Goal: Task Accomplishment & Management: Manage account settings

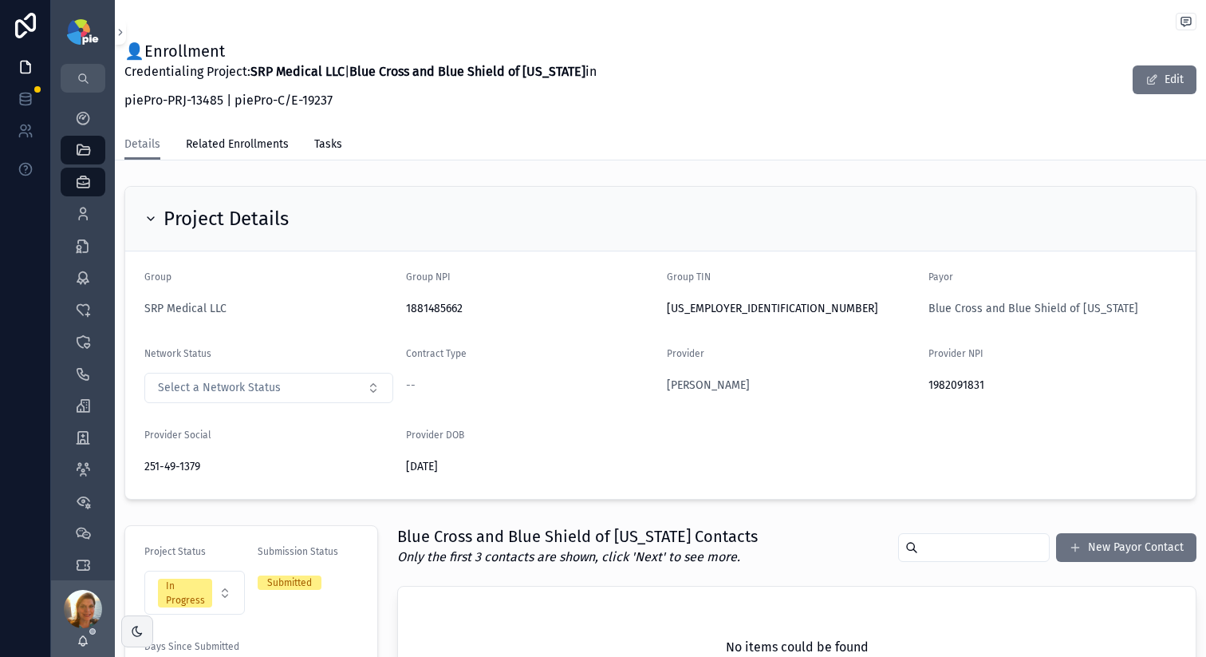
scroll to position [45, 0]
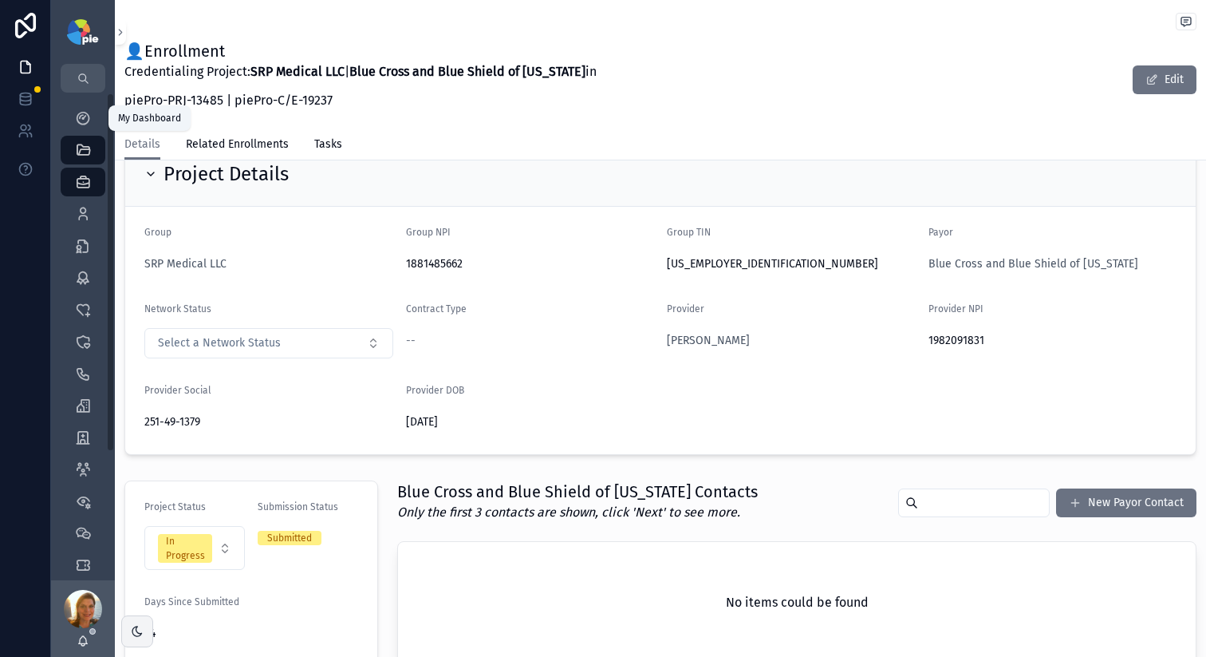
click at [83, 115] on icon "scrollable content" at bounding box center [83, 118] width 16 height 16
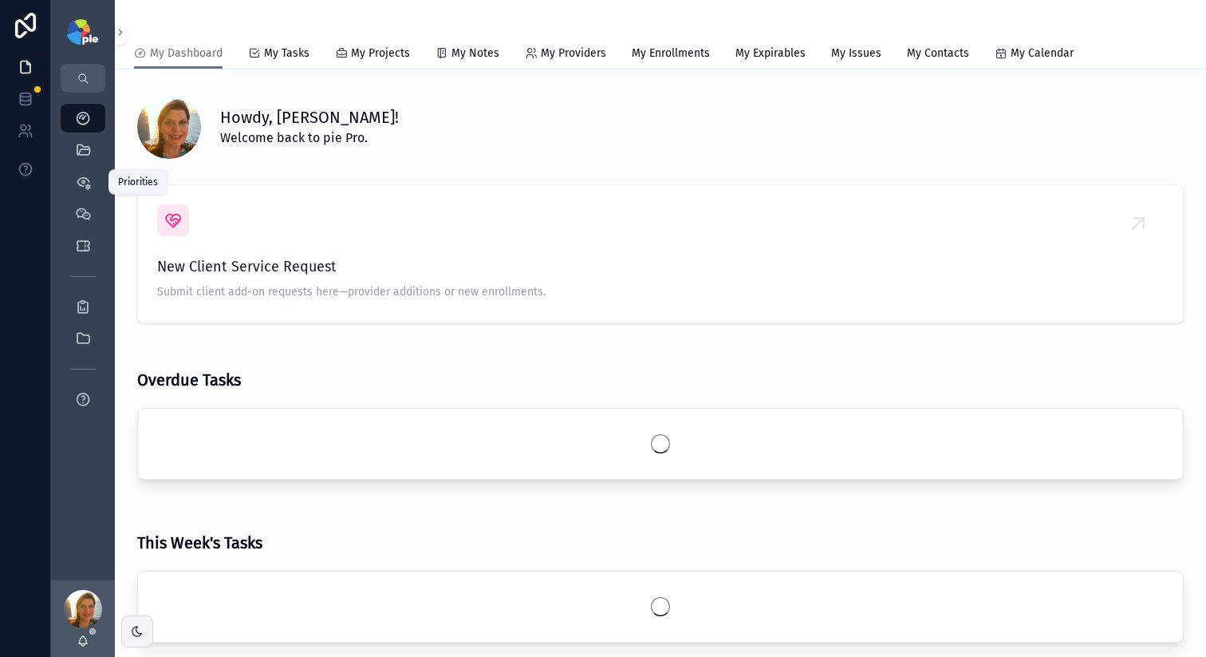
click at [77, 151] on icon "scrollable content" at bounding box center [83, 150] width 16 height 16
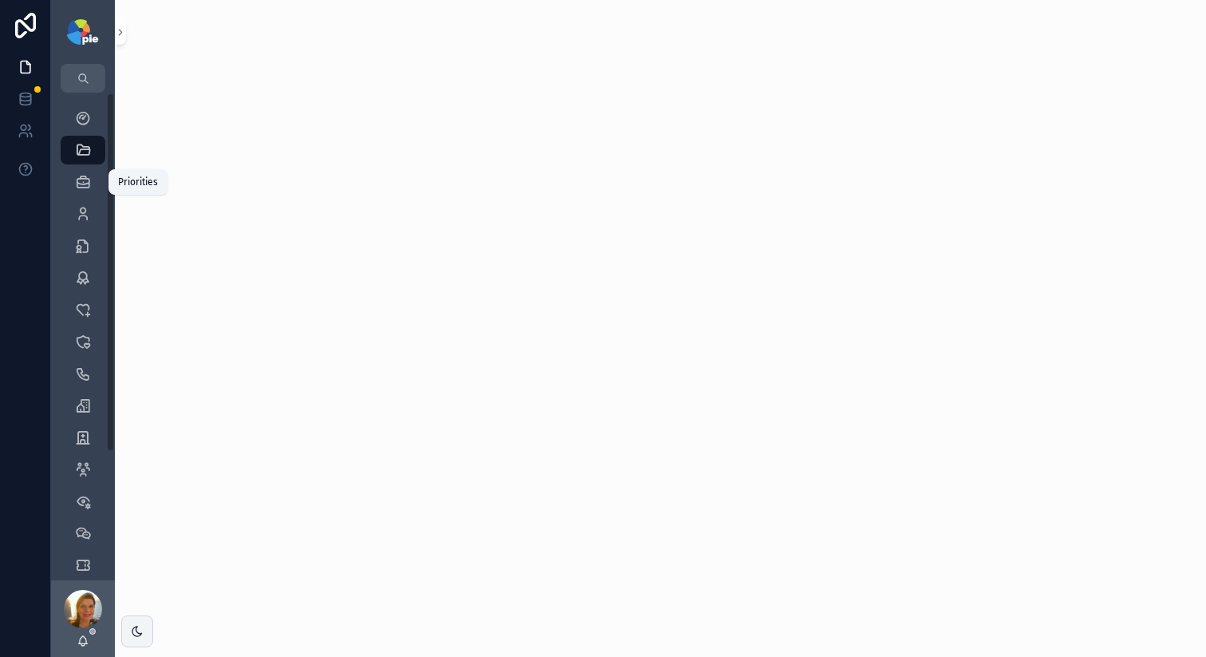
click at [77, 152] on icon "scrollable content" at bounding box center [83, 150] width 16 height 16
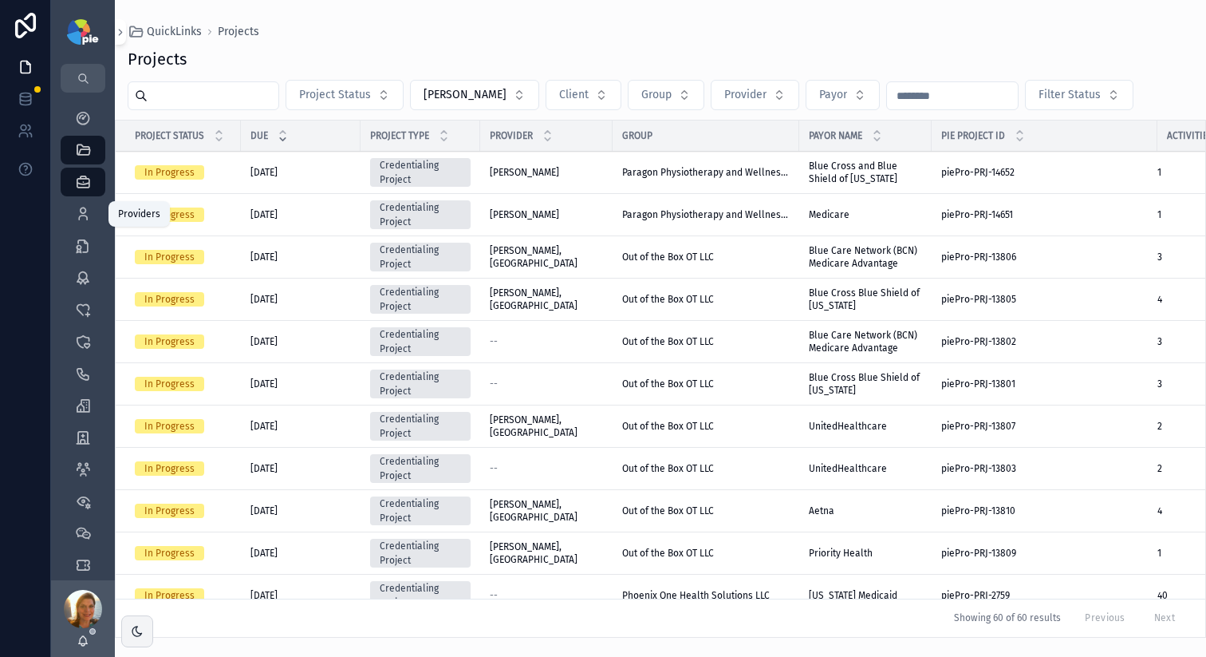
click at [83, 209] on icon "scrollable content" at bounding box center [83, 214] width 16 height 16
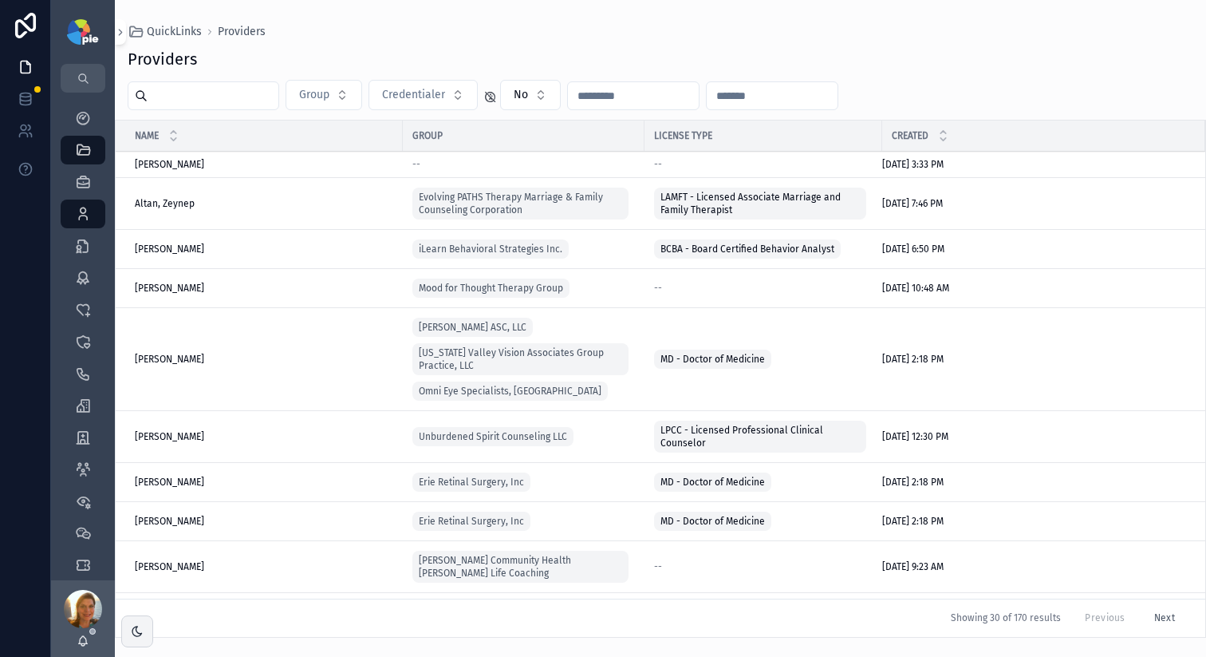
click at [200, 99] on input "scrollable content" at bounding box center [213, 96] width 131 height 22
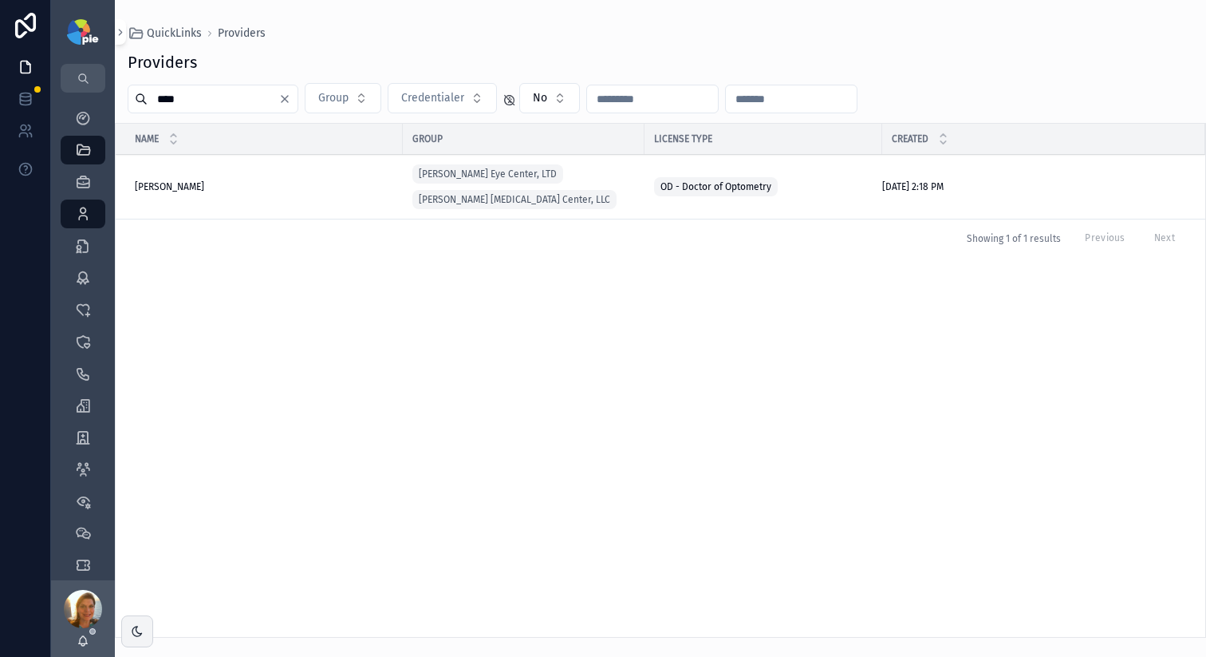
type input "****"
click at [176, 184] on span "Weigel, Shawn" at bounding box center [169, 186] width 69 height 13
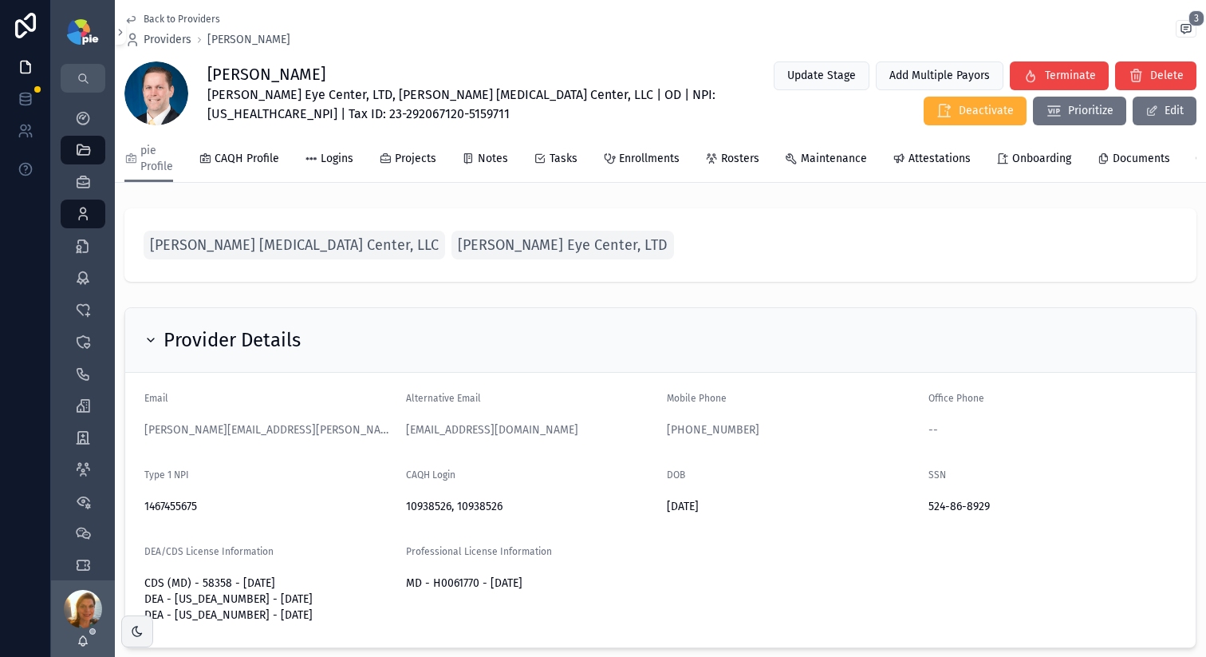
click at [429, 161] on span "Projects" at bounding box center [415, 159] width 41 height 16
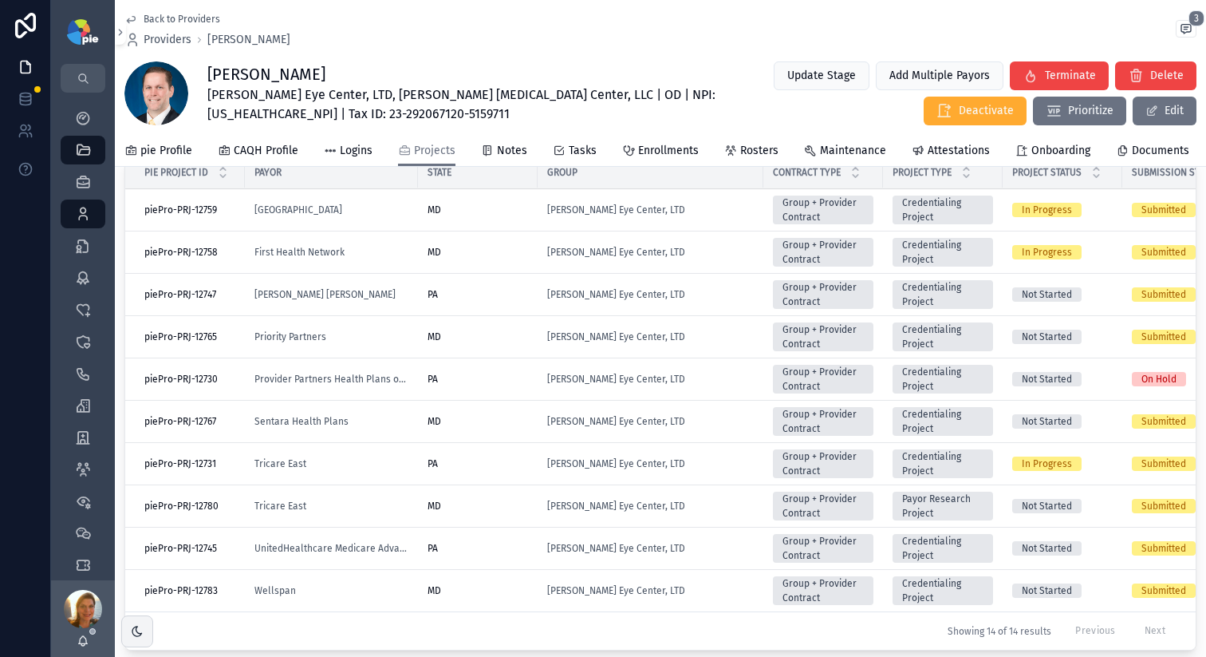
scroll to position [135, 0]
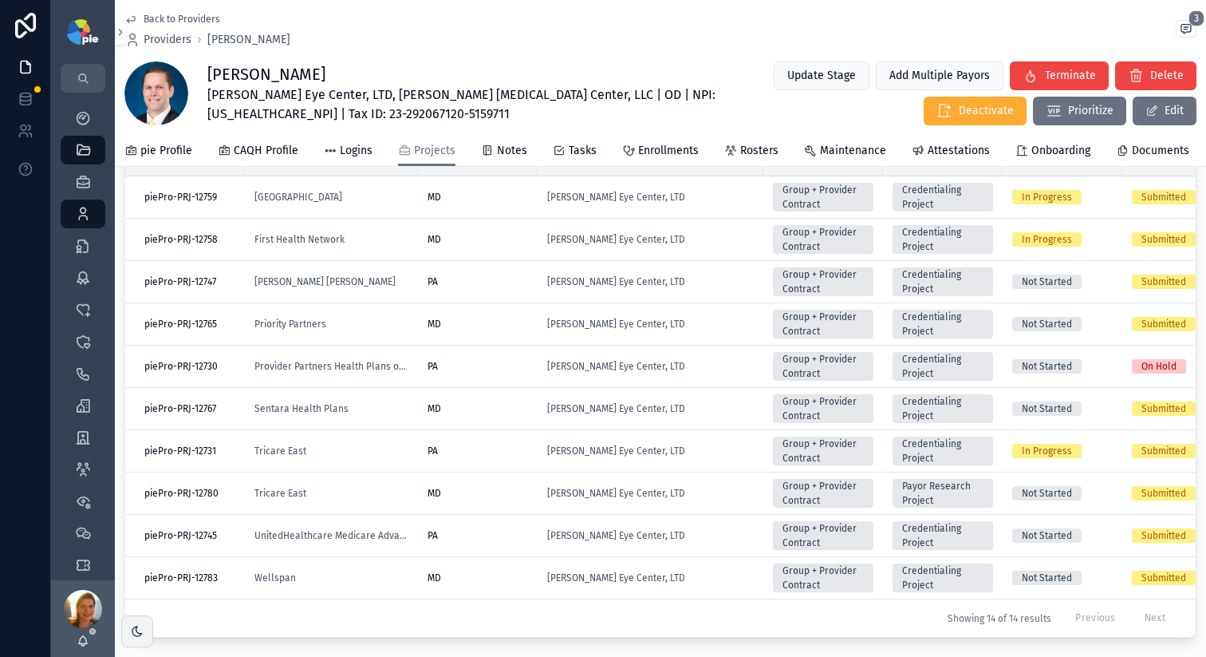
click at [732, 527] on td "[PERSON_NAME] Eye Center, LTD" at bounding box center [651, 536] width 226 height 42
click at [731, 535] on div "[PERSON_NAME] Eye Center, LTD" at bounding box center [650, 535] width 207 height 13
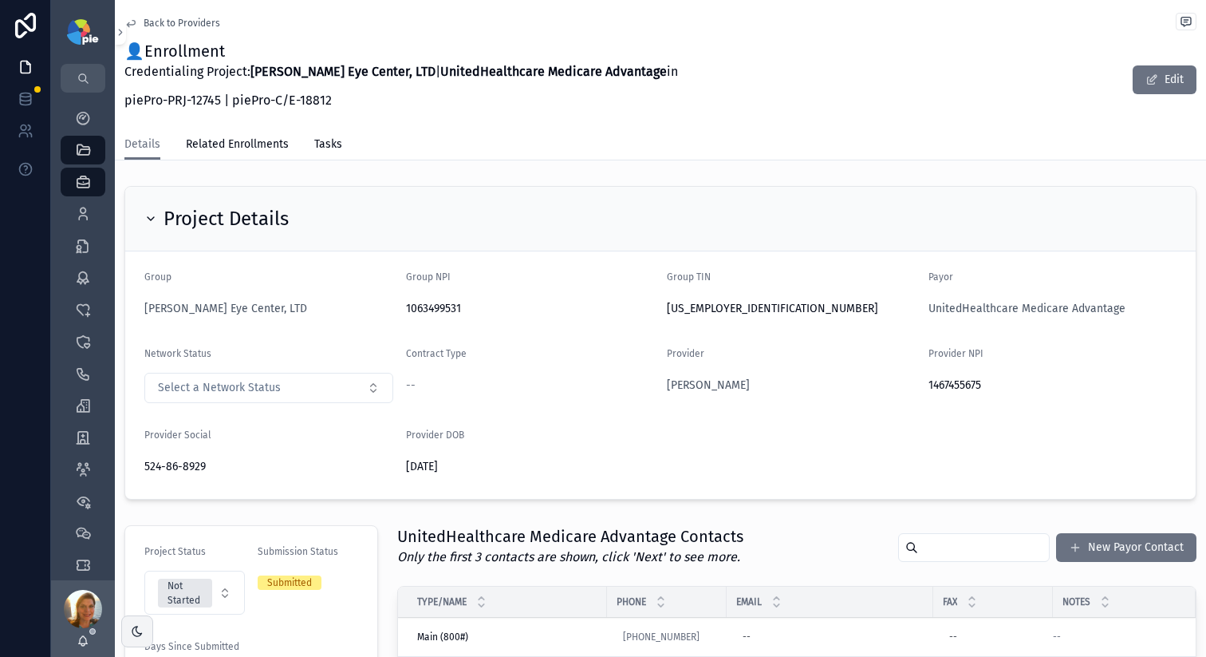
scroll to position [3, 0]
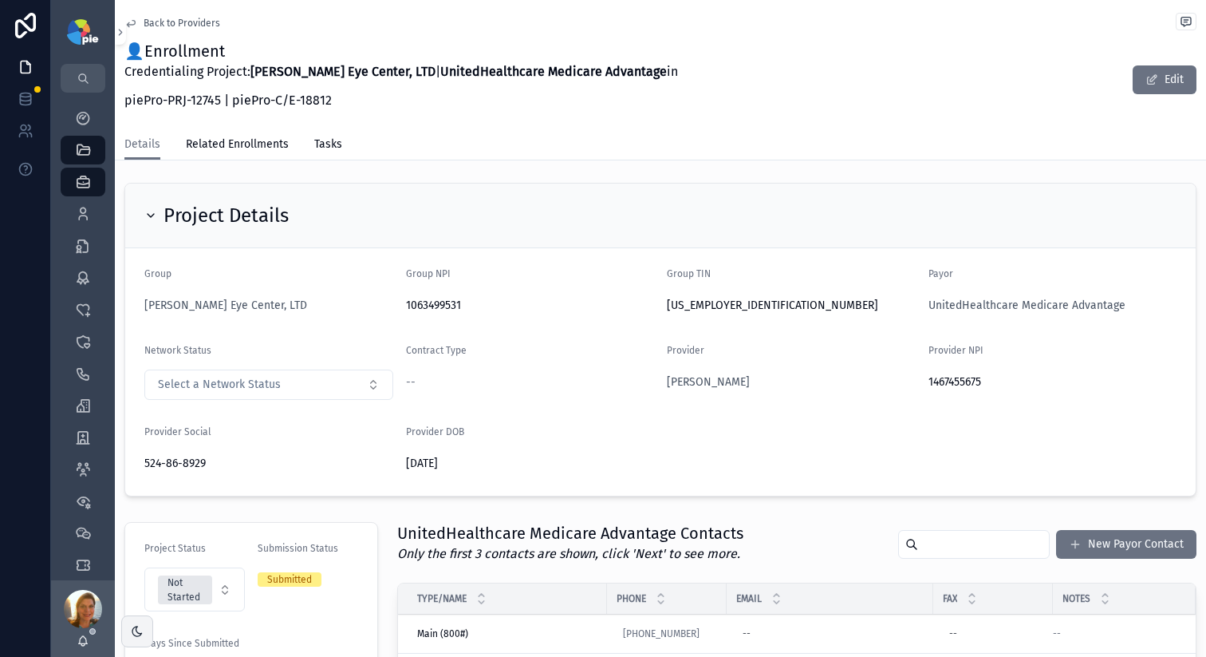
click at [176, 26] on span "Back to Providers" at bounding box center [182, 23] width 77 height 13
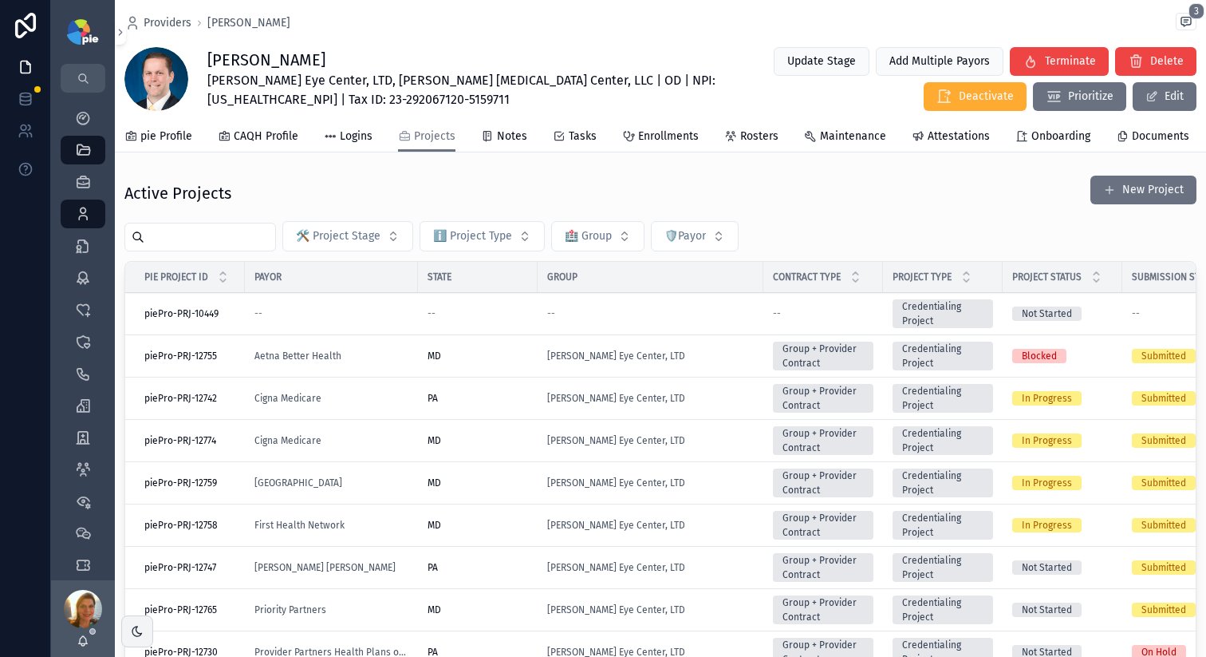
click at [176, 26] on span "Providers" at bounding box center [168, 23] width 48 height 16
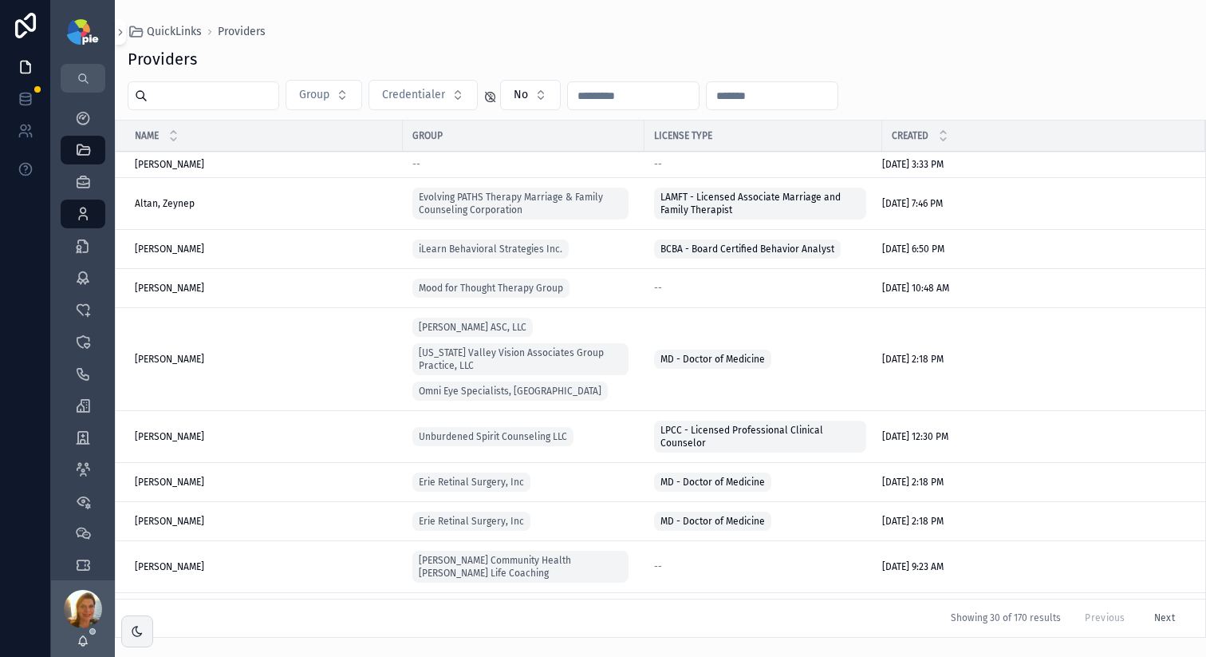
click at [255, 100] on input "scrollable content" at bounding box center [213, 96] width 131 height 22
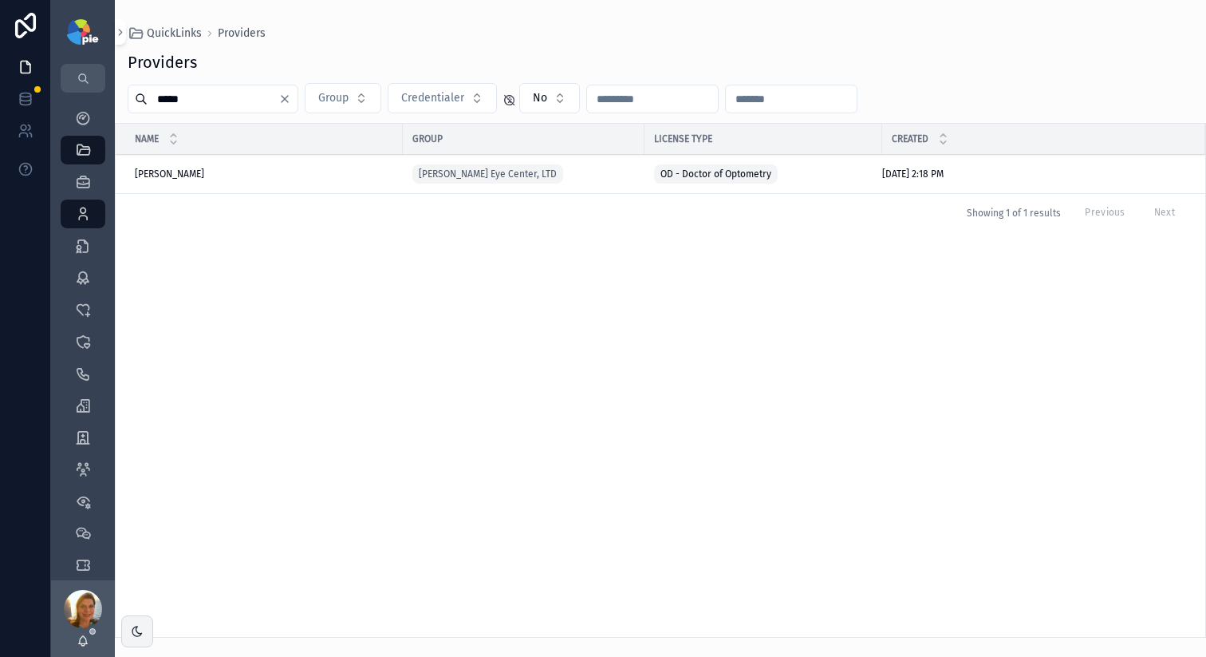
type input "*****"
click at [189, 174] on span "Grove, James" at bounding box center [169, 174] width 69 height 13
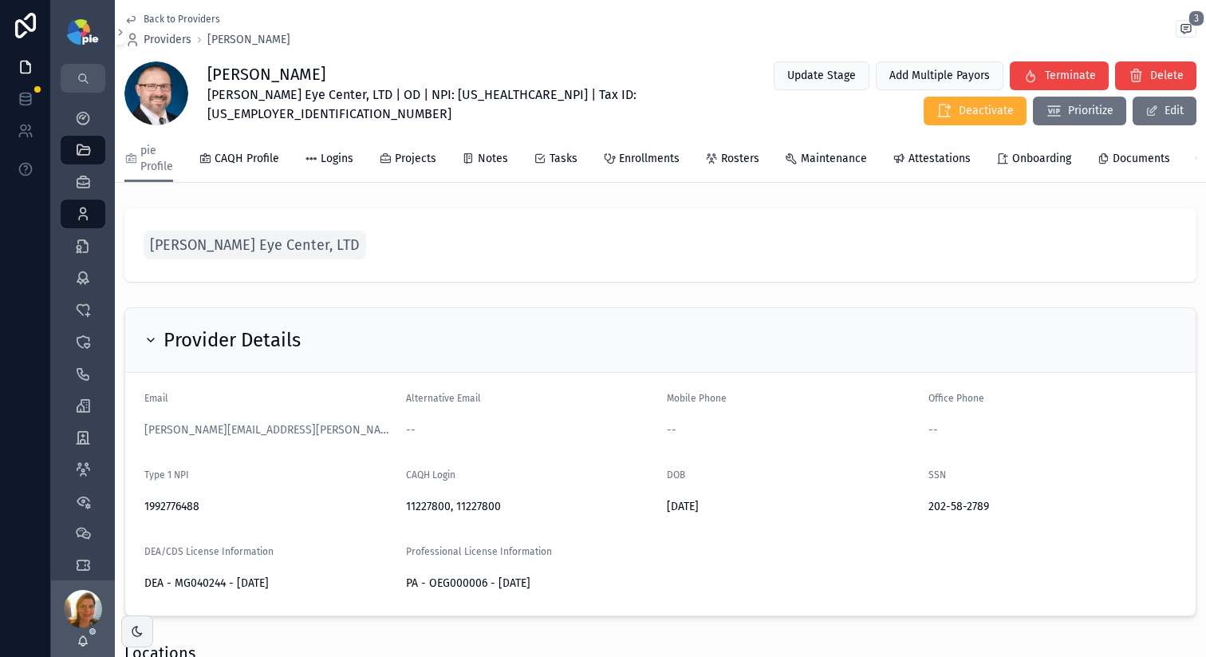
click at [423, 91] on span "Ludwick Eye Center, LTD | OD | NPI: 1992776488 | Tax ID: 23-2920671" at bounding box center [447, 104] width 480 height 38
copy span "1992776488"
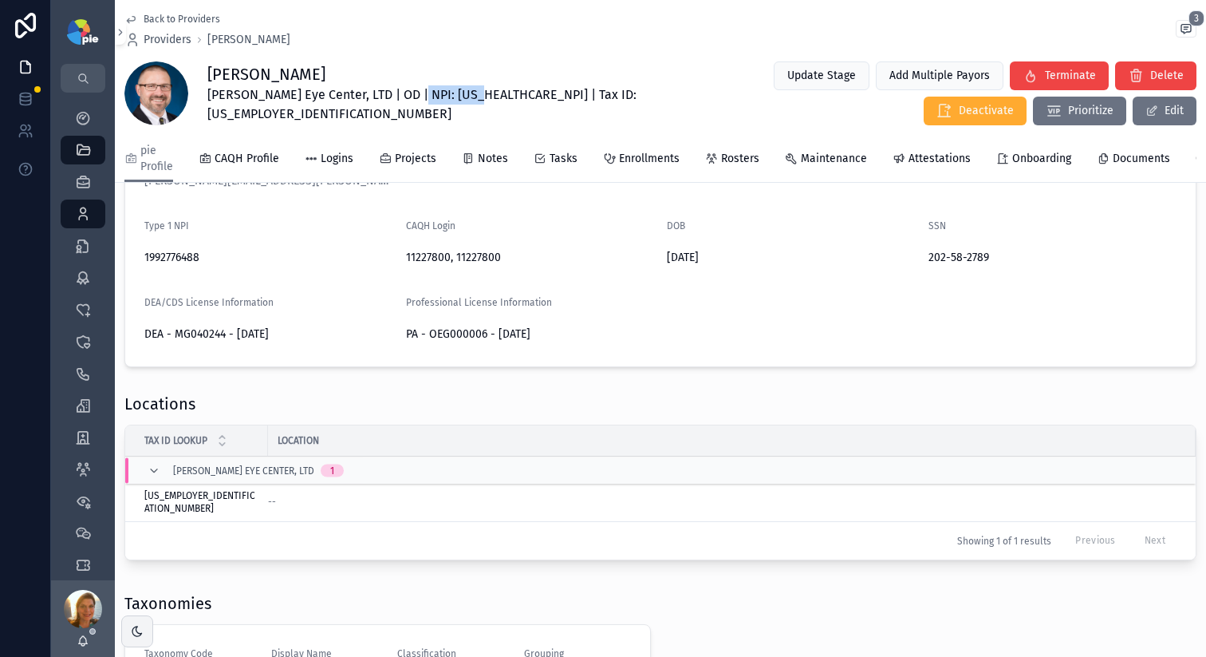
scroll to position [256, 0]
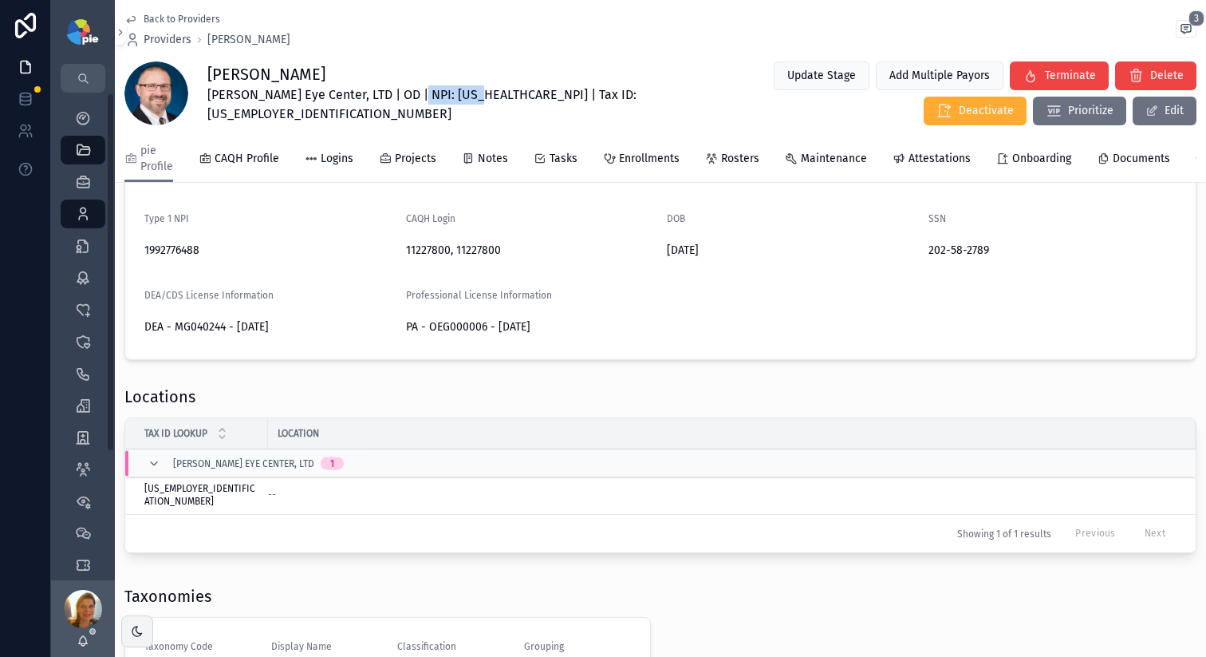
click at [152, 469] on icon "scrollable content" at bounding box center [154, 463] width 13 height 13
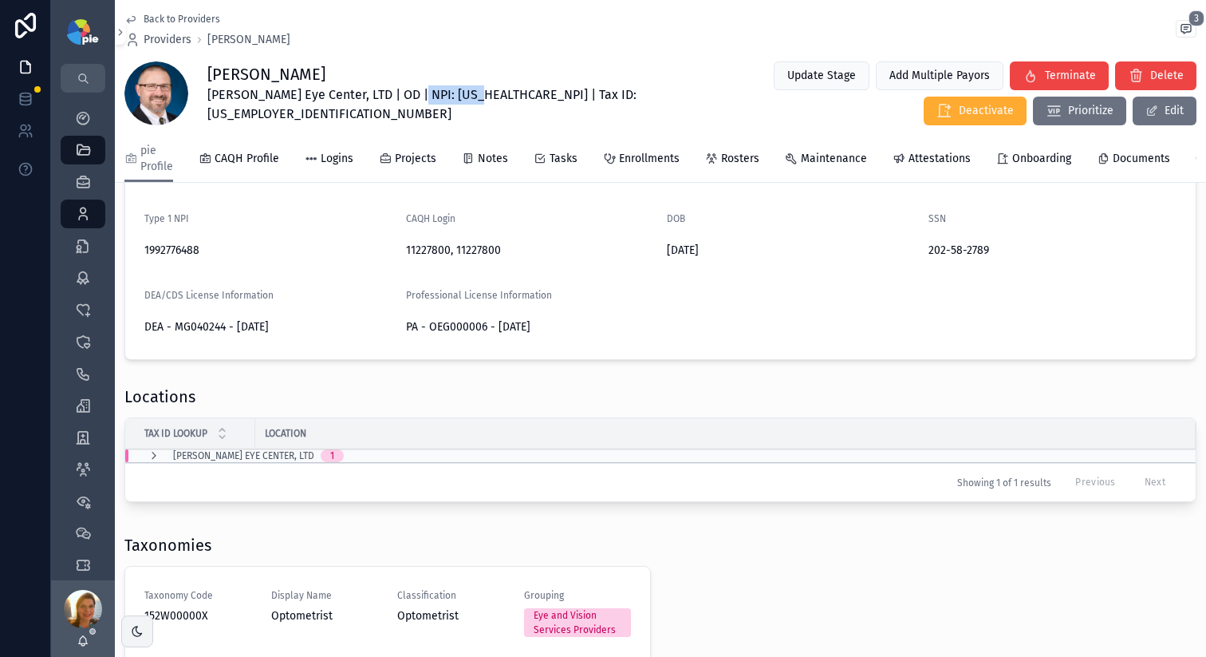
click at [157, 462] on icon "scrollable content" at bounding box center [154, 455] width 13 height 13
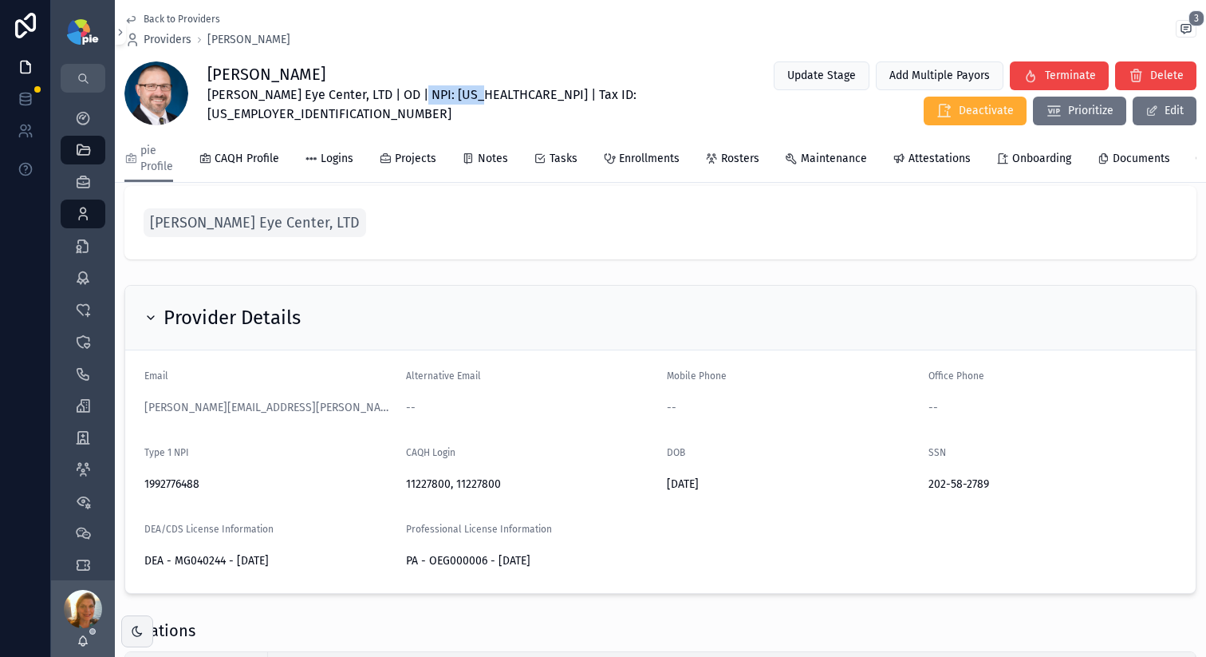
scroll to position [0, 0]
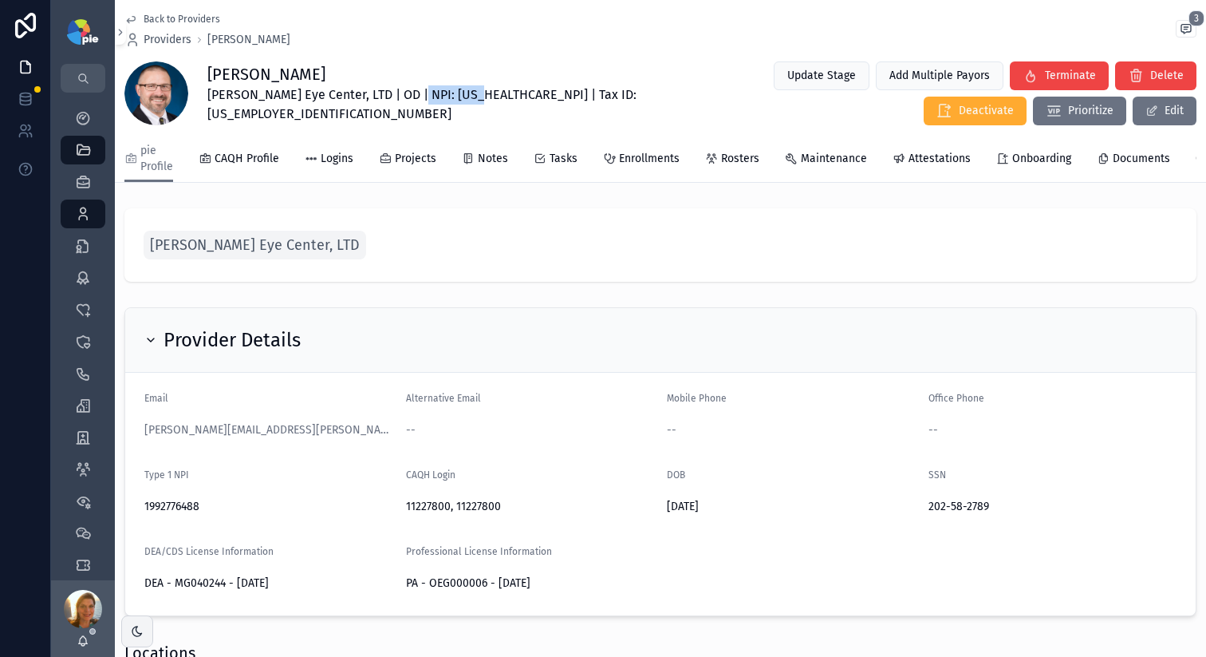
click at [253, 253] on span "[PERSON_NAME] Eye Center, LTD" at bounding box center [255, 245] width 210 height 22
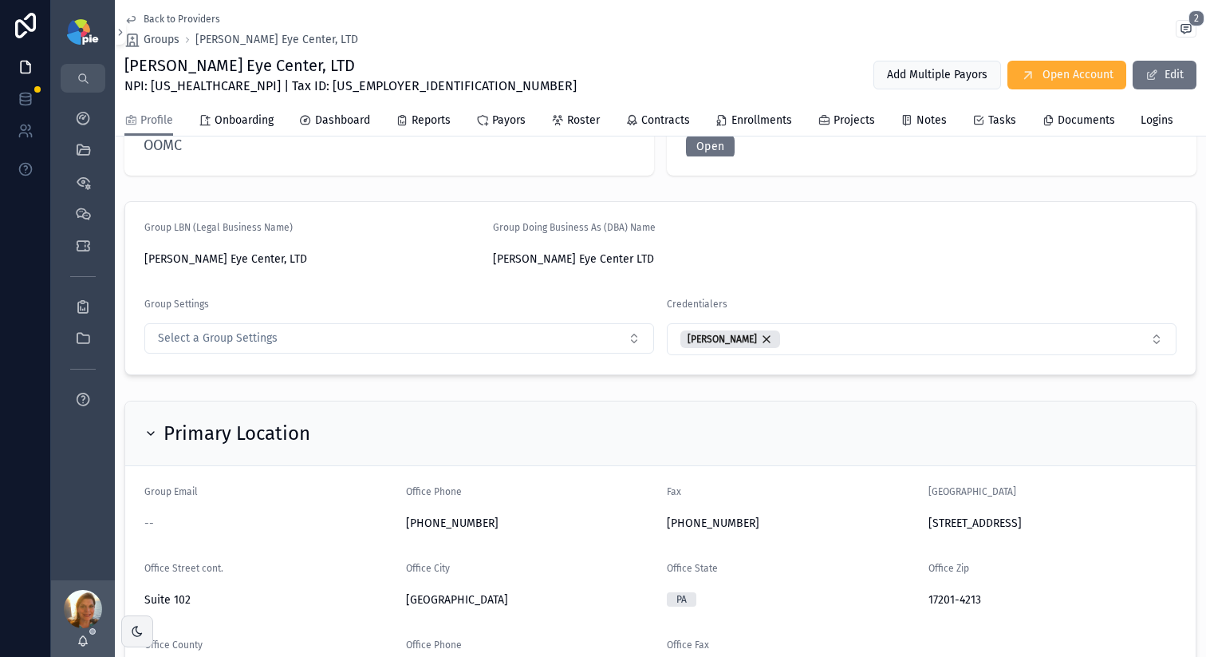
scroll to position [67, 0]
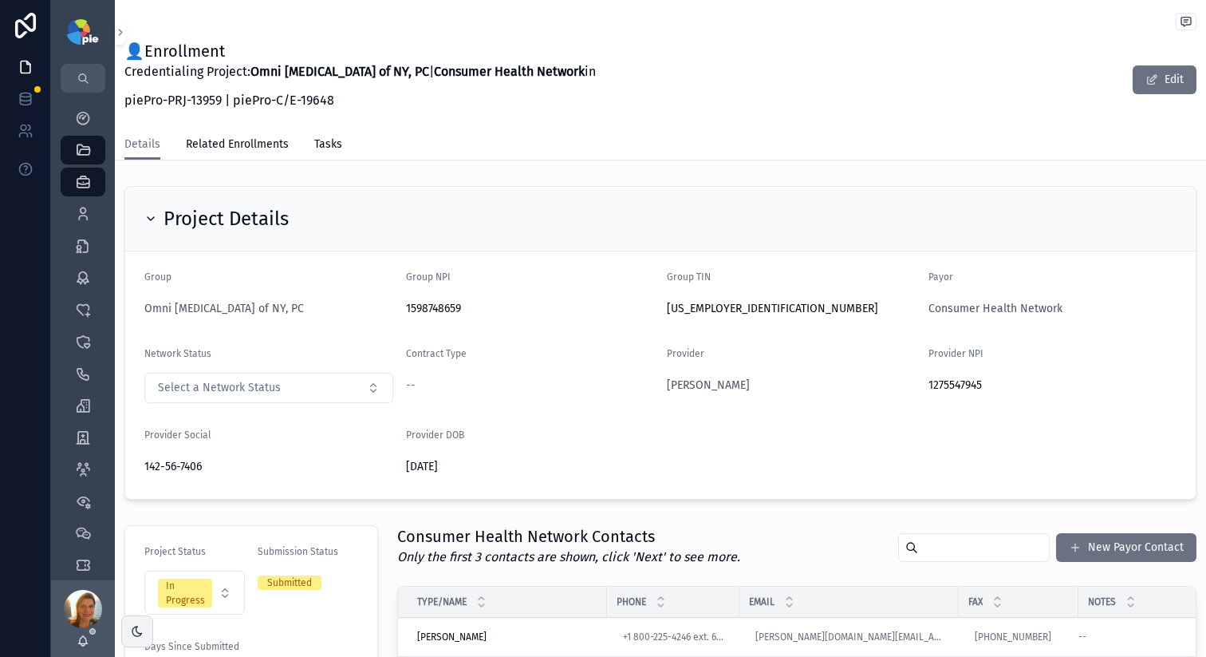
scroll to position [421, 0]
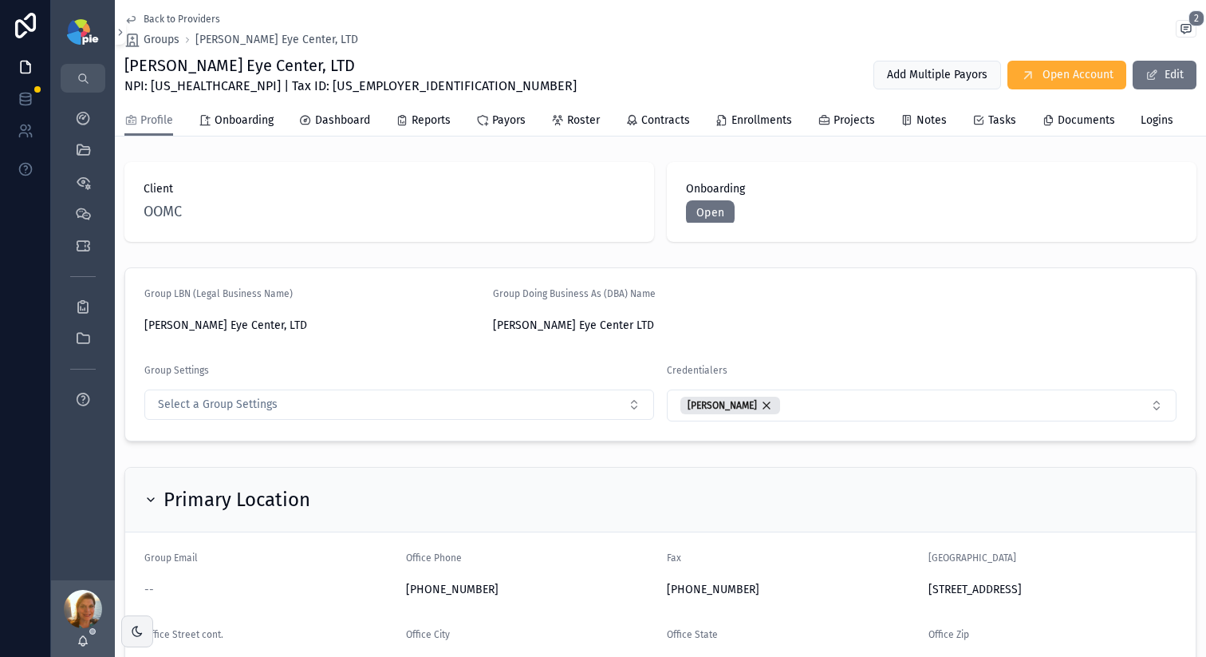
scroll to position [67, 0]
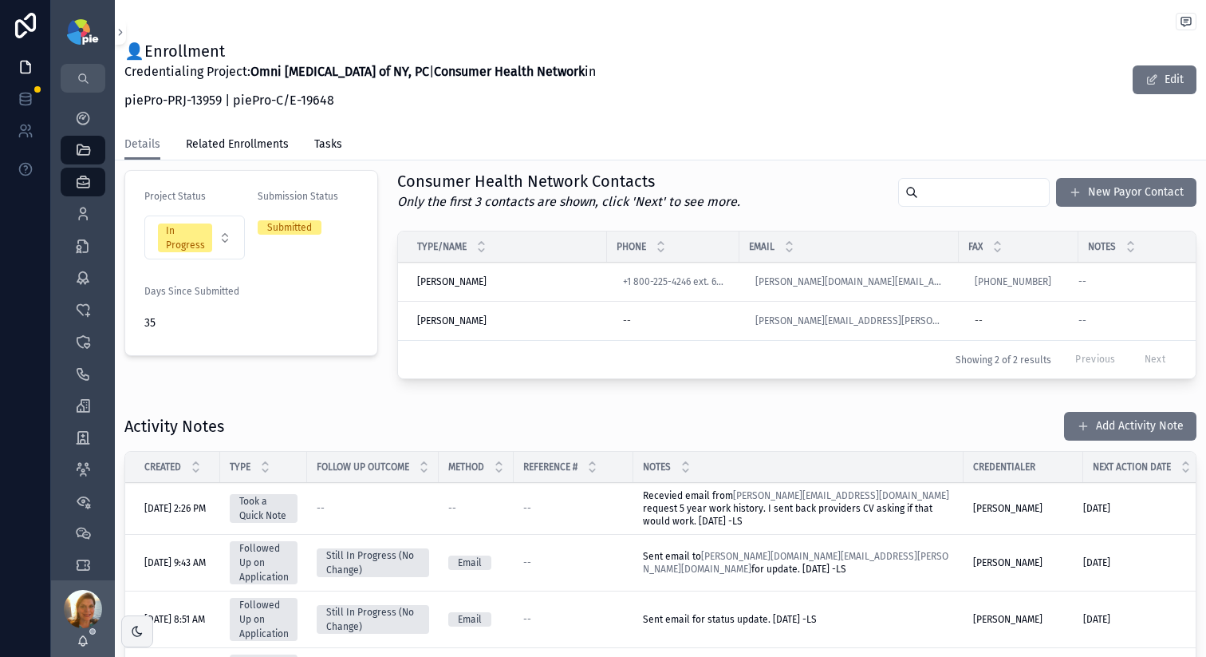
scroll to position [196, 0]
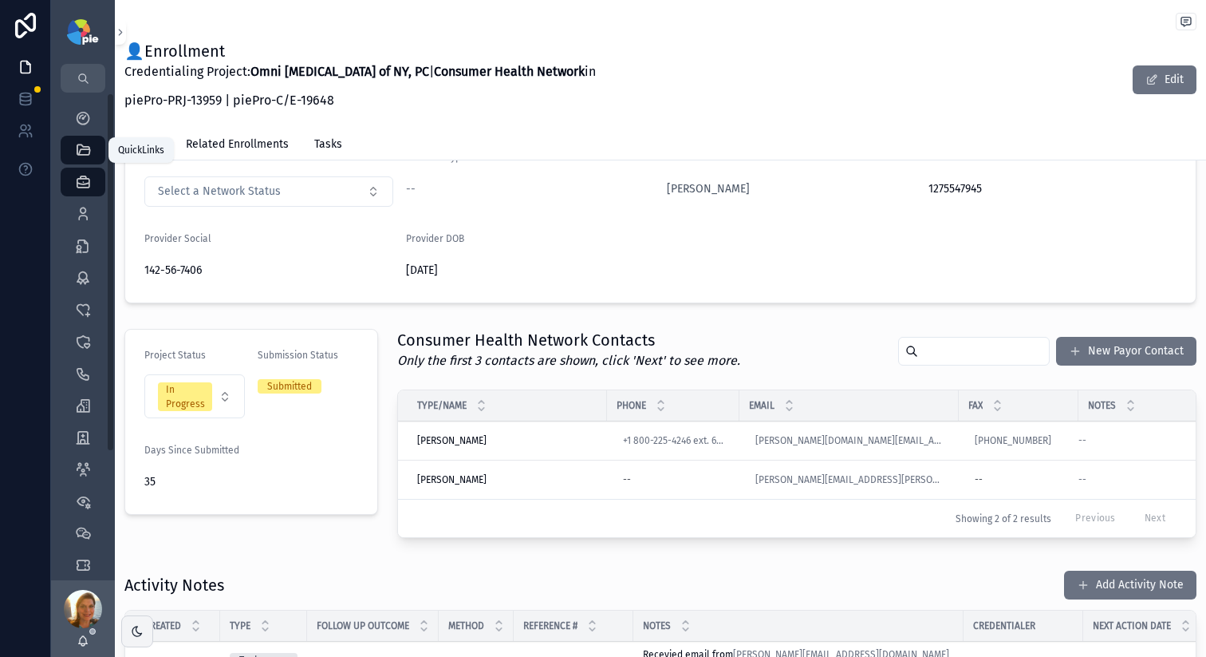
click at [86, 153] on icon "scrollable content" at bounding box center [83, 150] width 16 height 16
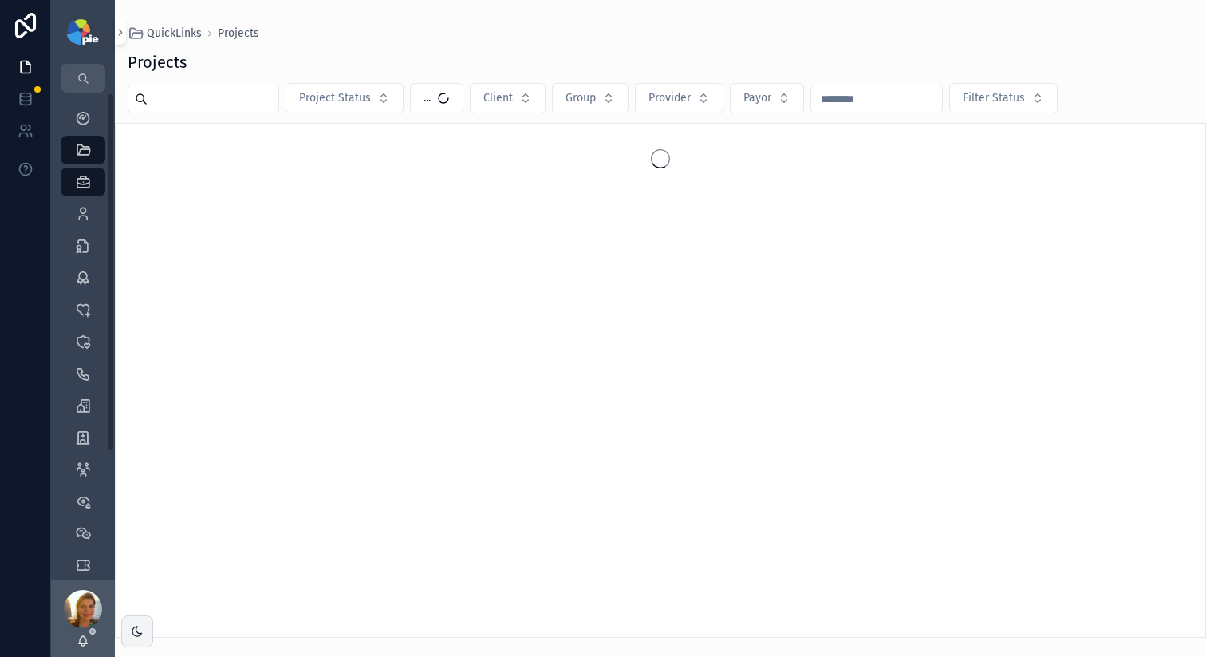
click at [87, 228] on div "Providers 302" at bounding box center [83, 214] width 64 height 32
click at [87, 220] on icon "scrollable content" at bounding box center [83, 214] width 16 height 16
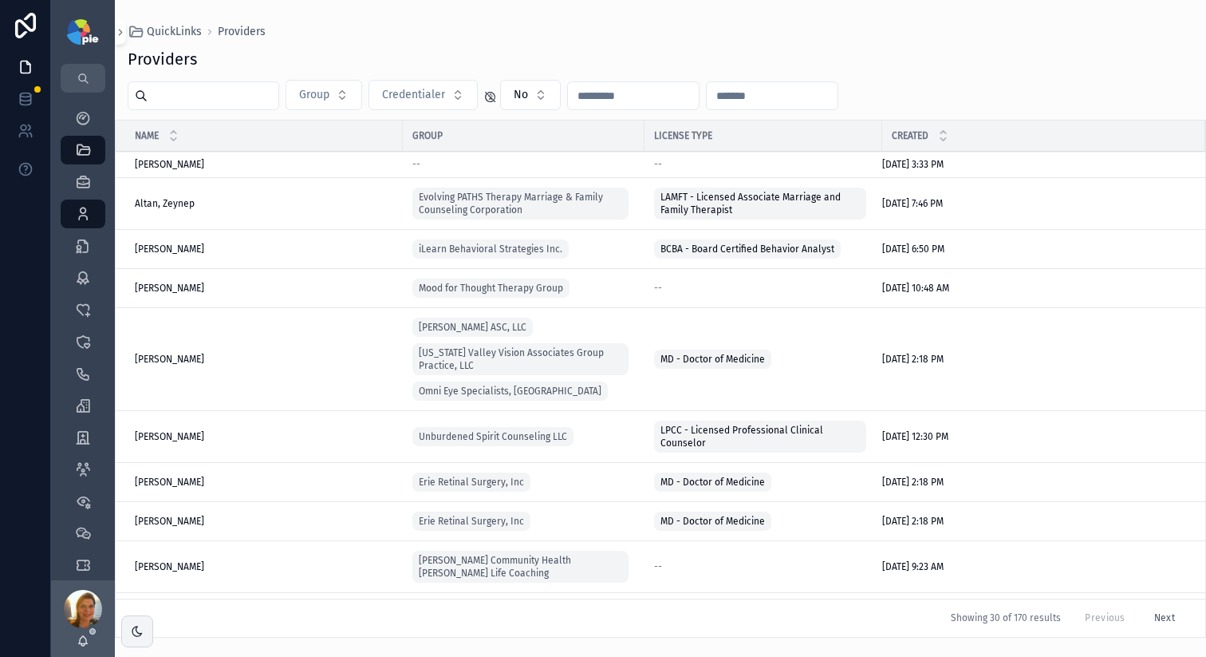
click at [225, 100] on input "scrollable content" at bounding box center [213, 96] width 131 height 22
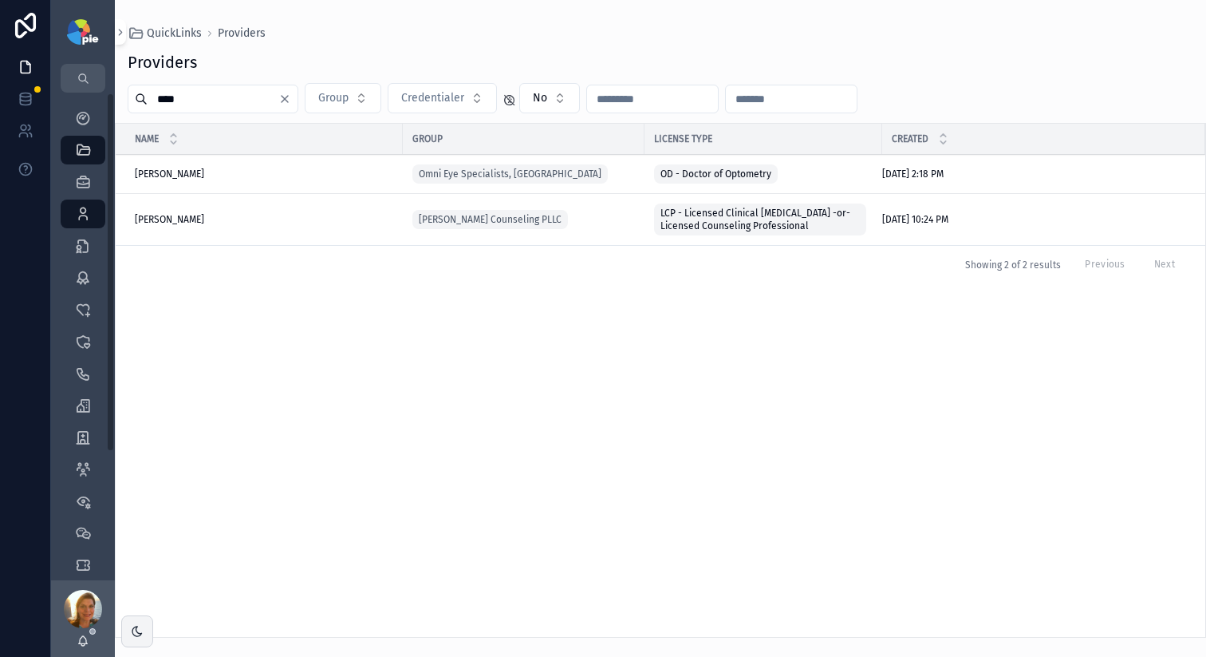
type input "****"
click at [159, 222] on span "McGehee, Carla" at bounding box center [169, 219] width 69 height 13
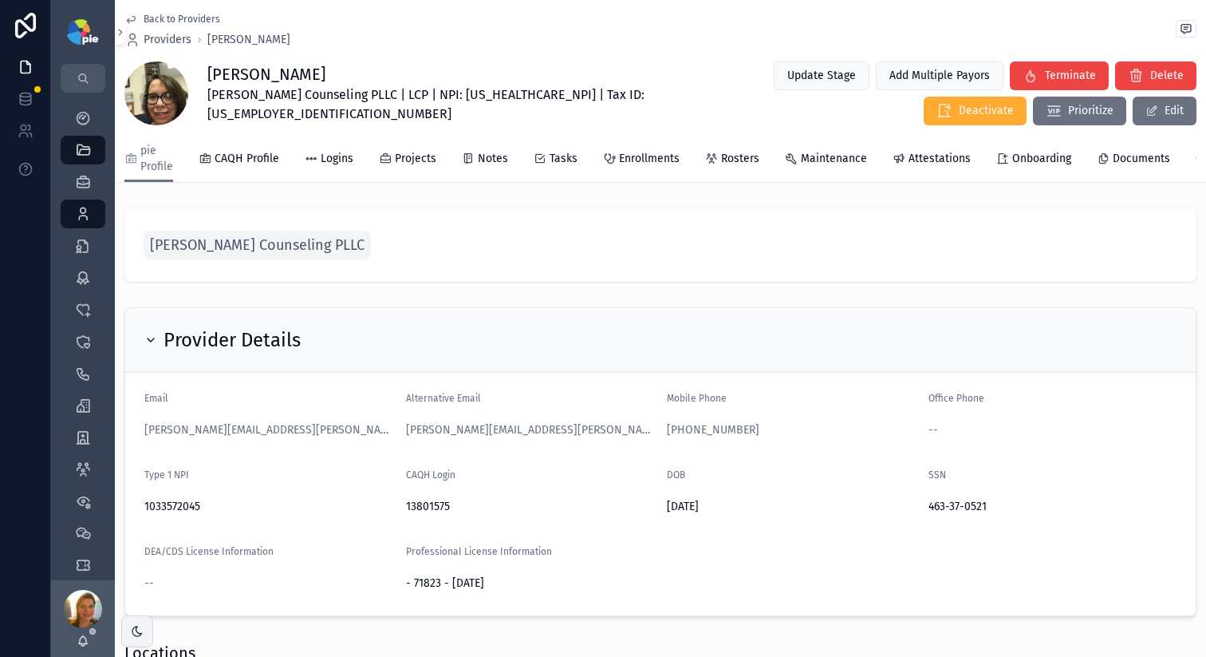
click at [271, 256] on span "McGehee Counseling PLLC" at bounding box center [257, 245] width 215 height 22
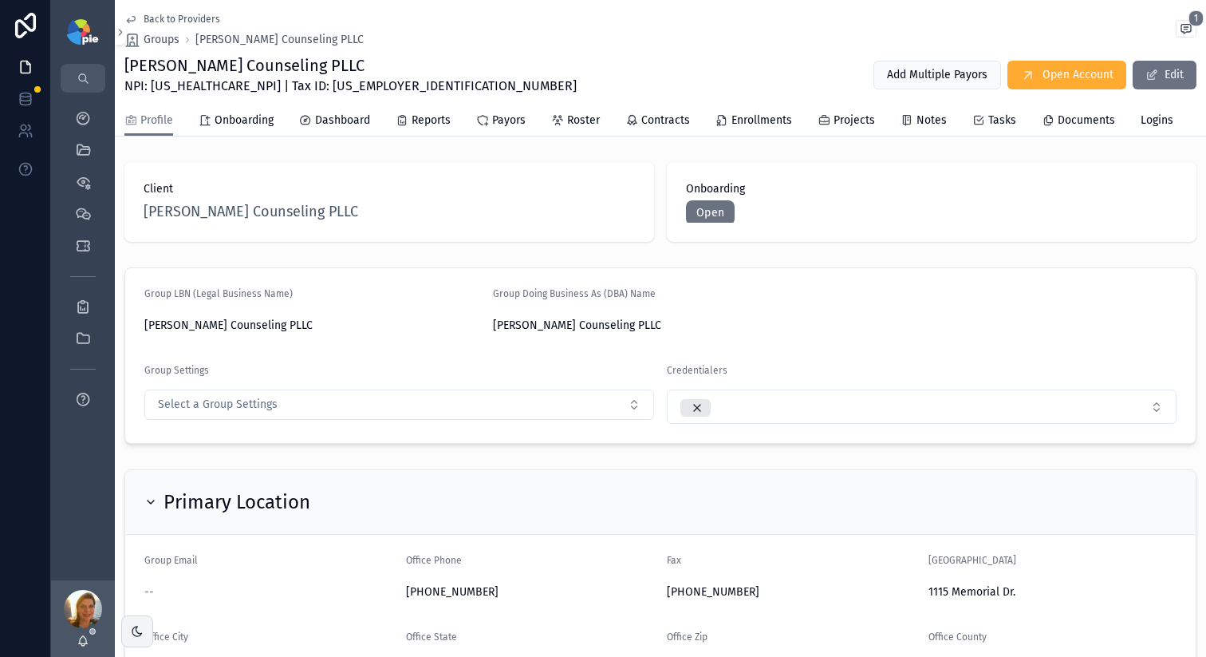
click at [595, 122] on span "Roster" at bounding box center [583, 121] width 33 height 16
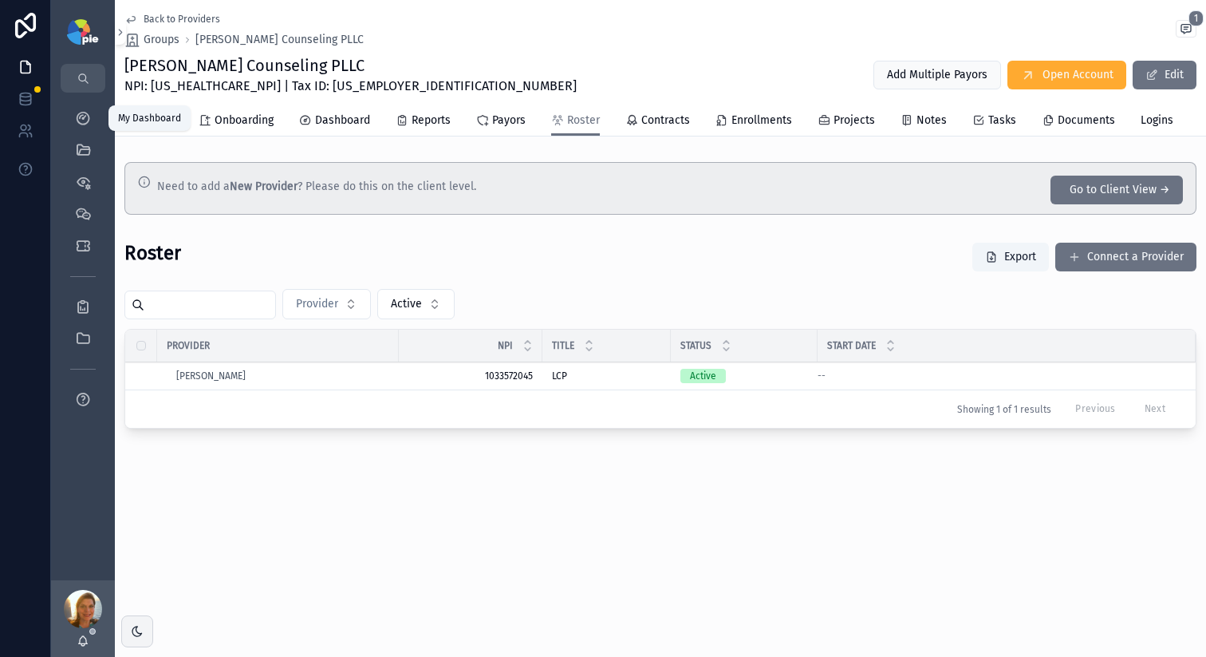
click at [86, 124] on icon "scrollable content" at bounding box center [83, 118] width 16 height 16
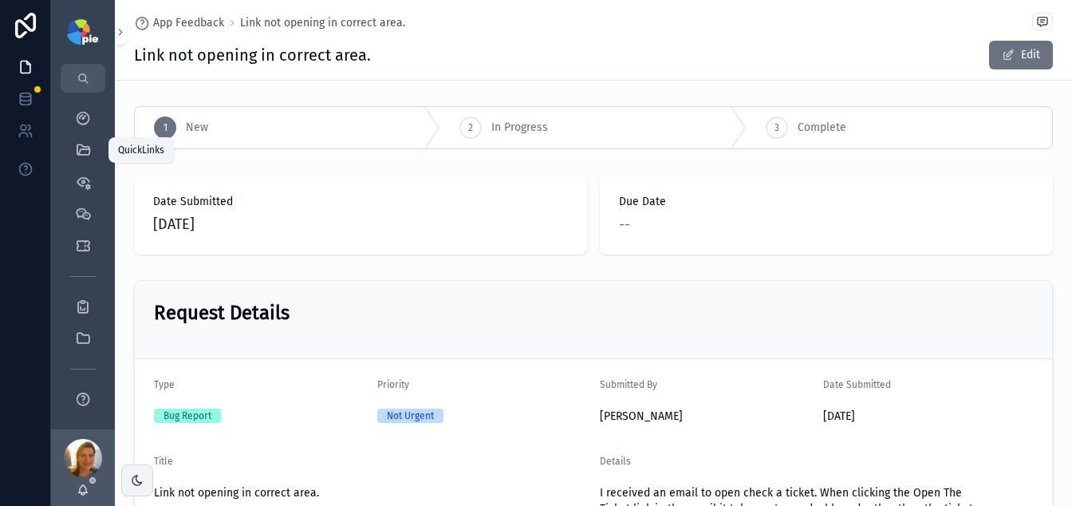
click at [77, 153] on icon "scrollable content" at bounding box center [83, 150] width 16 height 16
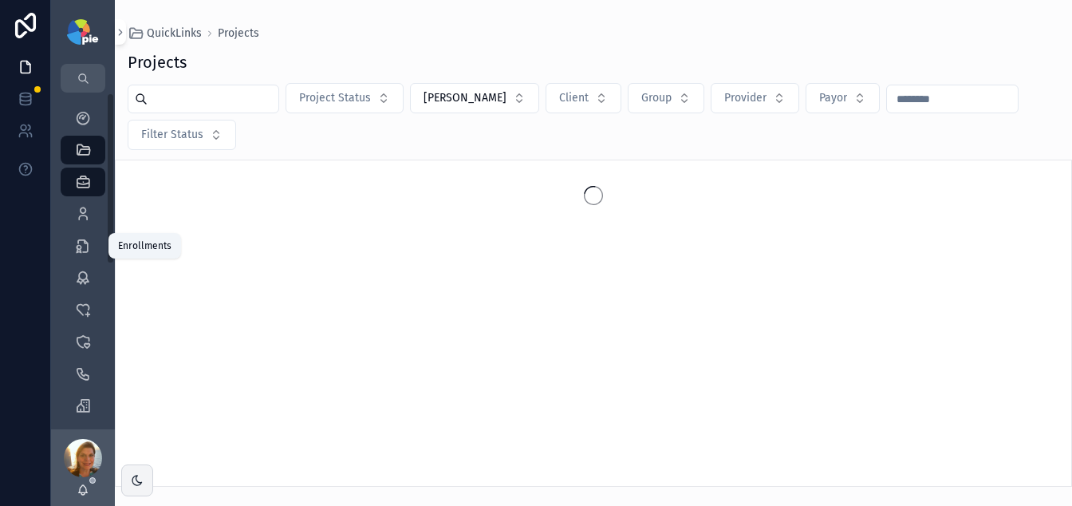
click at [85, 218] on icon "scrollable content" at bounding box center [83, 214] width 16 height 16
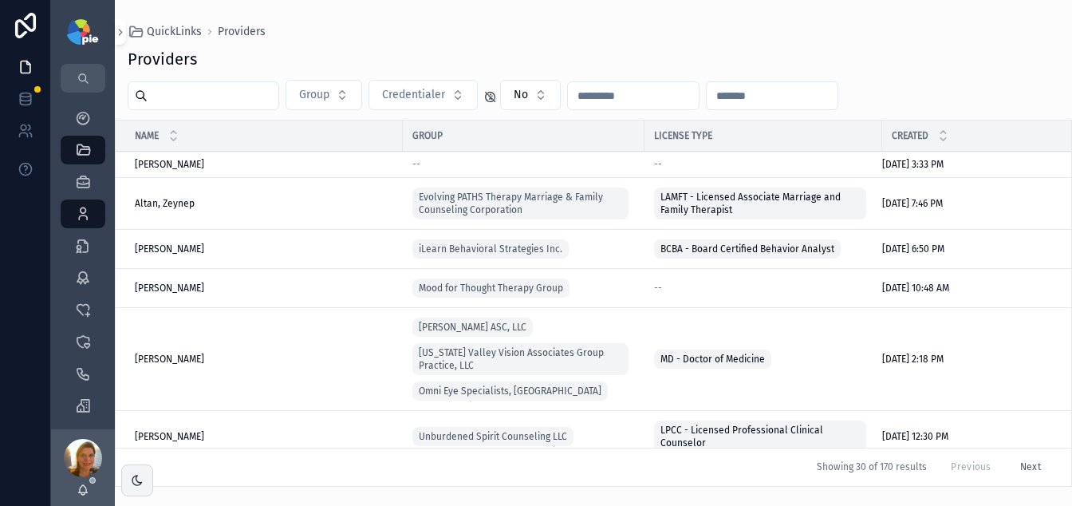
click at [203, 101] on input "scrollable content" at bounding box center [213, 96] width 131 height 22
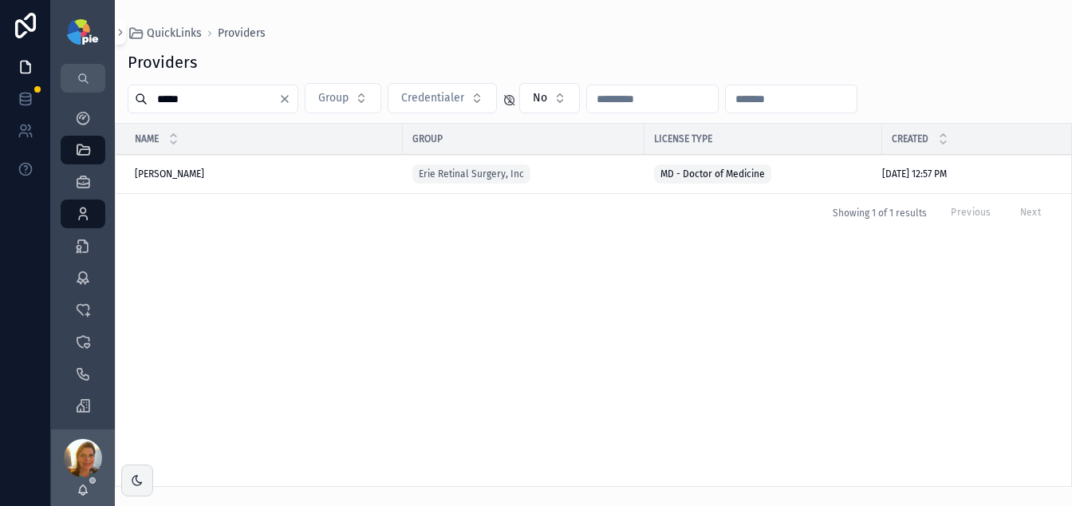
type input "*****"
click at [176, 175] on span "Mousa, Raed" at bounding box center [169, 174] width 69 height 13
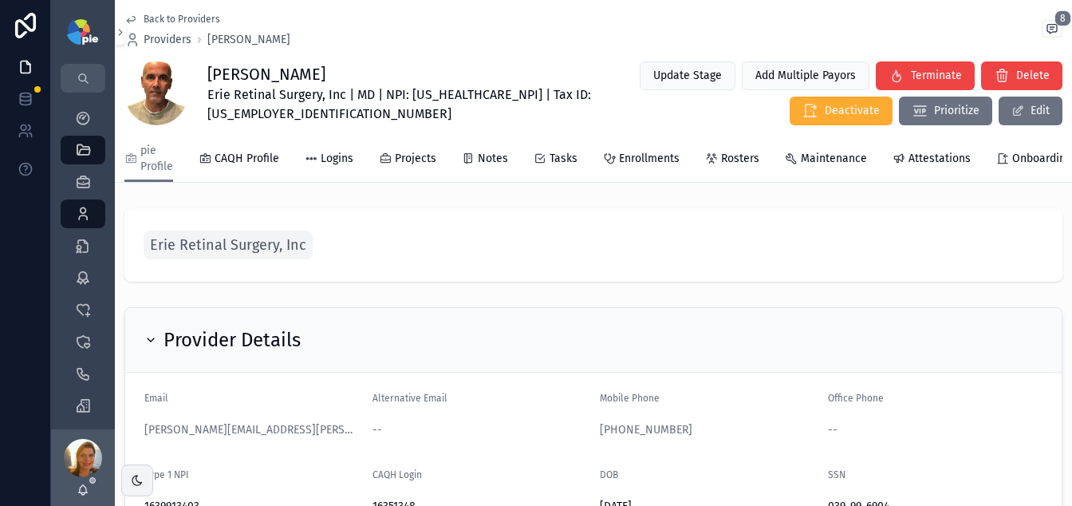
click at [399, 152] on span "Projects" at bounding box center [415, 159] width 41 height 16
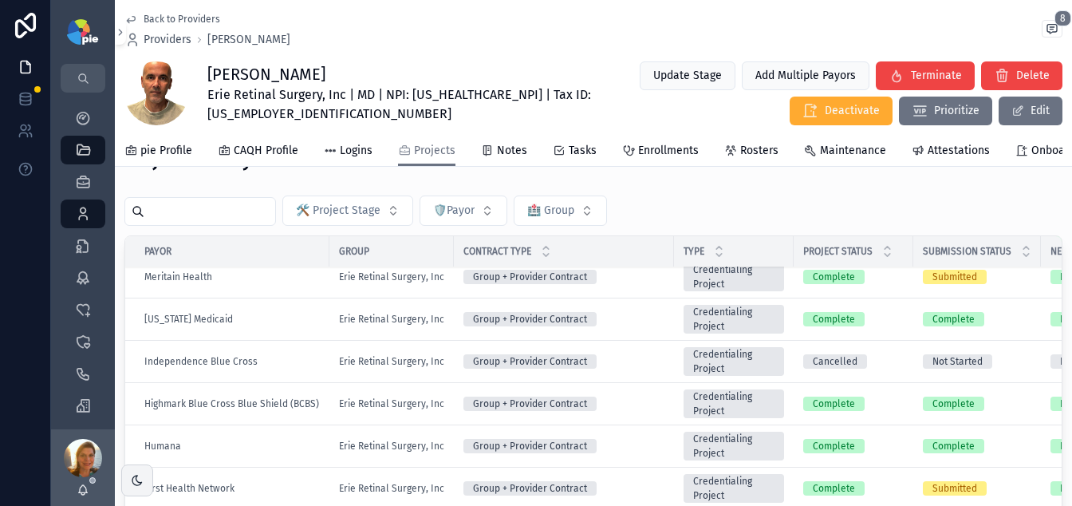
scroll to position [320, 0]
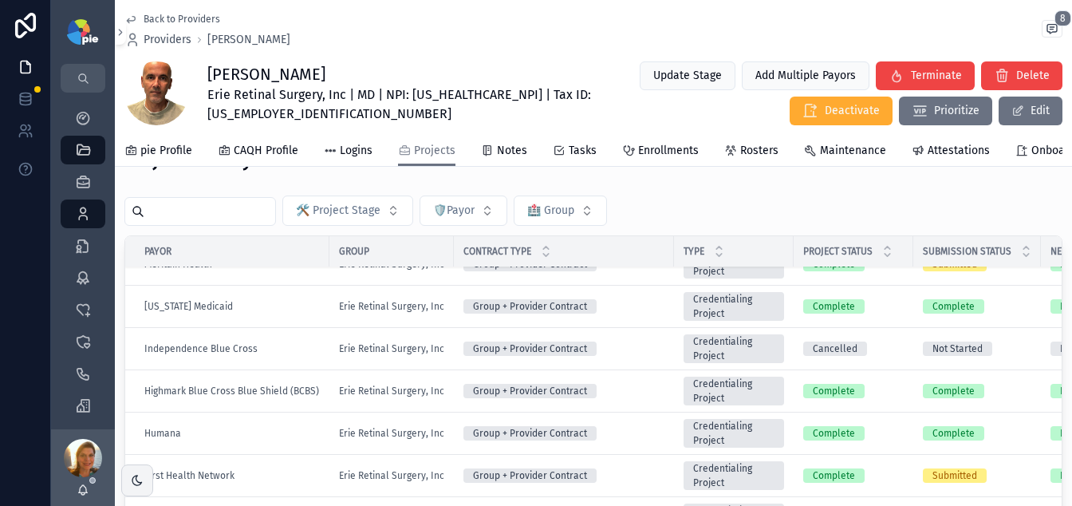
click at [646, 398] on div "Group + Provider Contract" at bounding box center [564, 391] width 201 height 14
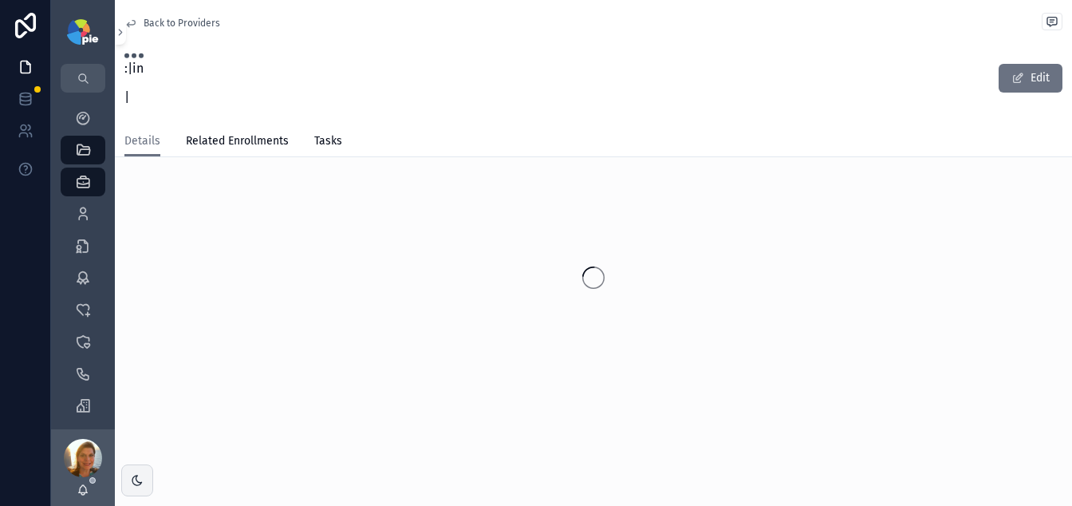
scroll to position [25, 0]
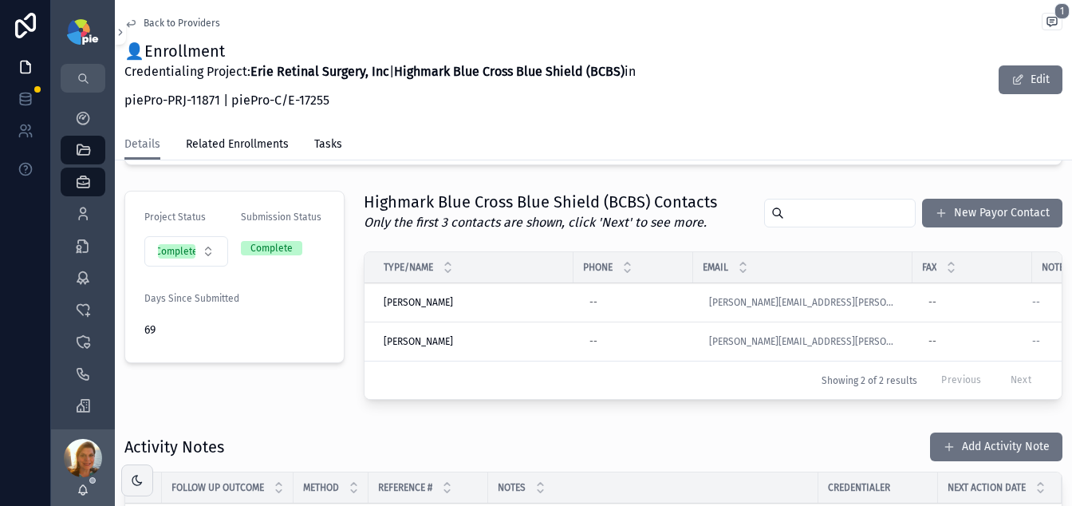
scroll to position [213, 0]
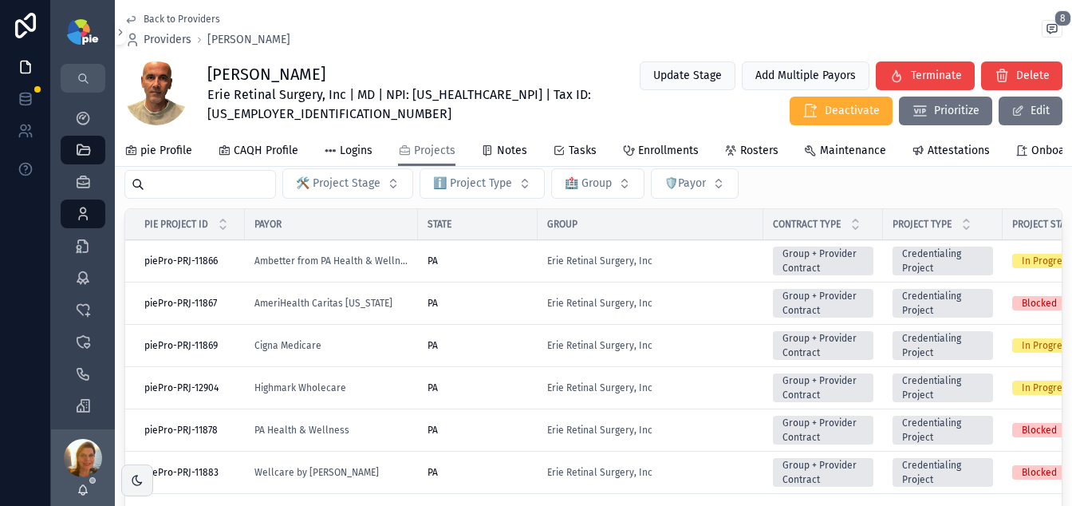
scroll to position [104, 0]
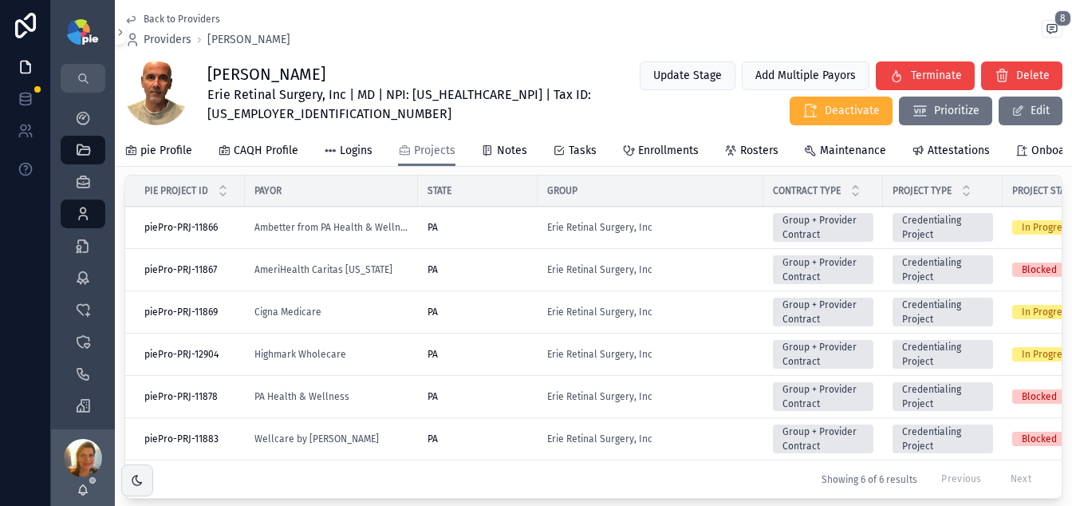
click at [361, 361] on div "Highmark Wholecare" at bounding box center [332, 354] width 154 height 13
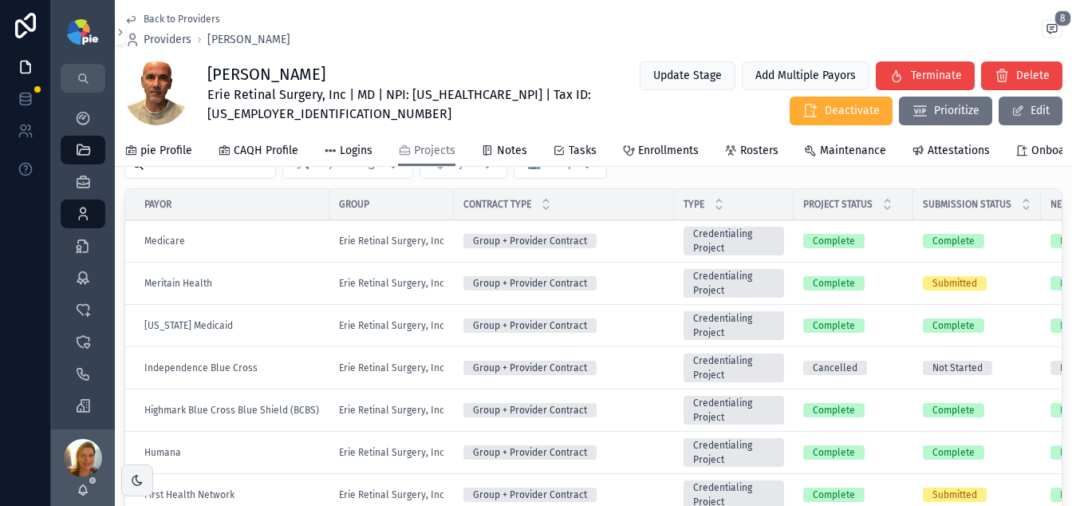
scroll to position [604, 0]
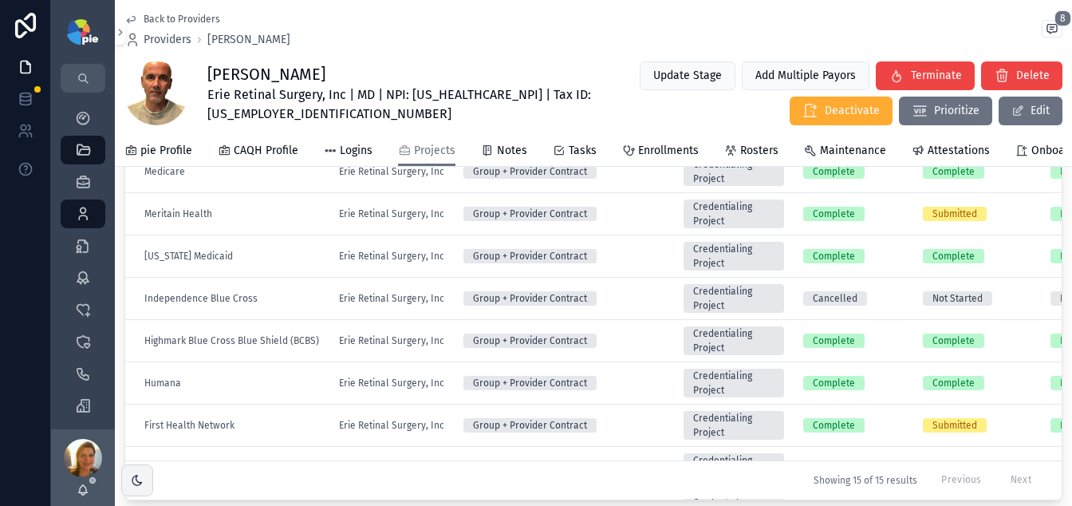
click at [619, 348] on div "Group + Provider Contract" at bounding box center [564, 341] width 201 height 14
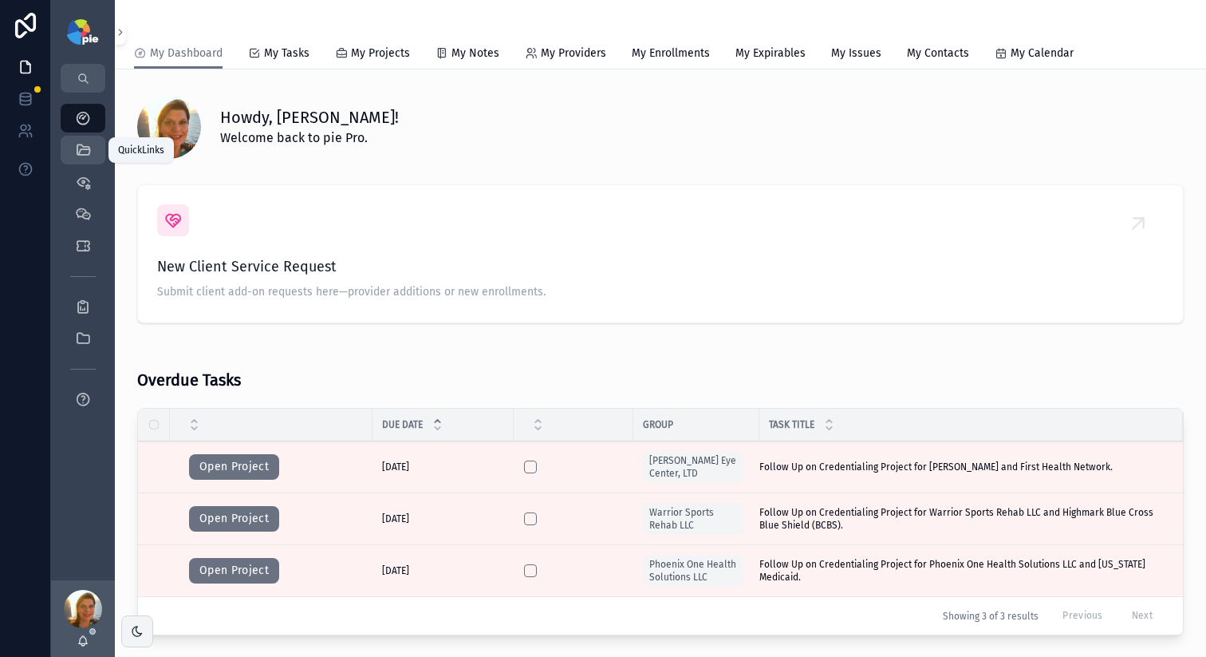
click at [87, 150] on icon "scrollable content" at bounding box center [83, 150] width 16 height 16
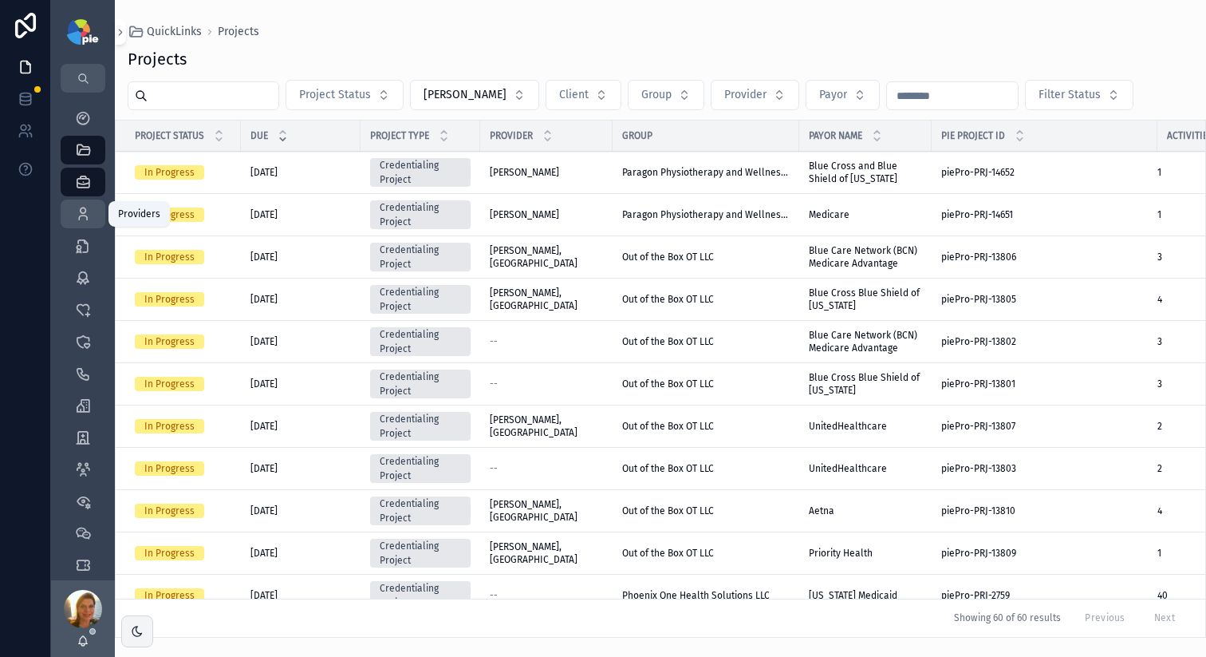
click at [82, 219] on icon "scrollable content" at bounding box center [83, 214] width 16 height 16
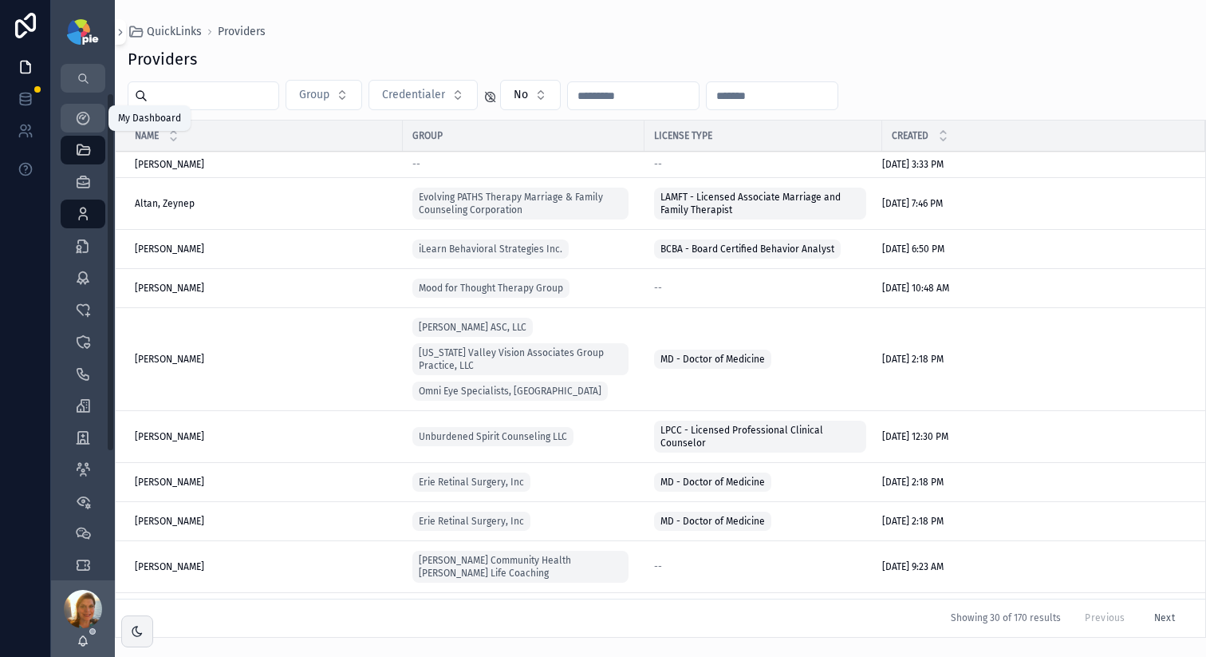
click at [85, 105] on div "My Dashboard" at bounding box center [83, 118] width 26 height 26
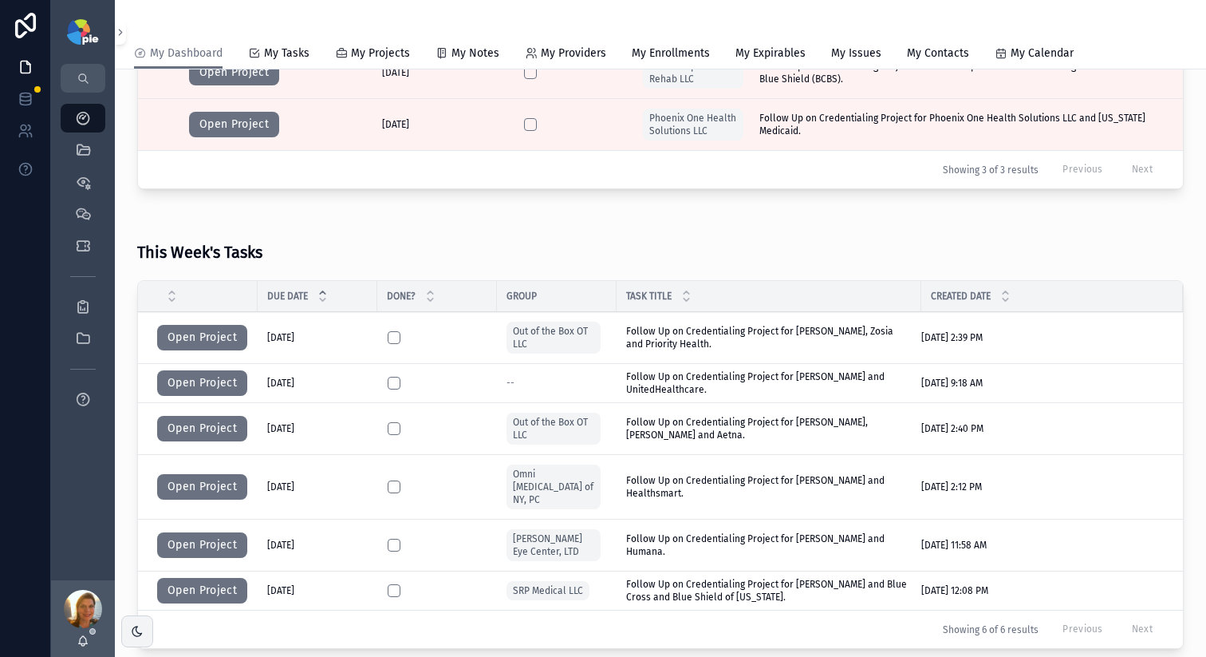
scroll to position [451, 0]
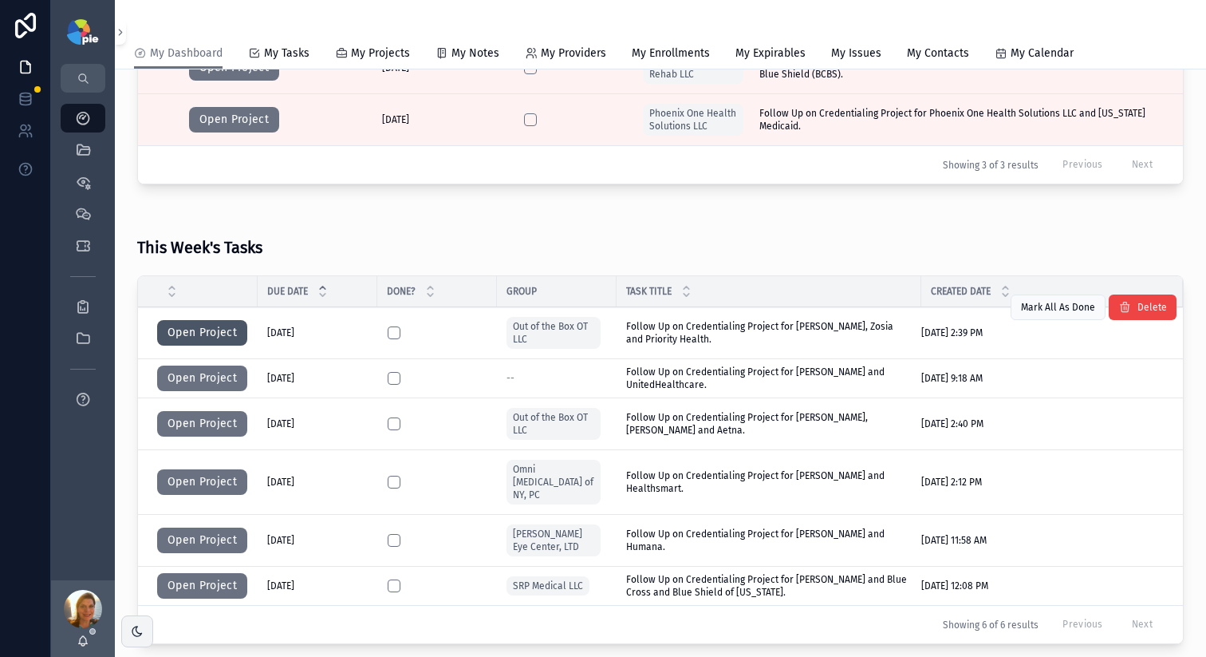
click at [207, 334] on button "Open Project" at bounding box center [202, 333] width 90 height 26
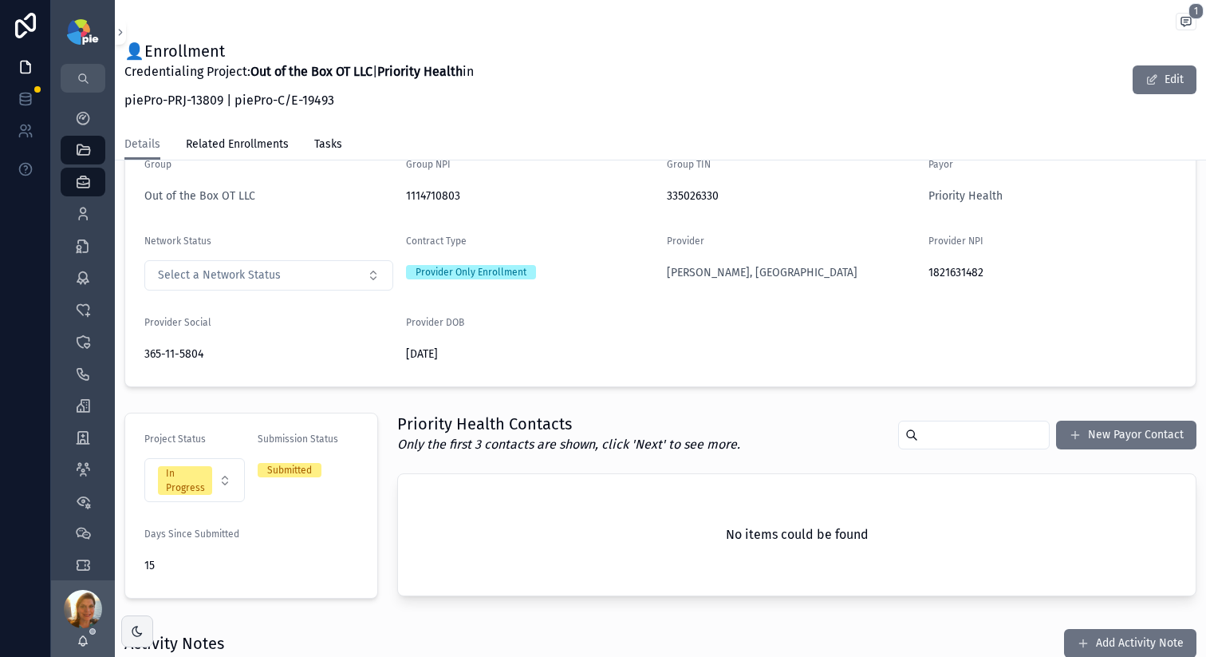
scroll to position [342, 0]
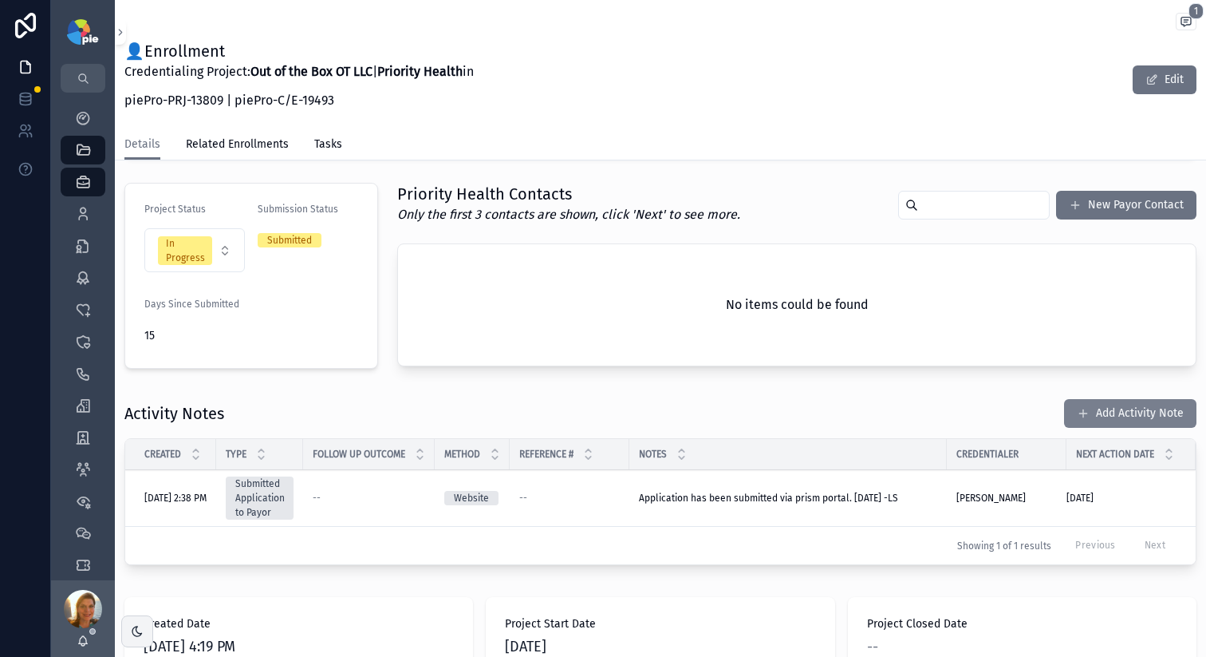
click at [1077, 417] on span "scrollable content" at bounding box center [1083, 413] width 13 height 13
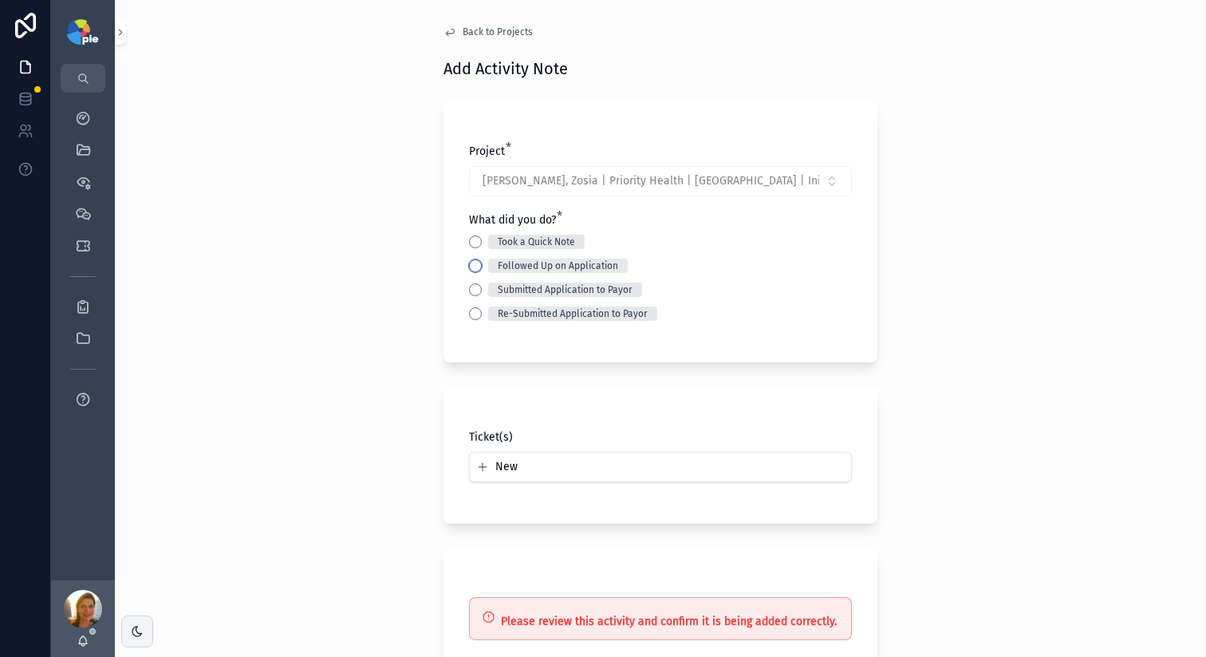
click at [469, 267] on button "Followed Up on Application" at bounding box center [475, 265] width 13 height 13
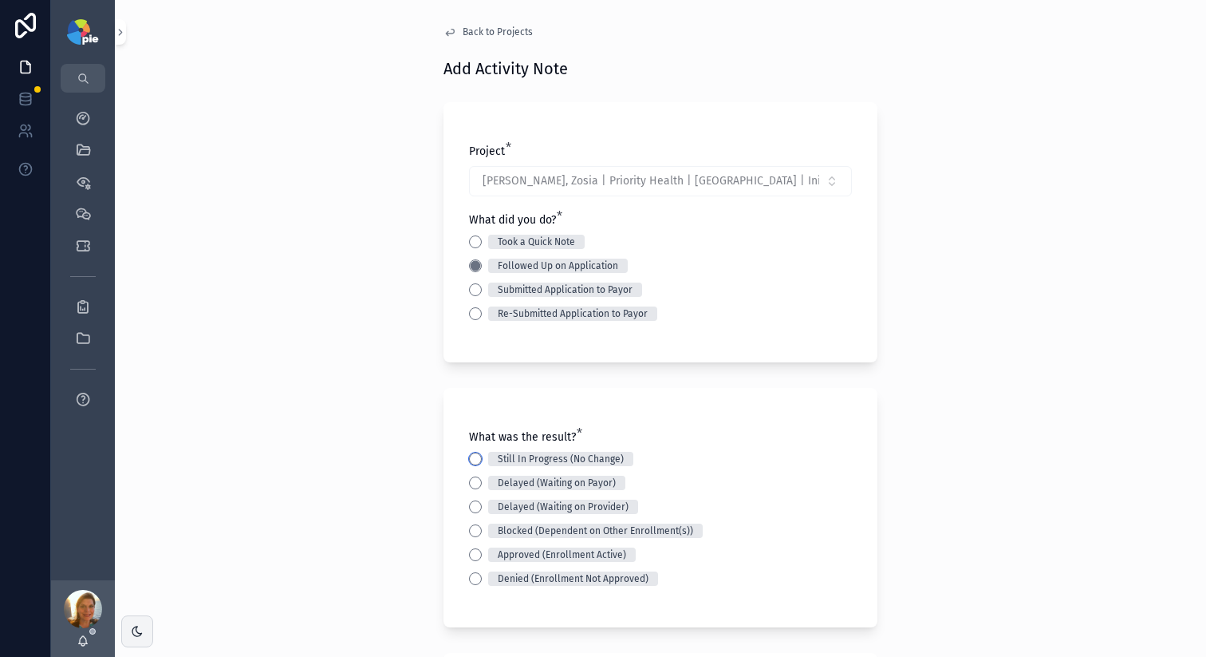
click at [473, 454] on button "Still In Progress (No Change)" at bounding box center [475, 458] width 13 height 13
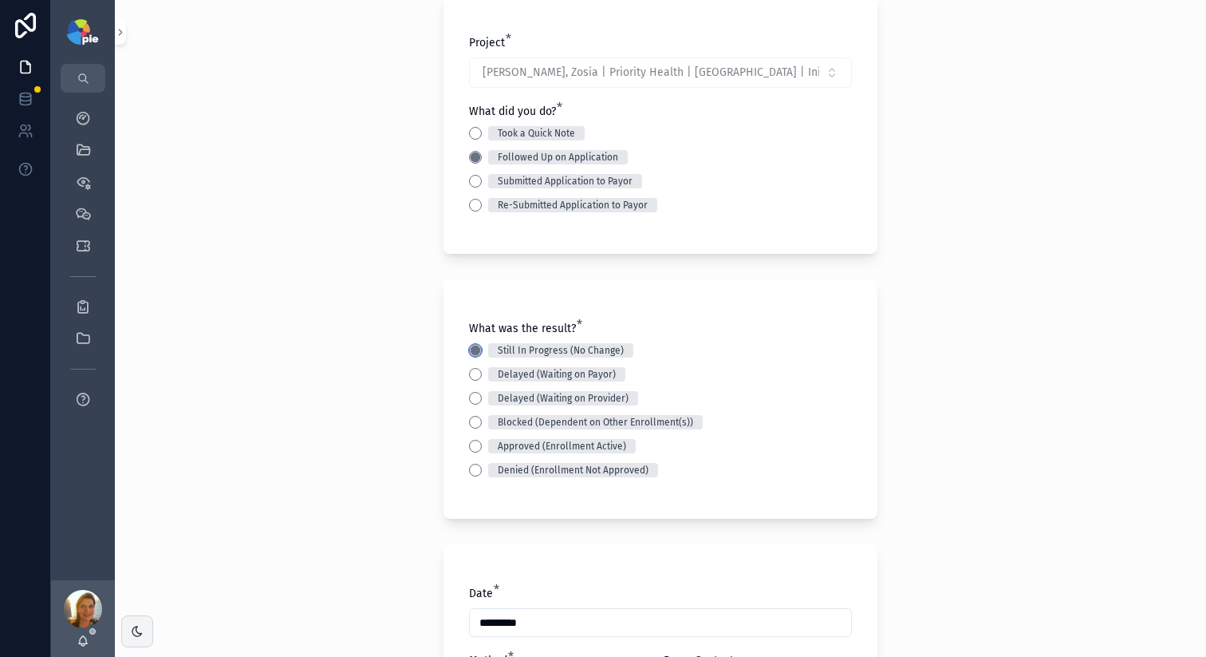
scroll to position [389, 0]
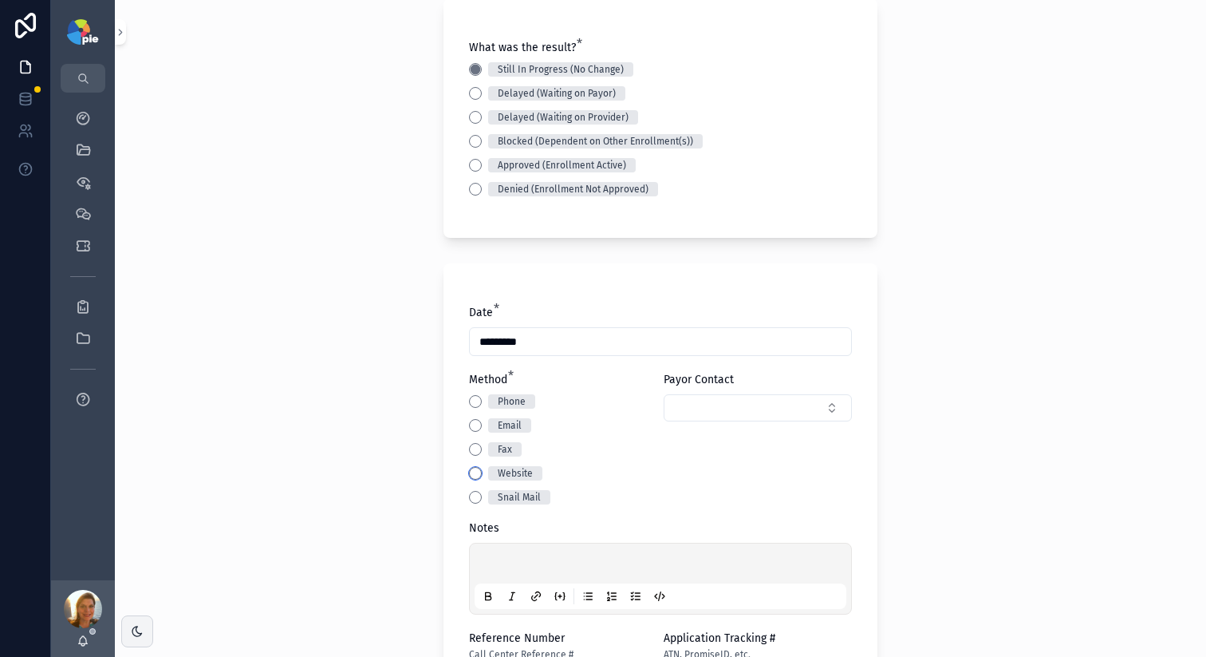
click at [471, 475] on button "Website" at bounding box center [475, 473] width 13 height 13
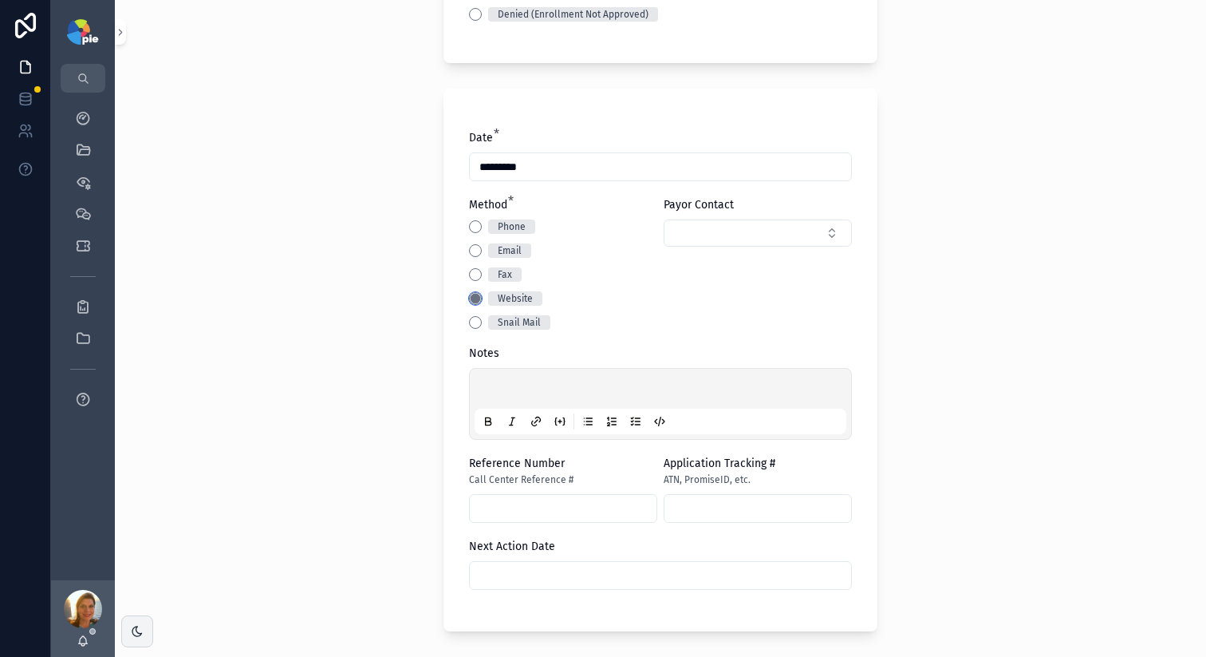
scroll to position [565, 0]
click at [540, 399] on div "scrollable content" at bounding box center [661, 403] width 372 height 61
click at [543, 385] on p "scrollable content" at bounding box center [664, 390] width 372 height 16
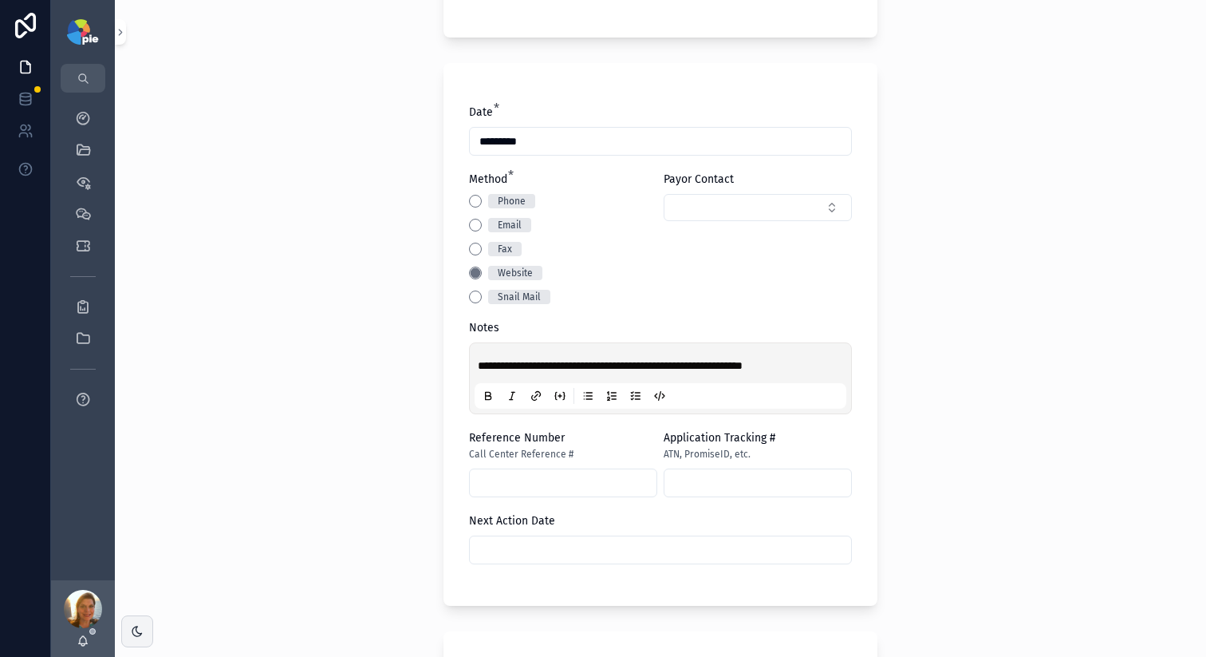
scroll to position [792, 0]
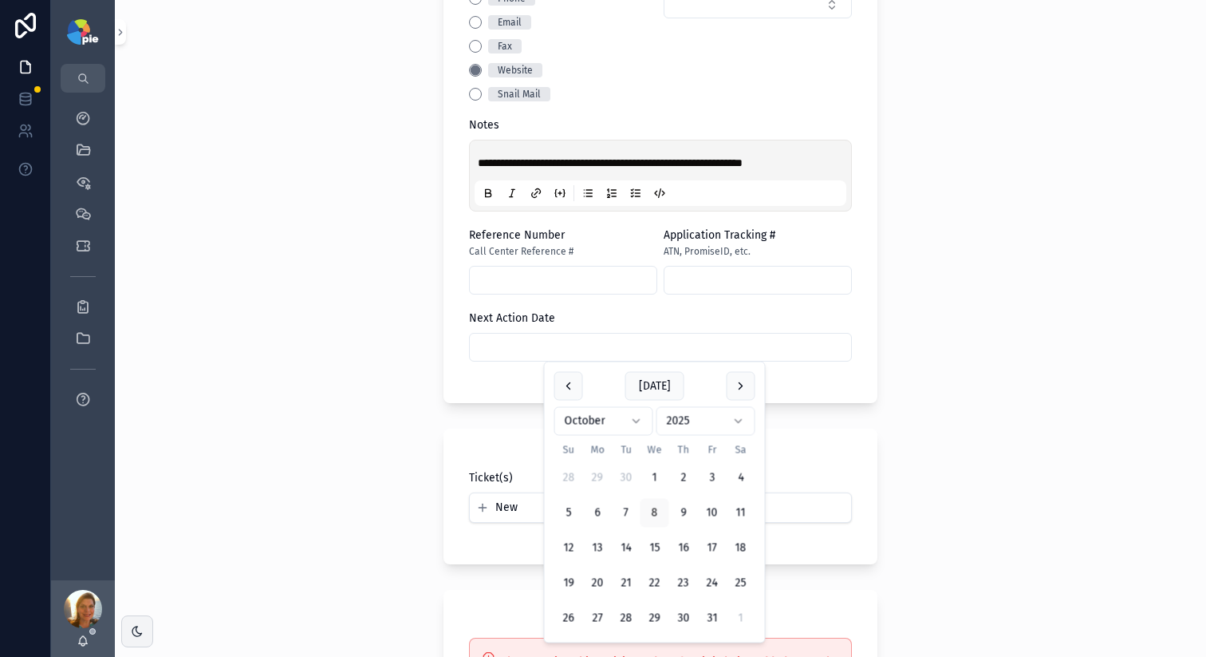
click at [504, 345] on input "scrollable content" at bounding box center [660, 347] width 381 height 22
click at [659, 592] on button "22" at bounding box center [655, 583] width 29 height 29
type input "**********"
click at [357, 393] on div "**********" at bounding box center [661, 328] width 1092 height 657
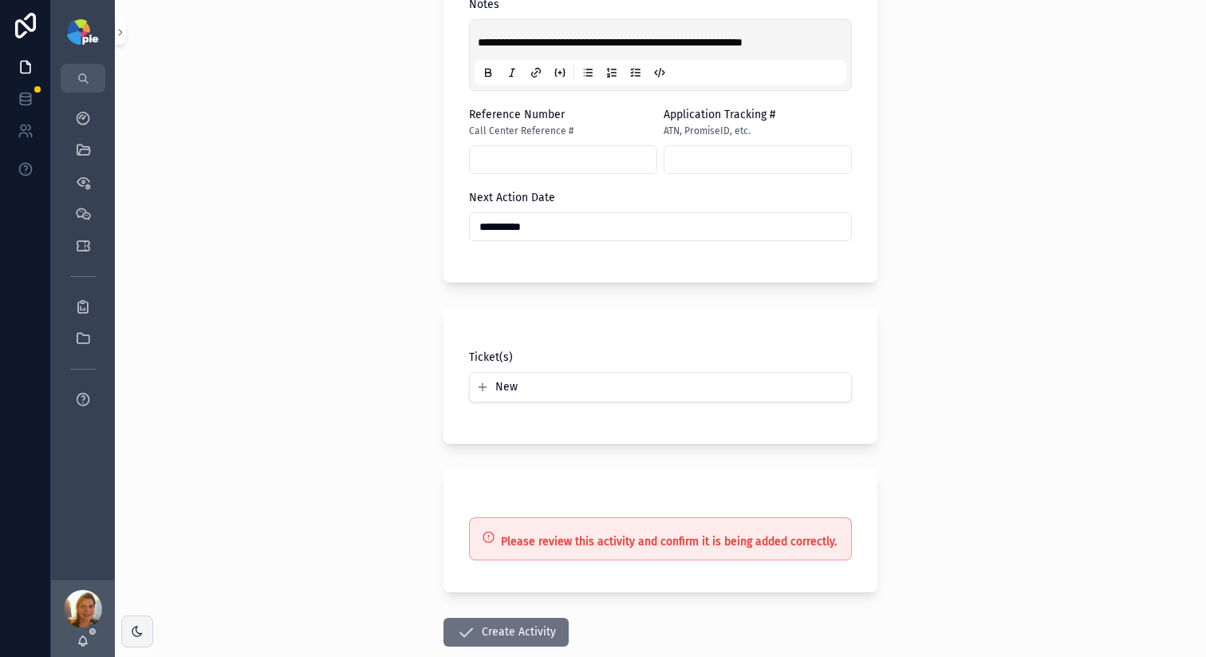
scroll to position [1005, 0]
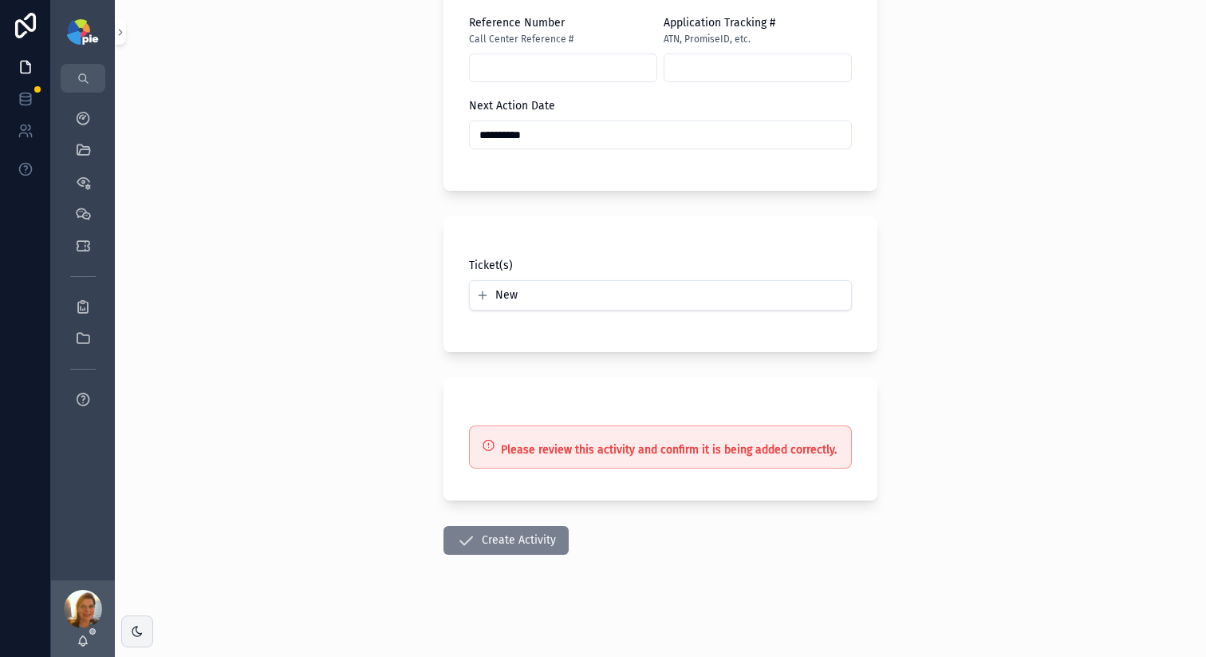
click at [489, 535] on button "Create Activity" at bounding box center [506, 540] width 125 height 29
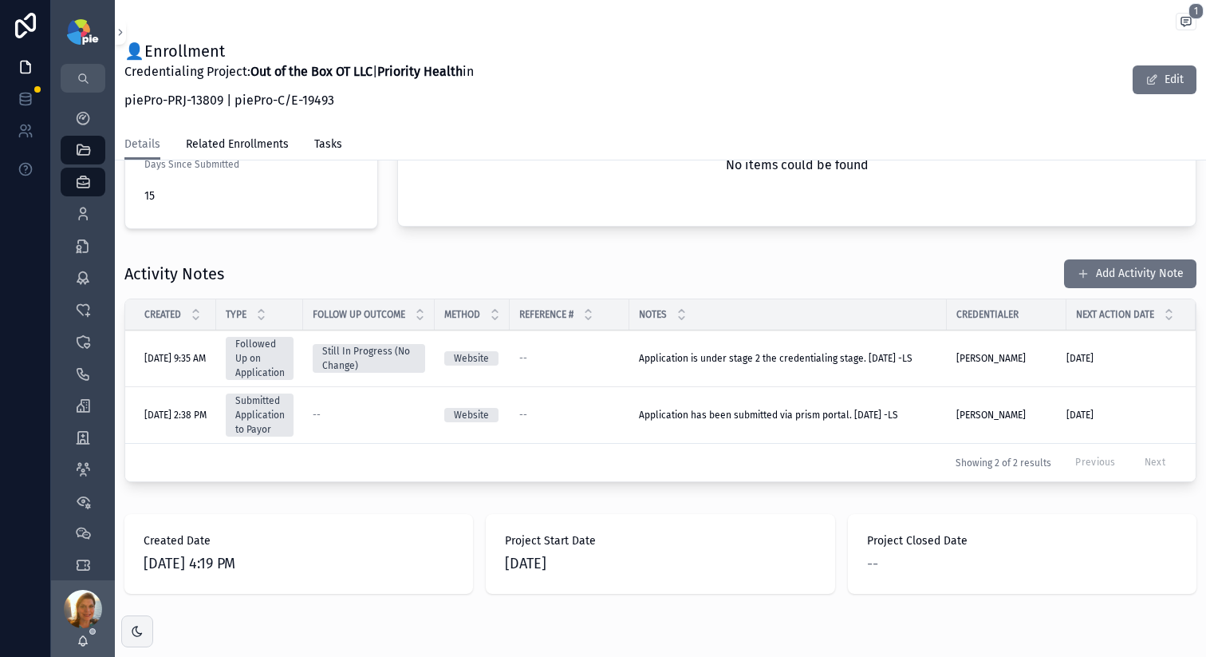
scroll to position [539, 0]
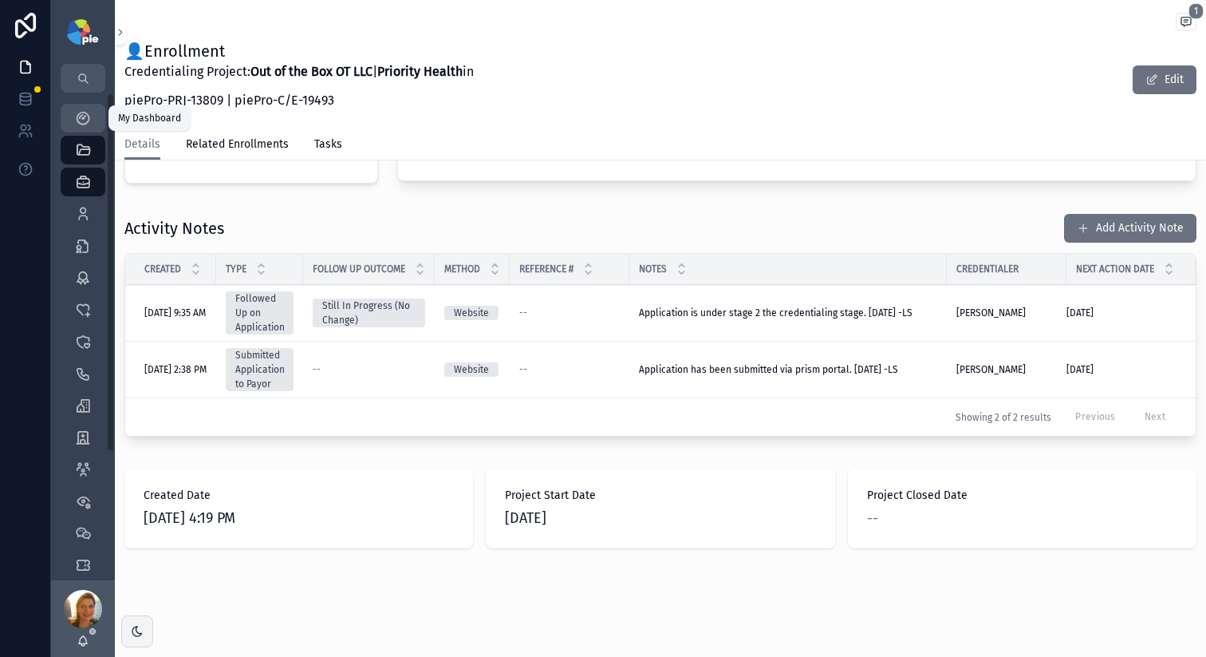
click at [81, 128] on div "My Dashboard" at bounding box center [83, 118] width 26 height 26
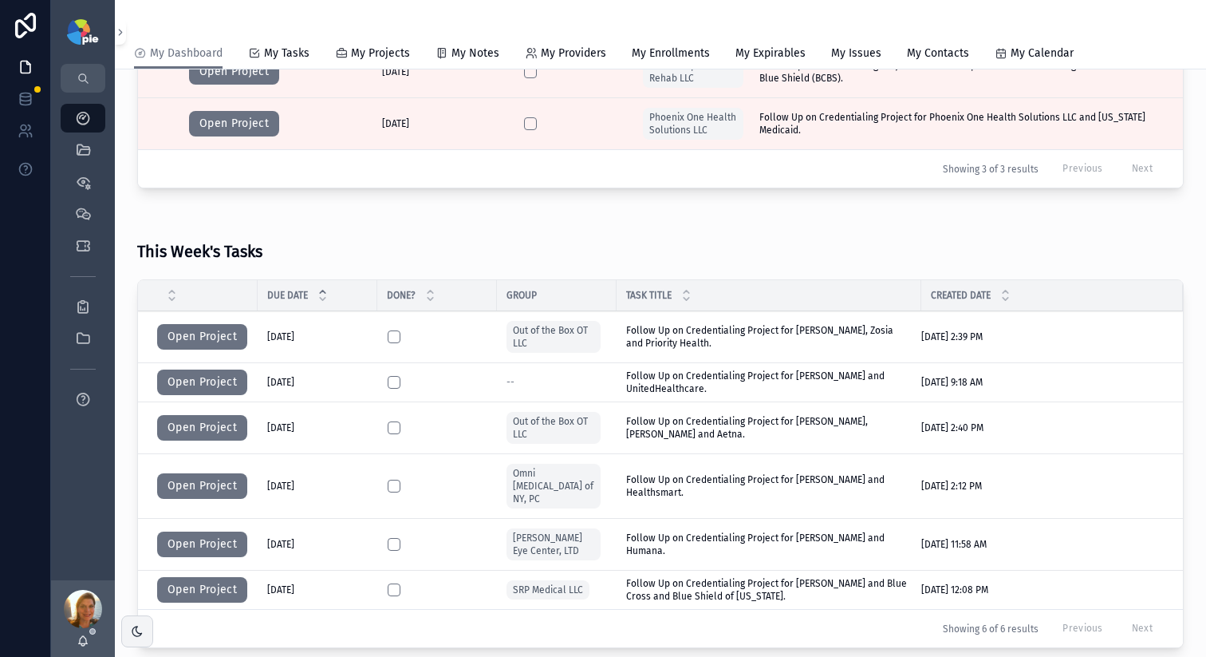
scroll to position [448, 0]
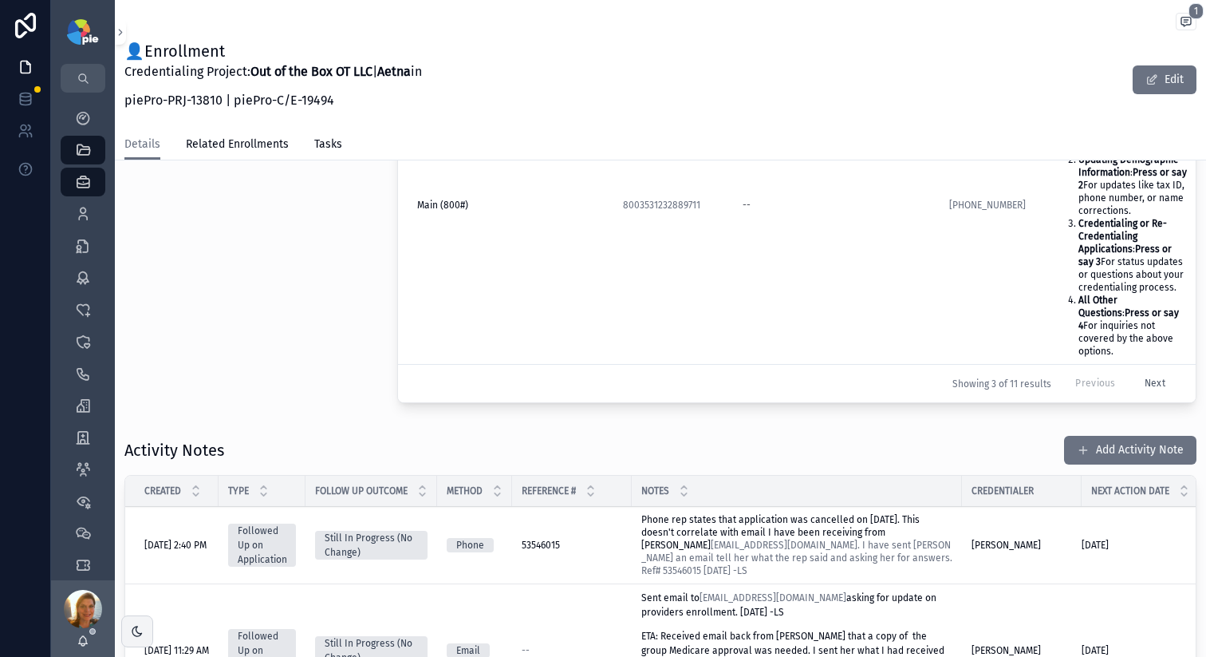
click at [787, 514] on span "Phone rep states that application was cancelled on 9/8/25. This doesn't correla…" at bounding box center [799, 545] width 314 height 62
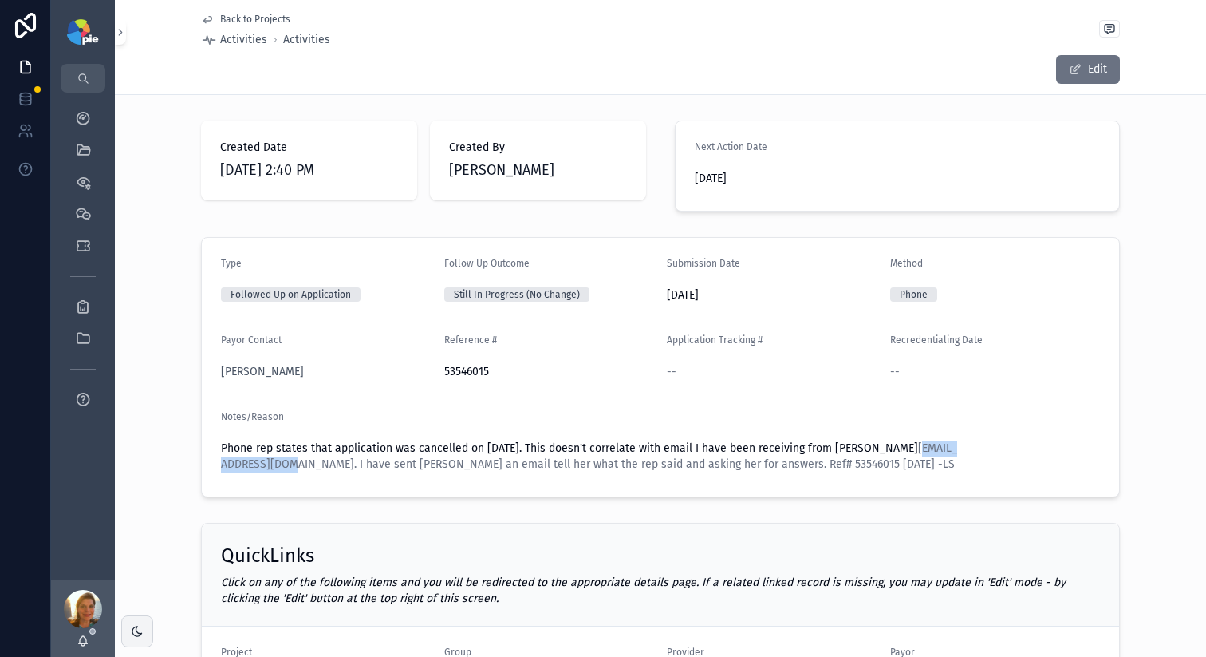
drag, startPoint x: 205, startPoint y: 465, endPoint x: 329, endPoint y: 472, distance: 123.8
click at [329, 472] on form "Type Followed Up on Application Follow Up Outcome Still In Progress (No Change)…" at bounding box center [661, 367] width 918 height 259
copy link "boschman@aetna.com"
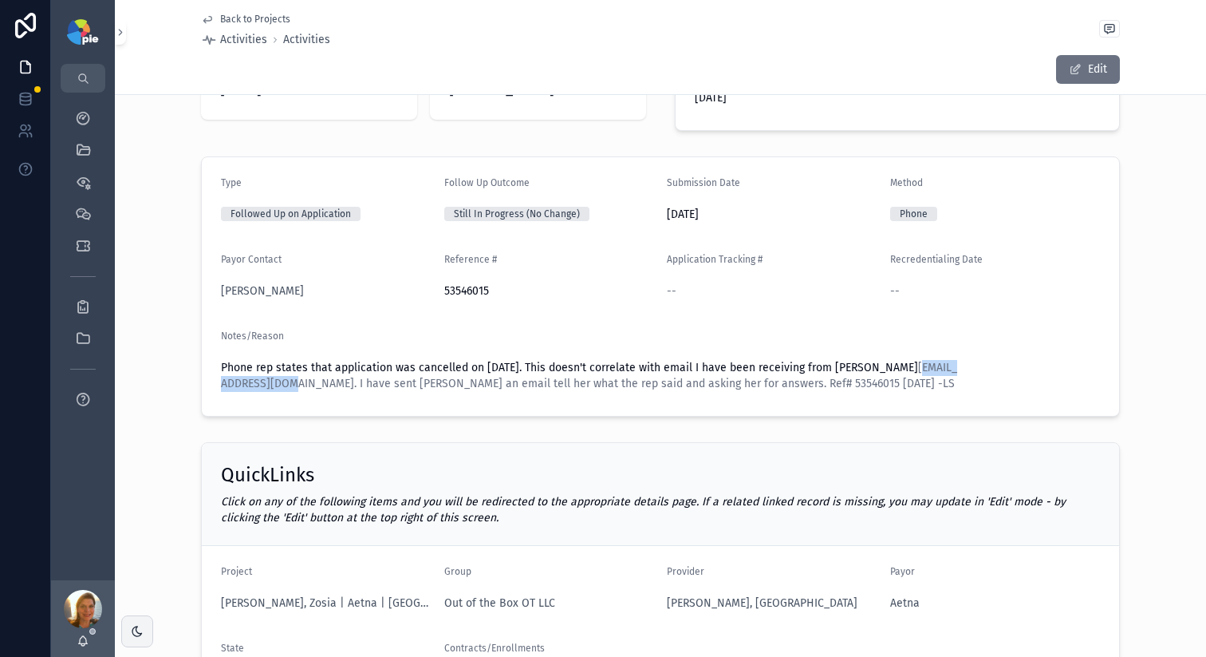
scroll to position [97, 0]
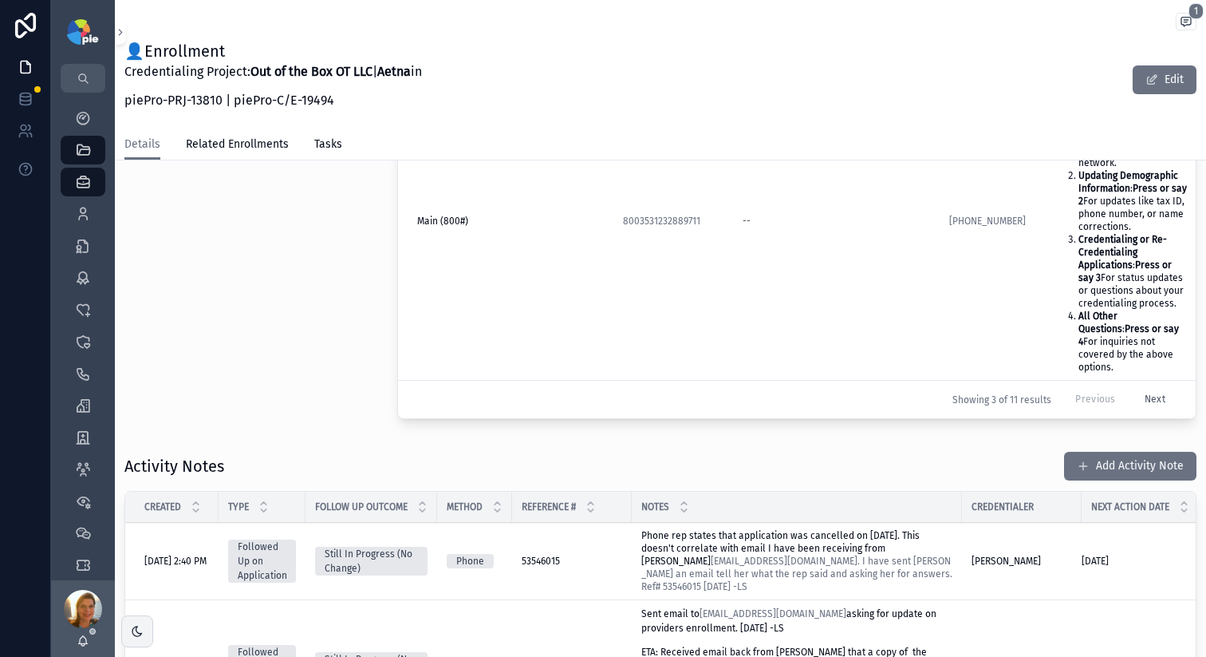
scroll to position [627, 0]
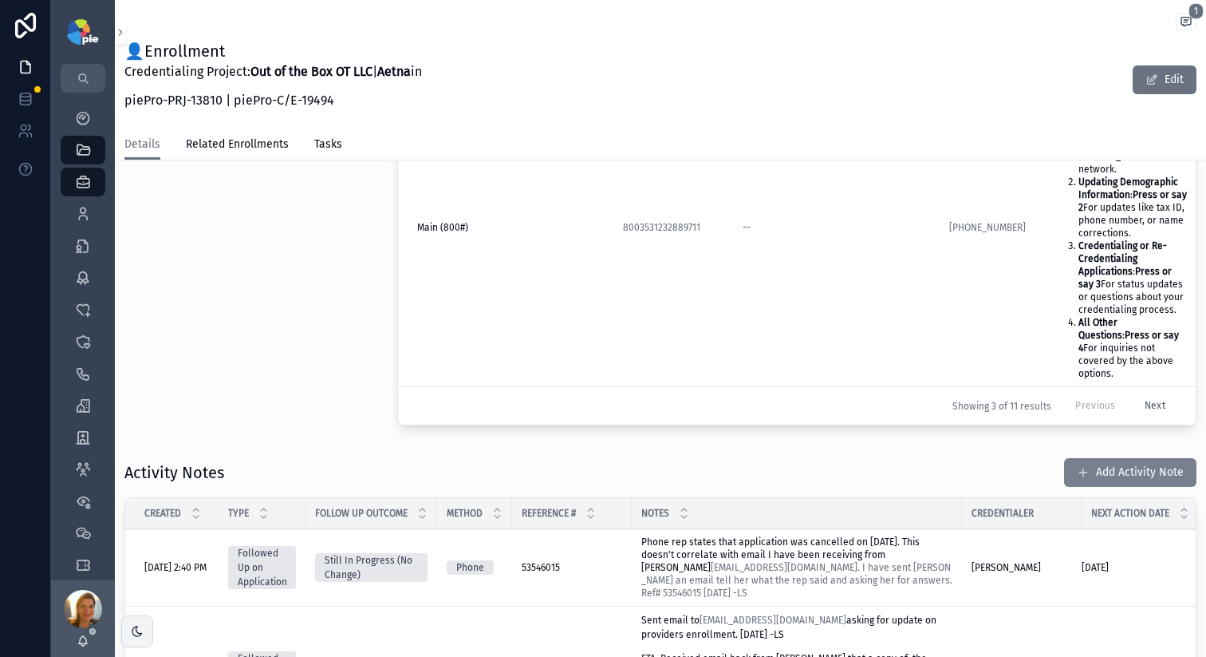
click at [1087, 458] on button "Add Activity Note" at bounding box center [1130, 472] width 132 height 29
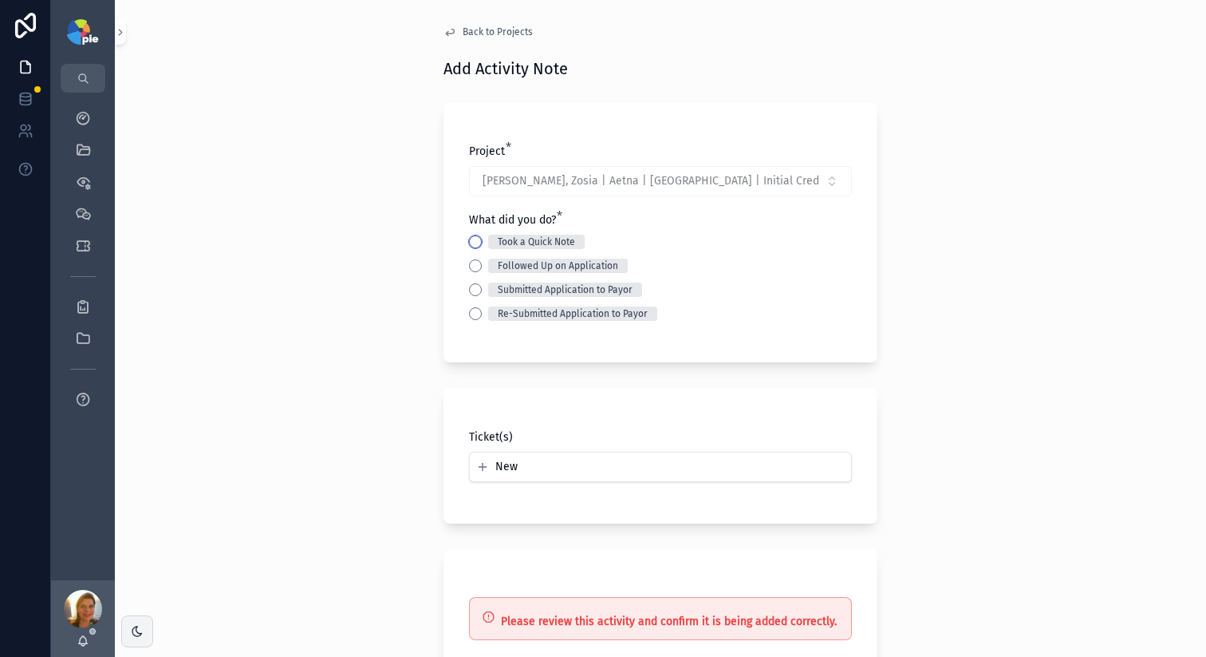
click at [469, 245] on button "Took a Quick Note" at bounding box center [475, 241] width 13 height 13
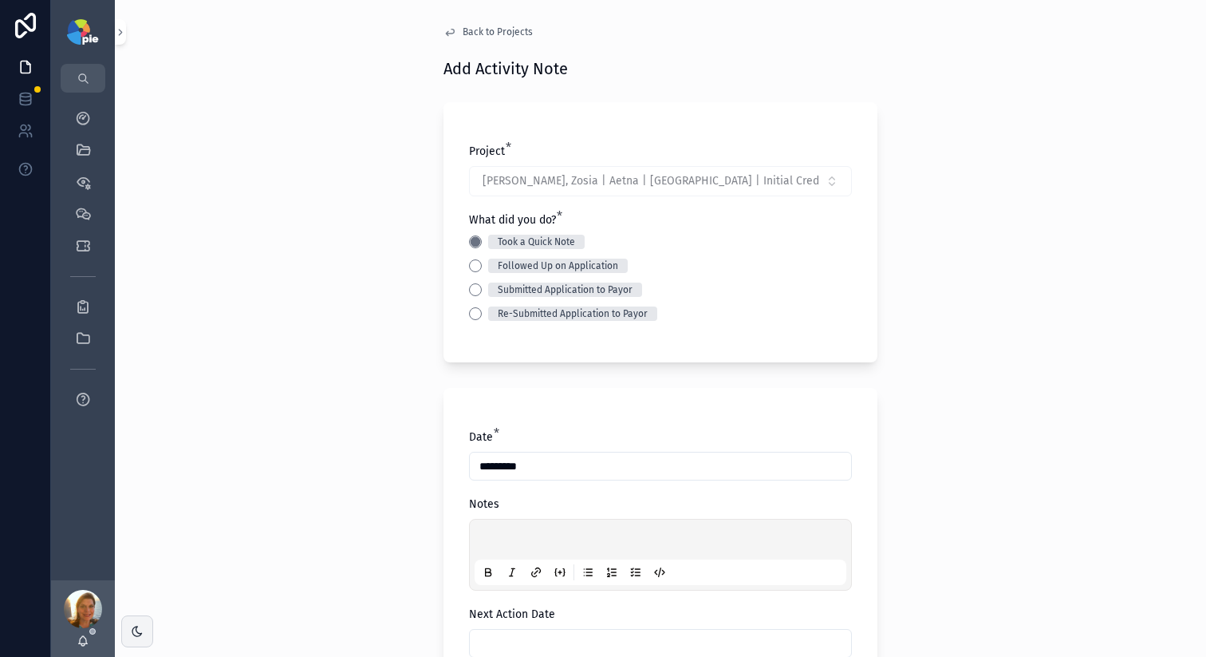
click at [513, 535] on p "scrollable content" at bounding box center [664, 542] width 372 height 16
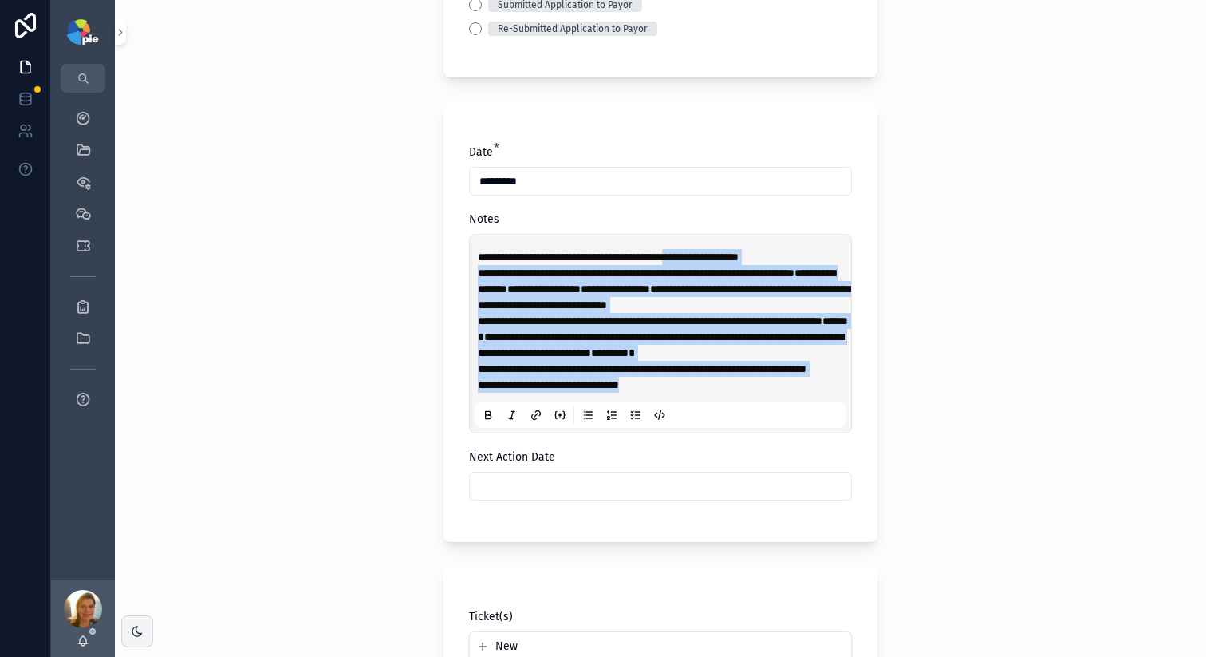
scroll to position [369, 0]
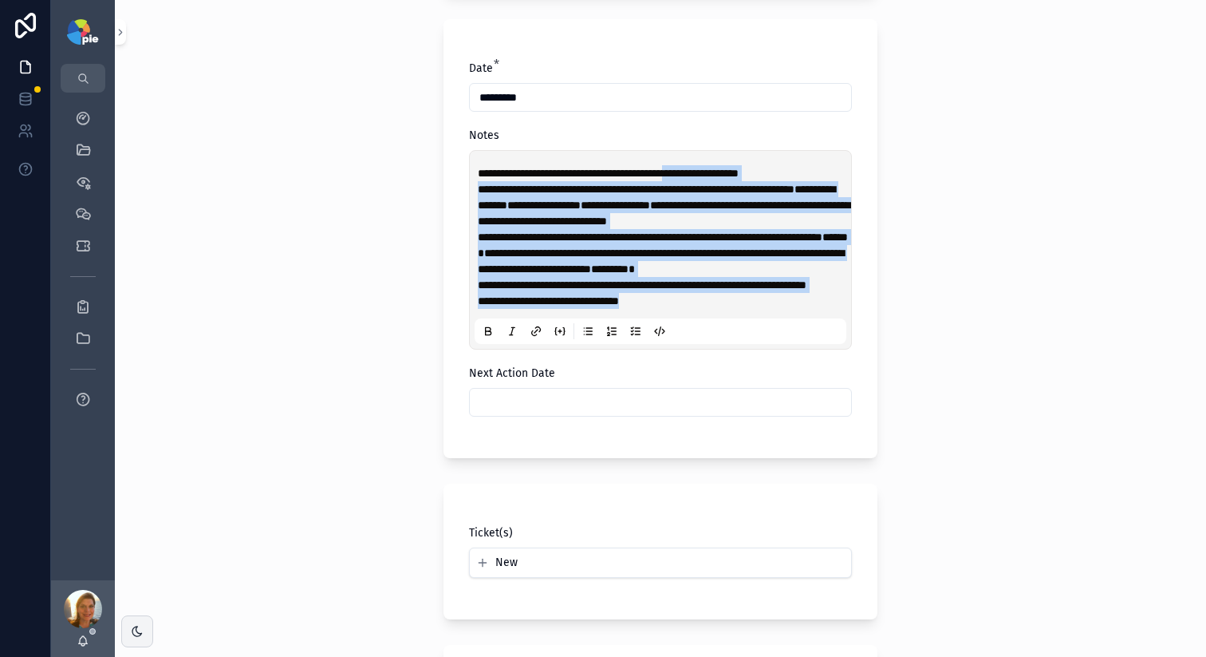
drag, startPoint x: 705, startPoint y: 491, endPoint x: 833, endPoint y: 656, distance: 209.3
click at [833, 656] on form "**********" at bounding box center [661, 324] width 434 height 1200
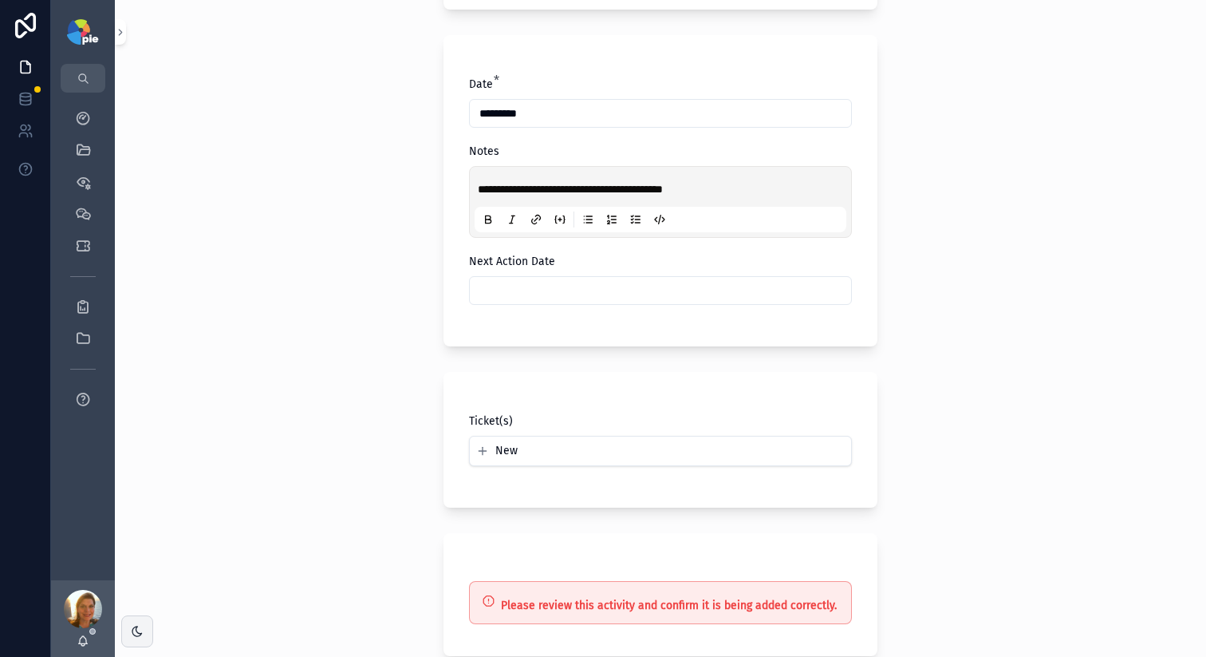
scroll to position [259, 0]
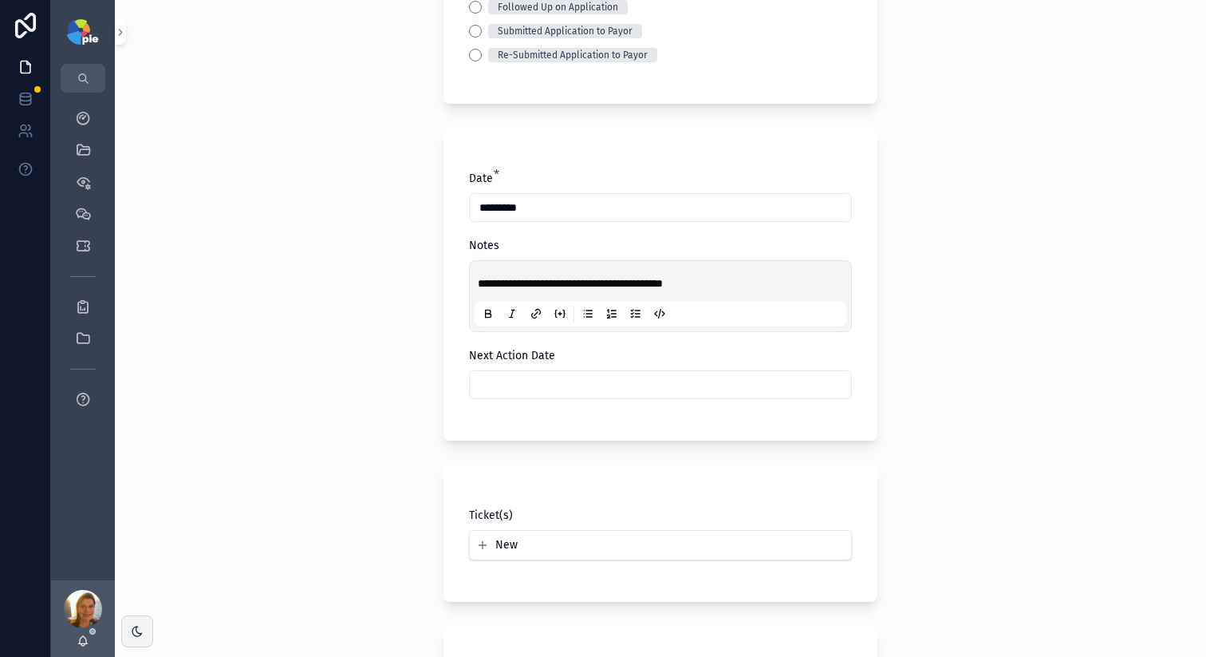
click at [734, 282] on p "**********" at bounding box center [664, 283] width 372 height 16
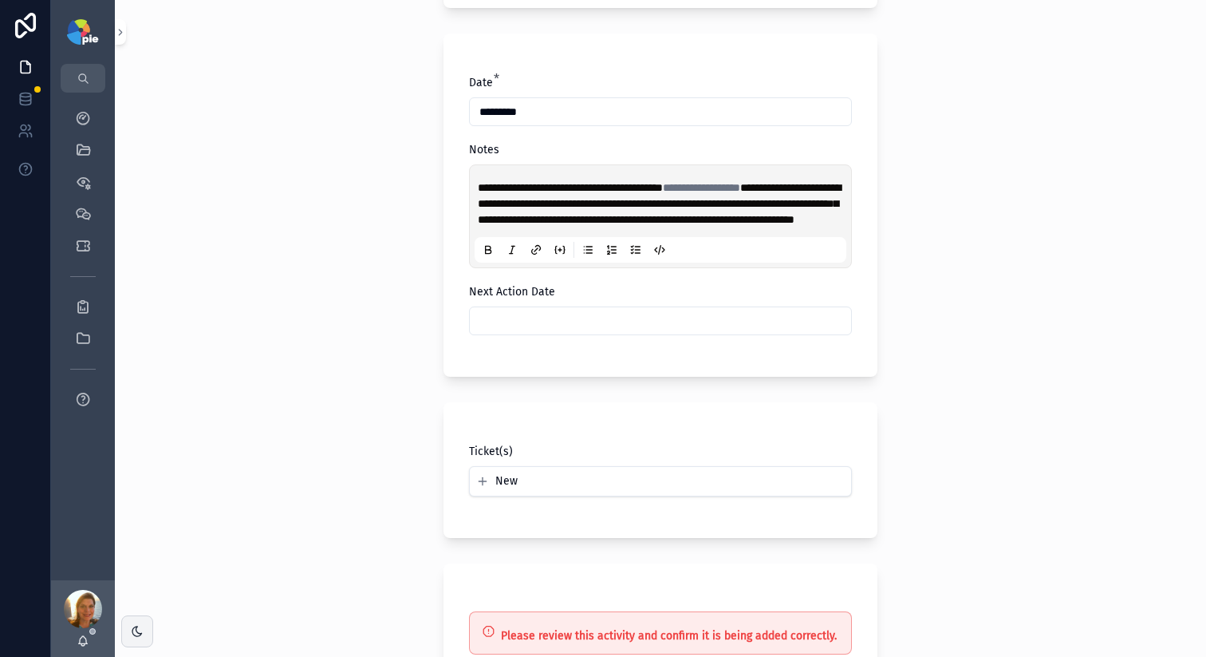
scroll to position [485, 0]
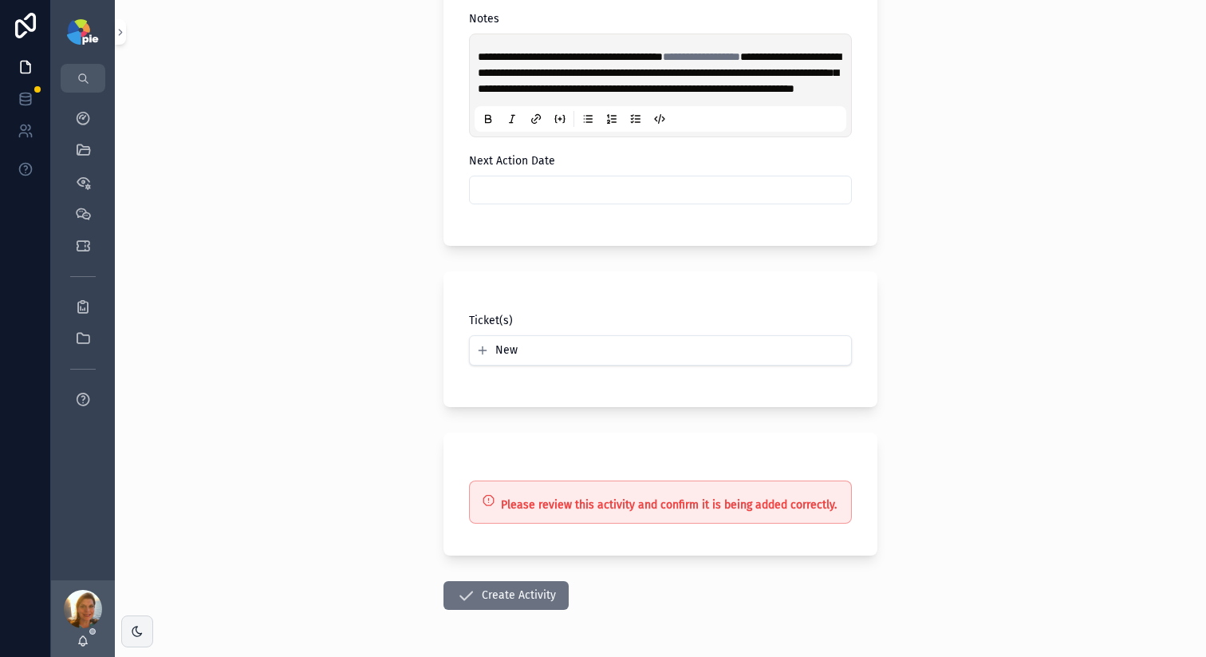
click at [563, 185] on div "Next Action Date" at bounding box center [660, 178] width 383 height 51
click at [563, 199] on input "scrollable content" at bounding box center [660, 190] width 381 height 22
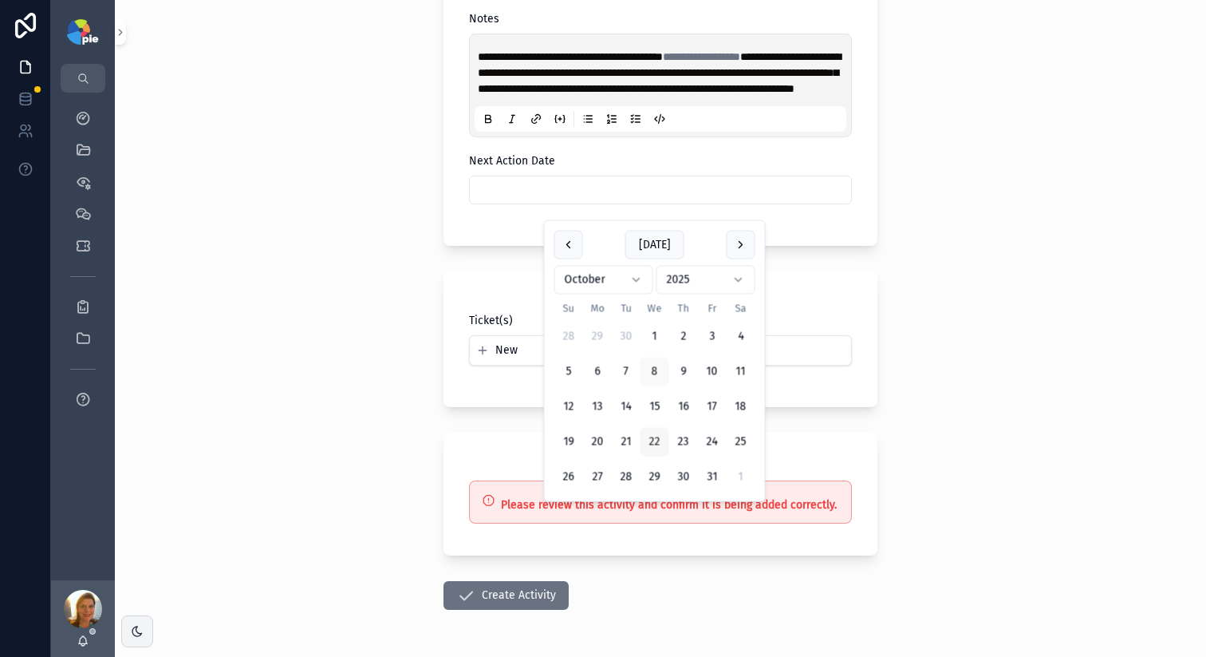
click at [661, 434] on button "22" at bounding box center [655, 442] width 29 height 29
click at [262, 340] on div "**********" at bounding box center [661, 328] width 1092 height 657
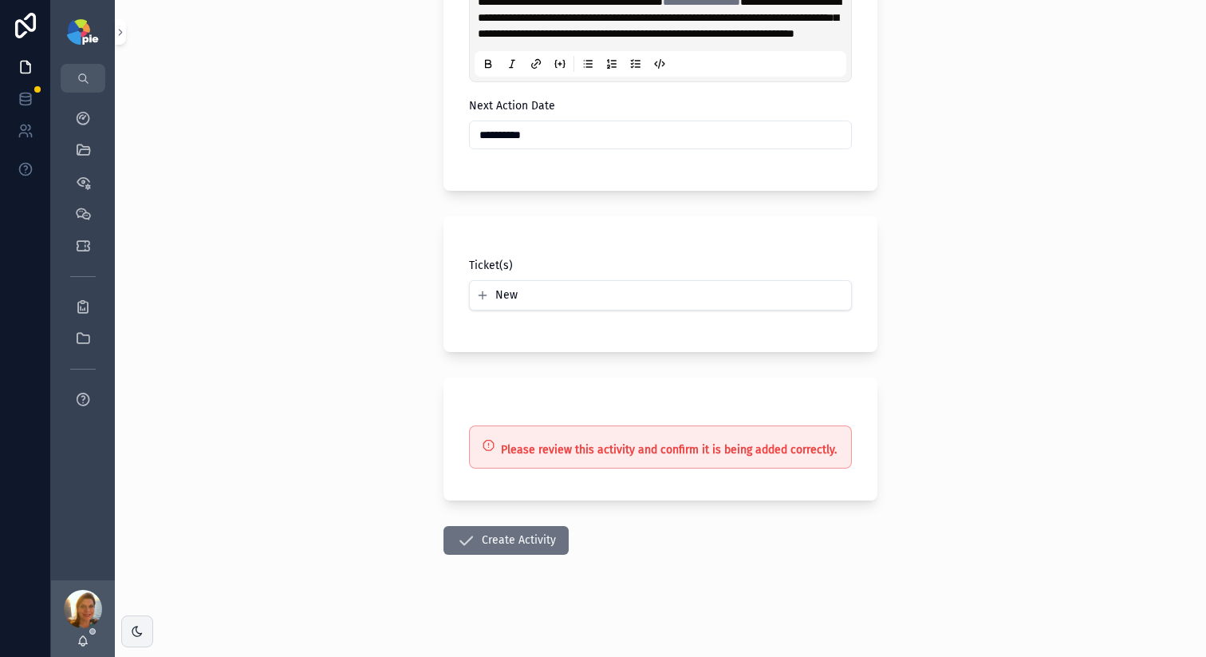
scroll to position [556, 0]
click at [568, 131] on input "**********" at bounding box center [660, 135] width 381 height 22
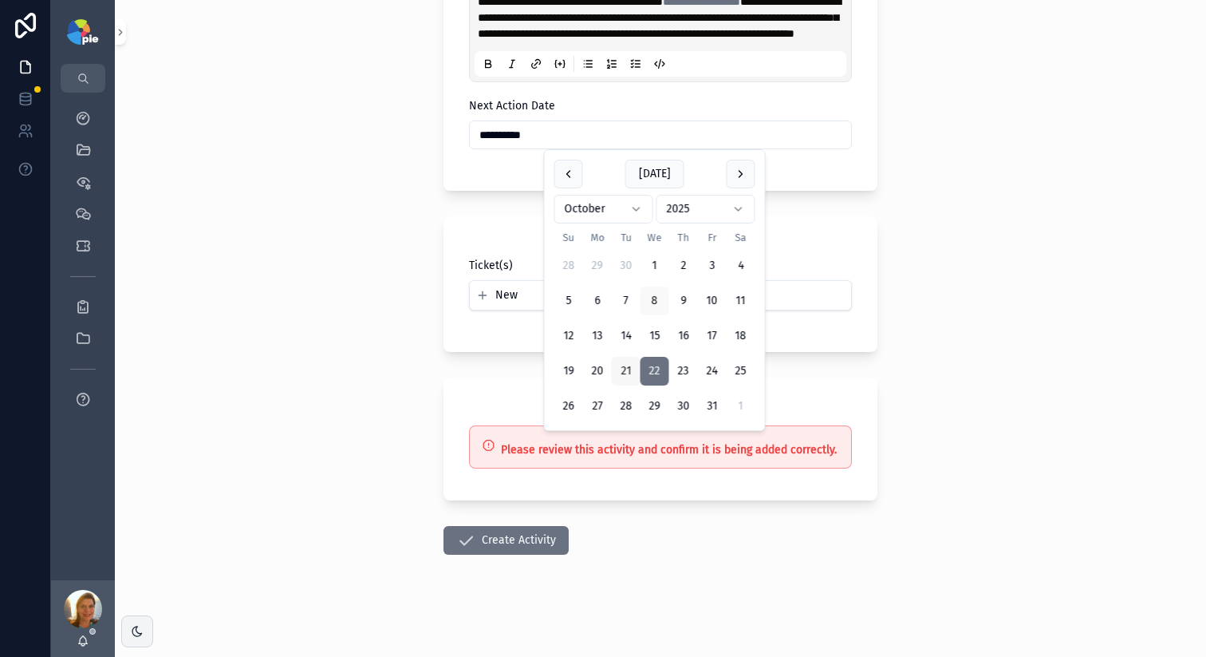
click at [618, 373] on button "21" at bounding box center [626, 371] width 29 height 29
type input "**********"
click at [320, 369] on div "**********" at bounding box center [661, 328] width 1092 height 657
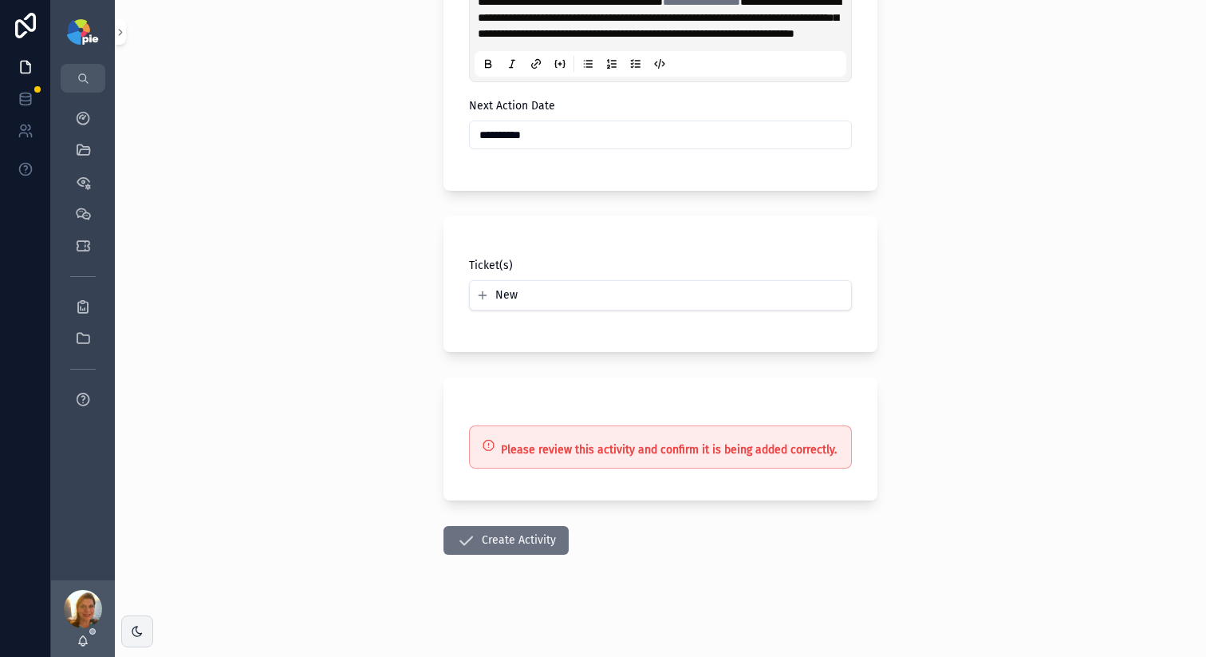
drag, startPoint x: 476, startPoint y: 539, endPoint x: 486, endPoint y: 515, distance: 25.4
click at [476, 539] on button "Create Activity" at bounding box center [506, 540] width 125 height 29
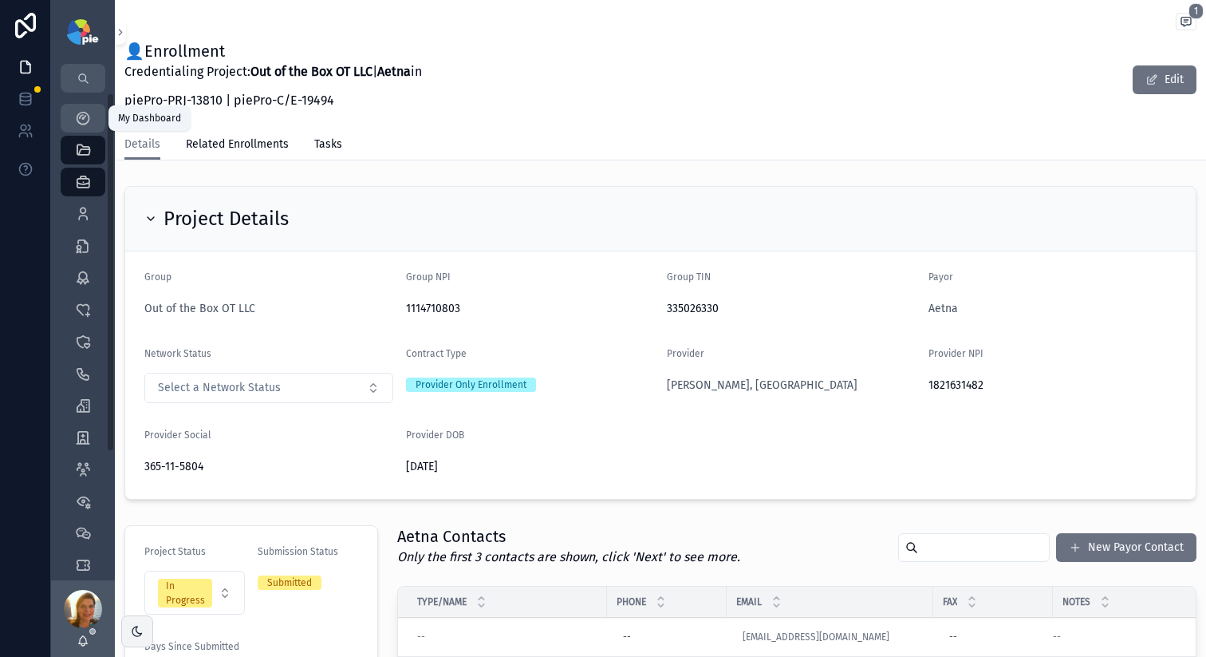
click at [82, 111] on icon "scrollable content" at bounding box center [83, 118] width 16 height 16
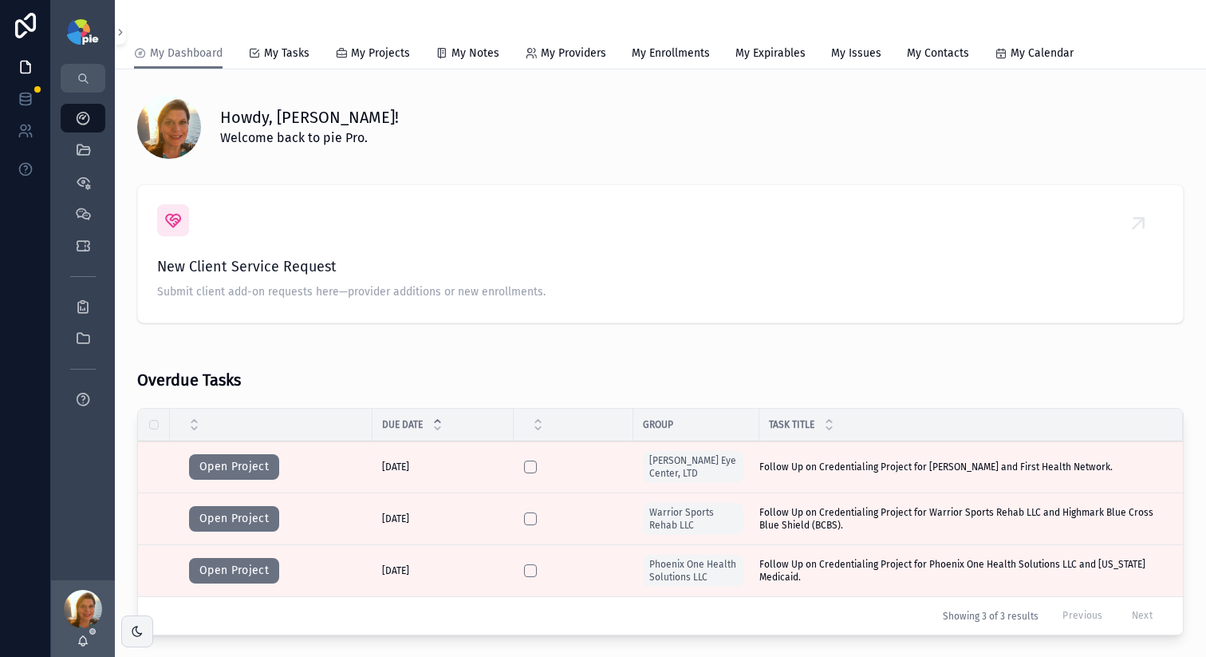
scroll to position [391, 0]
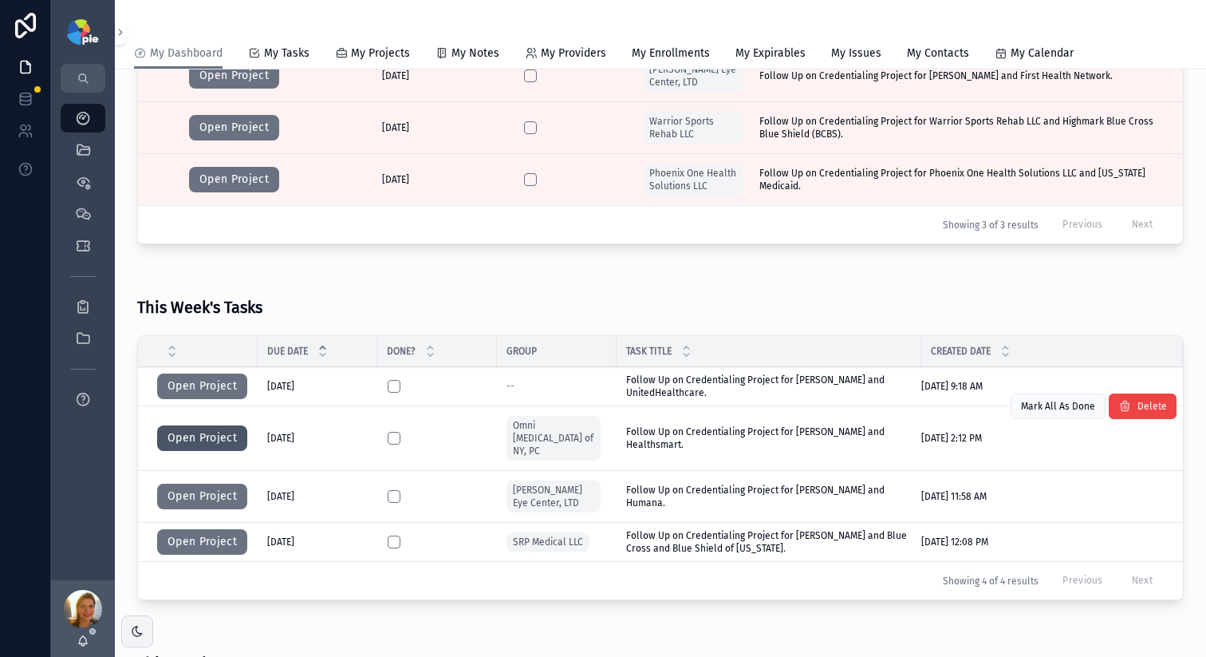
click at [205, 433] on button "Open Project" at bounding box center [202, 438] width 90 height 26
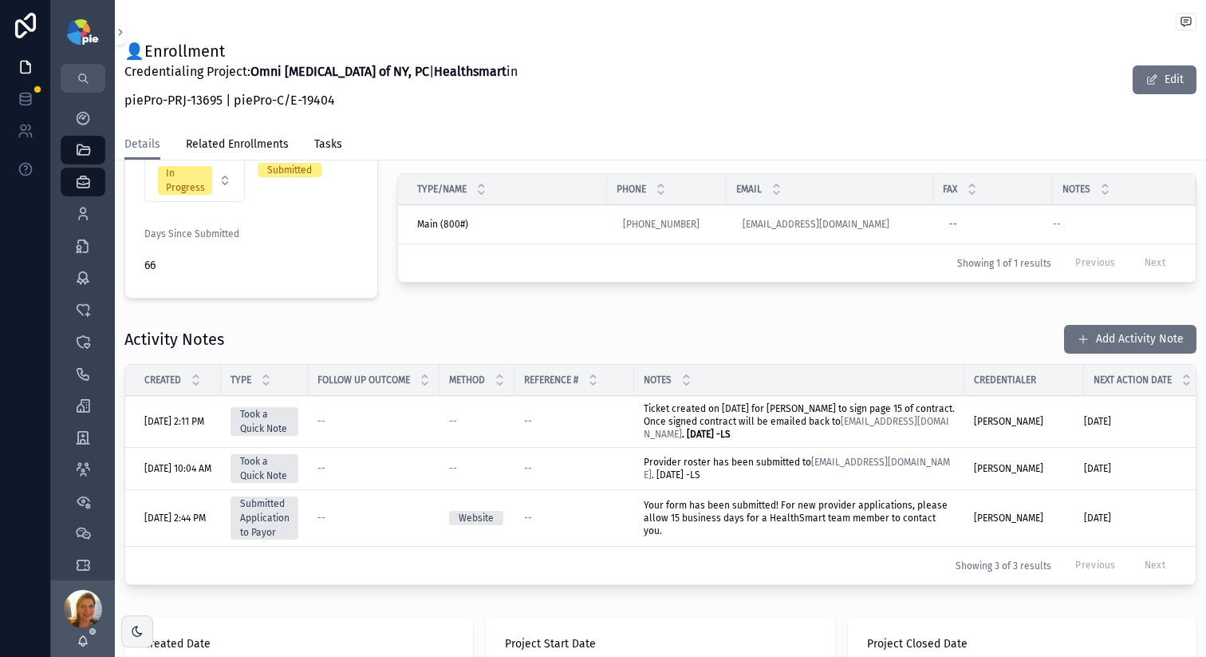
scroll to position [353, 0]
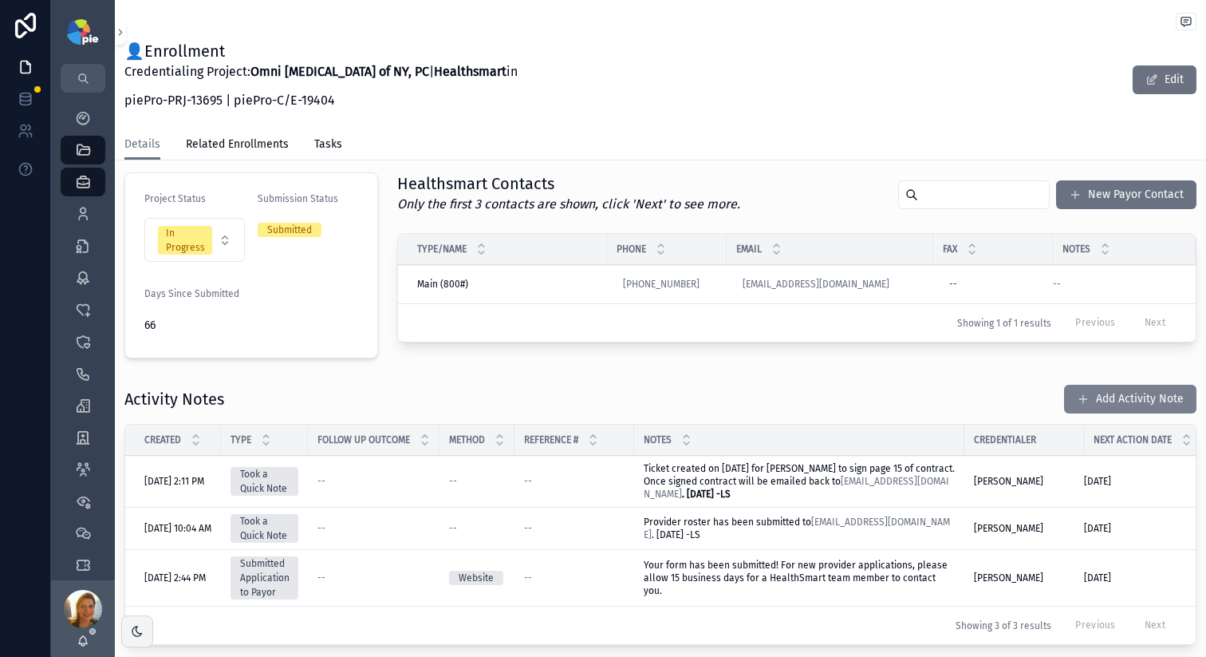
click at [1085, 401] on button "Add Activity Note" at bounding box center [1130, 399] width 132 height 29
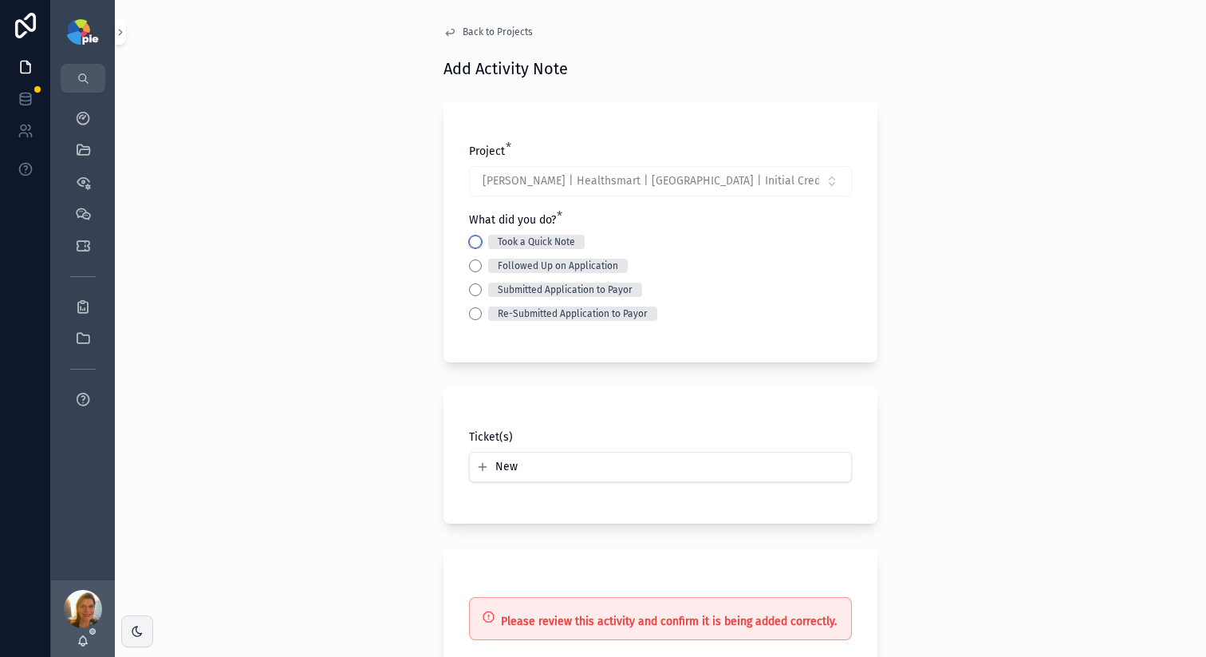
click at [473, 243] on button "Took a Quick Note" at bounding box center [475, 241] width 13 height 13
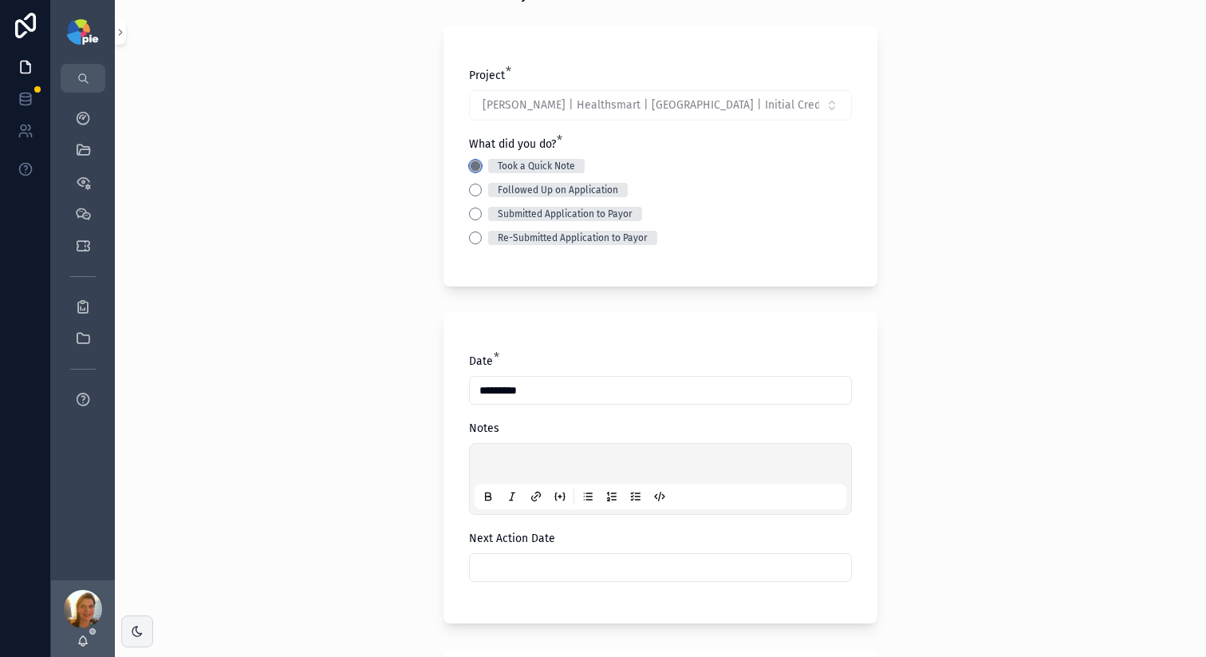
scroll to position [97, 0]
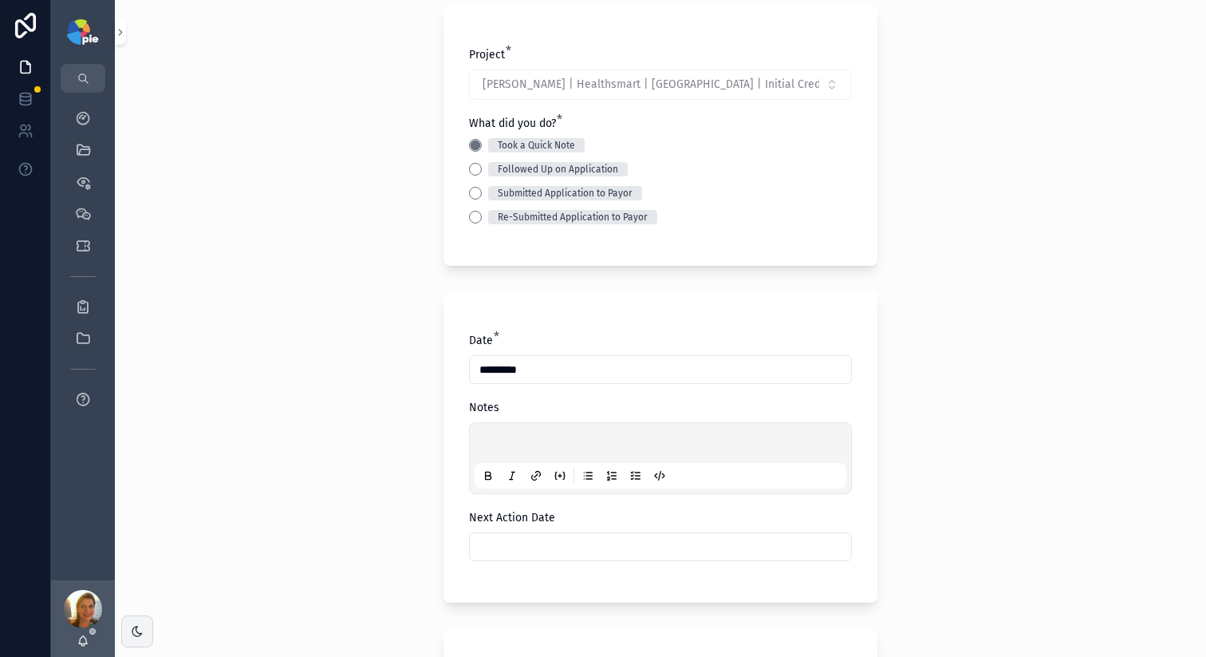
click at [521, 440] on p "scrollable content" at bounding box center [664, 445] width 372 height 16
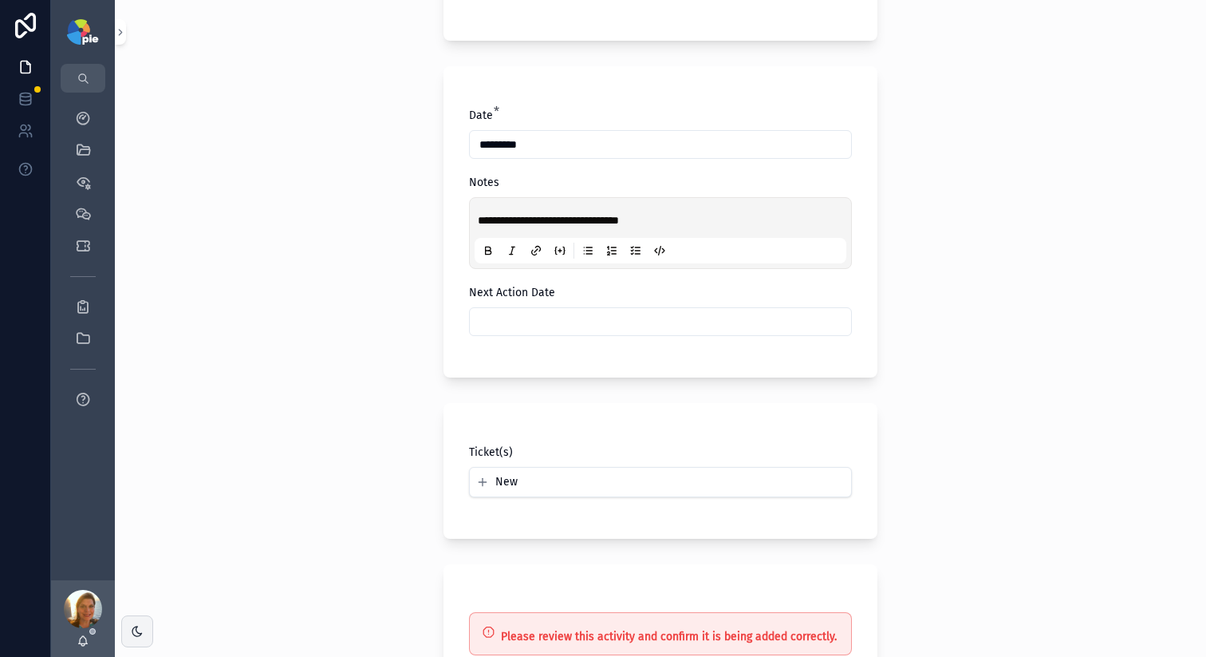
scroll to position [324, 0]
click at [515, 317] on input "scrollable content" at bounding box center [660, 319] width 381 height 22
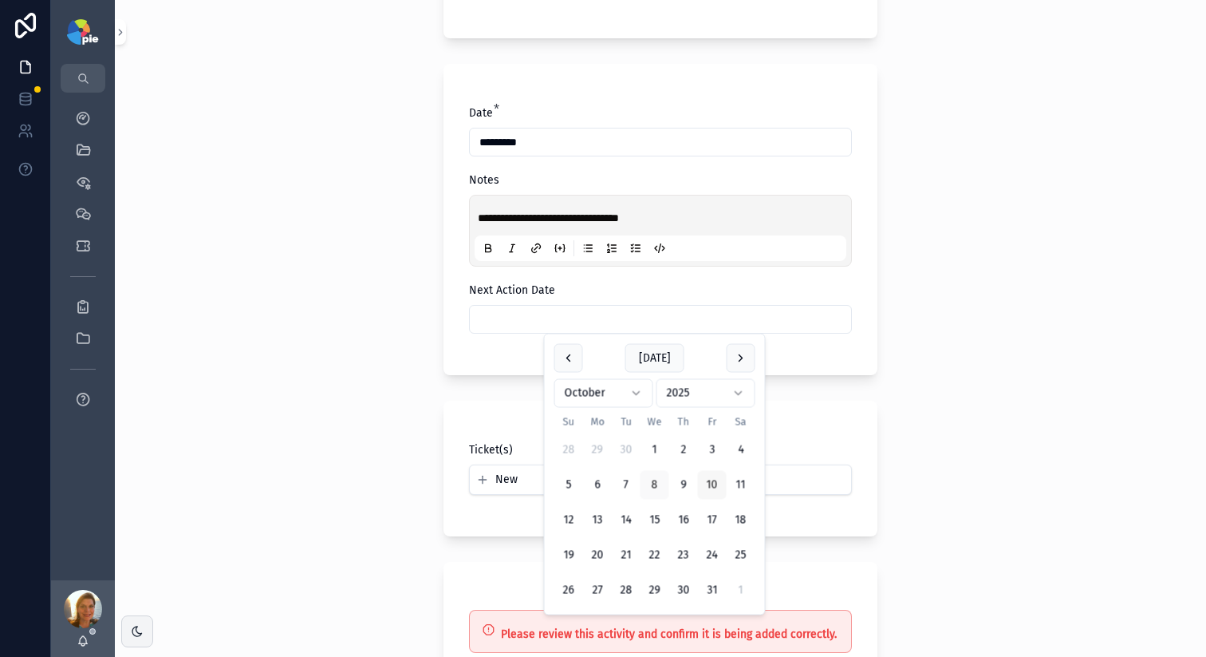
click at [715, 484] on button "10" at bounding box center [712, 485] width 29 height 29
type input "**********"
click at [264, 389] on div "**********" at bounding box center [661, 328] width 1092 height 657
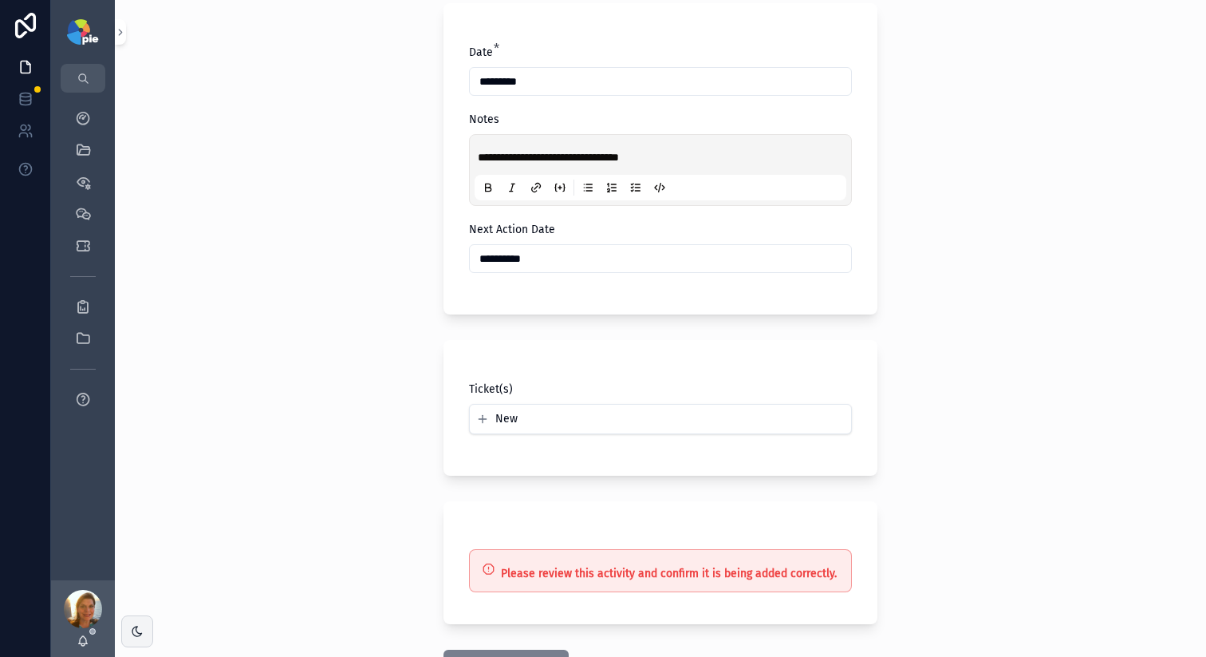
scroll to position [508, 0]
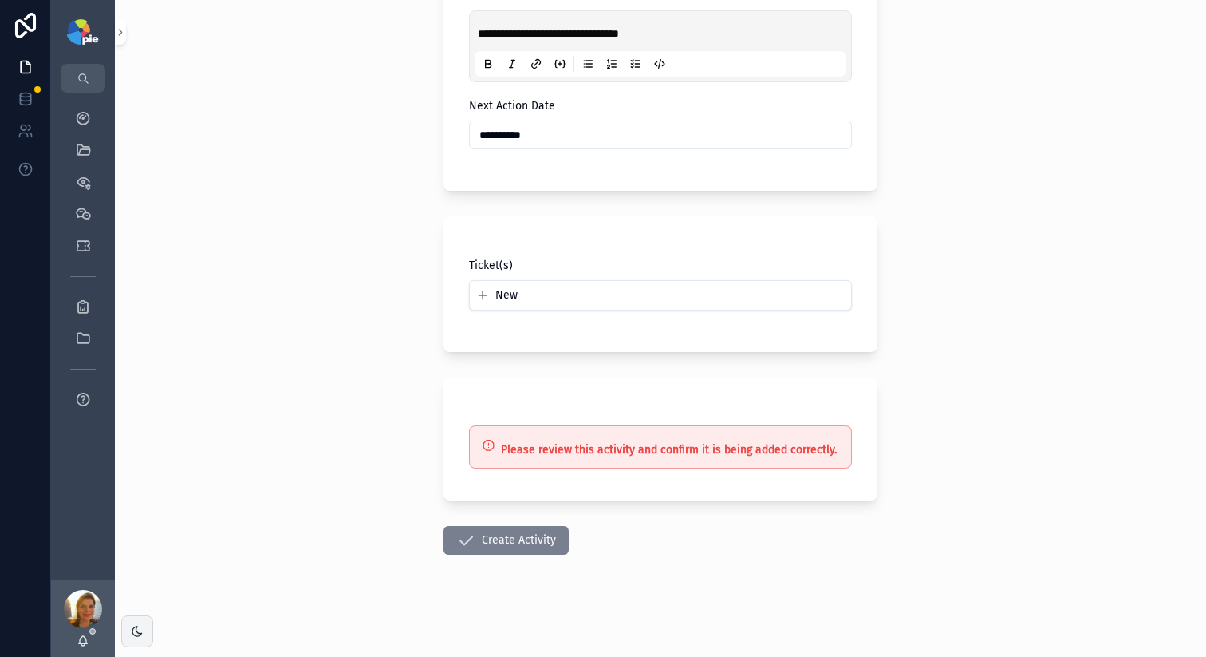
click at [496, 543] on button "Create Activity" at bounding box center [506, 540] width 125 height 29
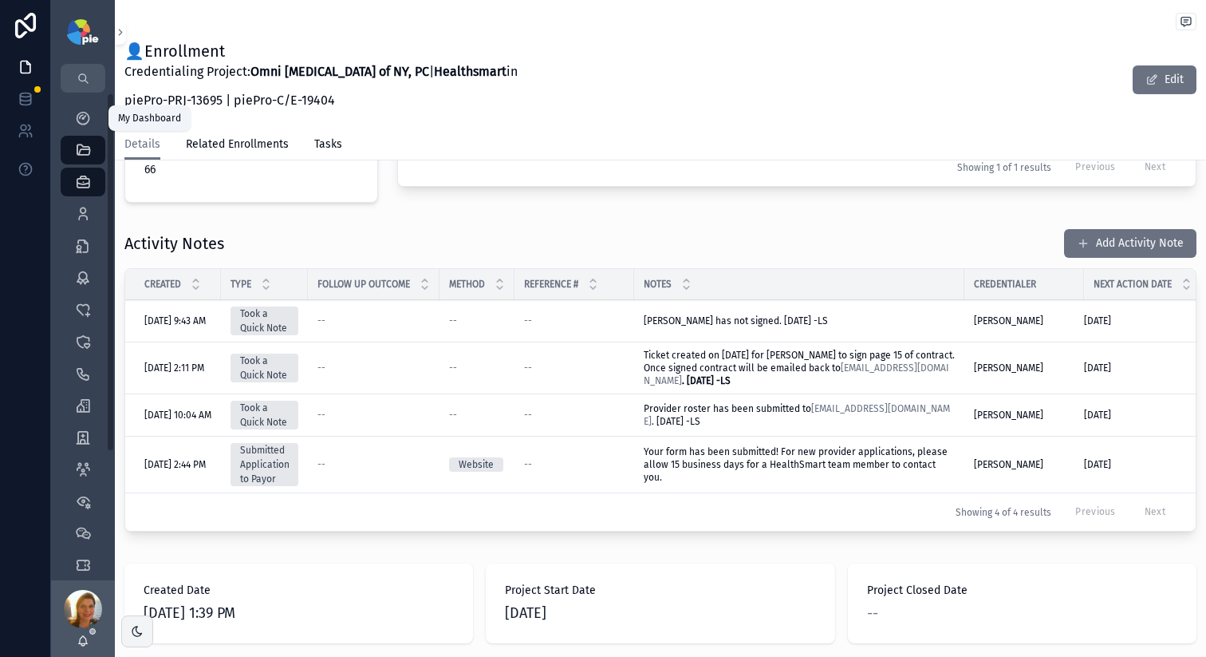
drag, startPoint x: 79, startPoint y: 125, endPoint x: 230, endPoint y: 159, distance: 154.5
click at [79, 125] on icon "scrollable content" at bounding box center [83, 118] width 16 height 16
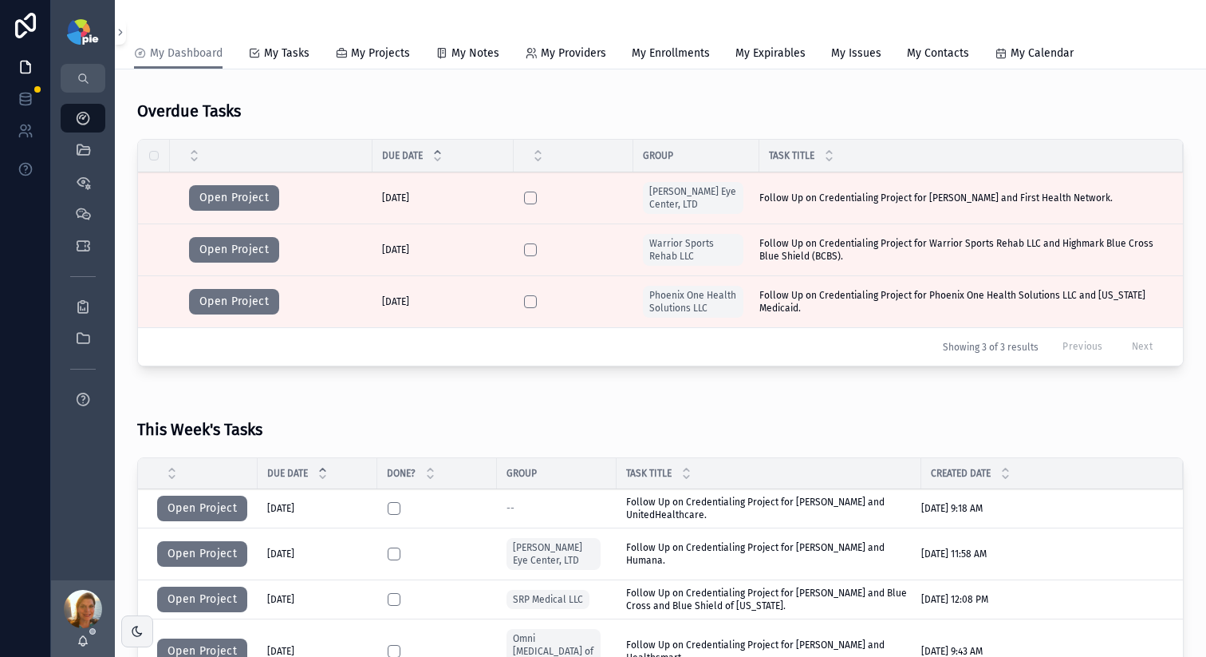
scroll to position [389, 0]
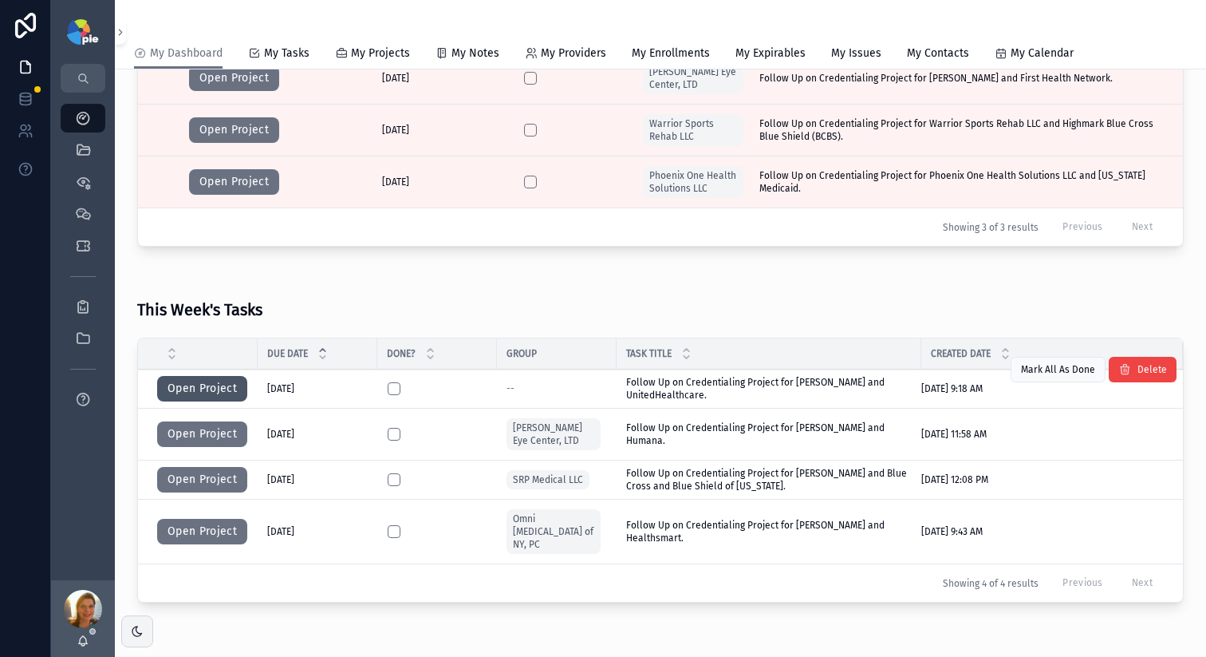
click at [168, 379] on button "Open Project" at bounding box center [202, 389] width 90 height 26
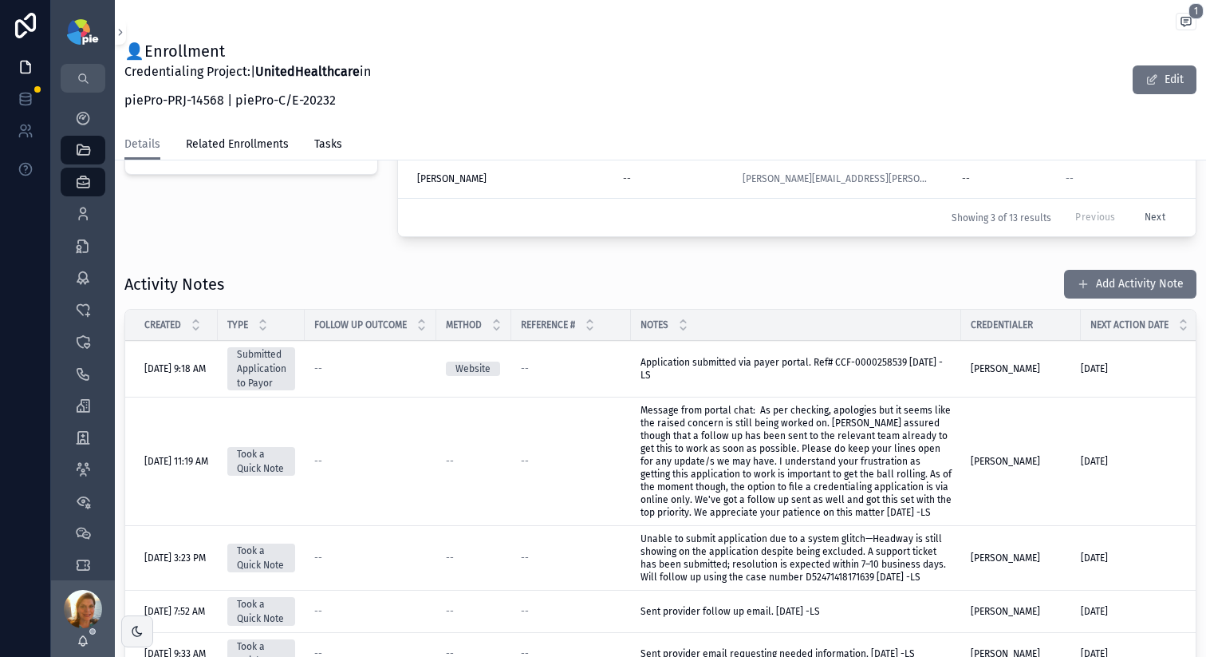
scroll to position [582, 0]
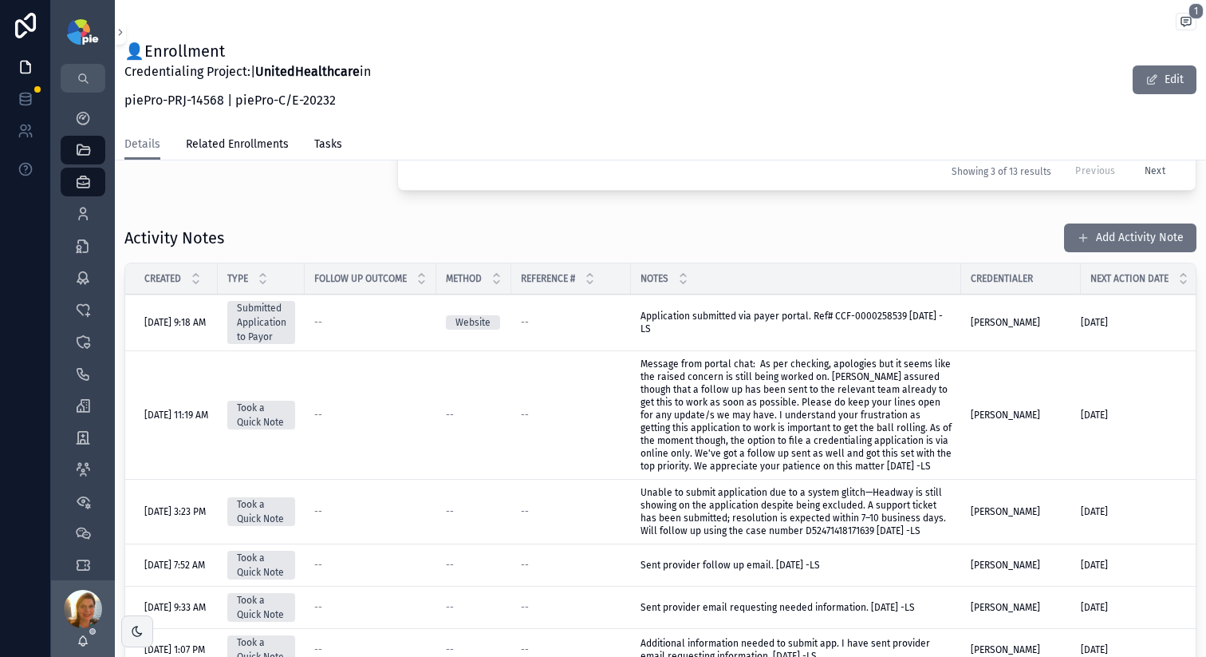
click at [837, 324] on span "Application submitted via payer portal. Ref# CCF-0000258539 9/24/25 -LS" at bounding box center [792, 322] width 302 height 24
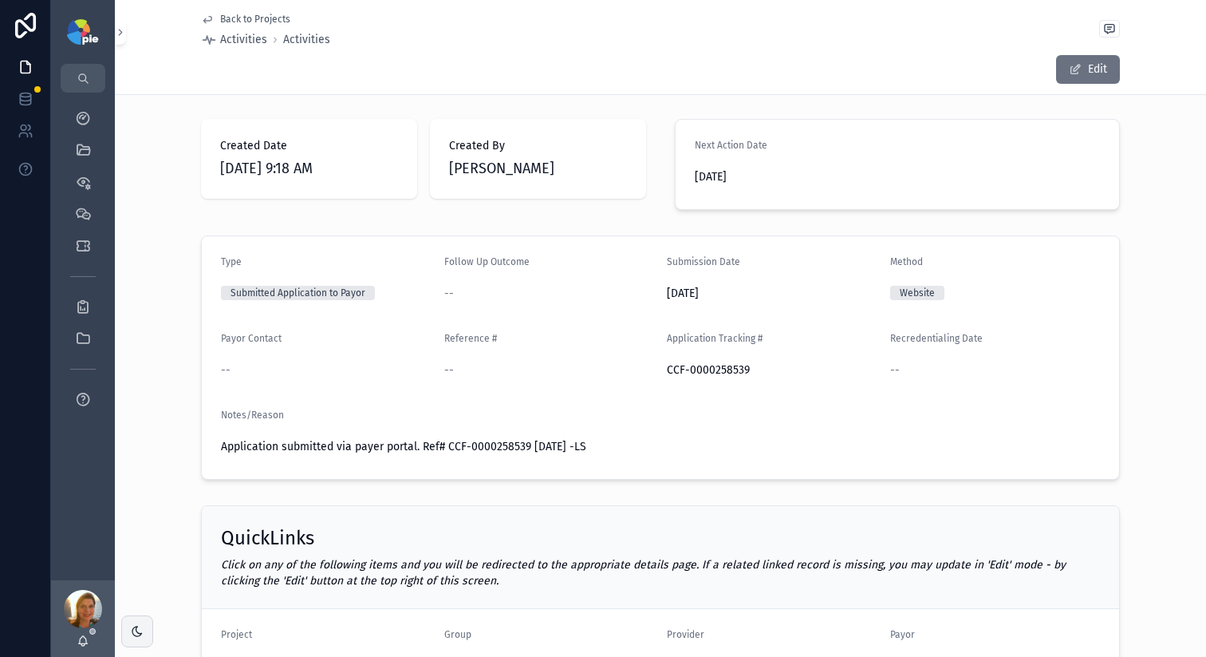
scroll to position [10, 0]
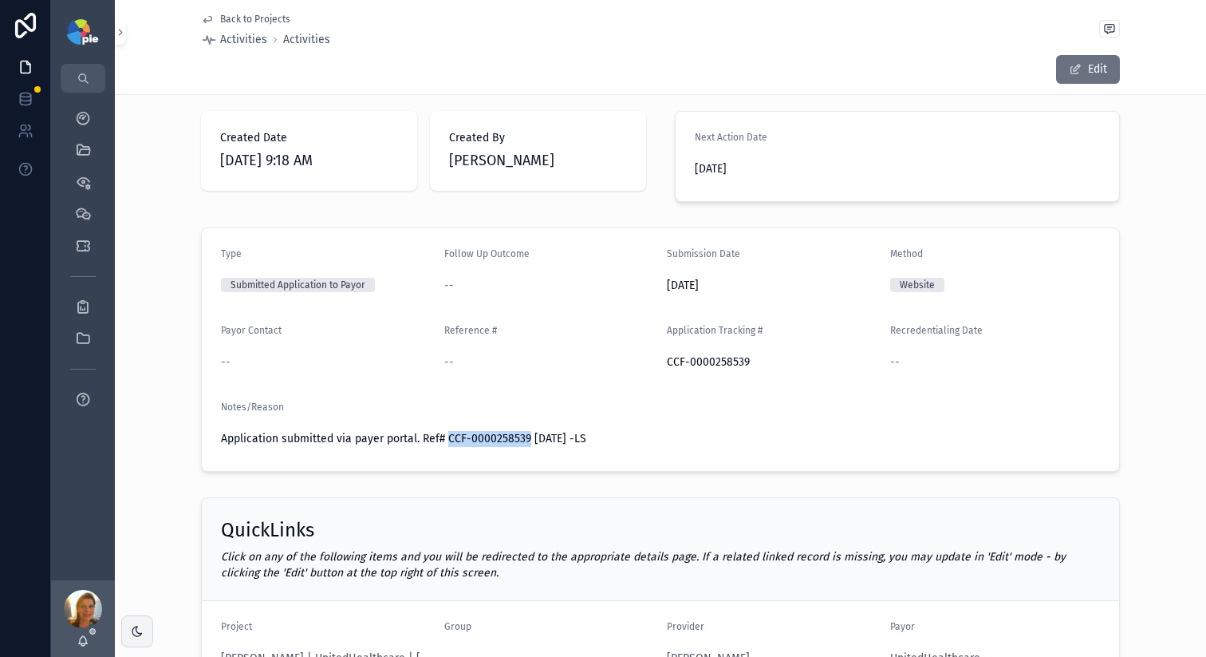
drag, startPoint x: 441, startPoint y: 439, endPoint x: 523, endPoint y: 432, distance: 81.6
click at [523, 432] on span "Application submitted via payer portal. Ref# CCF-0000258539 9/24/25 -LS" at bounding box center [403, 439] width 365 height 14
copy span "CCF-0000258539"
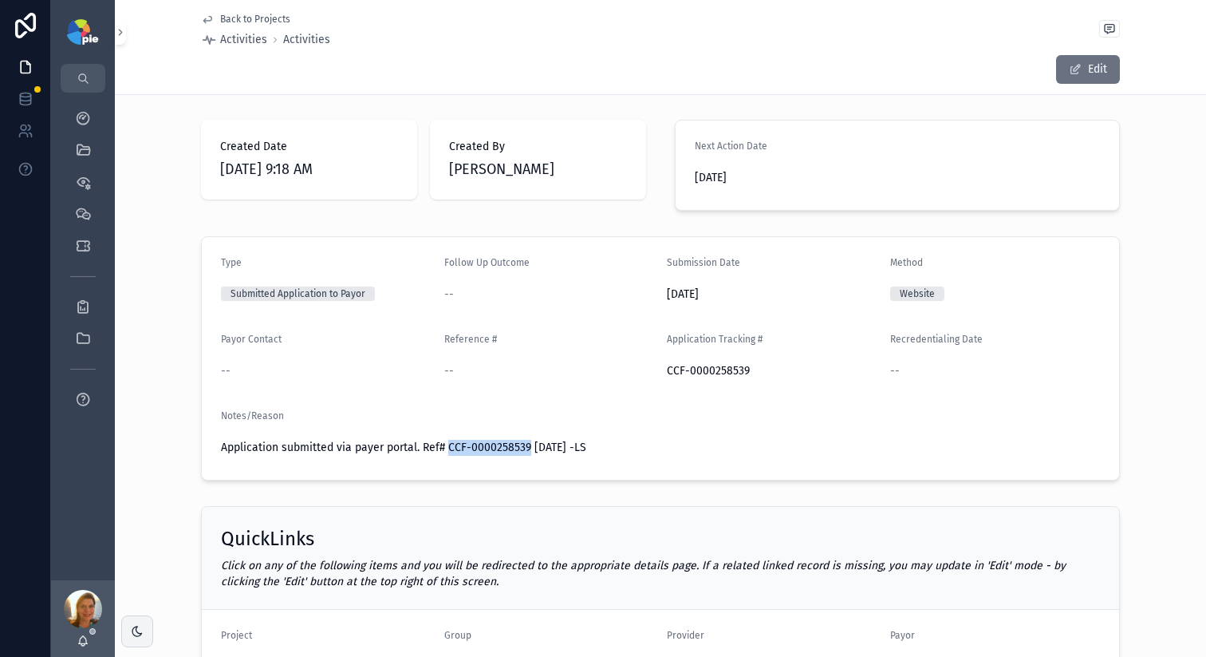
scroll to position [0, 0]
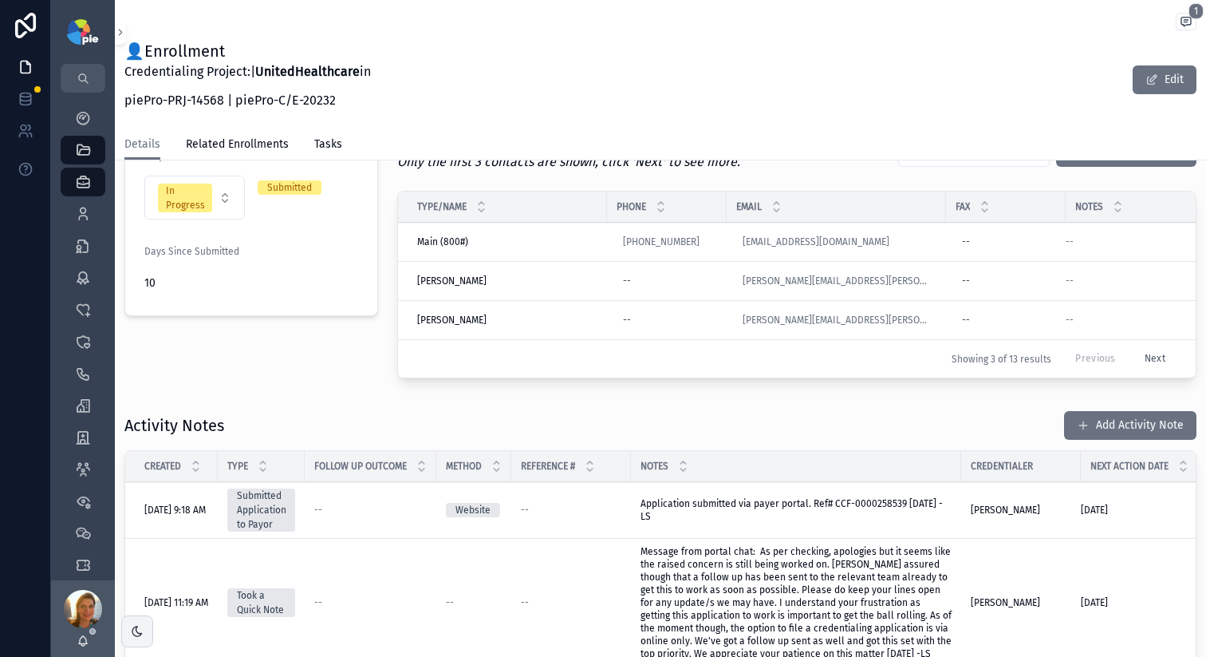
scroll to position [515, 0]
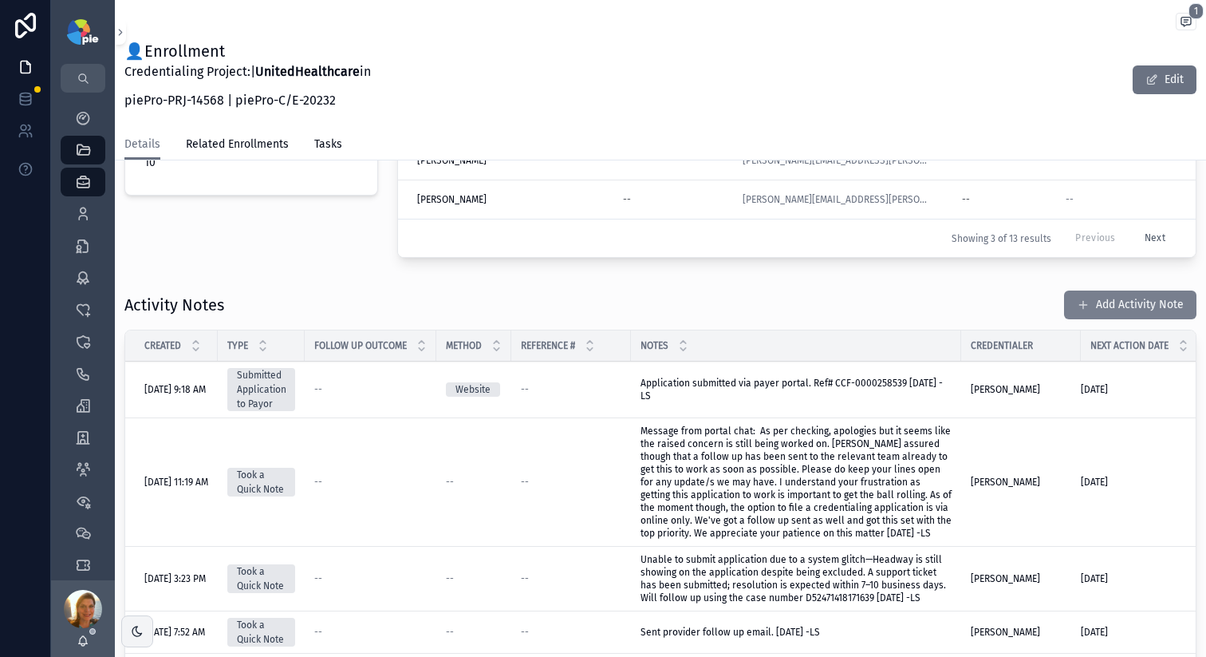
click at [1077, 311] on span "scrollable content" at bounding box center [1083, 304] width 13 height 13
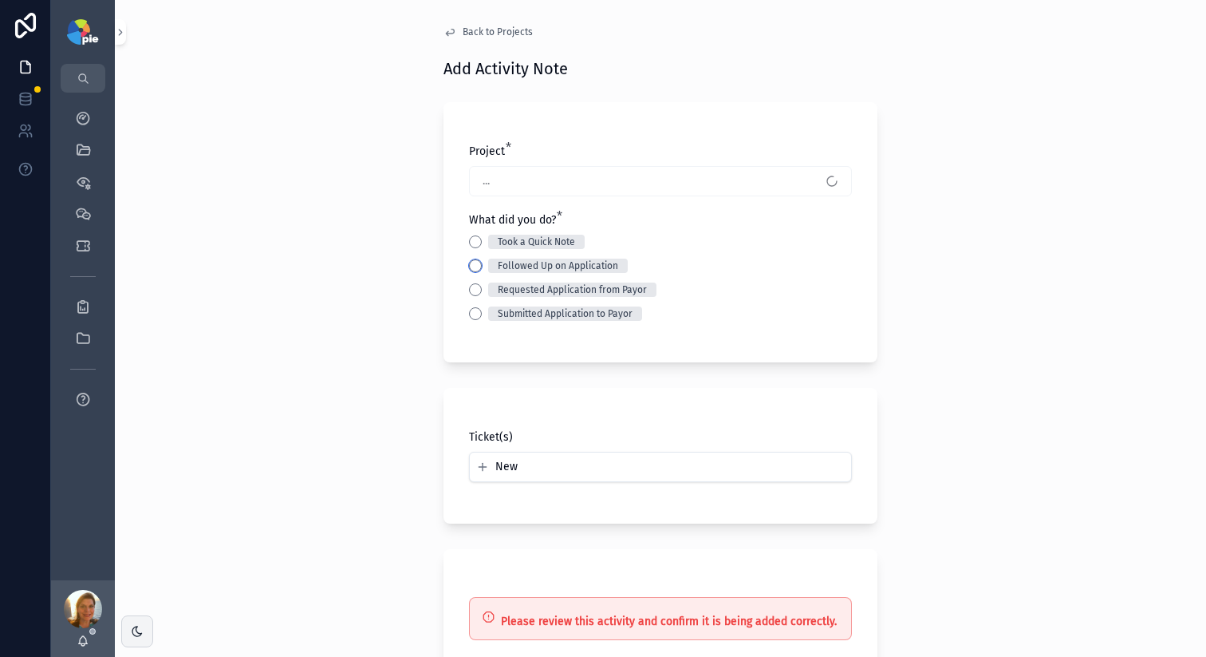
click at [472, 265] on button "Followed Up on Application" at bounding box center [475, 265] width 13 height 13
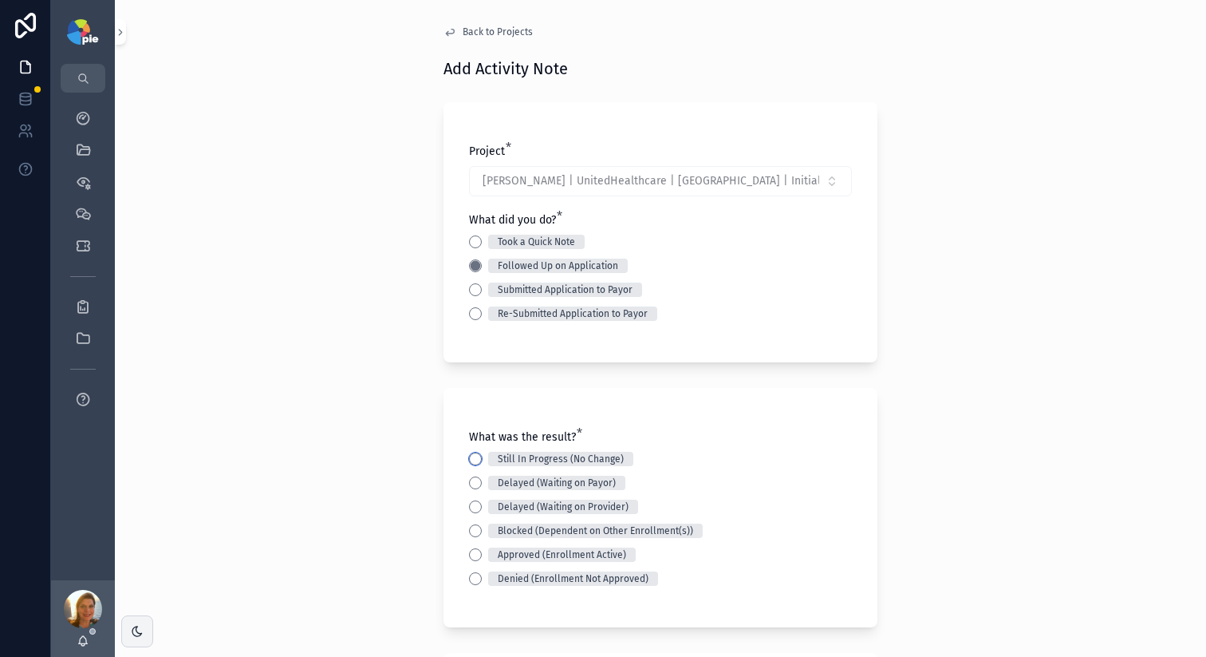
click at [469, 464] on button "Still In Progress (No Change)" at bounding box center [475, 458] width 13 height 13
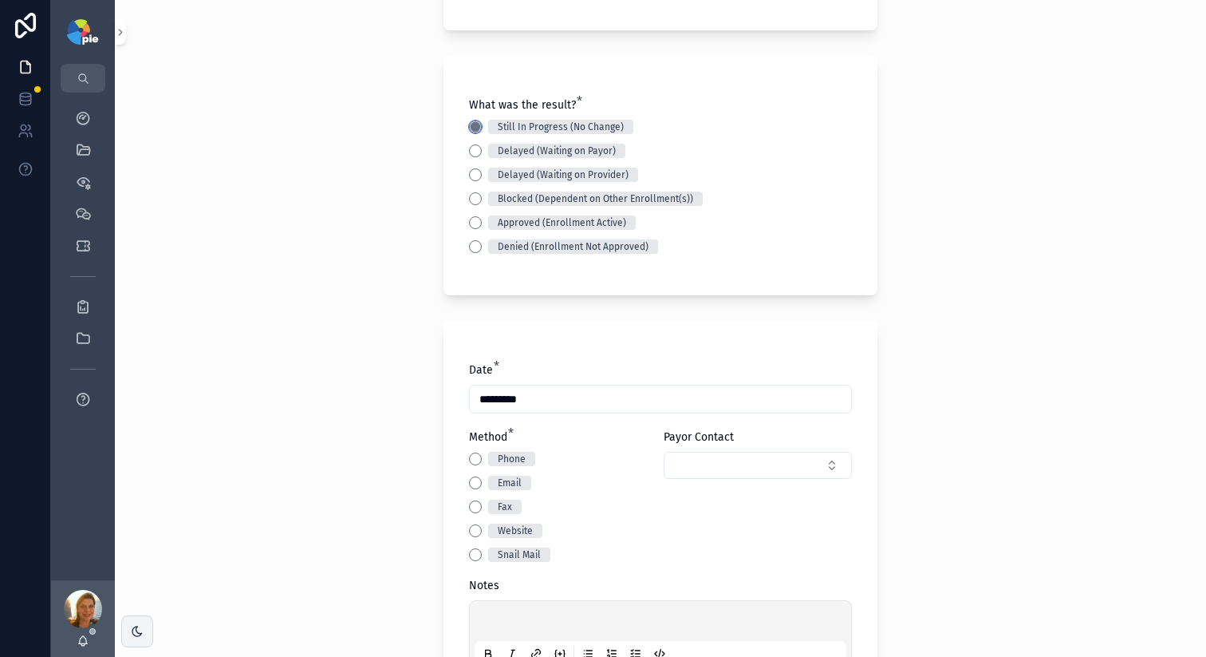
scroll to position [373, 0]
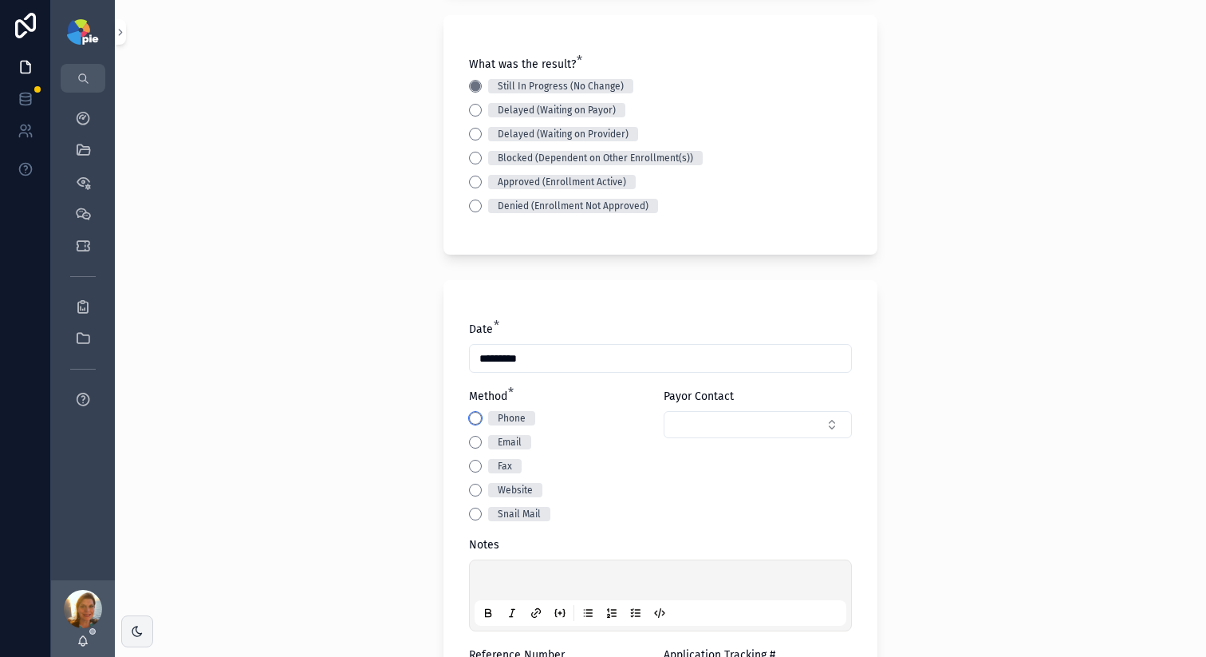
click at [469, 413] on button "Phone" at bounding box center [475, 418] width 13 height 13
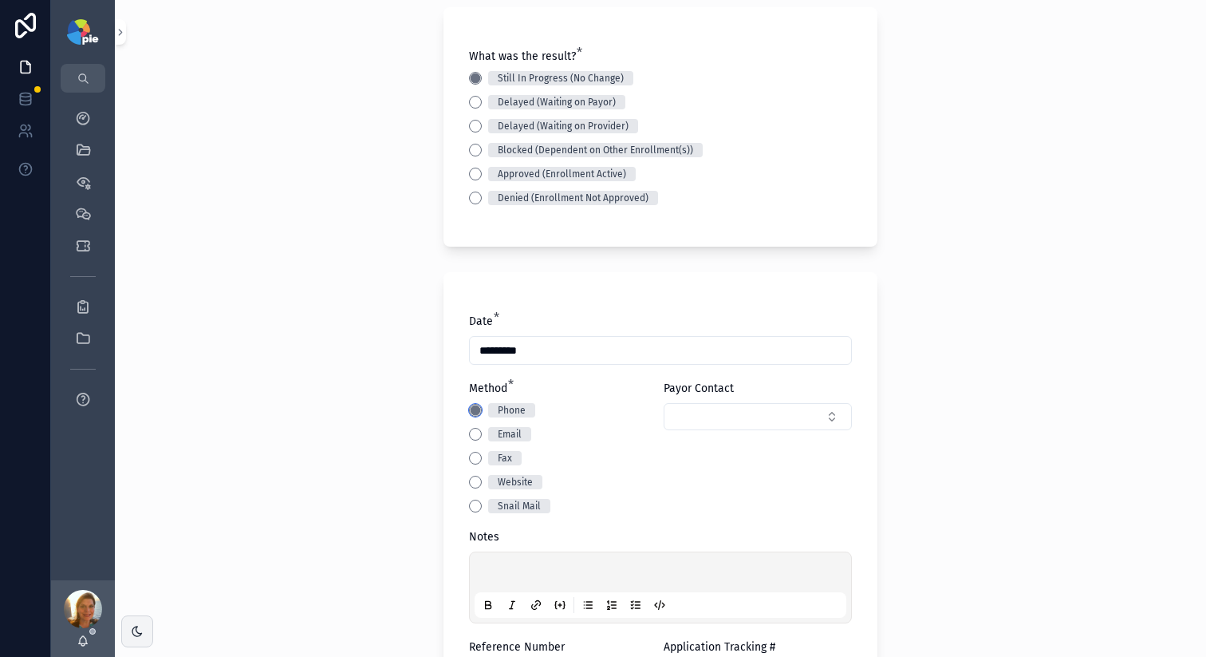
scroll to position [381, 0]
click at [677, 416] on button "Select Button" at bounding box center [758, 416] width 188 height 27
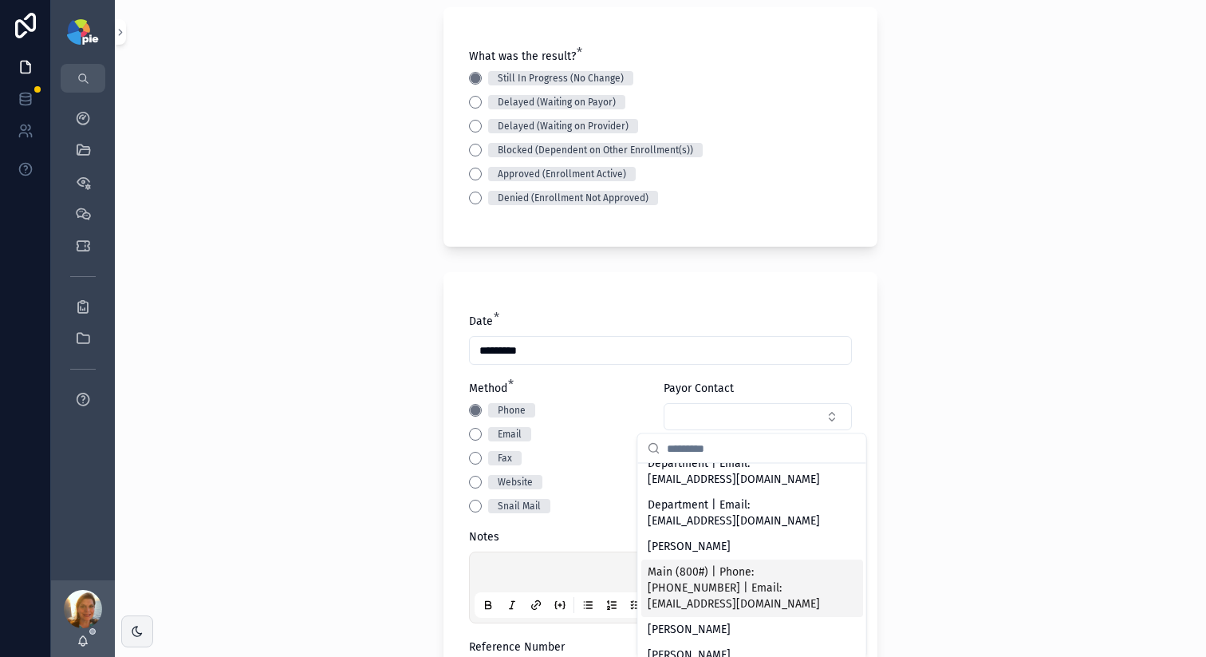
scroll to position [0, 0]
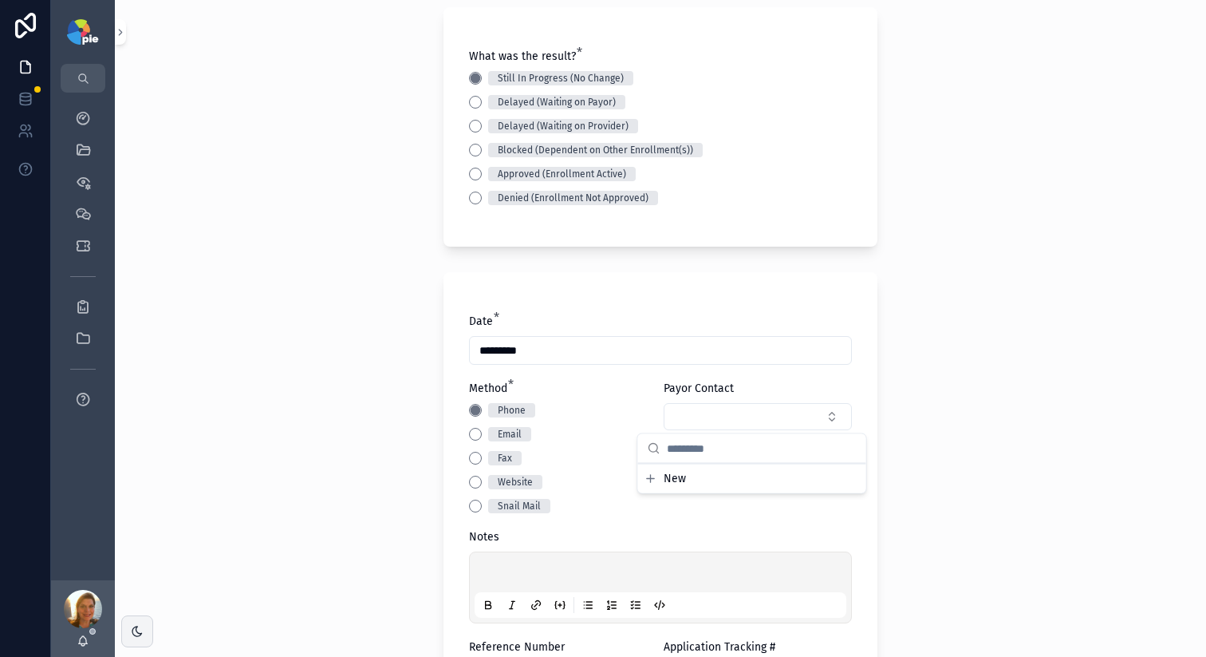
click at [617, 390] on div "Method *" at bounding box center [563, 389] width 188 height 16
click at [735, 425] on button "Select Button" at bounding box center [758, 416] width 188 height 27
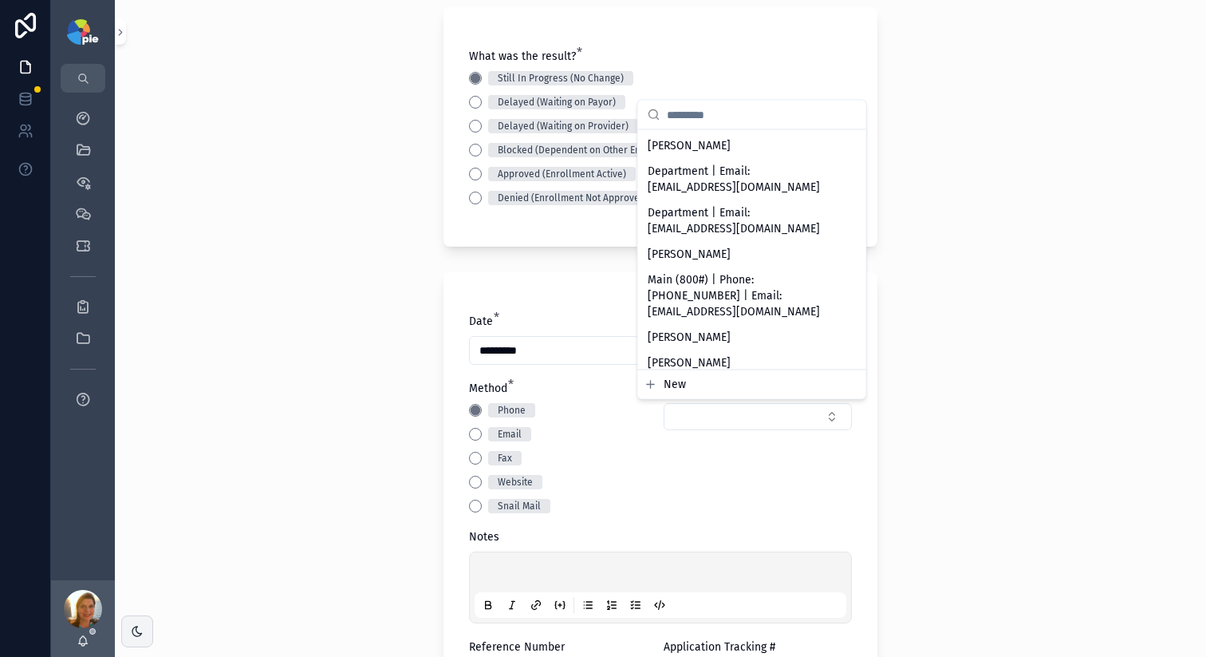
click at [691, 386] on button "New" at bounding box center [752, 385] width 215 height 16
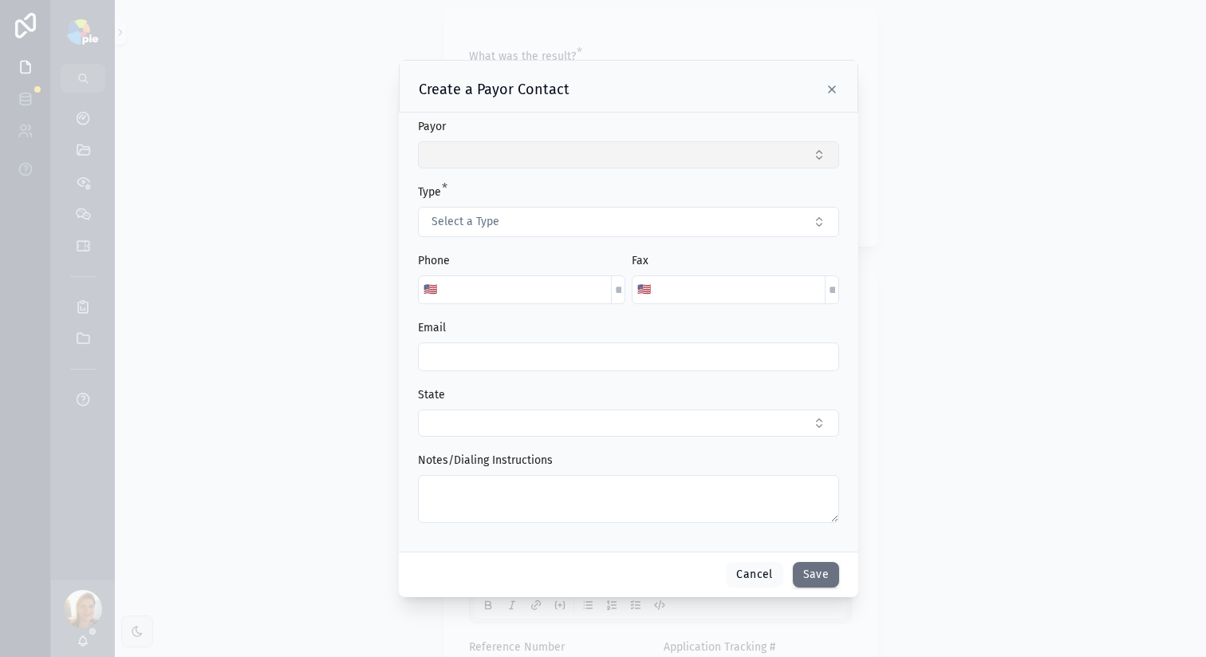
click at [489, 151] on button "Select Button" at bounding box center [628, 154] width 421 height 27
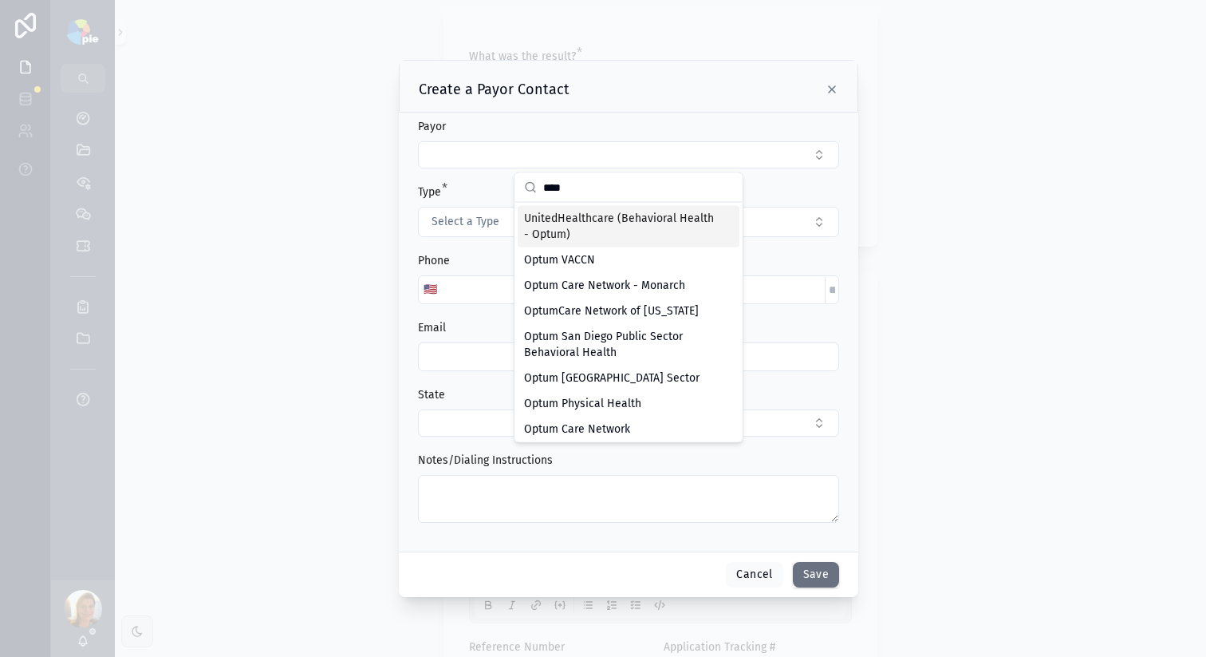
type input "****"
click at [558, 236] on span "UnitedHealthcare (Behavioral Health - Optum)" at bounding box center [619, 227] width 190 height 32
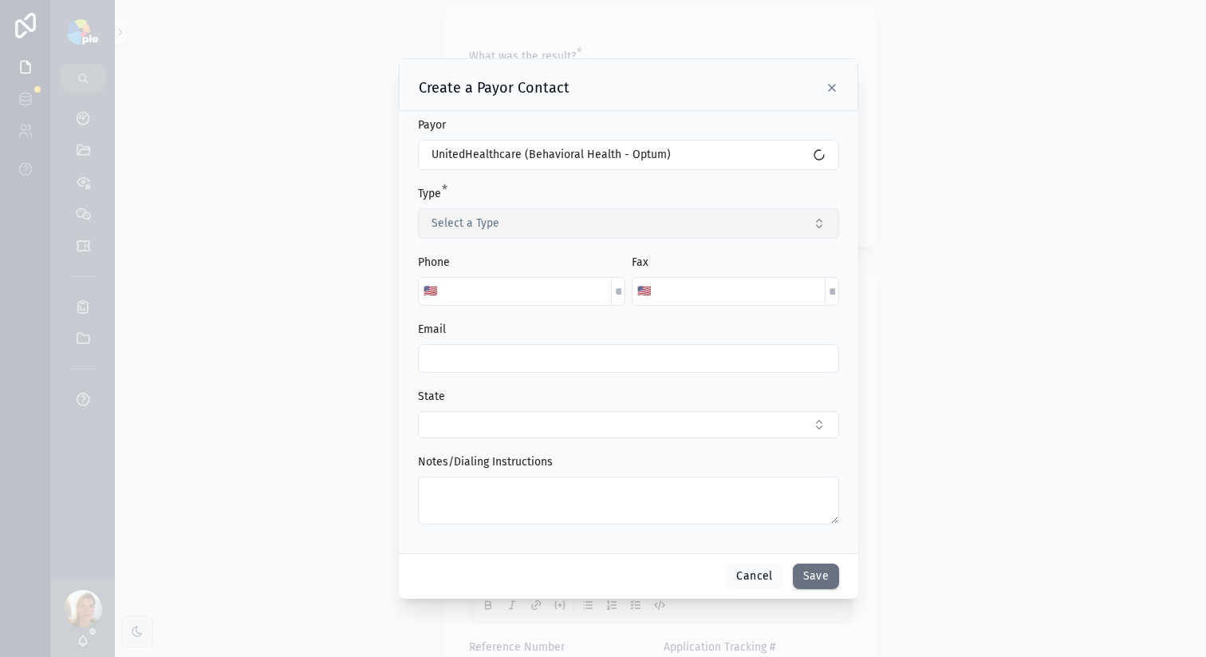
click at [548, 230] on button "Select a Type" at bounding box center [628, 223] width 421 height 30
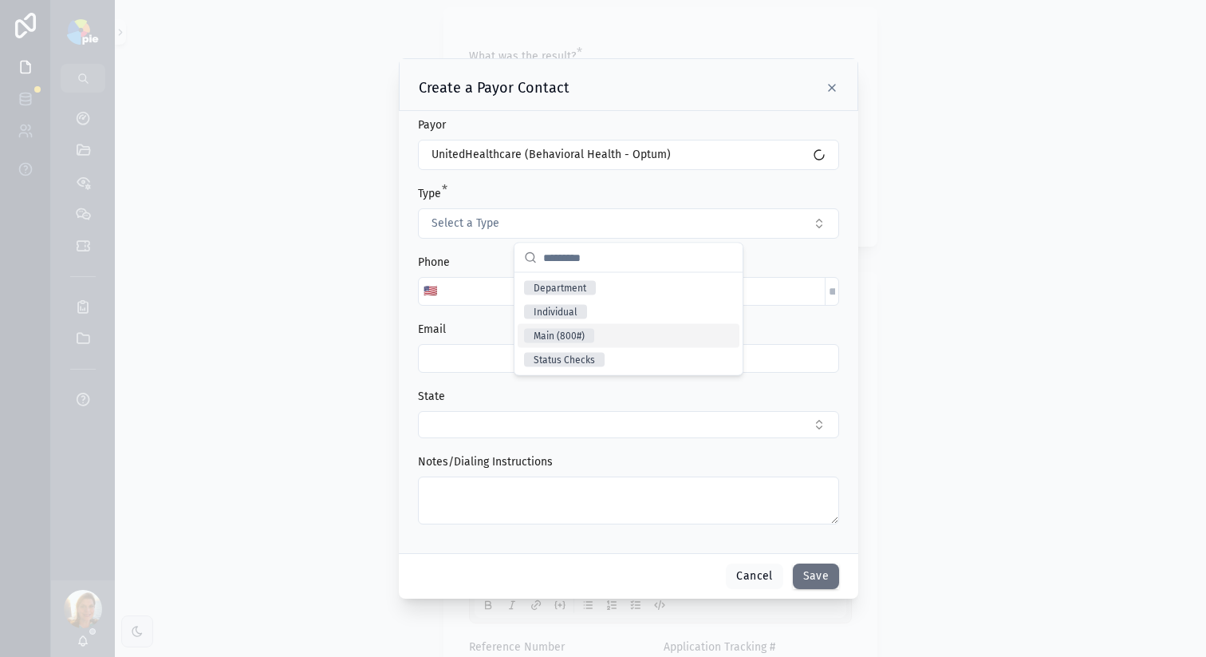
click at [591, 339] on span "Main (800#)" at bounding box center [559, 336] width 70 height 14
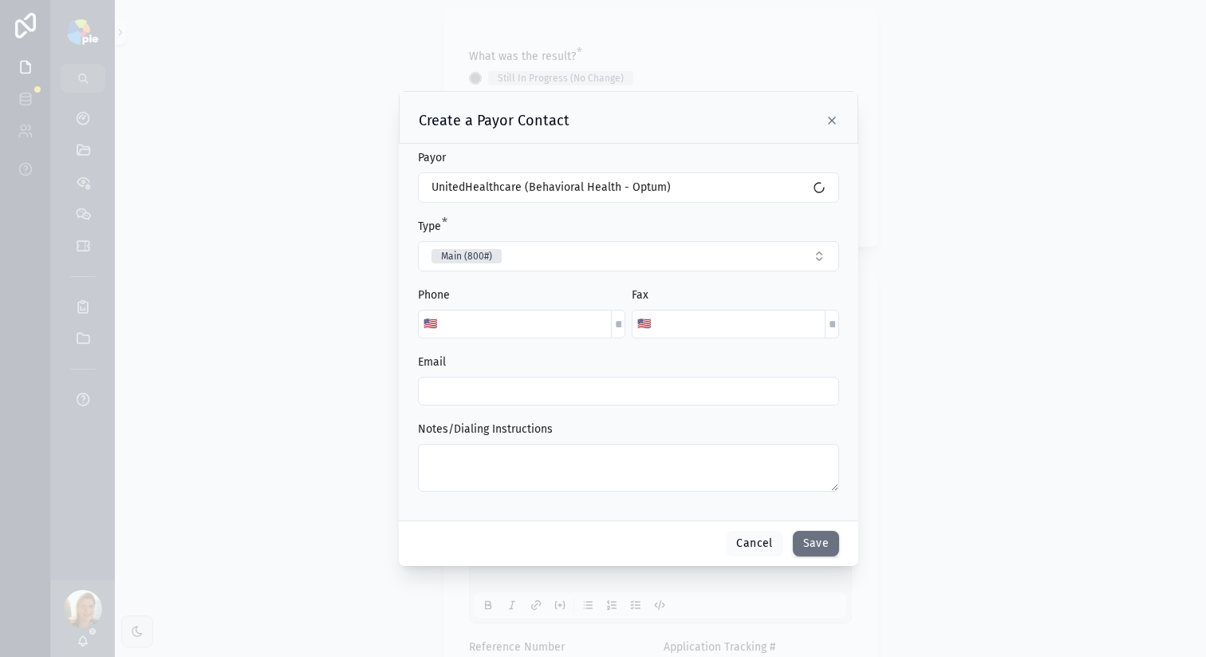
click at [470, 324] on input "scrollable content" at bounding box center [526, 324] width 169 height 22
type input "**********"
click at [823, 553] on button "Save" at bounding box center [816, 544] width 46 height 26
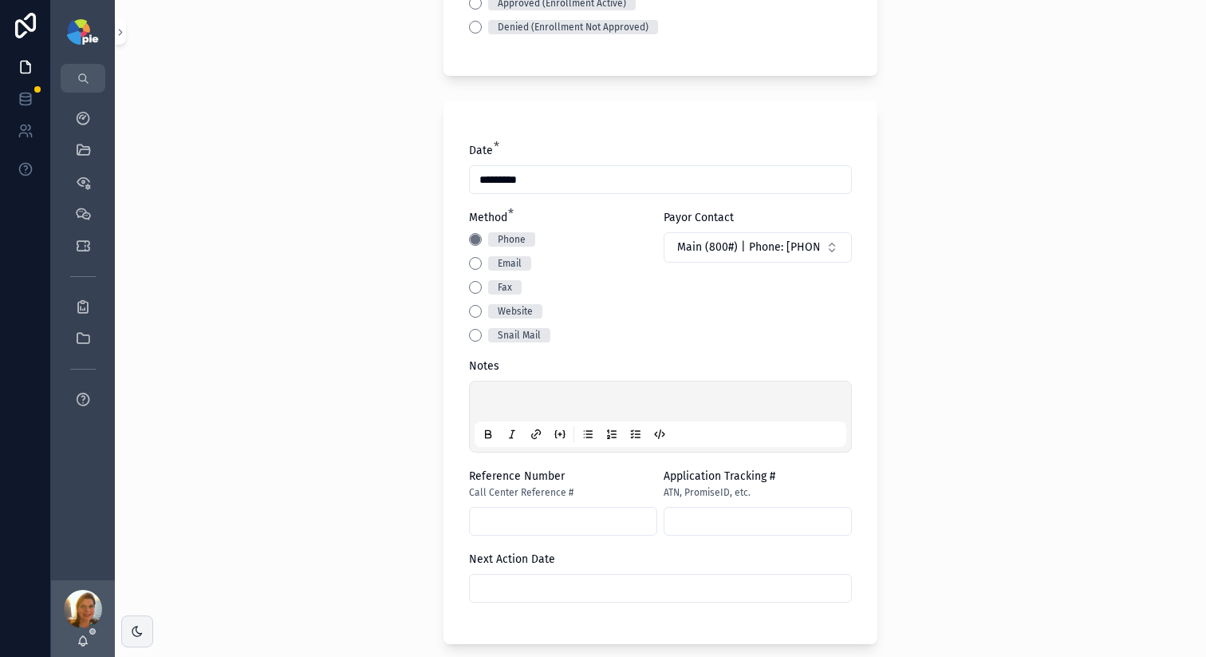
scroll to position [571, 0]
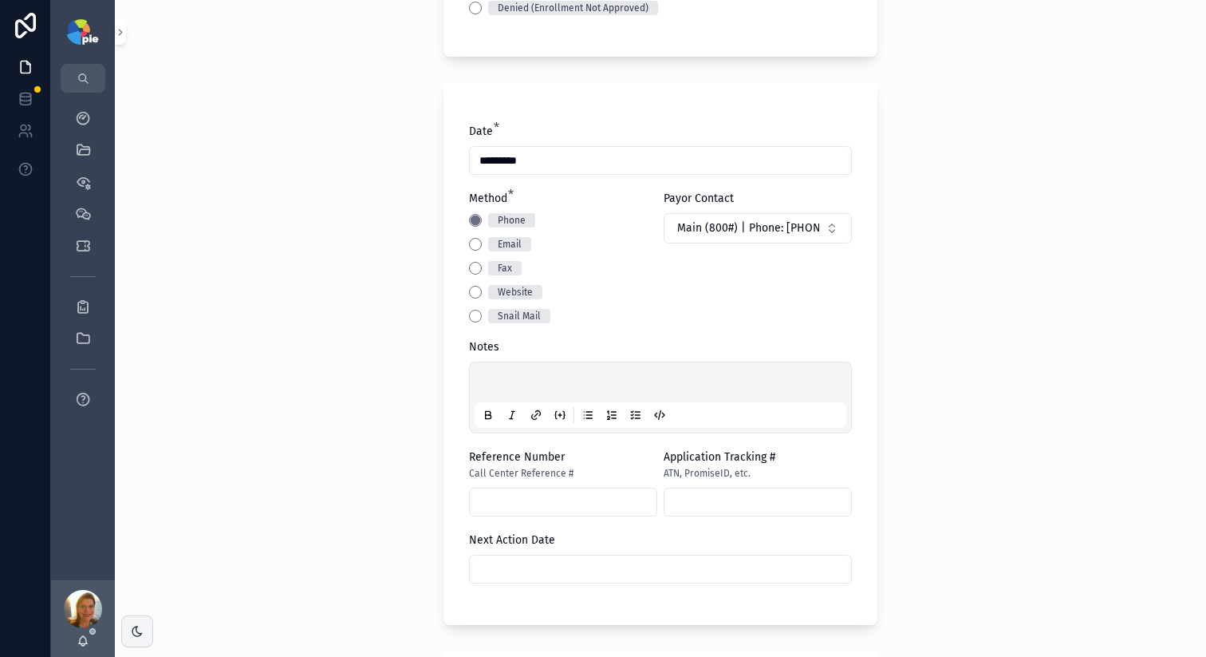
click at [562, 388] on p "scrollable content" at bounding box center [664, 385] width 372 height 16
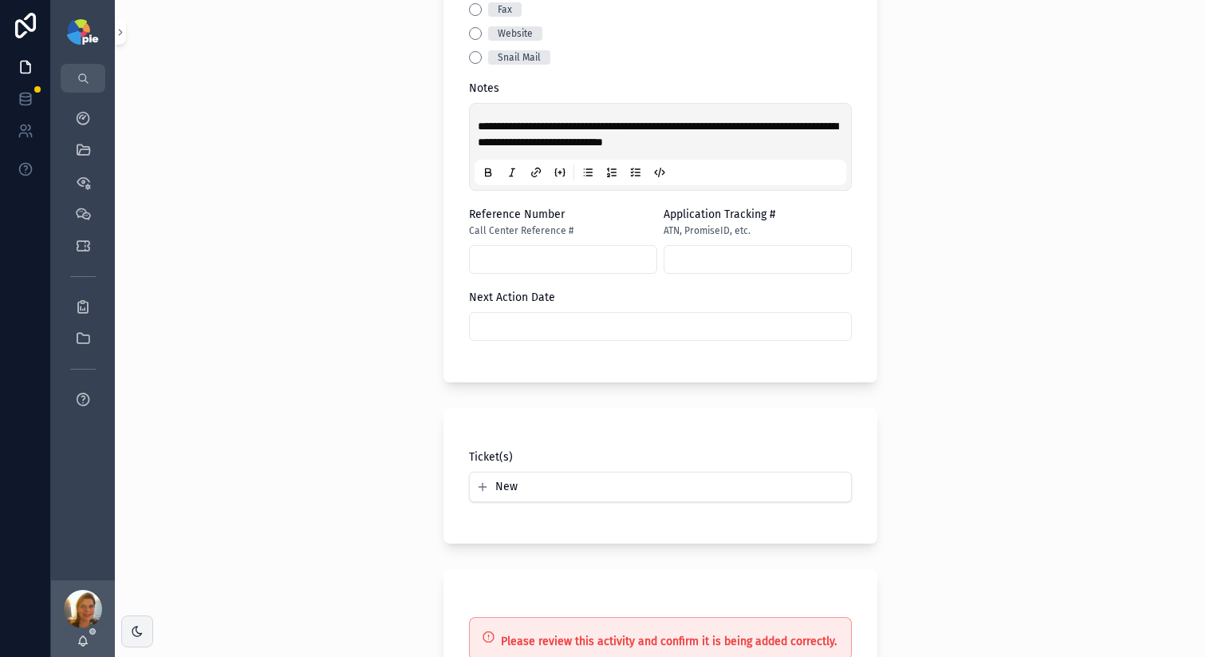
scroll to position [807, 0]
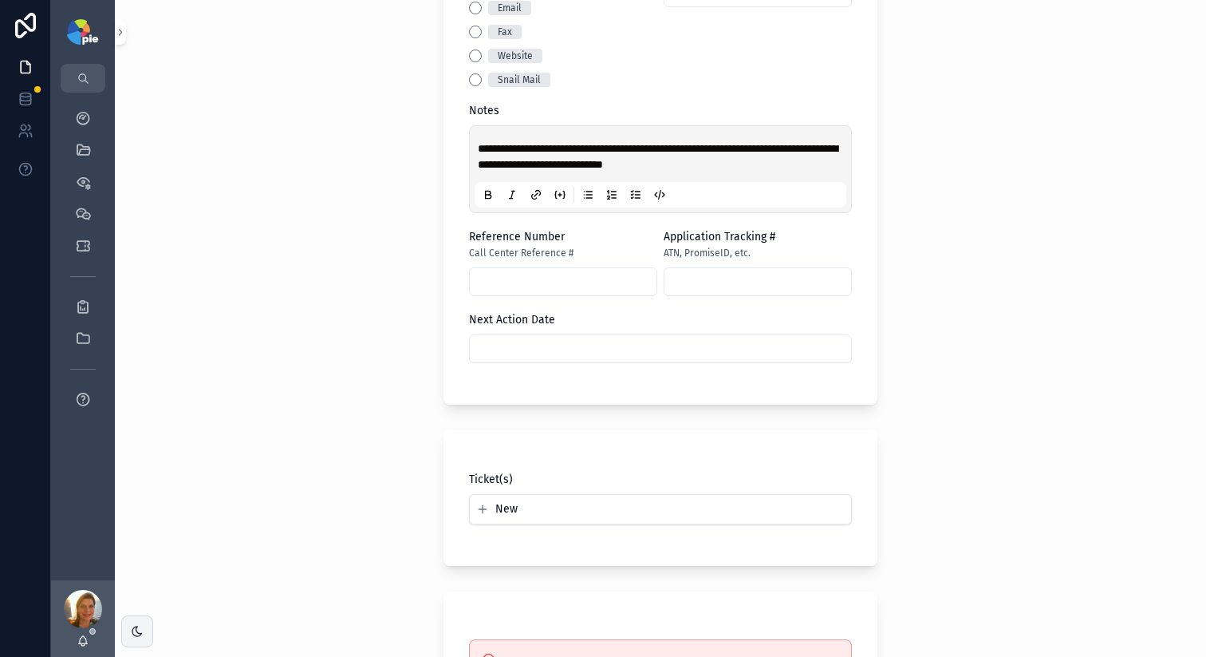
click at [667, 162] on span "**********" at bounding box center [658, 156] width 360 height 27
copy span "********"
click at [571, 287] on input "scrollable content" at bounding box center [563, 282] width 187 height 22
paste input "********"
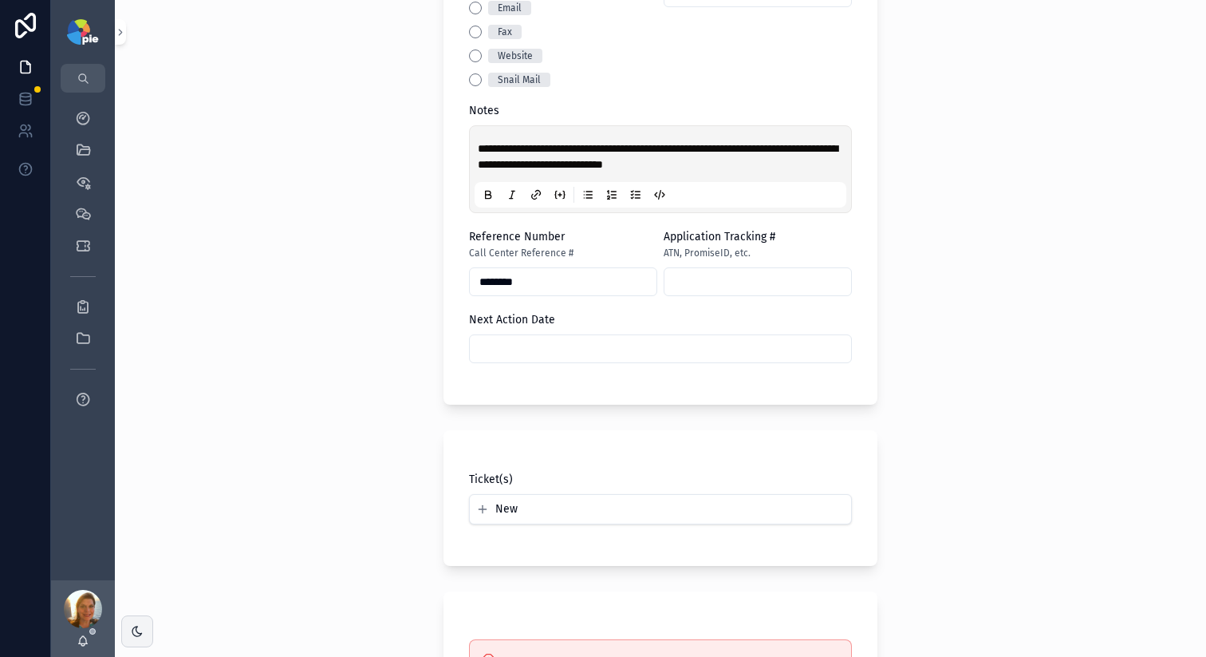
type input "********"
drag, startPoint x: 527, startPoint y: 369, endPoint x: 535, endPoint y: 357, distance: 14.4
click at [527, 369] on div "**********" at bounding box center [660, 133] width 383 height 492
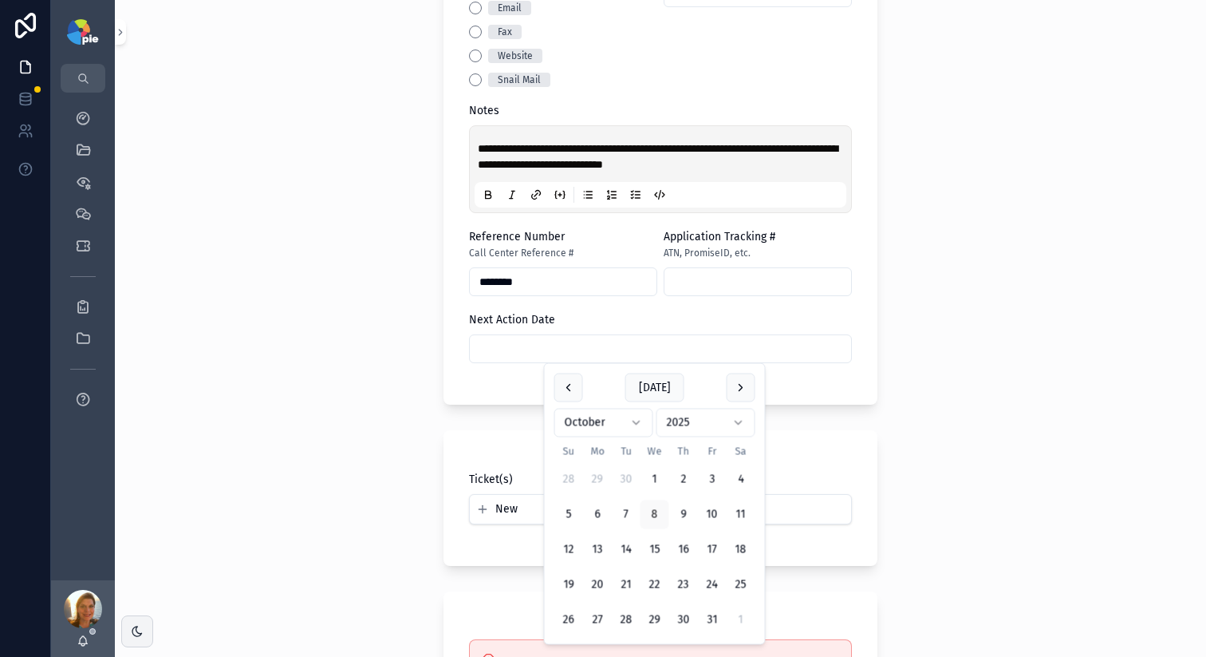
click at [536, 357] on input "scrollable content" at bounding box center [660, 349] width 381 height 22
click at [660, 590] on button "22" at bounding box center [655, 585] width 29 height 29
type input "**********"
click at [387, 405] on div "**********" at bounding box center [661, 328] width 1092 height 657
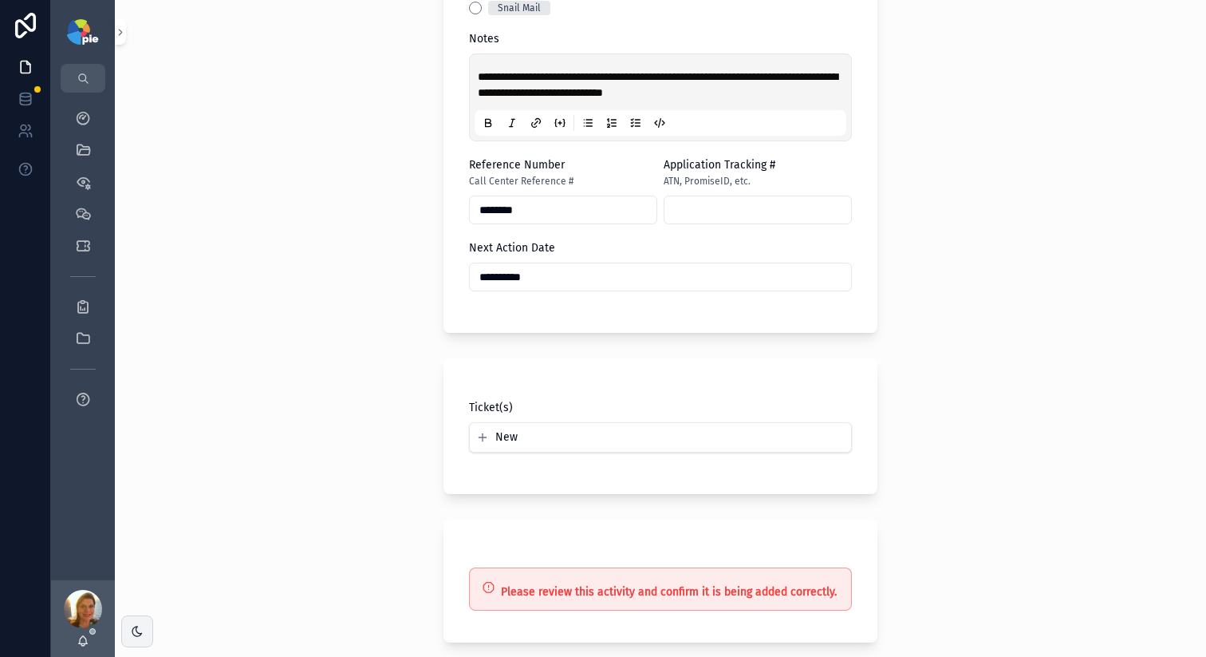
scroll to position [1021, 0]
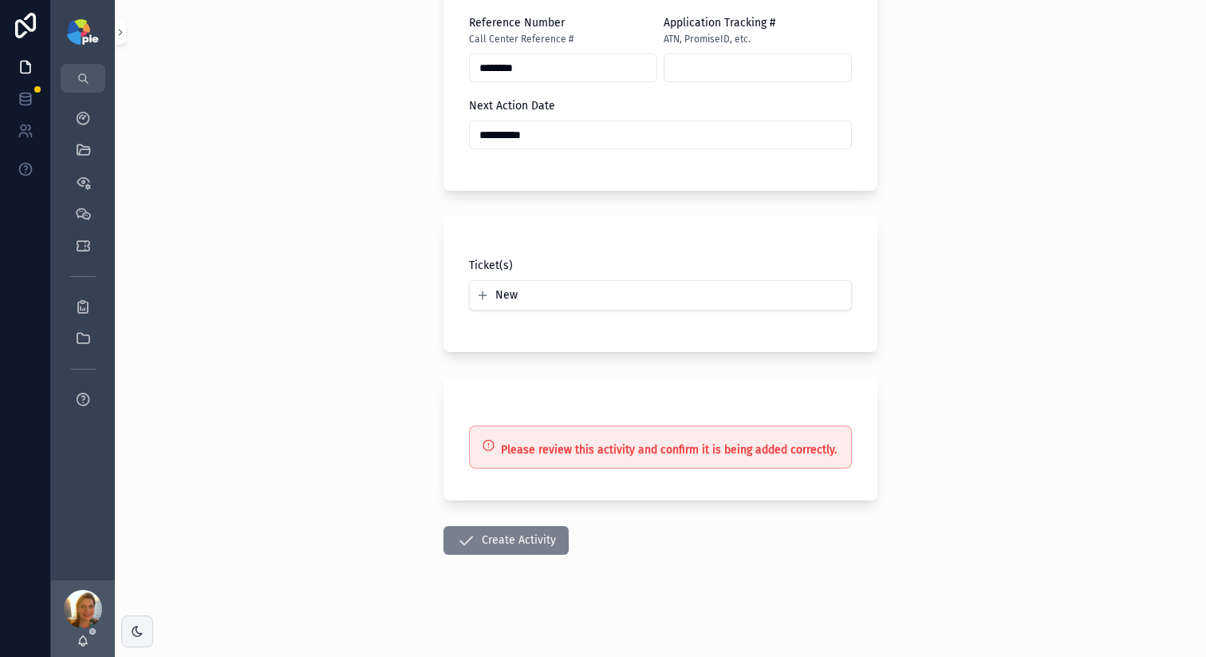
click at [535, 534] on button "Create Activity" at bounding box center [506, 540] width 125 height 29
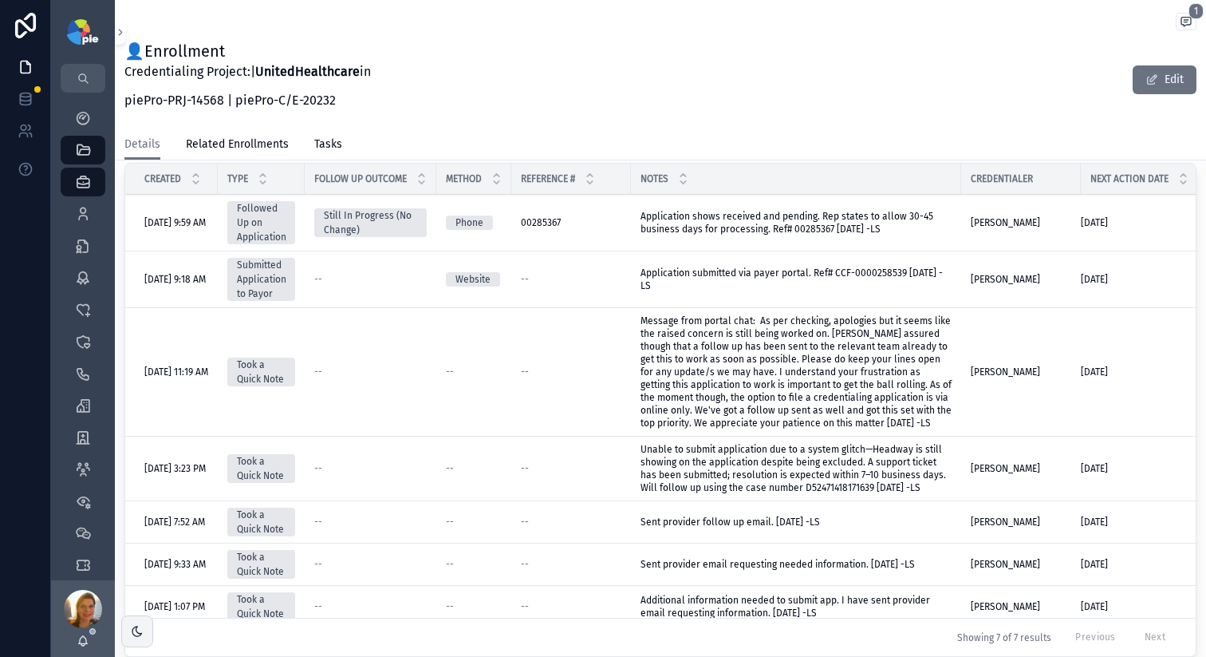
scroll to position [681, 0]
click at [89, 116] on icon "scrollable content" at bounding box center [83, 118] width 16 height 16
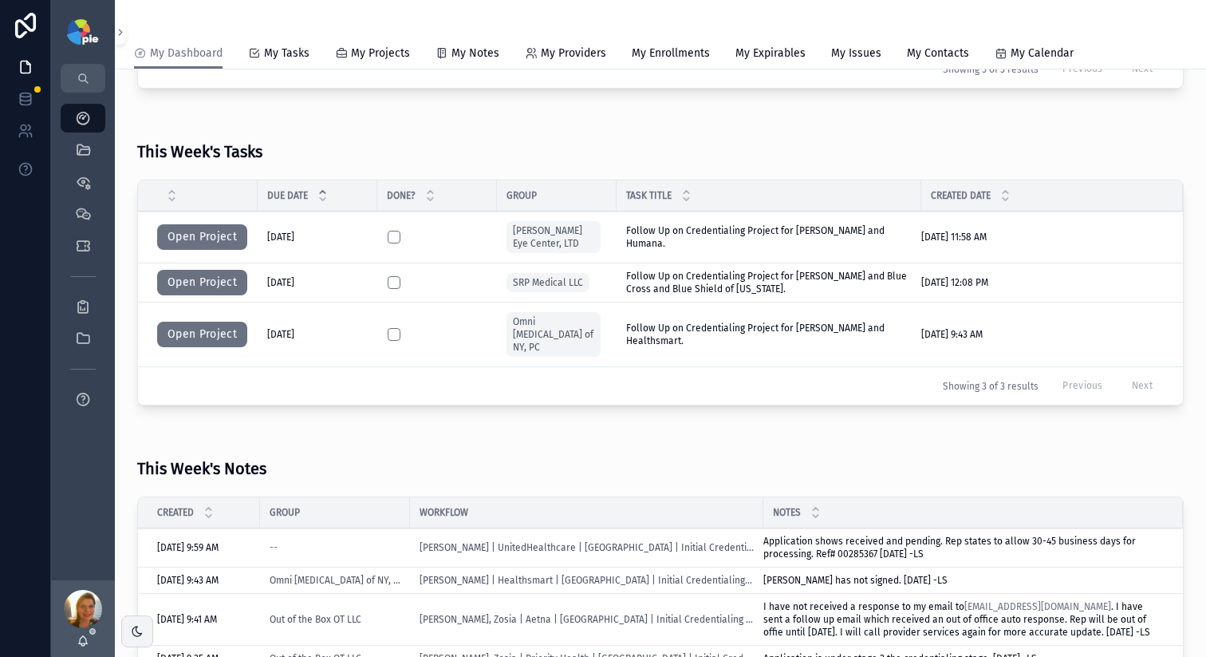
scroll to position [564, 0]
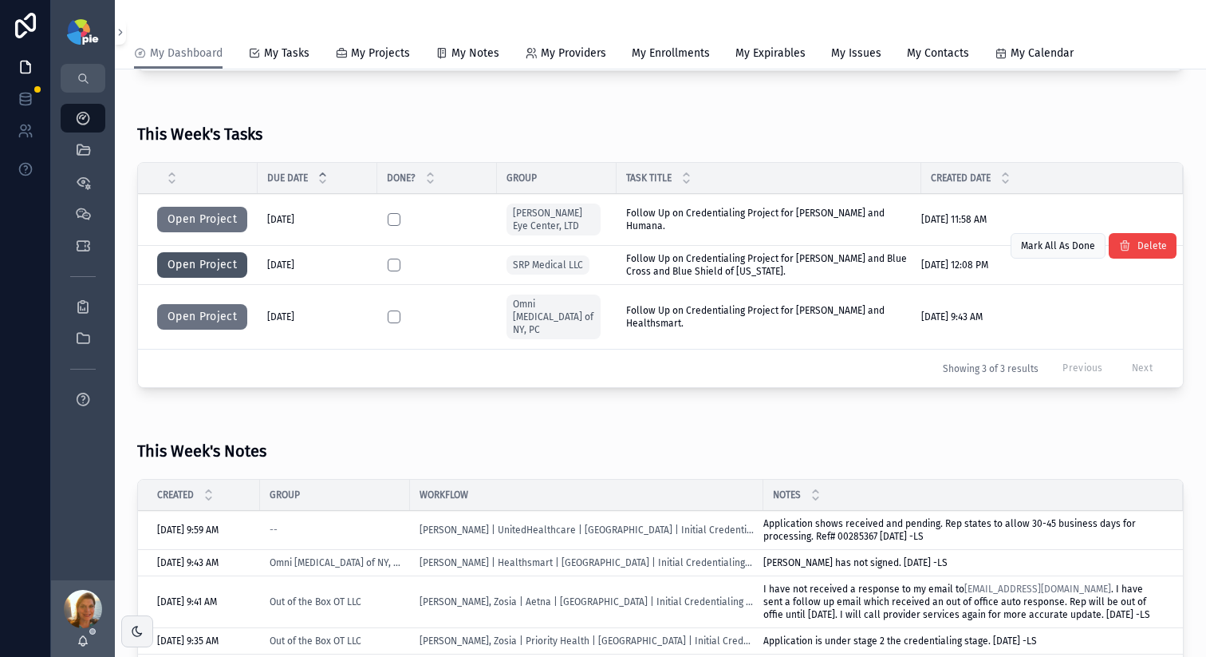
click at [187, 263] on button "Open Project" at bounding box center [202, 265] width 90 height 26
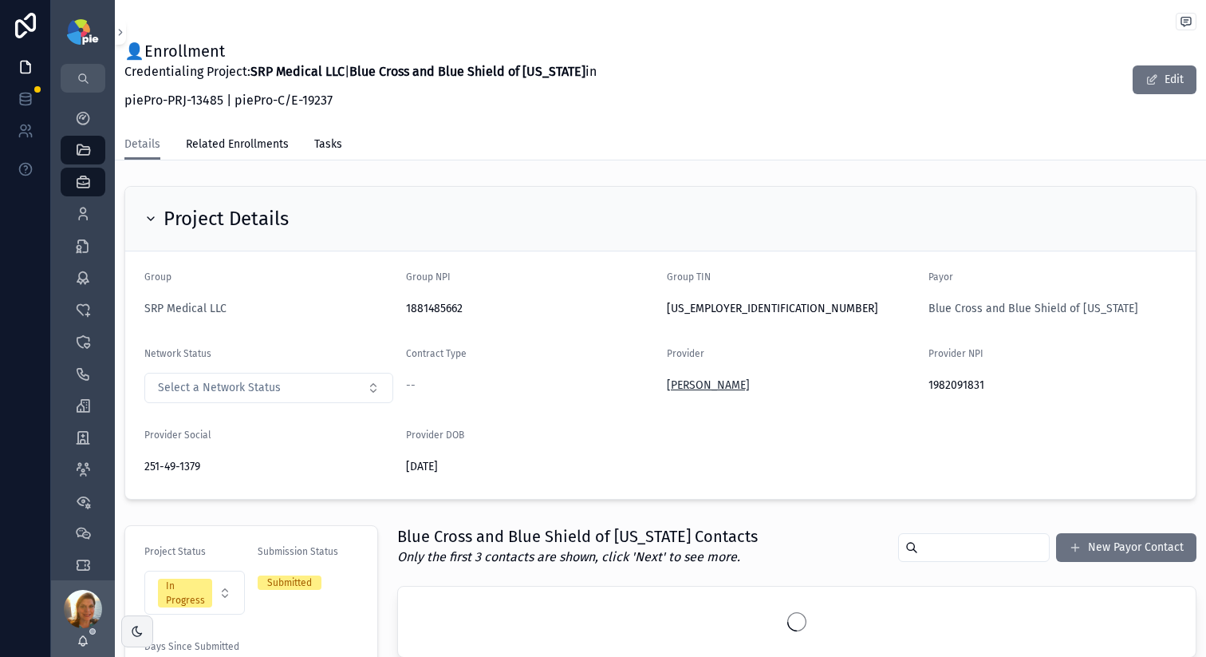
click at [713, 384] on span "Puckett, Sonya" at bounding box center [708, 385] width 83 height 16
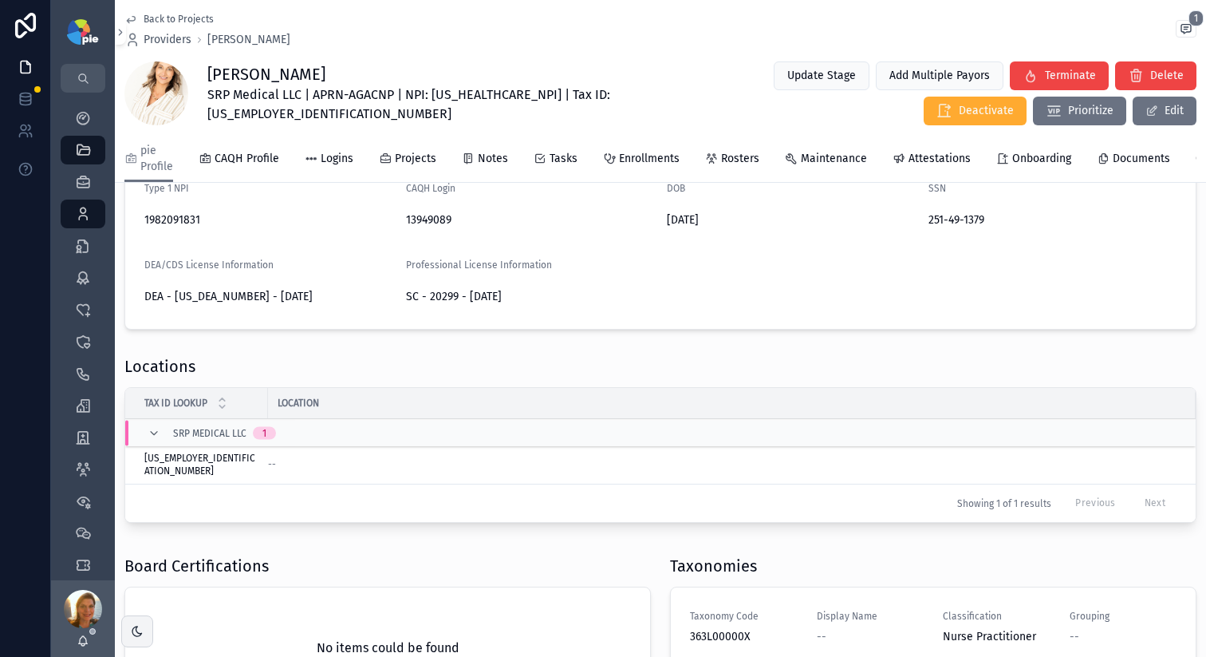
scroll to position [294, 0]
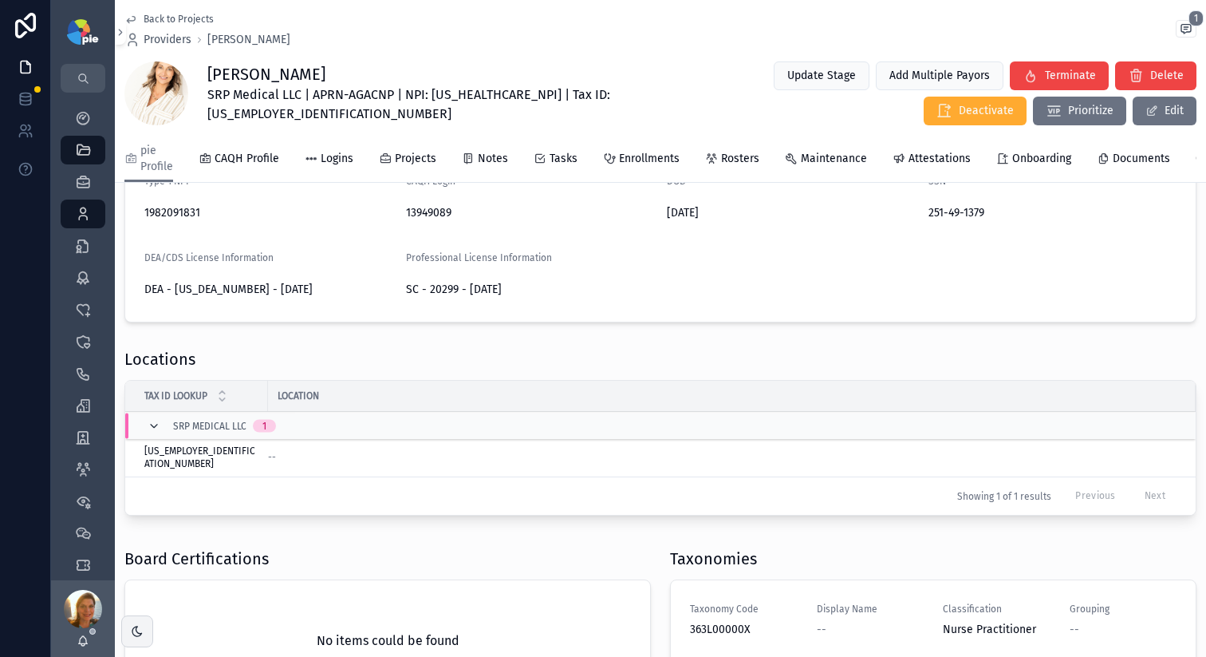
click at [157, 432] on icon "scrollable content" at bounding box center [154, 426] width 13 height 13
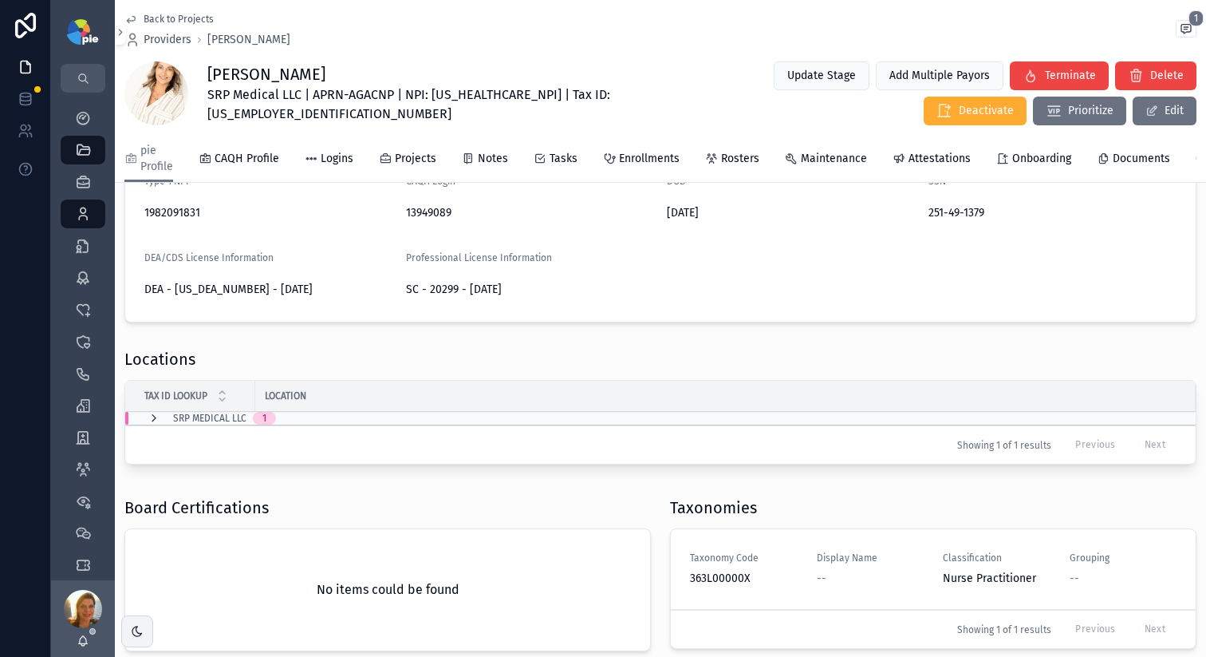
click at [150, 425] on icon "scrollable content" at bounding box center [154, 418] width 13 height 13
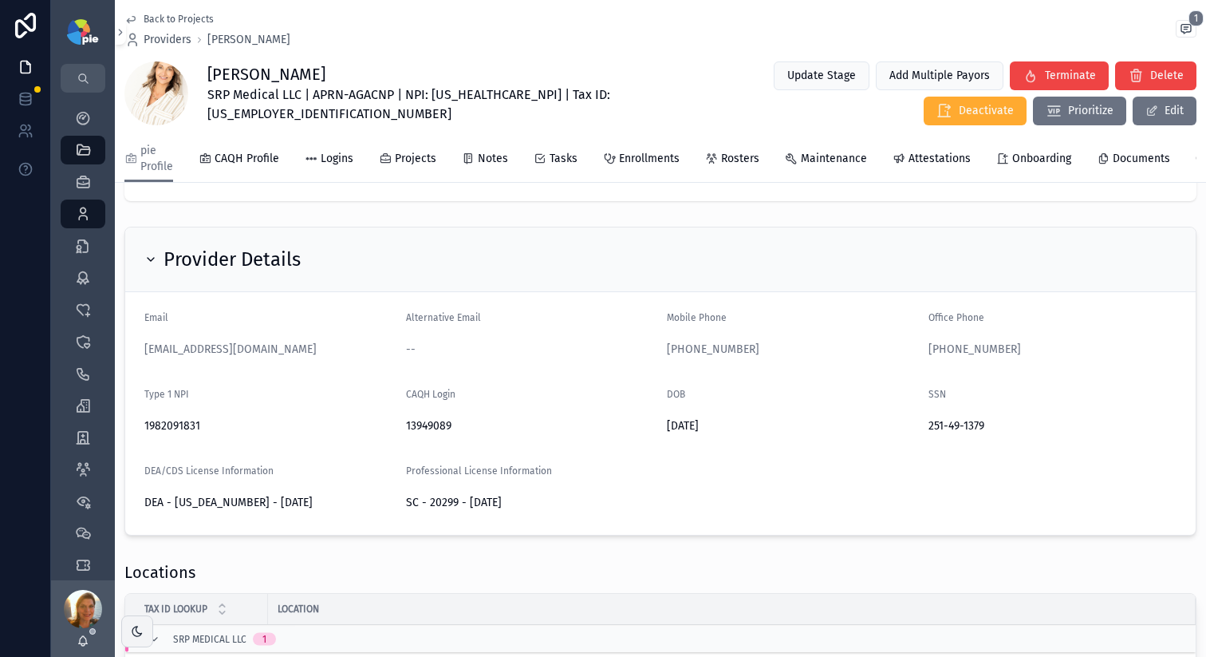
scroll to position [0, 0]
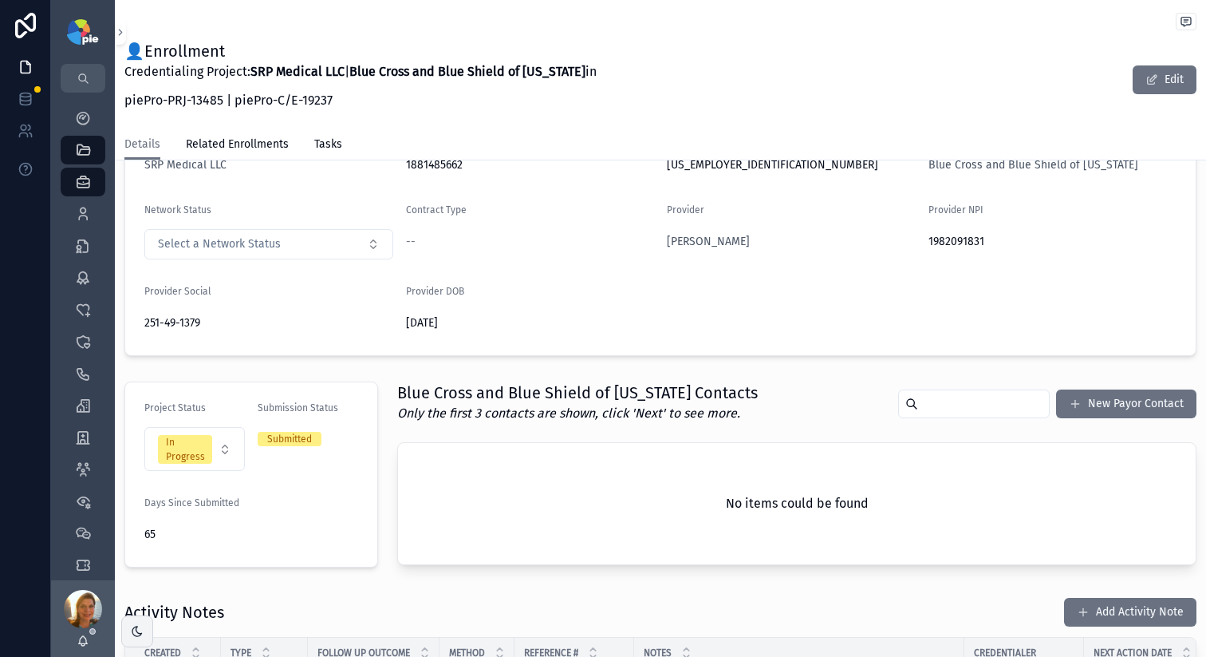
scroll to position [140, 0]
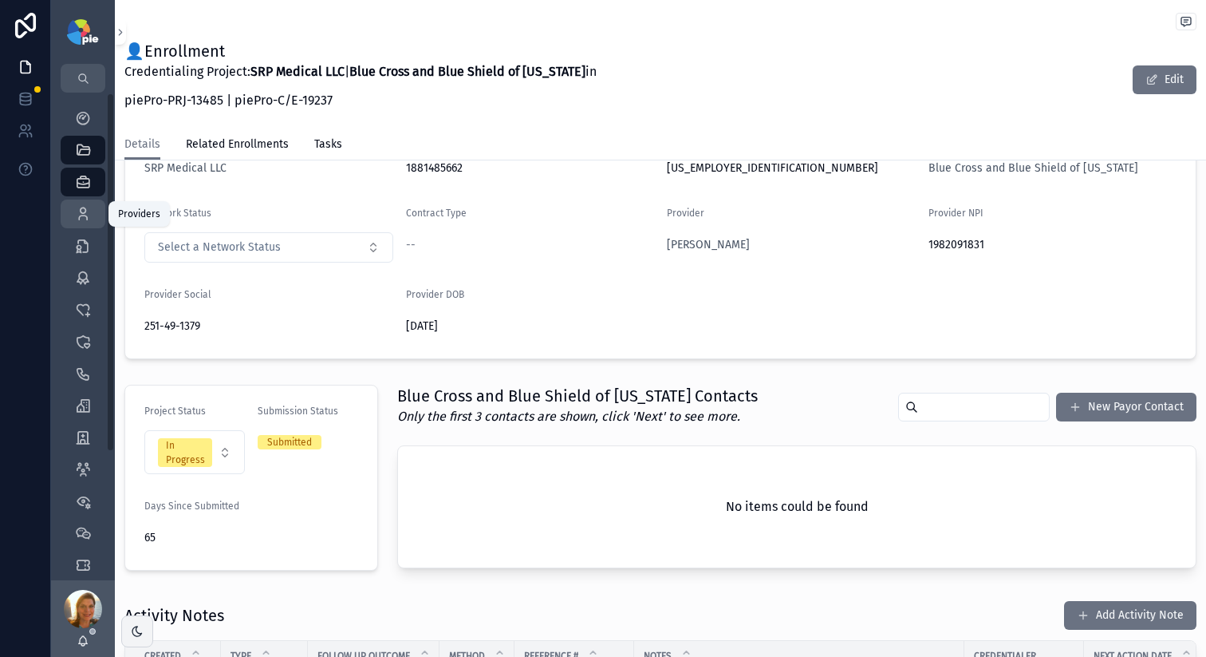
click at [94, 214] on div "Providers 302" at bounding box center [83, 214] width 26 height 26
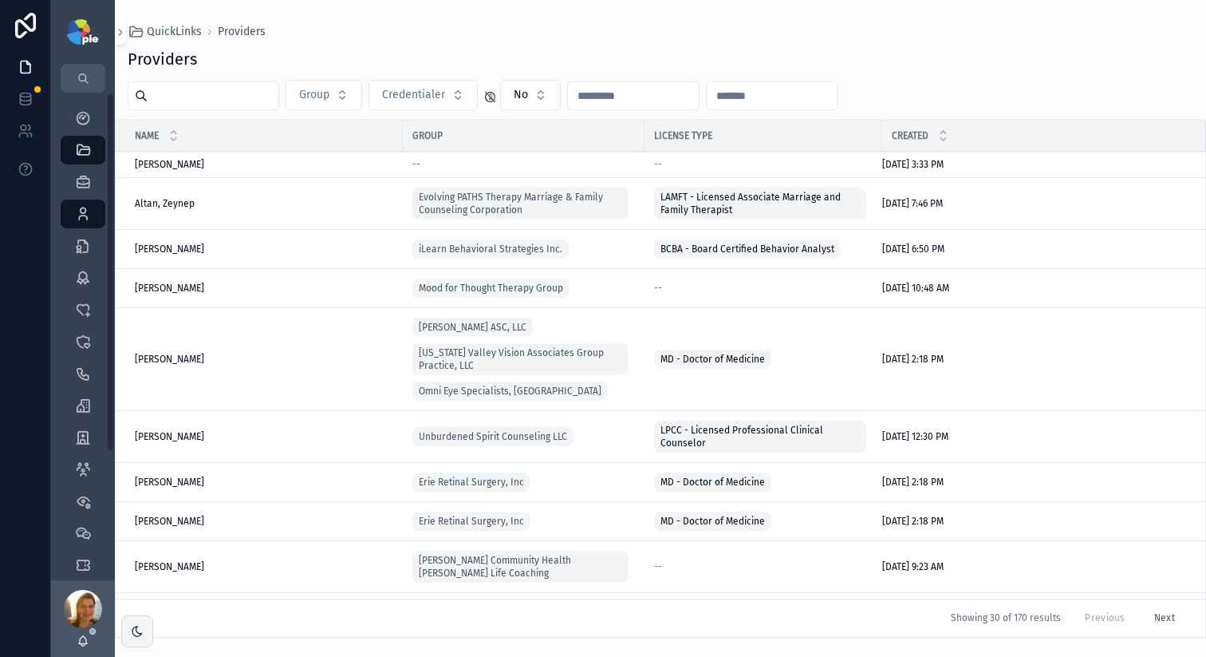
click at [195, 99] on input "scrollable content" at bounding box center [213, 96] width 131 height 22
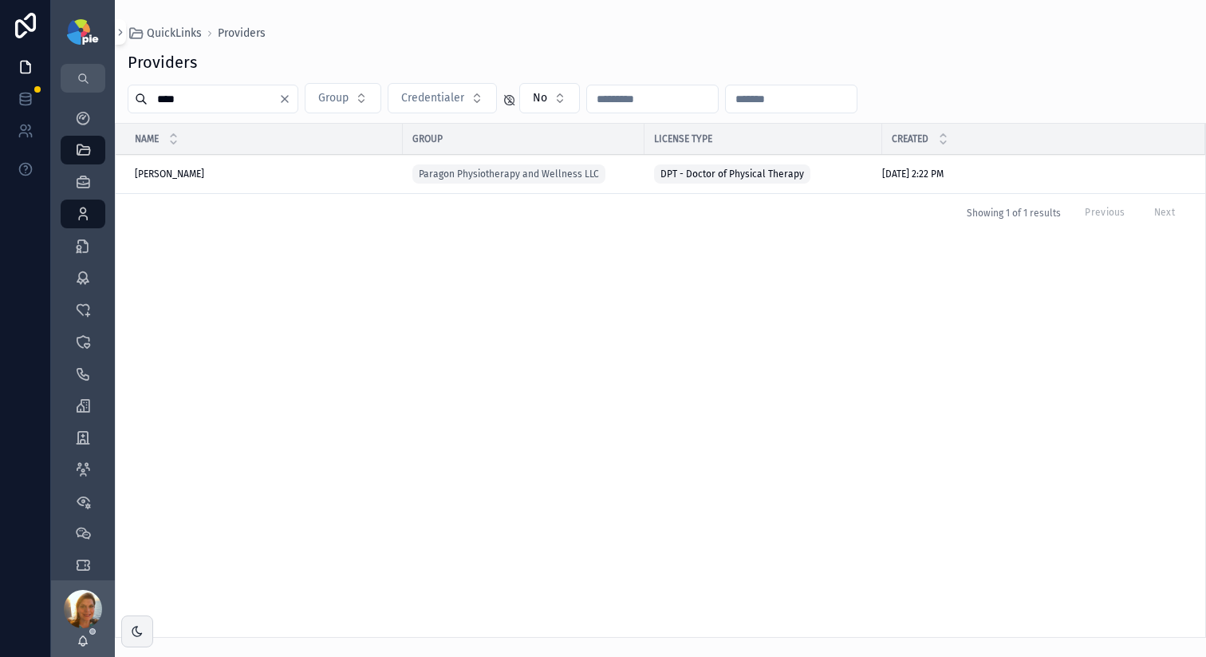
type input "****"
drag, startPoint x: 200, startPoint y: 180, endPoint x: 191, endPoint y: 164, distance: 18.6
click at [199, 180] on td "Gentile, Michael Gentile, Michael" at bounding box center [259, 174] width 287 height 39
click at [191, 164] on td "Gentile, Michael Gentile, Michael" at bounding box center [259, 174] width 287 height 39
click at [188, 174] on span "Gentile, Michael" at bounding box center [169, 174] width 69 height 13
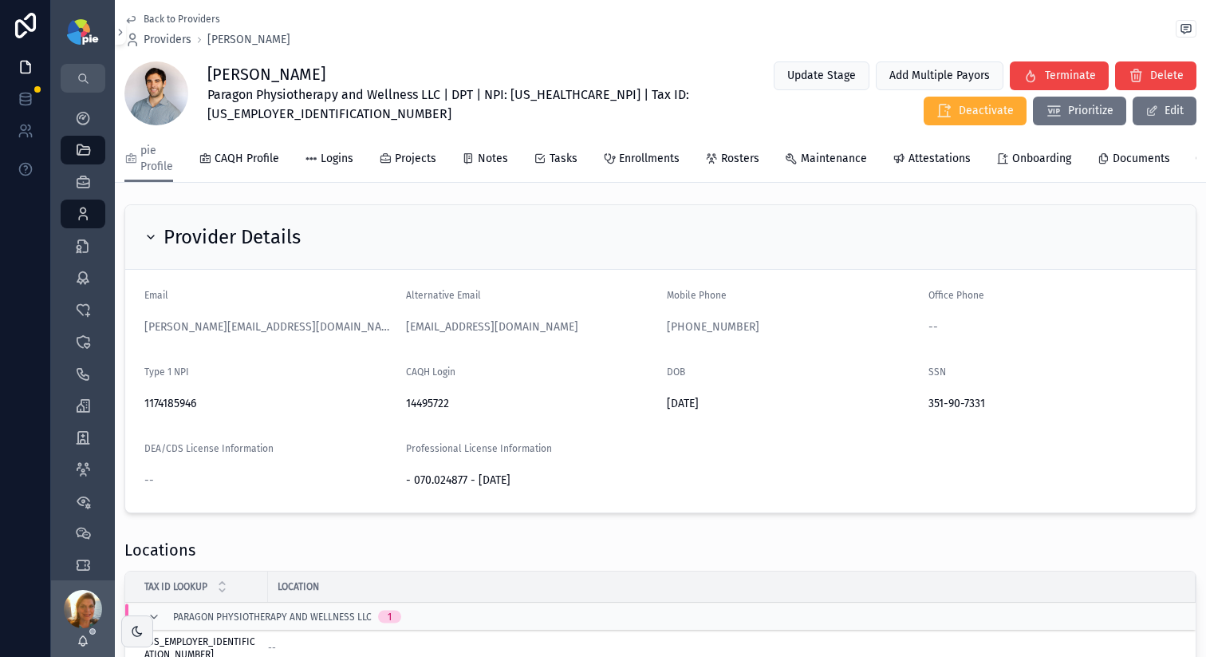
scroll to position [254, 0]
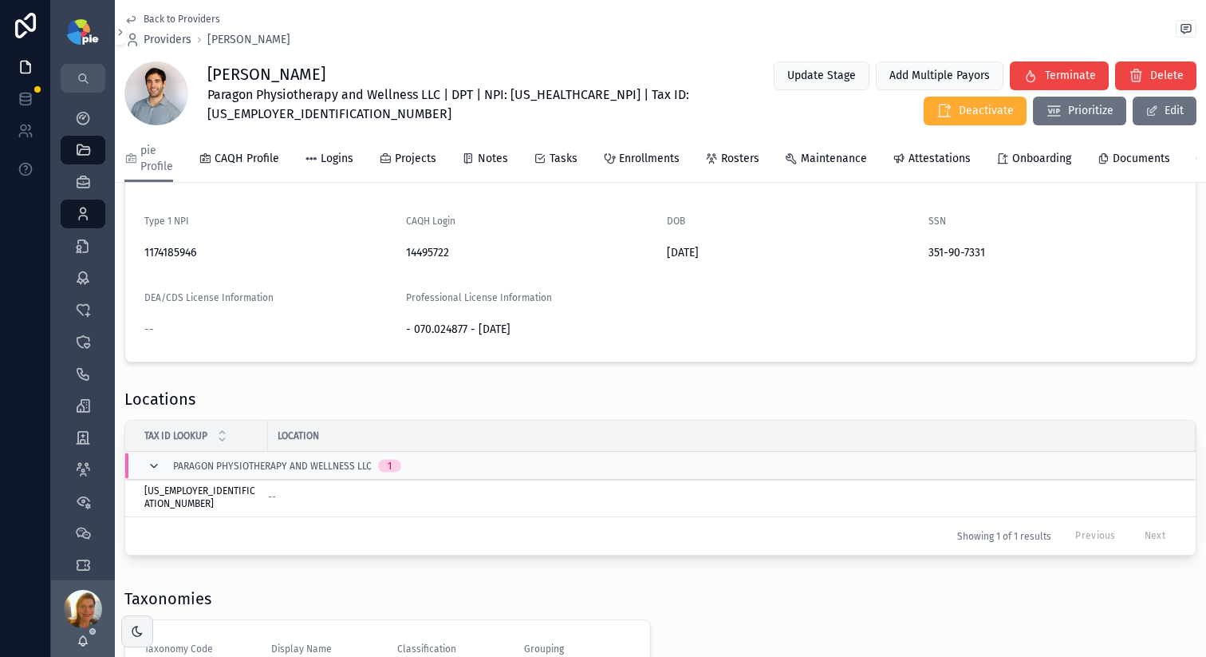
click at [158, 472] on icon "scrollable content" at bounding box center [154, 466] width 13 height 13
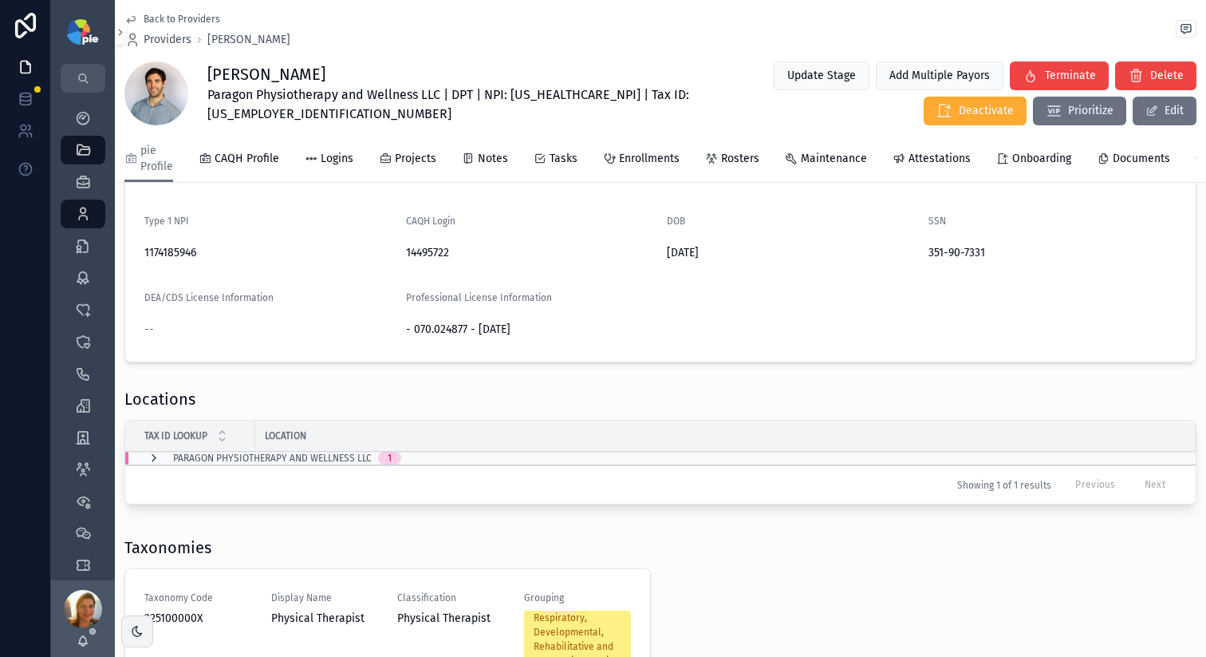
click at [155, 464] on icon "scrollable content" at bounding box center [154, 458] width 13 height 13
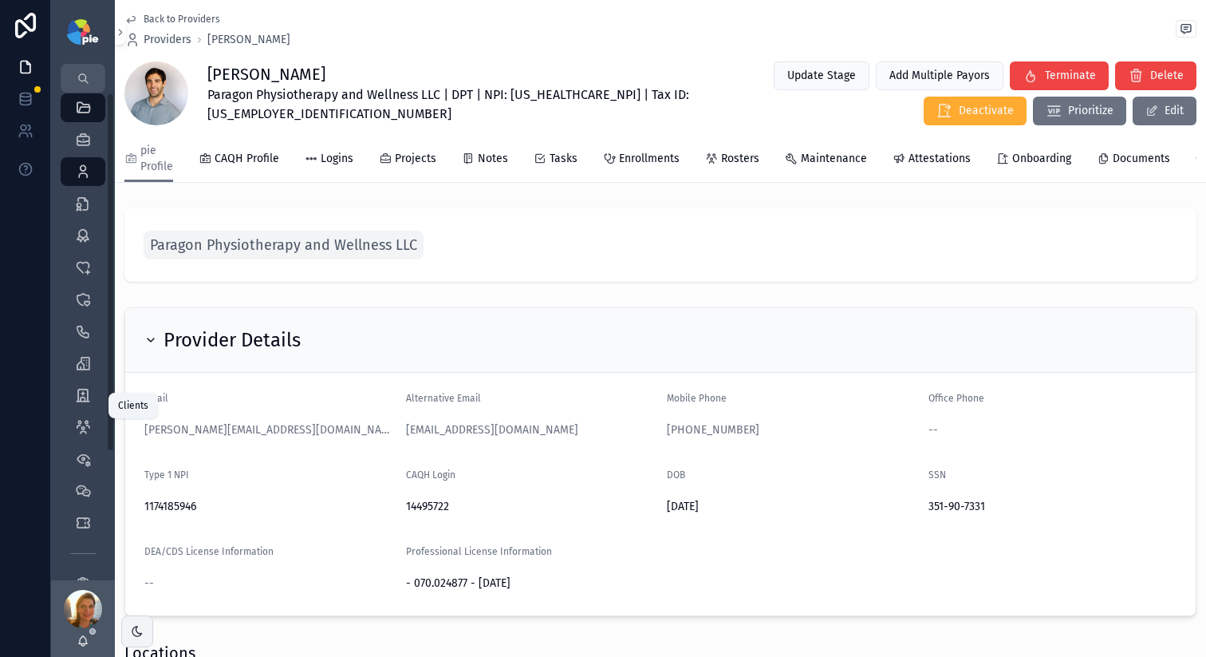
scroll to position [173, 0]
click at [75, 545] on icon "scrollable content" at bounding box center [83, 545] width 16 height 16
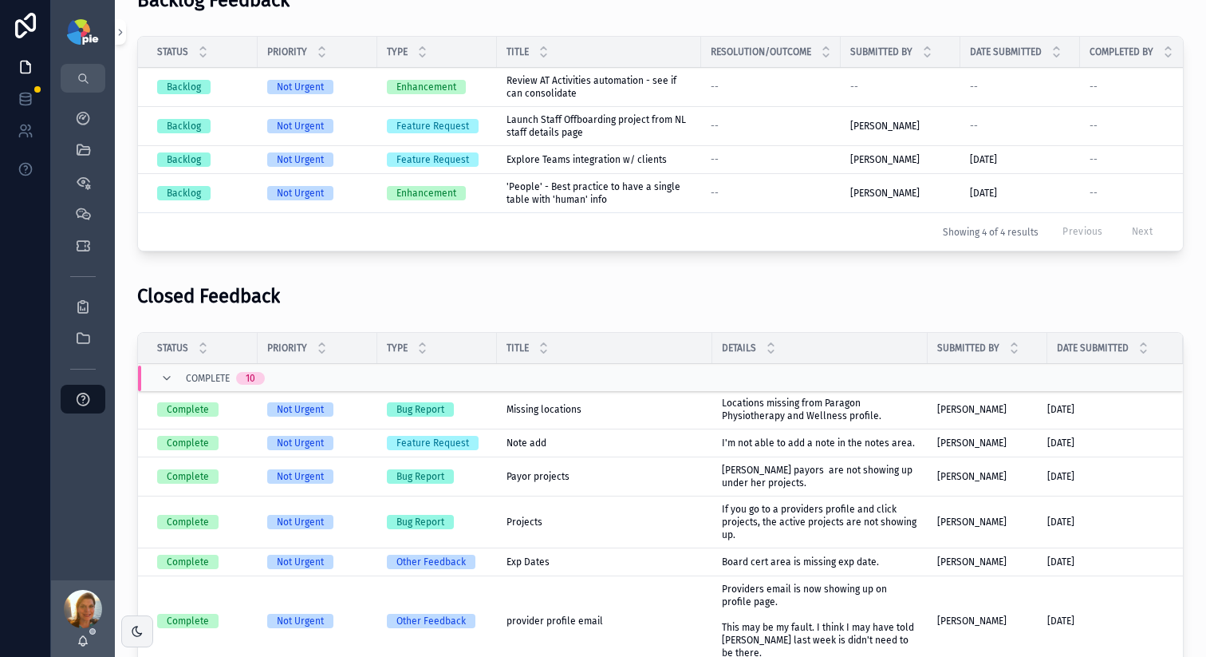
scroll to position [910, 0]
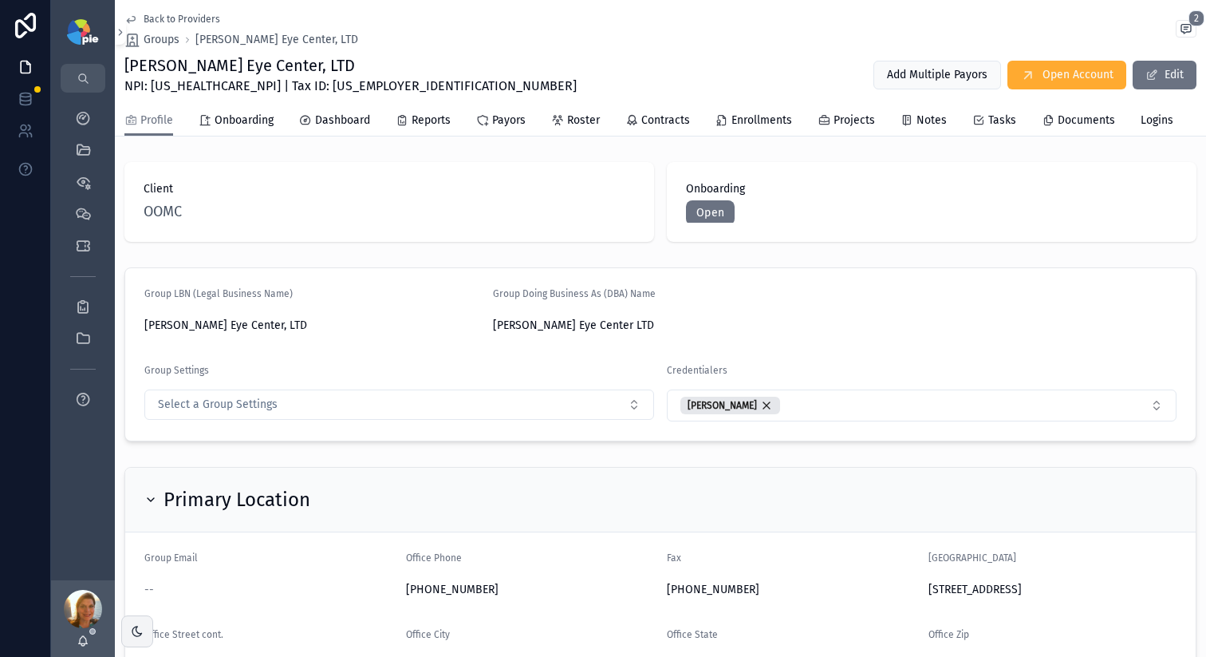
scroll to position [67, 0]
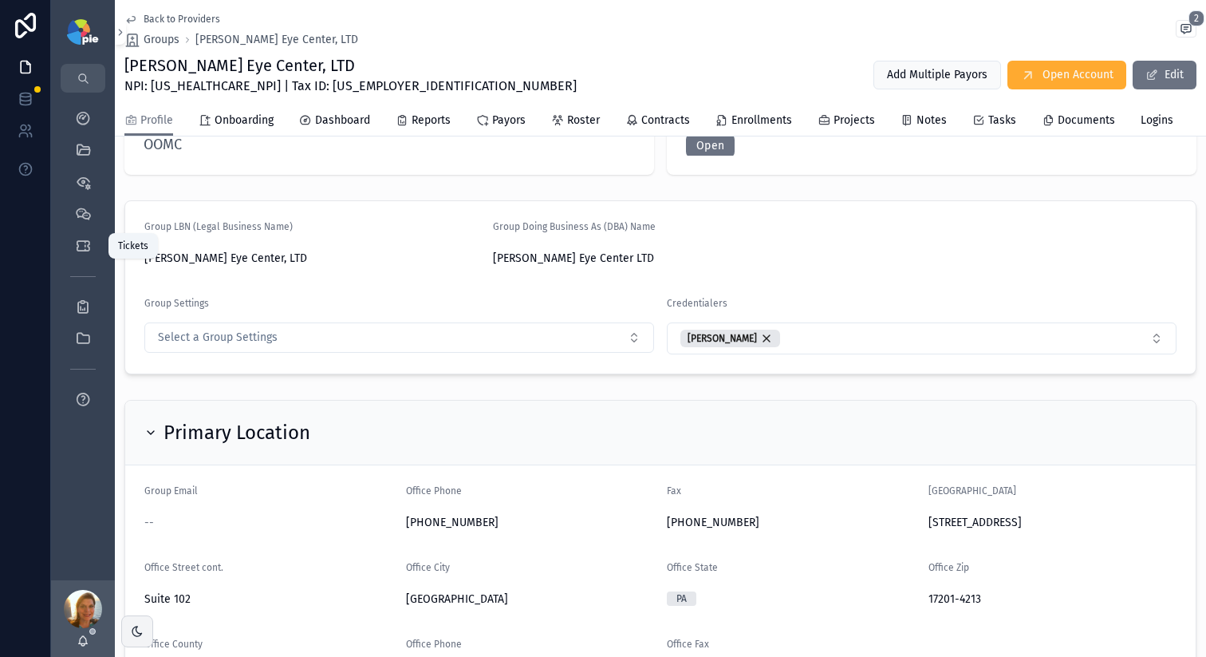
click at [89, 247] on icon "scrollable content" at bounding box center [83, 246] width 16 height 16
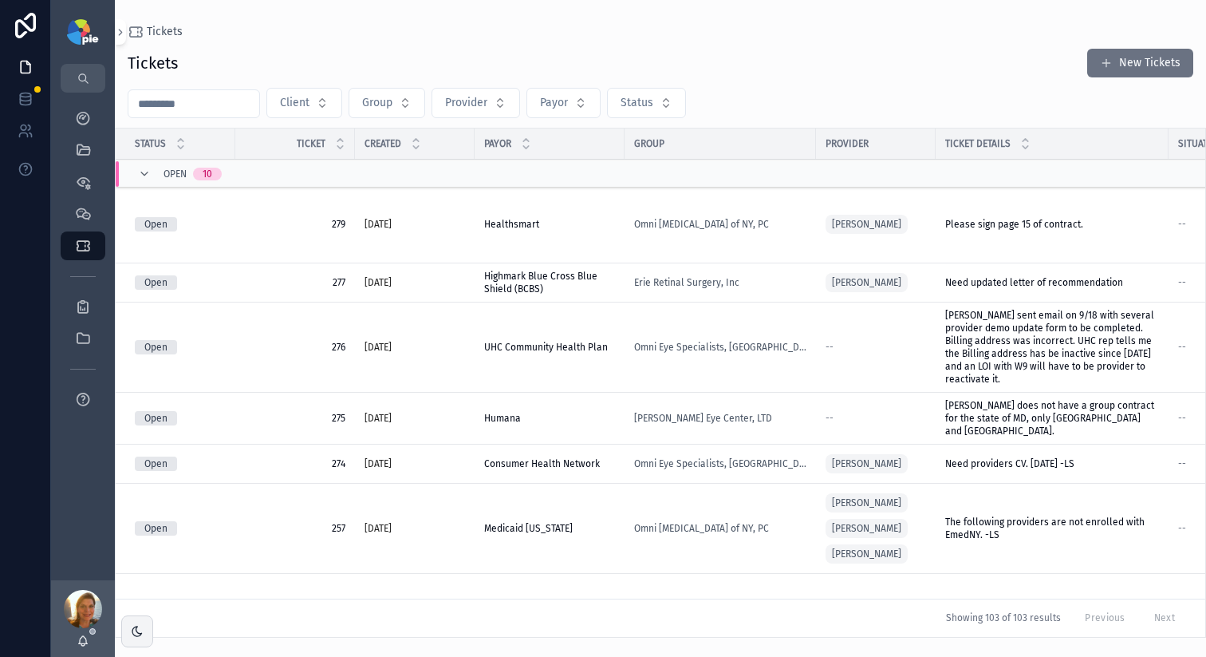
click at [480, 106] on span "Provider" at bounding box center [466, 103] width 42 height 16
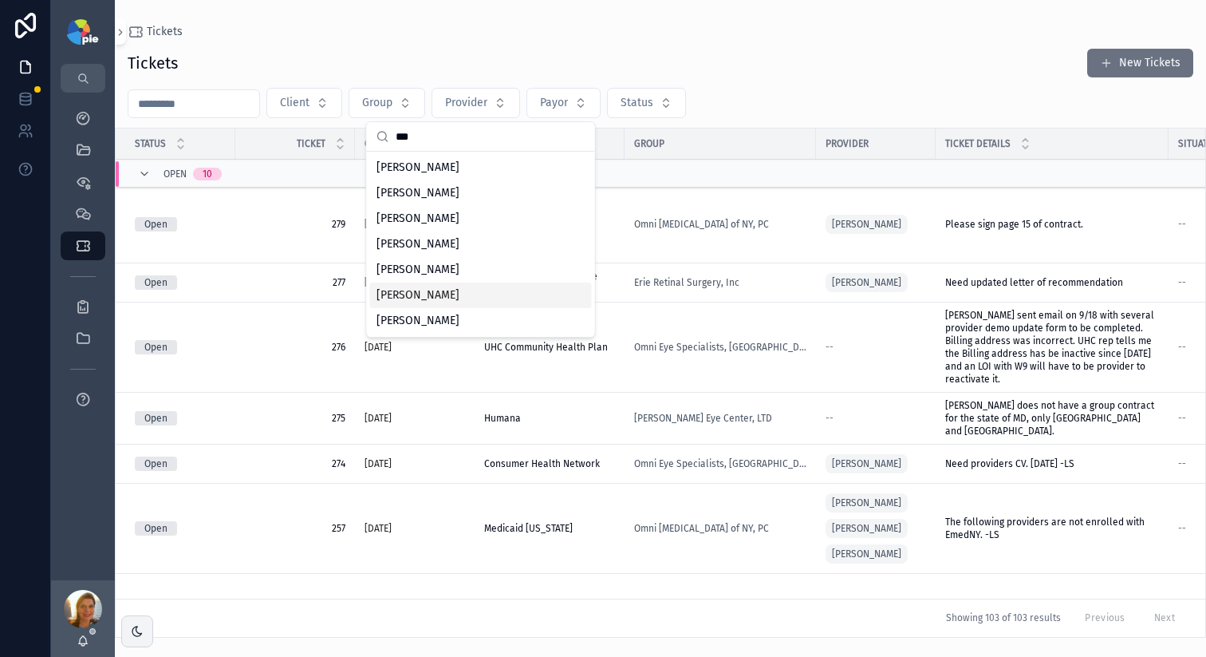
type input "***"
click at [476, 295] on div "[PERSON_NAME]" at bounding box center [481, 295] width 222 height 26
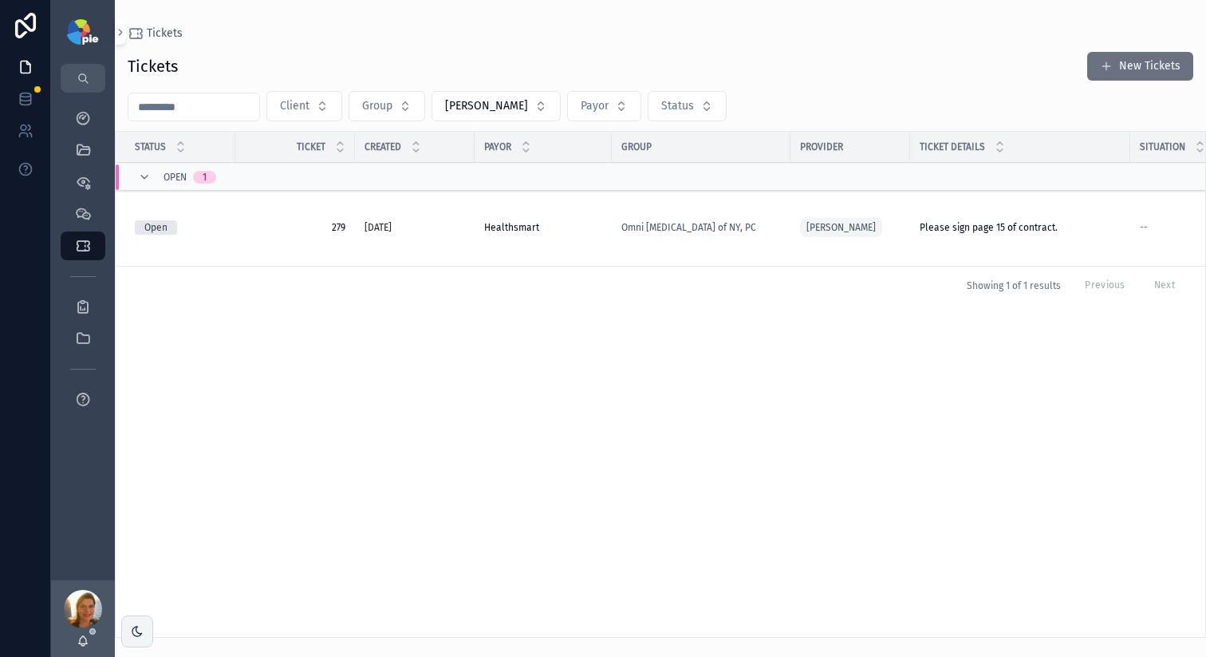
click at [776, 228] on div "Omni [MEDICAL_DATA] of NY, PC" at bounding box center [702, 227] width 160 height 13
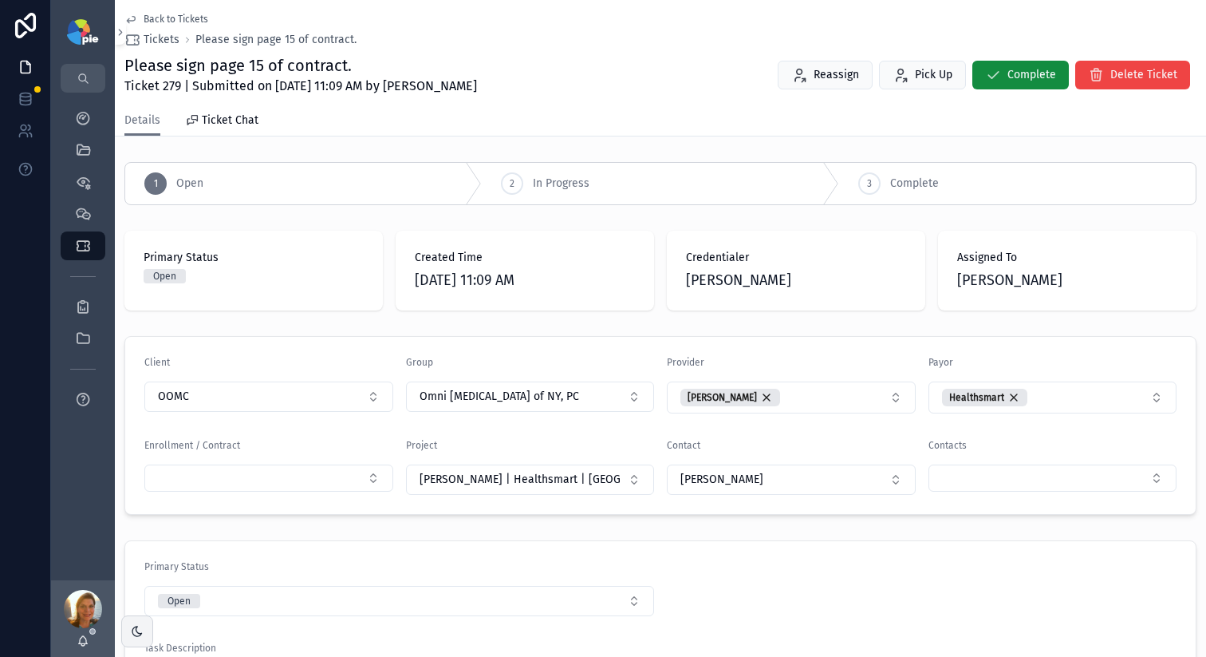
click at [459, 34] on div "Back to Tickets Tickets Please sign page 15 of contract." at bounding box center [660, 30] width 1072 height 35
click at [82, 150] on icon "scrollable content" at bounding box center [83, 150] width 16 height 16
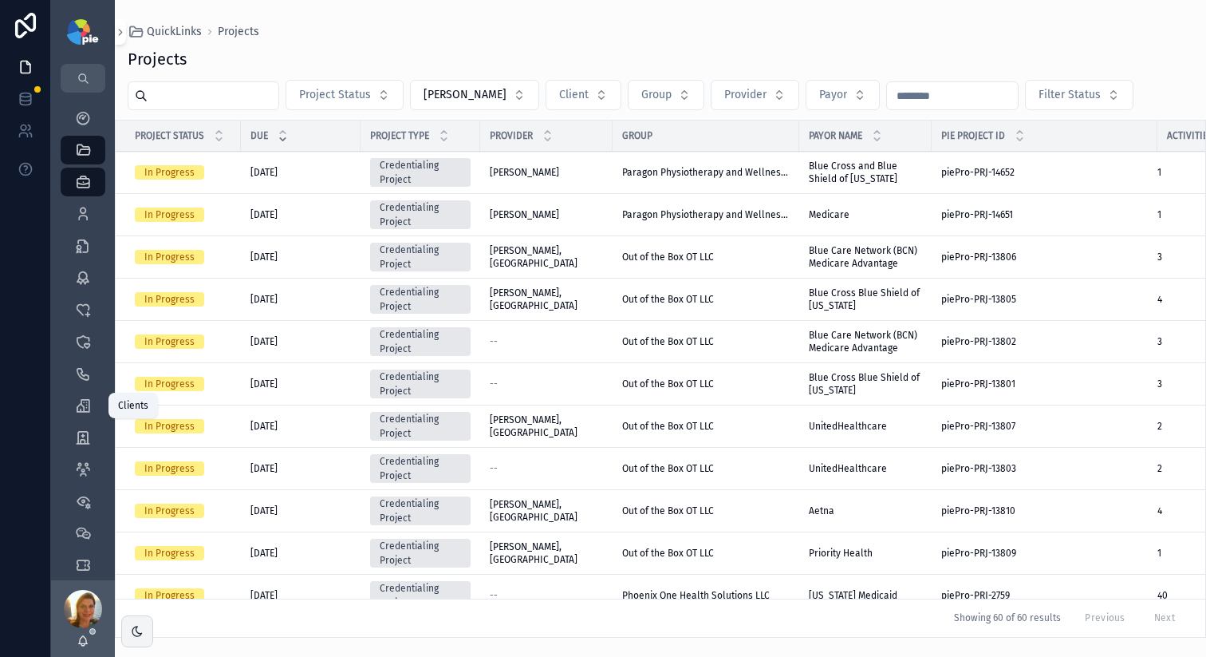
click at [82, 409] on icon "scrollable content" at bounding box center [83, 405] width 16 height 16
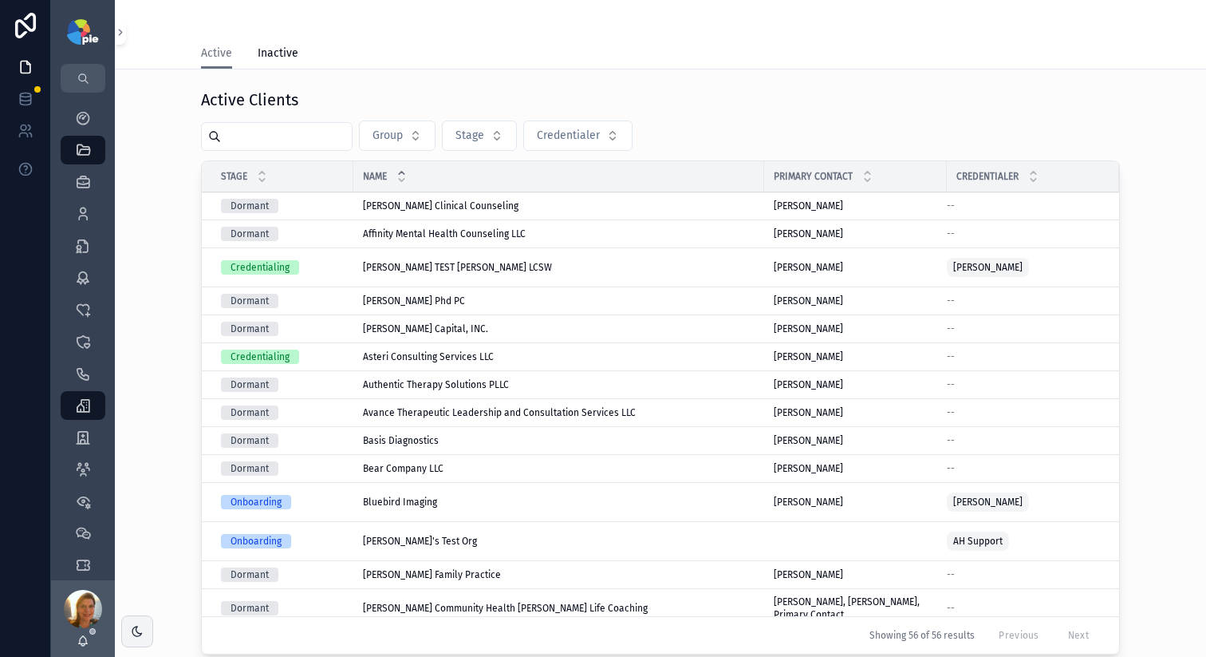
click at [240, 139] on input "scrollable content" at bounding box center [286, 136] width 131 height 22
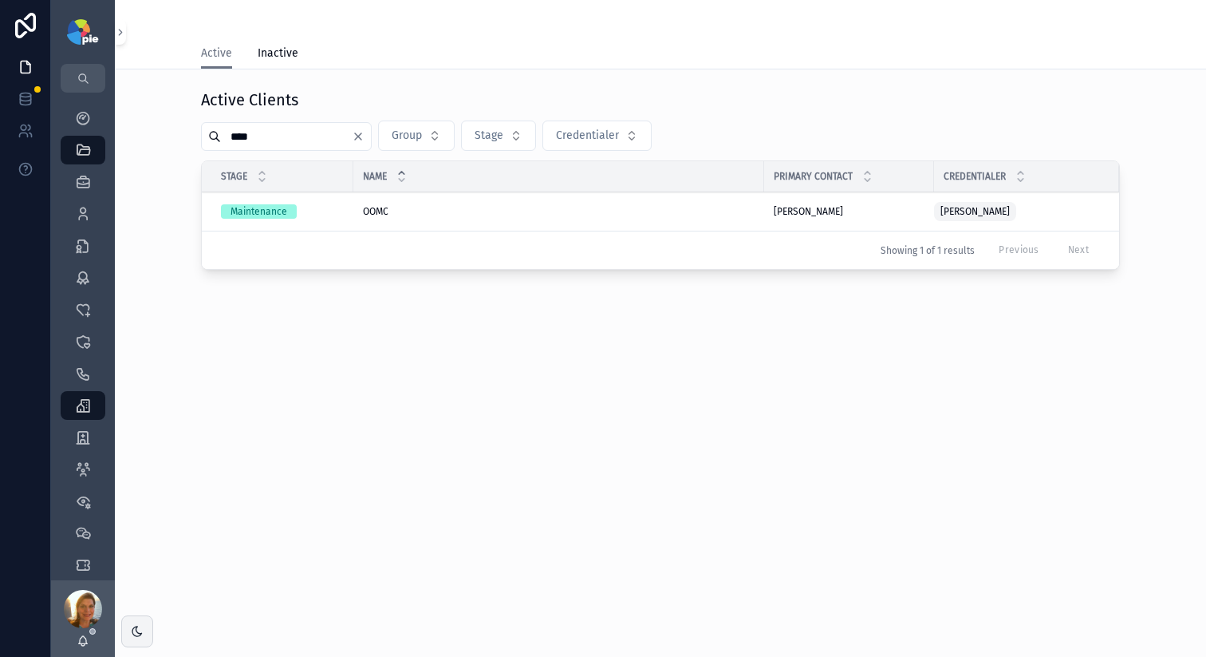
type input "****"
click at [346, 210] on td "Maintenance" at bounding box center [278, 211] width 152 height 39
click at [335, 211] on div "Maintenance" at bounding box center [282, 211] width 123 height 14
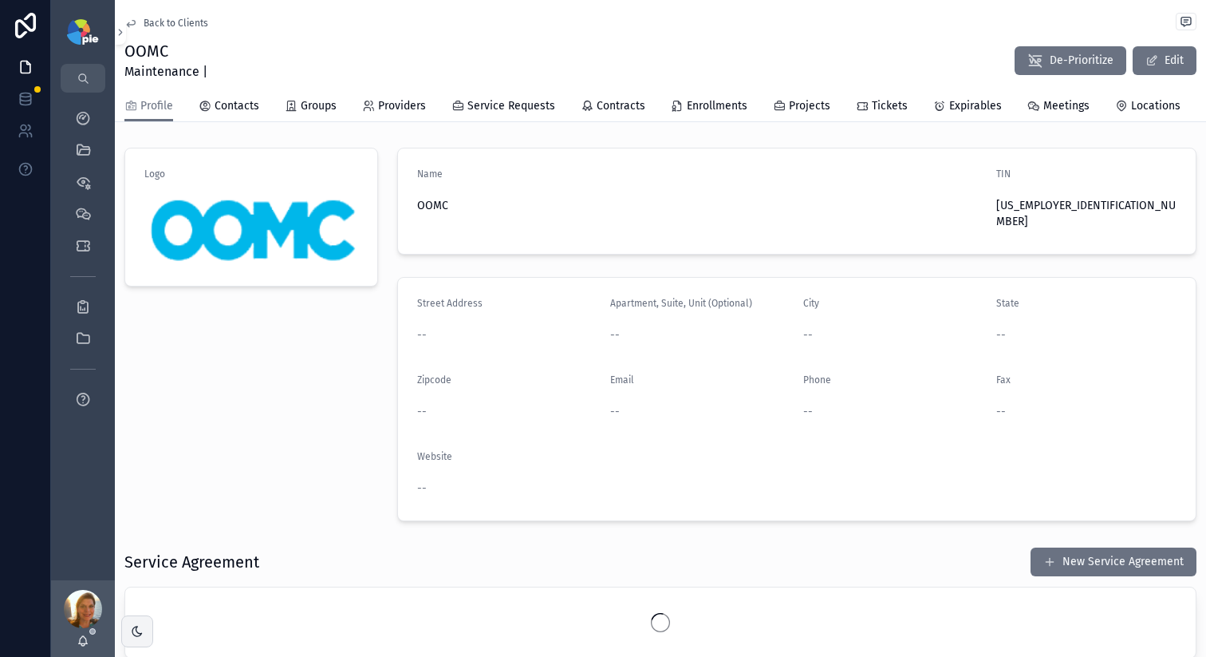
click at [864, 105] on div "Tickets" at bounding box center [882, 106] width 52 height 16
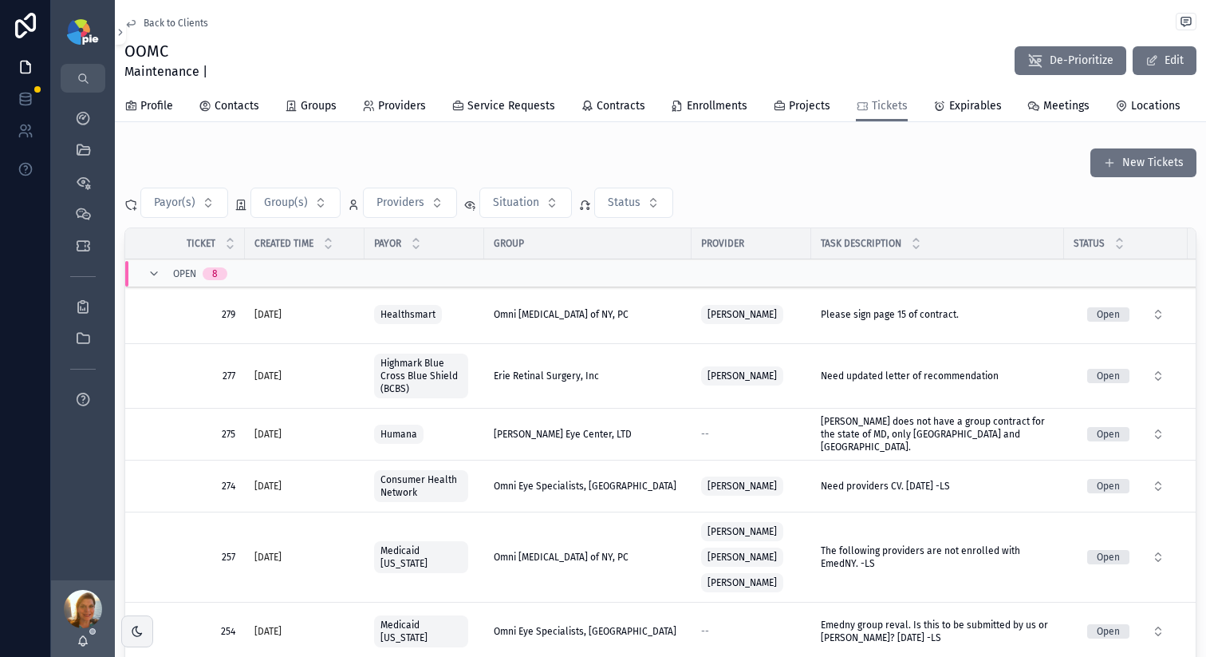
scroll to position [3, 0]
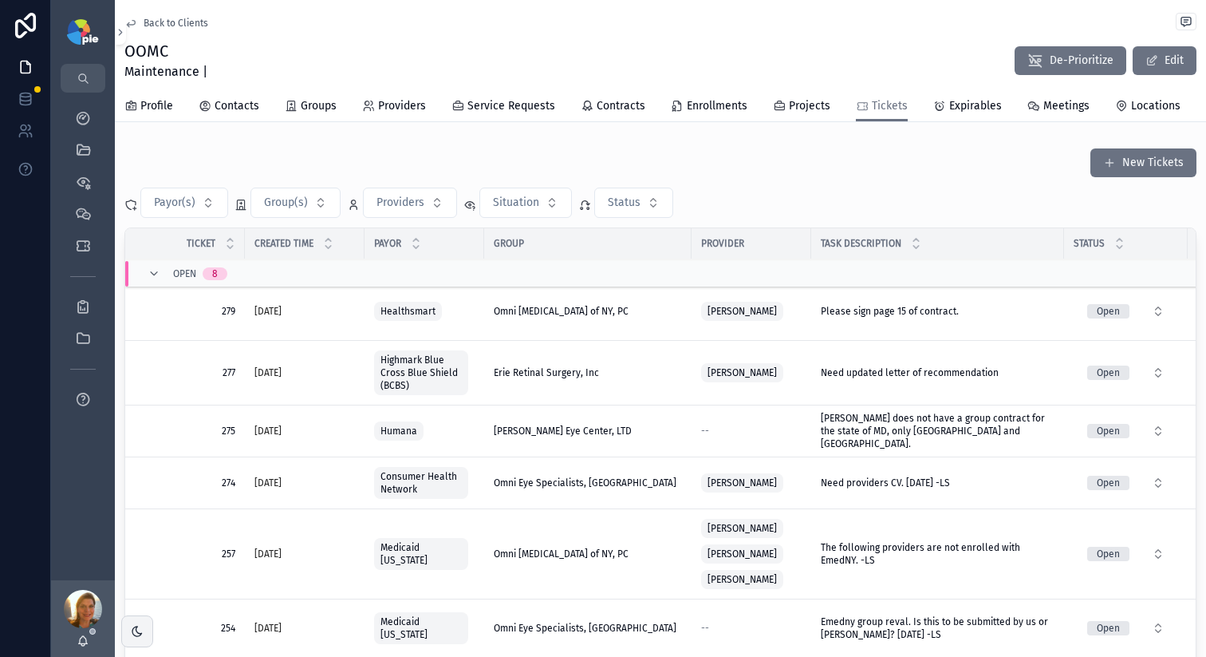
click at [543, 212] on button "Situation" at bounding box center [526, 203] width 93 height 30
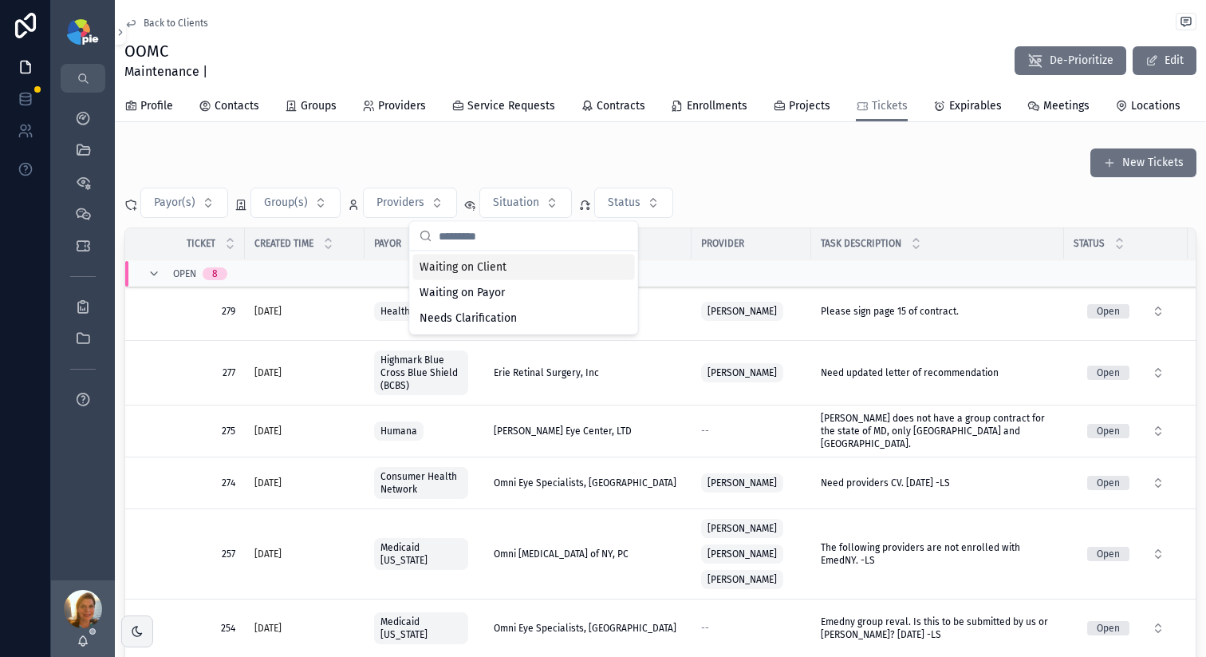
click at [653, 198] on button "Status" at bounding box center [633, 203] width 79 height 30
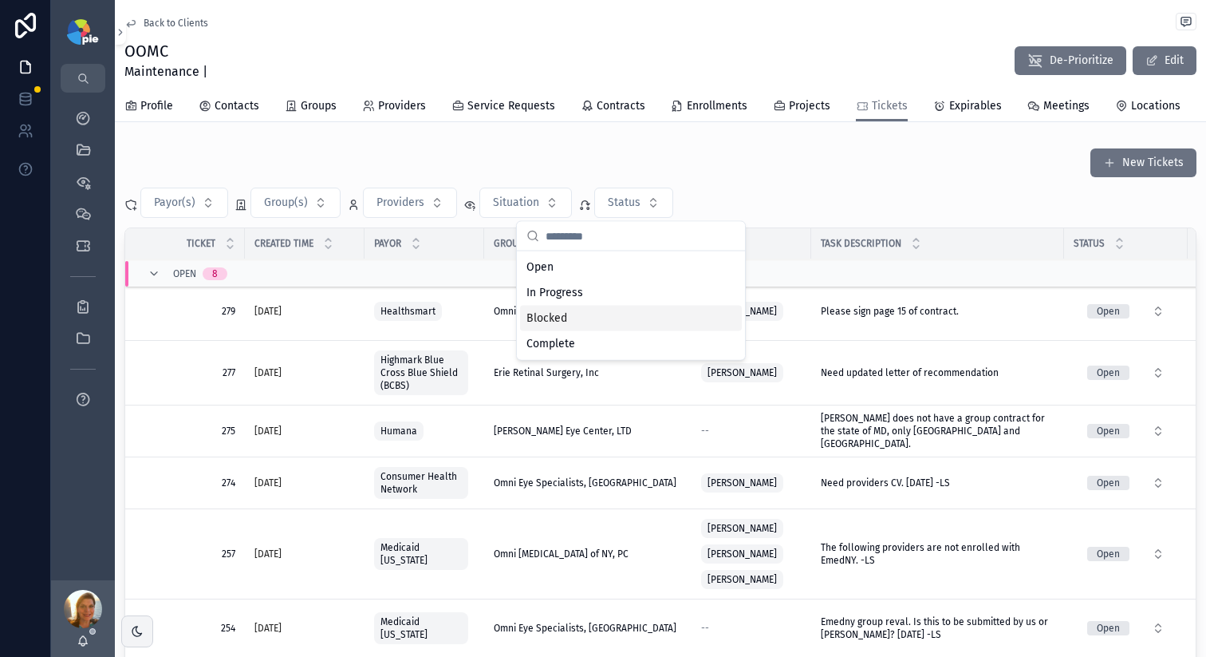
click at [646, 315] on div "Blocked" at bounding box center [631, 319] width 222 height 26
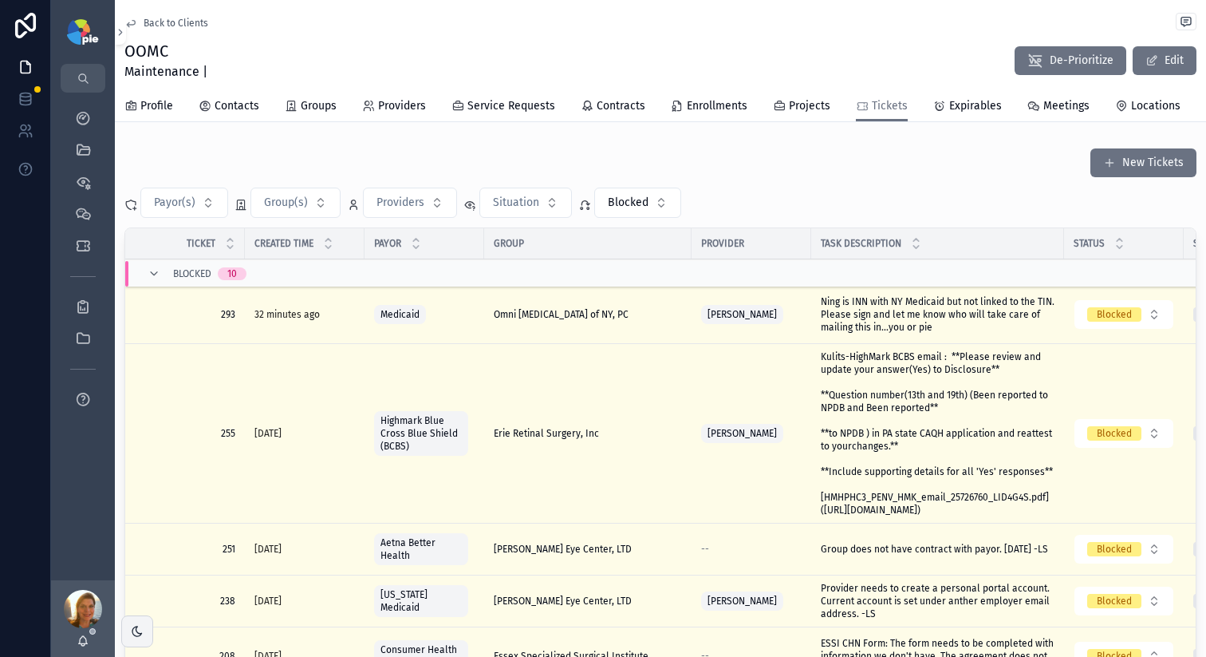
click at [158, 27] on span "Back to Clients" at bounding box center [176, 23] width 65 height 13
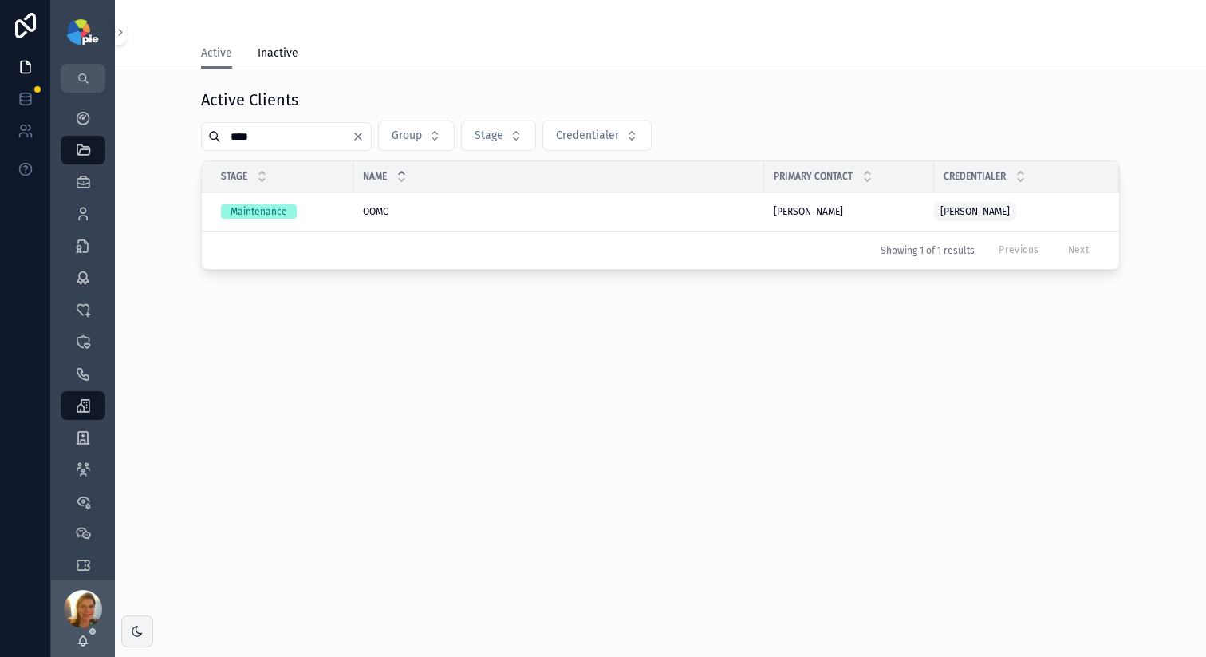
click at [252, 129] on input "****" at bounding box center [286, 136] width 131 height 22
type input "****"
click at [380, 204] on td "Paragon Physiotherapy and Wellness LLC Paragon Physiotherapy and Wellness LLC" at bounding box center [558, 211] width 411 height 39
click at [373, 215] on span "Paragon Physiotherapy and Wellness LLC" at bounding box center [453, 211] width 180 height 13
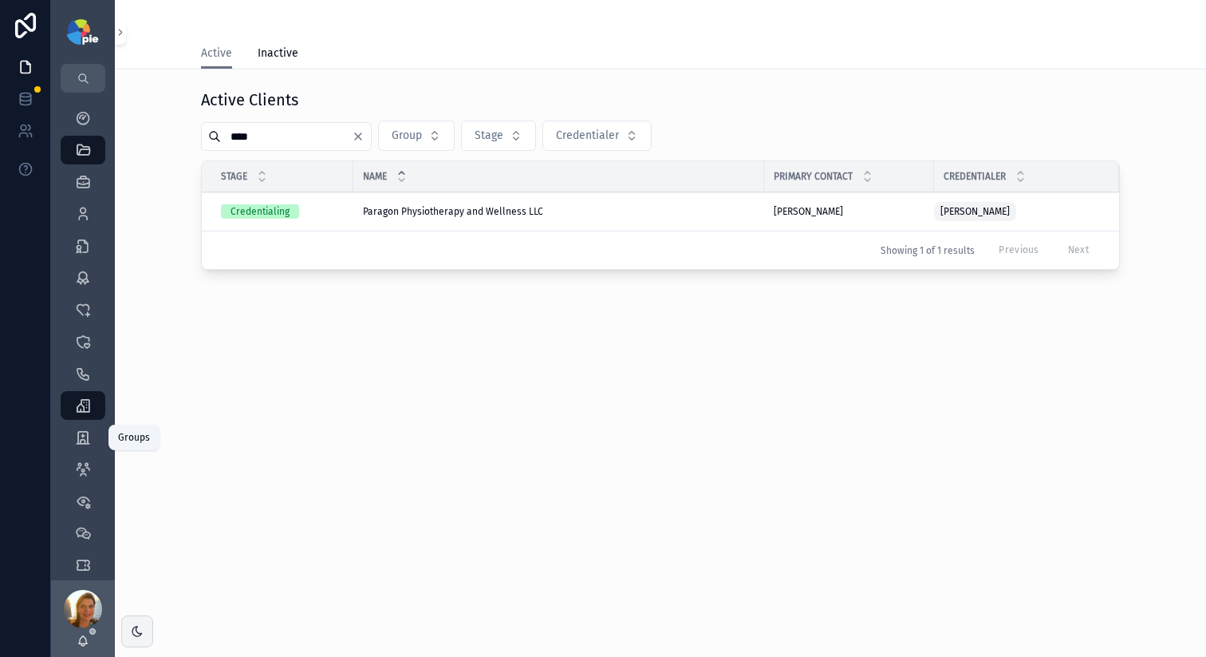
click at [89, 443] on icon "scrollable content" at bounding box center [83, 437] width 16 height 16
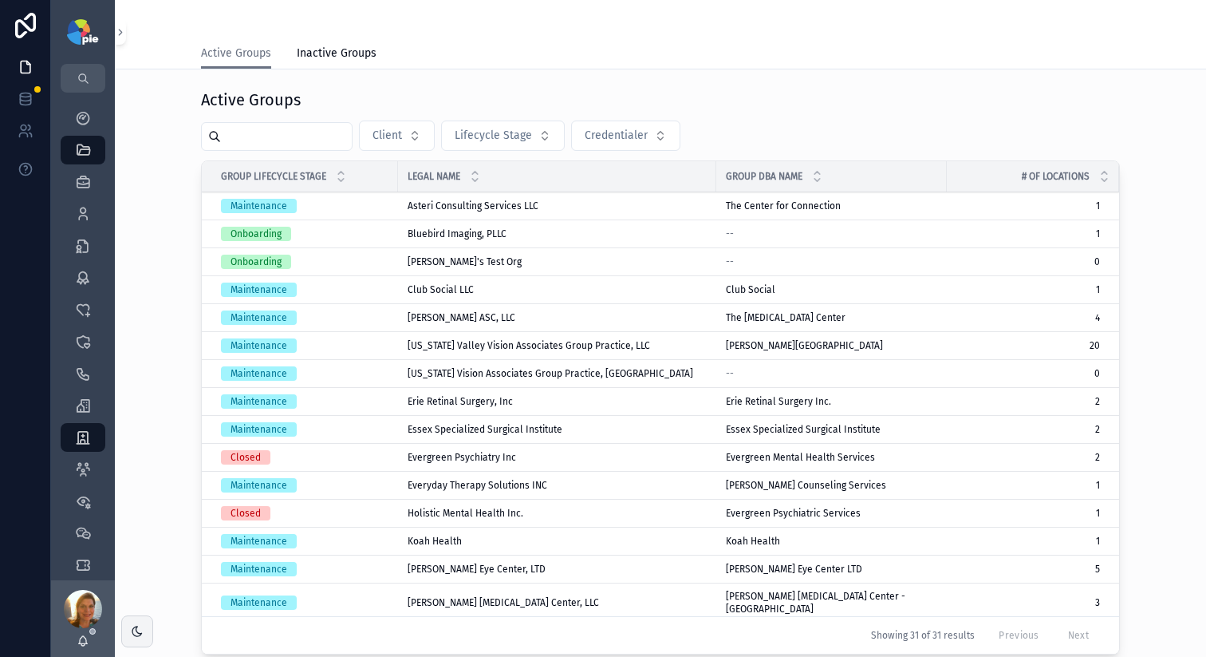
click at [268, 146] on input "scrollable content" at bounding box center [286, 136] width 131 height 22
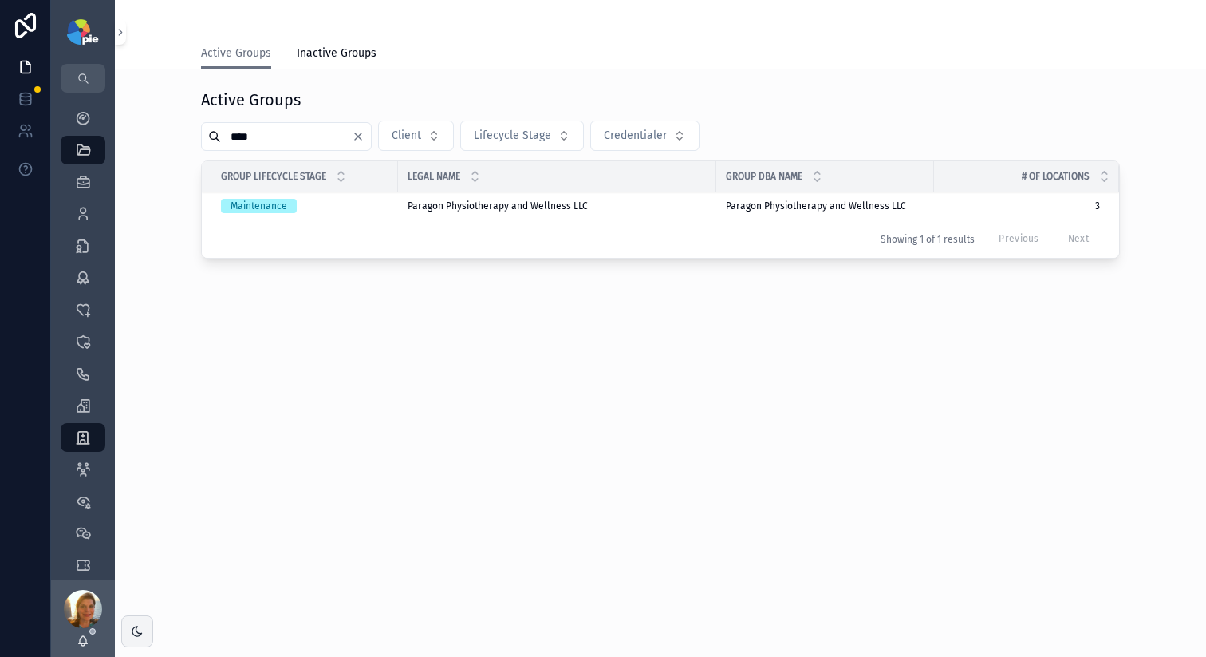
type input "****"
click at [421, 207] on span "Paragon Physiotherapy and Wellness LLC" at bounding box center [498, 205] width 180 height 13
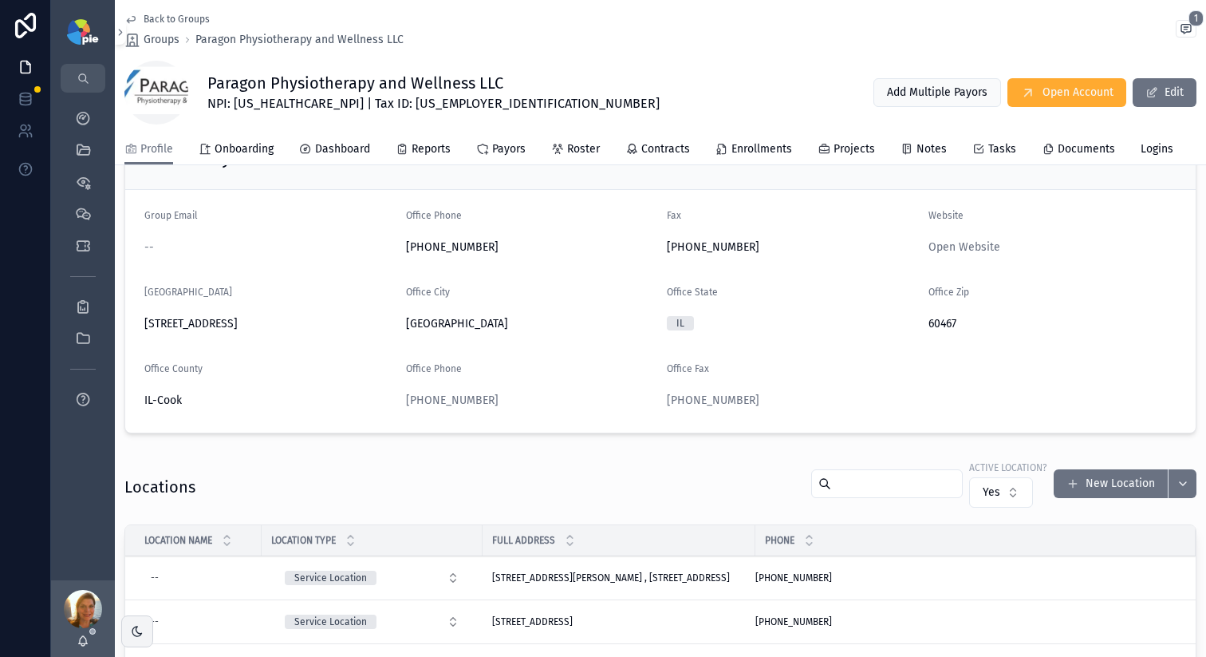
scroll to position [300, 0]
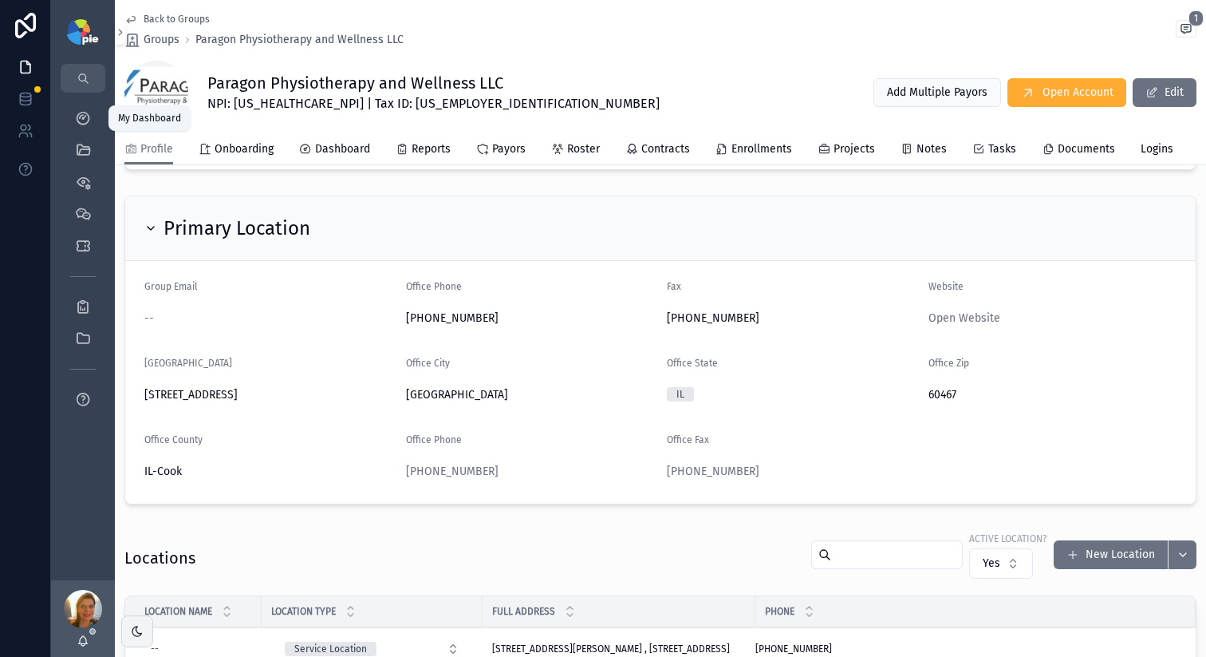
click at [90, 132] on link "My Dashboard" at bounding box center [83, 118] width 45 height 29
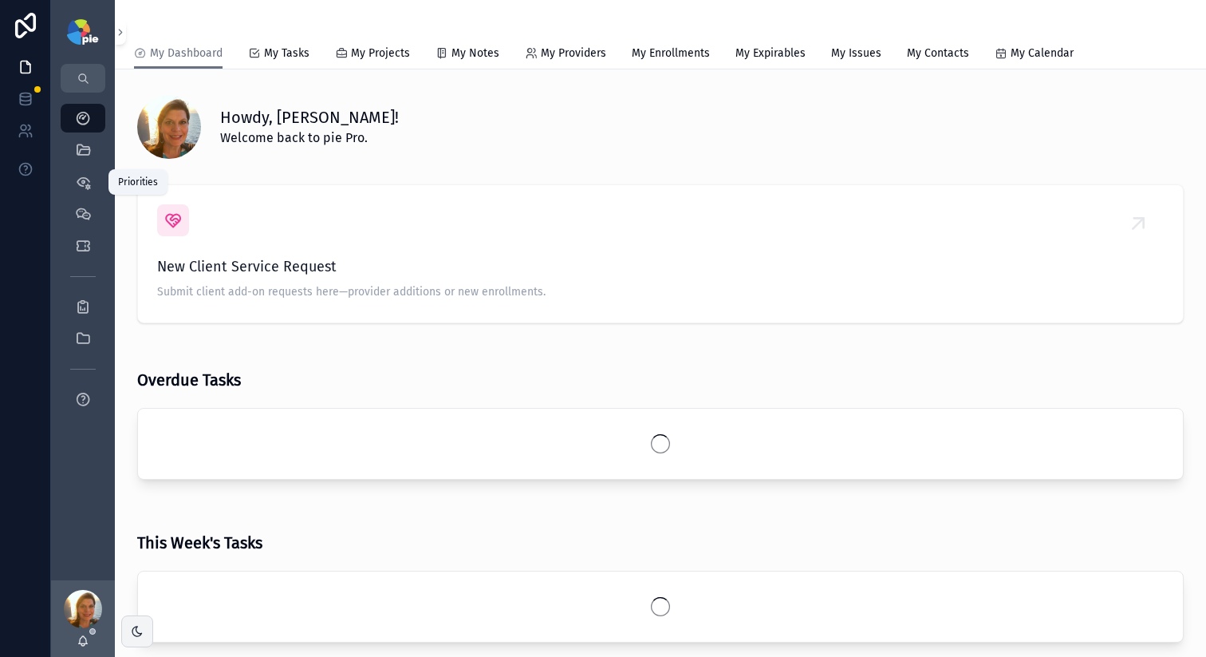
click at [89, 180] on icon "scrollable content" at bounding box center [83, 182] width 16 height 16
click at [89, 158] on div "QuickLinks" at bounding box center [83, 150] width 26 height 26
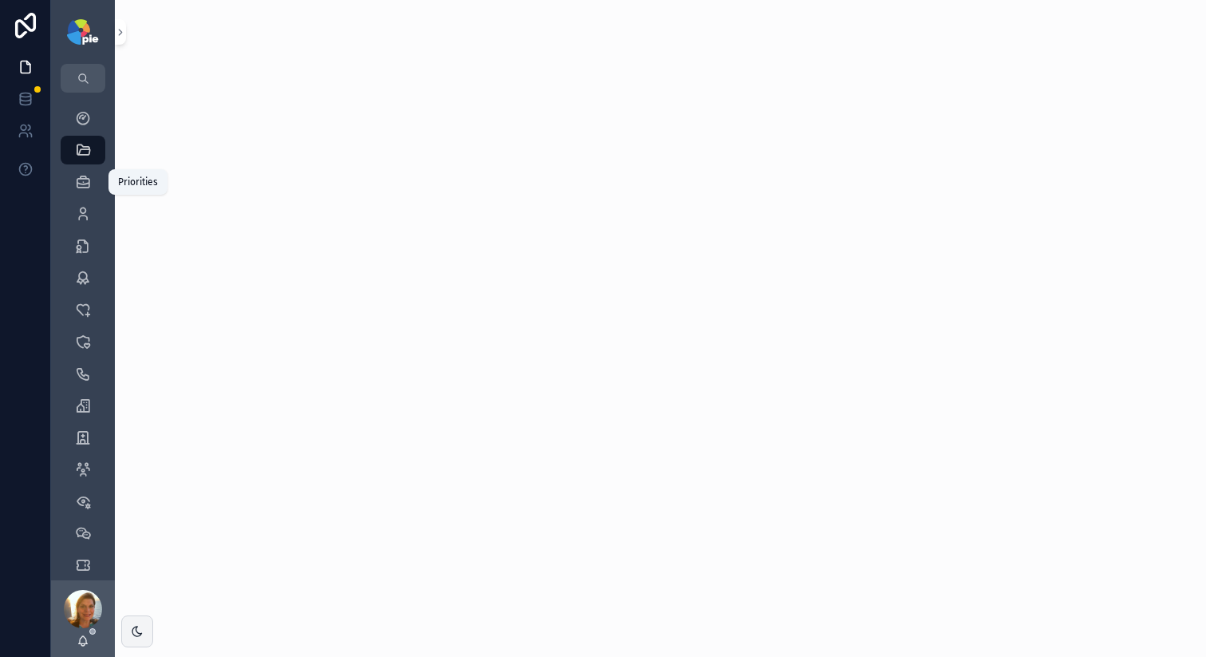
click at [89, 151] on icon "scrollable content" at bounding box center [83, 150] width 16 height 16
click at [96, 217] on link "Providers 302" at bounding box center [83, 213] width 45 height 29
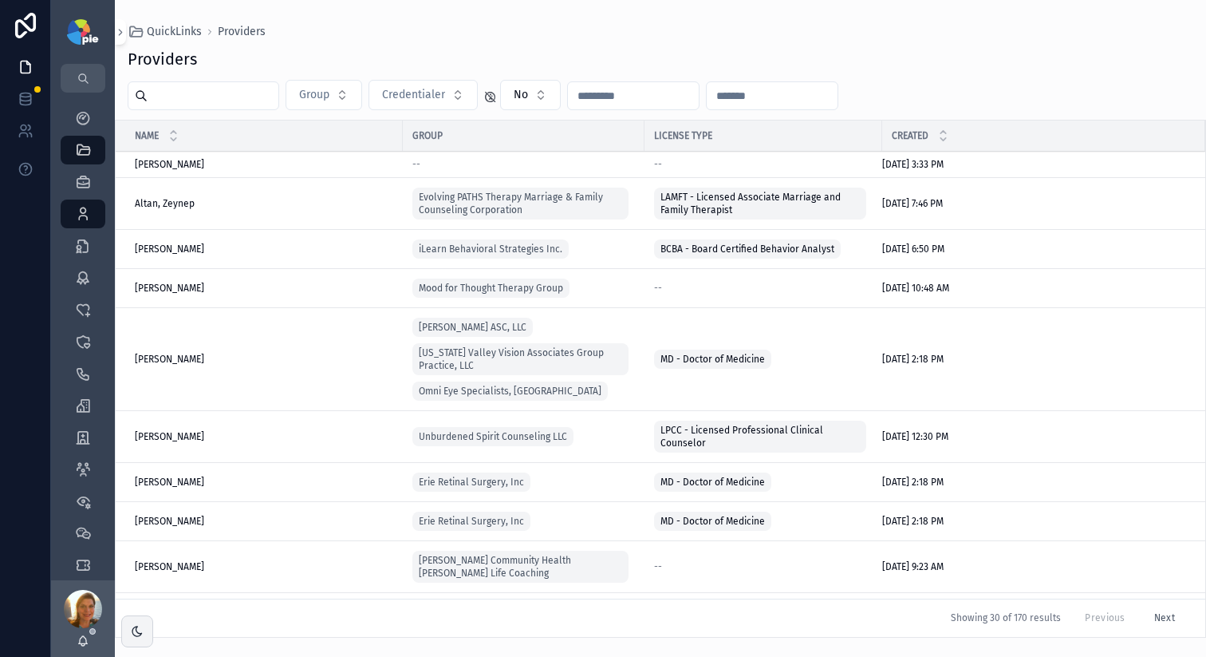
click at [251, 103] on input "scrollable content" at bounding box center [213, 96] width 131 height 22
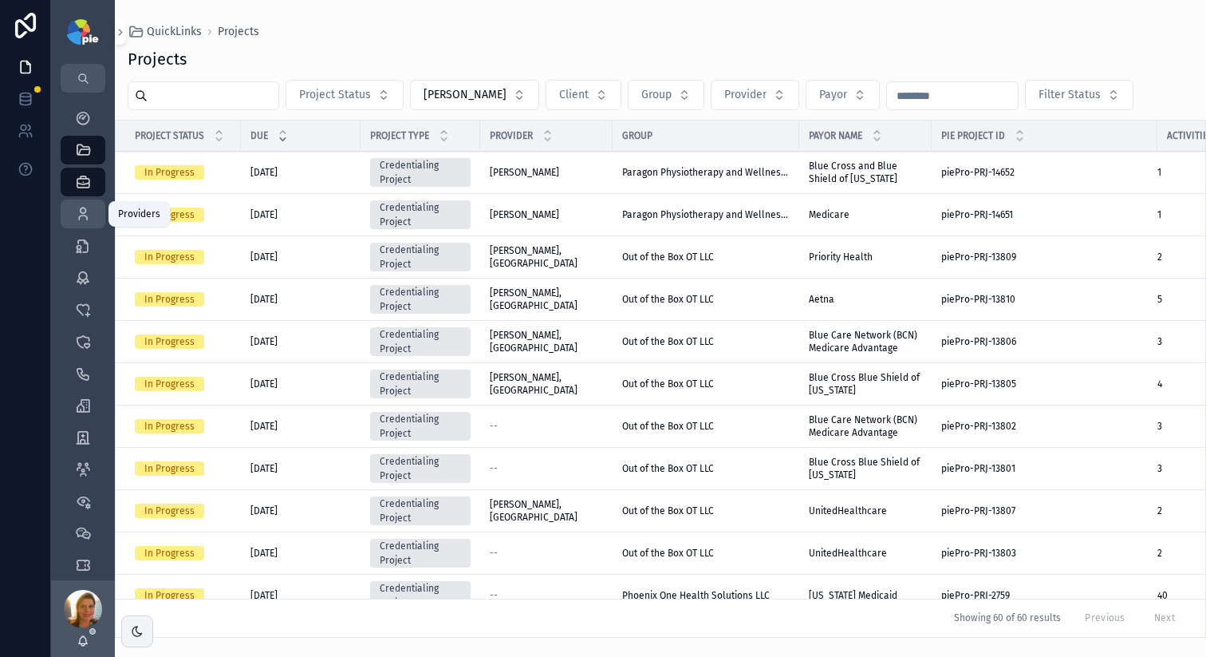
click at [86, 215] on icon "scrollable content" at bounding box center [83, 214] width 16 height 16
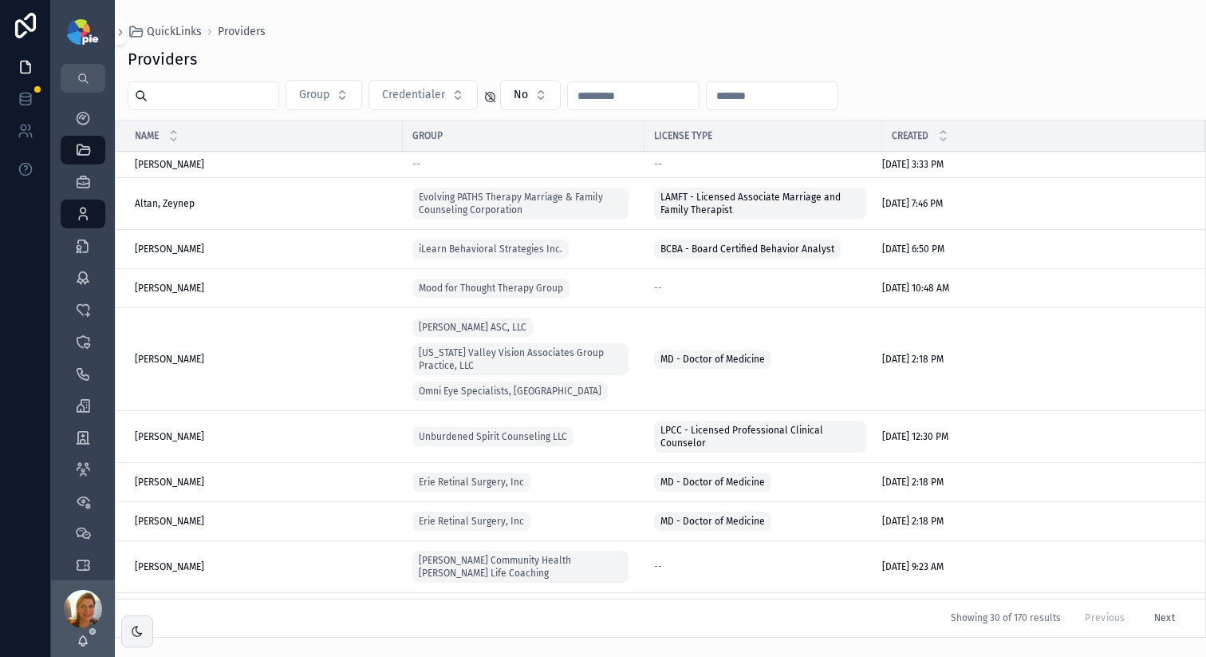
click at [198, 102] on input "scrollable content" at bounding box center [213, 96] width 131 height 22
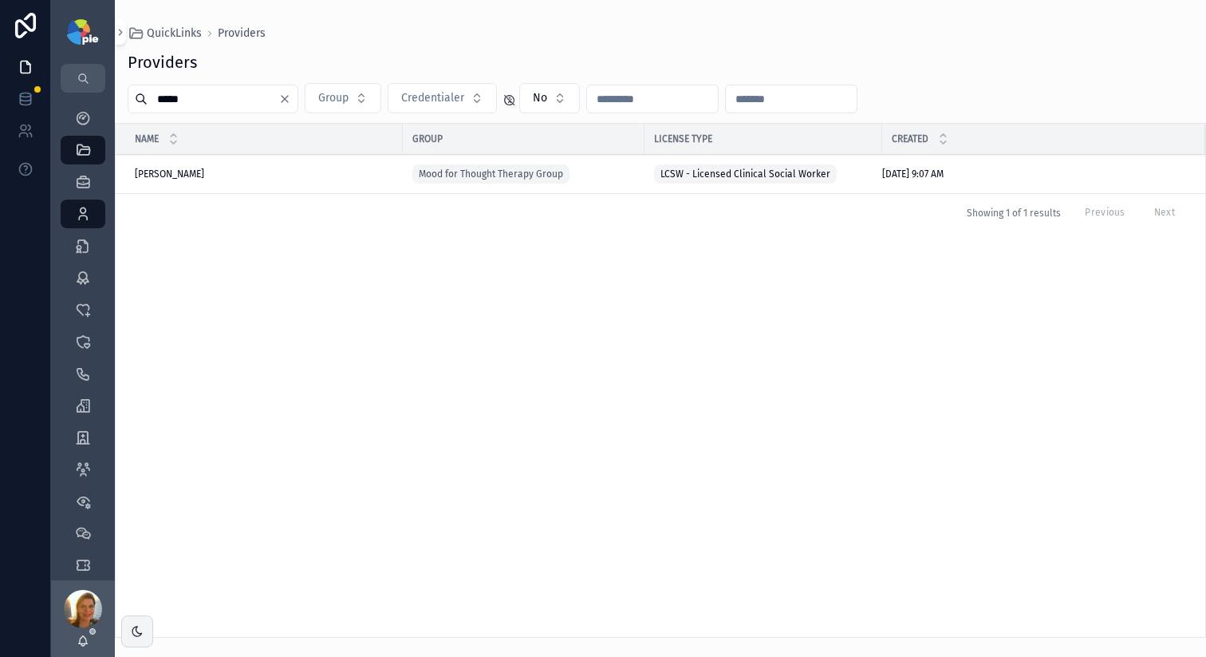
type input "*****"
click at [187, 176] on span "Golan, Leora" at bounding box center [169, 174] width 69 height 13
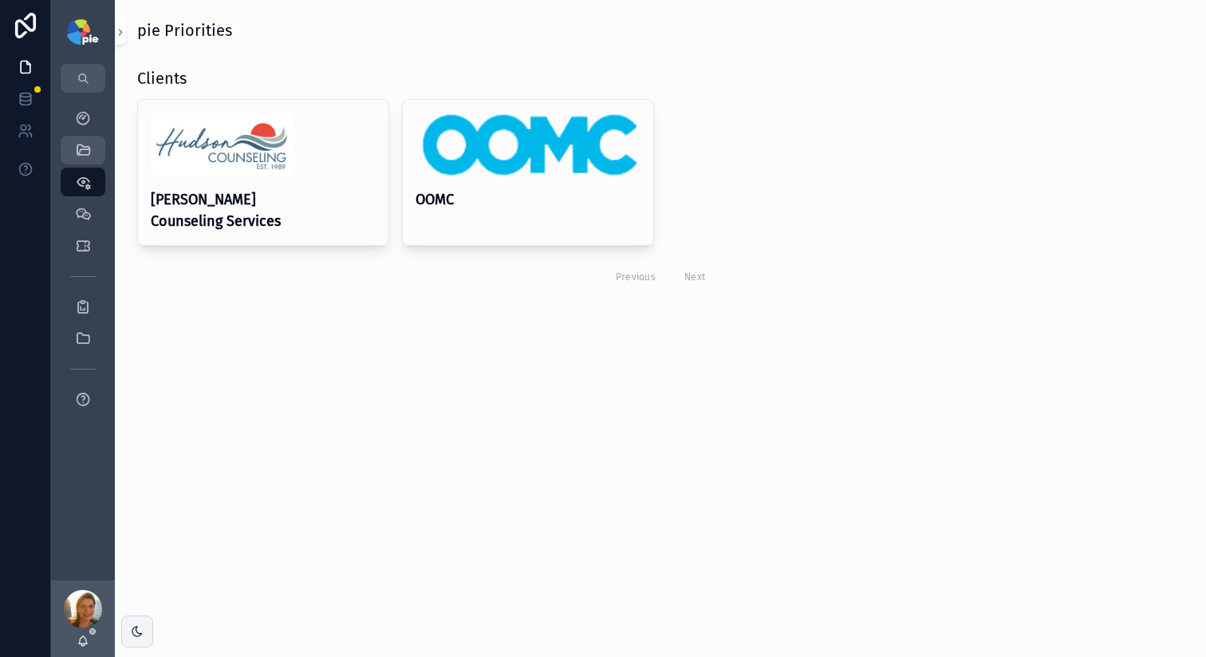
click at [85, 147] on icon "scrollable content" at bounding box center [83, 150] width 16 height 16
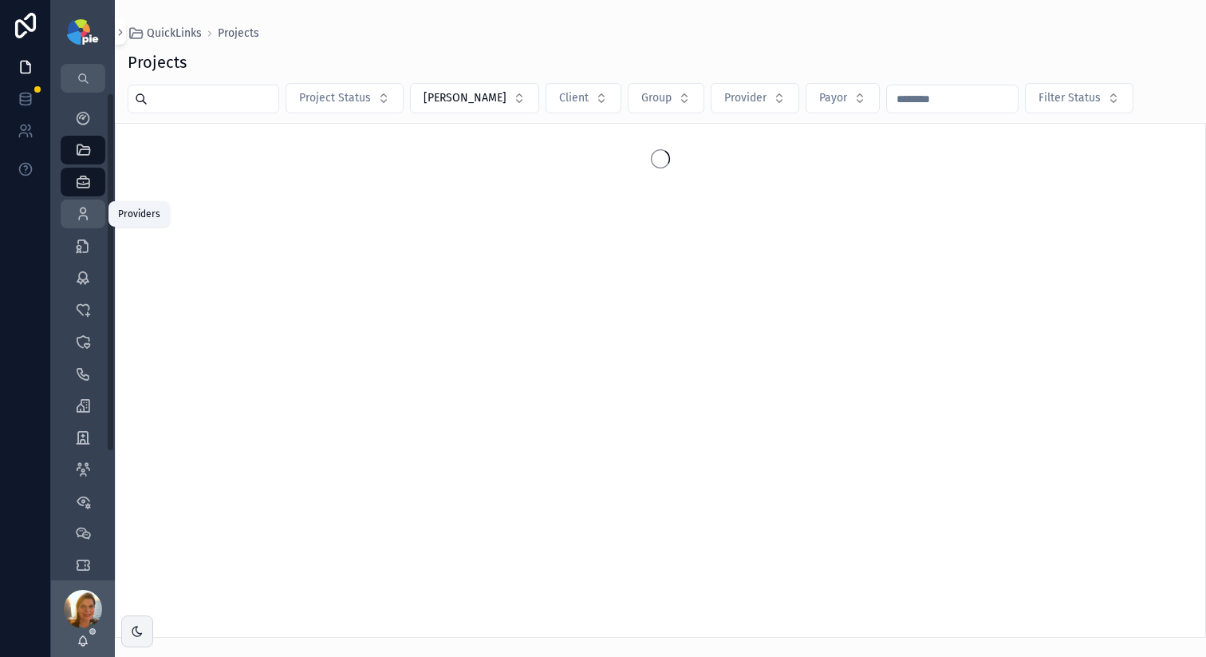
click at [80, 209] on icon "scrollable content" at bounding box center [83, 214] width 16 height 16
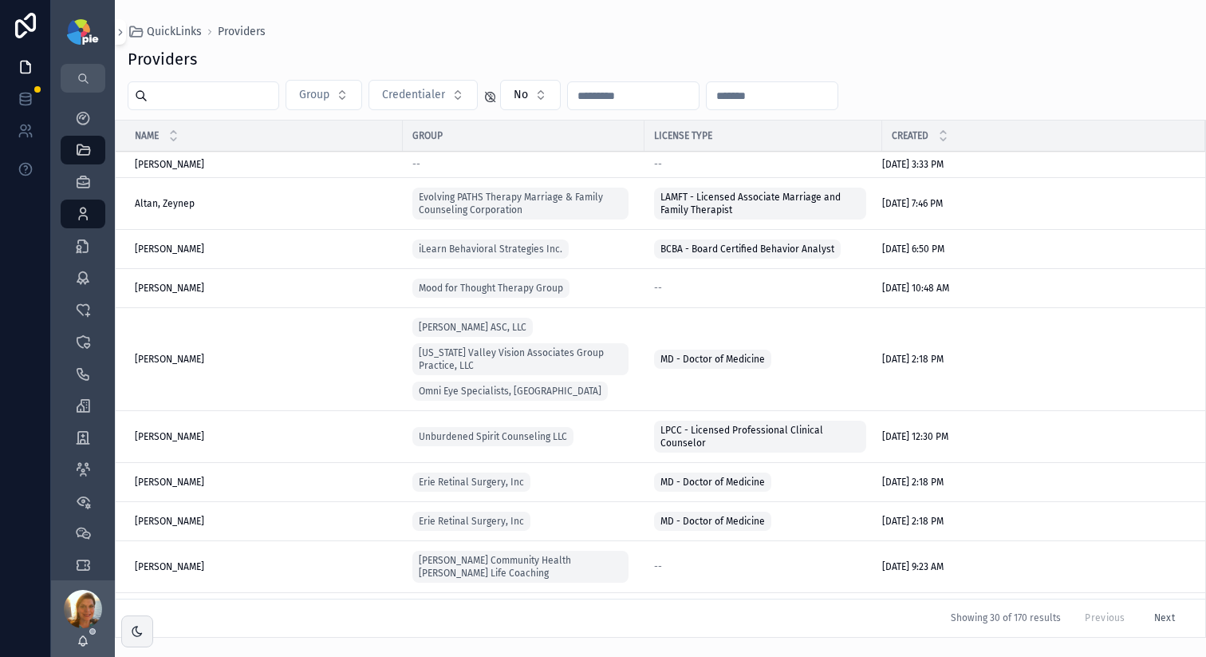
click at [207, 91] on input "scrollable content" at bounding box center [213, 96] width 131 height 22
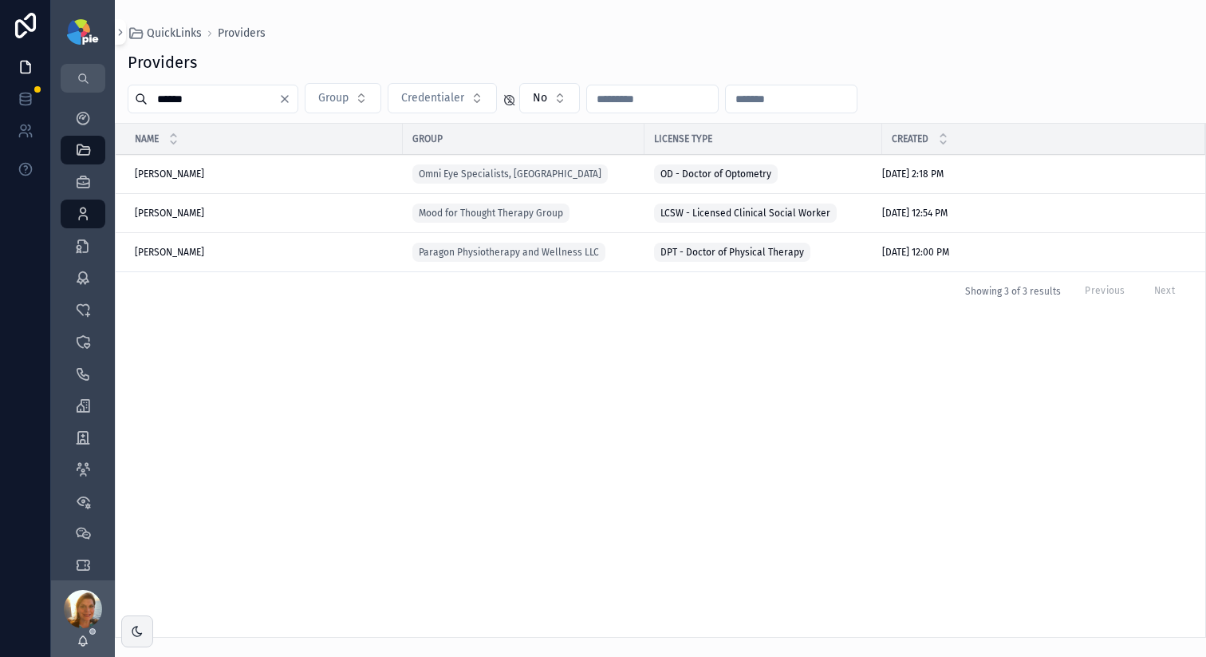
type input "******"
click at [181, 214] on span "[PERSON_NAME]" at bounding box center [169, 213] width 69 height 13
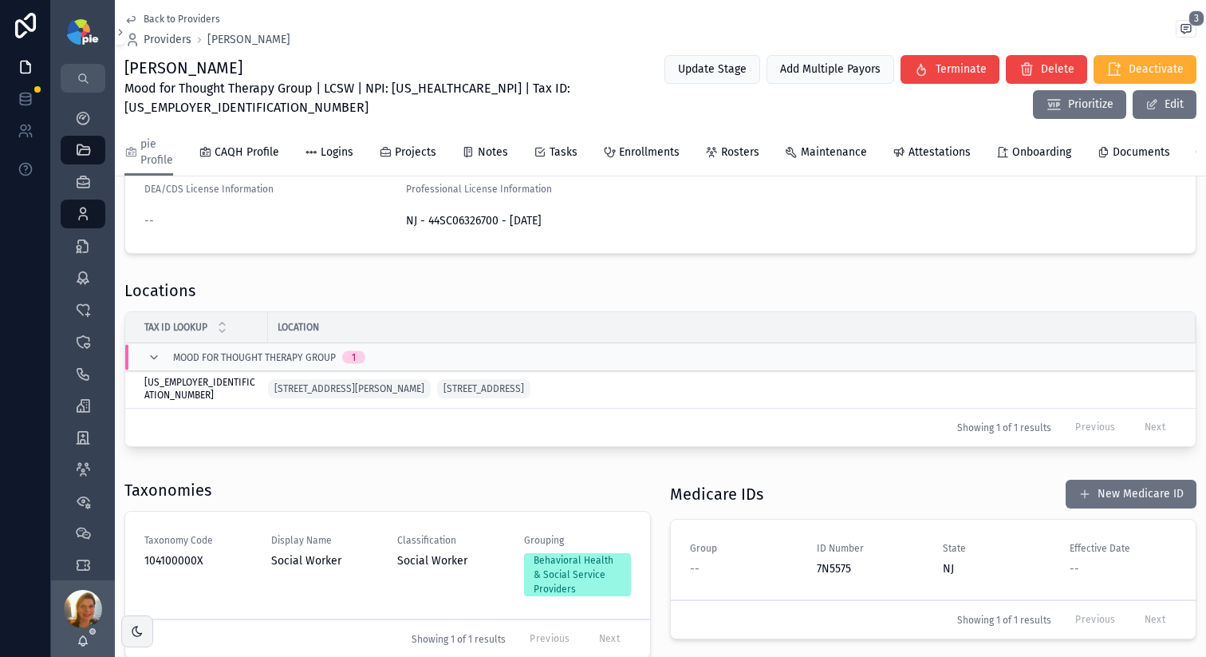
scroll to position [323, 0]
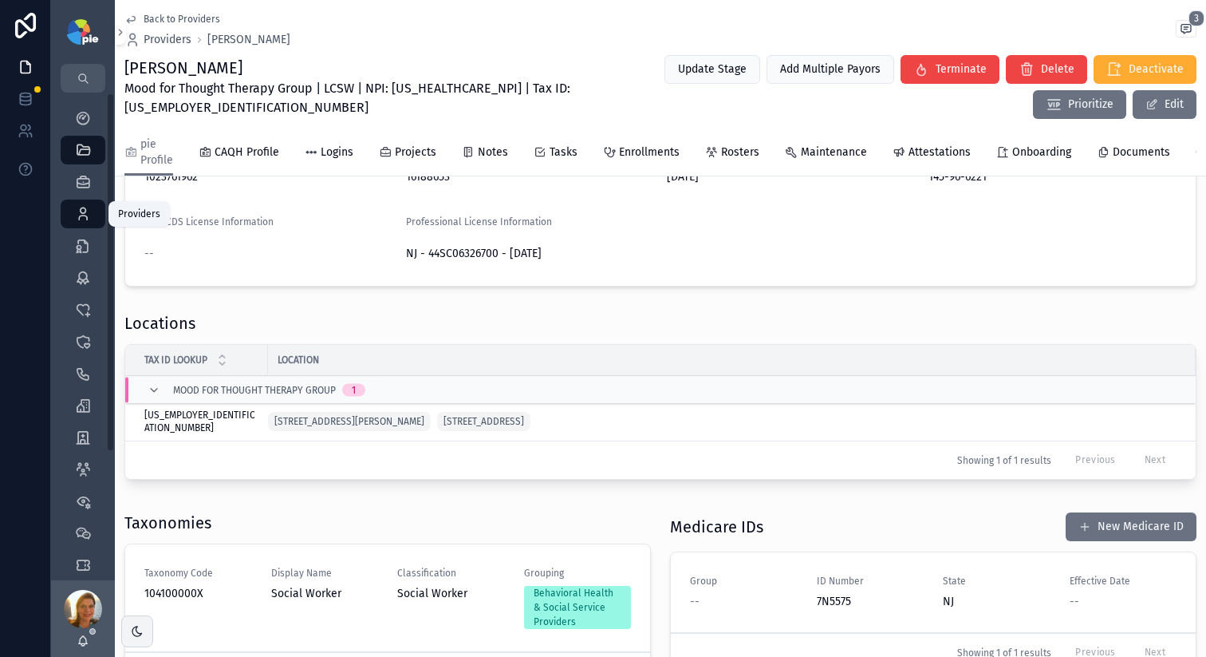
click at [69, 212] on link "Providers 302" at bounding box center [83, 213] width 45 height 29
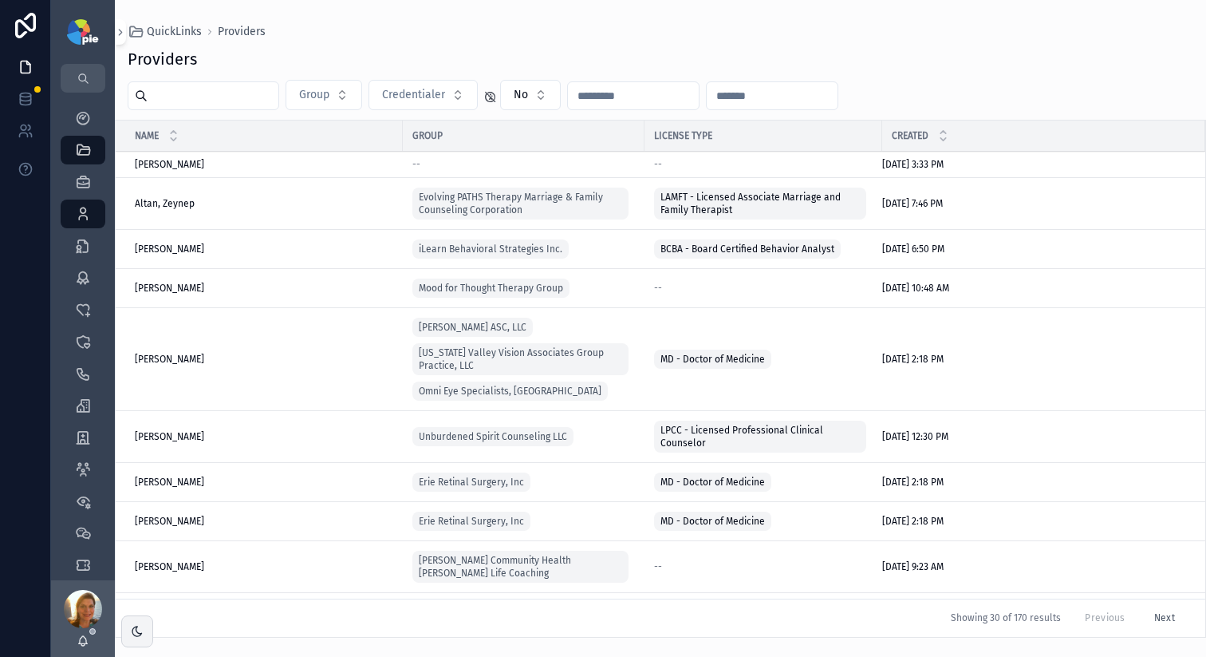
click at [169, 89] on input "scrollable content" at bounding box center [213, 96] width 131 height 22
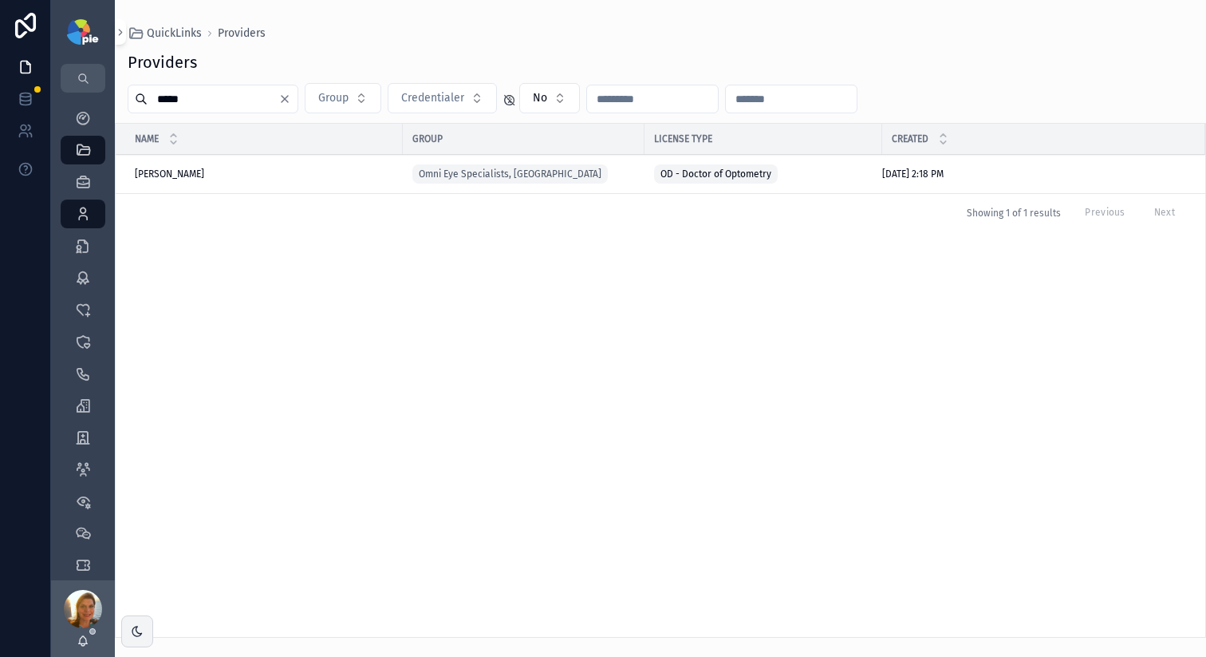
type input "*****"
click at [164, 175] on span "[PERSON_NAME]" at bounding box center [169, 174] width 69 height 13
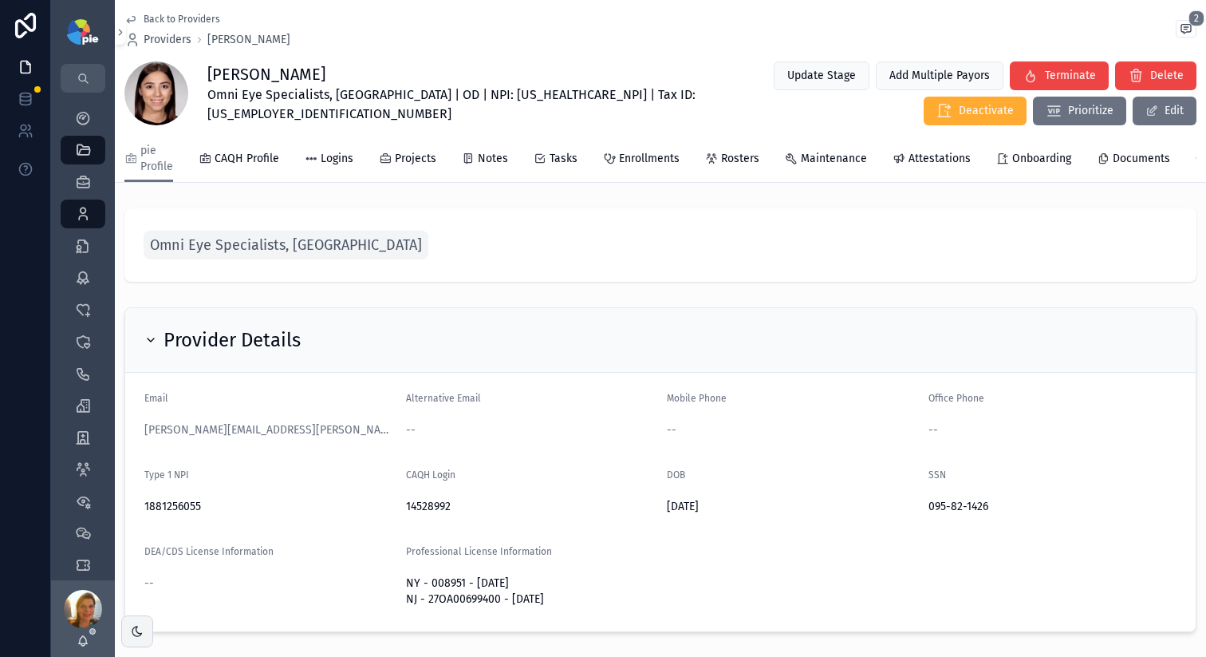
scroll to position [0, 133]
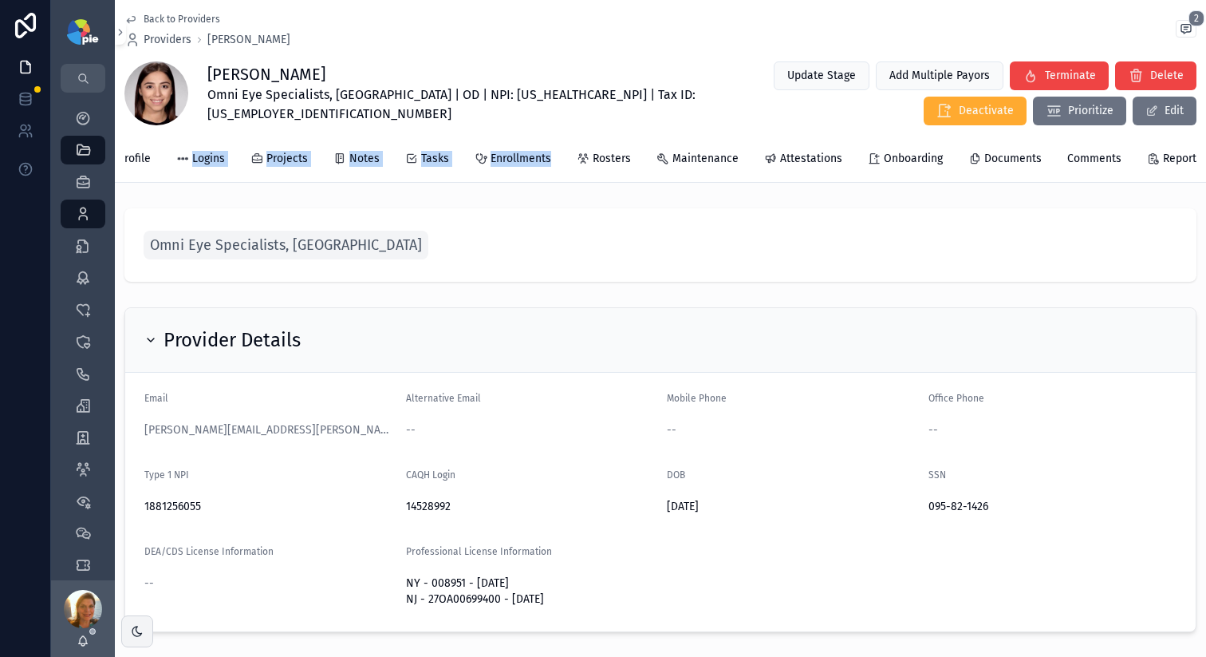
drag, startPoint x: 547, startPoint y: 196, endPoint x: 156, endPoint y: 189, distance: 390.3
click at [156, 189] on div "Back to Providers Providers [PERSON_NAME] 2 [PERSON_NAME] Eye Specialists, [GEO…" at bounding box center [661, 666] width 1092 height 1332
click at [357, 182] on div "pie Profile CAQH Profile Logins Projects Notes Tasks Enrollments Rosters Mainte…" at bounding box center [660, 159] width 1072 height 46
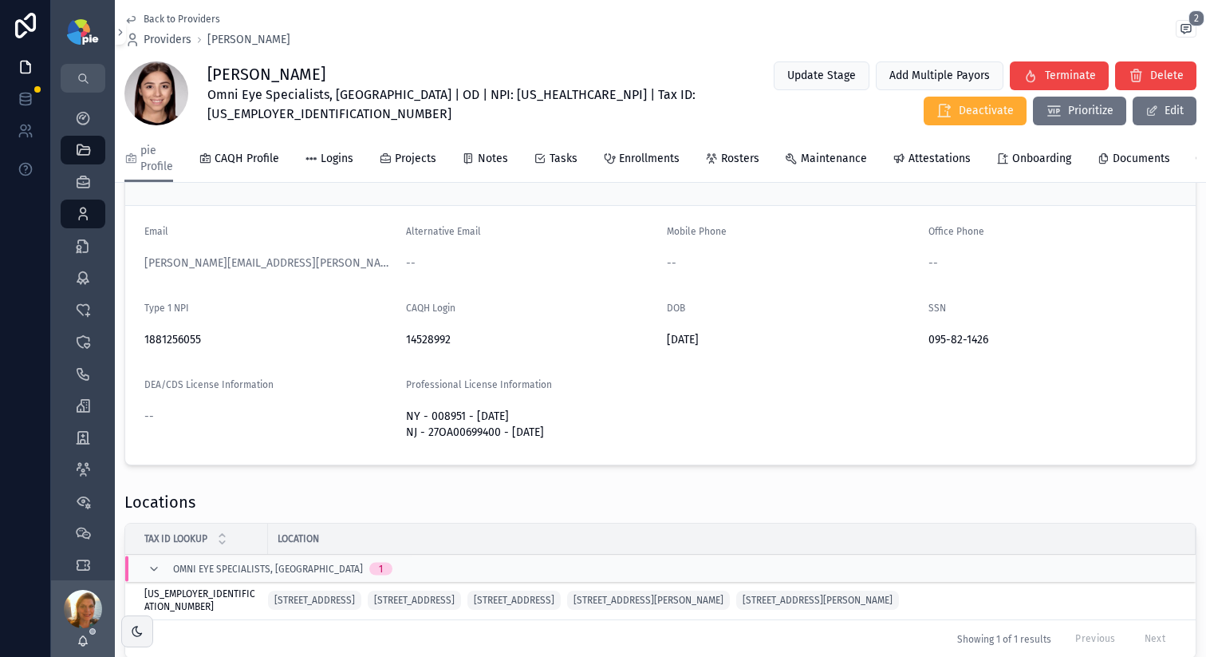
scroll to position [0, 0]
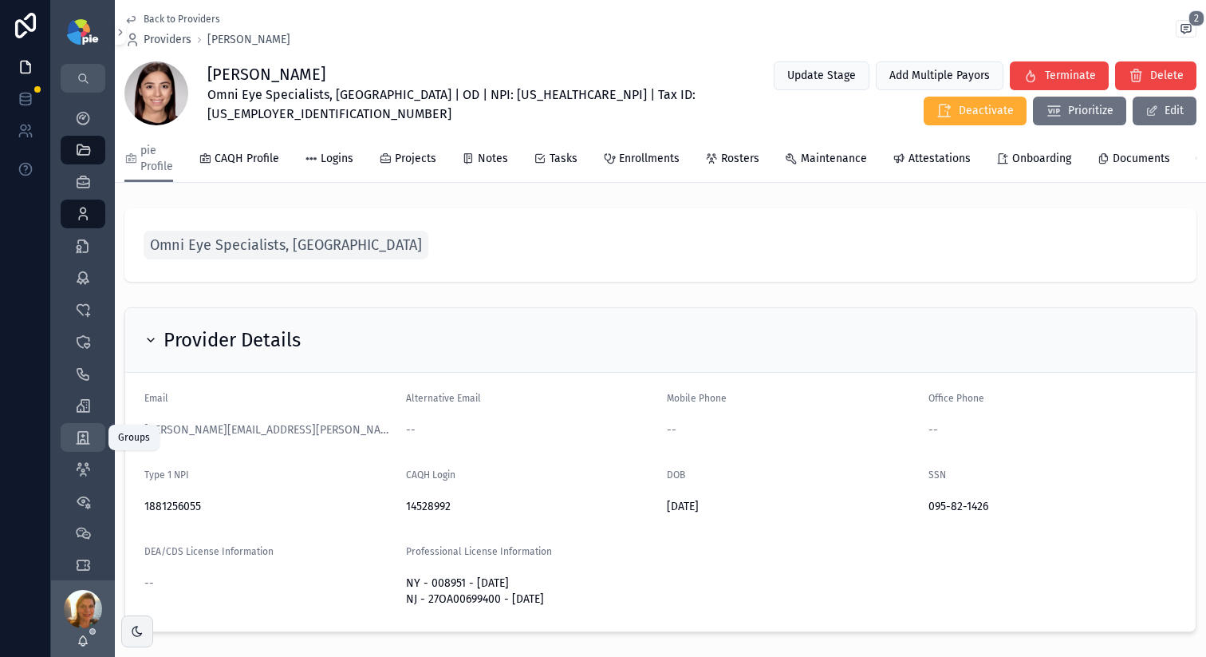
click at [93, 436] on div "Groups" at bounding box center [83, 438] width 26 height 26
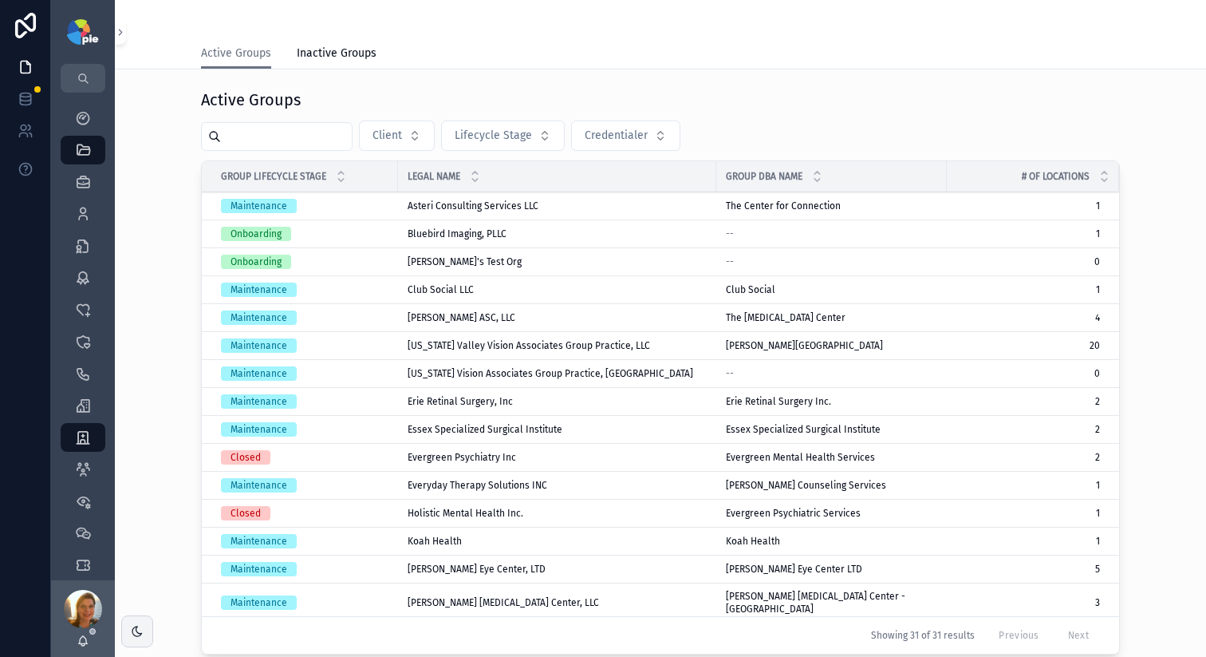
click at [250, 138] on input "scrollable content" at bounding box center [286, 136] width 131 height 22
type input "*"
click at [81, 209] on icon "scrollable content" at bounding box center [83, 214] width 16 height 16
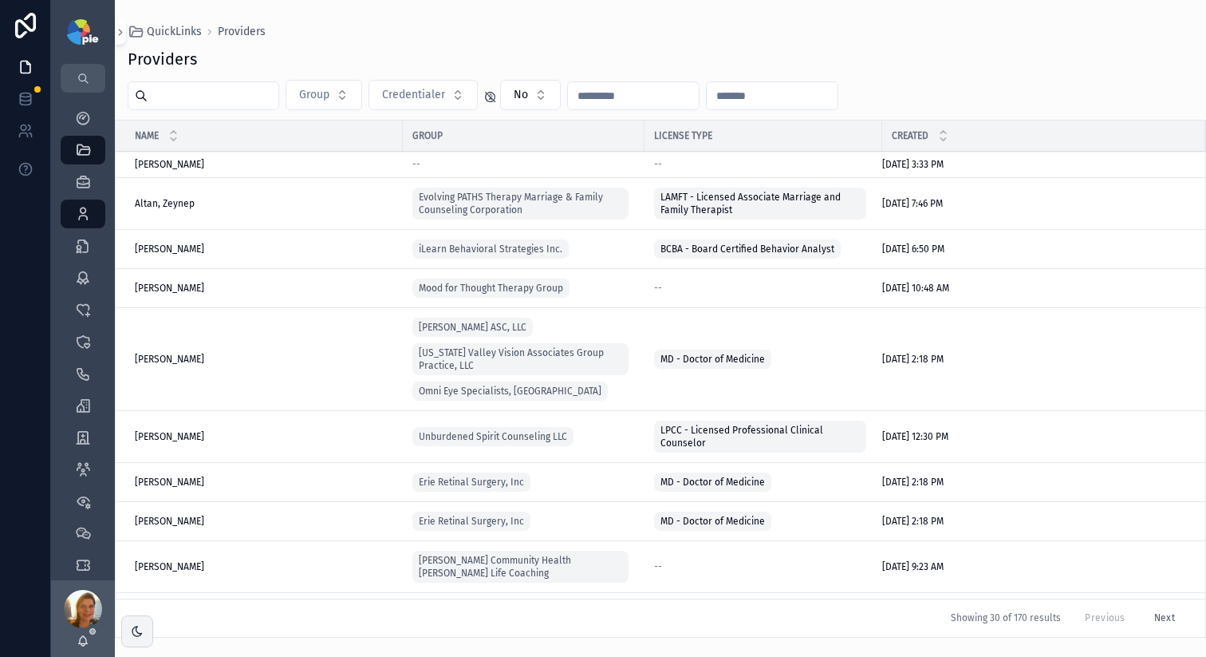
click at [253, 104] on input "scrollable content" at bounding box center [213, 96] width 131 height 22
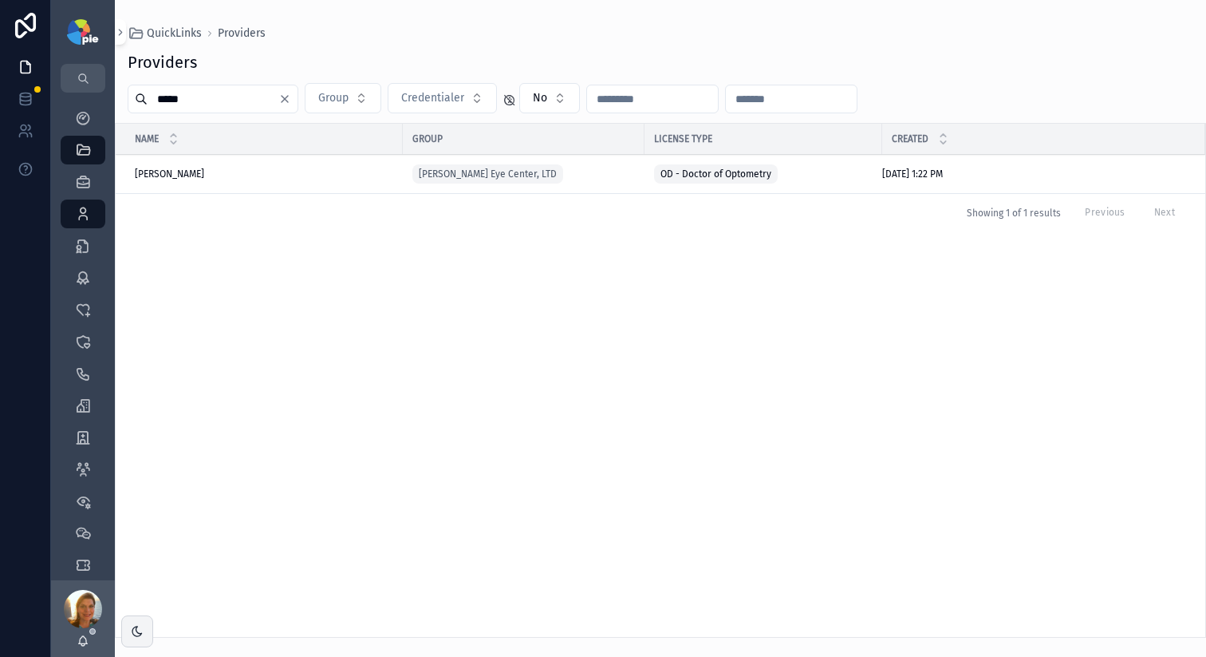
type input "*****"
click at [175, 181] on td "[PERSON_NAME] [PERSON_NAME]" at bounding box center [259, 174] width 287 height 39
click at [176, 177] on span "[PERSON_NAME]" at bounding box center [169, 174] width 69 height 13
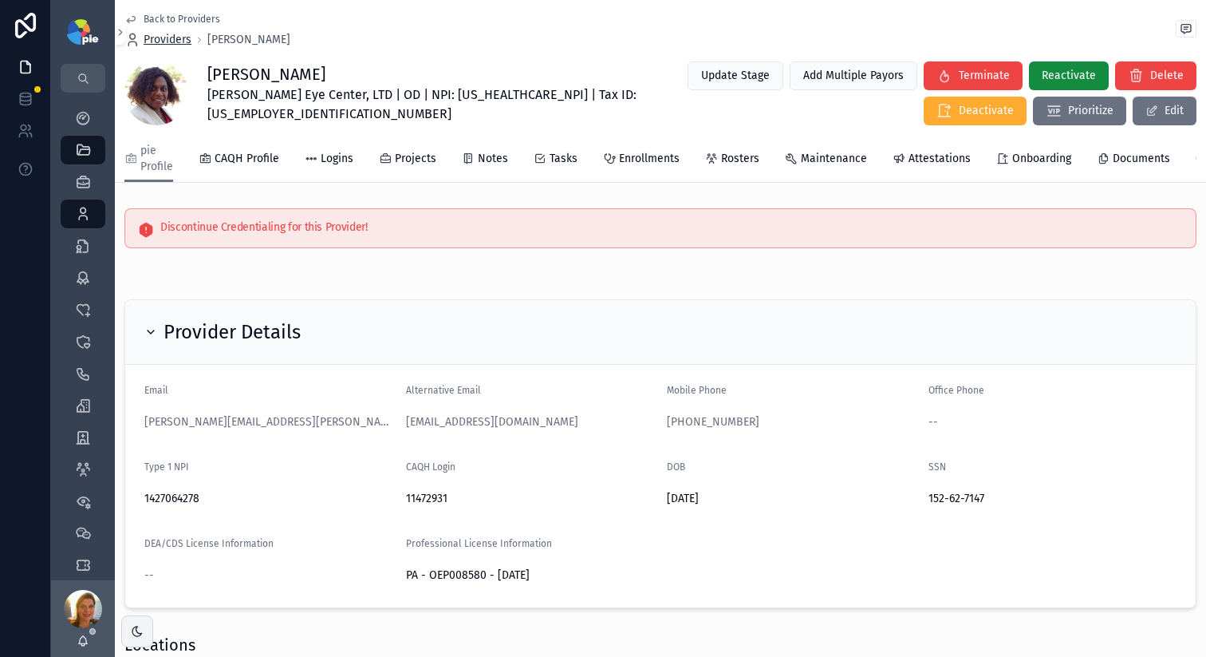
click at [153, 42] on span "Providers" at bounding box center [168, 40] width 48 height 16
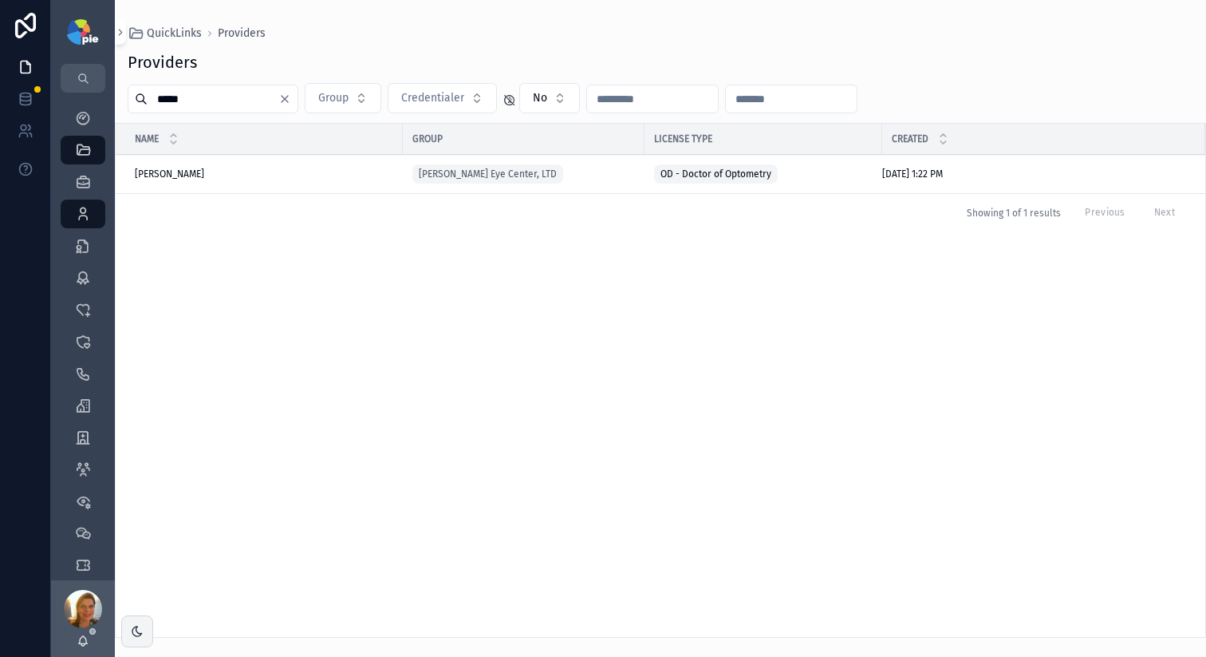
click at [241, 95] on input "*****" at bounding box center [213, 99] width 131 height 22
type input "*****"
click at [192, 177] on div "[PERSON_NAME][GEOGRAPHIC_DATA][PERSON_NAME]" at bounding box center [264, 174] width 259 height 13
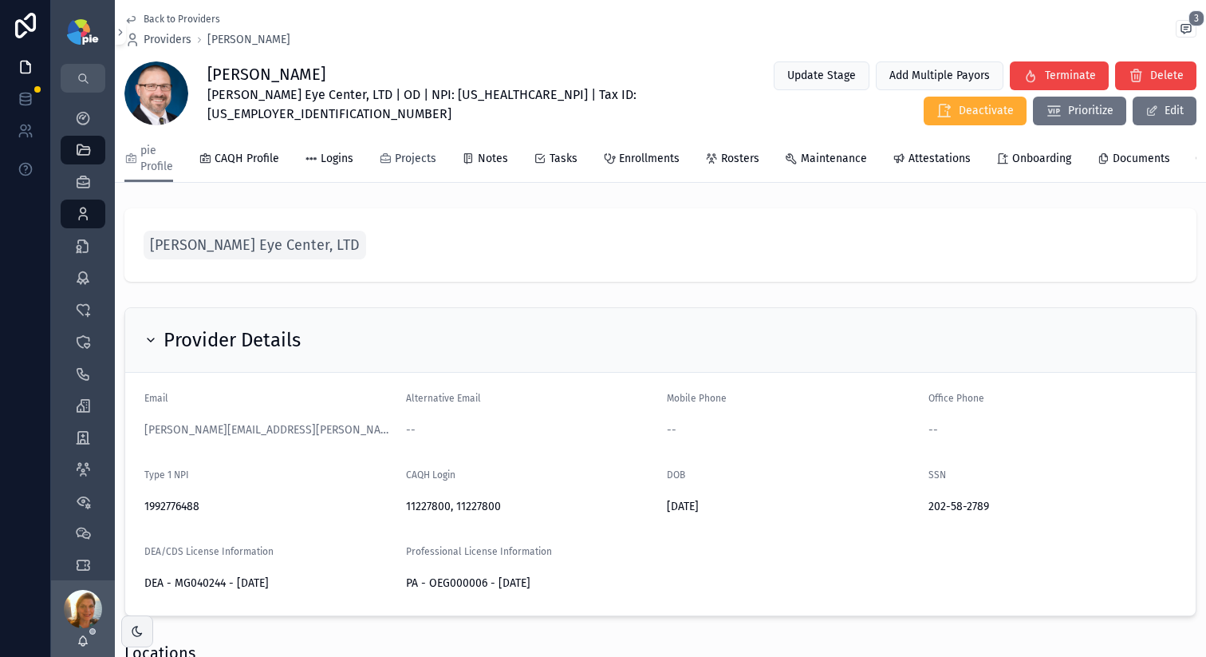
click at [408, 161] on span "Projects" at bounding box center [415, 159] width 41 height 16
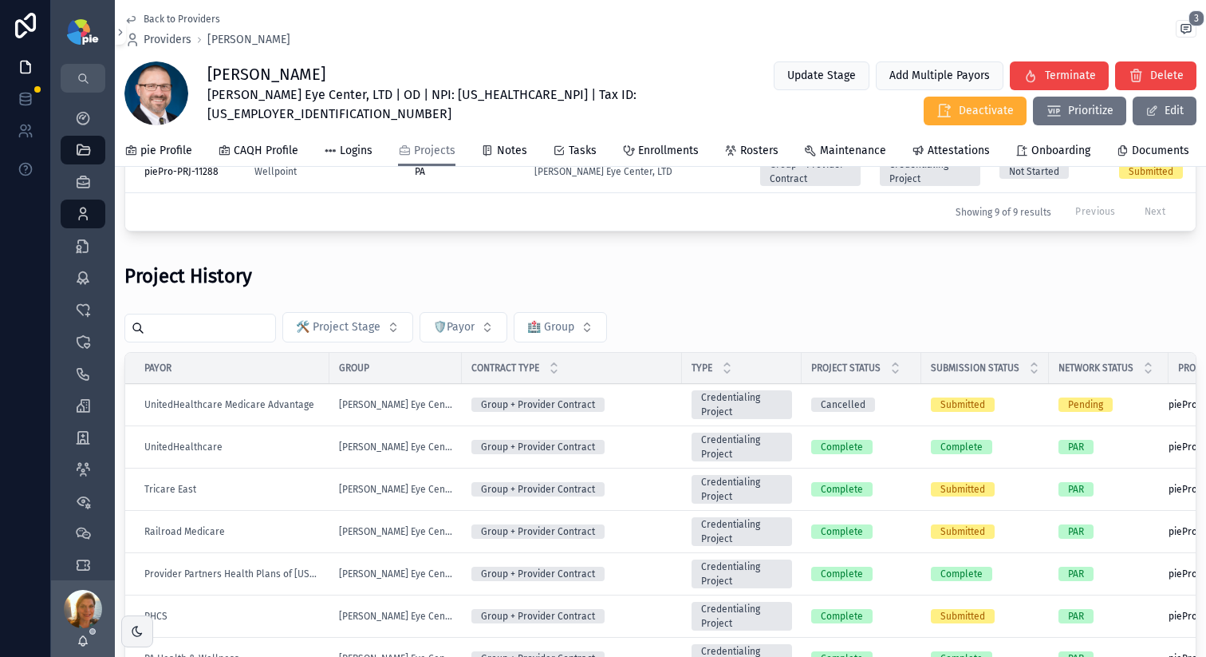
scroll to position [533, 0]
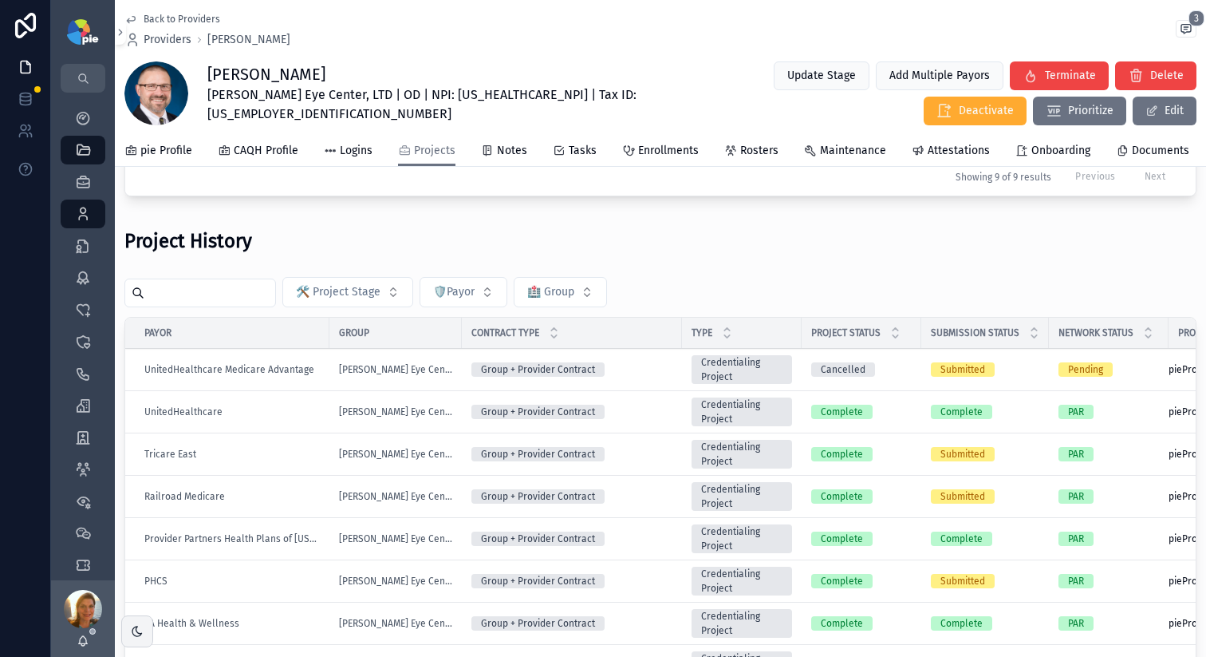
click at [191, 304] on input "scrollable content" at bounding box center [209, 293] width 131 height 22
type input "*****"
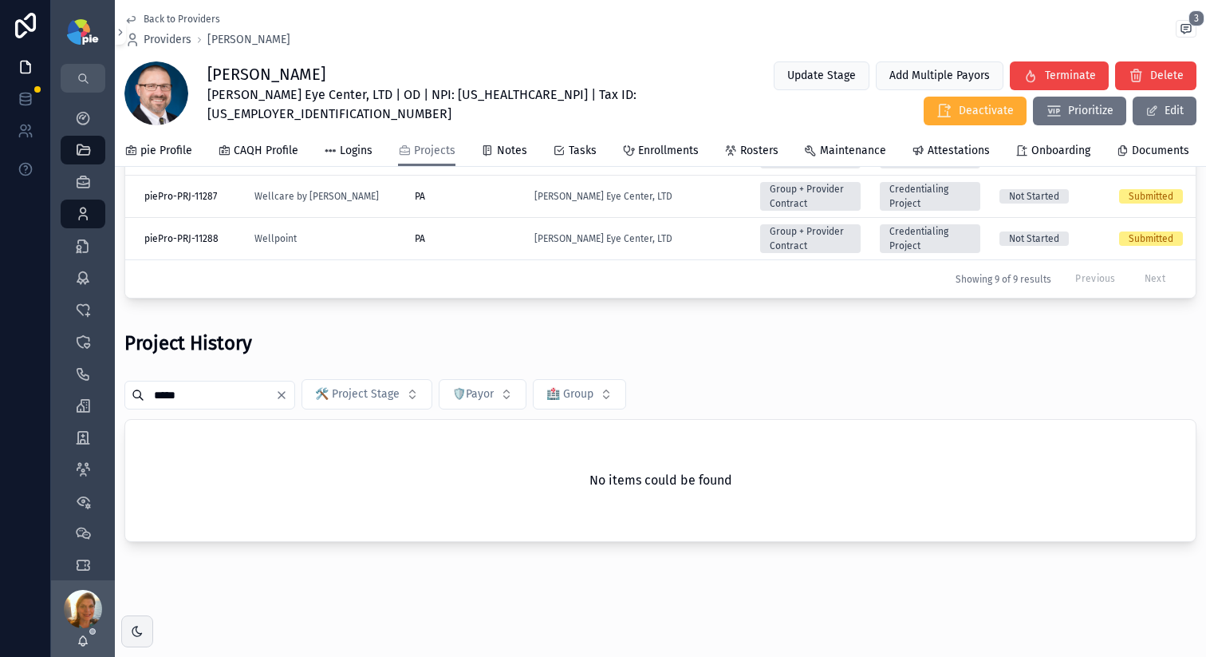
scroll to position [398, 0]
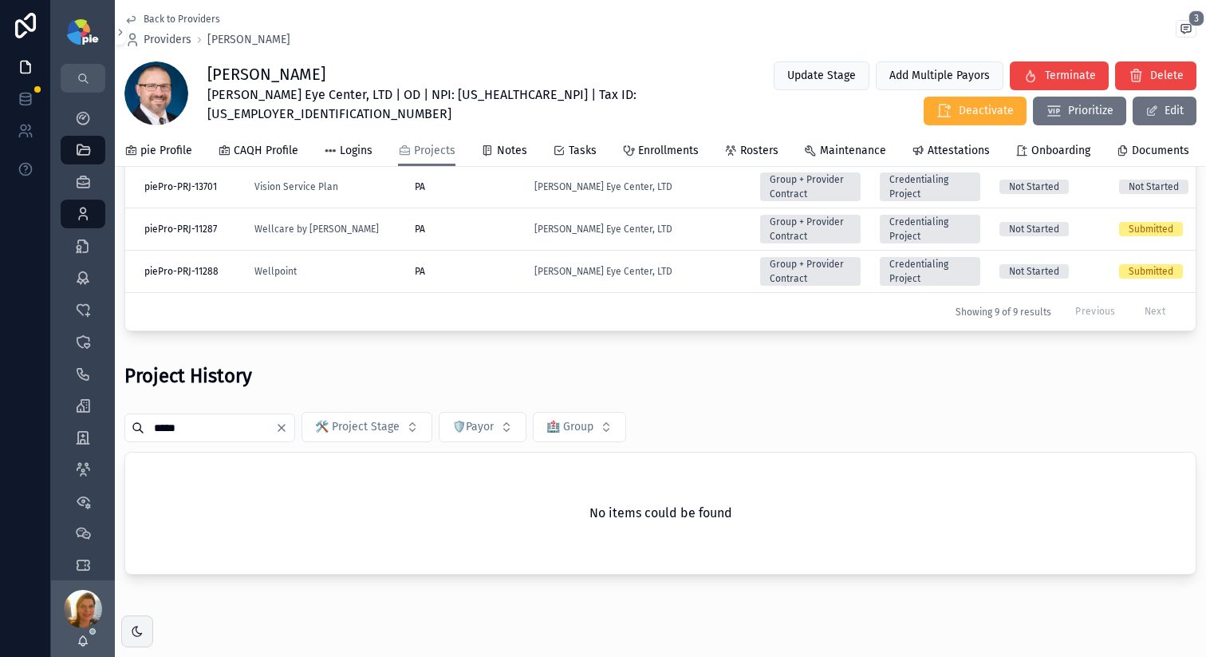
click at [203, 439] on input "*****" at bounding box center [209, 428] width 131 height 22
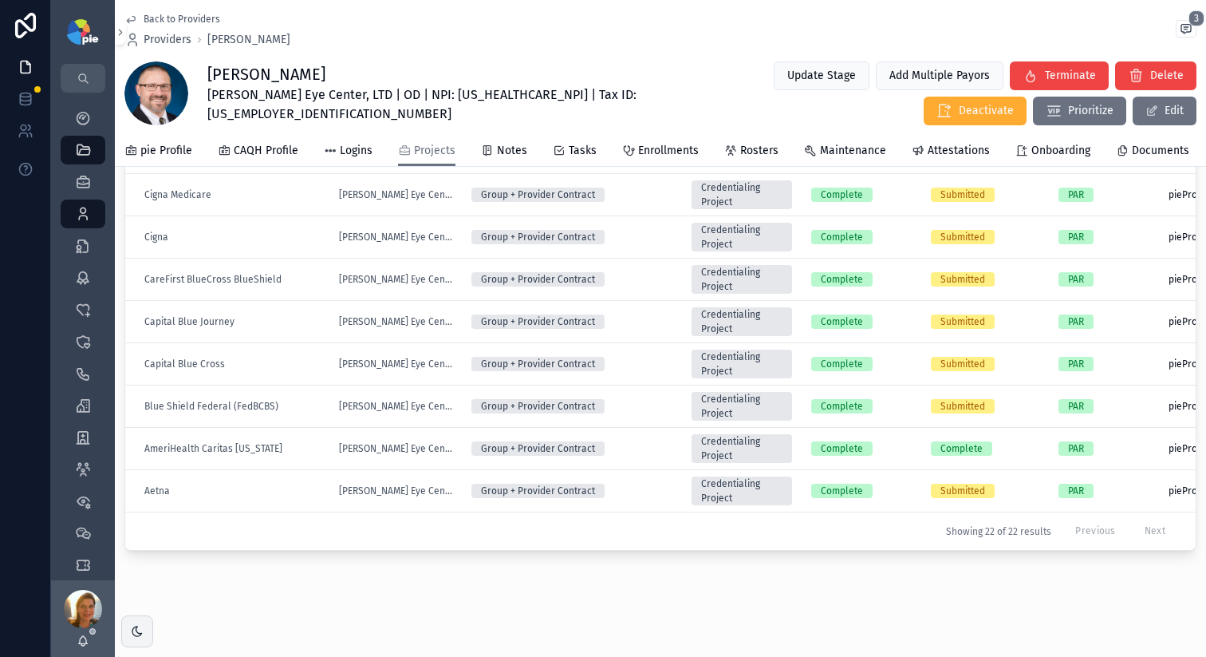
scroll to position [803, 0]
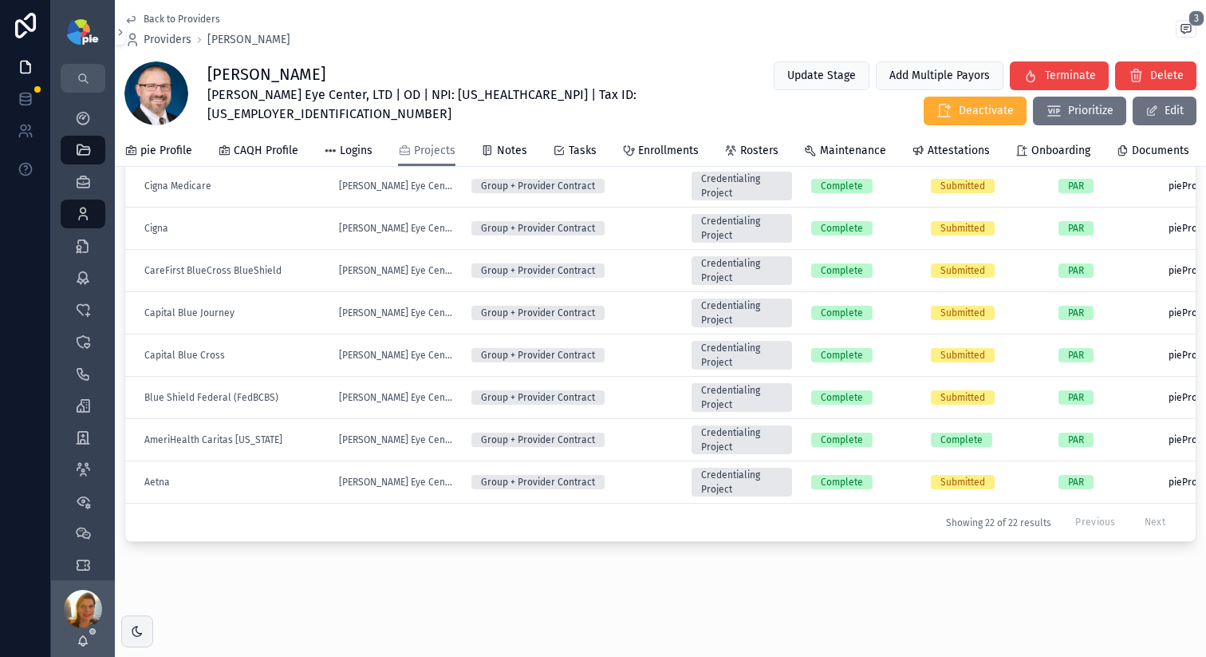
click at [219, 488] on div "Aetna" at bounding box center [232, 482] width 176 height 13
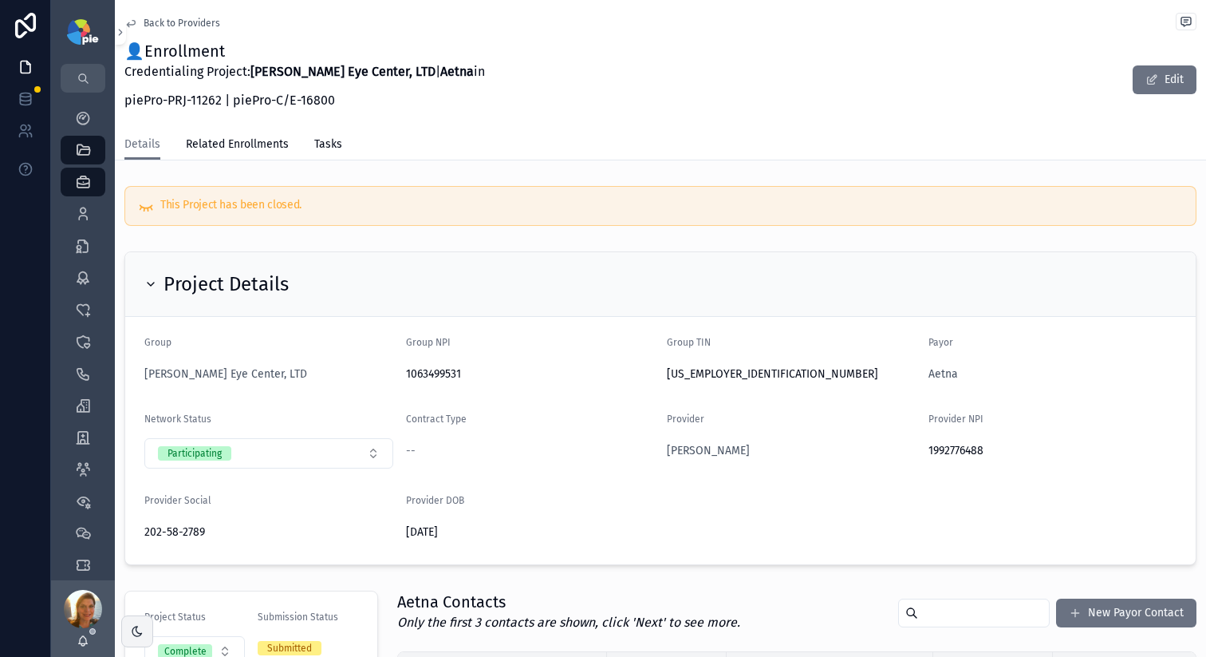
click at [181, 18] on span "Back to Providers" at bounding box center [182, 23] width 77 height 13
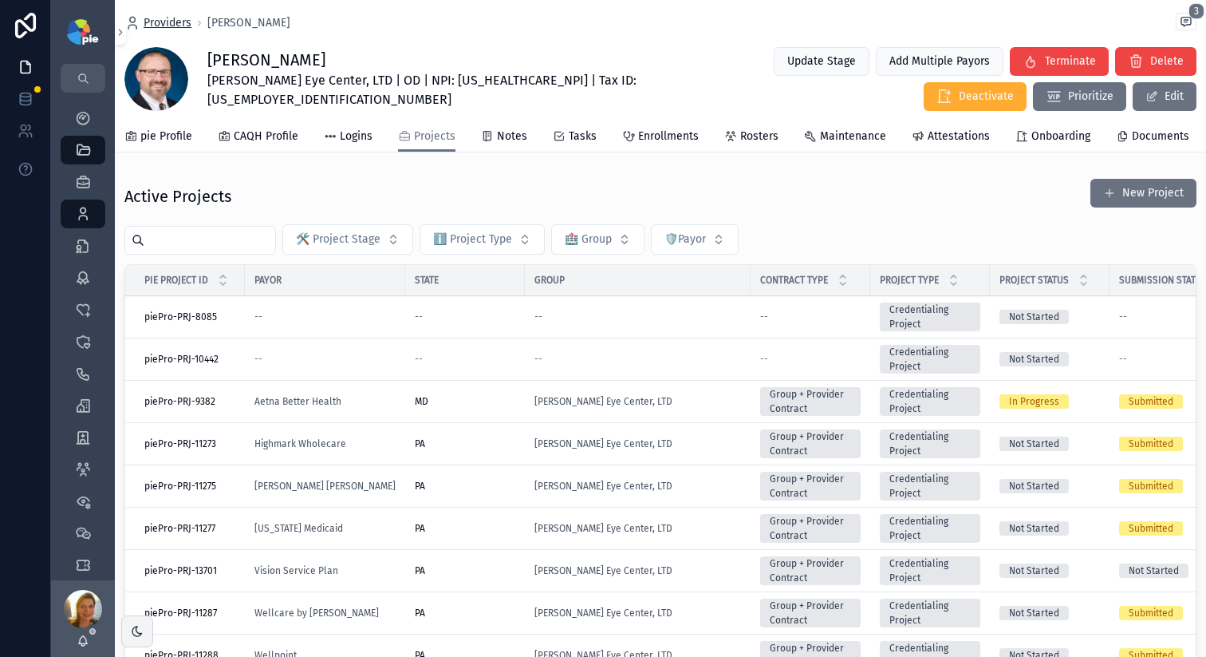
click at [184, 25] on span "Providers" at bounding box center [168, 23] width 48 height 16
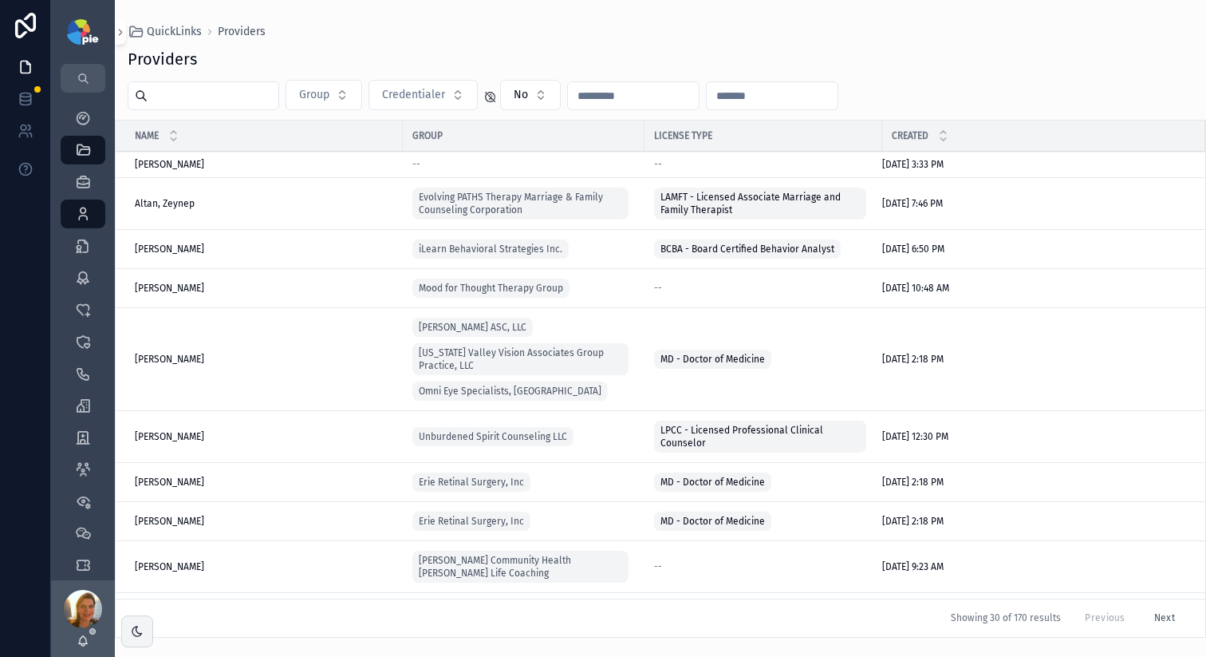
click at [257, 99] on input "scrollable content" at bounding box center [213, 96] width 131 height 22
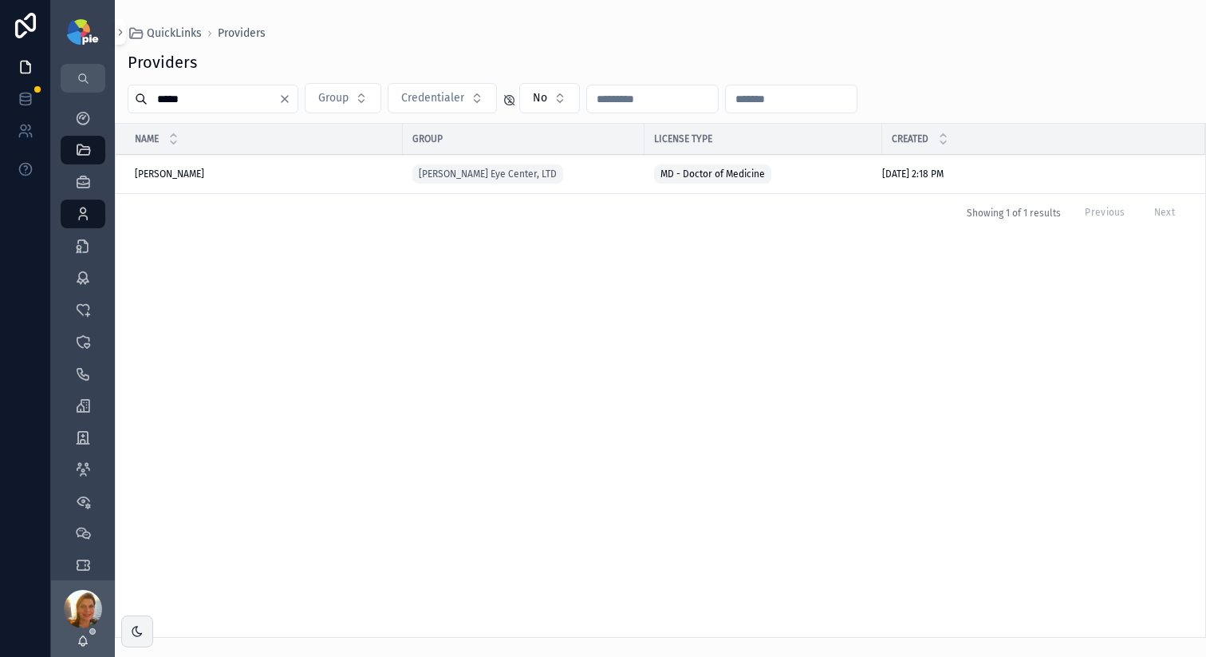
type input "*****"
click at [137, 170] on span "[PERSON_NAME]" at bounding box center [169, 174] width 69 height 13
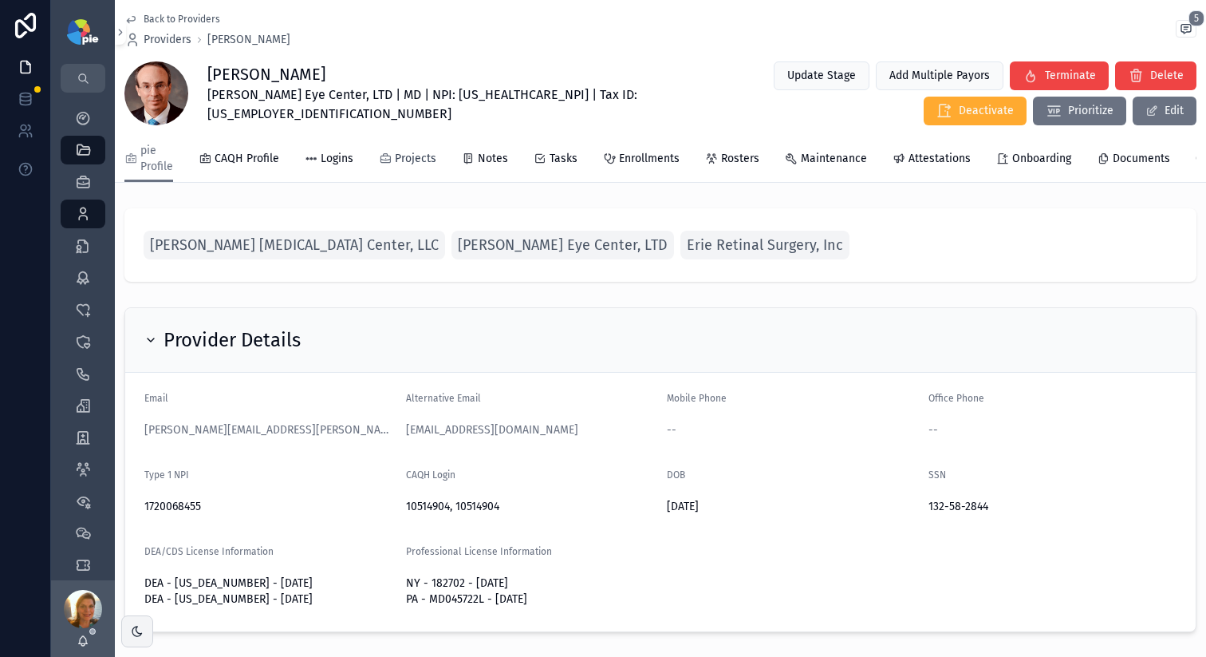
click at [395, 163] on span "Projects" at bounding box center [415, 159] width 41 height 16
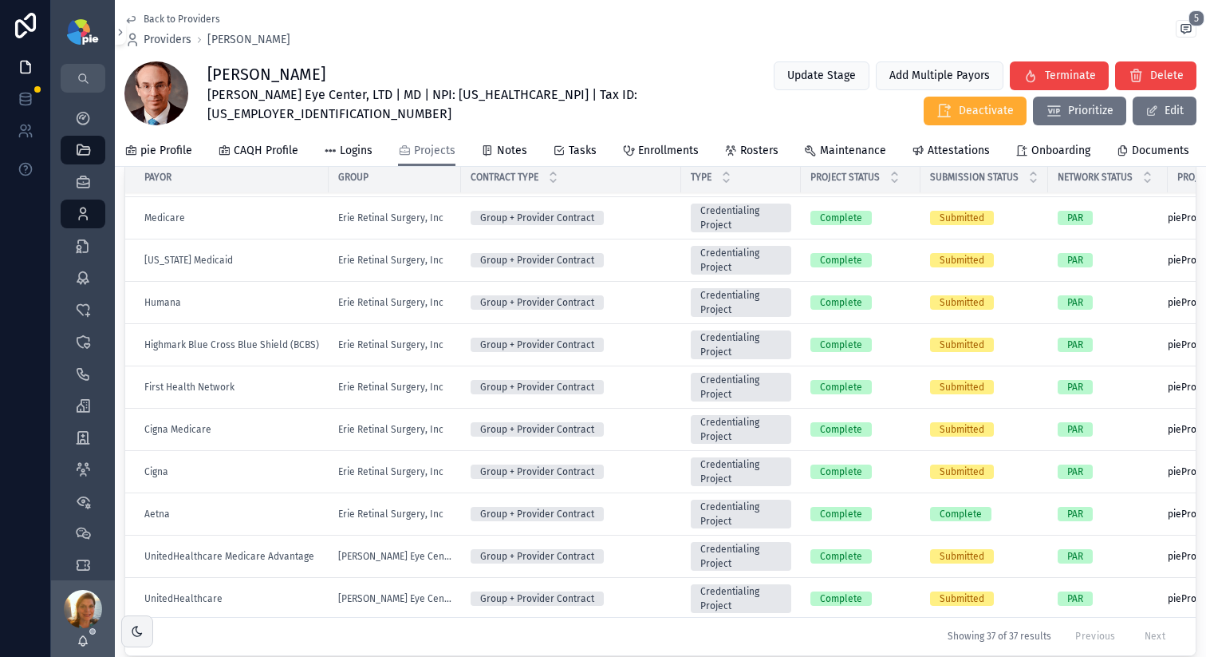
scroll to position [298, 0]
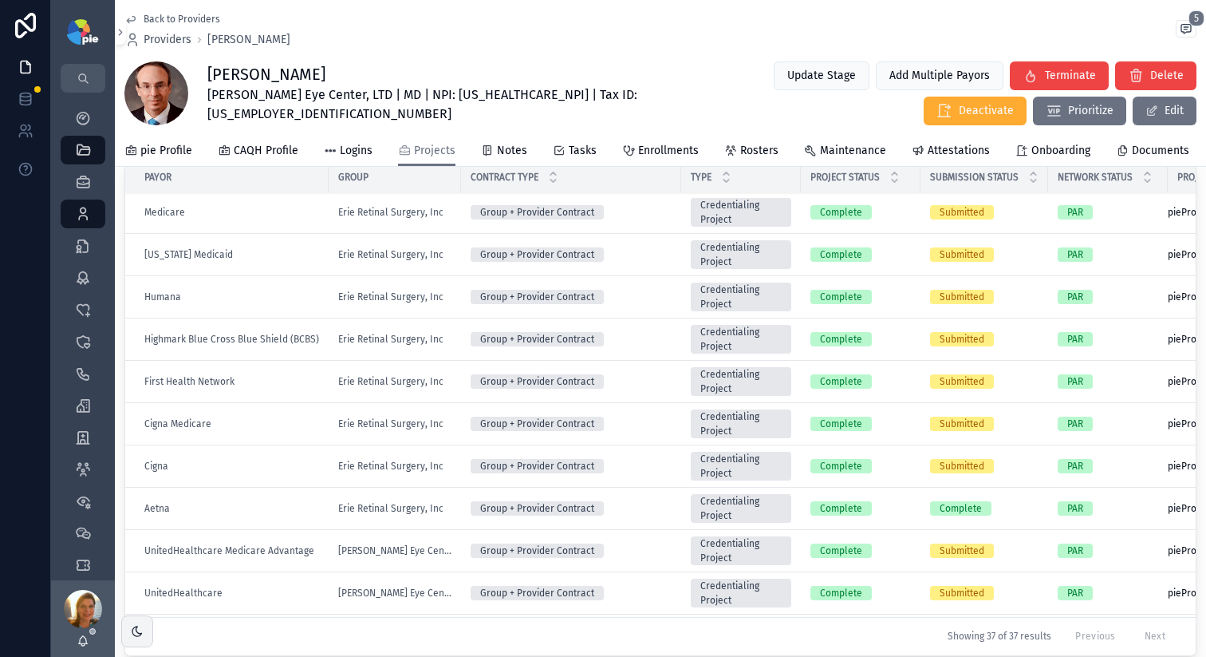
click at [301, 515] on div "Aetna" at bounding box center [231, 508] width 175 height 13
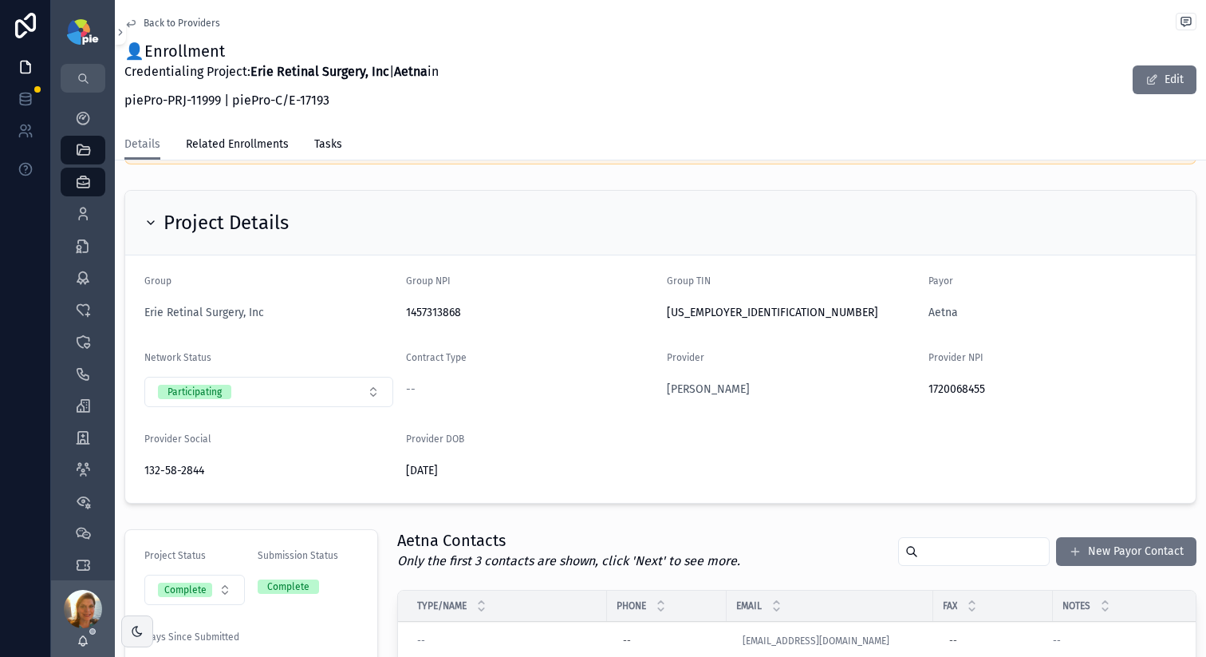
scroll to position [53, 0]
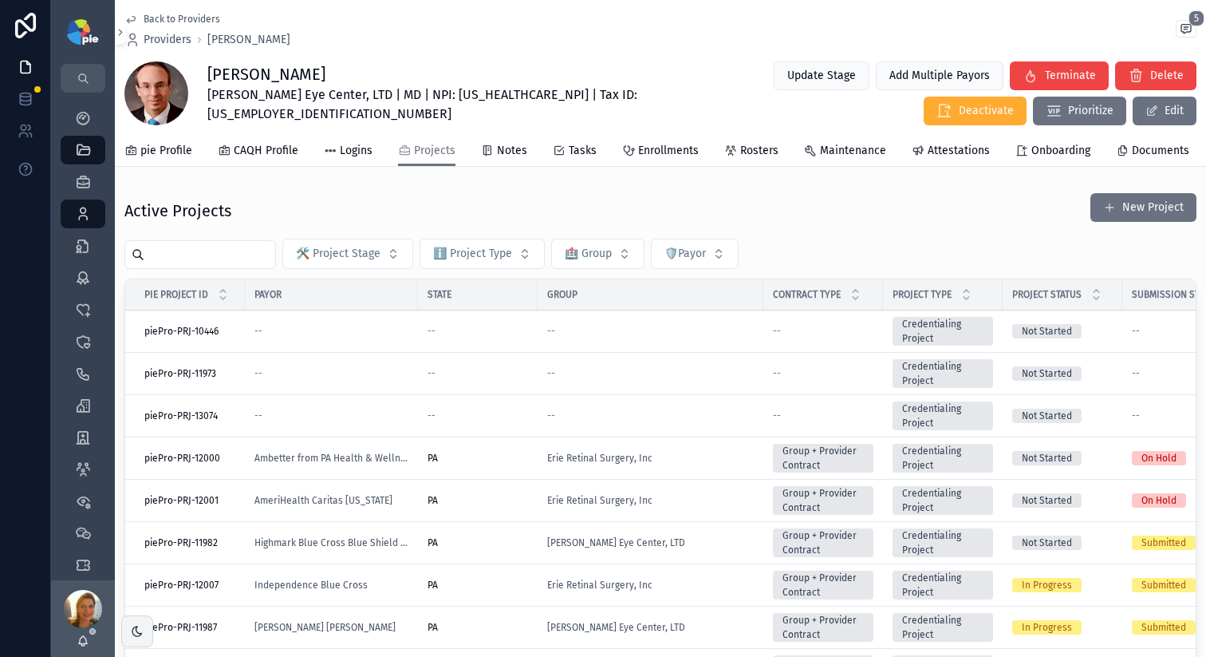
scroll to position [222, 0]
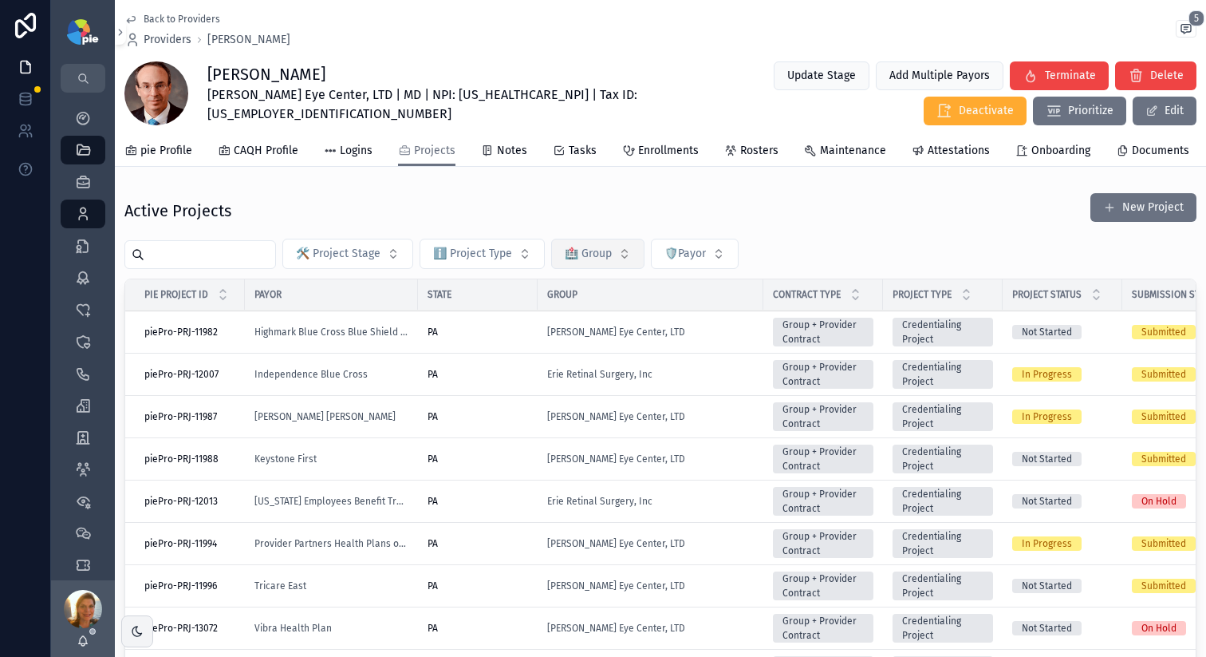
click at [638, 260] on button "🏥 Group" at bounding box center [597, 254] width 93 height 30
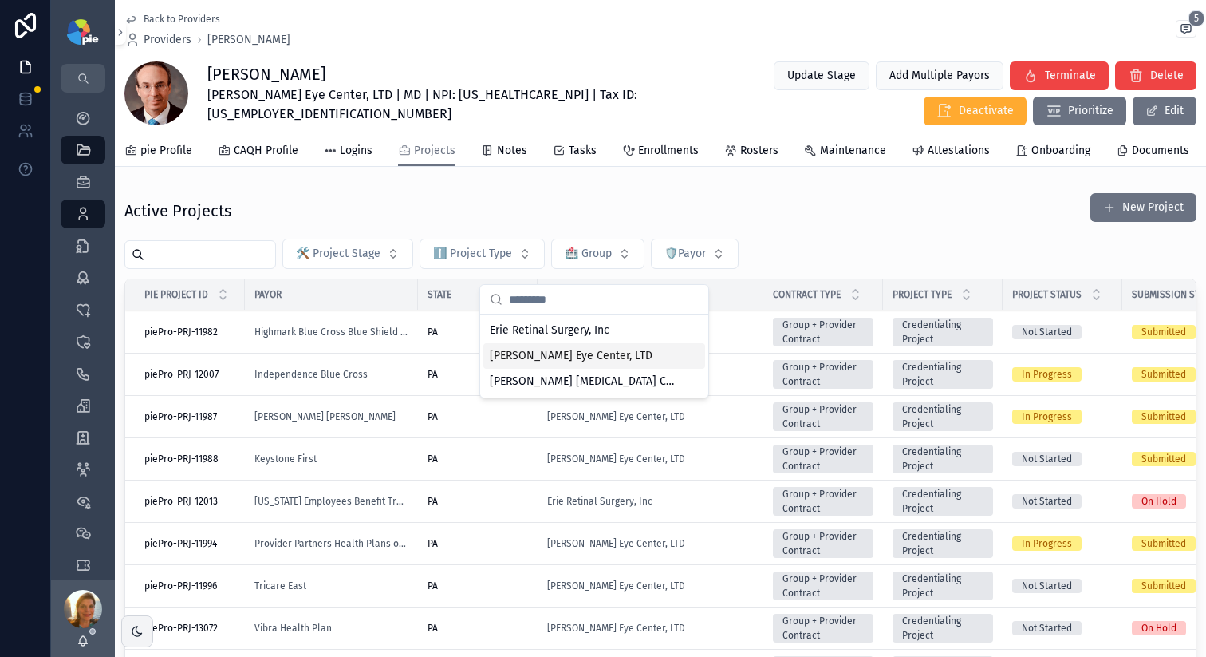
click at [560, 362] on span "[PERSON_NAME] Eye Center, LTD" at bounding box center [571, 356] width 163 height 16
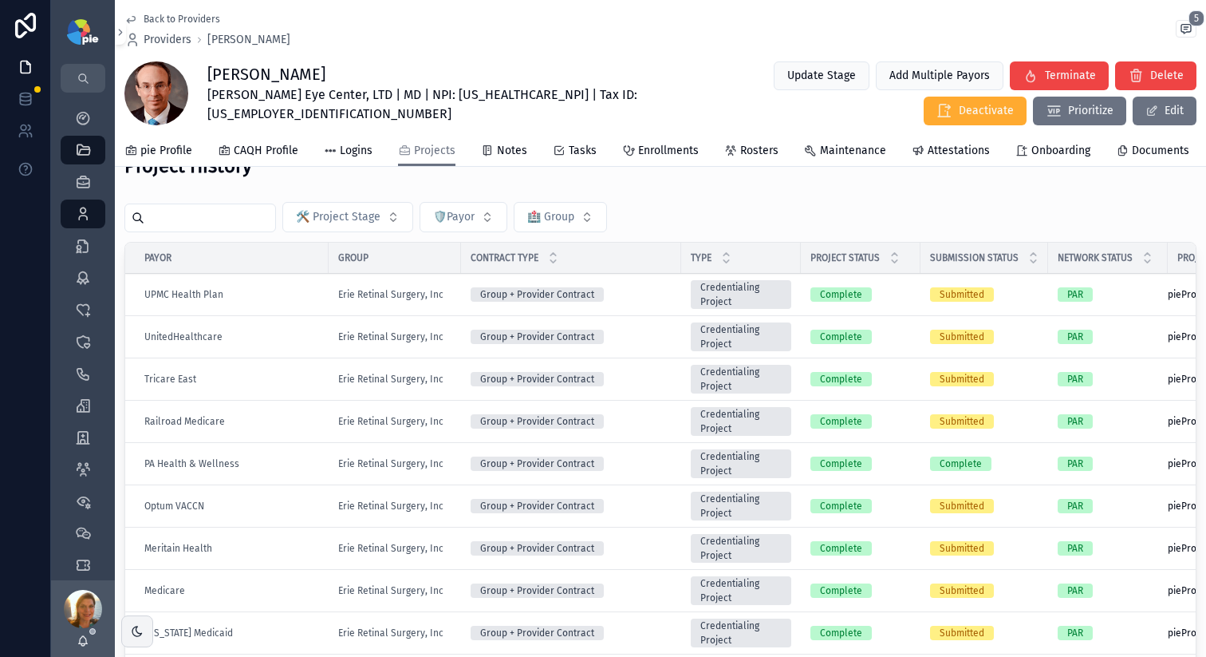
scroll to position [653, 0]
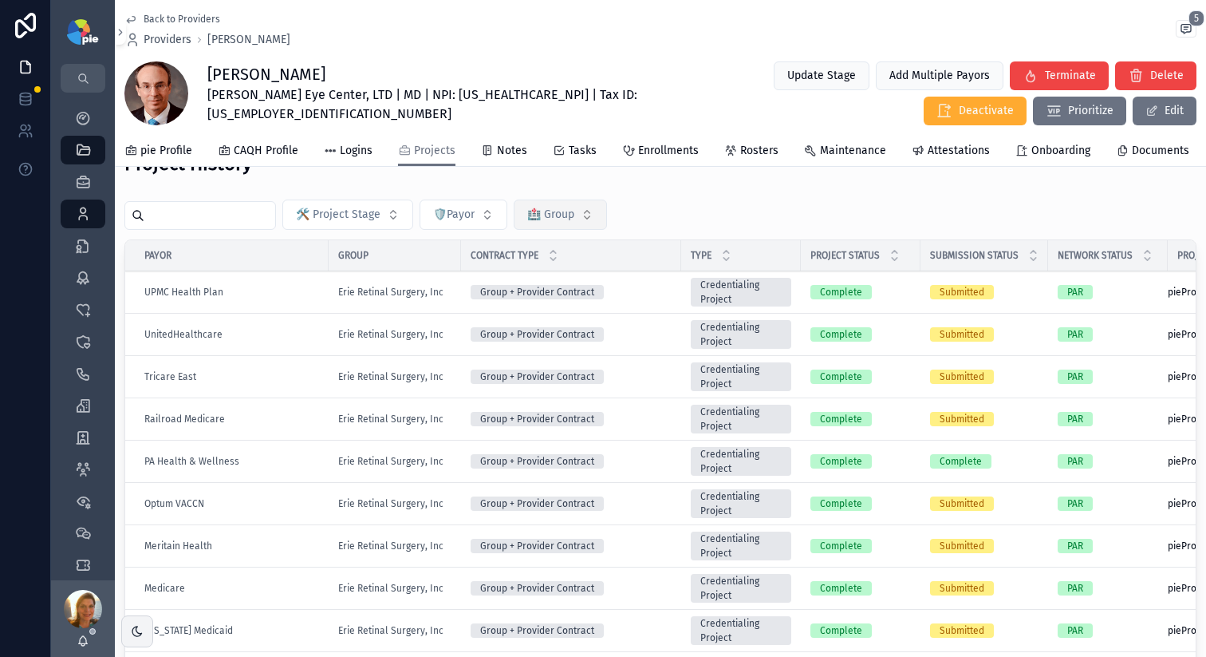
click at [546, 223] on span "🏥 Group" at bounding box center [550, 215] width 47 height 16
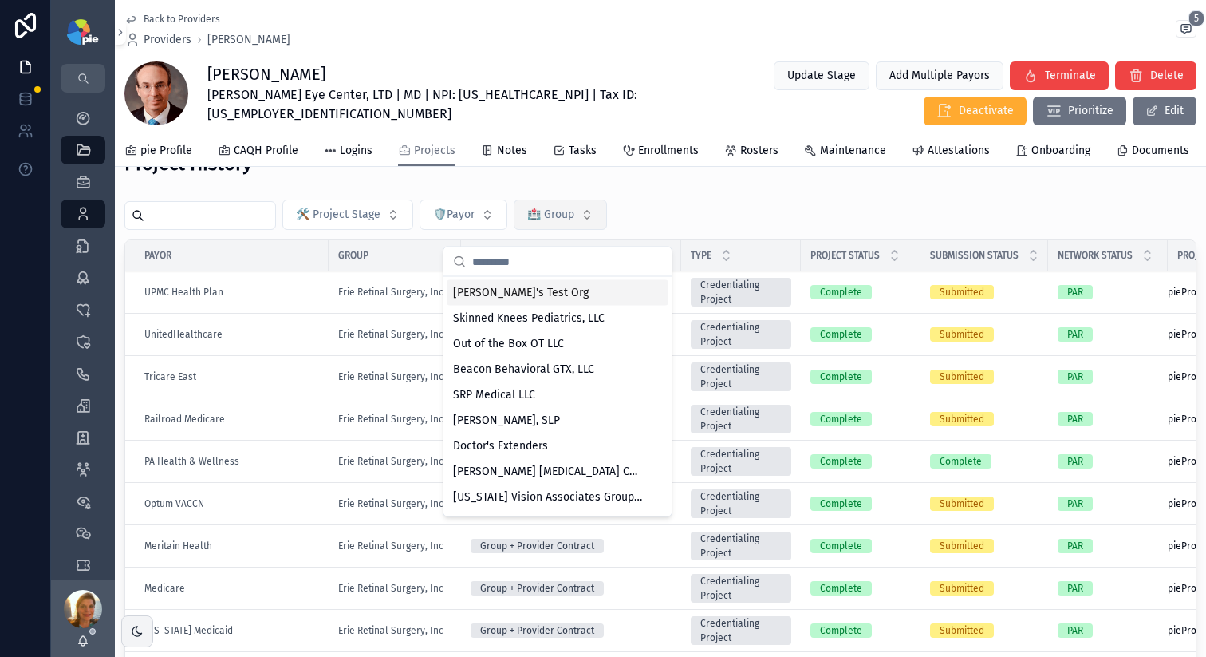
click at [592, 225] on button "🏥 Group" at bounding box center [560, 214] width 93 height 30
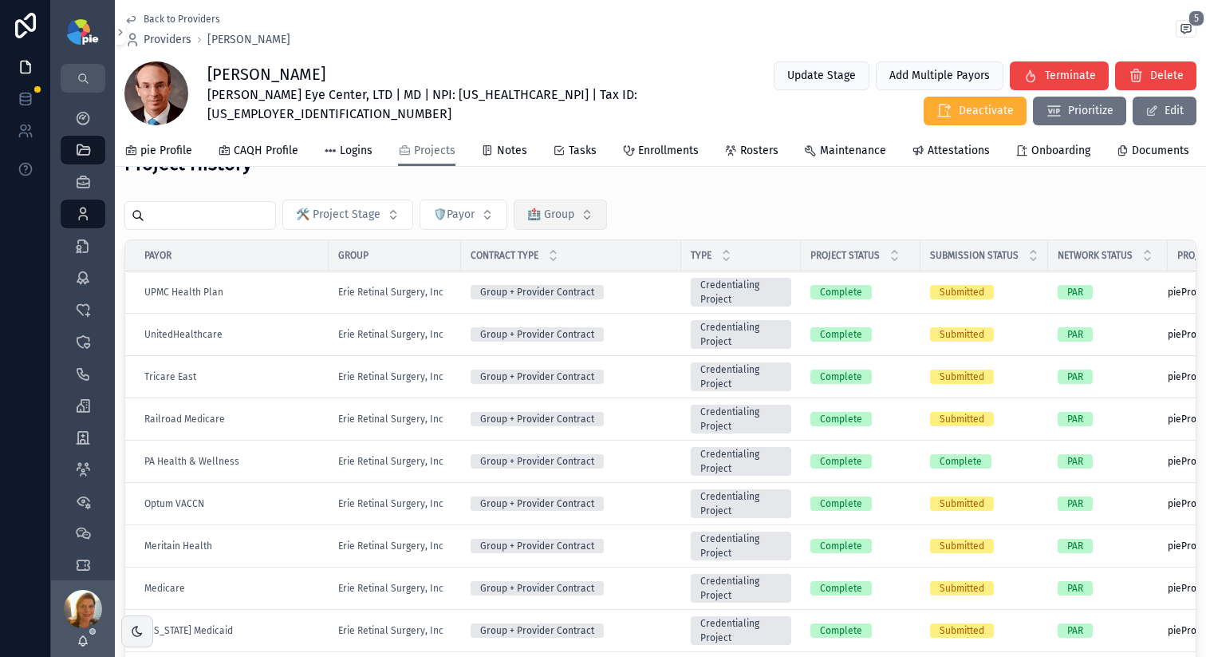
click at [588, 230] on button "🏥 Group" at bounding box center [560, 214] width 93 height 30
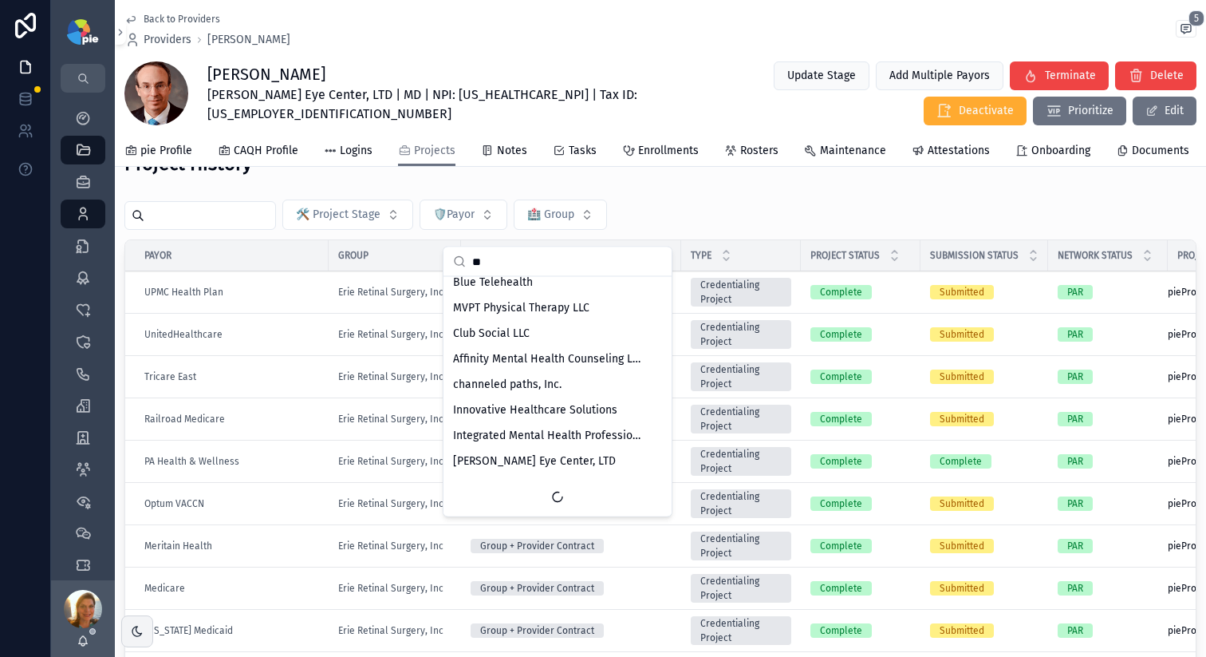
scroll to position [0, 0]
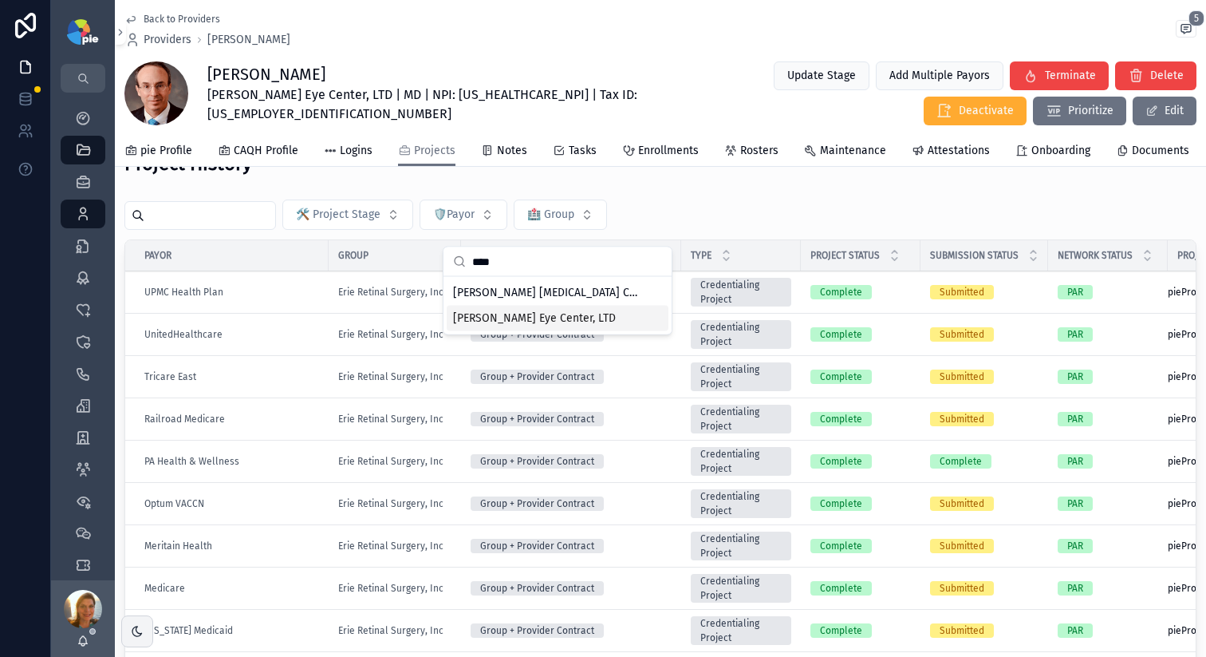
type input "****"
click at [548, 314] on span "[PERSON_NAME] Eye Center, LTD" at bounding box center [534, 318] width 163 height 16
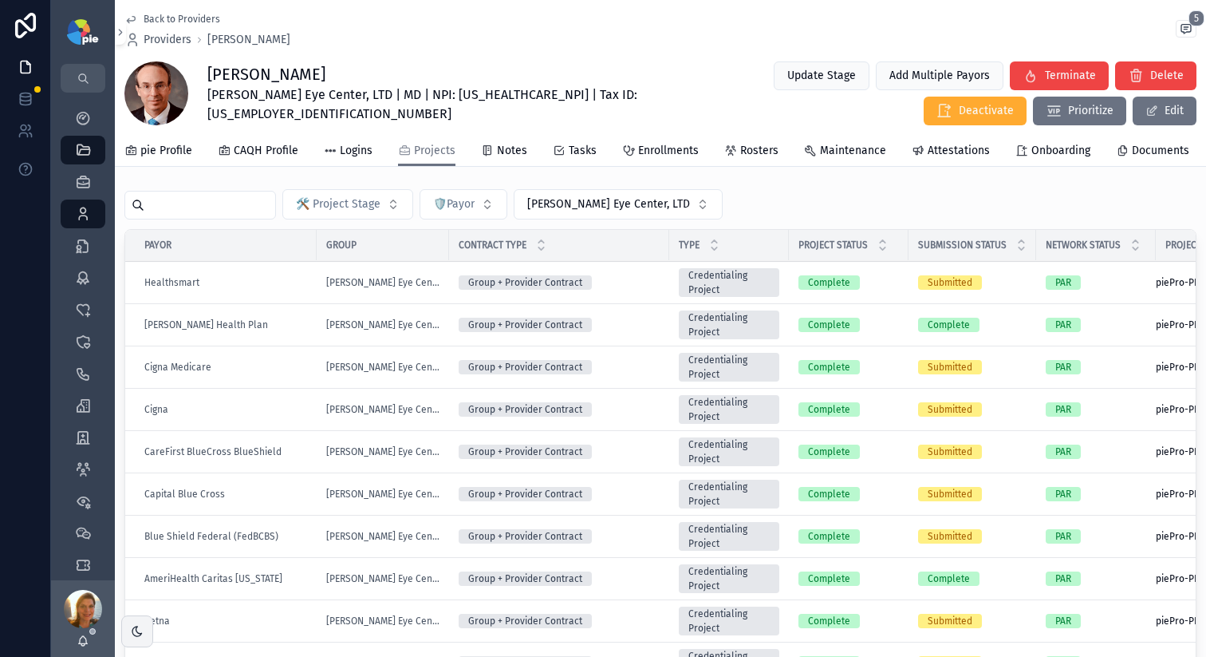
scroll to position [664, 0]
click at [254, 622] on div "Aetna" at bounding box center [225, 620] width 163 height 13
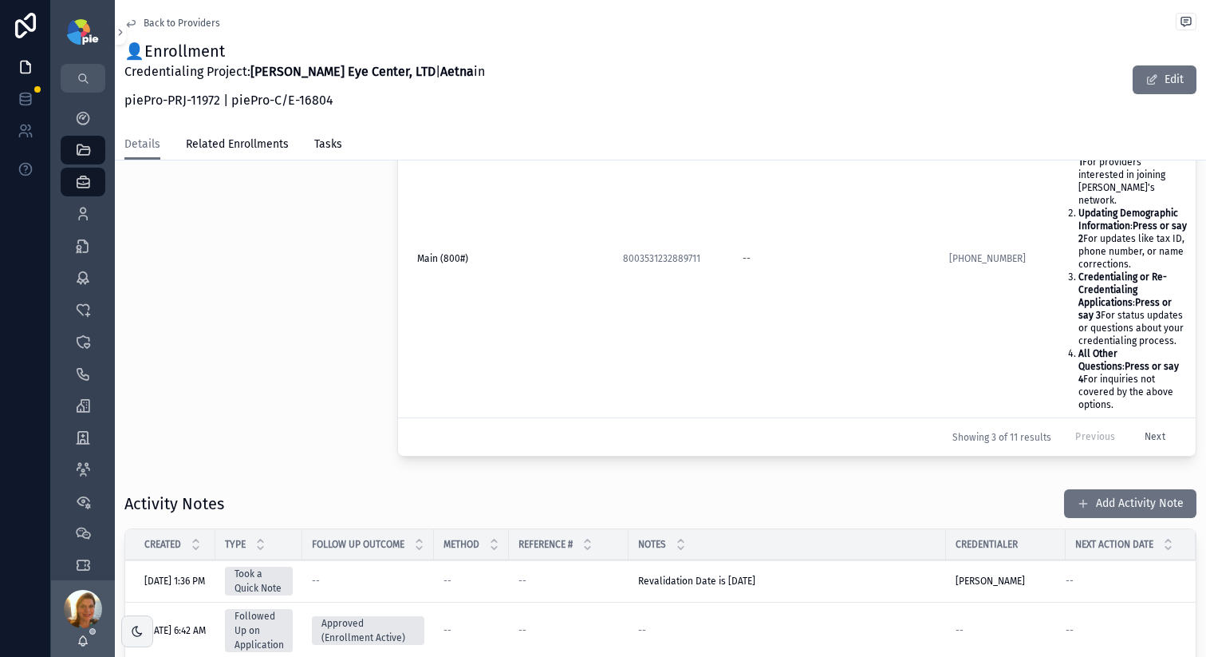
scroll to position [849, 0]
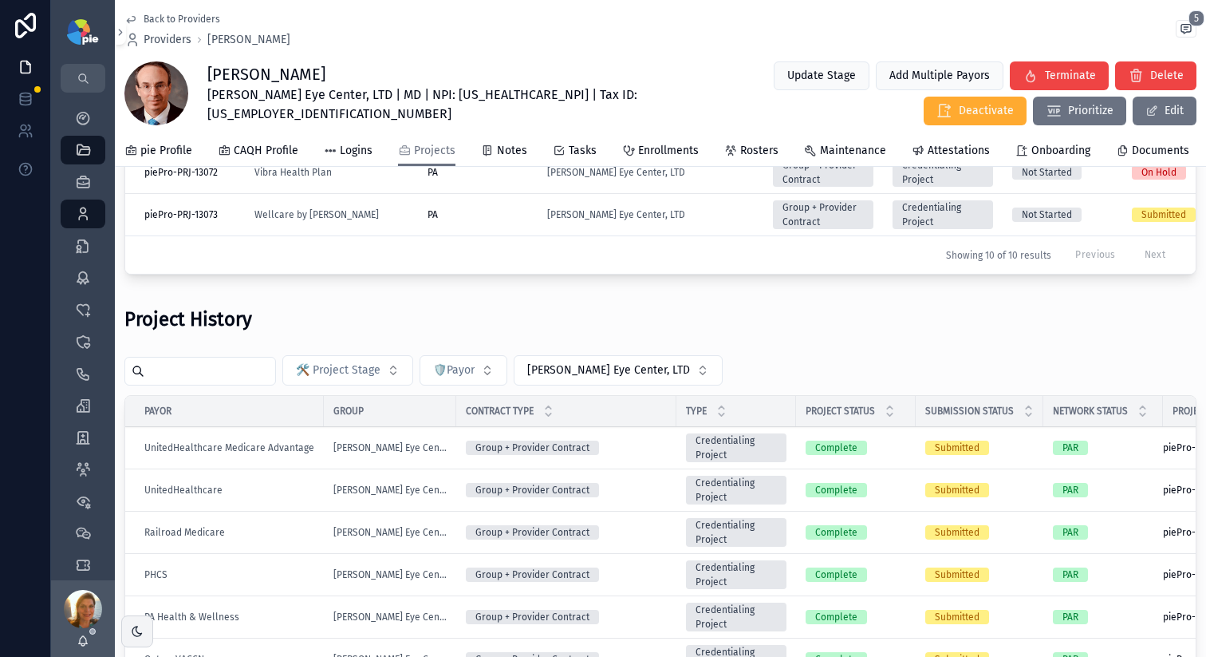
scroll to position [457, 0]
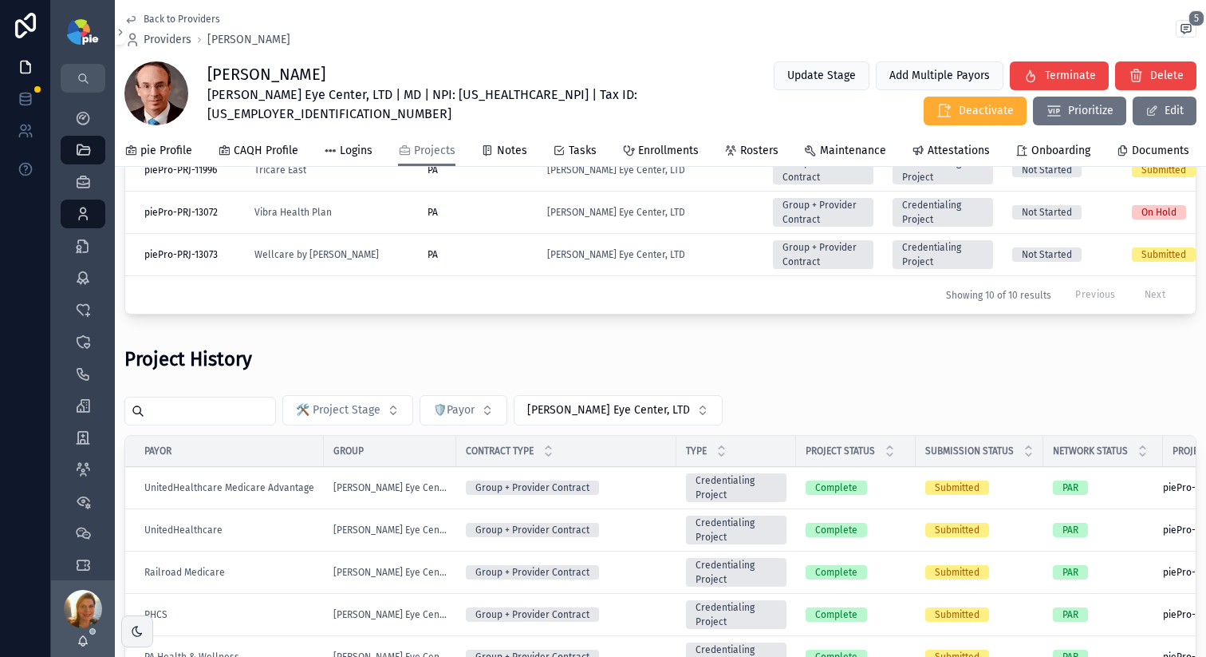
click at [210, 422] on input "scrollable content" at bounding box center [209, 411] width 131 height 22
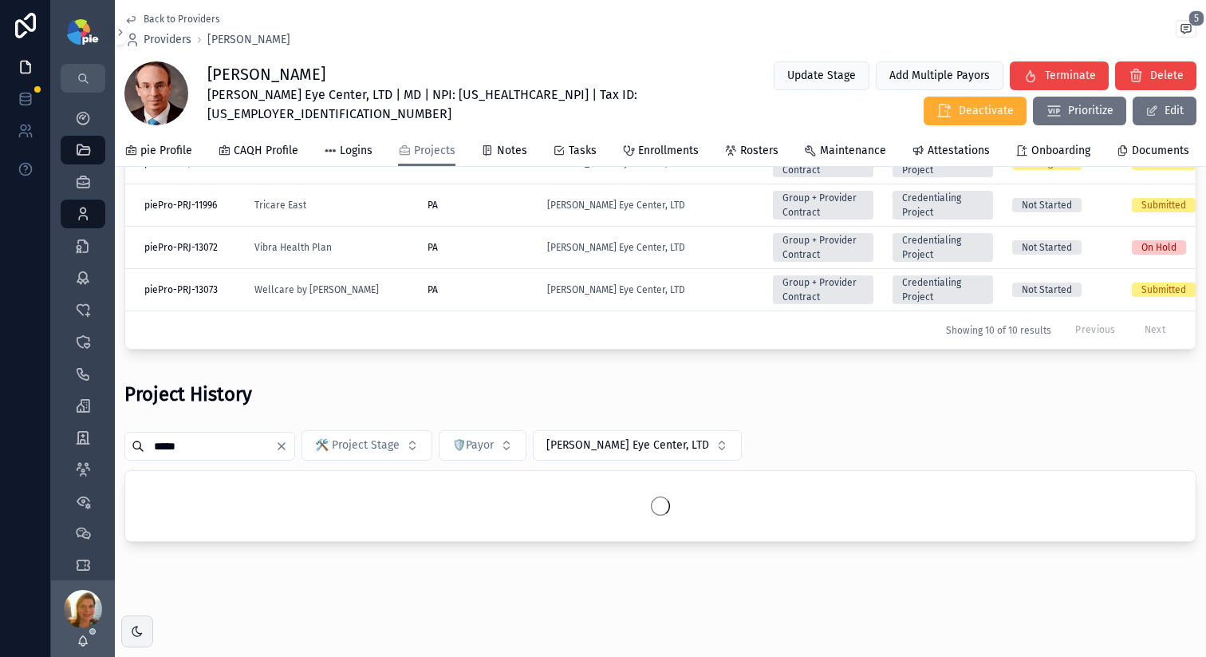
scroll to position [457, 0]
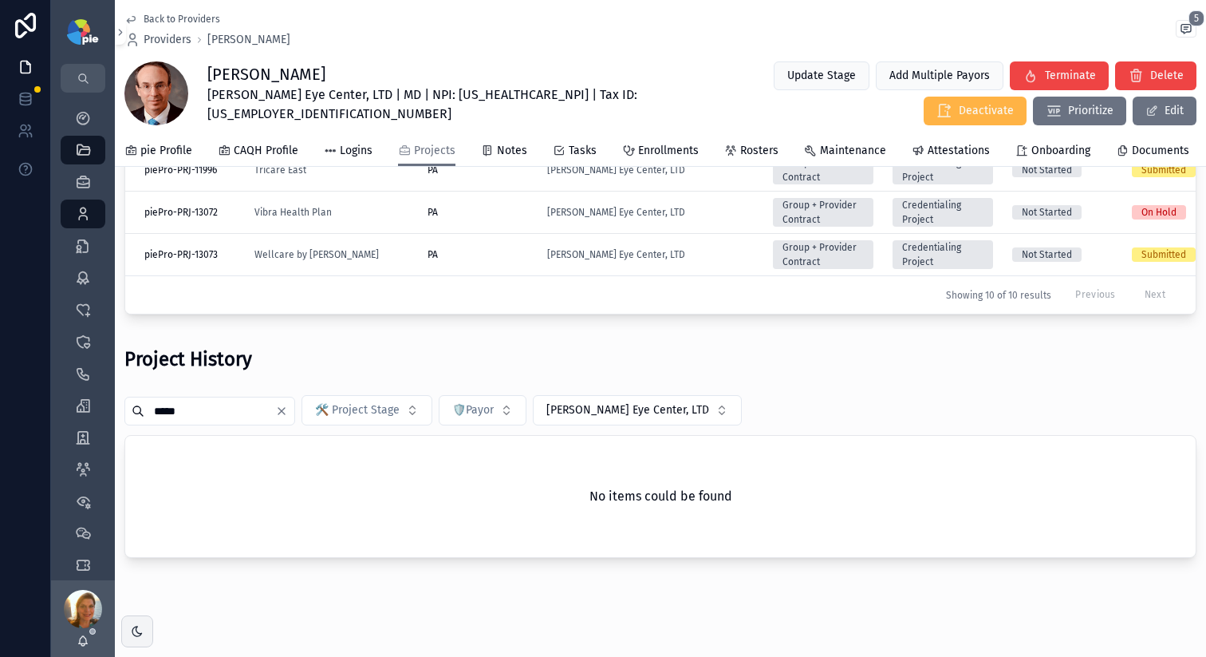
type input "*****"
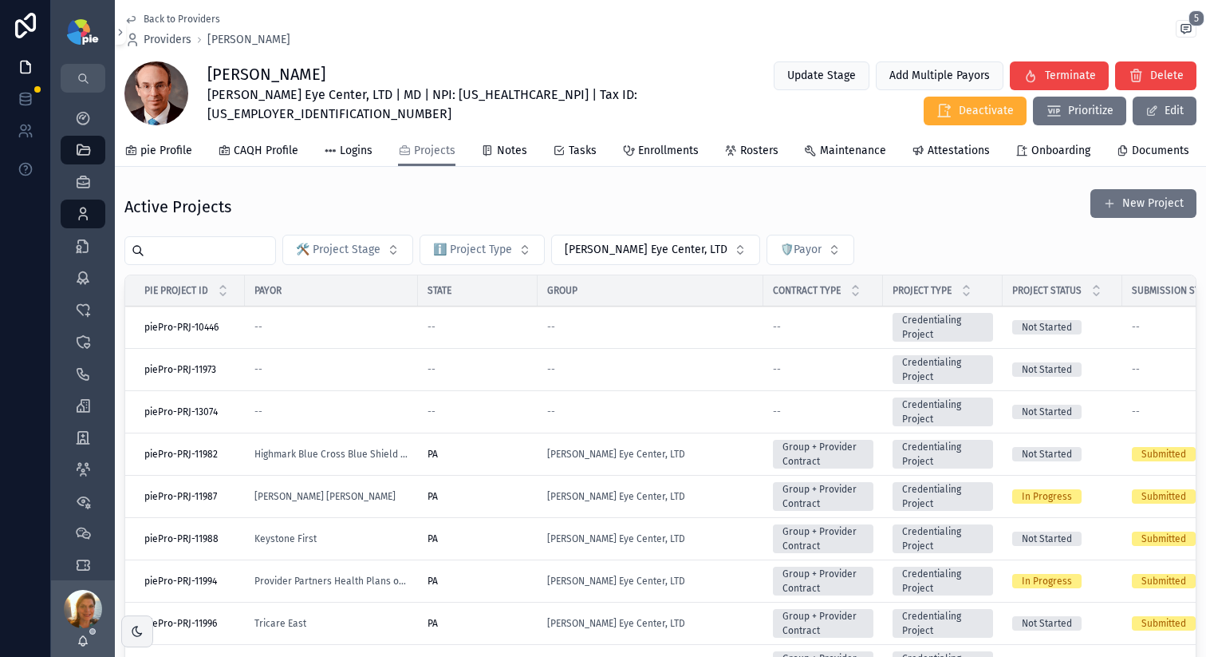
scroll to position [0, 0]
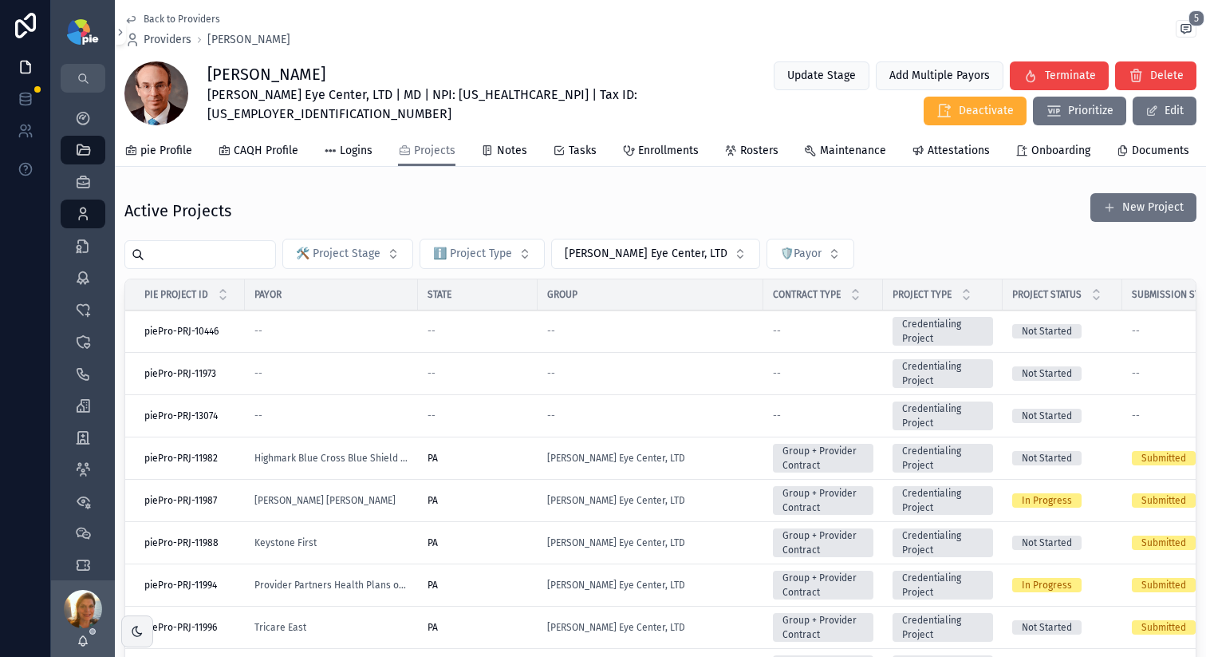
click at [218, 261] on input "scrollable content" at bounding box center [209, 254] width 131 height 22
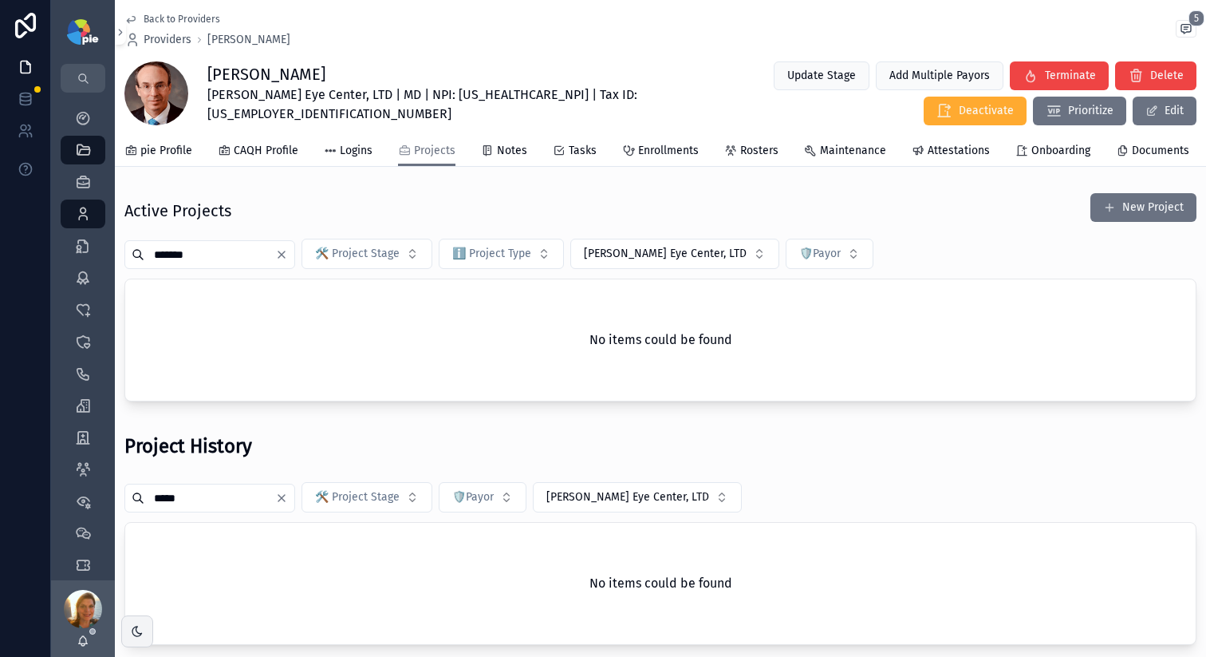
type input "*******"
click at [285, 258] on icon "Clear" at bounding box center [281, 254] width 6 height 6
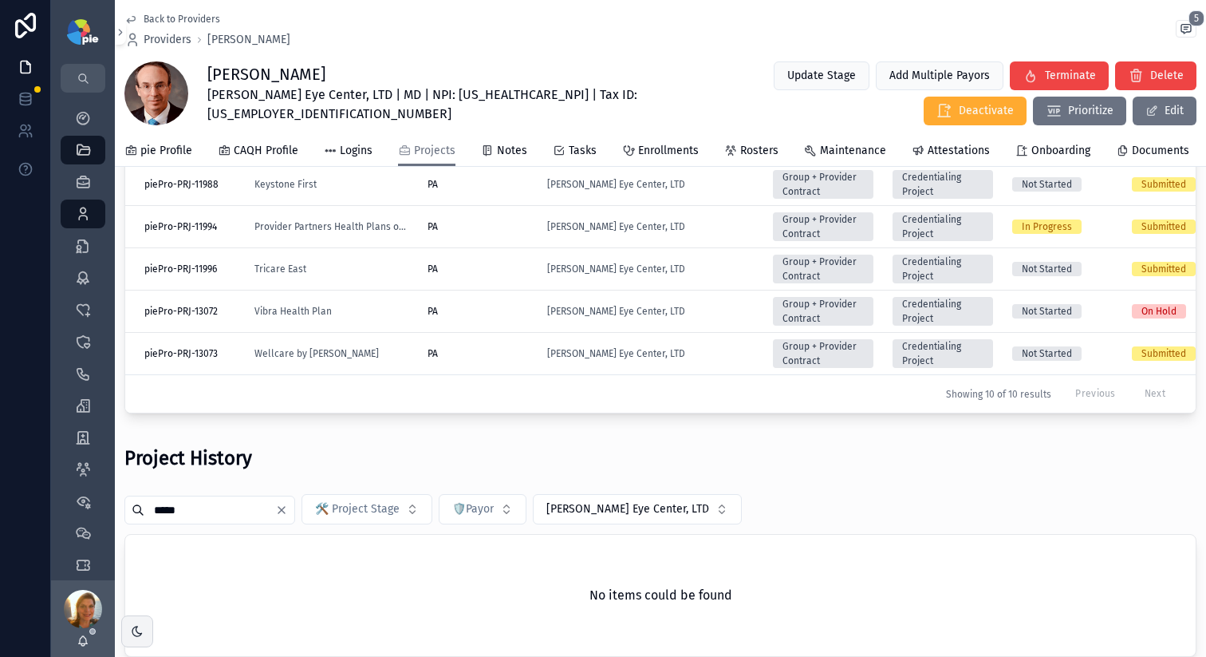
scroll to position [381, 0]
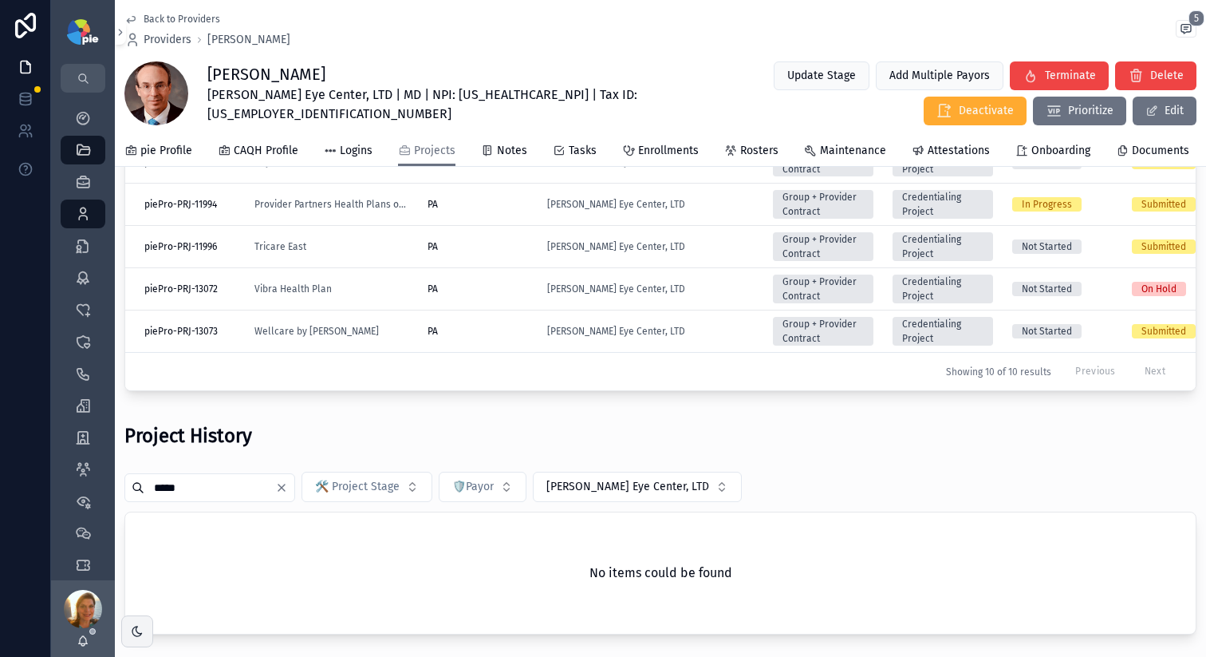
click at [285, 491] on icon "Clear" at bounding box center [281, 487] width 6 height 6
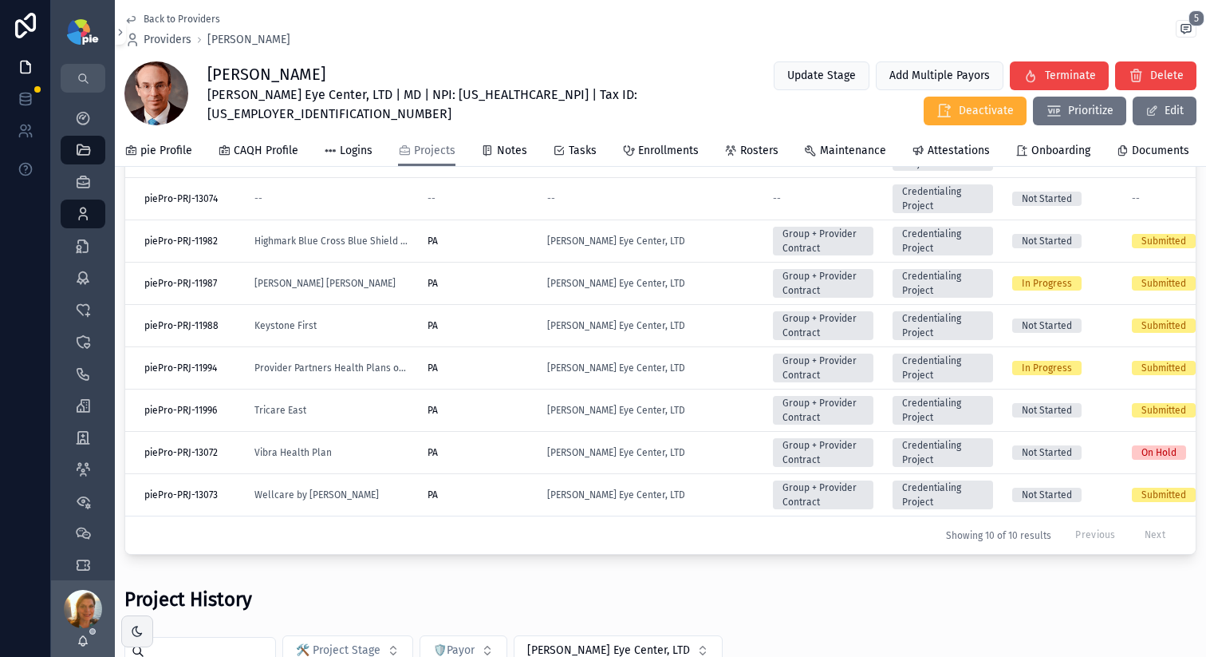
scroll to position [195, 0]
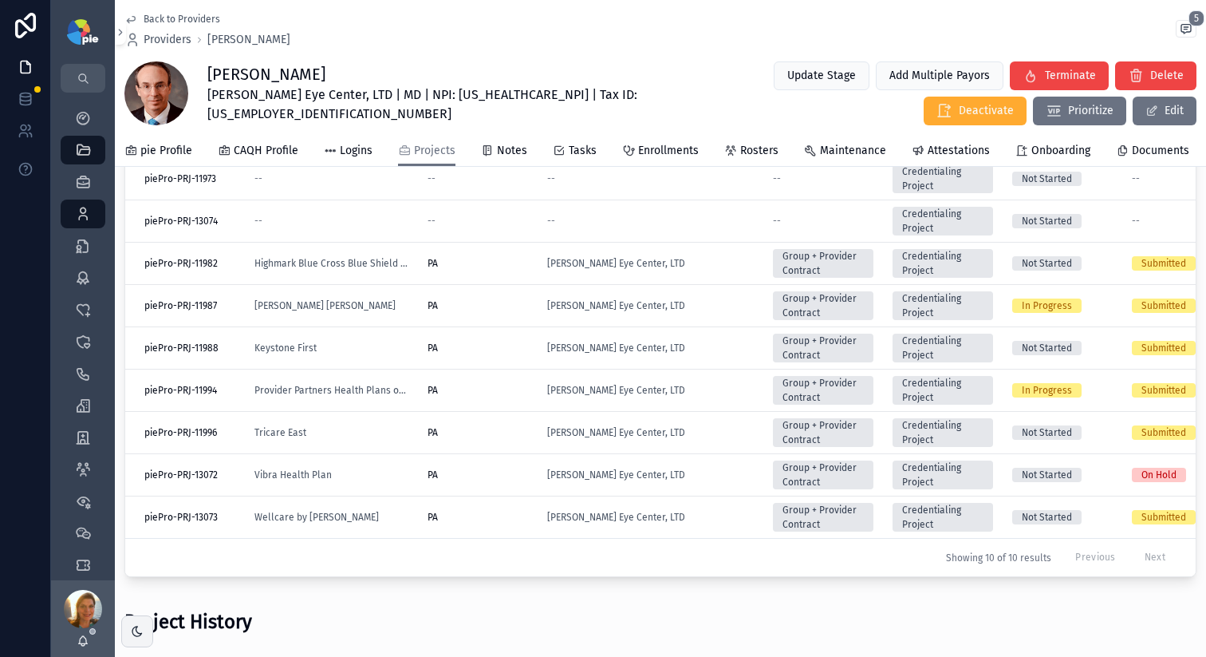
click at [150, 38] on span "Providers" at bounding box center [168, 40] width 48 height 16
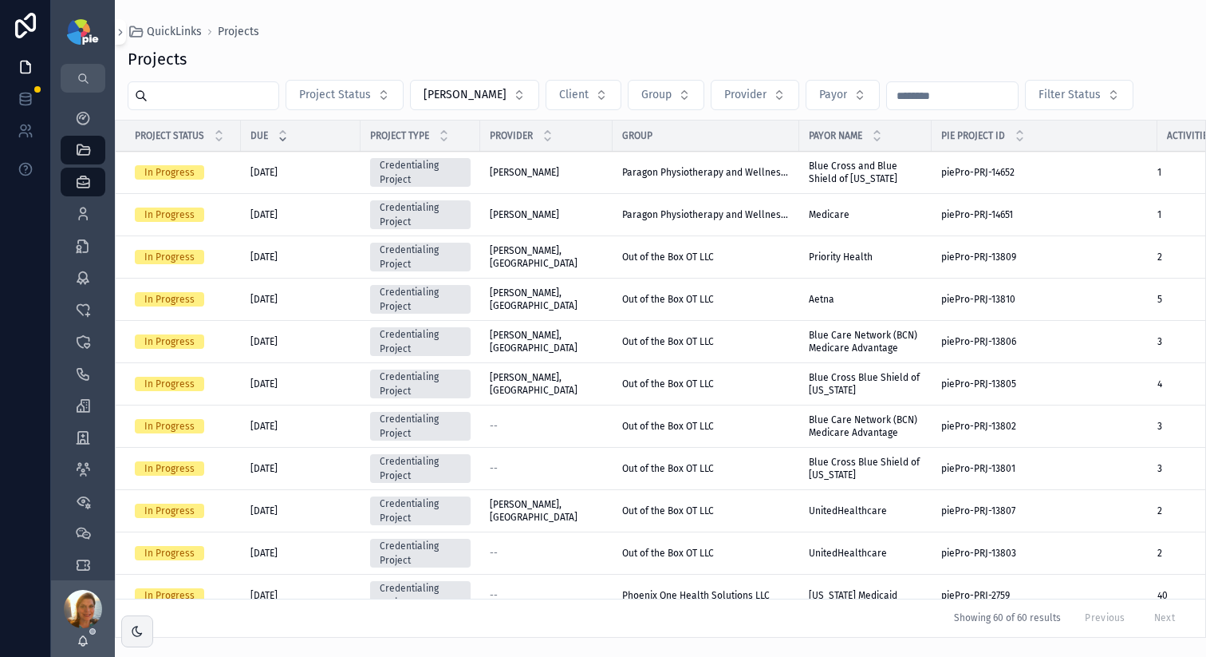
click at [197, 99] on input "scrollable content" at bounding box center [213, 96] width 131 height 22
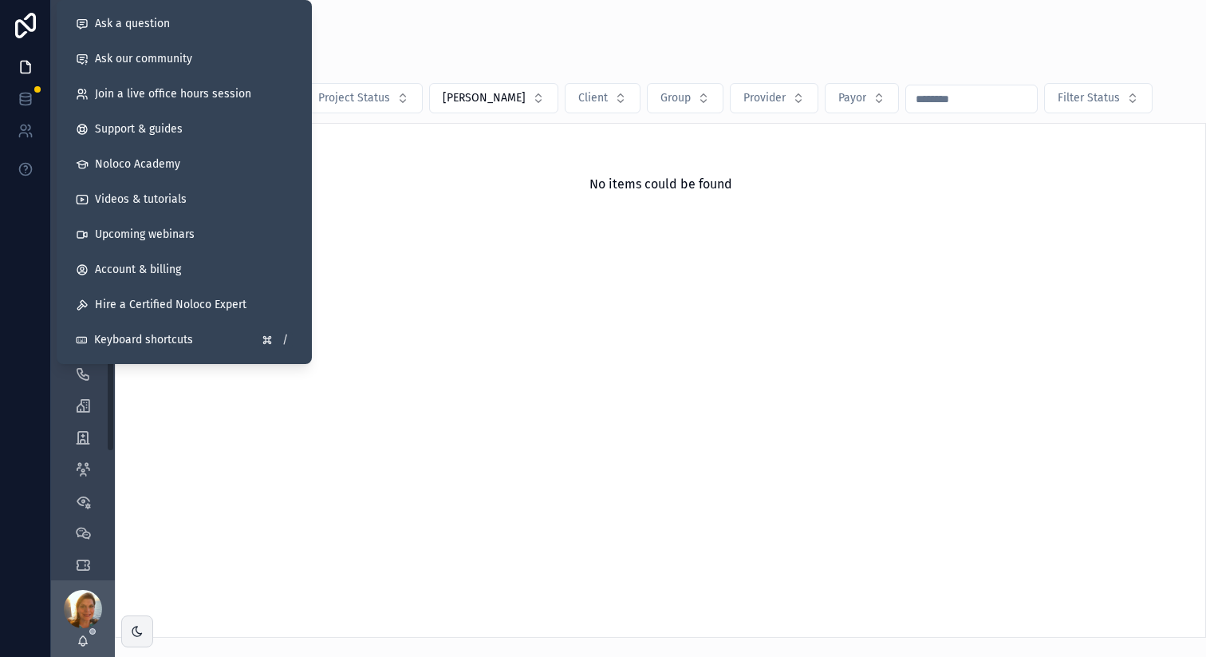
type input "****"
click at [626, 365] on div "No items could be found" at bounding box center [661, 380] width 1092 height 515
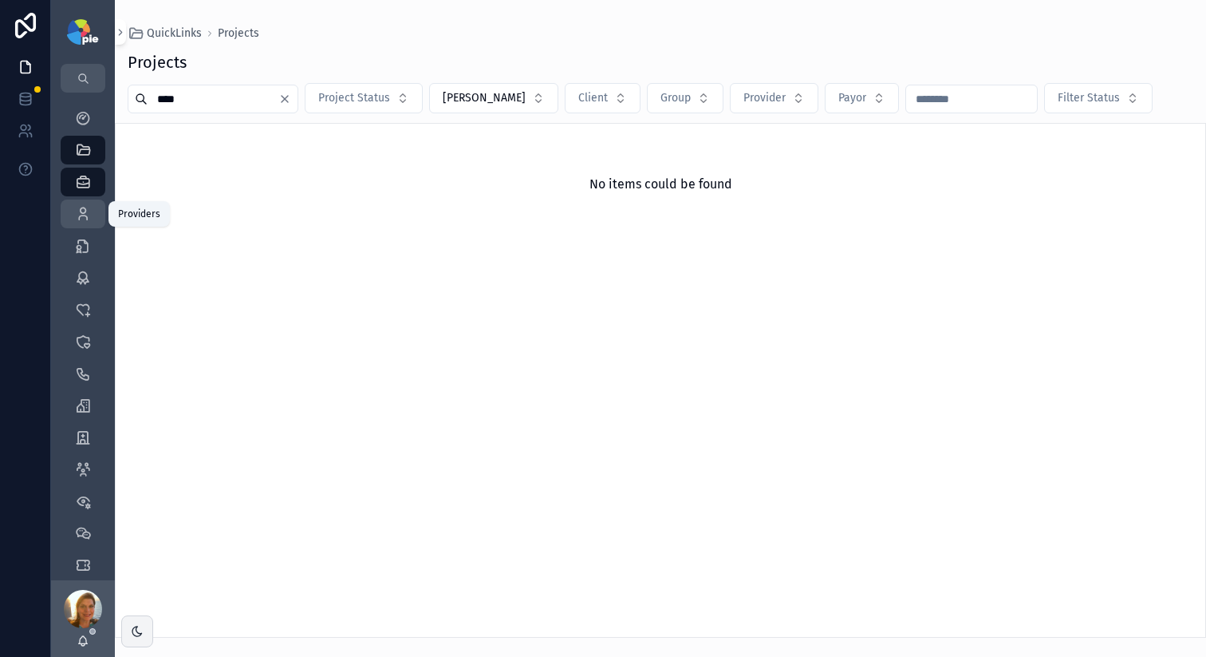
click at [85, 215] on icon "scrollable content" at bounding box center [83, 214] width 16 height 16
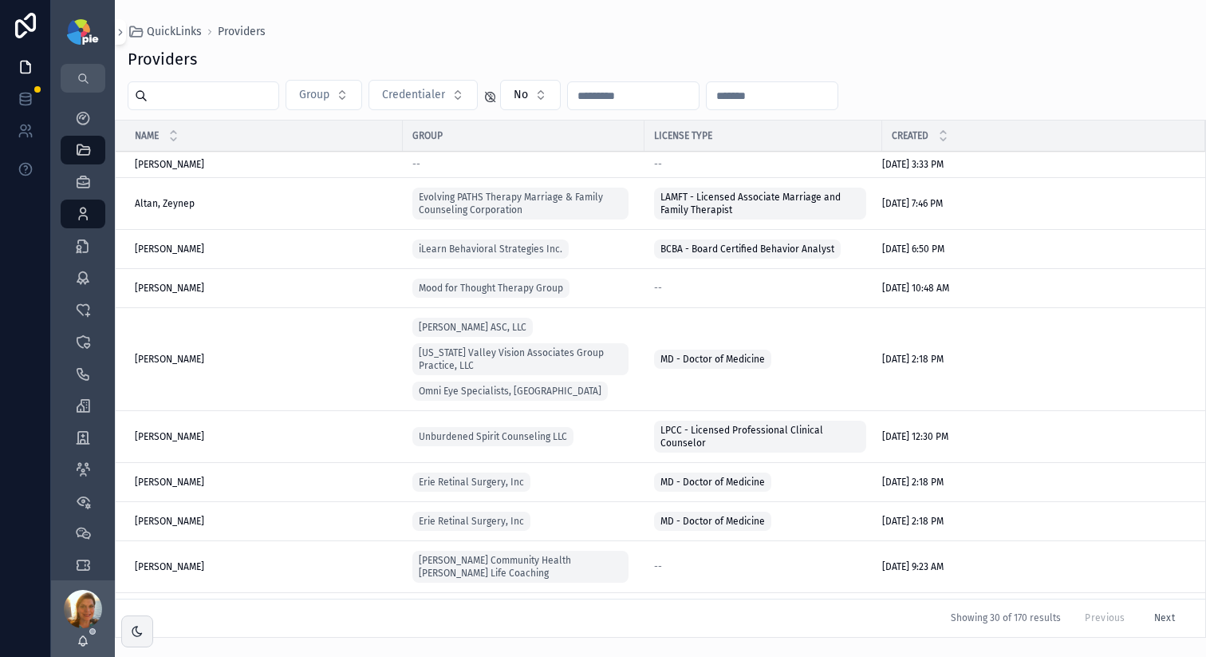
click at [207, 96] on input "scrollable content" at bounding box center [213, 96] width 131 height 22
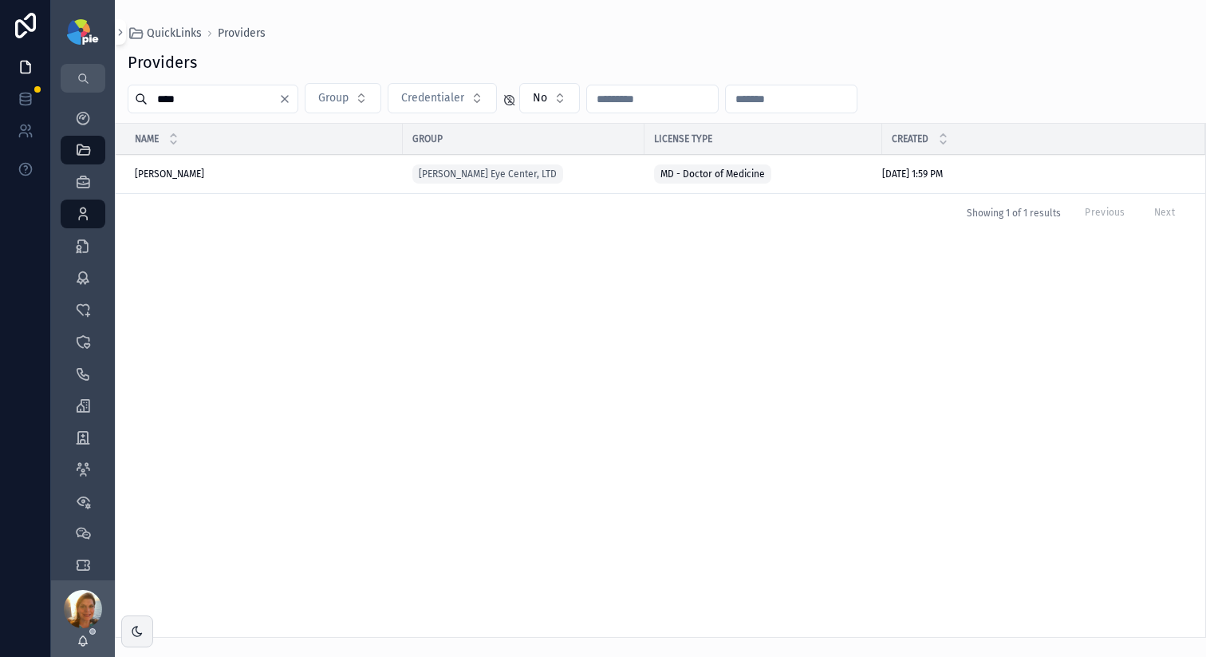
type input "****"
click at [160, 175] on span "[PERSON_NAME]" at bounding box center [169, 174] width 69 height 13
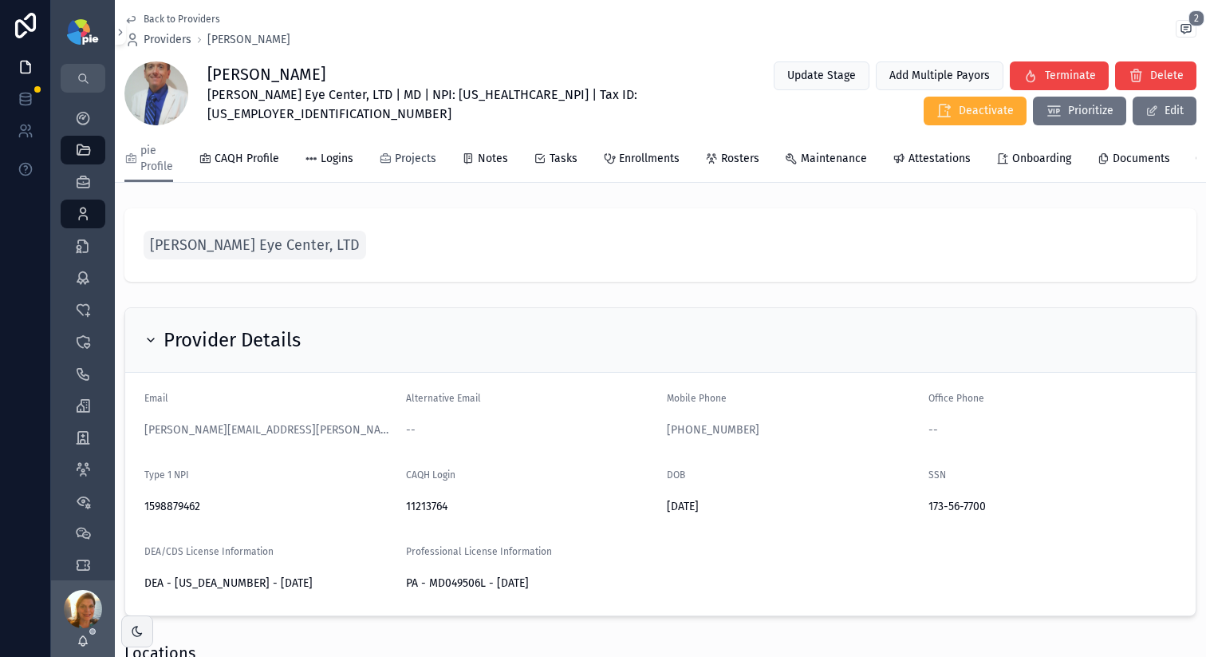
click at [429, 161] on span "Projects" at bounding box center [415, 159] width 41 height 16
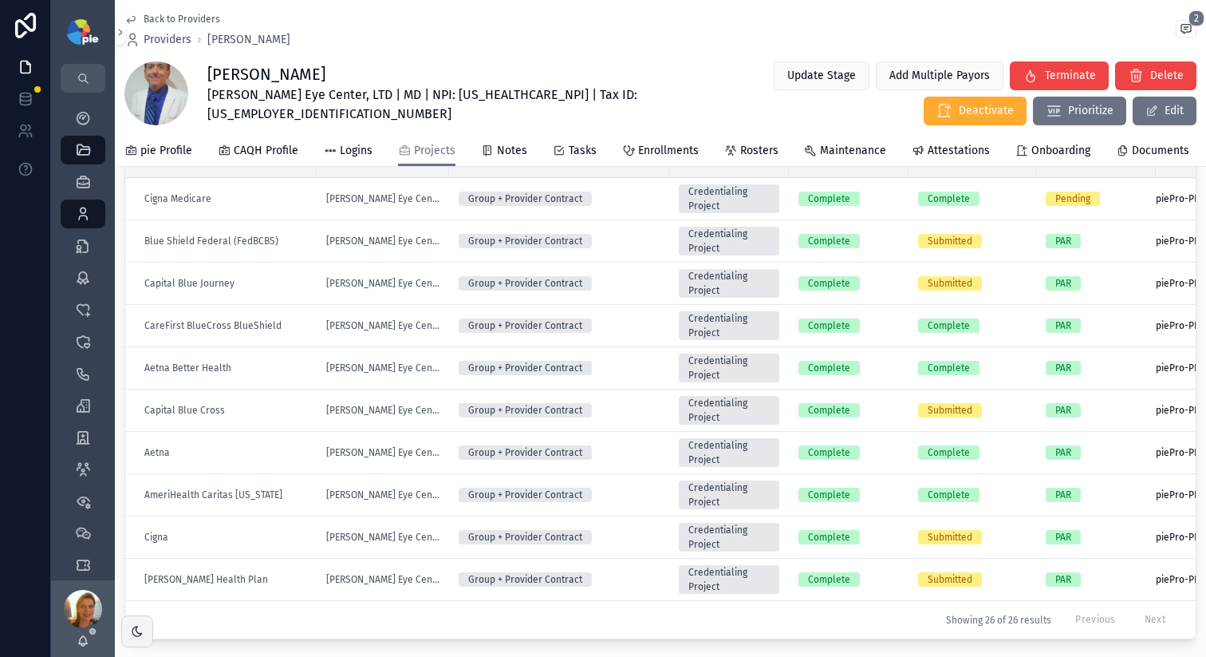
scroll to position [784, 0]
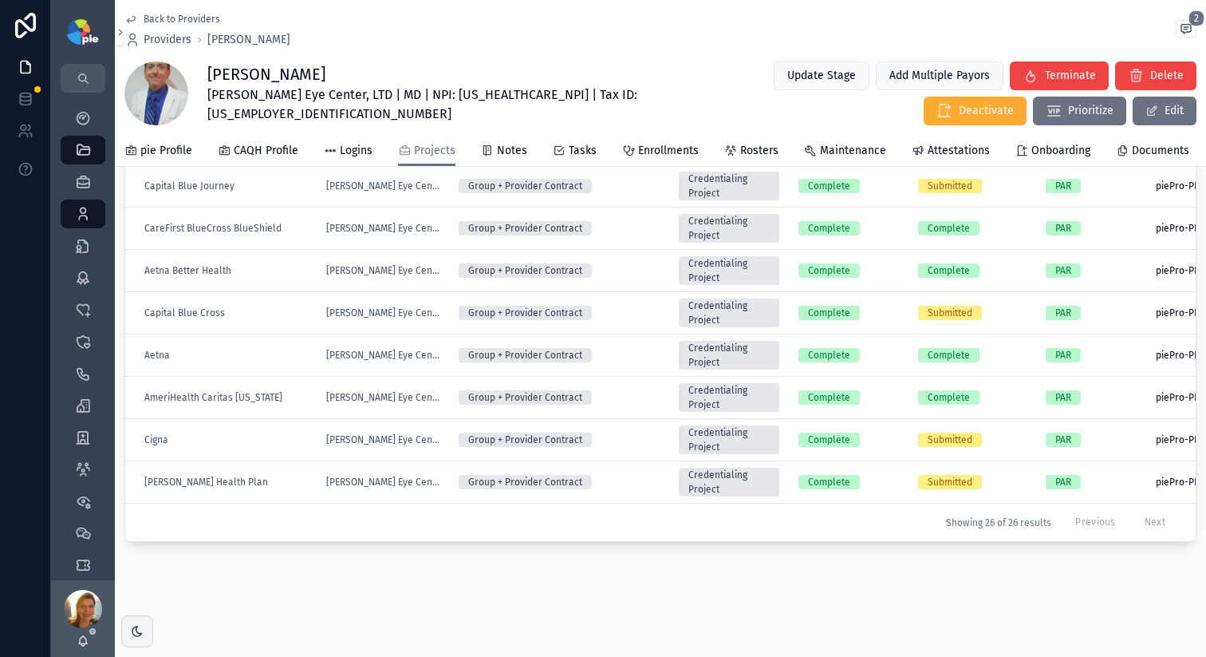
click at [201, 349] on div "Aetna" at bounding box center [225, 355] width 163 height 13
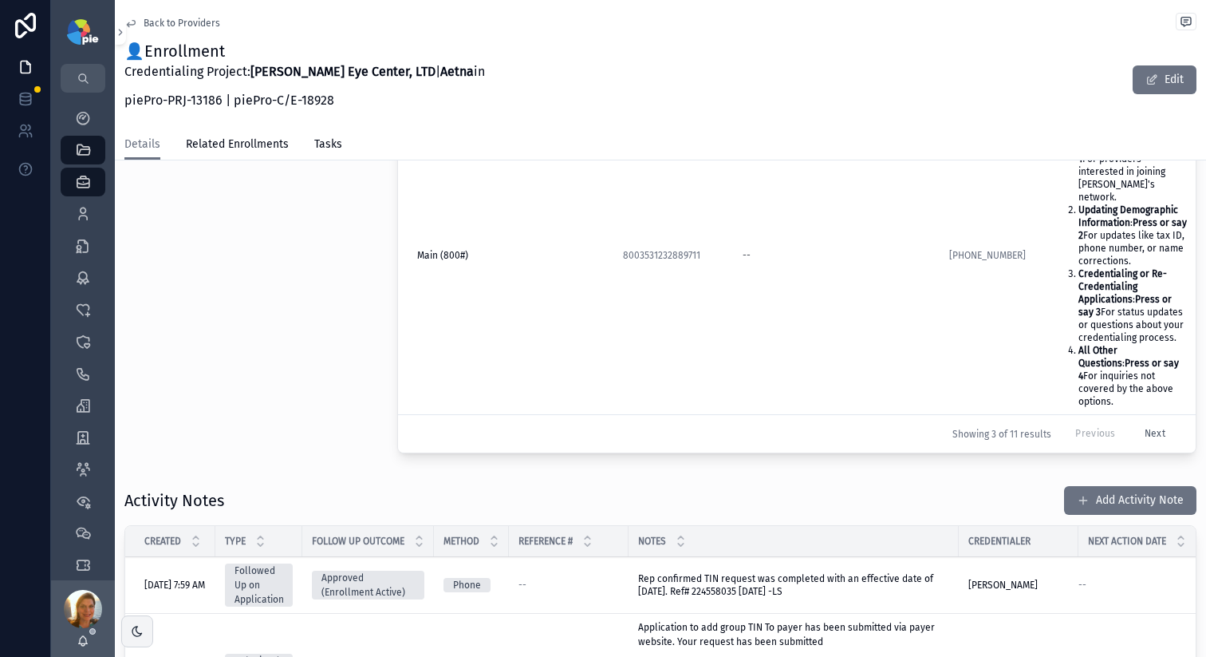
scroll to position [800, 0]
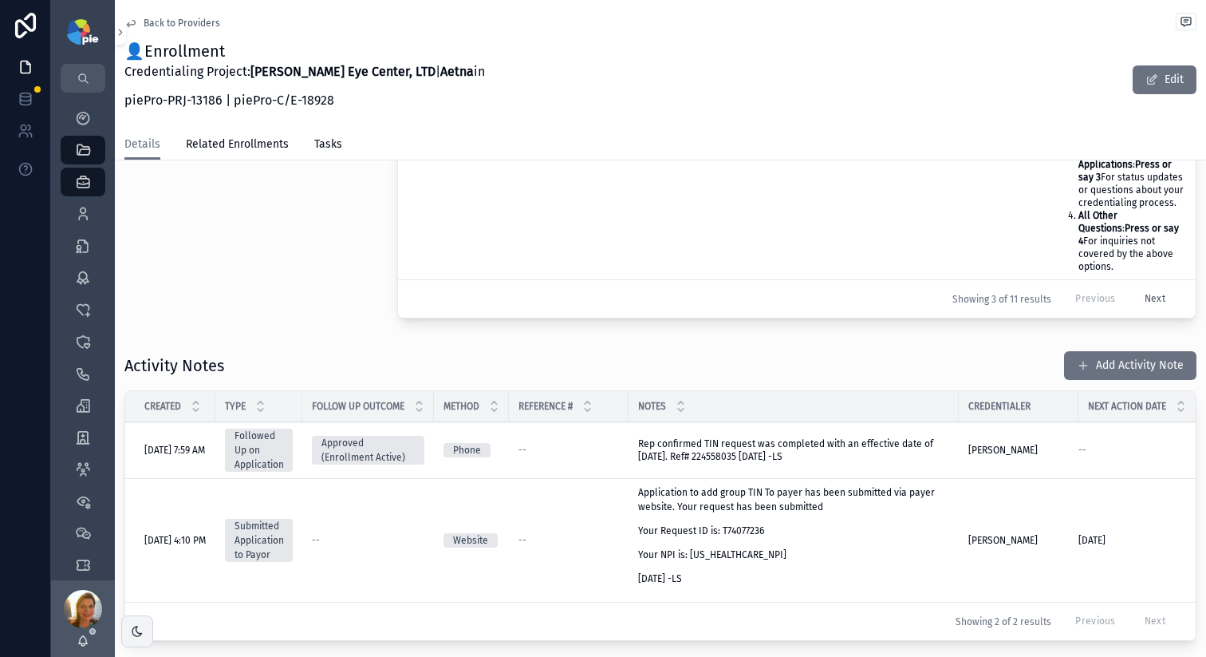
click at [184, 23] on span "Back to Providers" at bounding box center [182, 23] width 77 height 13
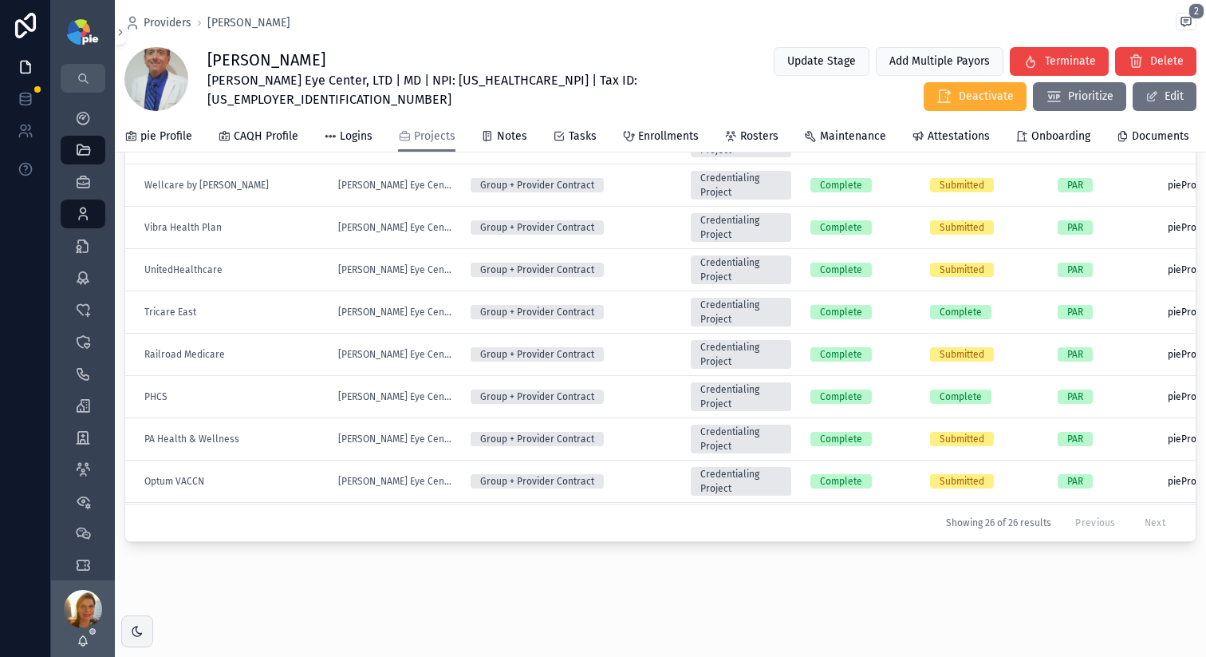
scroll to position [769, 0]
click at [175, 21] on span "Providers" at bounding box center [168, 23] width 48 height 16
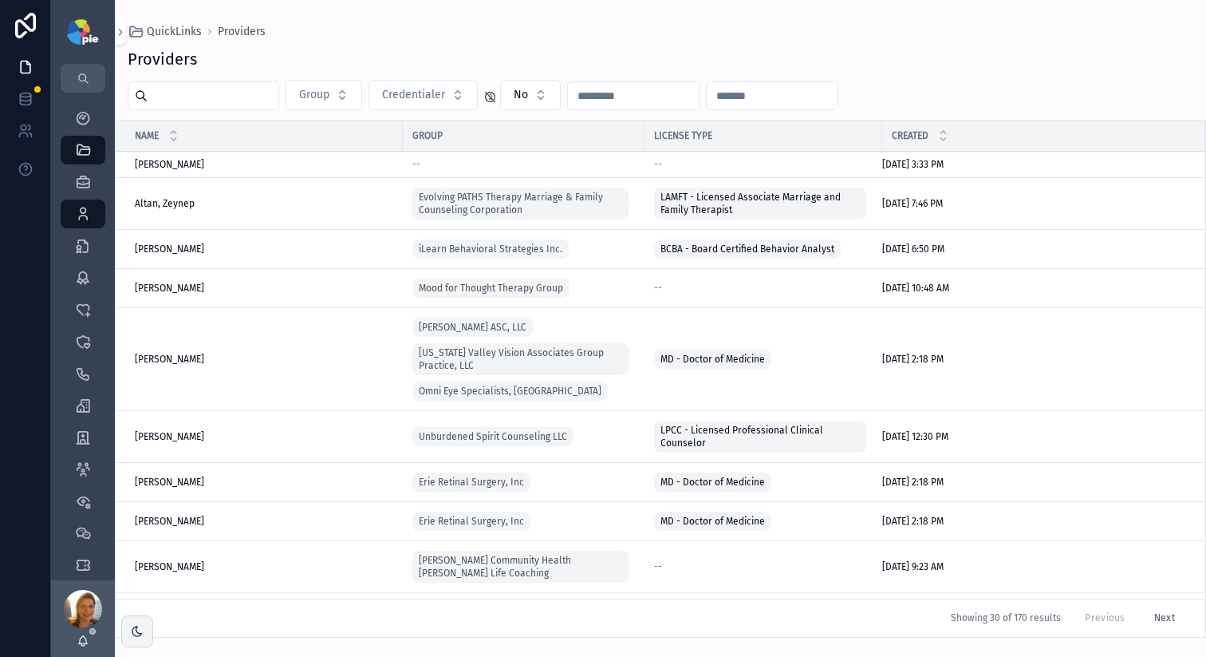
drag, startPoint x: 211, startPoint y: 89, endPoint x: 220, endPoint y: 77, distance: 15.5
click at [211, 89] on input "scrollable content" at bounding box center [213, 96] width 131 height 22
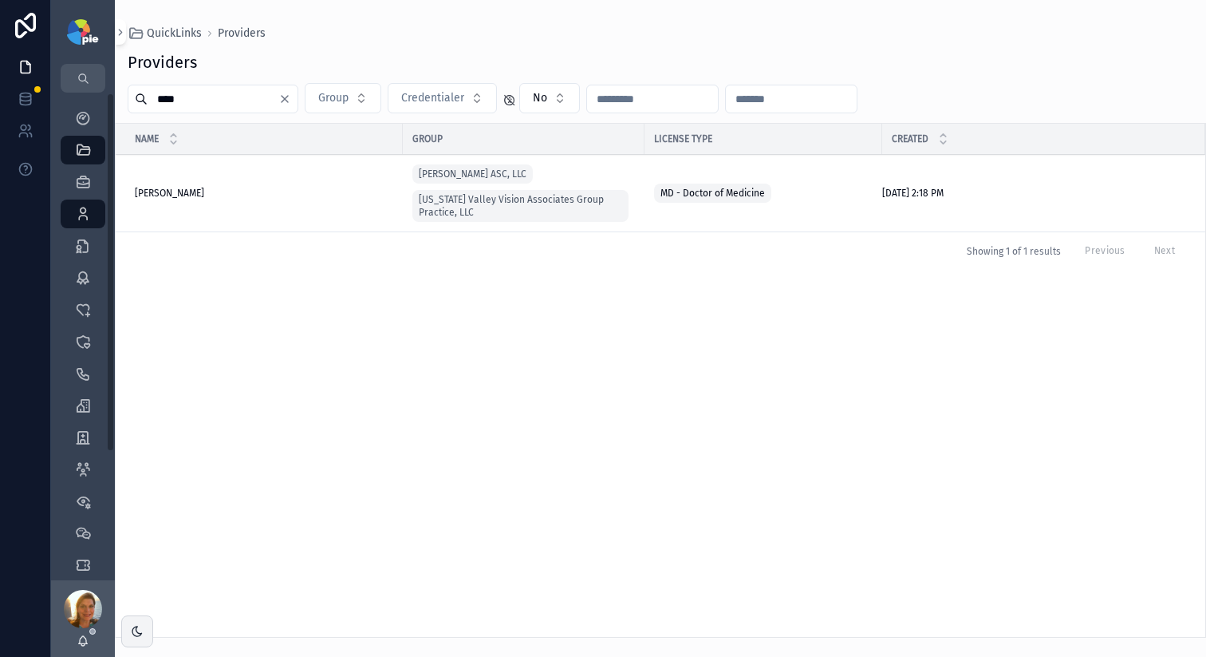
type input "****"
click at [141, 189] on span "[PERSON_NAME]" at bounding box center [169, 193] width 69 height 13
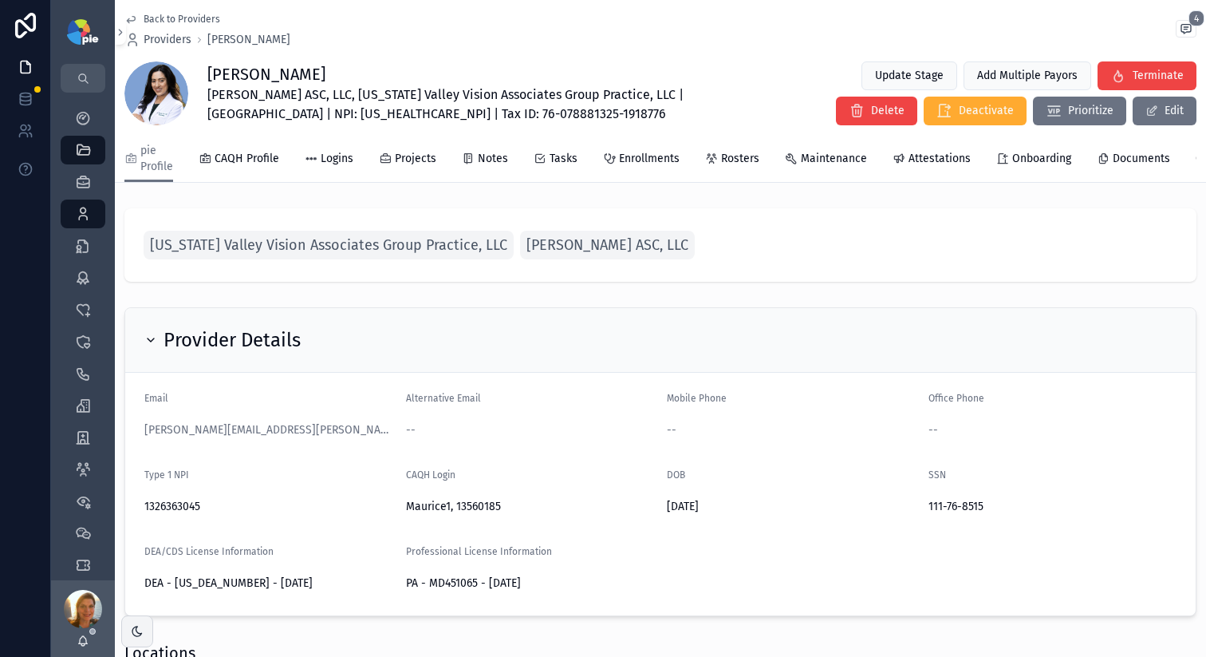
click at [400, 162] on span "Projects" at bounding box center [415, 159] width 41 height 16
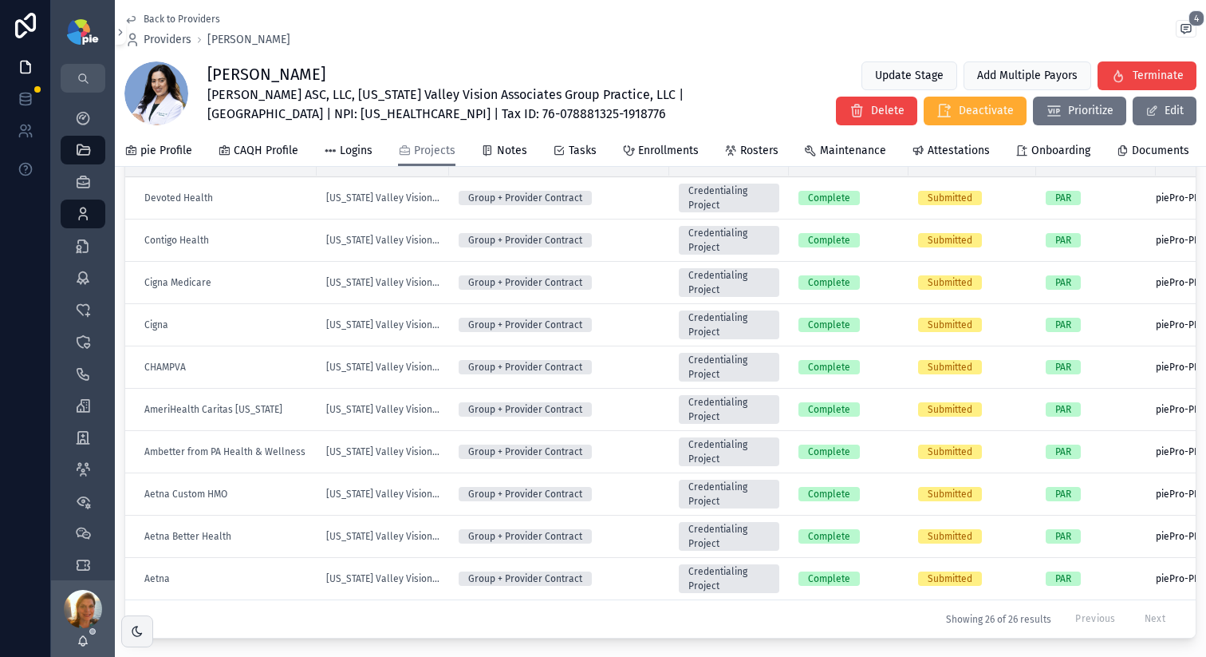
scroll to position [535, 0]
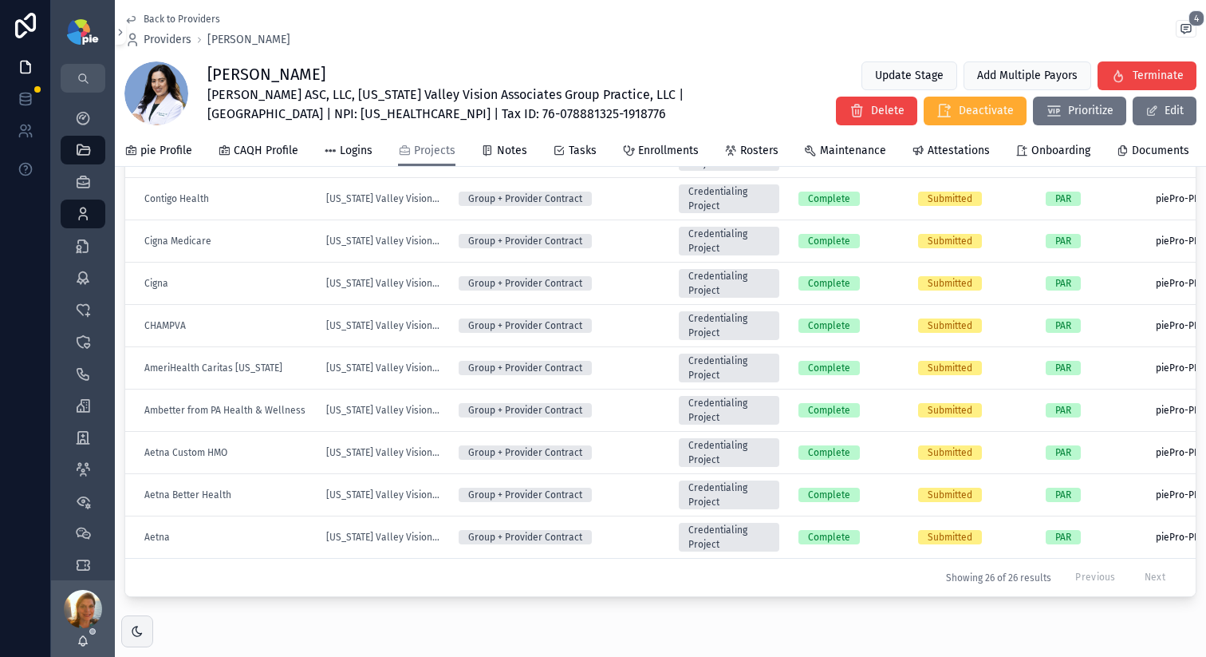
click at [252, 543] on div "Aetna" at bounding box center [225, 537] width 163 height 13
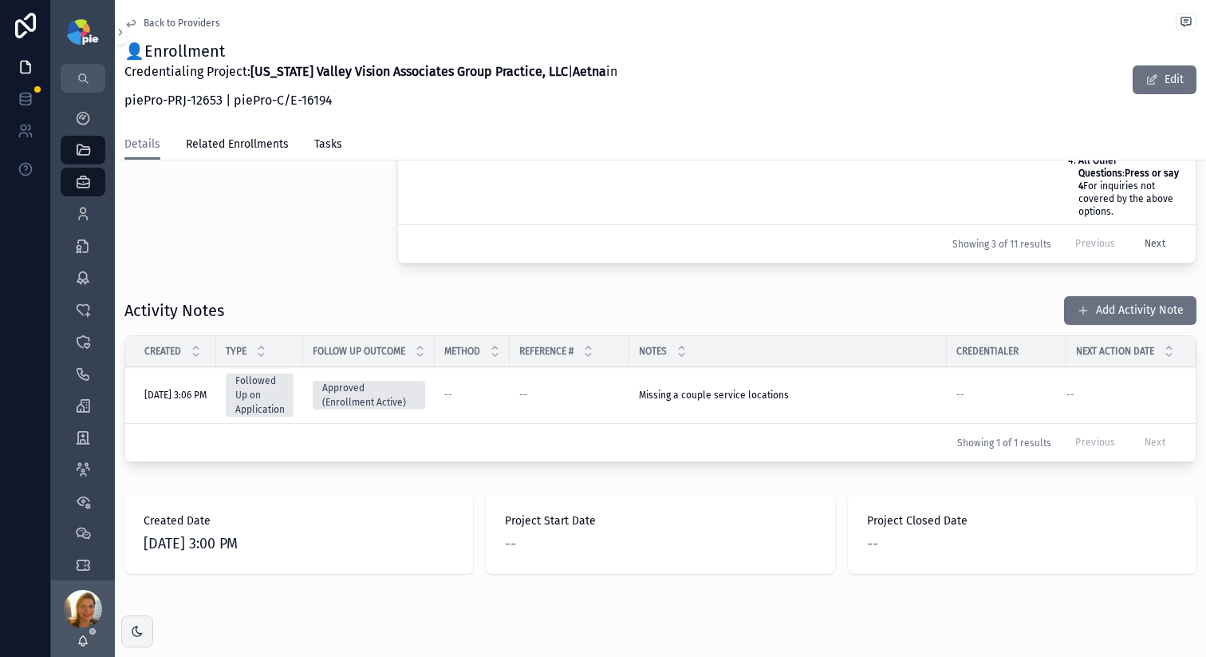
scroll to position [865, 0]
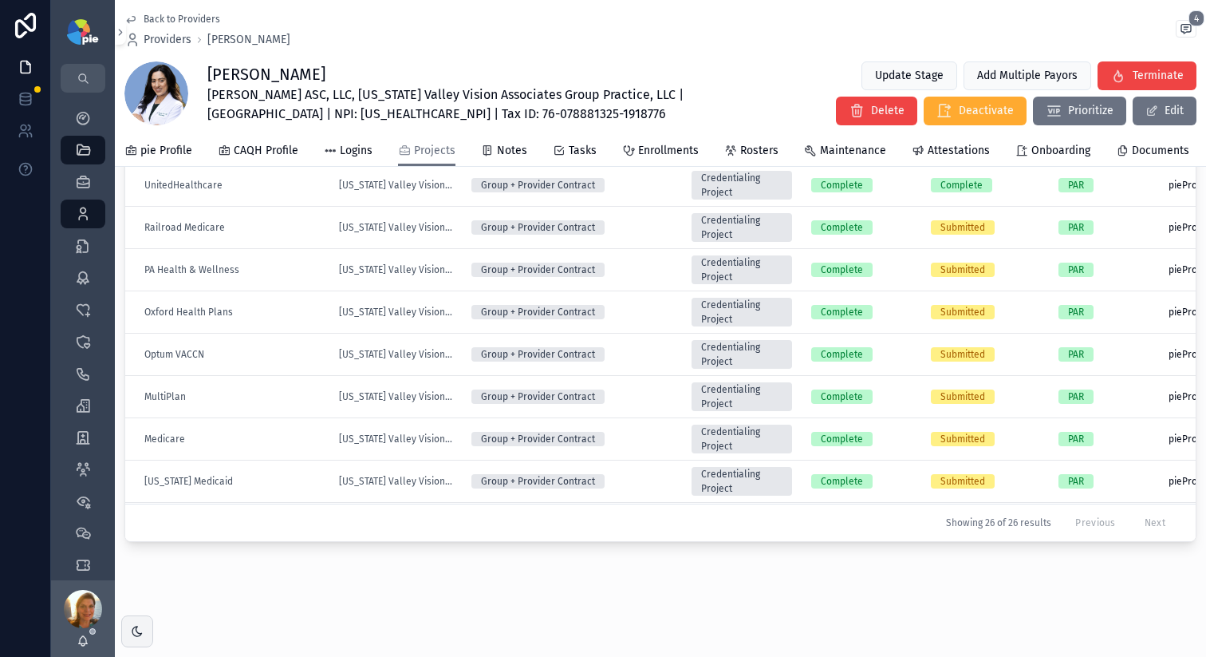
scroll to position [614, 0]
click at [181, 152] on span "pie Profile" at bounding box center [166, 151] width 52 height 16
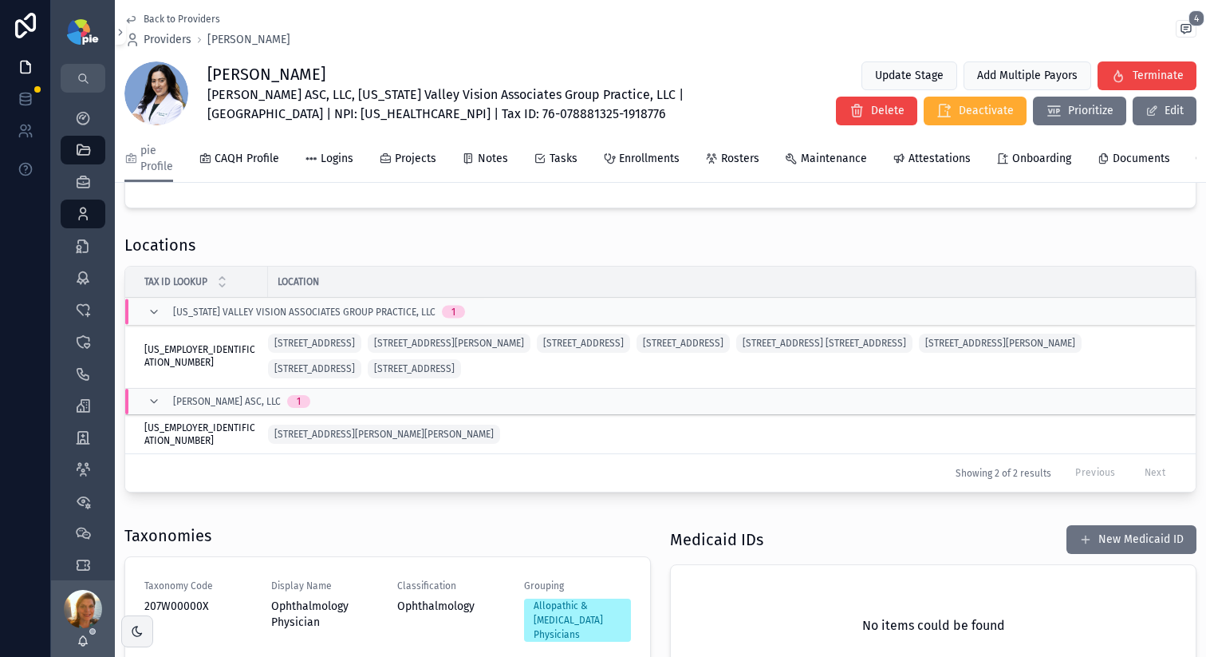
scroll to position [446, 0]
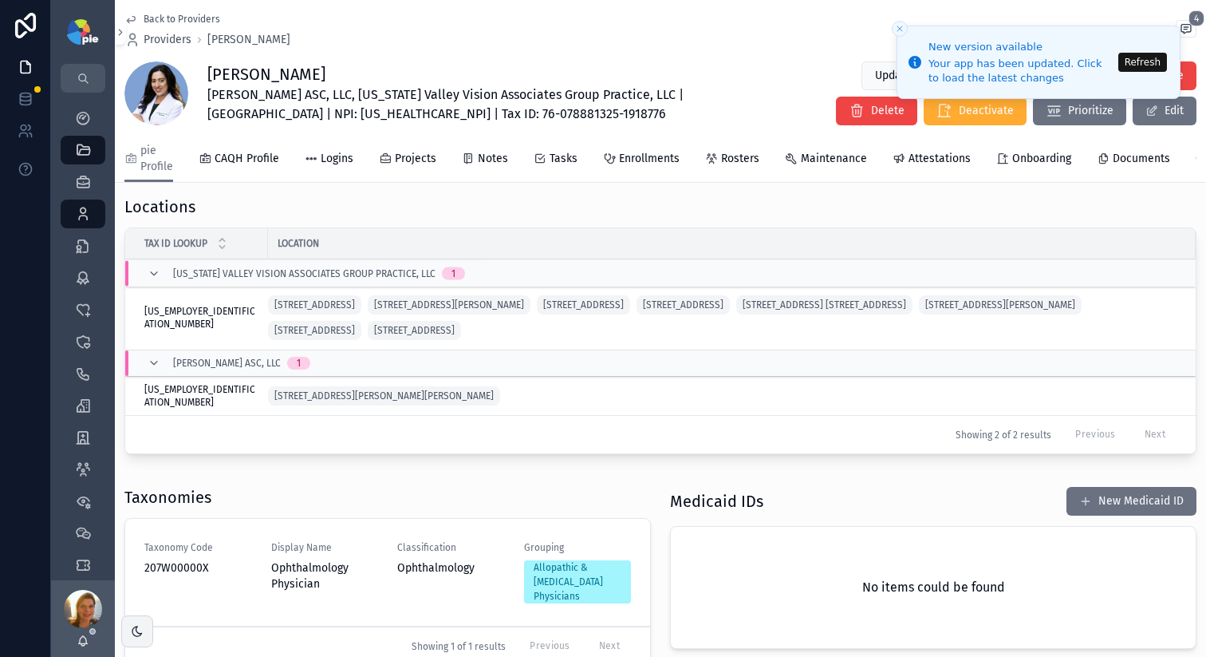
click at [1133, 65] on button "Refresh" at bounding box center [1143, 62] width 49 height 19
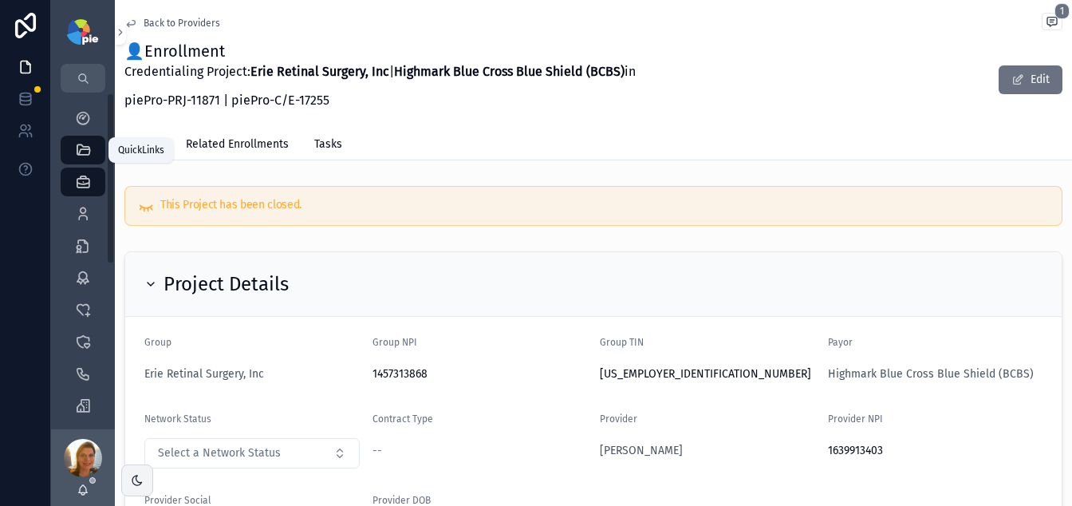
click at [93, 154] on div "QuickLinks" at bounding box center [83, 150] width 26 height 26
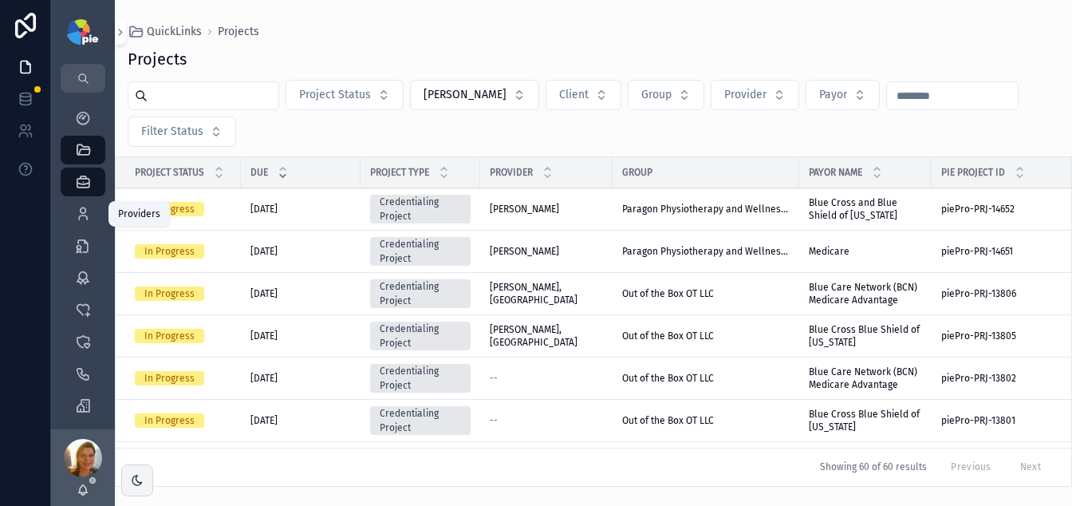
click at [86, 210] on icon "scrollable content" at bounding box center [83, 214] width 16 height 16
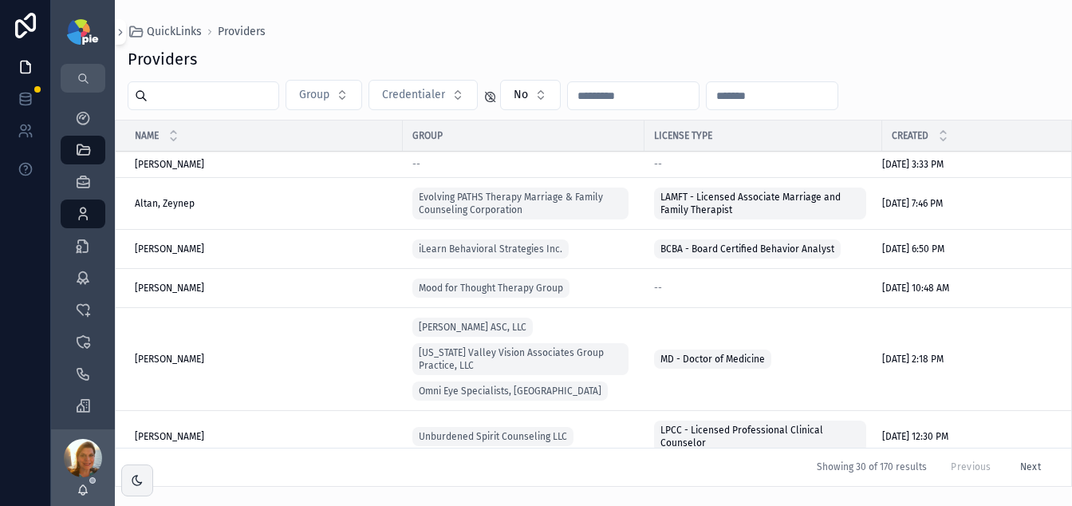
click at [237, 97] on input "scrollable content" at bounding box center [213, 96] width 131 height 22
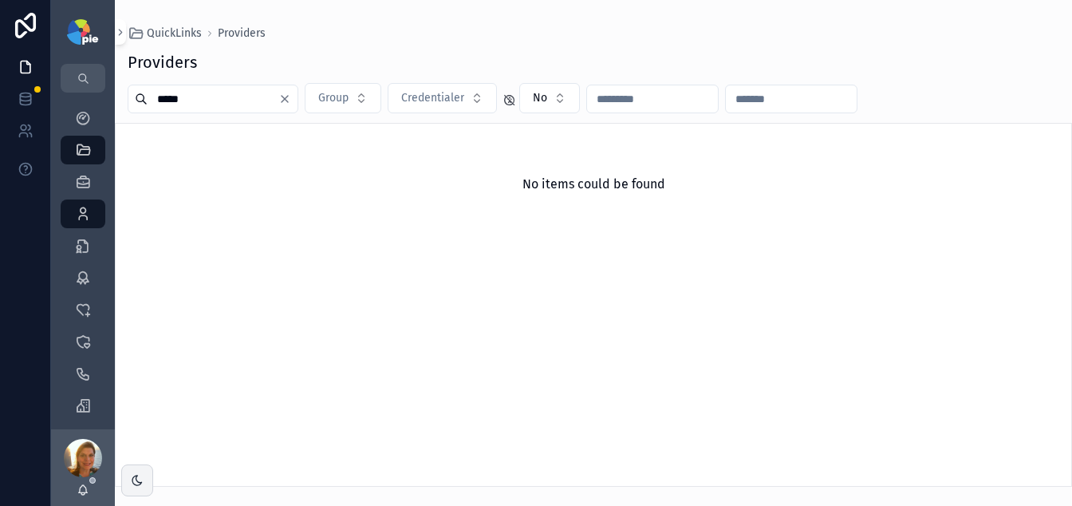
click at [229, 94] on input "*****" at bounding box center [213, 99] width 131 height 22
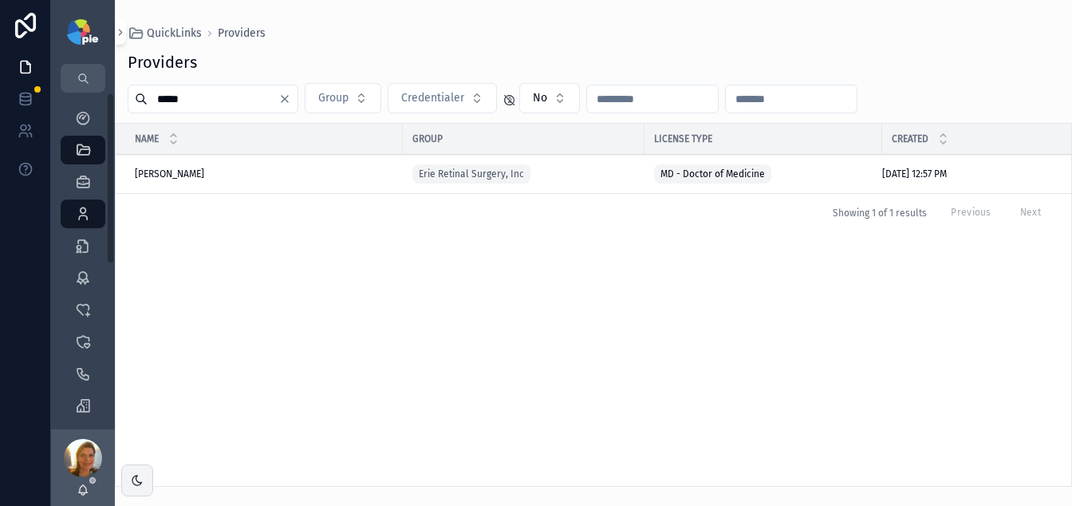
type input "*****"
click at [184, 170] on span "[PERSON_NAME]" at bounding box center [169, 174] width 69 height 13
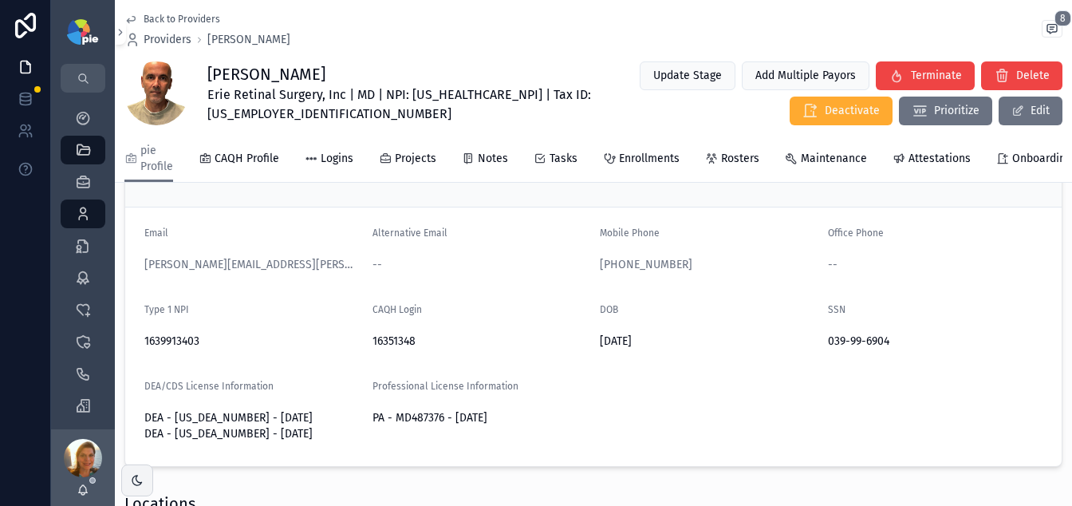
scroll to position [179, 0]
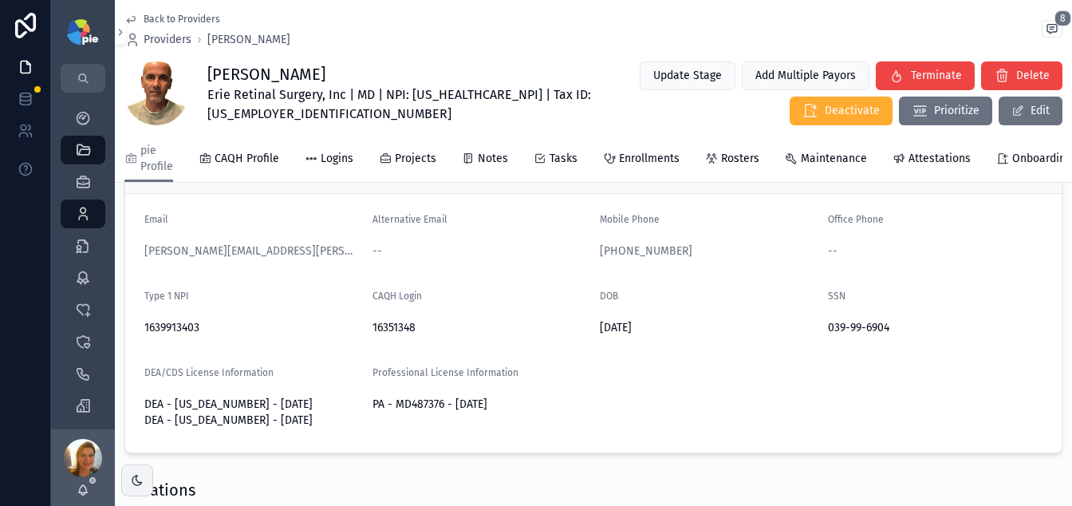
click at [406, 162] on span "Projects" at bounding box center [415, 159] width 41 height 16
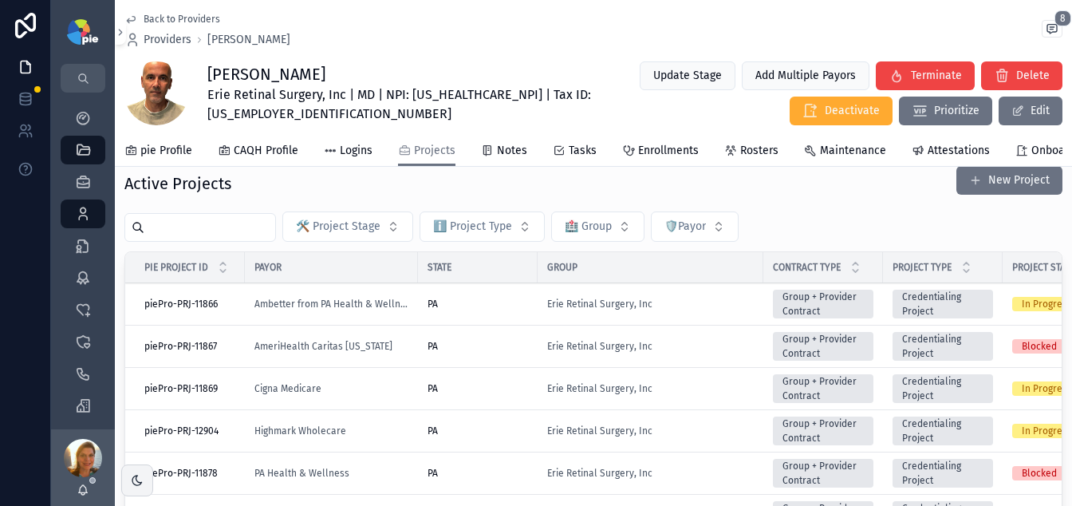
scroll to position [43, 0]
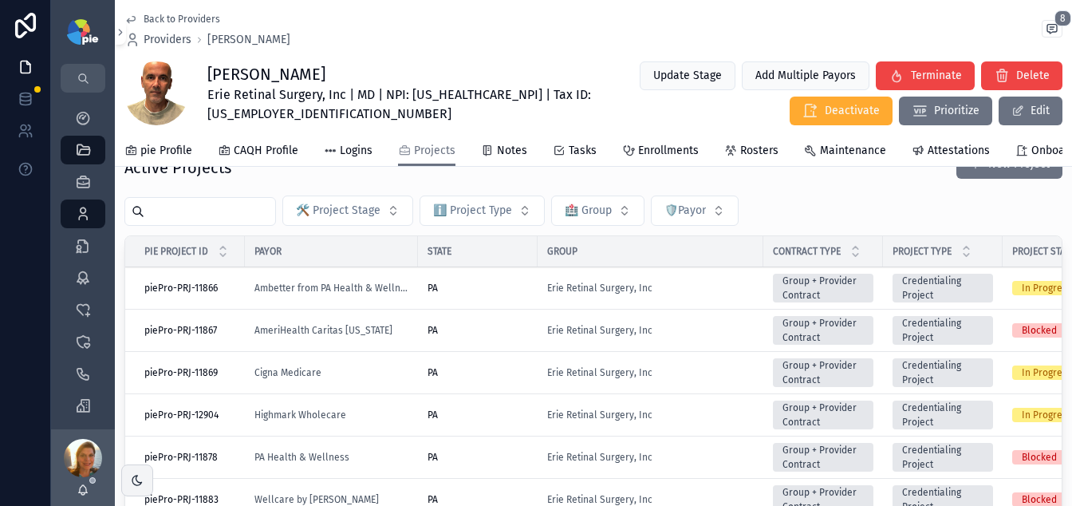
click at [373, 379] on div "Cigna Medicare" at bounding box center [332, 372] width 154 height 13
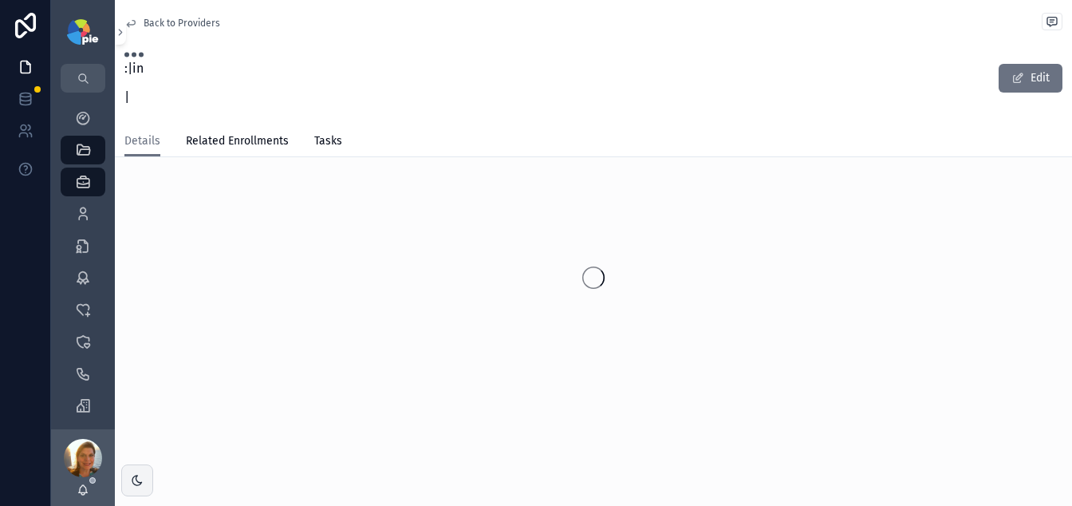
scroll to position [25, 0]
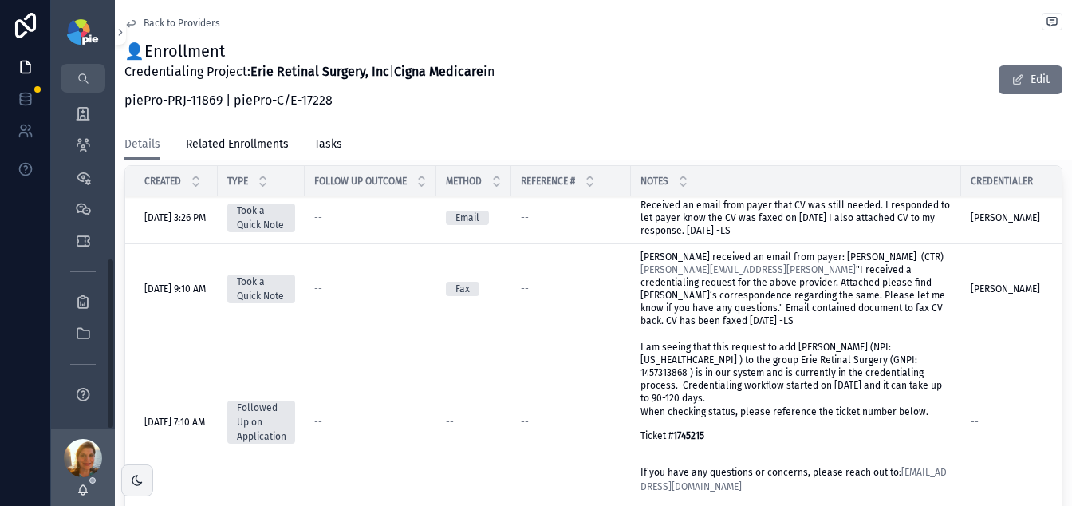
scroll to position [914, 0]
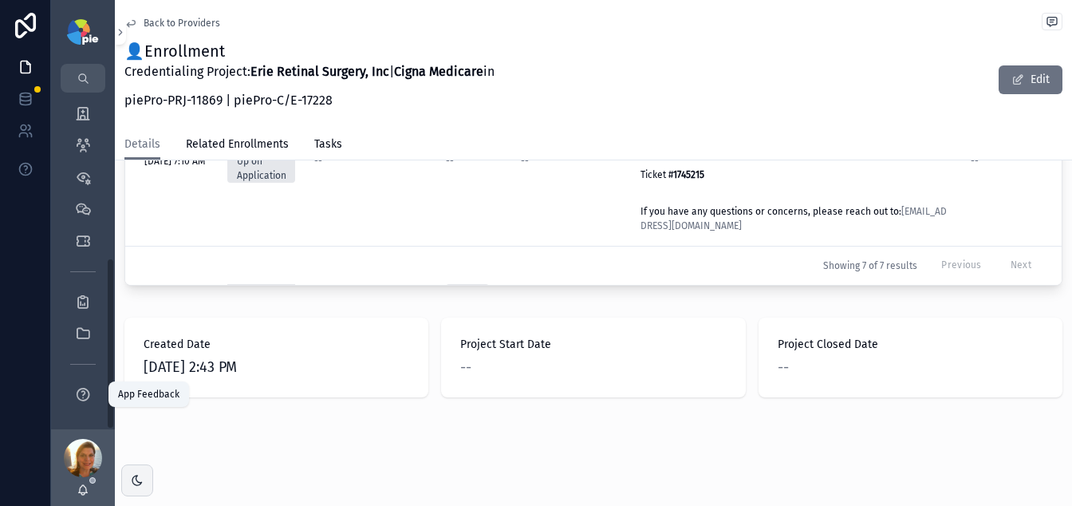
click at [81, 393] on icon "scrollable content" at bounding box center [83, 394] width 16 height 16
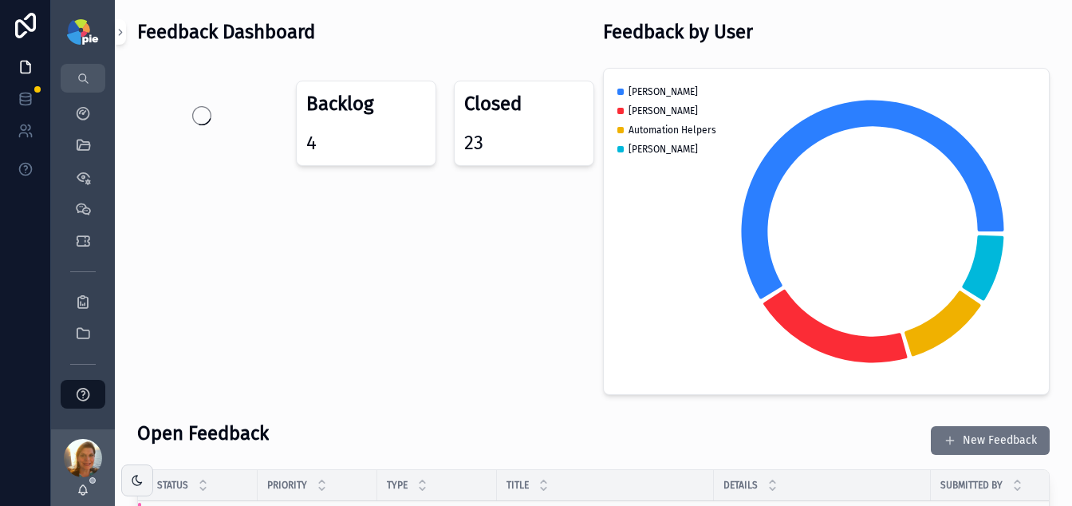
click at [918, 428] on button "New Feedback" at bounding box center [990, 440] width 119 height 29
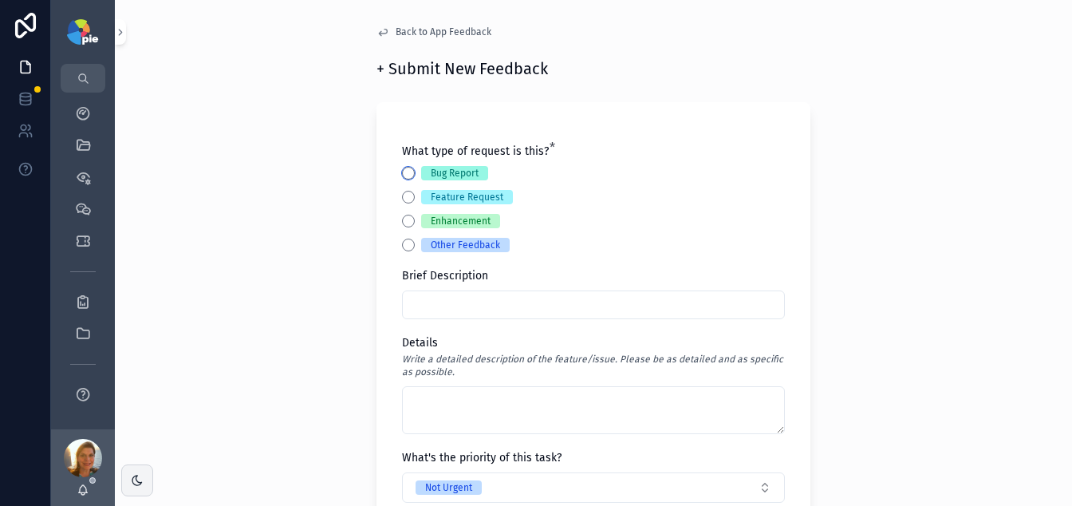
click at [402, 168] on button "Bug Report" at bounding box center [408, 173] width 13 height 13
click at [461, 303] on input "scrollable content" at bounding box center [593, 305] width 381 height 22
type input "**********"
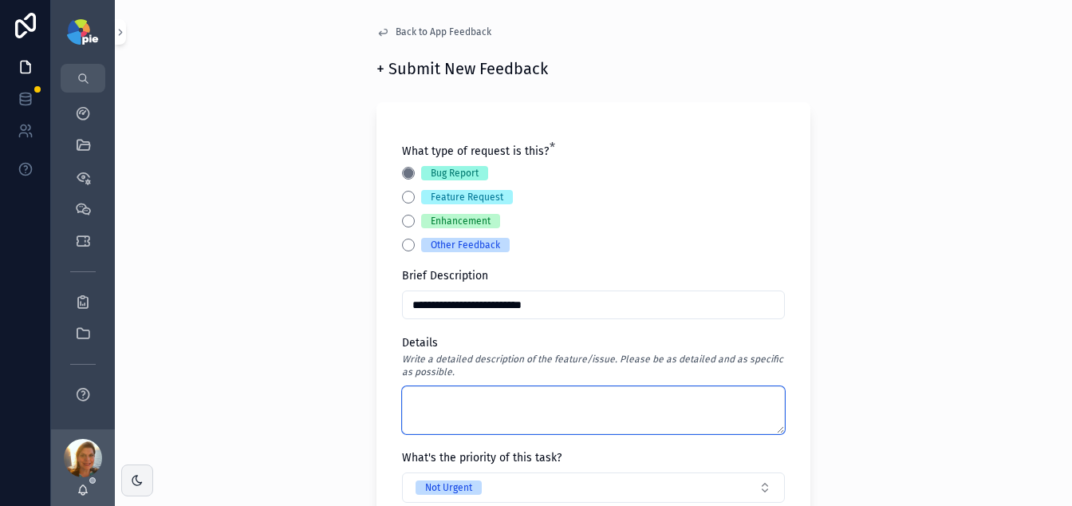
click at [452, 413] on textarea "scrollable content" at bounding box center [593, 410] width 383 height 48
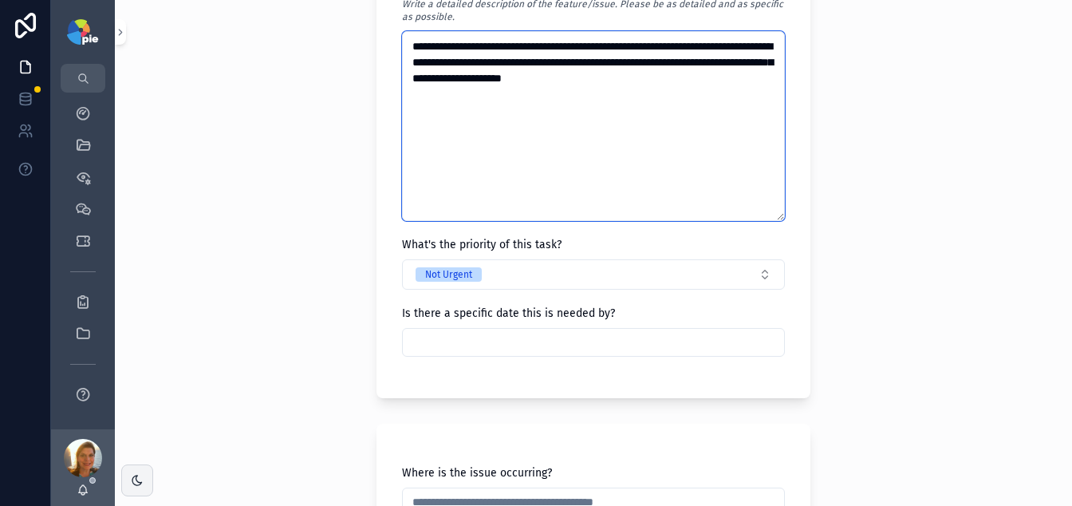
scroll to position [349, 0]
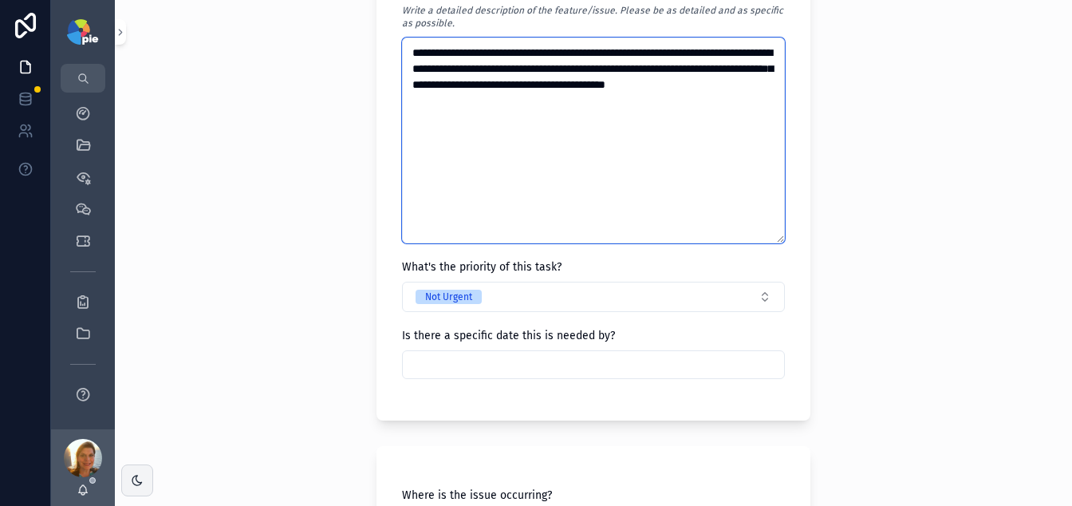
click at [446, 83] on textarea "**********" at bounding box center [593, 141] width 383 height 206
click at [681, 83] on textarea "**********" at bounding box center [593, 141] width 383 height 206
drag, startPoint x: 456, startPoint y: 97, endPoint x: 464, endPoint y: 100, distance: 9.1
click at [456, 97] on textarea "**********" at bounding box center [593, 141] width 383 height 206
click at [575, 98] on textarea "**********" at bounding box center [593, 141] width 383 height 206
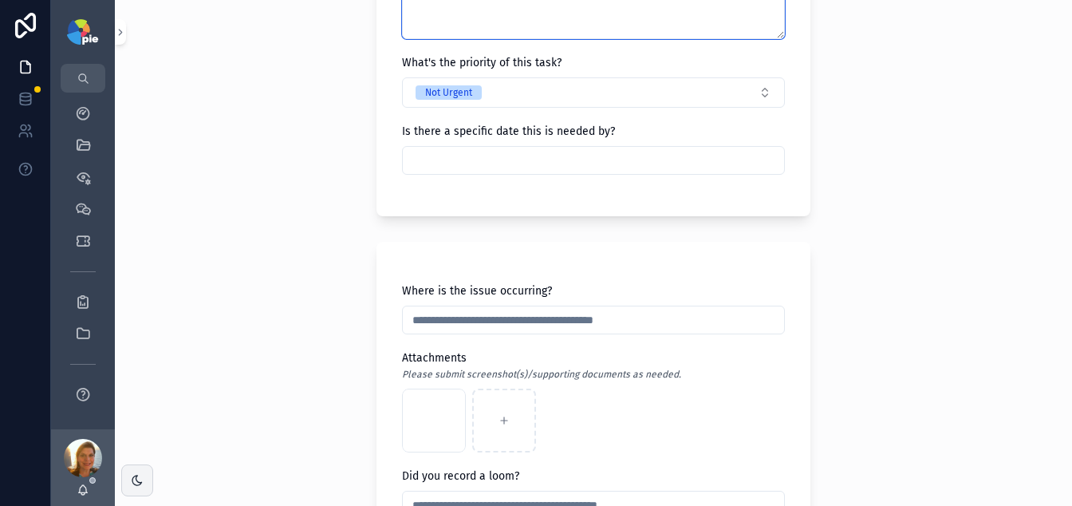
scroll to position [844, 0]
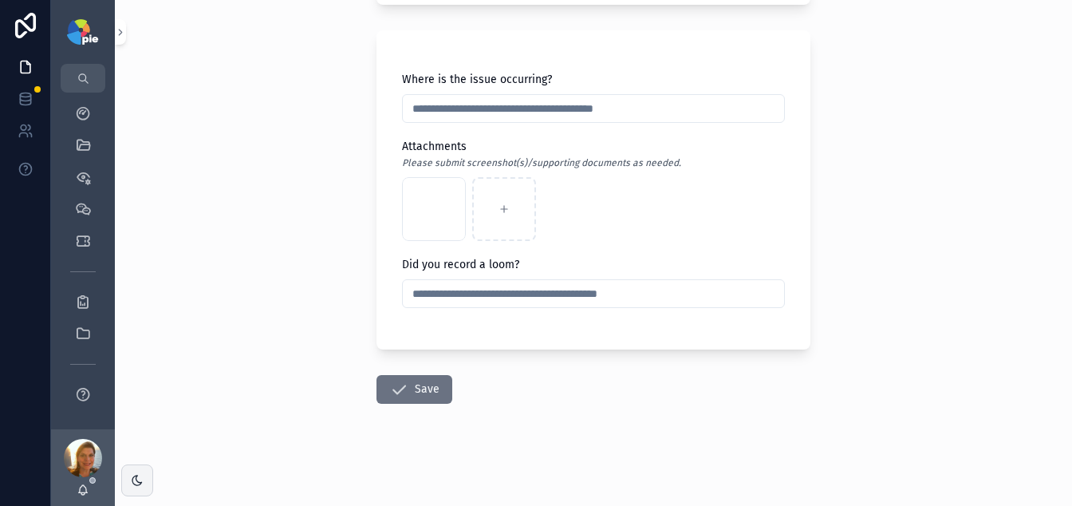
type textarea "**********"
click at [416, 400] on button "Save" at bounding box center [415, 389] width 76 height 29
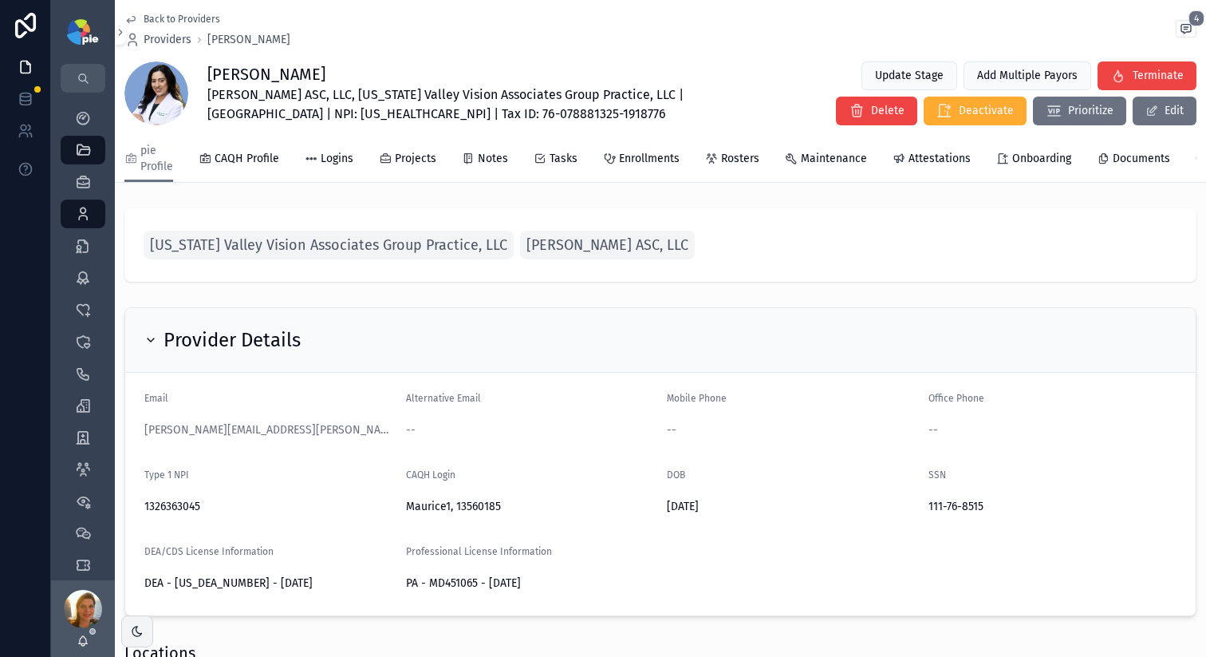
click at [176, 29] on div "Back to Providers Providers [PERSON_NAME]" at bounding box center [207, 30] width 166 height 35
click at [176, 35] on span "Providers" at bounding box center [168, 40] width 48 height 16
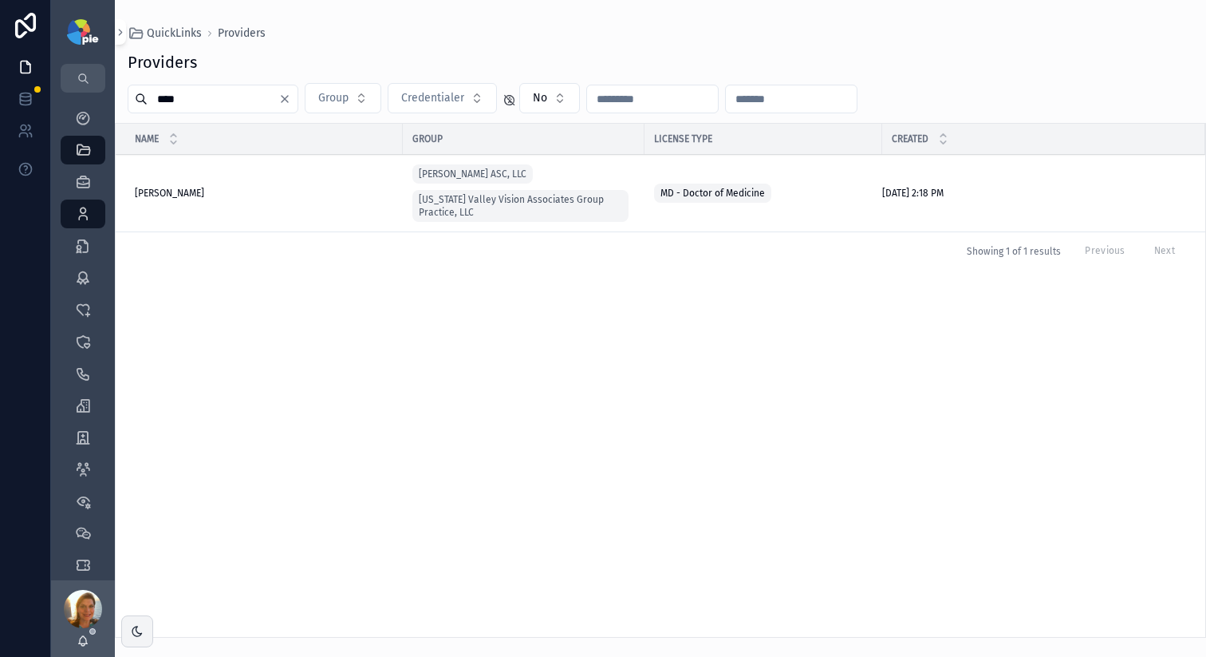
click at [177, 192] on span "[PERSON_NAME]" at bounding box center [169, 193] width 69 height 13
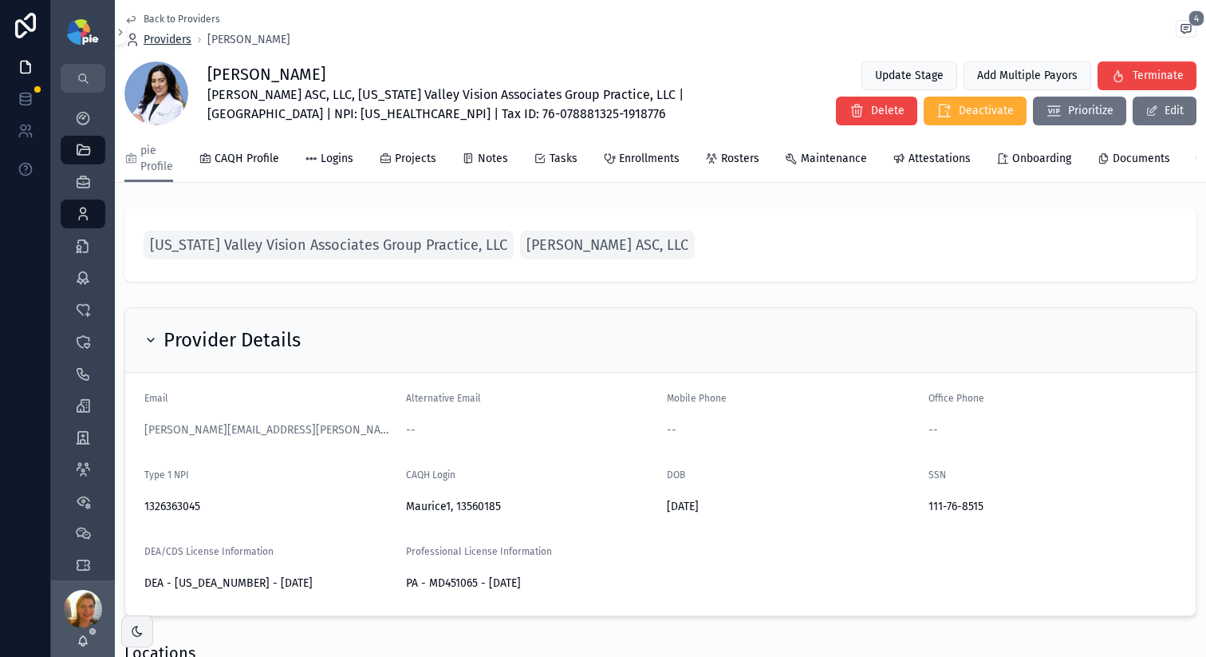
click at [156, 38] on span "Providers" at bounding box center [168, 40] width 48 height 16
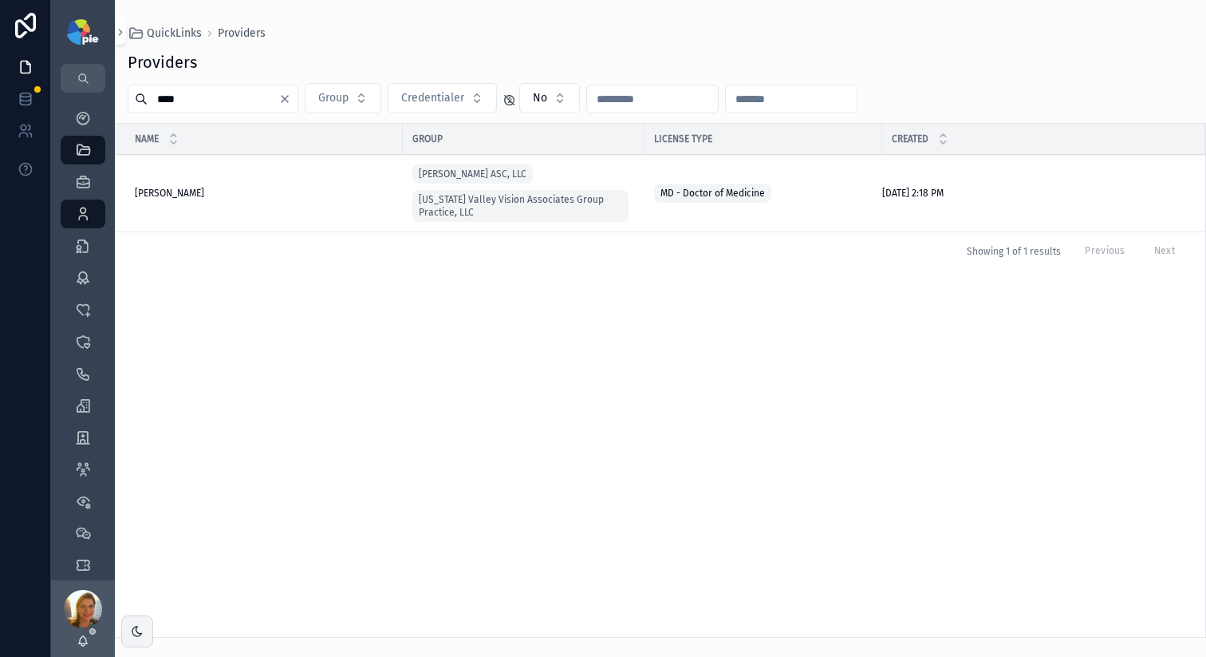
click at [218, 97] on input "****" at bounding box center [213, 99] width 131 height 22
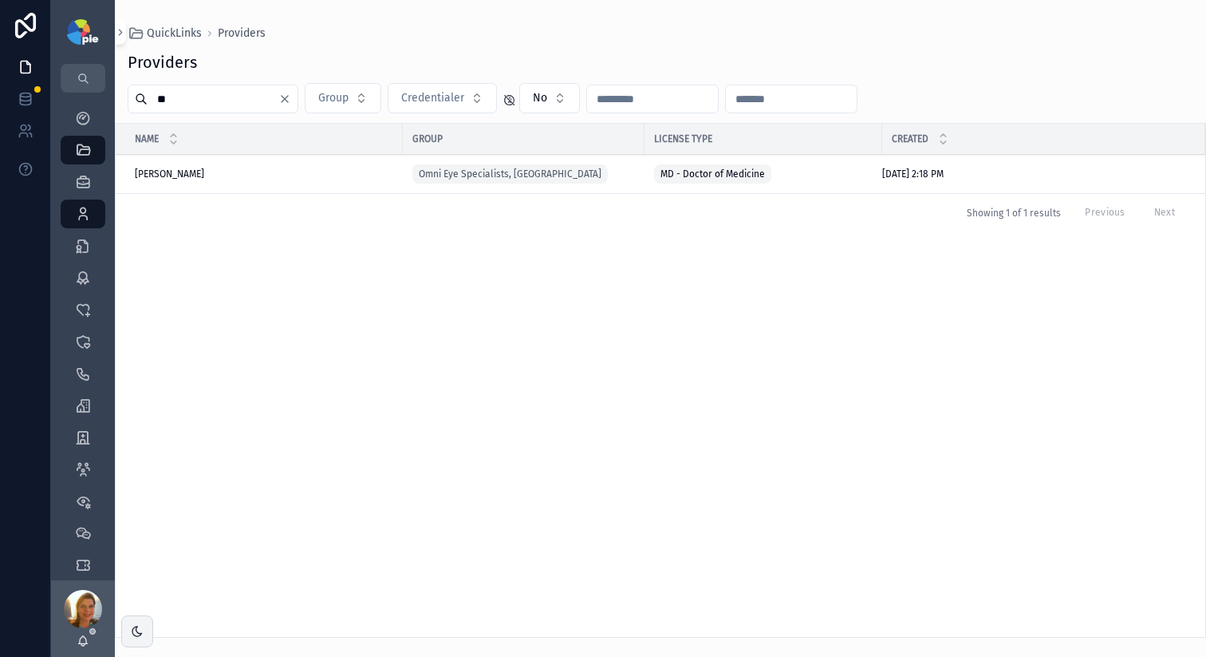
type input "*"
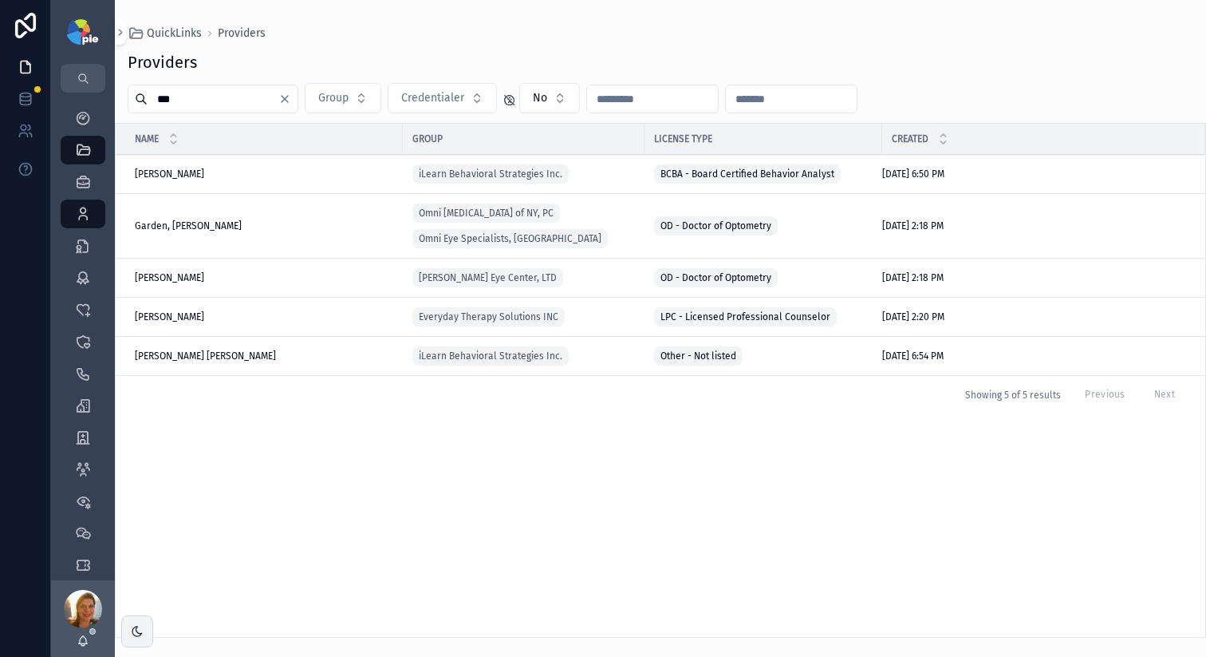
type input "***"
click at [184, 271] on span "[PERSON_NAME]" at bounding box center [169, 277] width 69 height 13
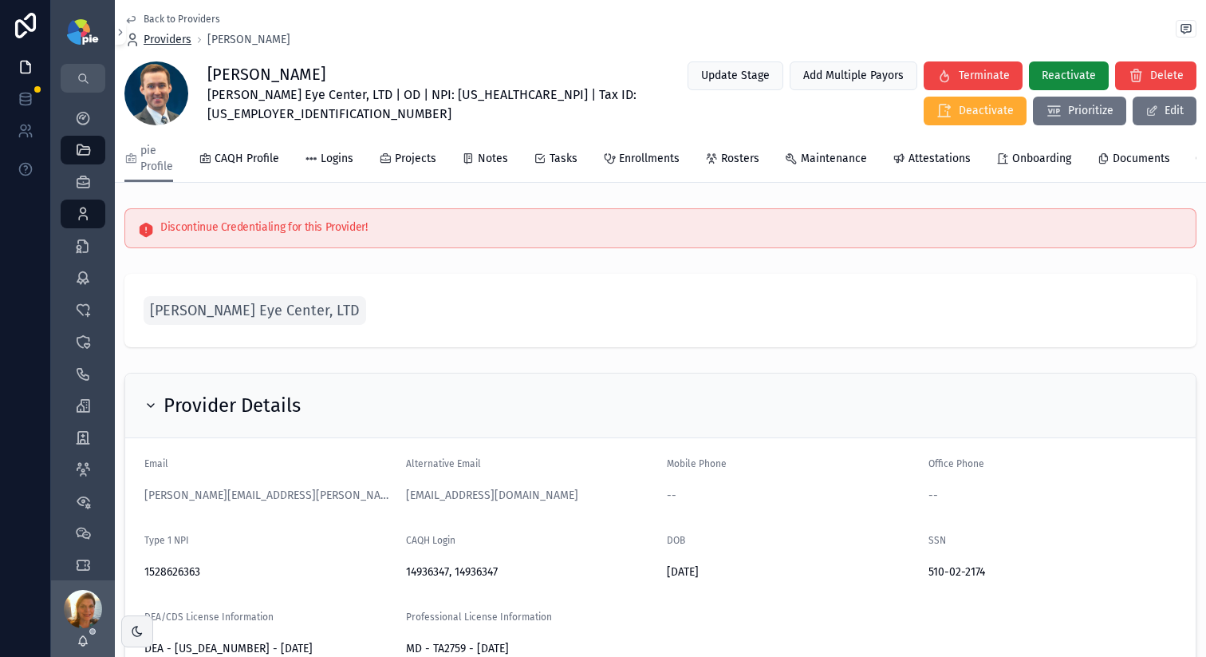
click at [155, 39] on span "Providers" at bounding box center [168, 40] width 48 height 16
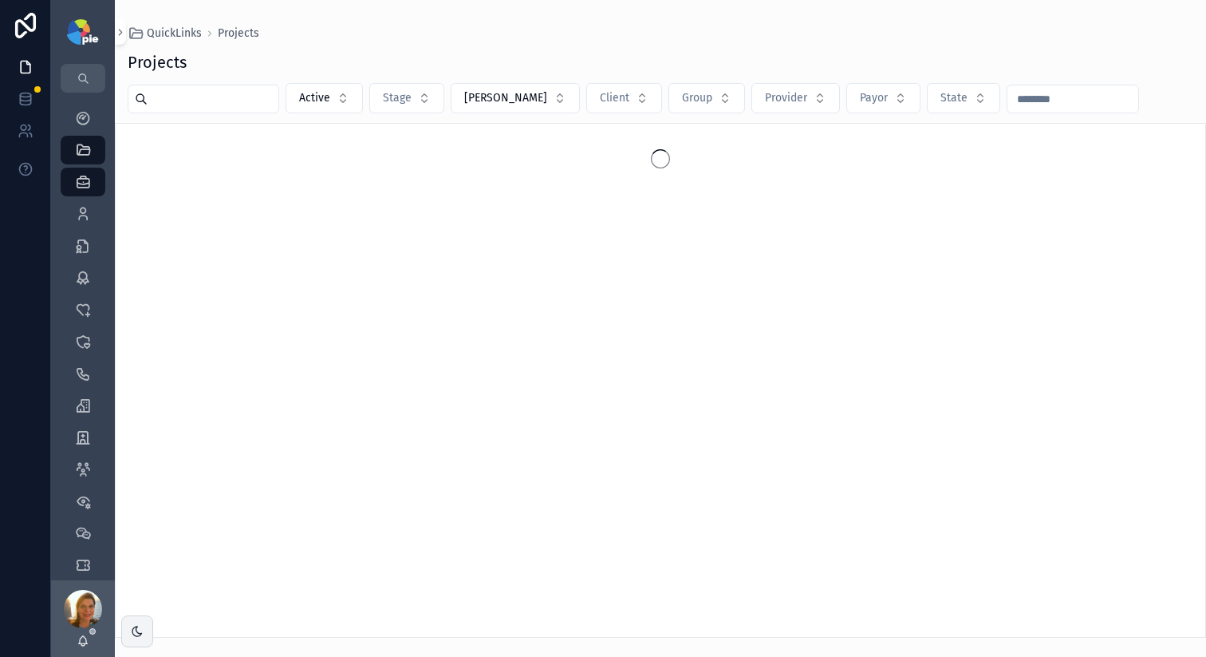
click at [168, 89] on div "scrollable content" at bounding box center [204, 99] width 152 height 29
click at [168, 106] on input "scrollable content" at bounding box center [213, 99] width 131 height 22
click at [183, 104] on input "*****" at bounding box center [213, 99] width 131 height 22
click at [182, 104] on input "*****" at bounding box center [213, 99] width 131 height 22
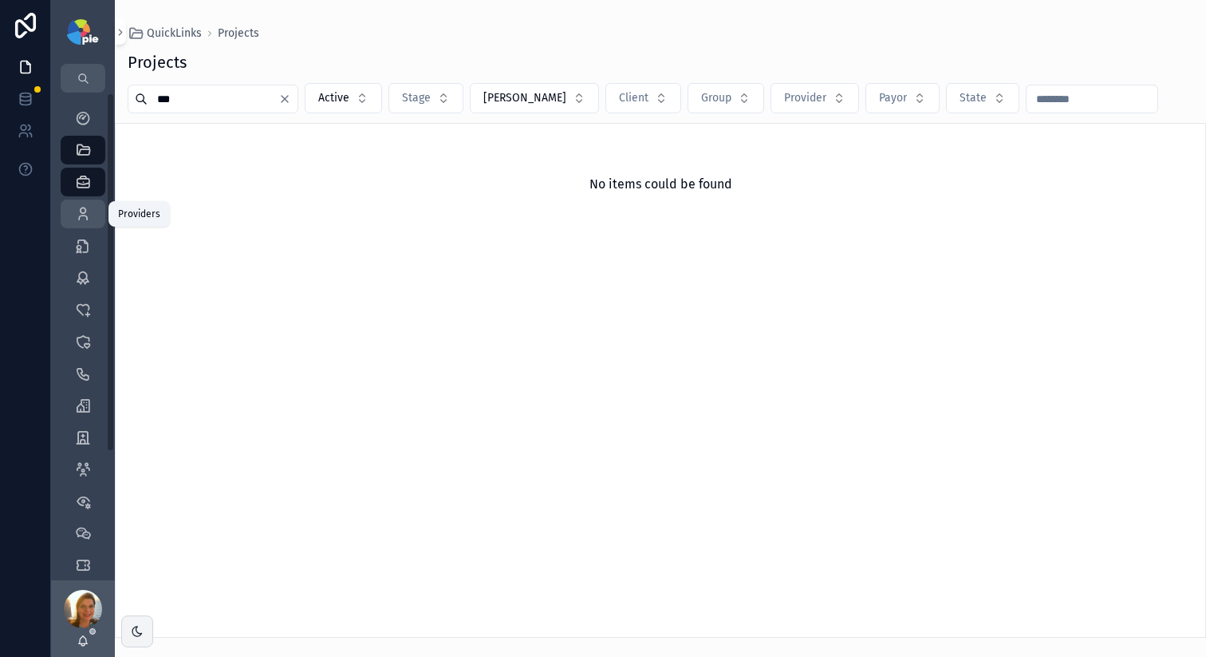
type input "***"
click at [85, 212] on icon "scrollable content" at bounding box center [83, 214] width 16 height 16
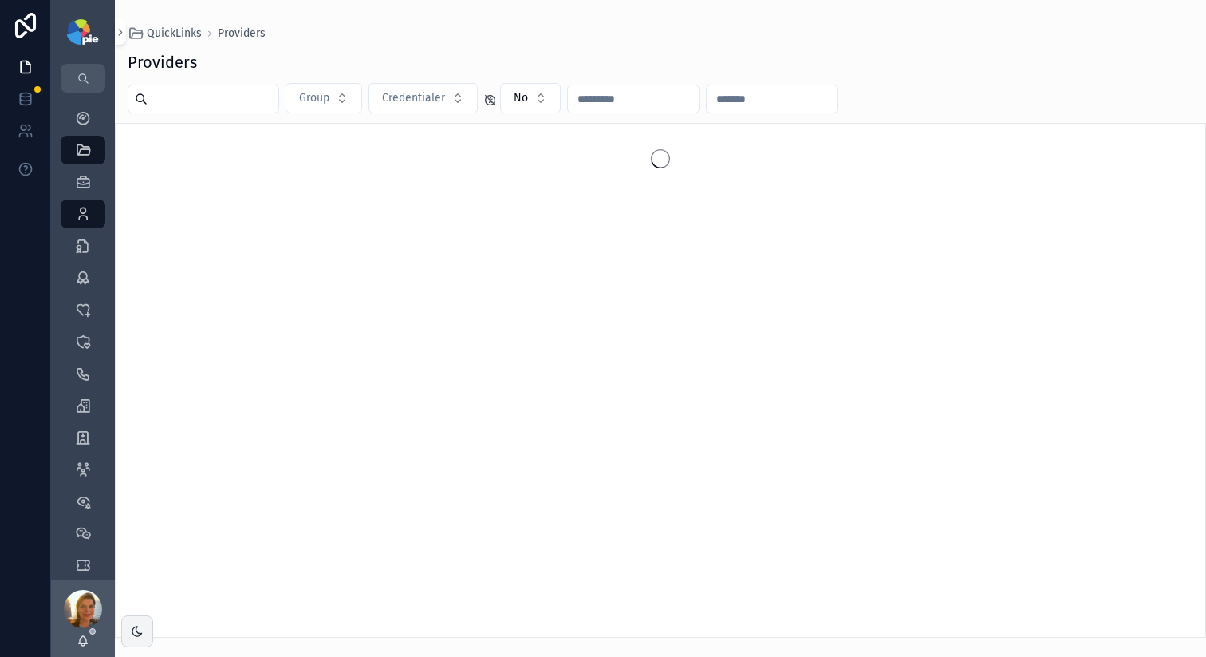
click at [233, 105] on input "scrollable content" at bounding box center [213, 99] width 131 height 22
type input "*"
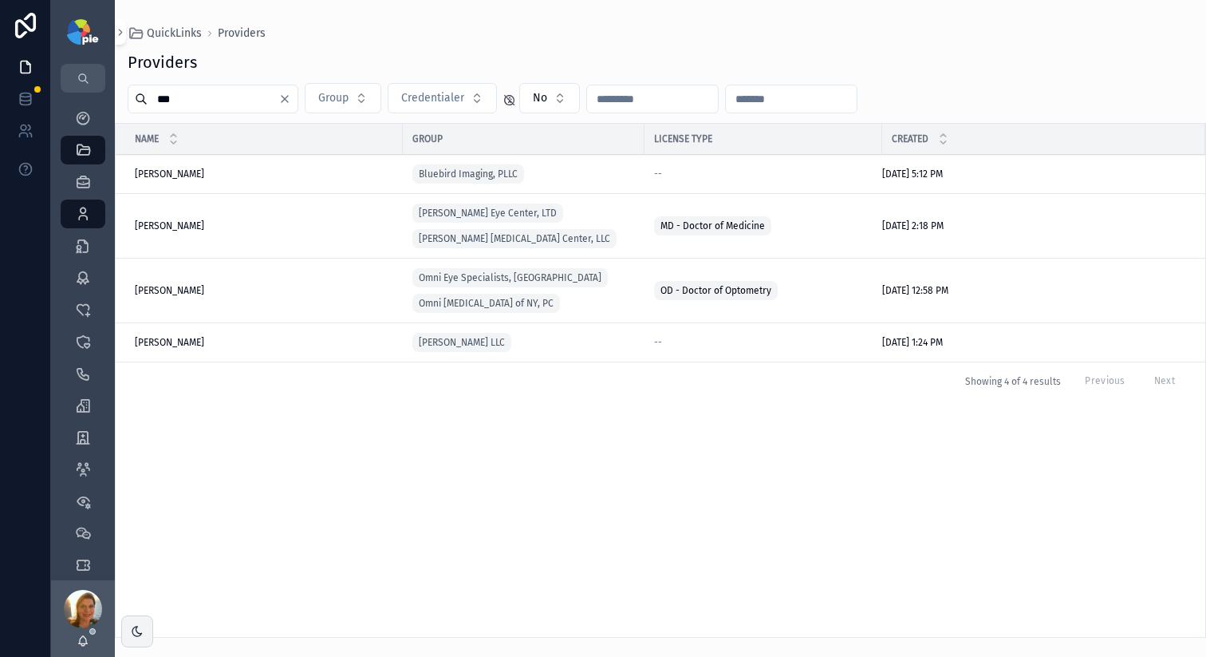
type input "***"
click at [182, 222] on span "Nguyen, Thanh" at bounding box center [169, 225] width 69 height 13
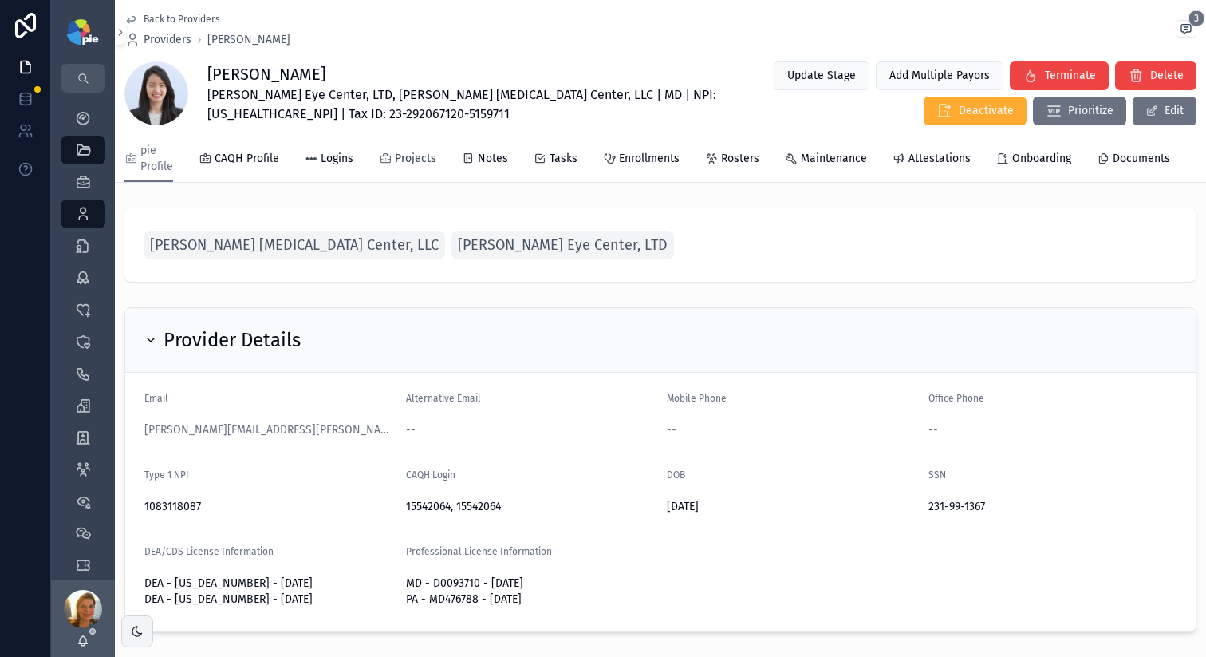
click at [412, 155] on span "Projects" at bounding box center [415, 159] width 41 height 16
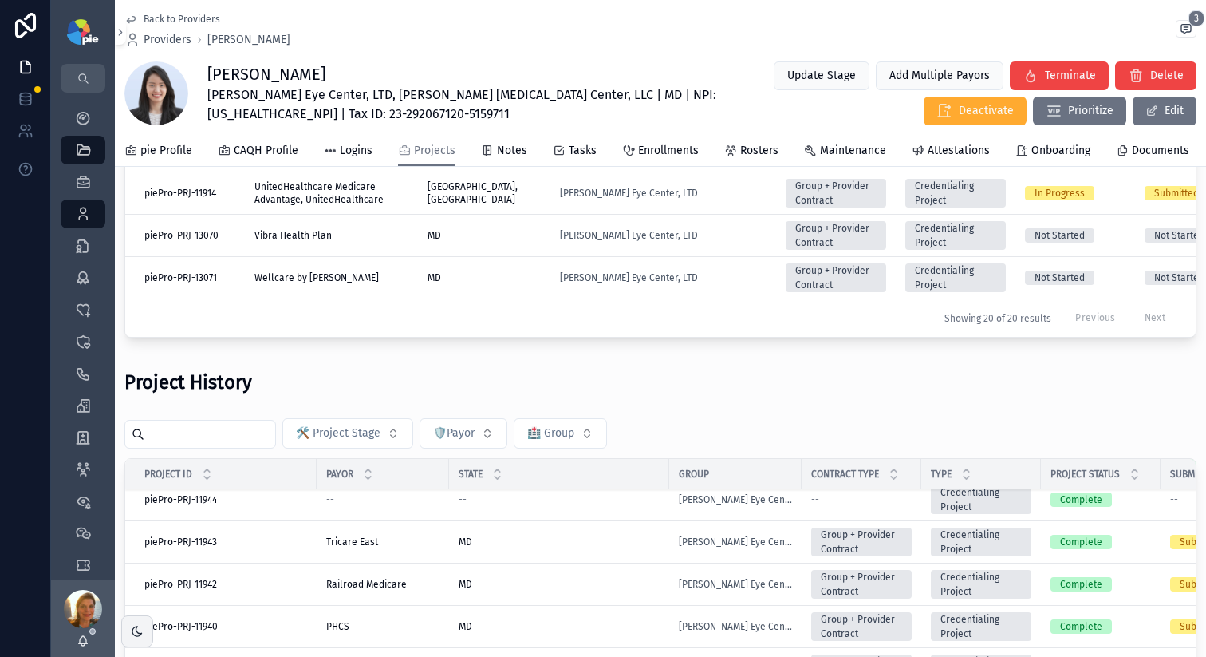
scroll to position [324, 0]
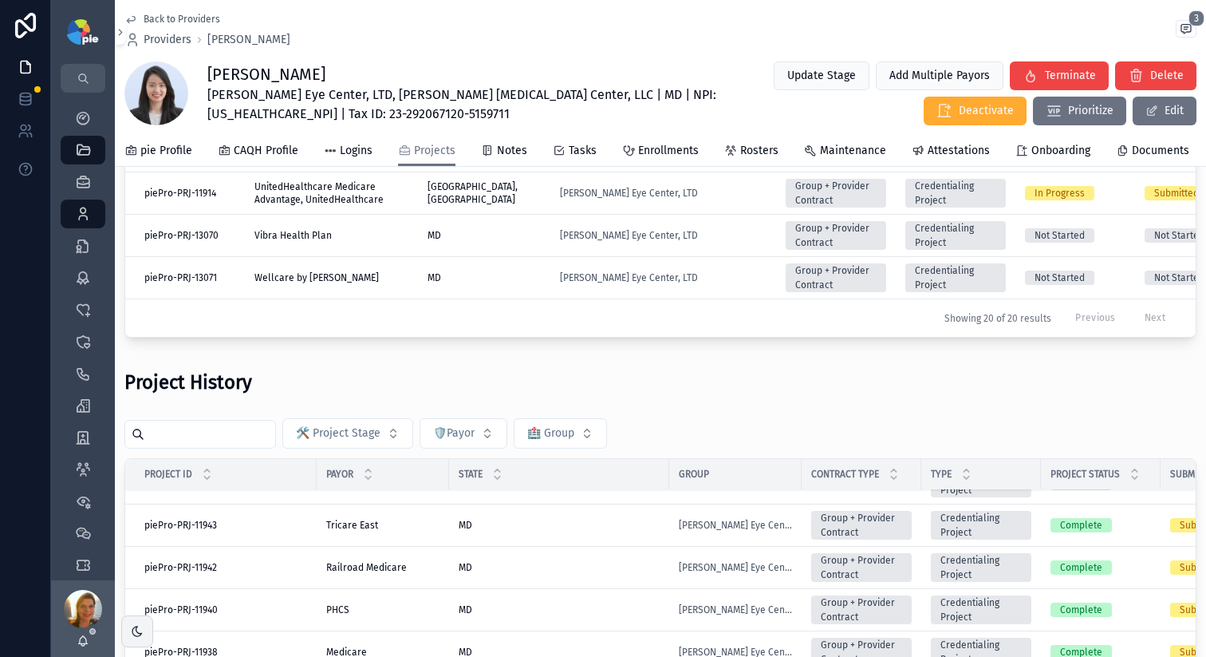
drag, startPoint x: 185, startPoint y: 443, endPoint x: 193, endPoint y: 413, distance: 30.6
click at [184, 443] on input "scrollable content" at bounding box center [209, 434] width 131 height 22
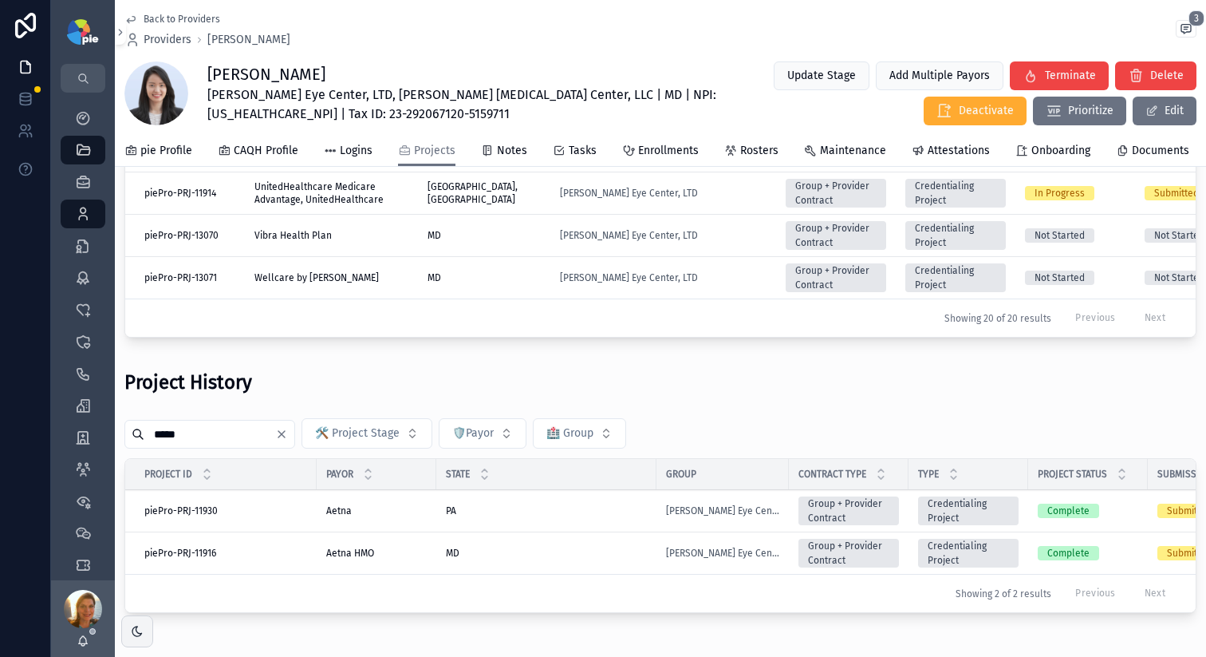
type input "*****"
click at [530, 517] on div "PA PA" at bounding box center [546, 510] width 201 height 13
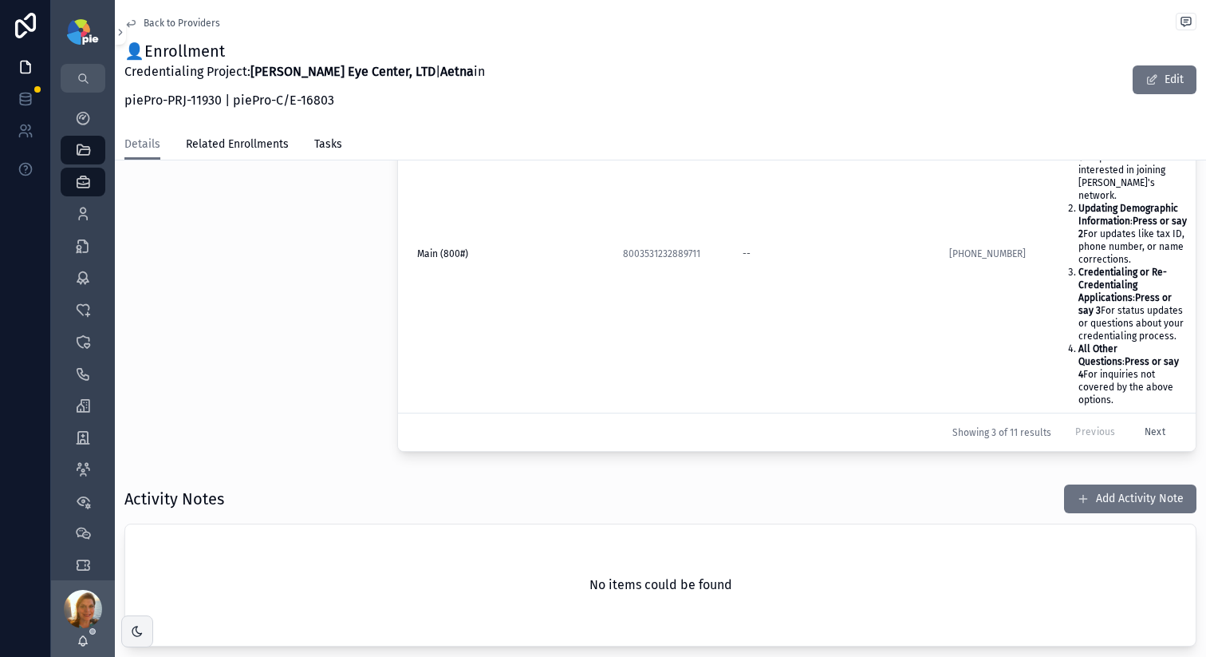
scroll to position [669, 0]
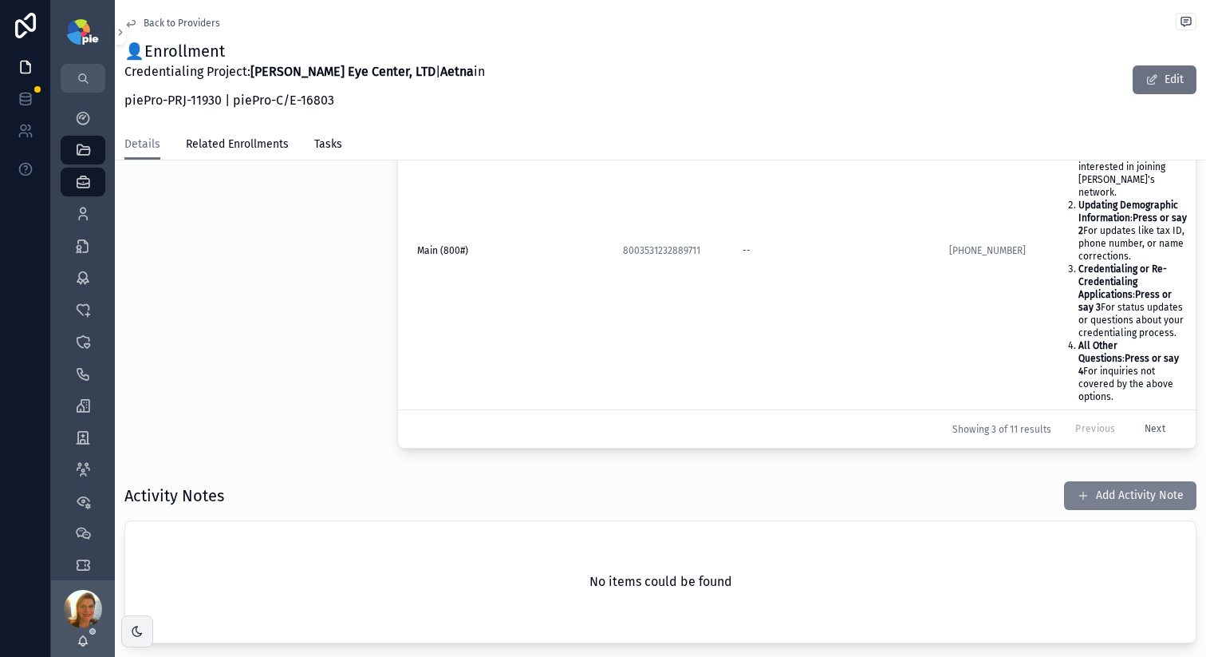
click at [1077, 489] on span "scrollable content" at bounding box center [1083, 495] width 13 height 13
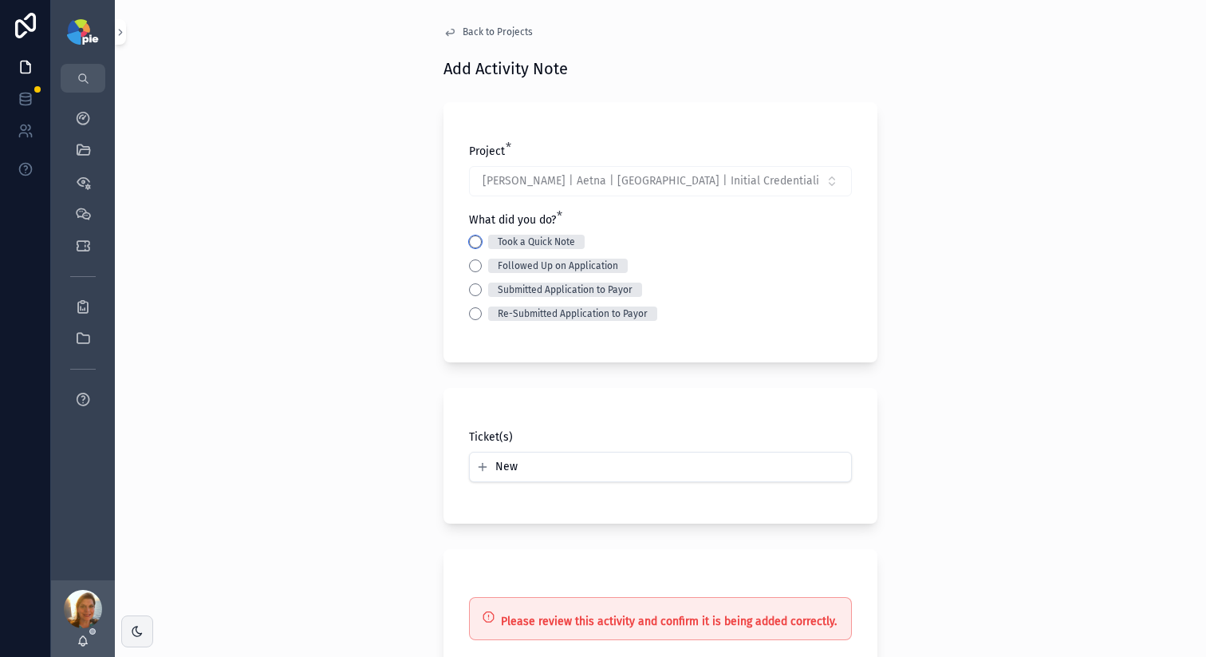
click at [469, 242] on button "Took a Quick Note" at bounding box center [475, 241] width 13 height 13
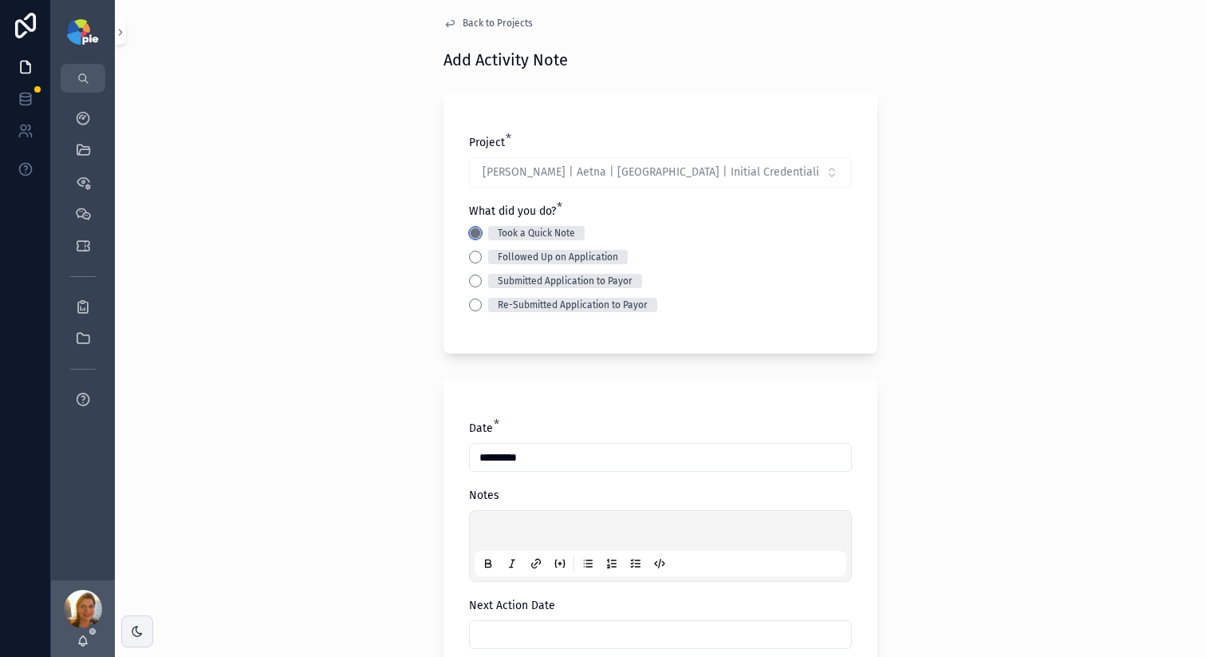
scroll to position [93, 0]
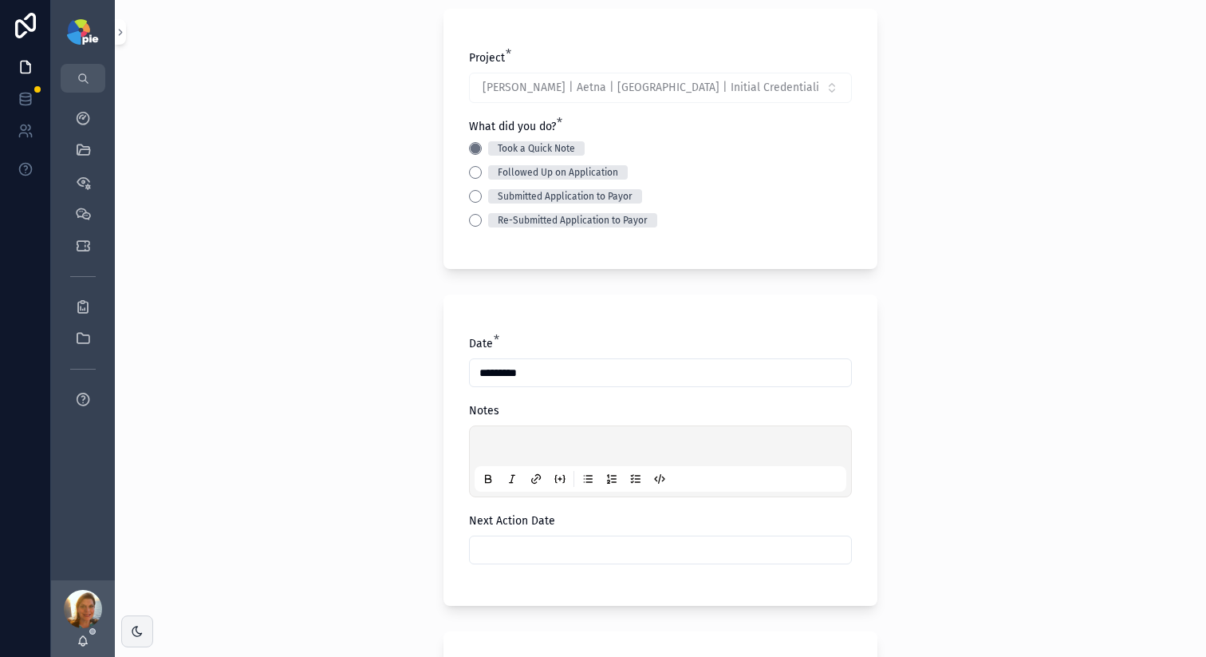
click at [514, 461] on div "scrollable content" at bounding box center [661, 461] width 372 height 61
click at [515, 444] on p "scrollable content" at bounding box center [664, 448] width 372 height 16
drag, startPoint x: 568, startPoint y: 438, endPoint x: 568, endPoint y: 447, distance: 8.8
click at [568, 438] on div "**********" at bounding box center [661, 461] width 372 height 61
click at [568, 448] on span "**********" at bounding box center [604, 448] width 253 height 11
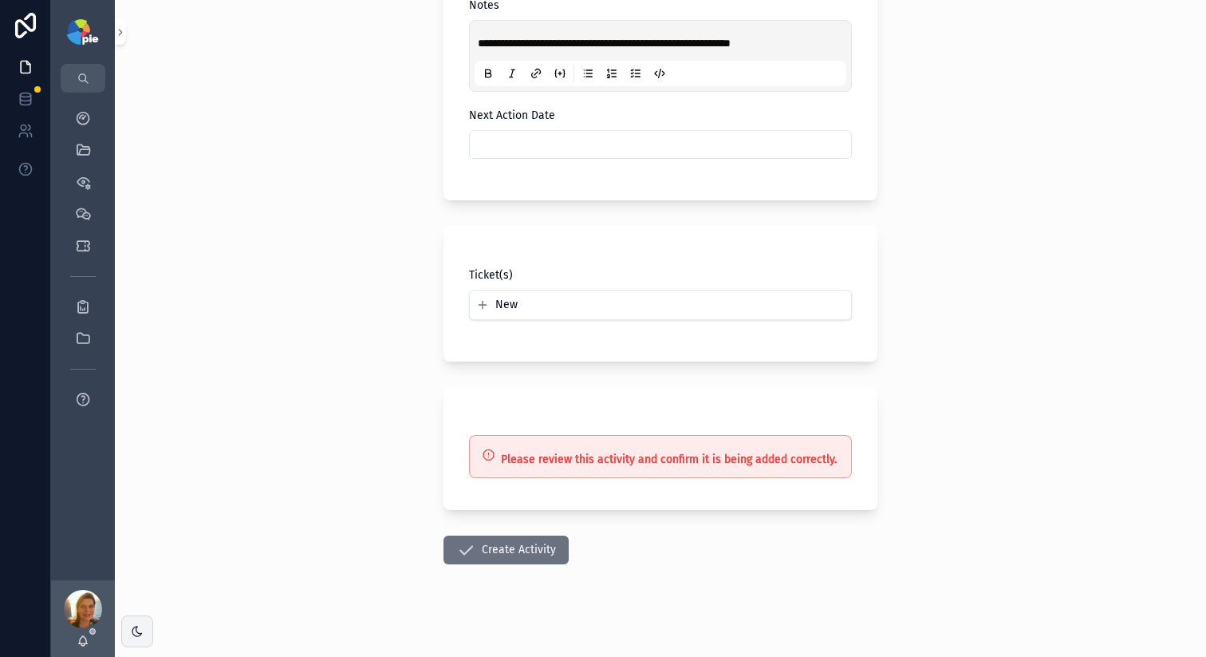
scroll to position [508, 0]
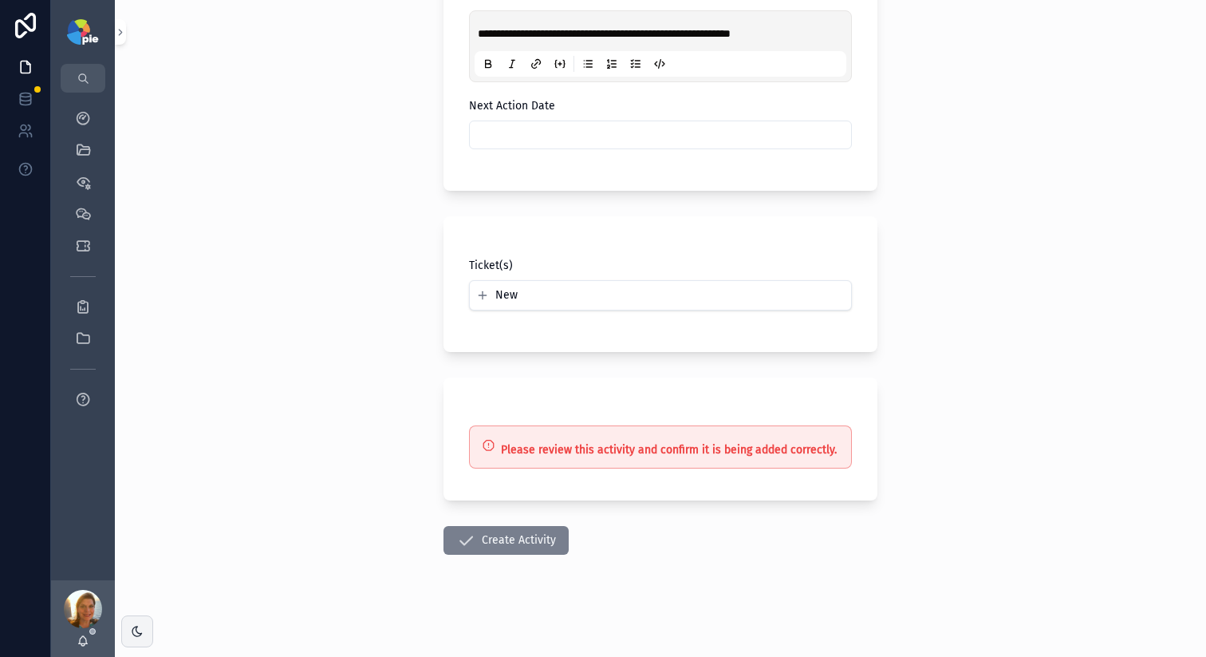
click at [499, 539] on button "Create Activity" at bounding box center [506, 540] width 125 height 29
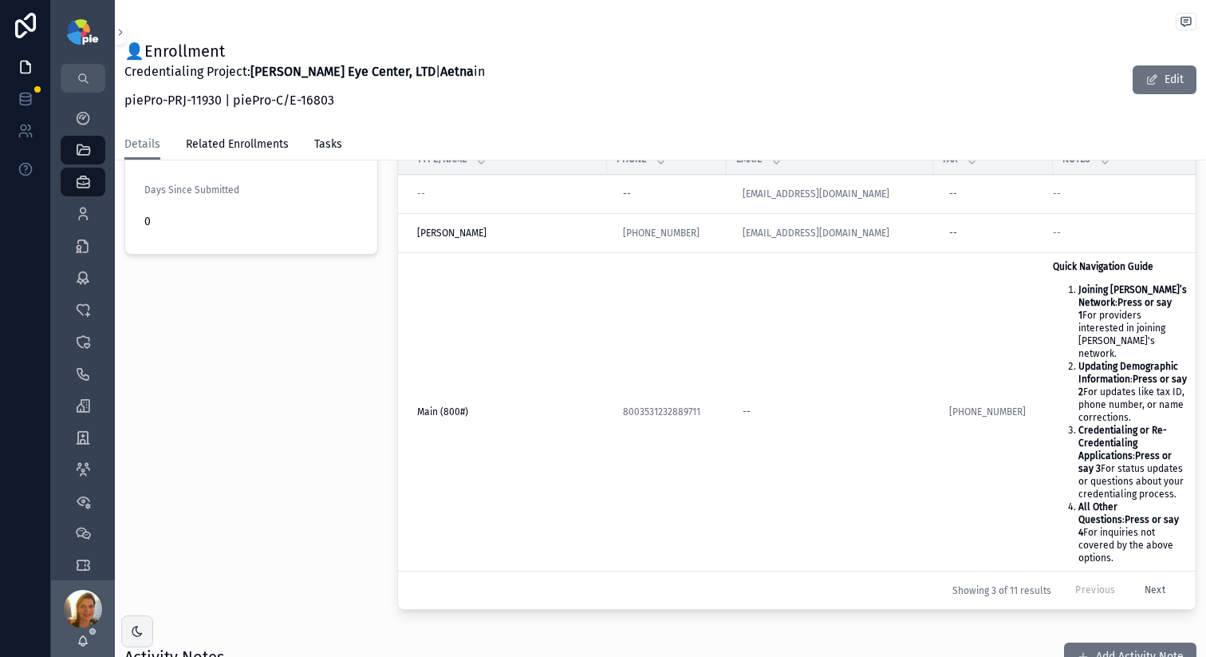
scroll to position [753, 0]
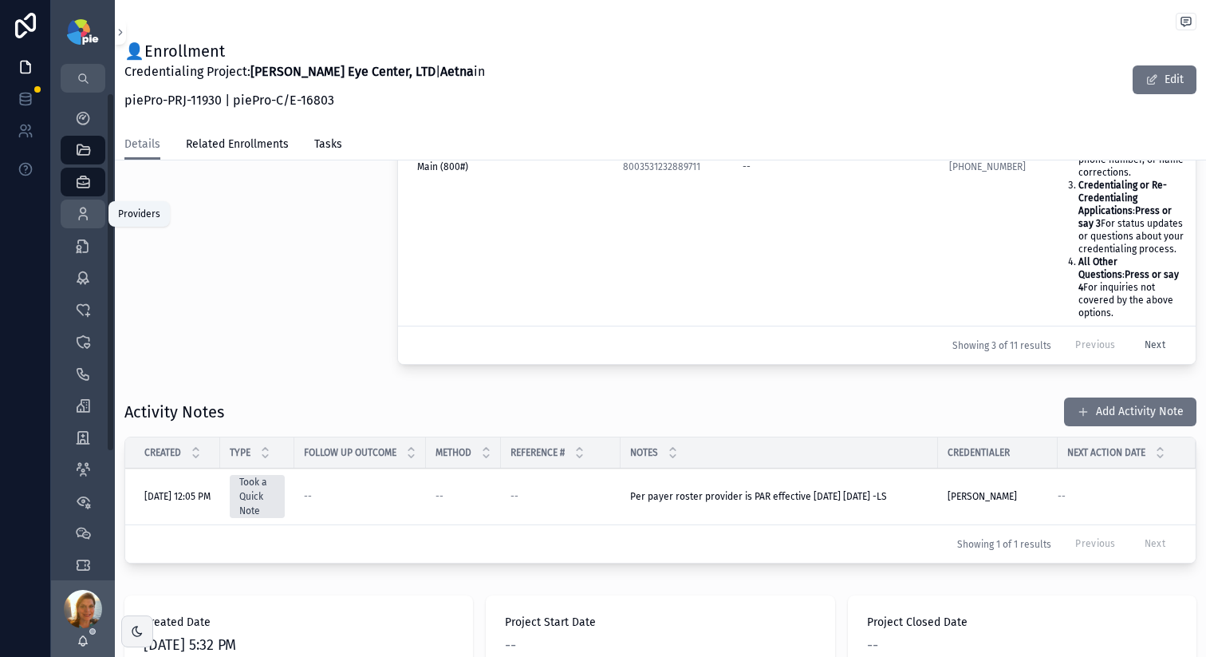
click at [80, 215] on icon "scrollable content" at bounding box center [83, 214] width 16 height 16
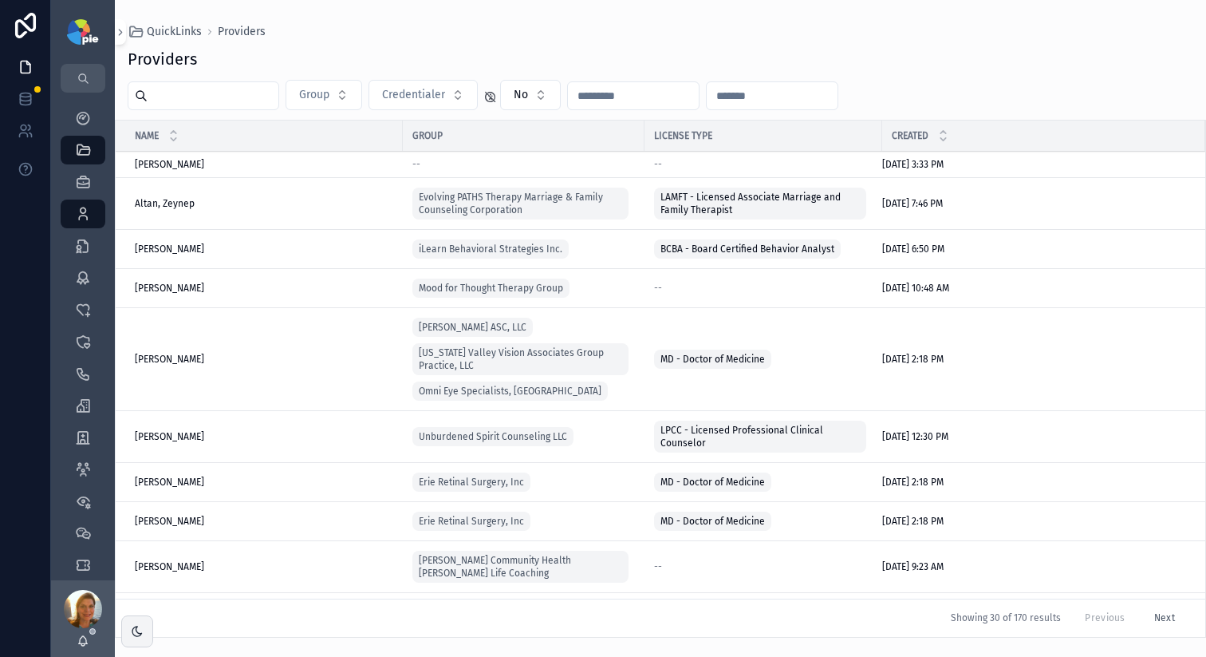
click at [201, 106] on input "scrollable content" at bounding box center [213, 96] width 131 height 22
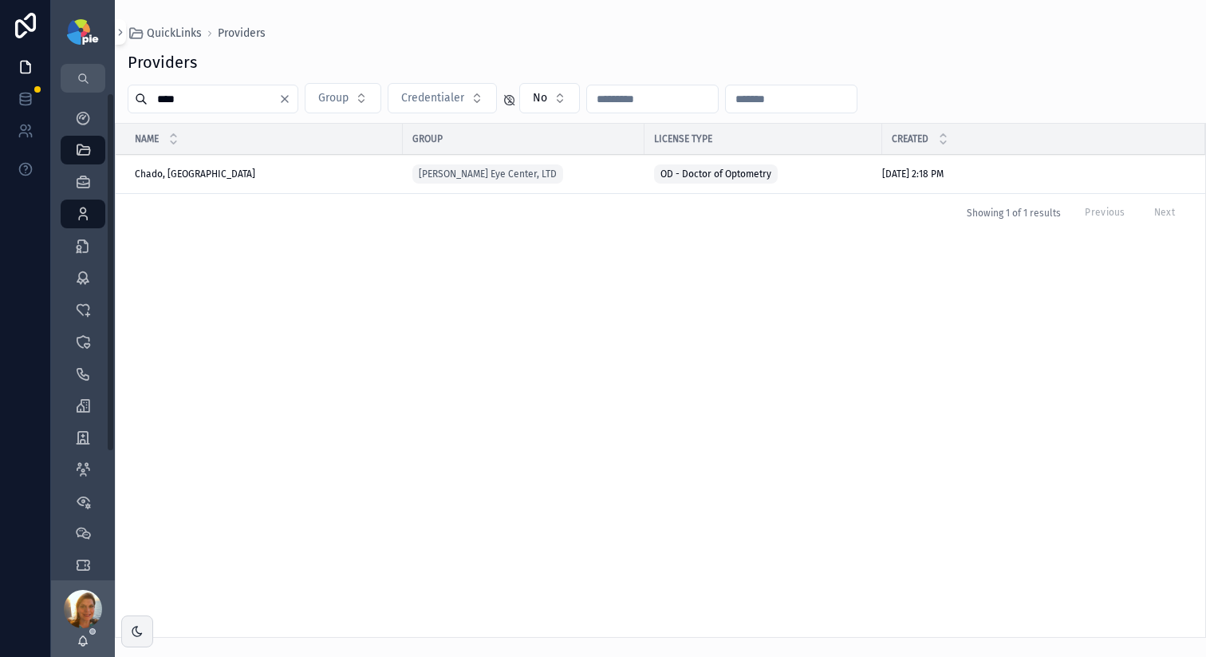
type input "****"
click at [208, 173] on div "Chado, Sydney Chado, Sydney" at bounding box center [264, 174] width 259 height 13
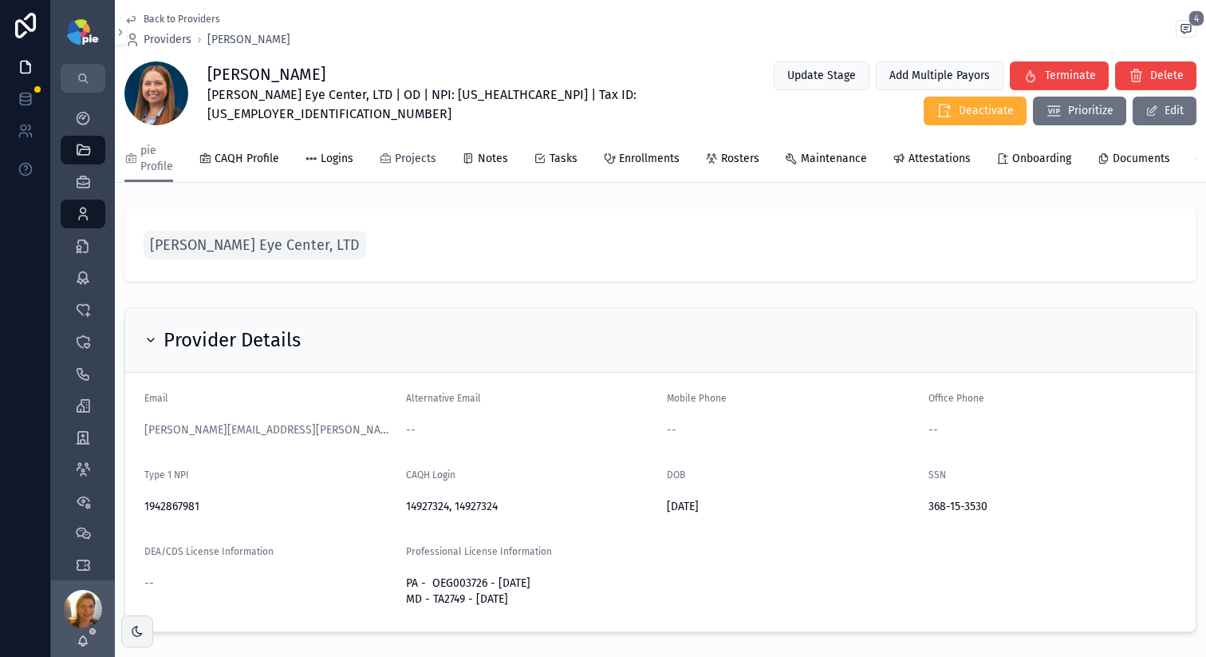
click at [401, 160] on span "Projects" at bounding box center [415, 159] width 41 height 16
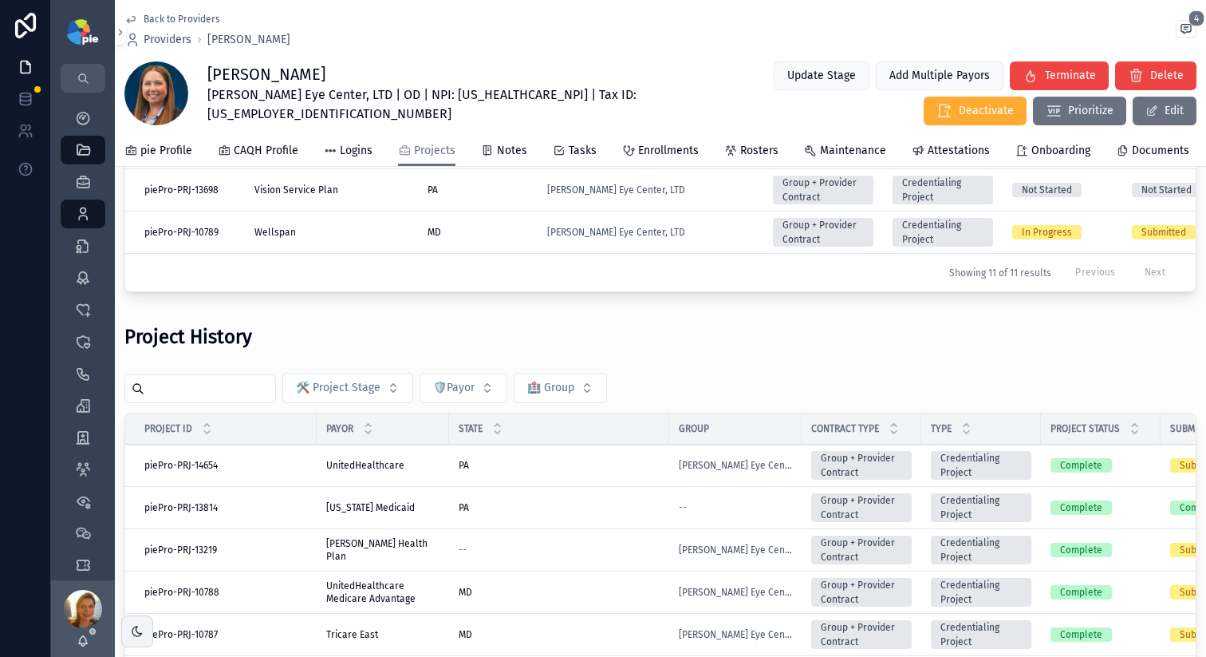
click at [272, 400] on input "scrollable content" at bounding box center [209, 388] width 131 height 22
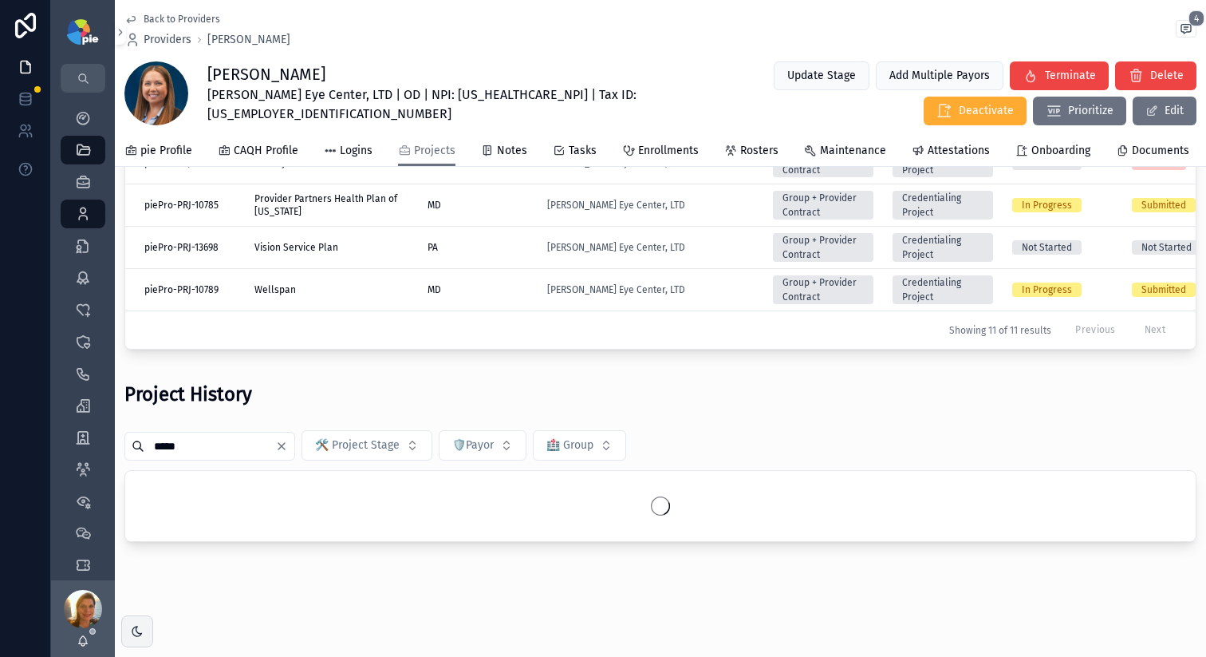
scroll to position [480, 0]
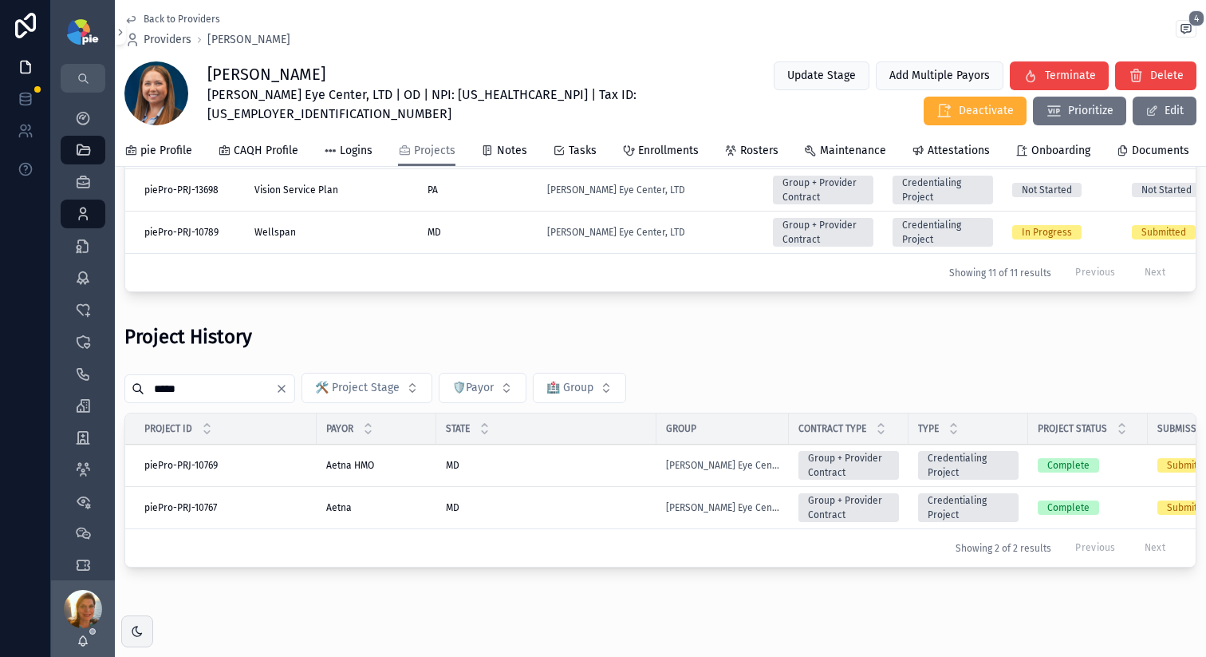
type input "*****"
click at [582, 514] on div "MD MD" at bounding box center [546, 507] width 201 height 13
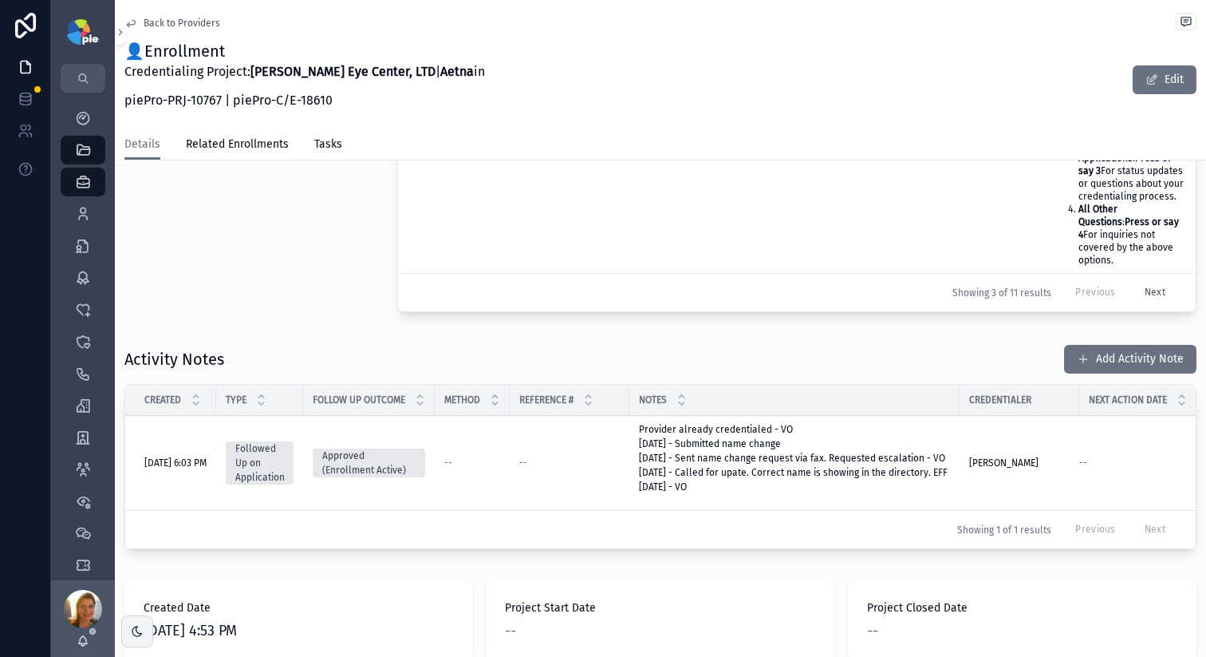
scroll to position [635, 0]
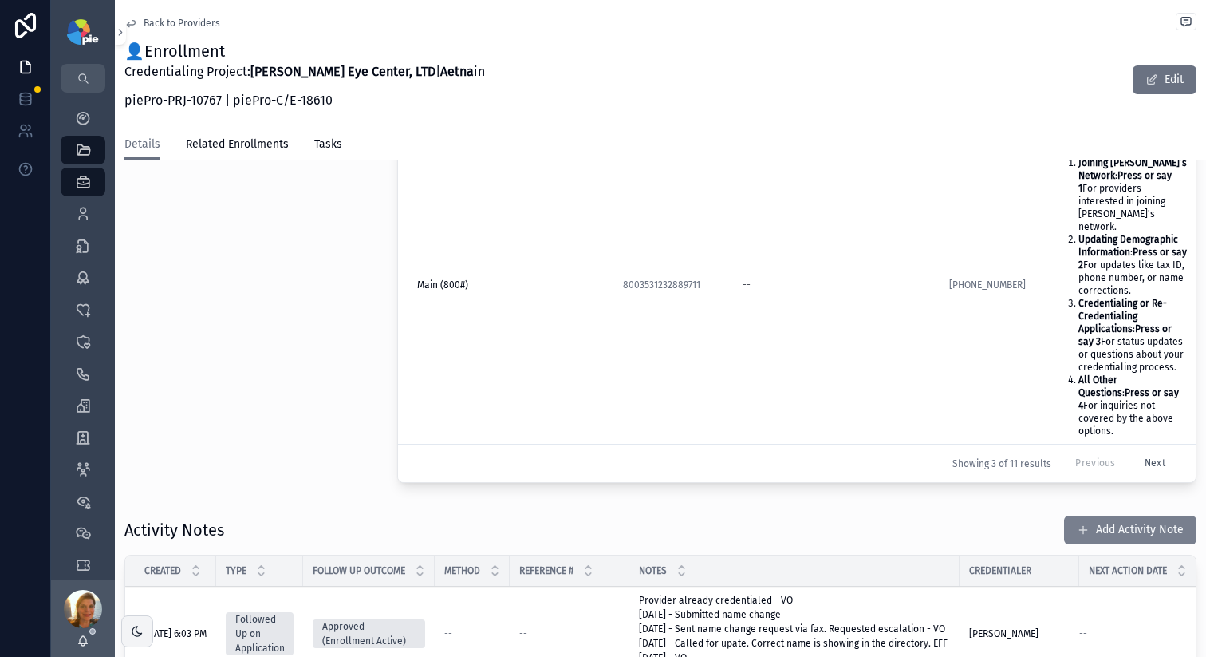
click at [1089, 515] on button "Add Activity Note" at bounding box center [1130, 529] width 132 height 29
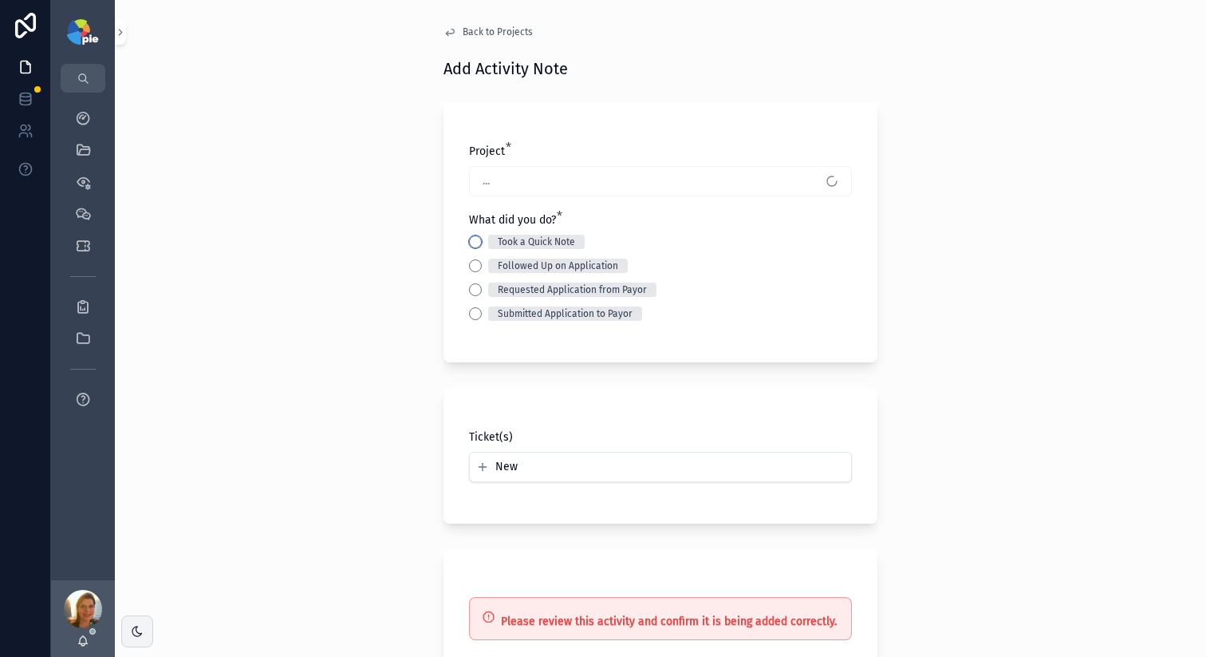
click at [469, 238] on button "Took a Quick Note" at bounding box center [475, 241] width 13 height 13
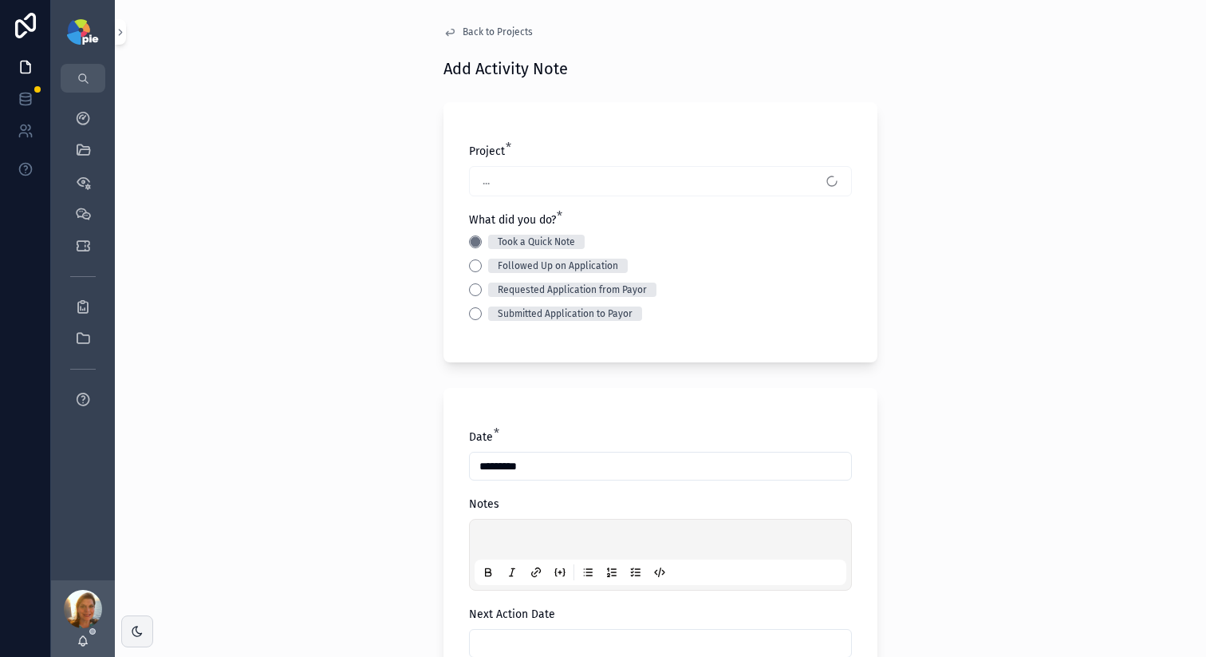
click at [511, 534] on p "scrollable content" at bounding box center [664, 542] width 372 height 16
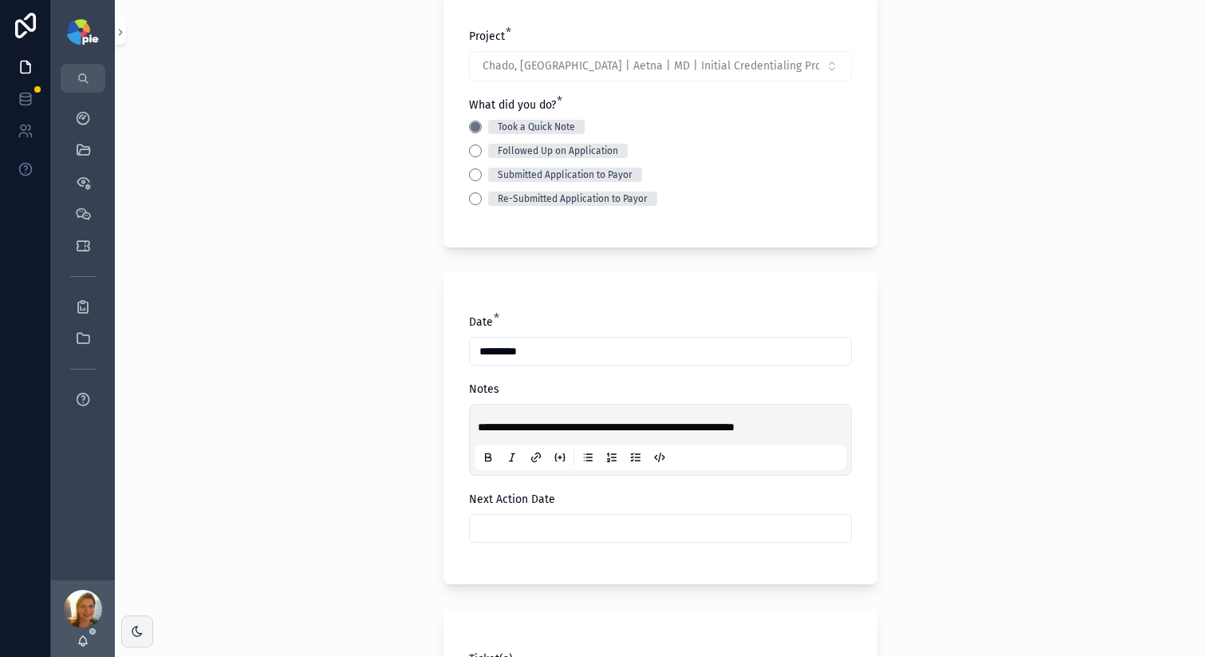
scroll to position [508, 0]
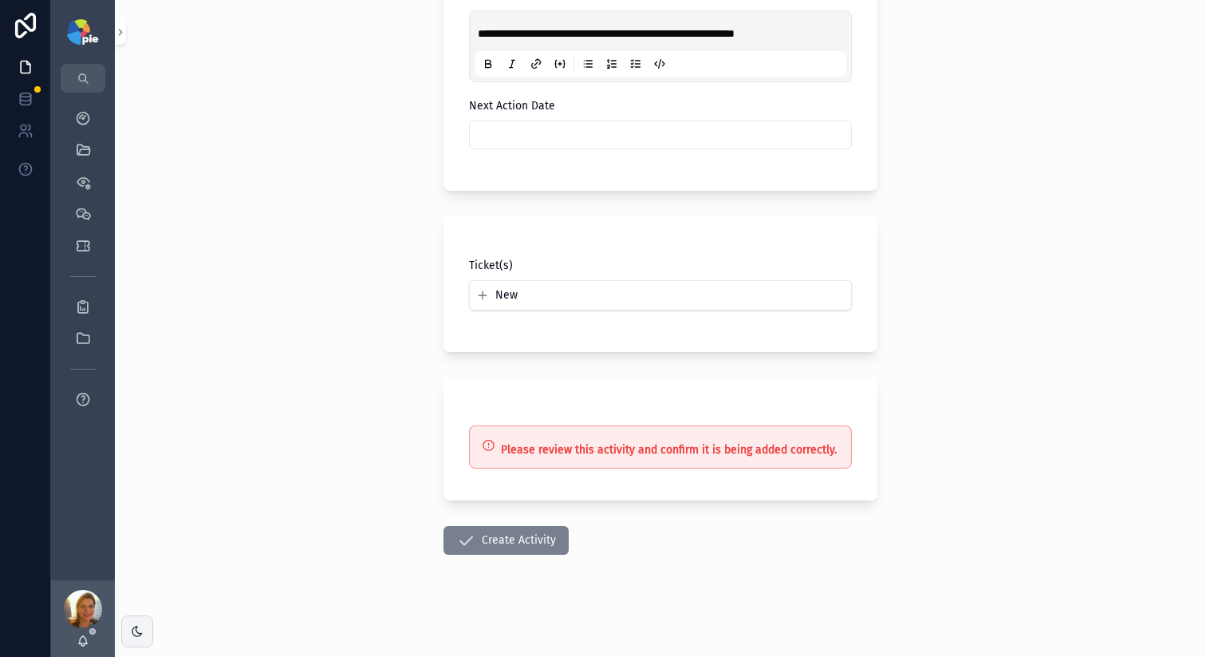
click at [515, 543] on button "Create Activity" at bounding box center [506, 540] width 125 height 29
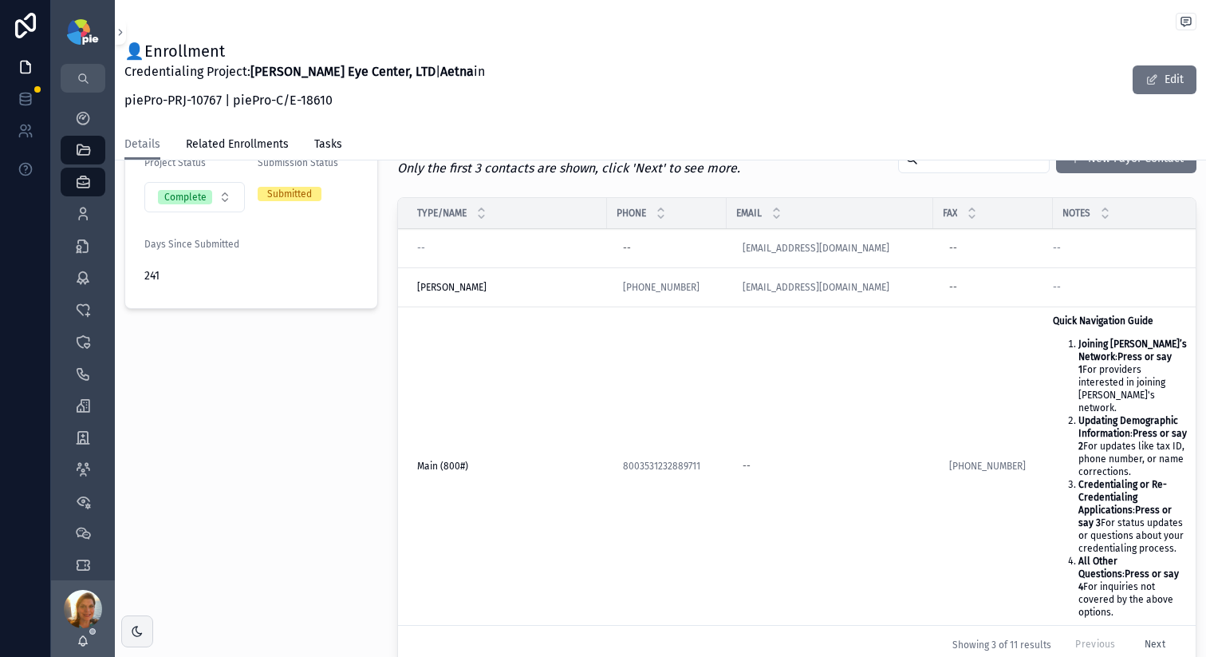
scroll to position [448, 0]
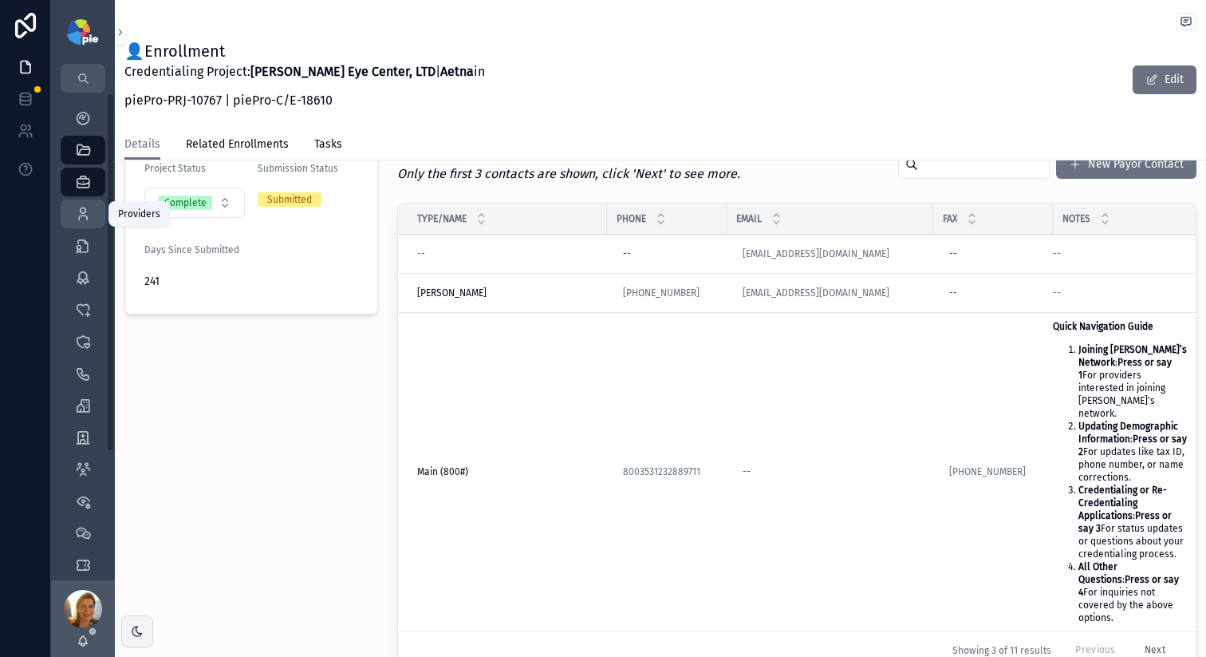
click at [83, 211] on icon "scrollable content" at bounding box center [83, 214] width 16 height 16
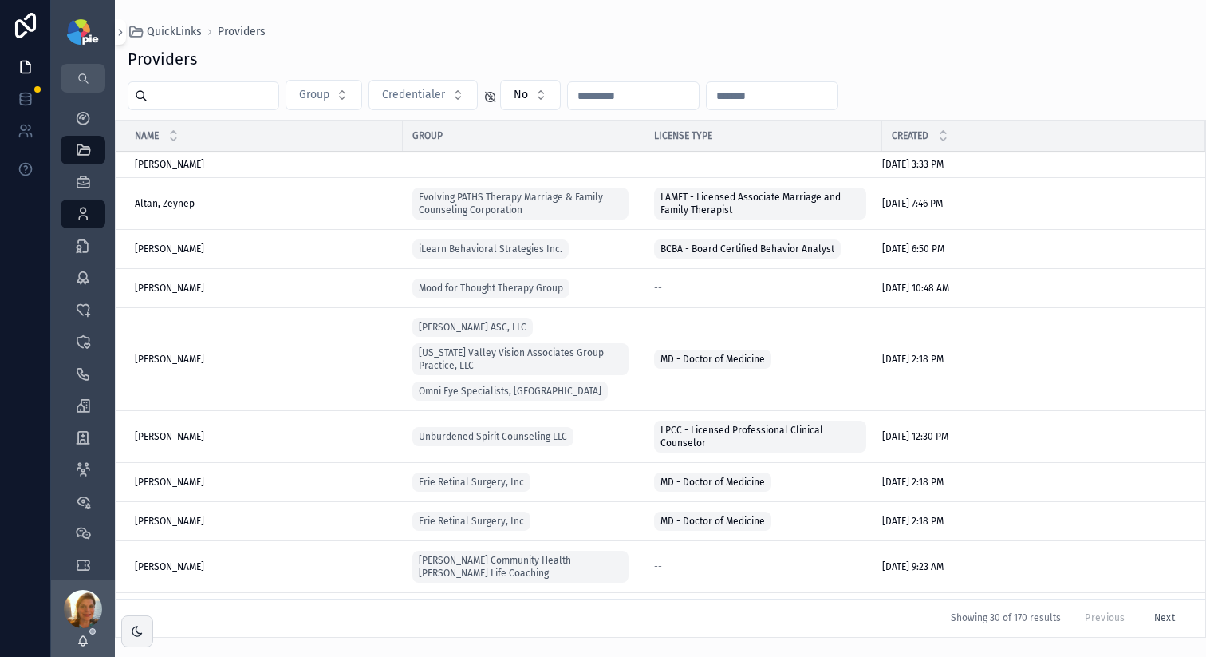
click at [180, 97] on input "scrollable content" at bounding box center [213, 96] width 131 height 22
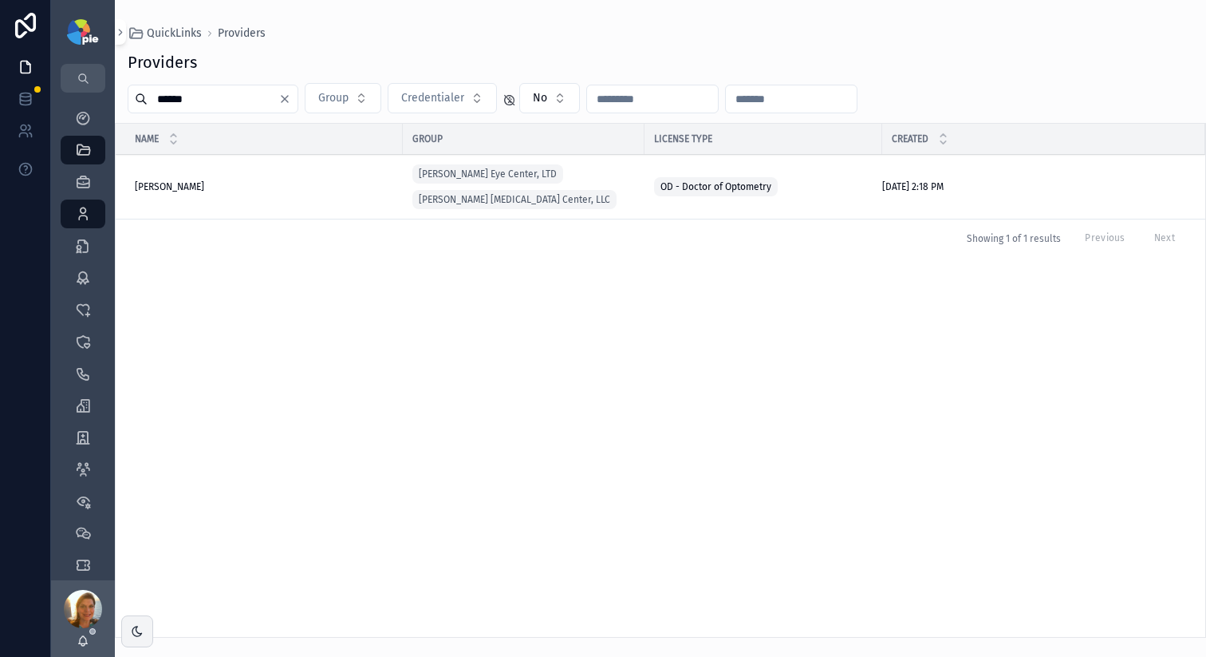
type input "******"
click at [174, 180] on span "Weigel, Shawn" at bounding box center [169, 186] width 69 height 13
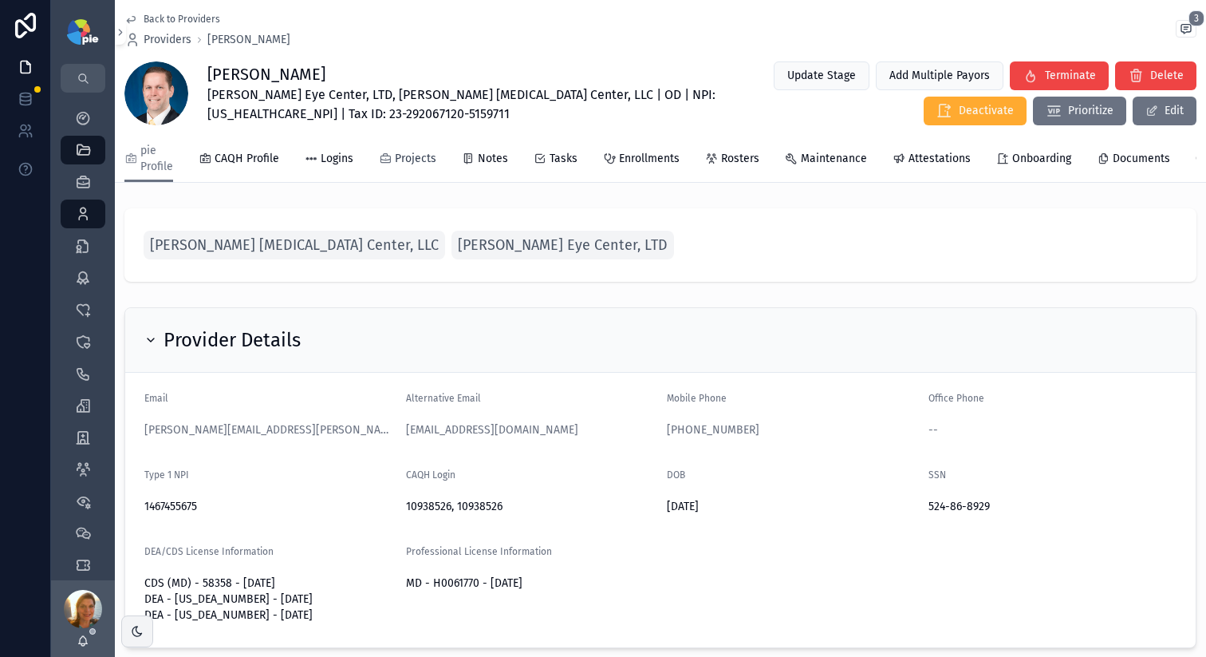
click at [421, 160] on span "Projects" at bounding box center [415, 159] width 41 height 16
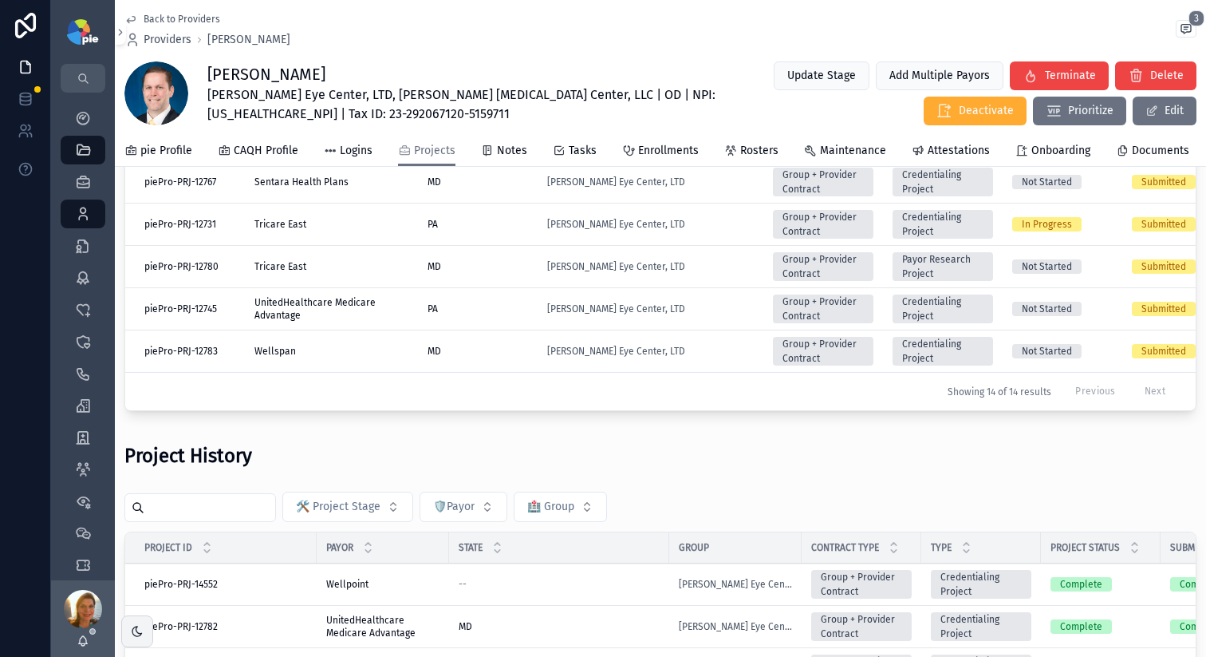
scroll to position [435, 0]
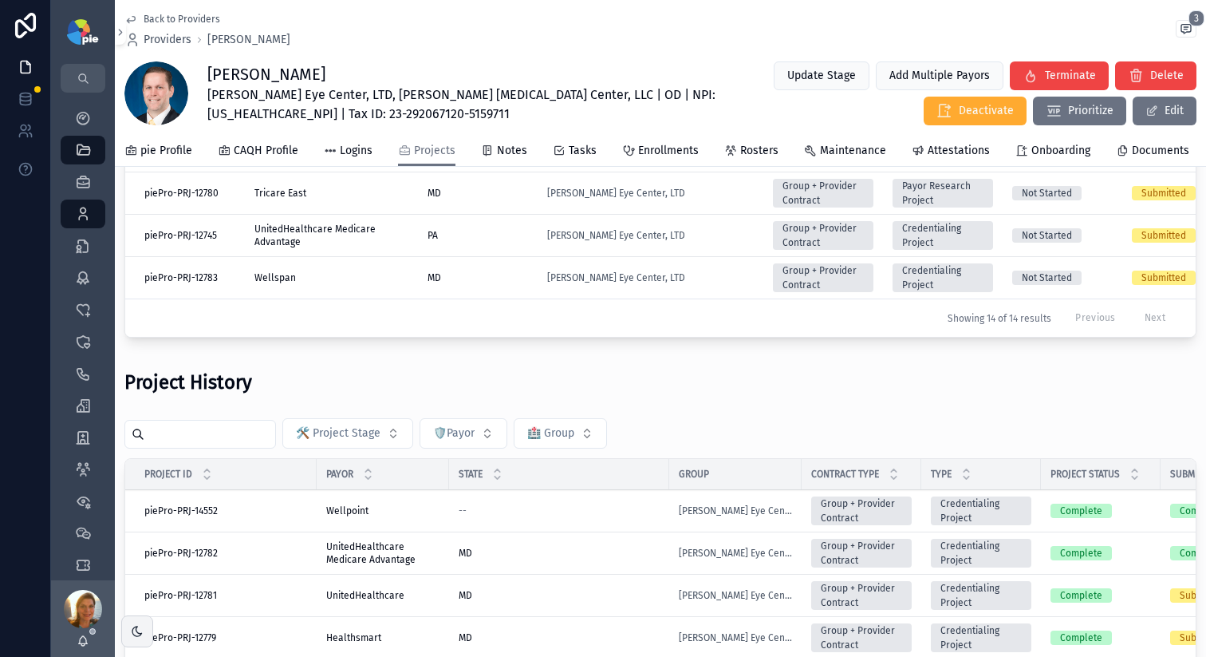
click at [210, 448] on div "scrollable content" at bounding box center [200, 434] width 152 height 29
click at [211, 445] on input "scrollable content" at bounding box center [209, 434] width 131 height 22
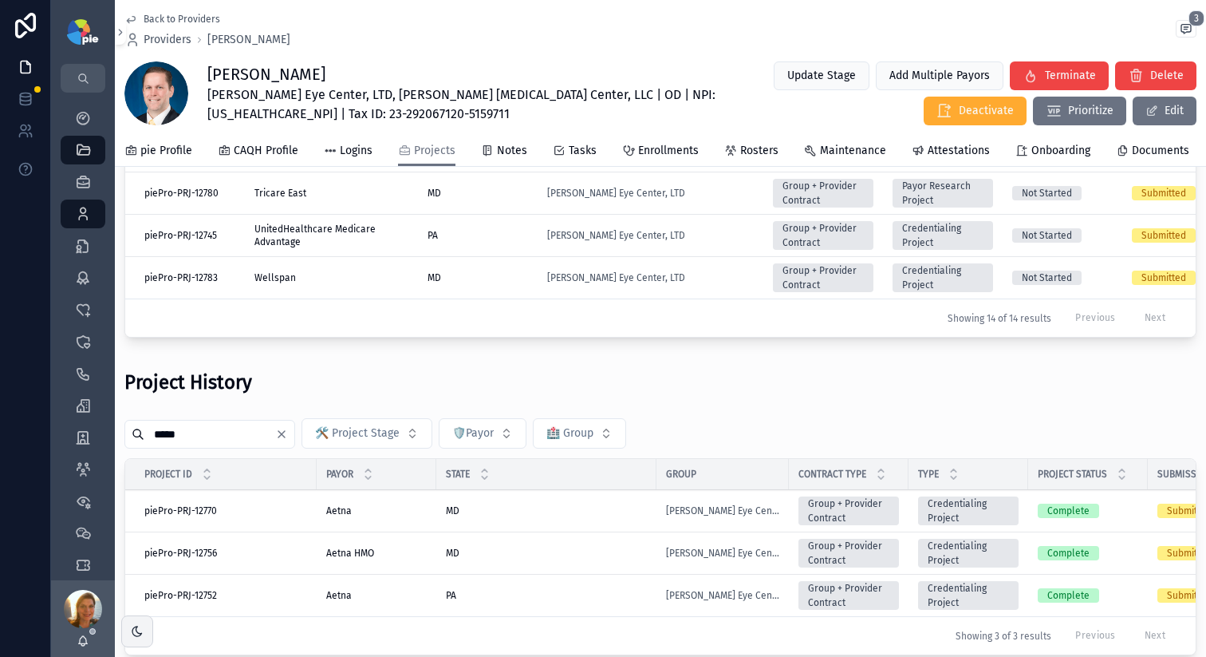
type input "*****"
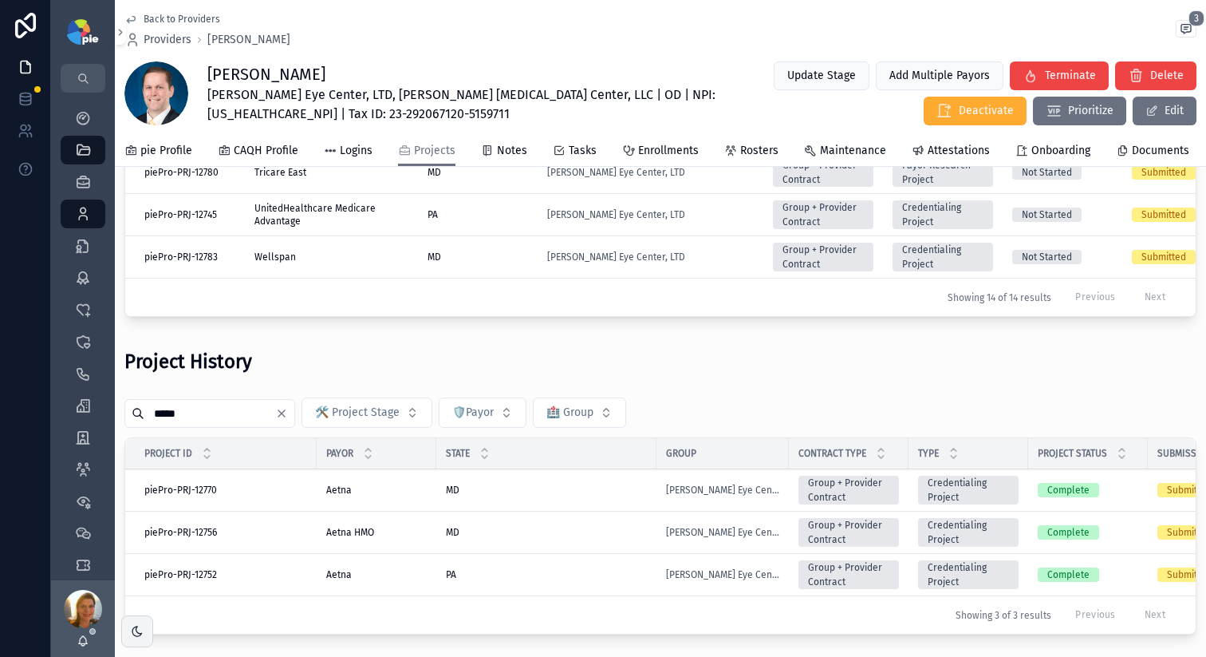
scroll to position [496, 0]
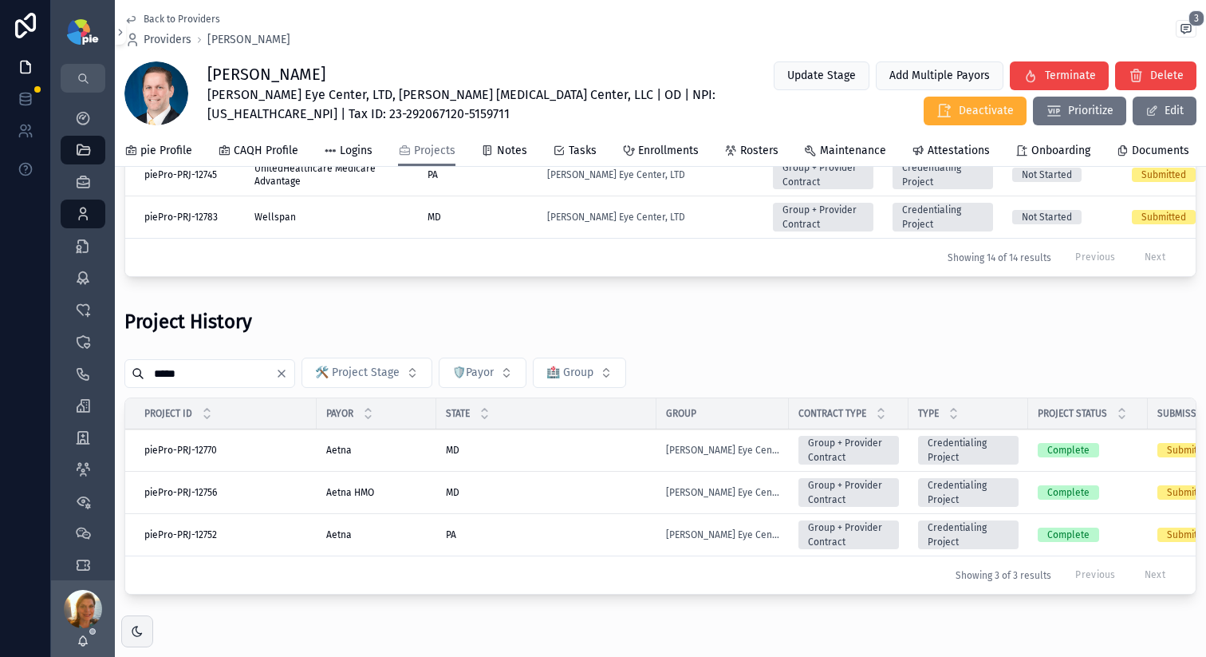
click at [409, 541] on div "Aetna Aetna" at bounding box center [376, 534] width 101 height 13
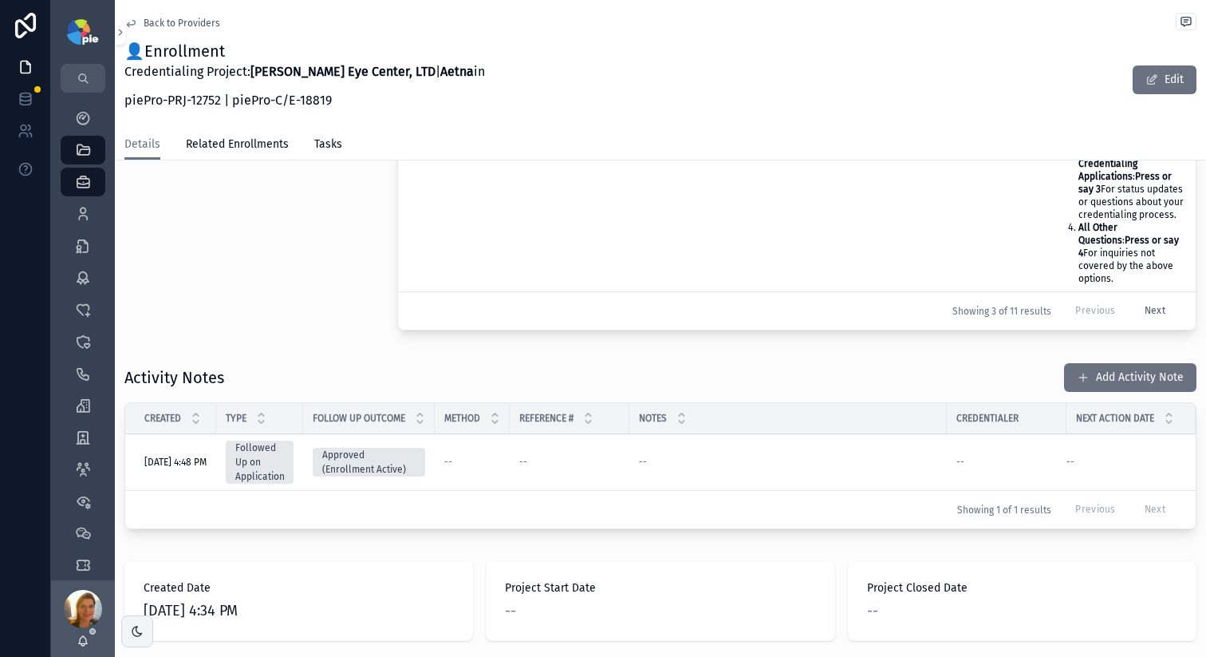
scroll to position [823, 0]
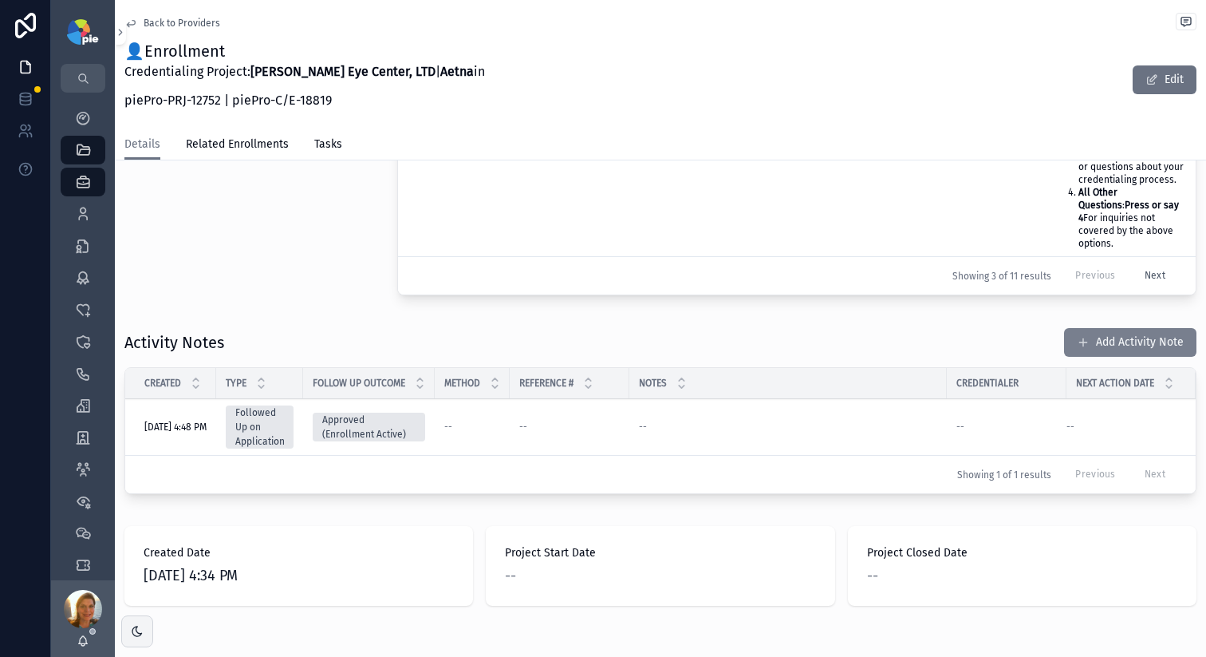
click at [1096, 328] on button "Add Activity Note" at bounding box center [1130, 342] width 132 height 29
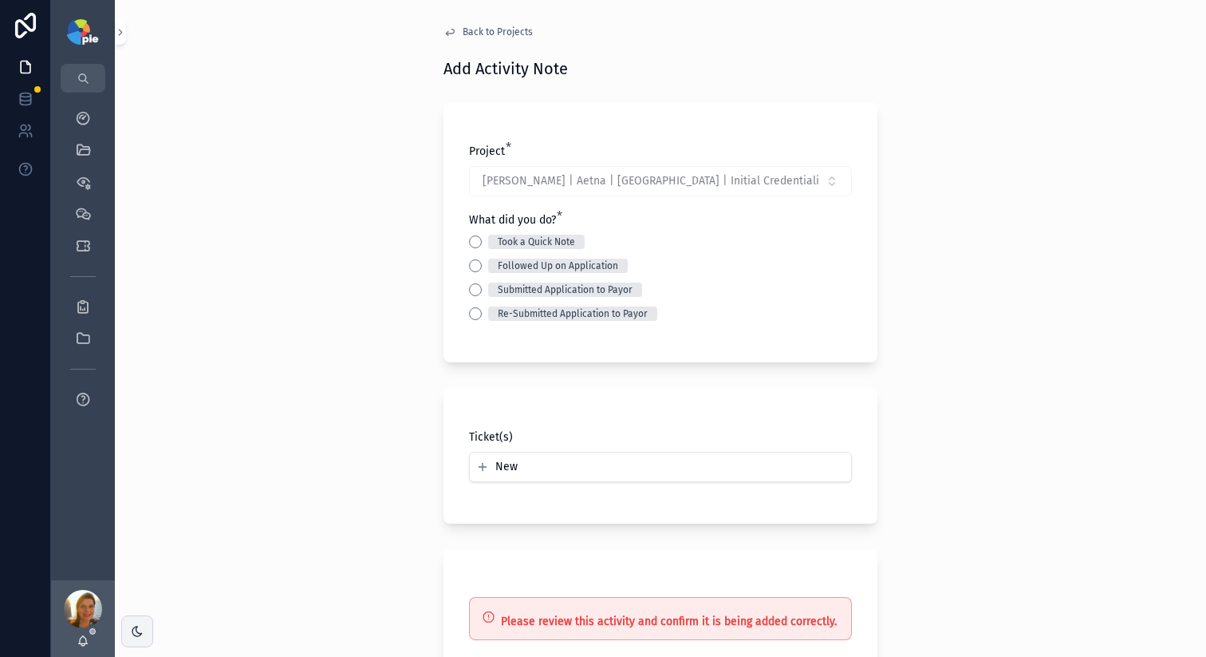
click at [475, 235] on div "Took a Quick Note" at bounding box center [660, 242] width 383 height 14
click at [472, 253] on div "Took a Quick Note Followed Up on Application Submitted Application to Payor Re-…" at bounding box center [660, 278] width 383 height 86
click at [469, 239] on button "Took a Quick Note" at bounding box center [475, 241] width 13 height 13
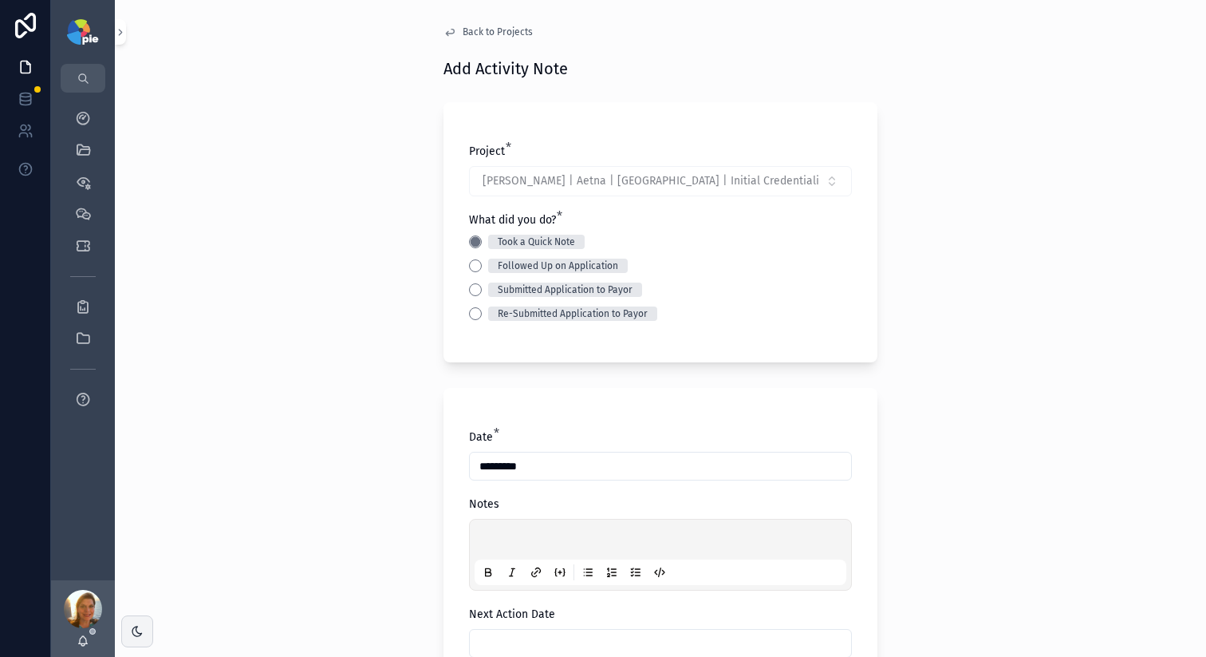
click at [531, 527] on div "scrollable content" at bounding box center [661, 554] width 372 height 61
click at [530, 533] on div "scrollable content" at bounding box center [661, 554] width 372 height 61
click at [521, 544] on p "scrollable content" at bounding box center [664, 542] width 372 height 16
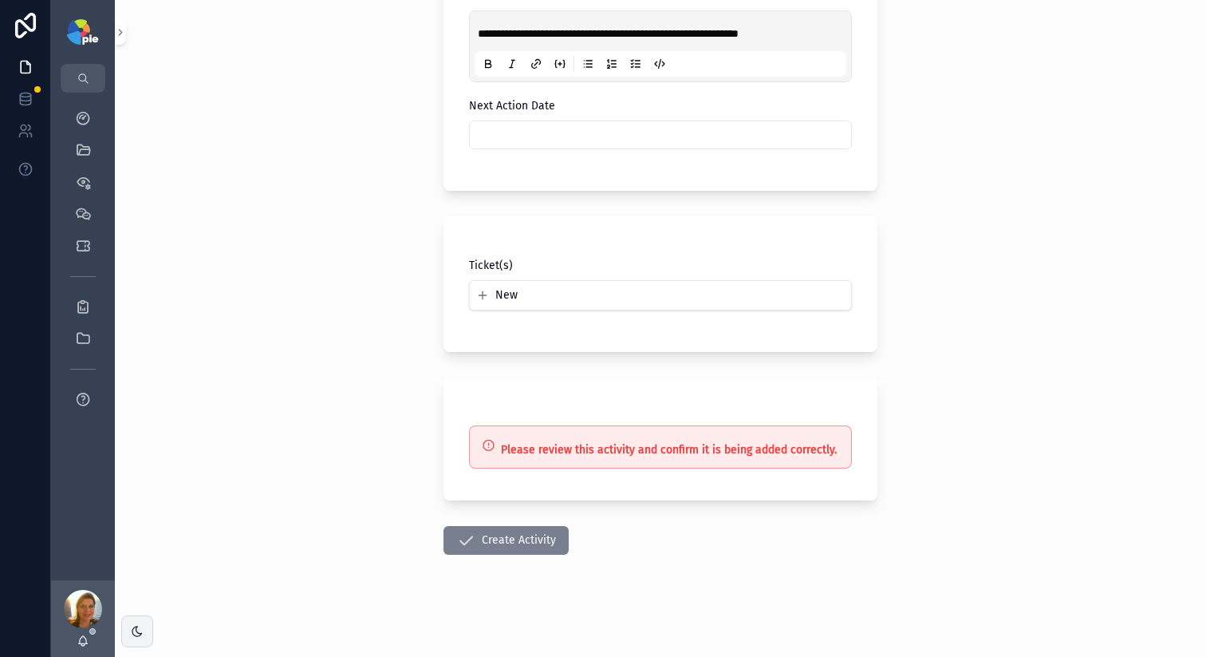
click at [457, 549] on icon "scrollable content" at bounding box center [465, 540] width 19 height 19
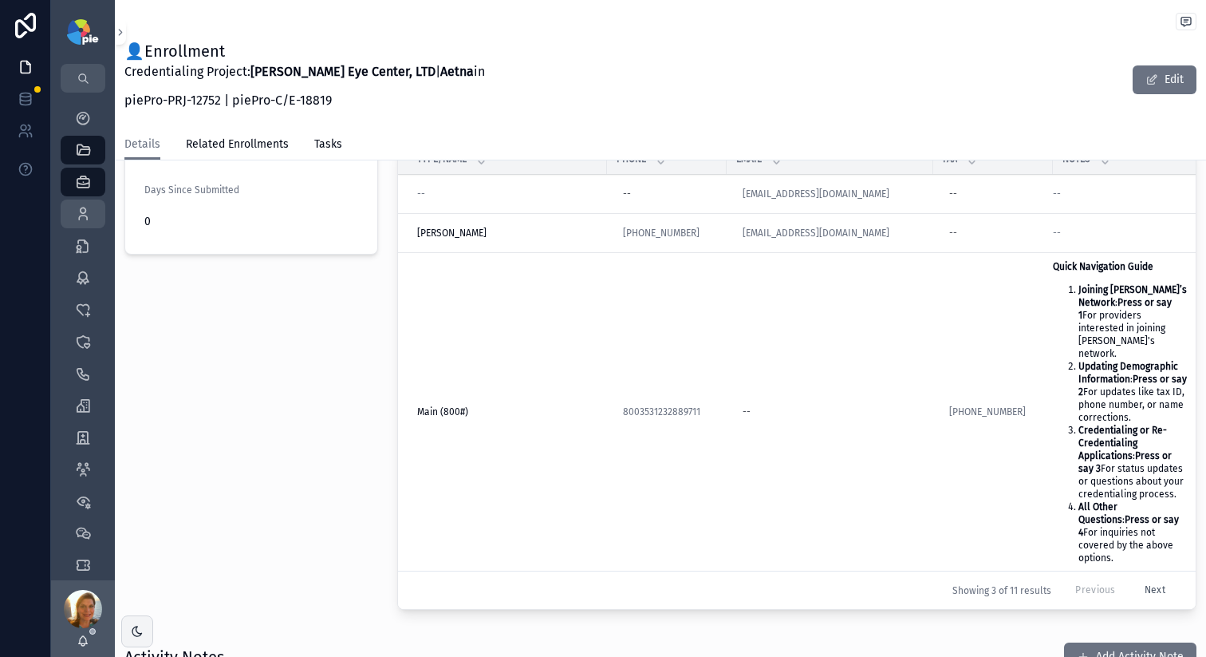
click at [85, 219] on icon "scrollable content" at bounding box center [83, 214] width 16 height 16
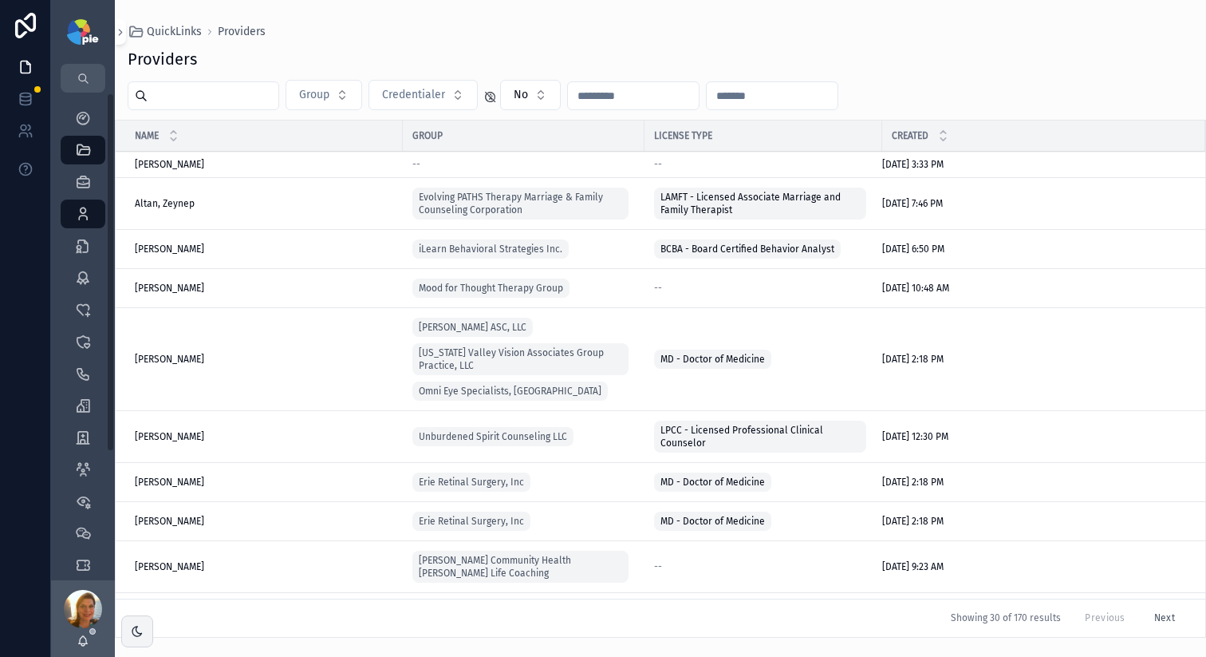
click at [199, 99] on input "scrollable content" at bounding box center [213, 96] width 131 height 22
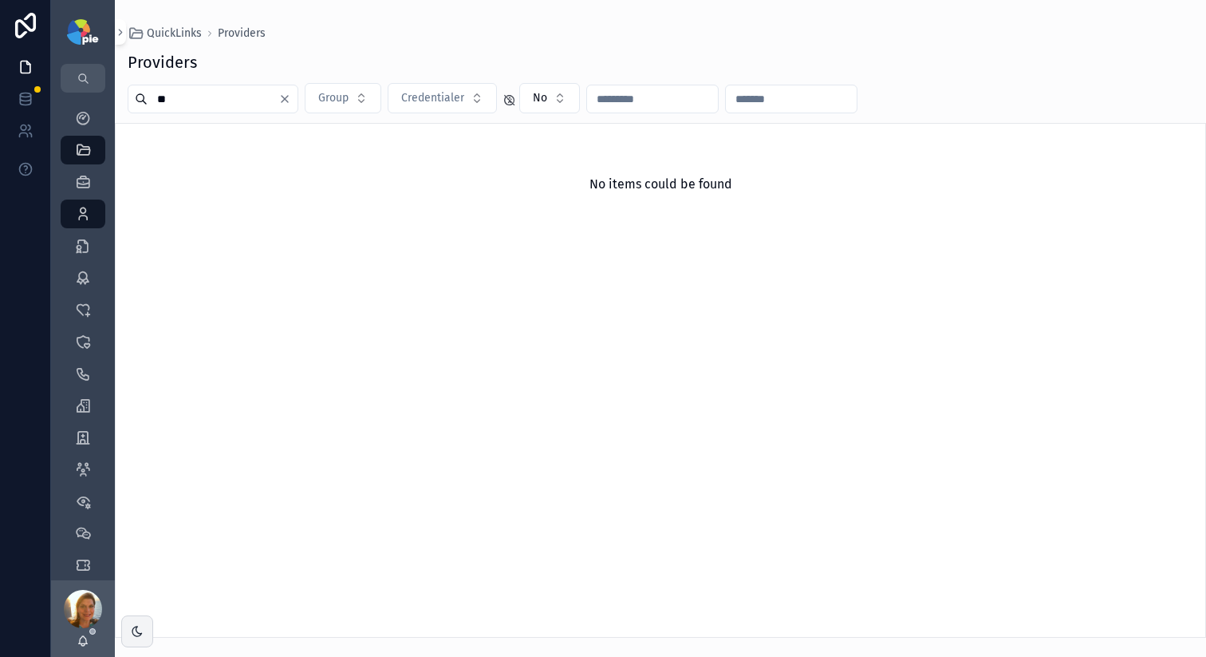
type input "*"
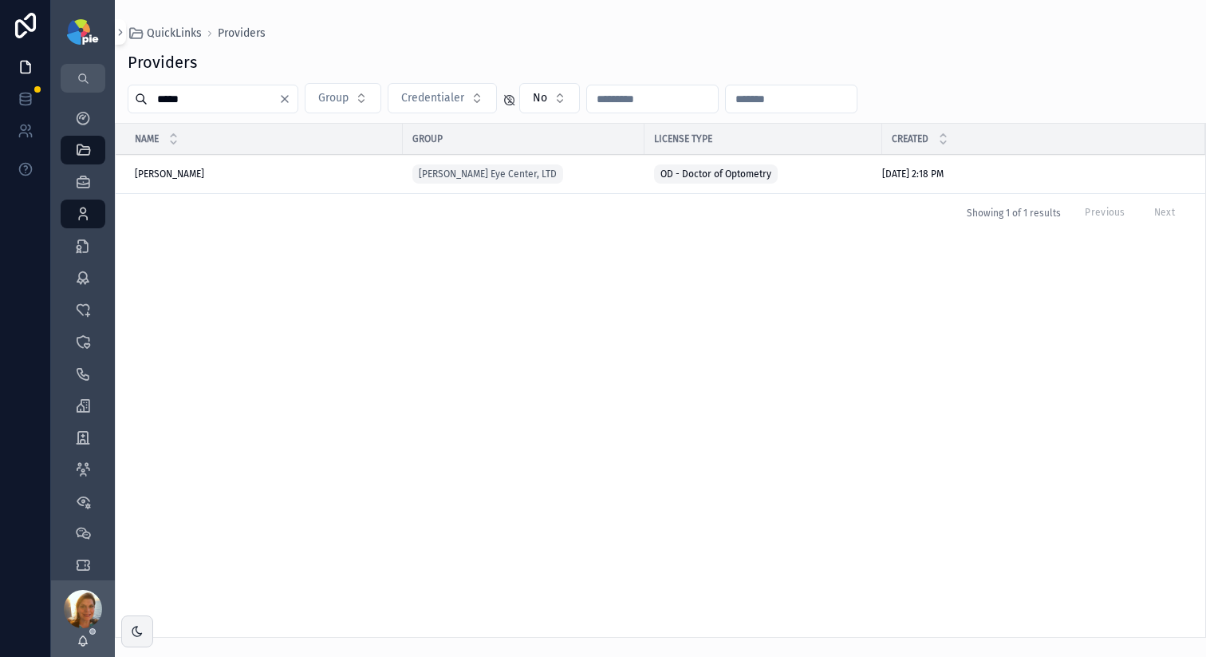
type input "*****"
click at [173, 180] on span "Elliott, Glen" at bounding box center [169, 174] width 69 height 13
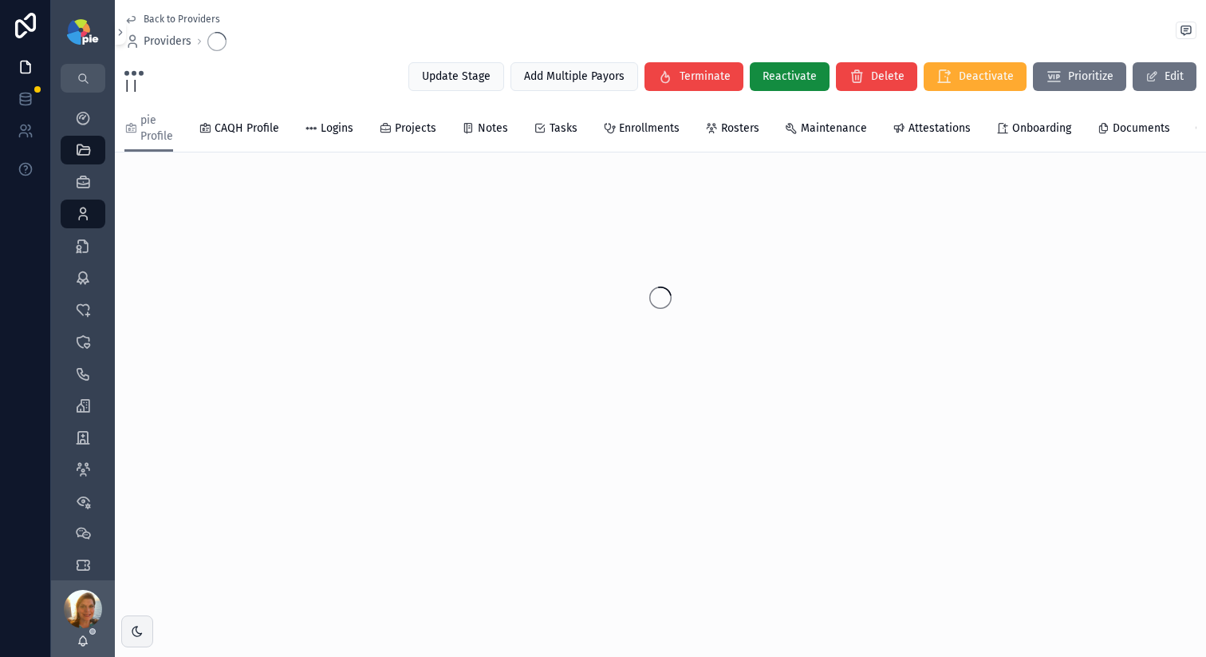
click at [173, 176] on div "Back to Providers Providers | | Update Stage Add Multiple Payors Terminate Reac…" at bounding box center [661, 263] width 1092 height 526
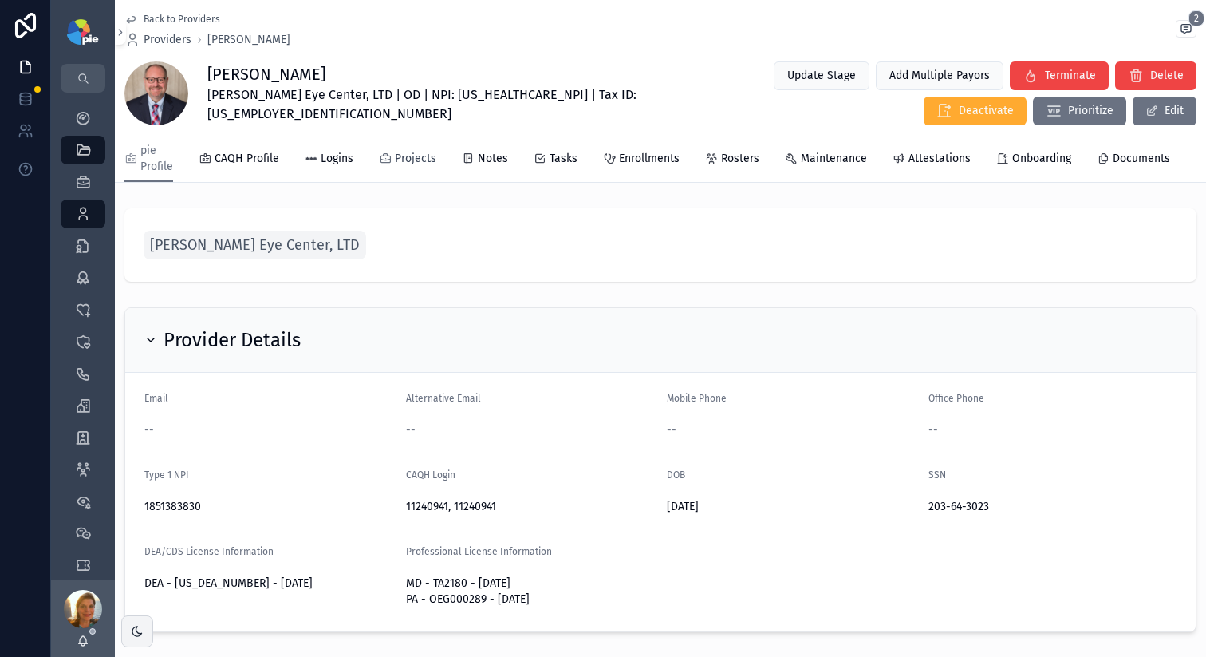
click at [402, 154] on span "Projects" at bounding box center [415, 159] width 41 height 16
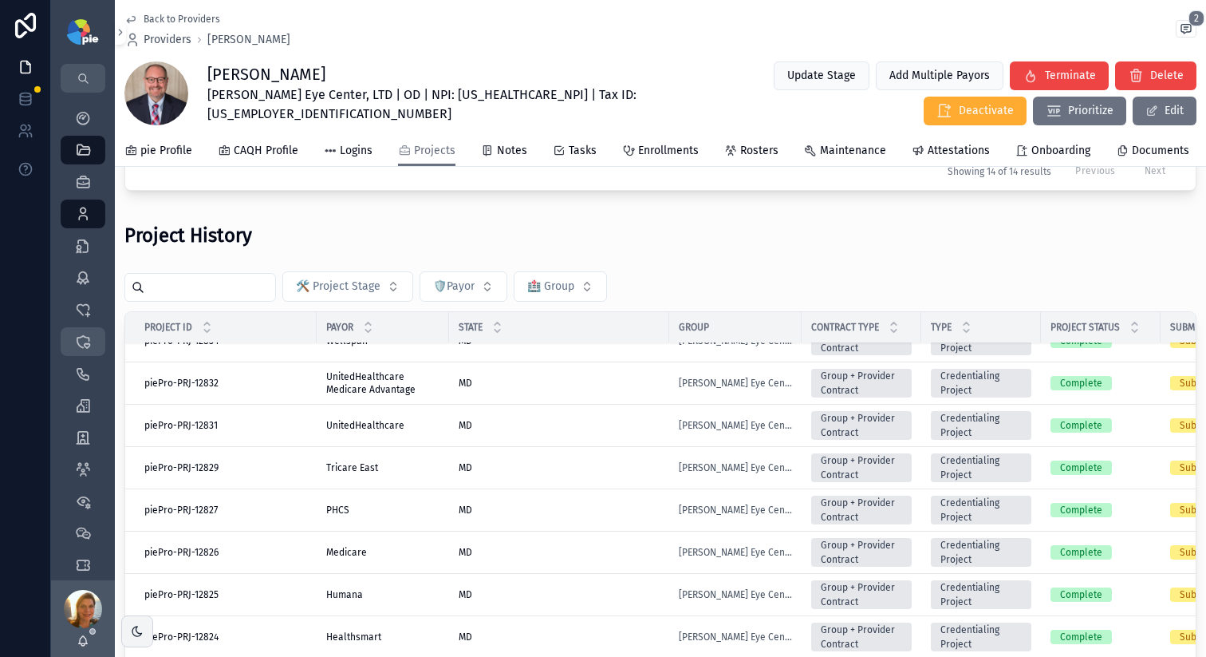
scroll to position [213, 0]
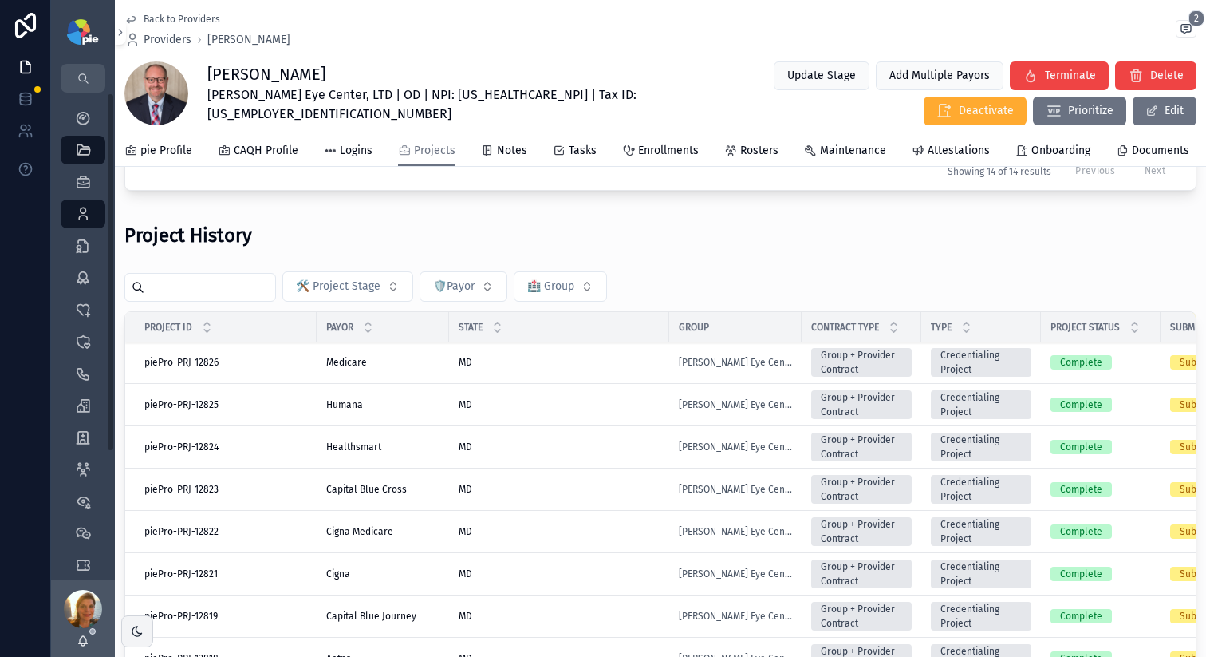
click at [220, 283] on div "🛠️ Project Stage 🛡️Payor 🏥 Group" at bounding box center [660, 286] width 1072 height 30
click at [221, 297] on input "scrollable content" at bounding box center [209, 287] width 131 height 22
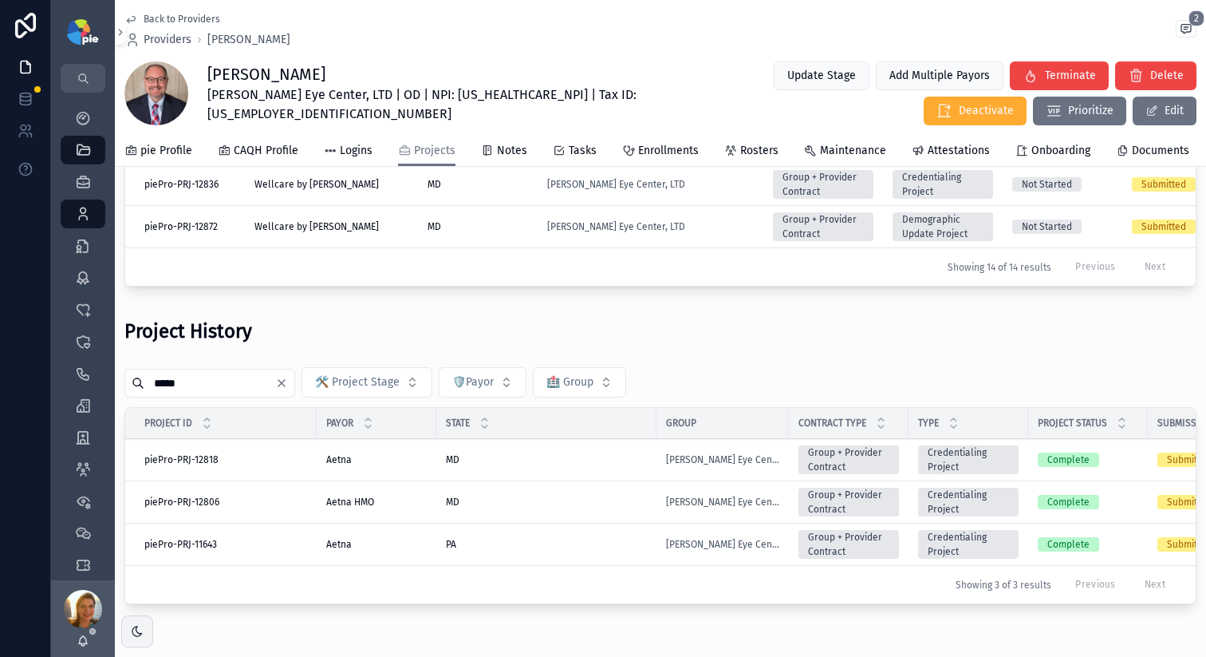
scroll to position [572, 0]
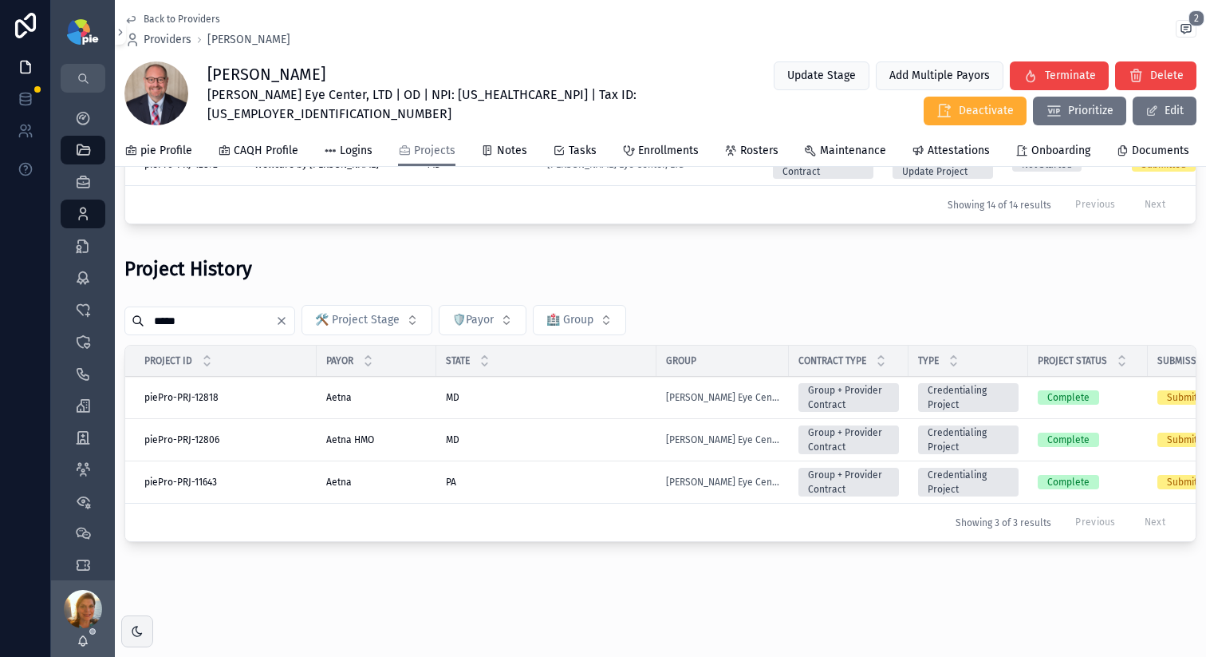
type input "*****"
click at [571, 476] on div "PA PA" at bounding box center [546, 482] width 201 height 13
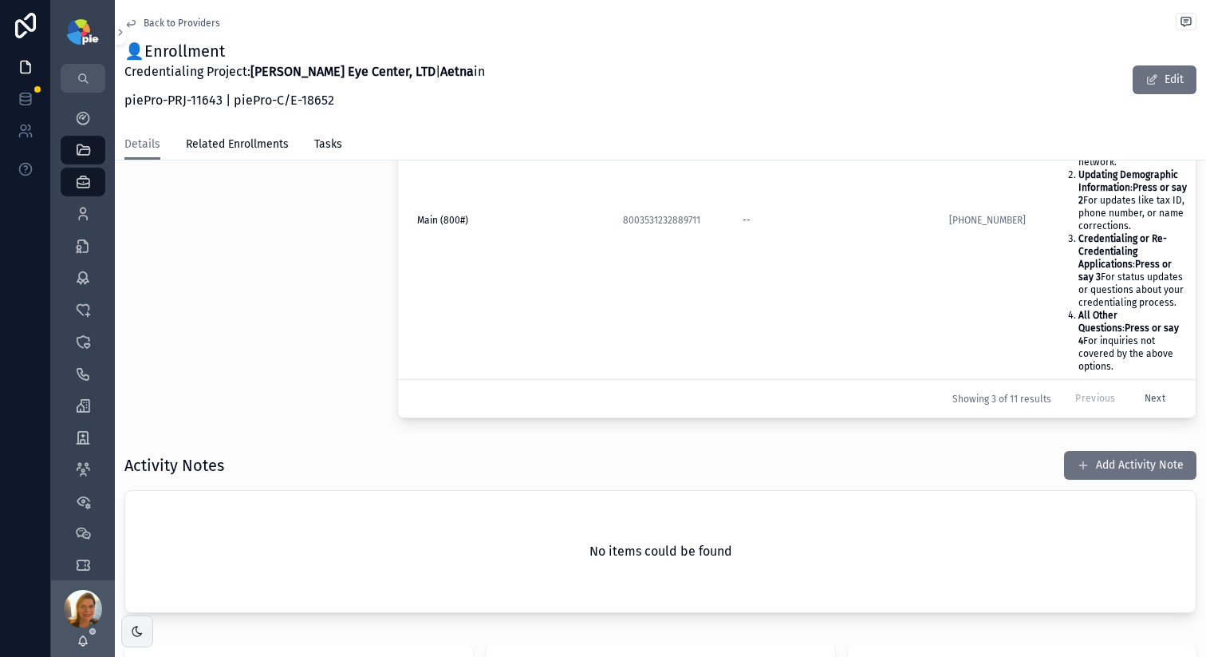
scroll to position [531, 0]
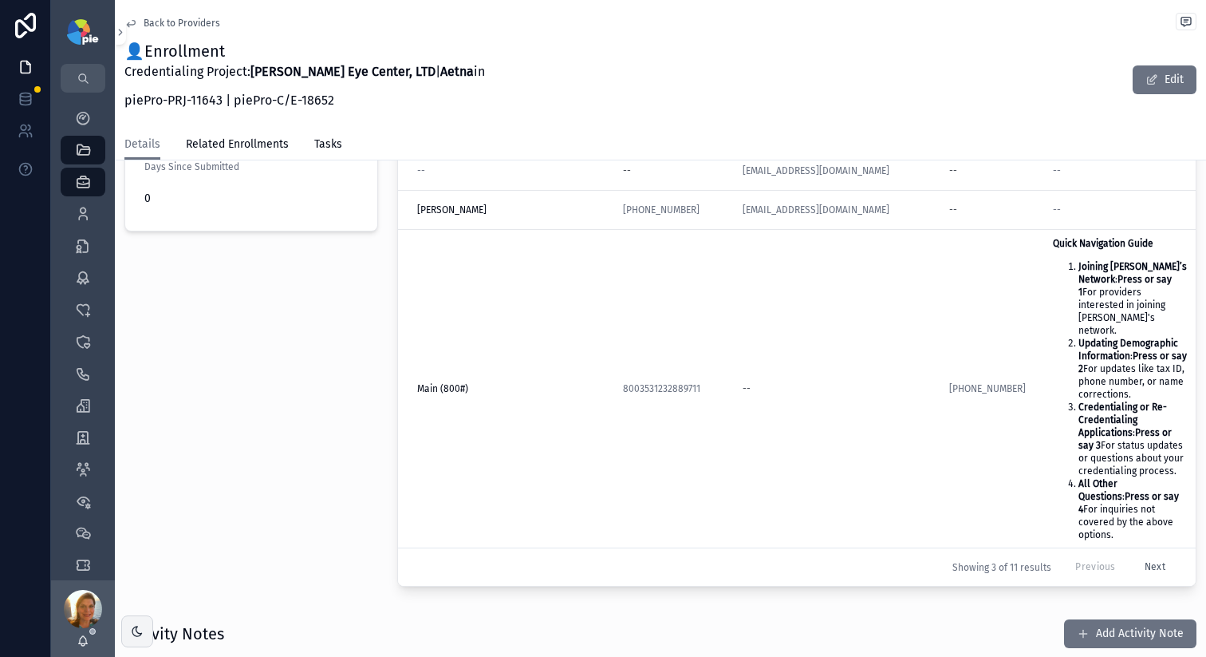
click at [1095, 619] on button "Add Activity Note" at bounding box center [1130, 633] width 132 height 29
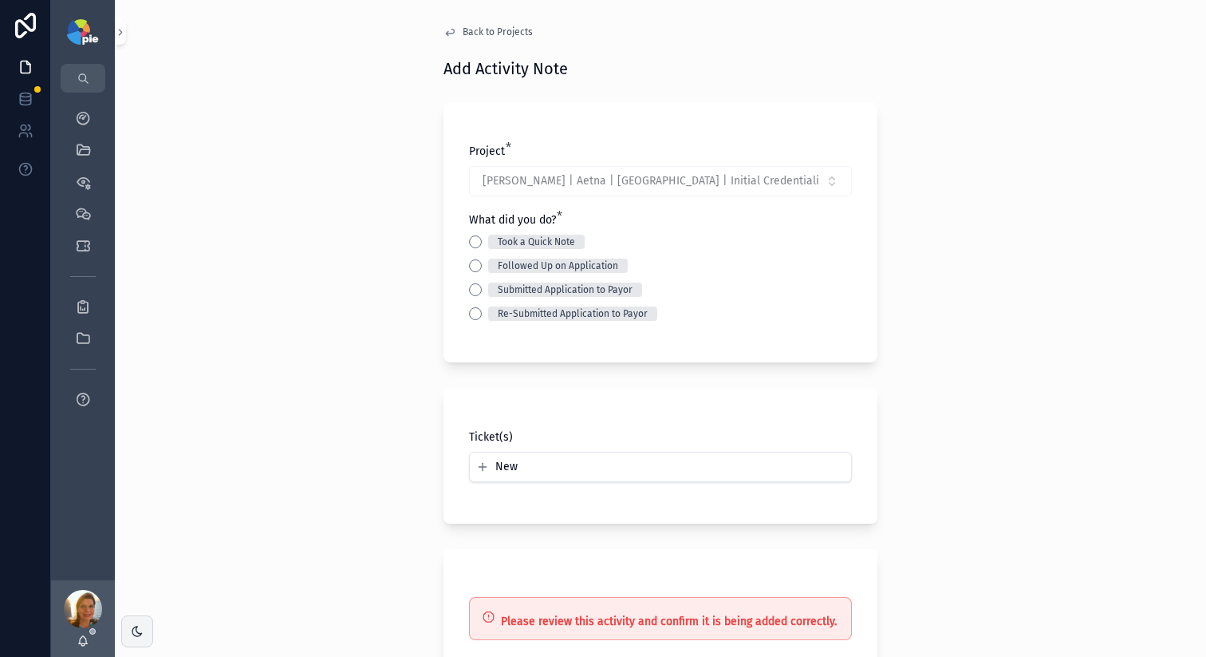
click at [461, 239] on div "Project * Elliott, Glen | Aetna | PA | Initial Credentialing Project What did y…" at bounding box center [661, 232] width 434 height 260
click at [469, 239] on button "Took a Quick Note" at bounding box center [475, 241] width 13 height 13
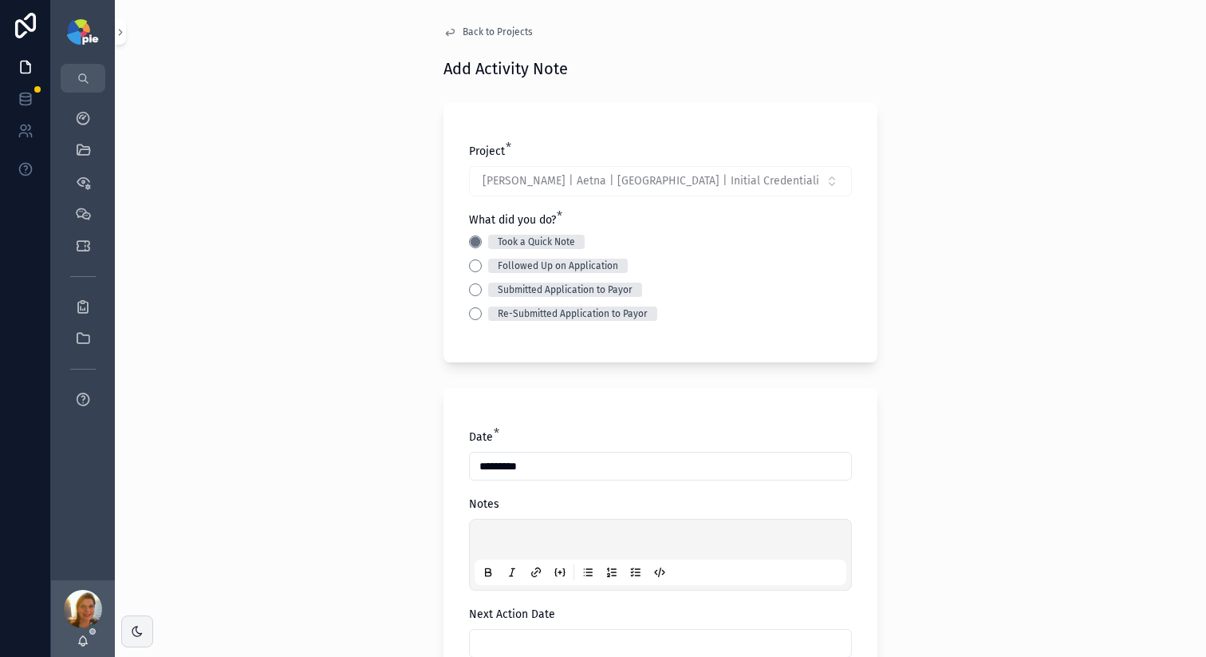
click at [519, 542] on p "scrollable content" at bounding box center [664, 542] width 372 height 16
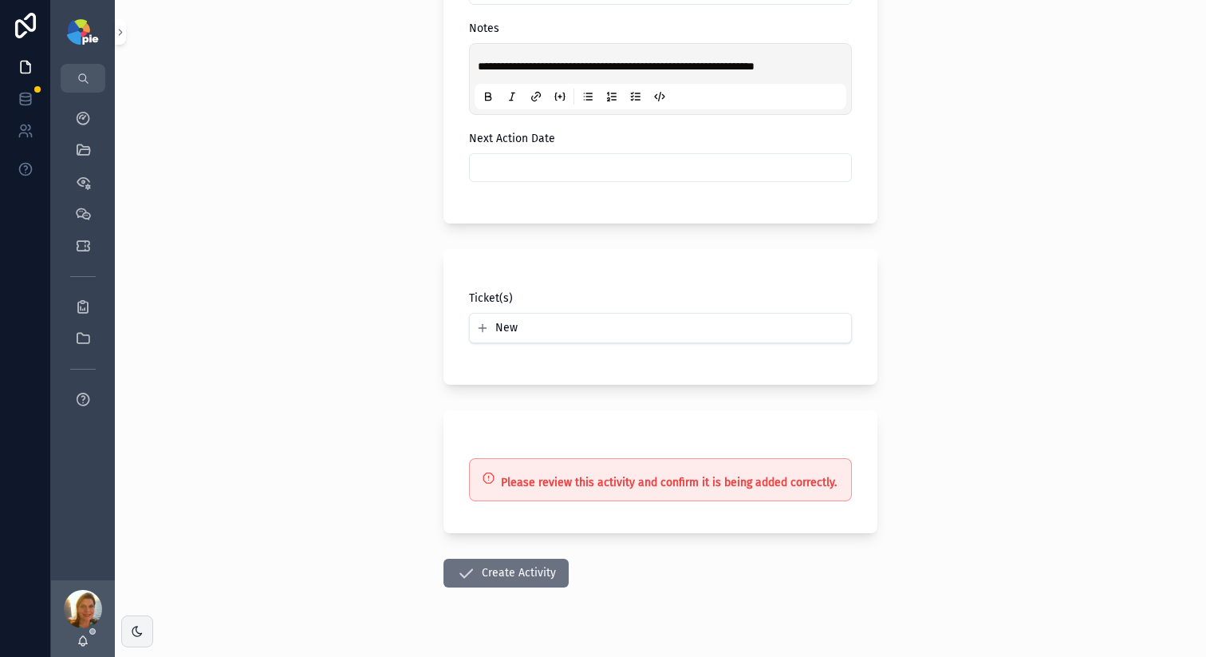
scroll to position [508, 0]
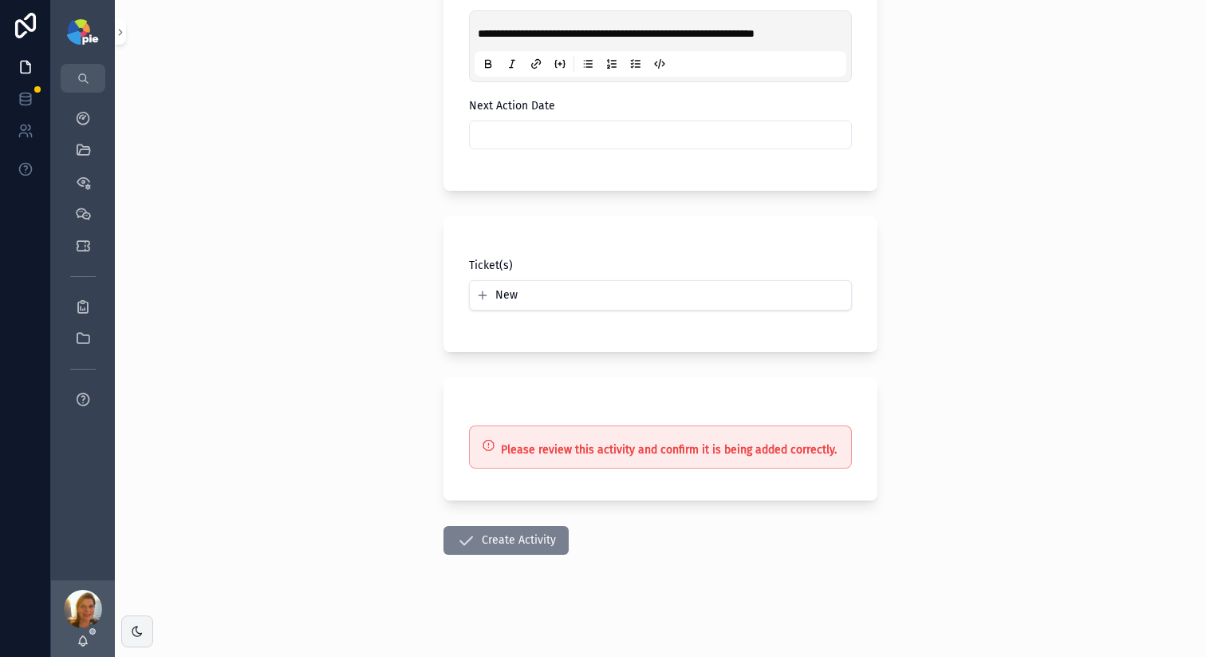
click at [526, 544] on button "Create Activity" at bounding box center [506, 540] width 125 height 29
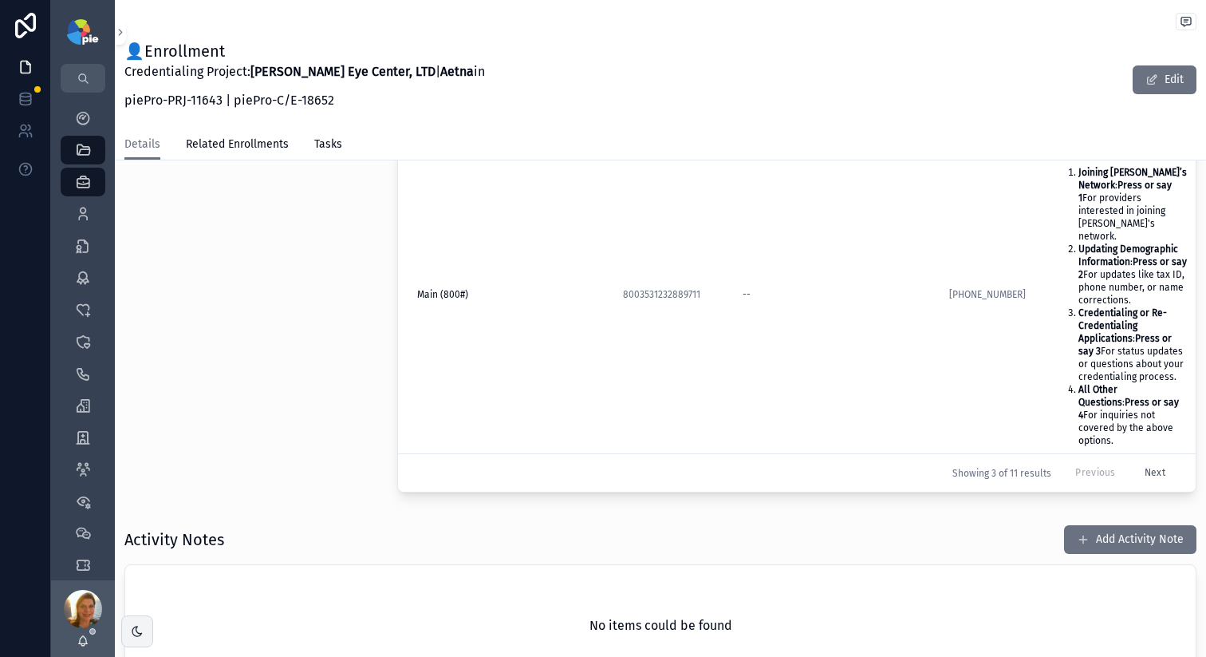
scroll to position [683, 0]
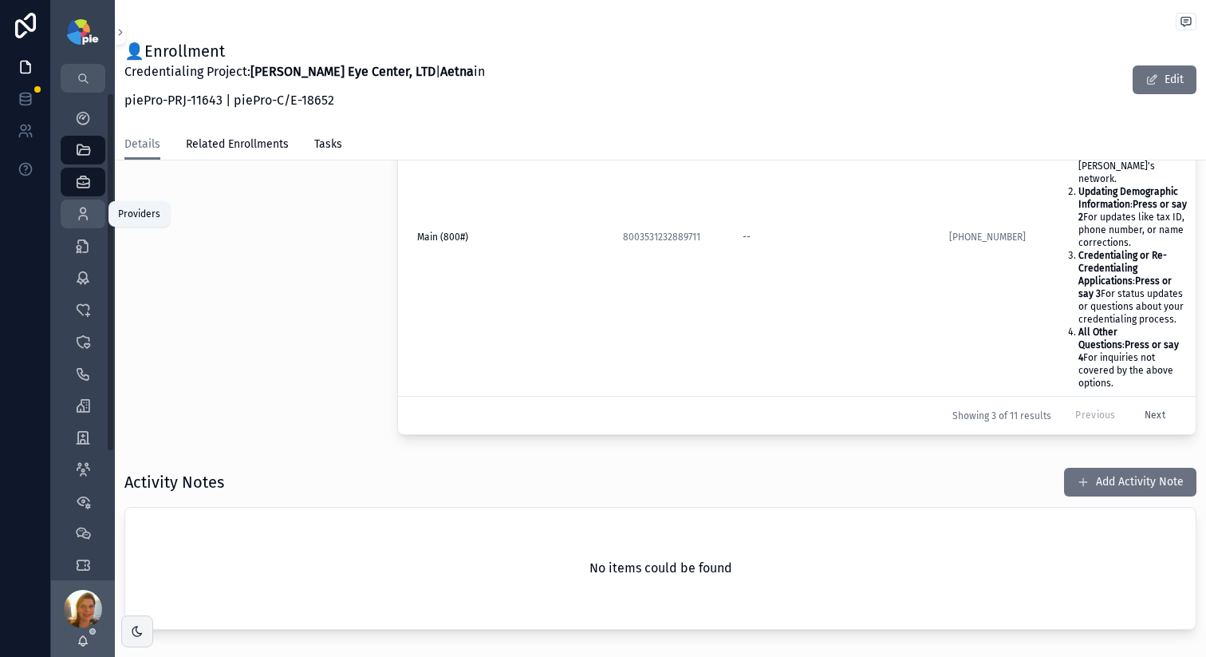
click at [82, 215] on icon "scrollable content" at bounding box center [83, 214] width 16 height 16
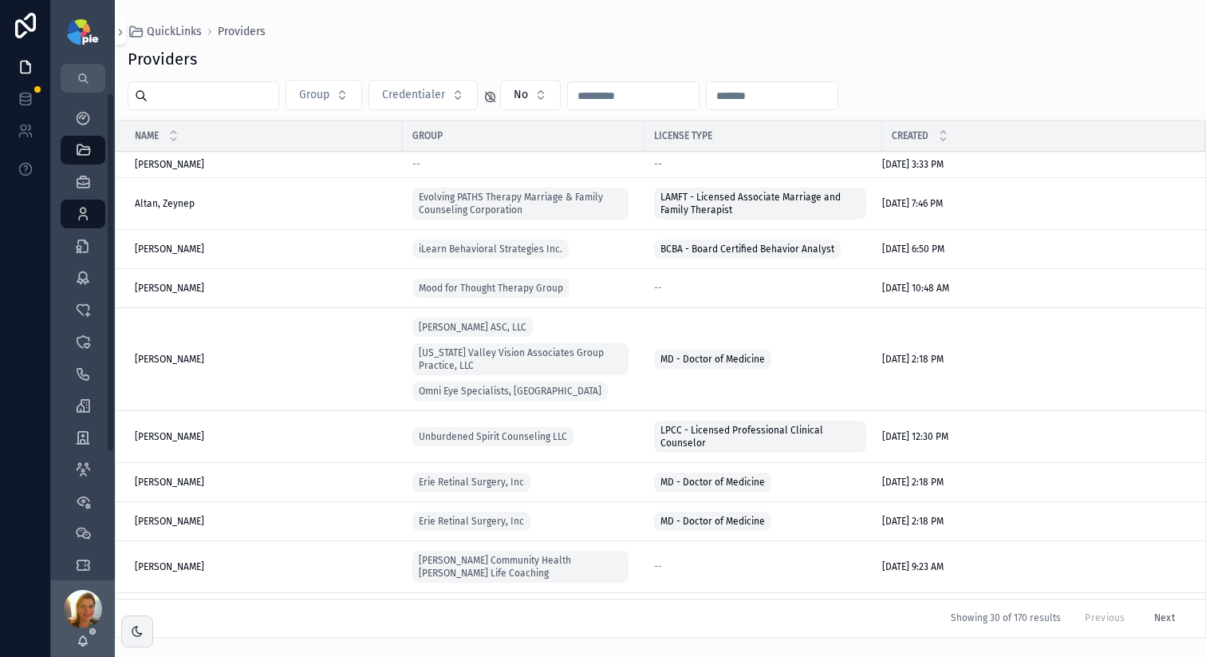
click at [206, 89] on input "scrollable content" at bounding box center [213, 96] width 131 height 22
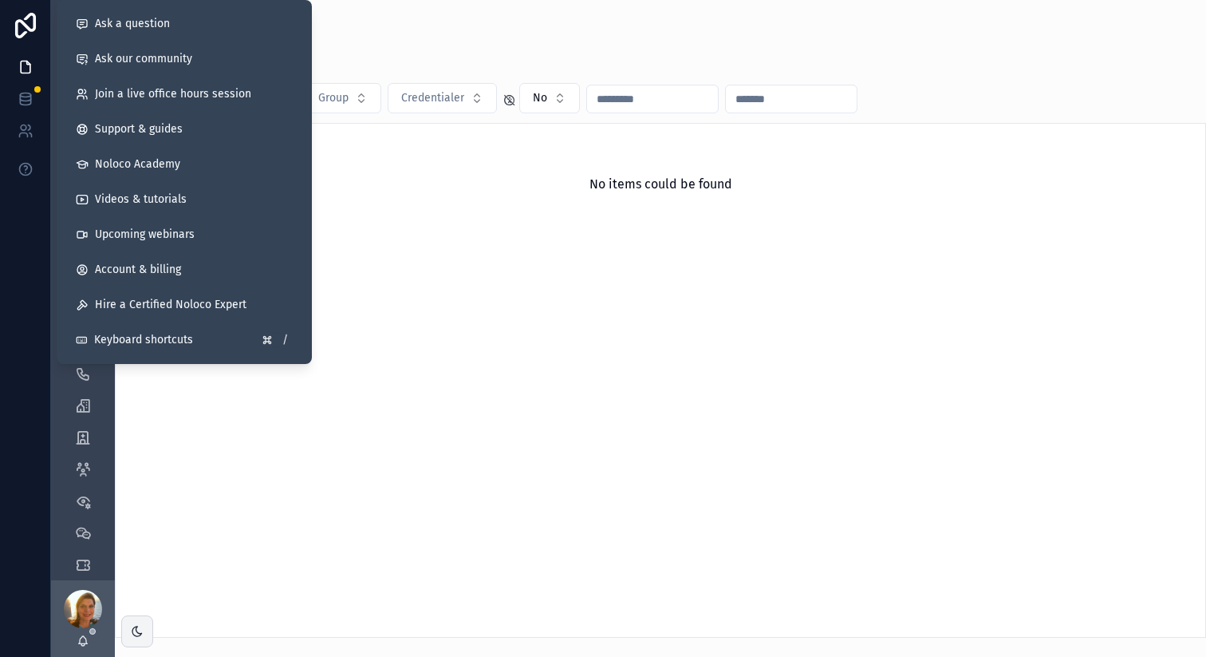
drag, startPoint x: 449, startPoint y: 286, endPoint x: 436, endPoint y: 243, distance: 45.2
click at [443, 274] on div "No items could be found" at bounding box center [661, 380] width 1092 height 515
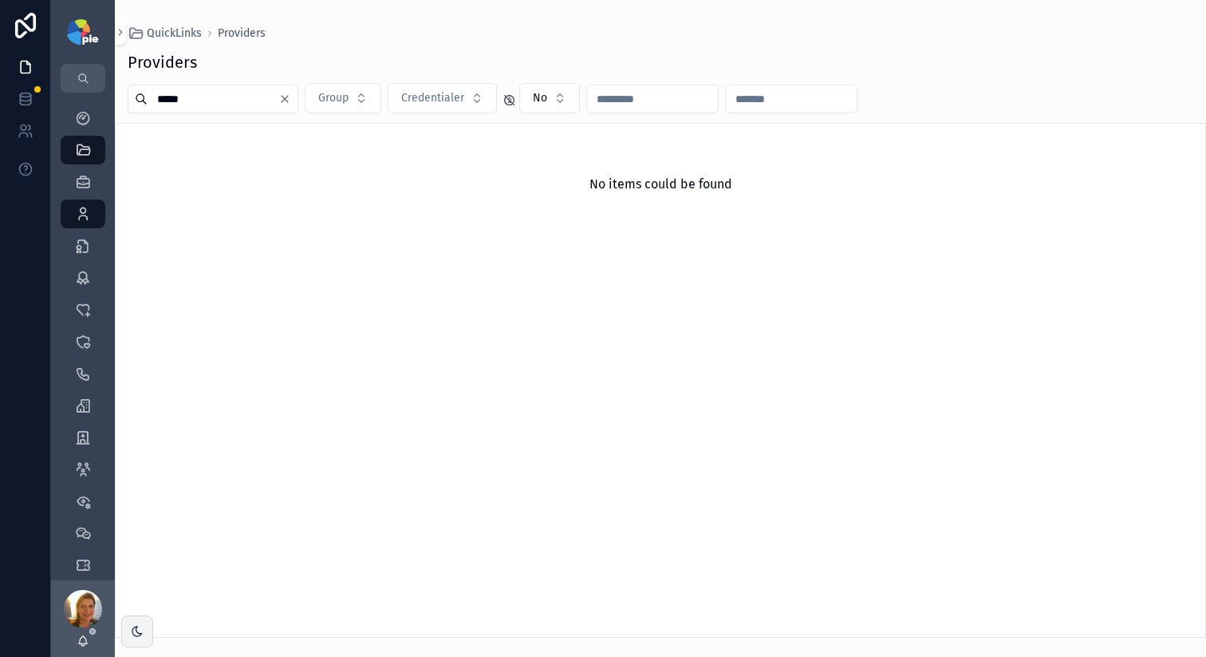
click at [189, 86] on div "*****" at bounding box center [213, 99] width 171 height 29
click at [189, 87] on div "*****" at bounding box center [213, 99] width 171 height 29
click at [191, 94] on input "*****" at bounding box center [213, 99] width 131 height 22
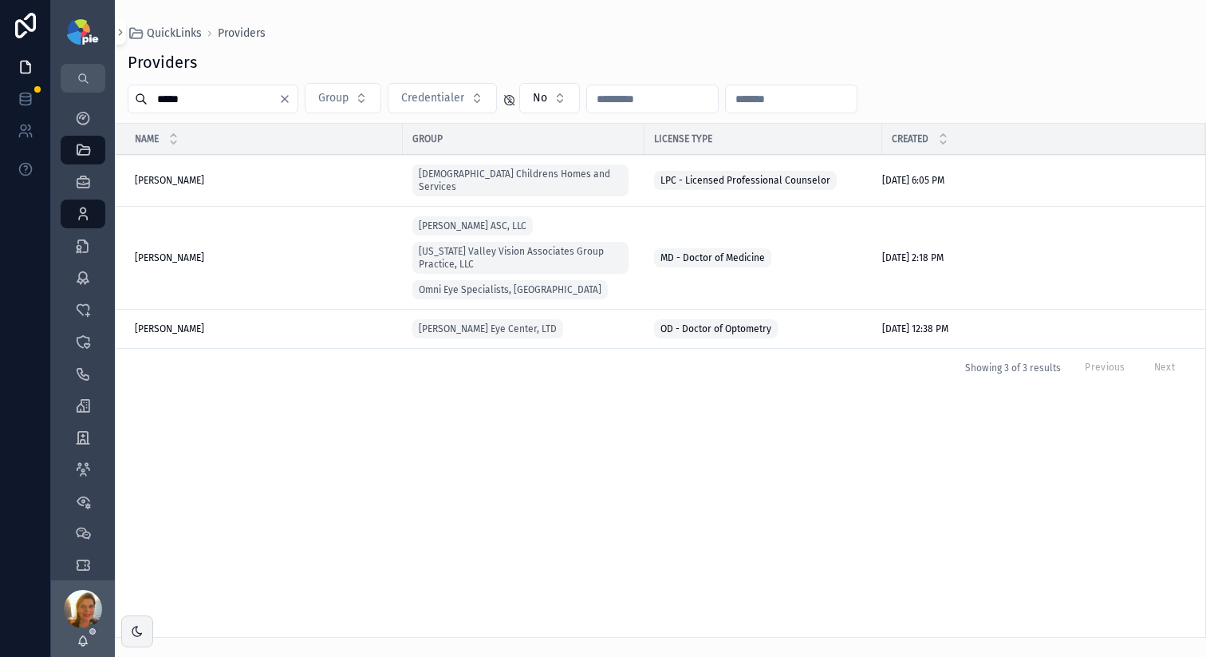
type input "*****"
click at [153, 251] on span "Cohn, Aaron" at bounding box center [169, 257] width 69 height 13
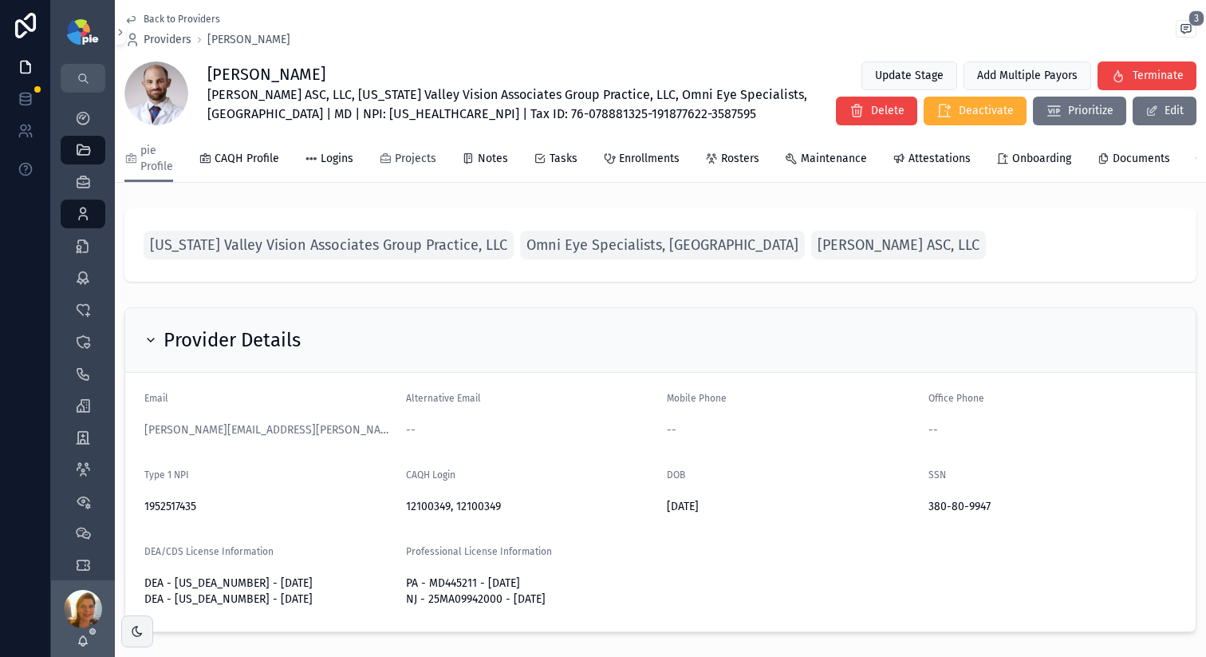
click at [396, 160] on span "Projects" at bounding box center [415, 159] width 41 height 16
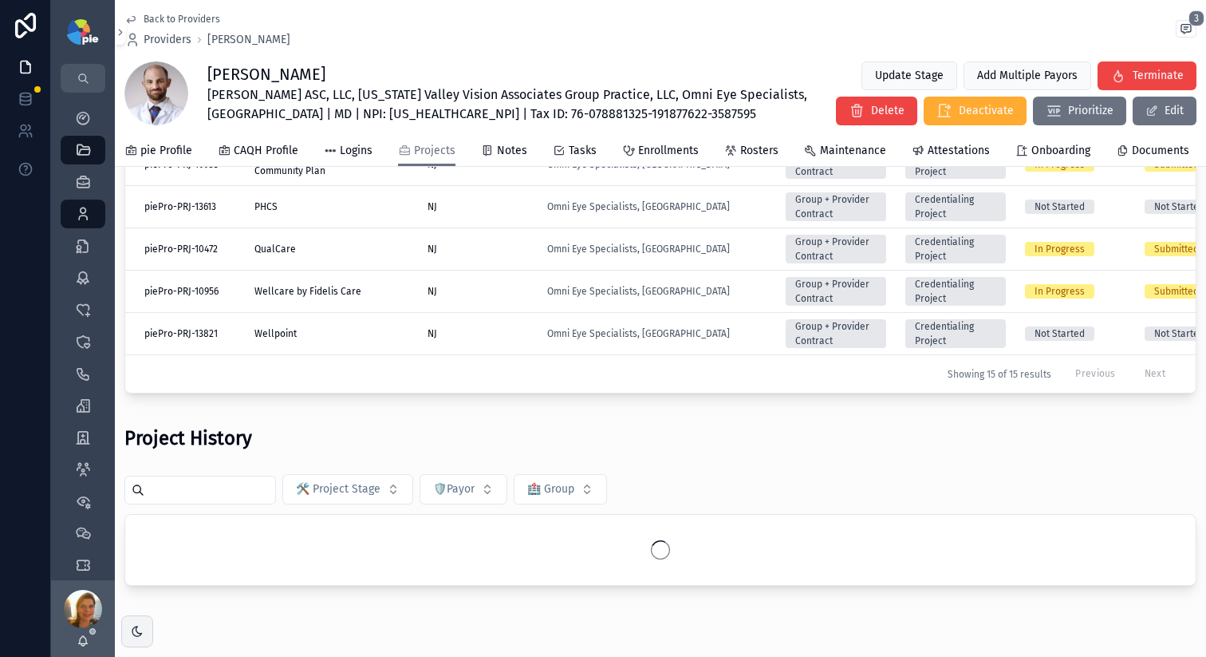
scroll to position [383, 0]
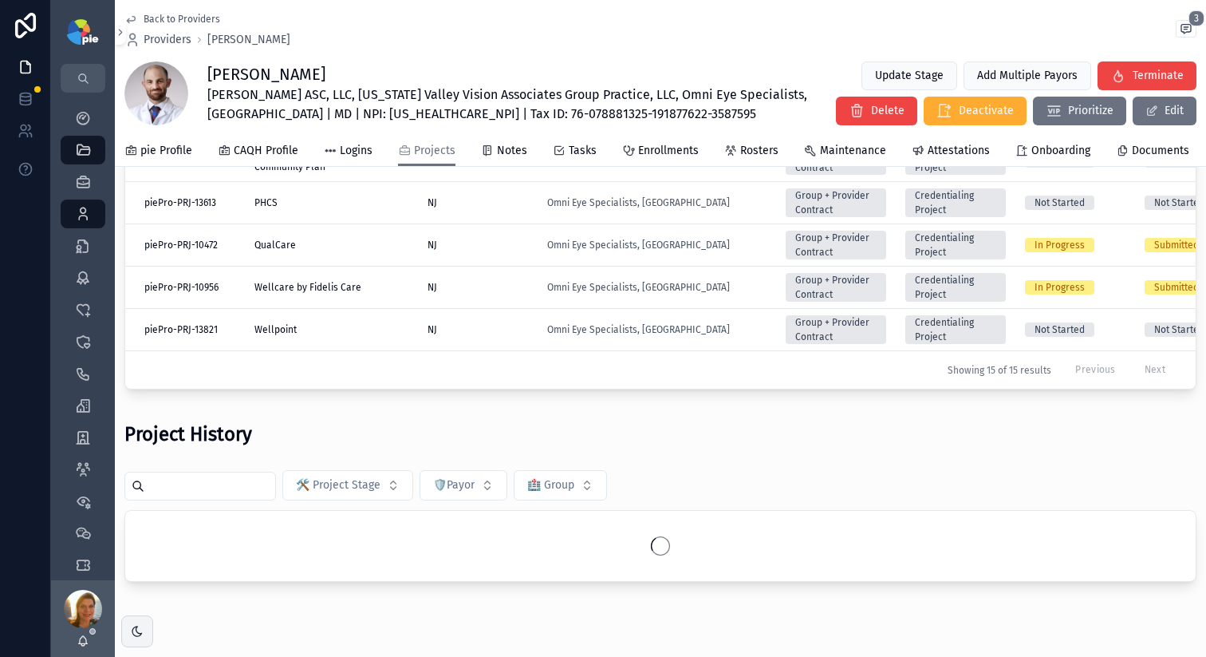
click at [220, 497] on input "scrollable content" at bounding box center [209, 486] width 131 height 22
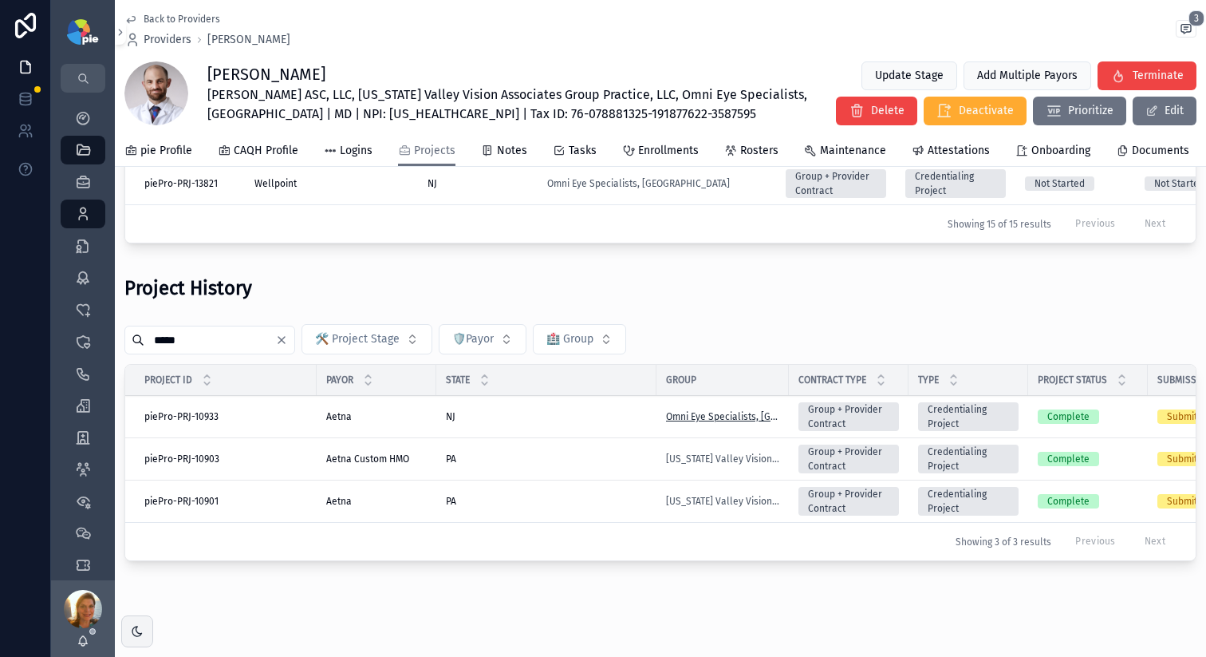
scroll to position [572, 0]
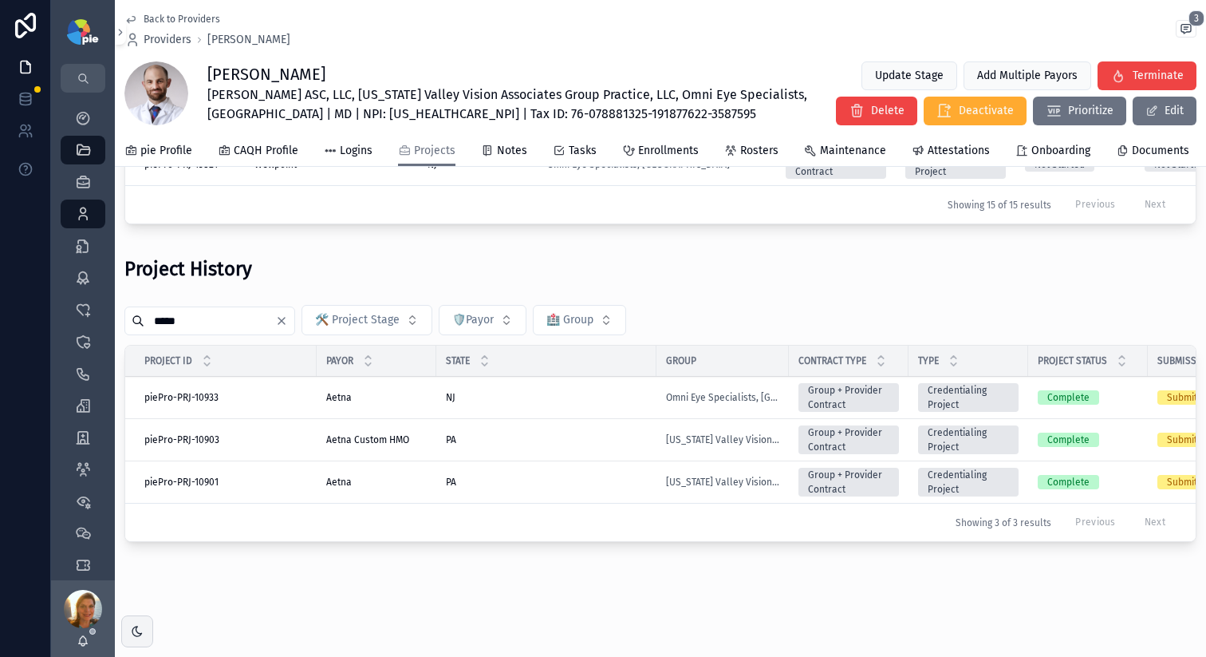
type input "*****"
click at [514, 476] on div "PA PA" at bounding box center [546, 482] width 201 height 13
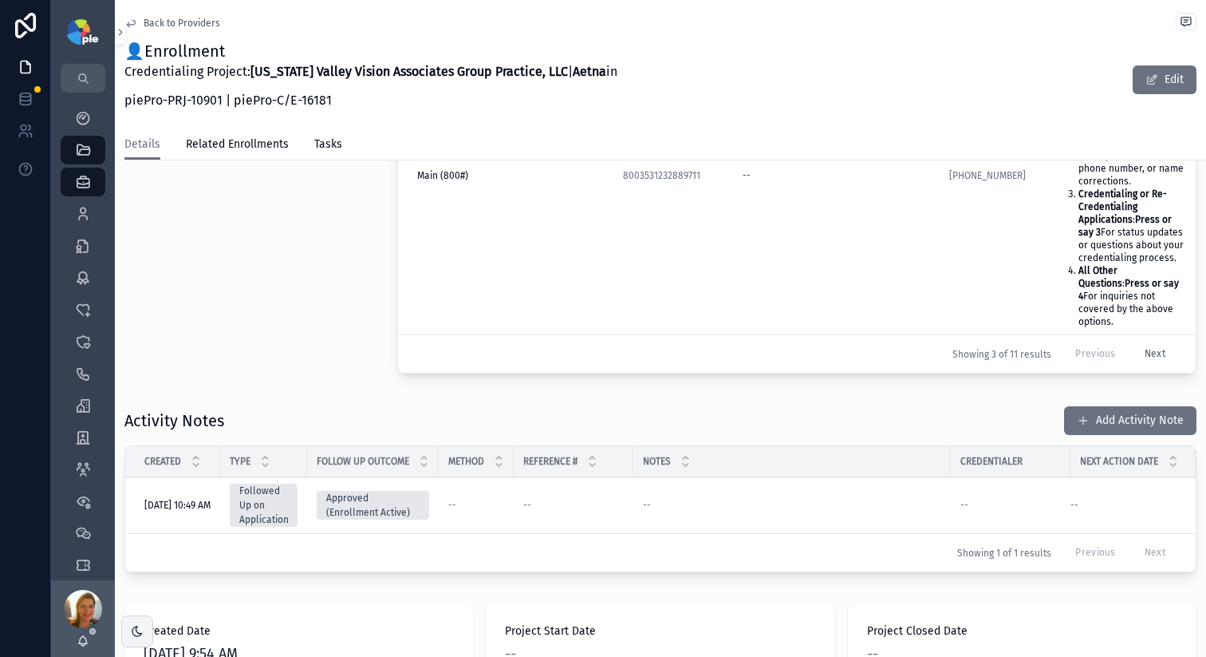
scroll to position [709, 0]
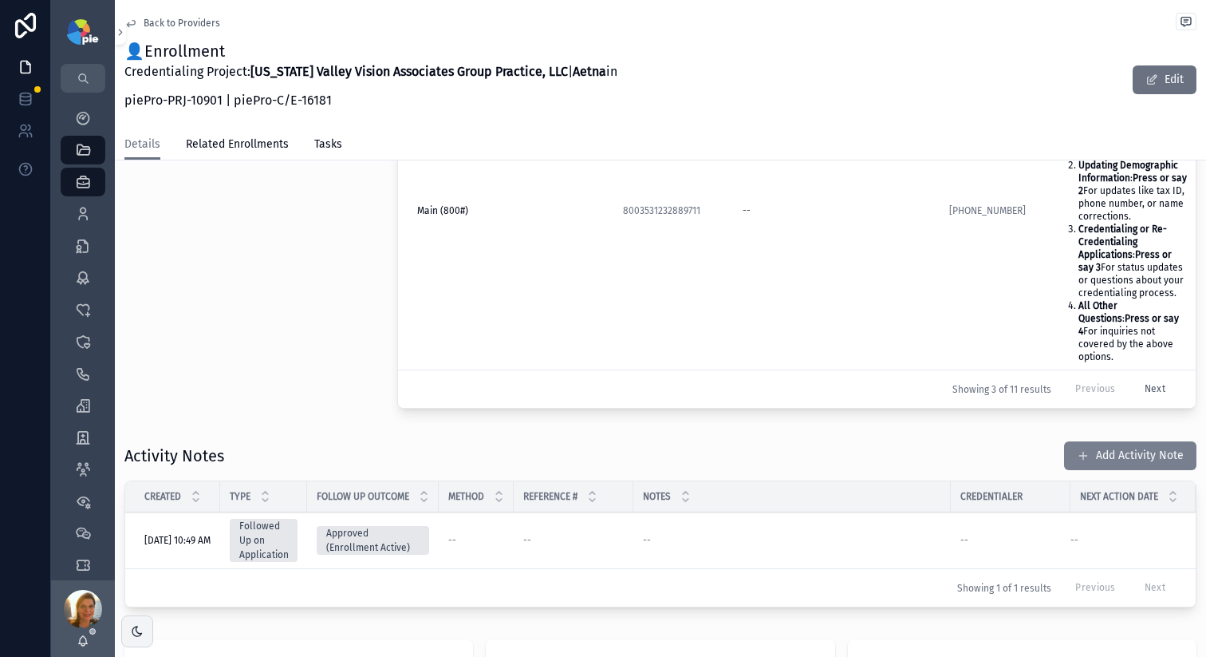
click at [1077, 449] on span "scrollable content" at bounding box center [1083, 455] width 13 height 13
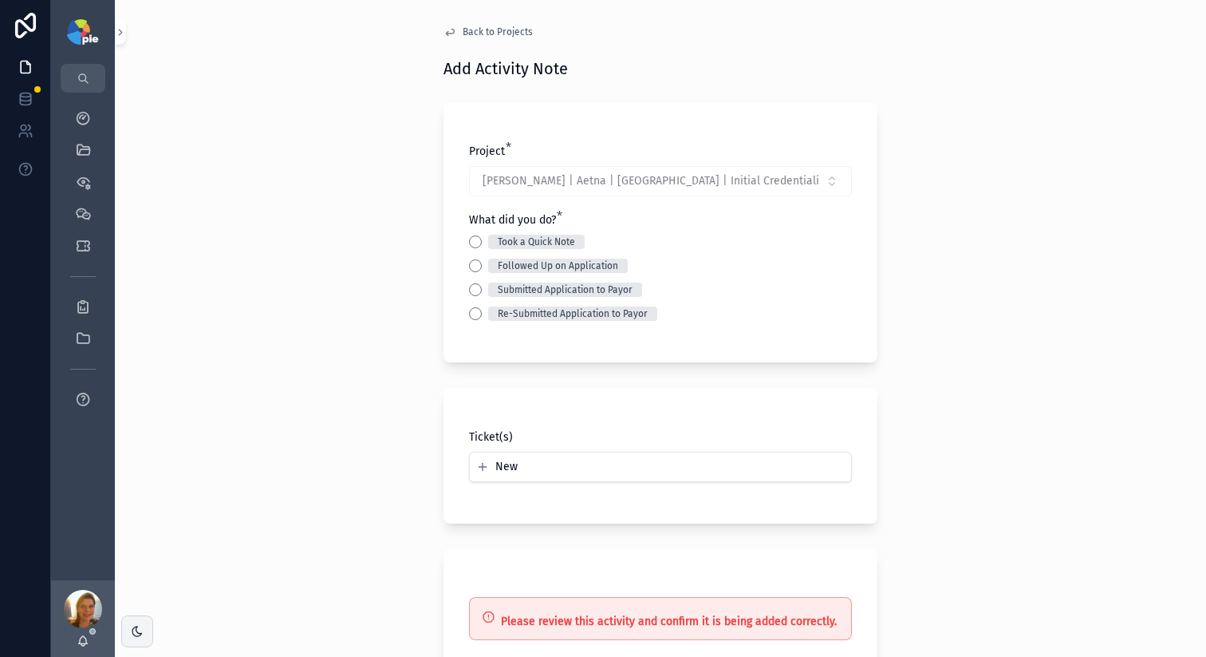
click at [475, 246] on div "Took a Quick Note" at bounding box center [660, 242] width 383 height 14
click at [472, 240] on button "Took a Quick Note" at bounding box center [475, 241] width 13 height 13
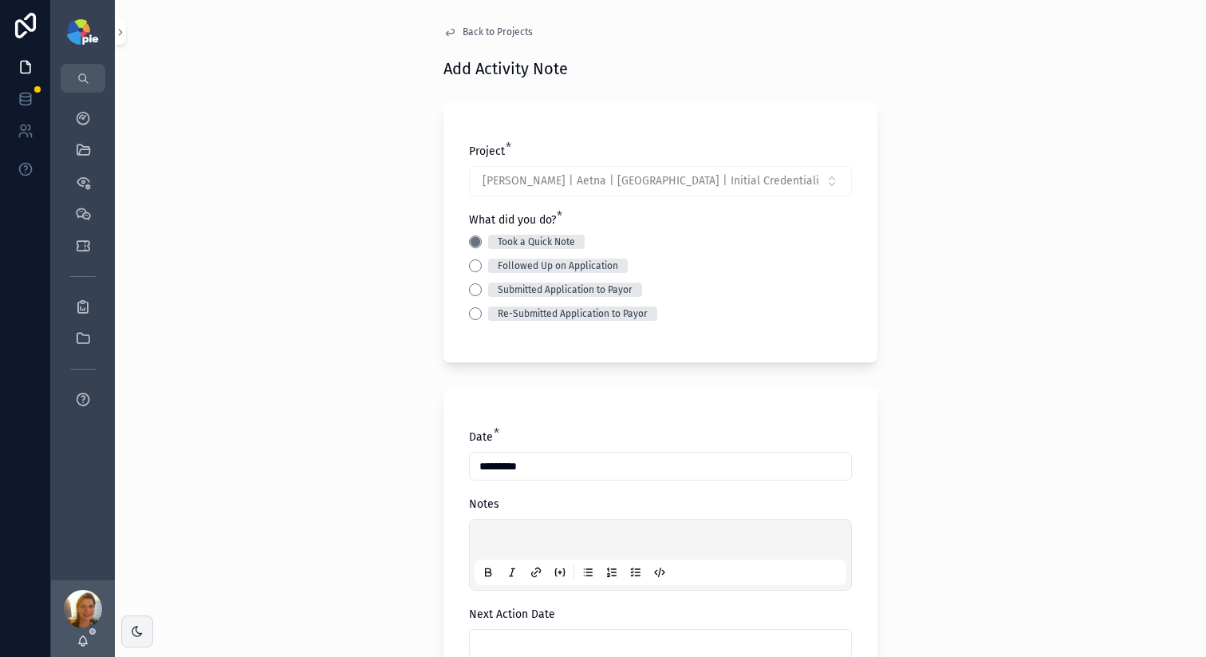
drag, startPoint x: 527, startPoint y: 508, endPoint x: 527, endPoint y: 532, distance: 23.9
click at [527, 519] on div "Notes" at bounding box center [660, 543] width 383 height 94
click at [527, 532] on div "scrollable content" at bounding box center [661, 554] width 372 height 61
drag, startPoint x: 527, startPoint y: 532, endPoint x: 519, endPoint y: 563, distance: 32.3
click at [522, 551] on div "scrollable content" at bounding box center [661, 554] width 372 height 61
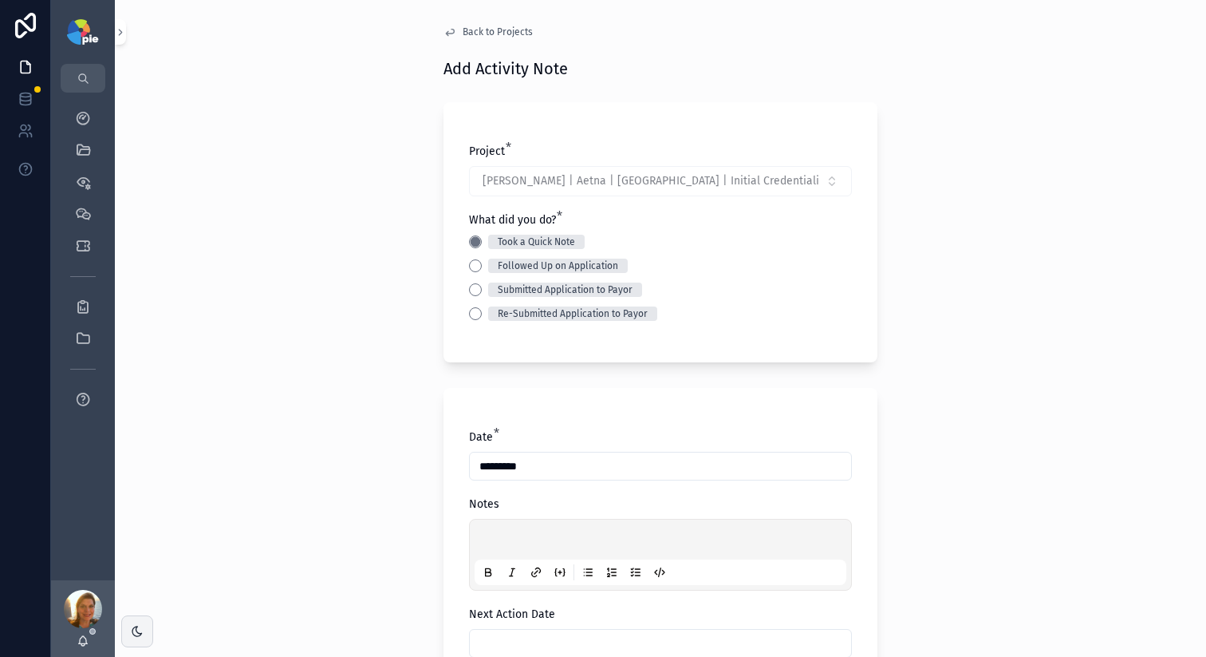
click at [503, 542] on p "scrollable content" at bounding box center [664, 542] width 372 height 16
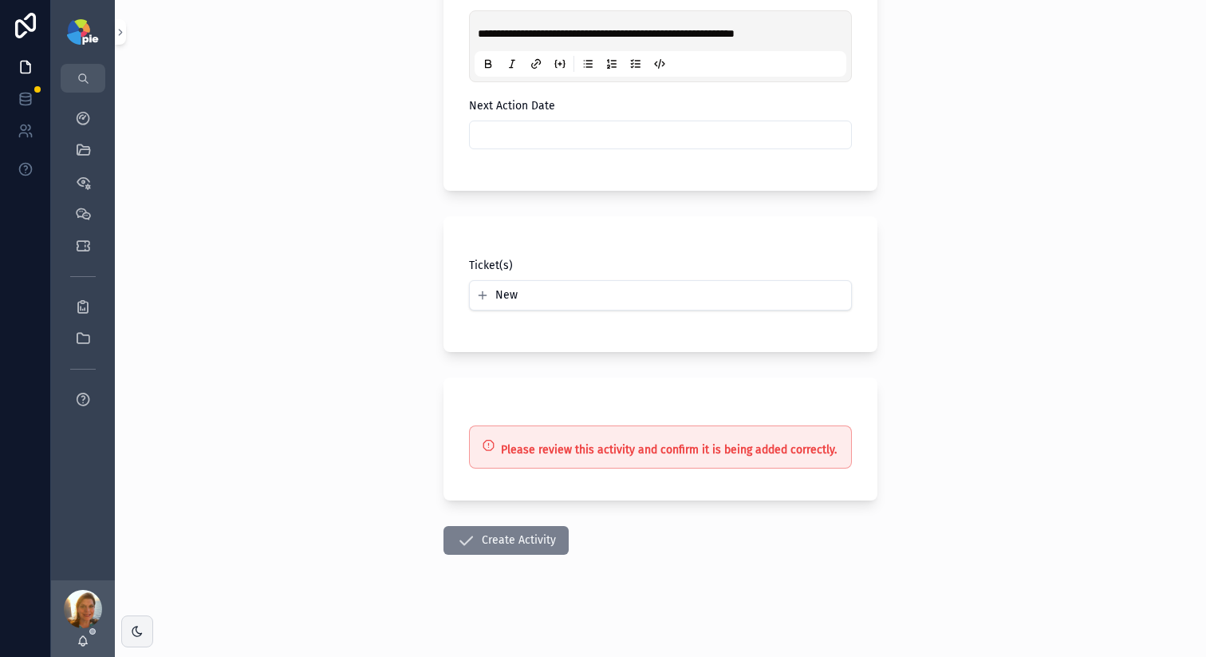
click at [494, 538] on button "Create Activity" at bounding box center [506, 540] width 125 height 29
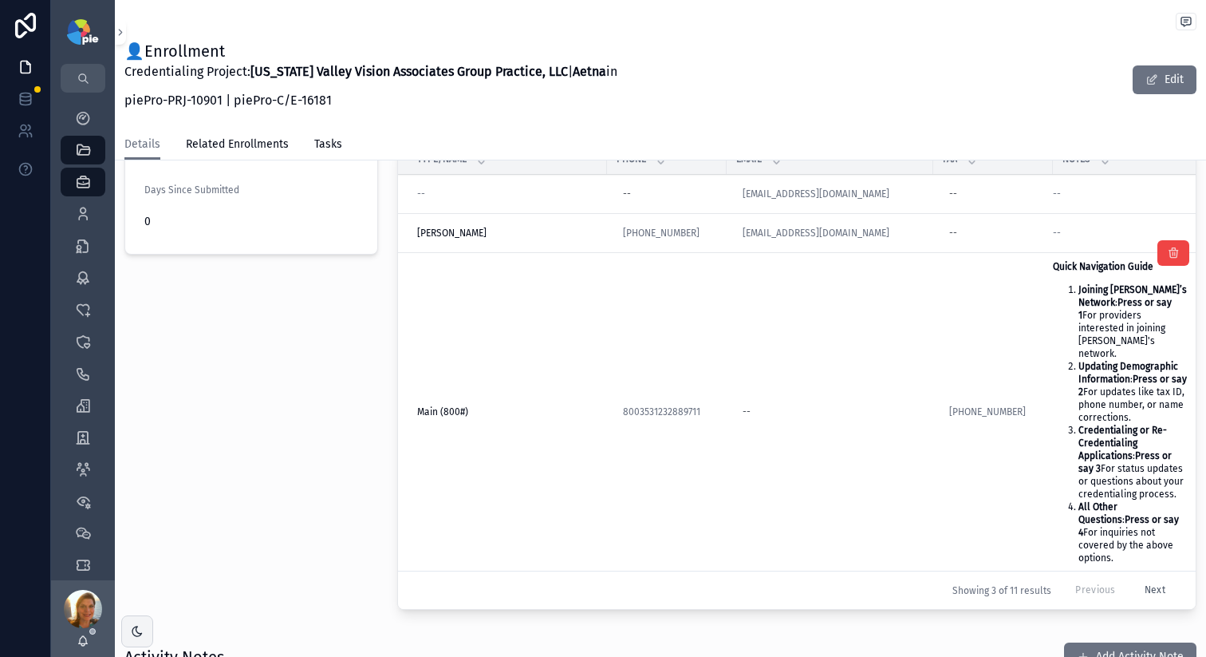
scroll to position [263, 0]
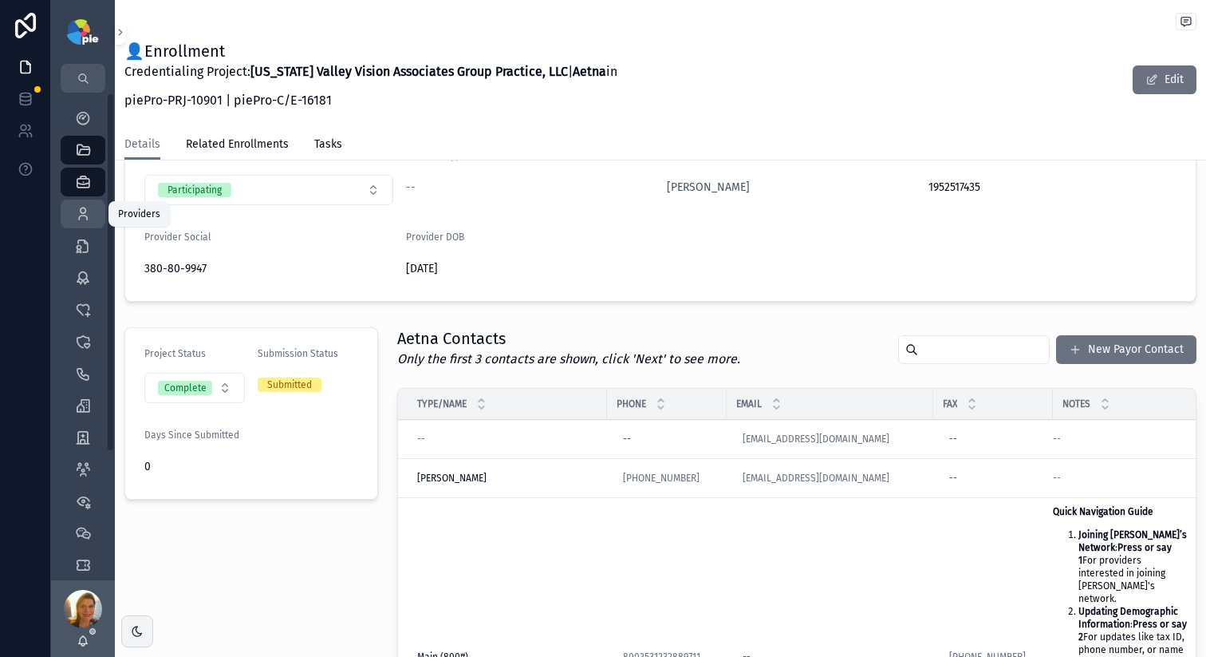
click at [89, 216] on icon "scrollable content" at bounding box center [83, 214] width 16 height 16
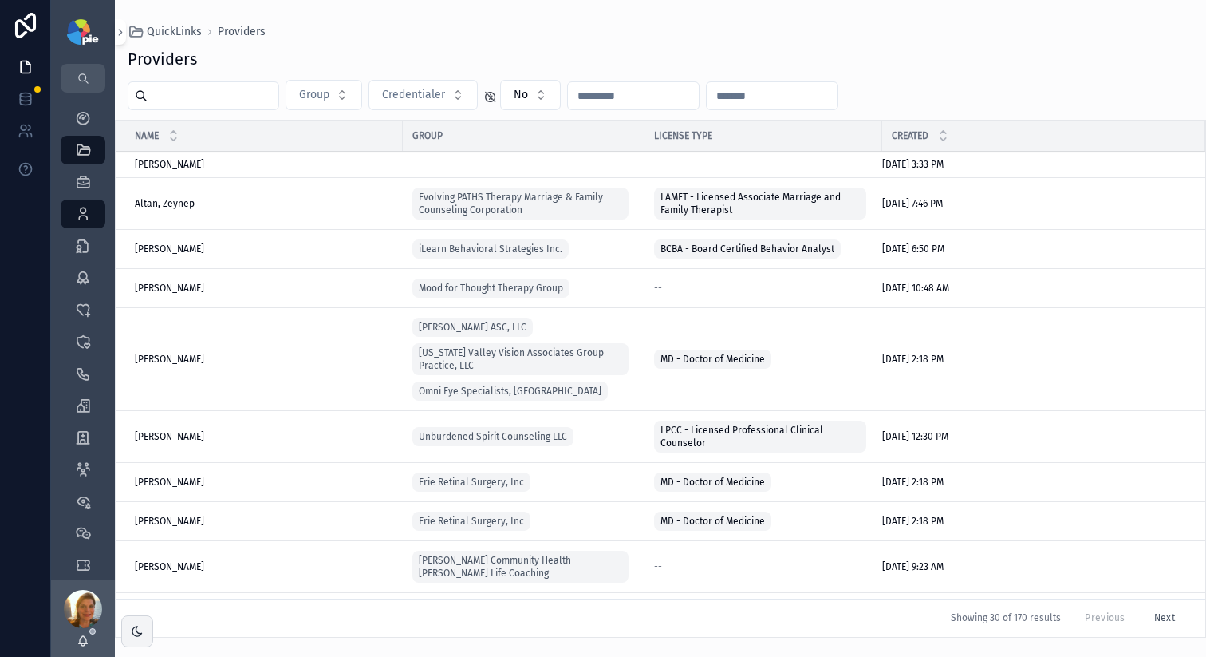
click at [206, 93] on input "scrollable content" at bounding box center [213, 96] width 131 height 22
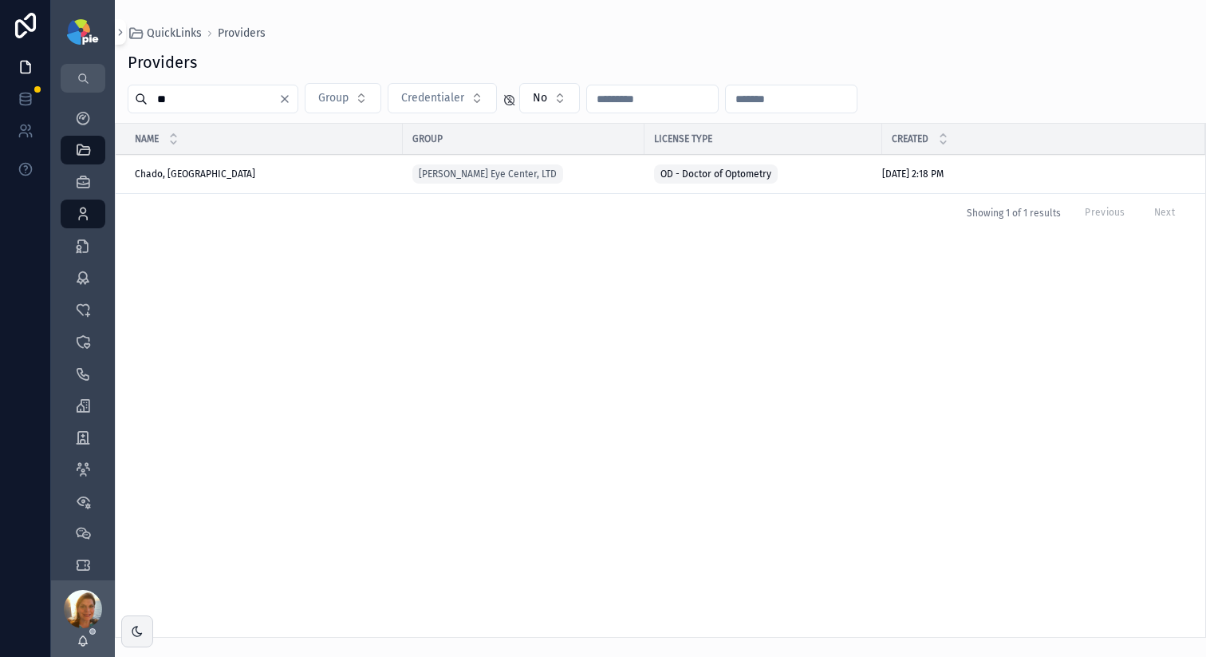
type input "*"
type input "****"
click at [176, 167] on td "Frey, Tiffany Frey, Tiffany" at bounding box center [259, 174] width 287 height 39
click at [173, 175] on span "Frey, Tiffany" at bounding box center [169, 174] width 69 height 13
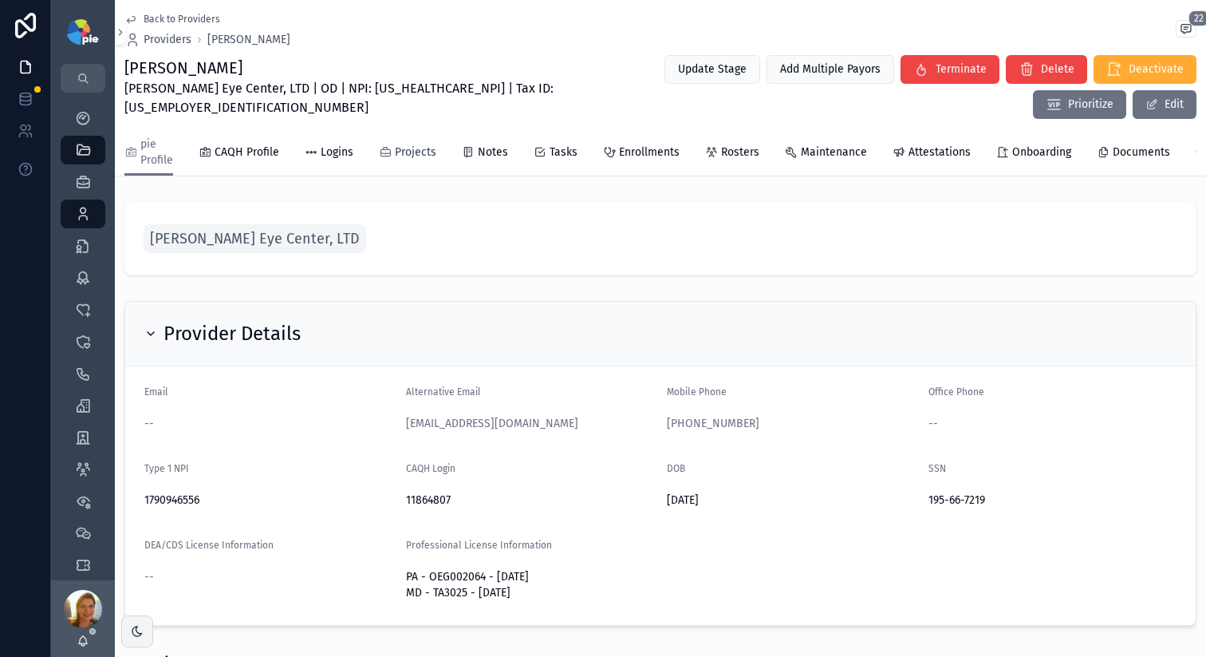
click at [395, 152] on span "Projects" at bounding box center [415, 152] width 41 height 16
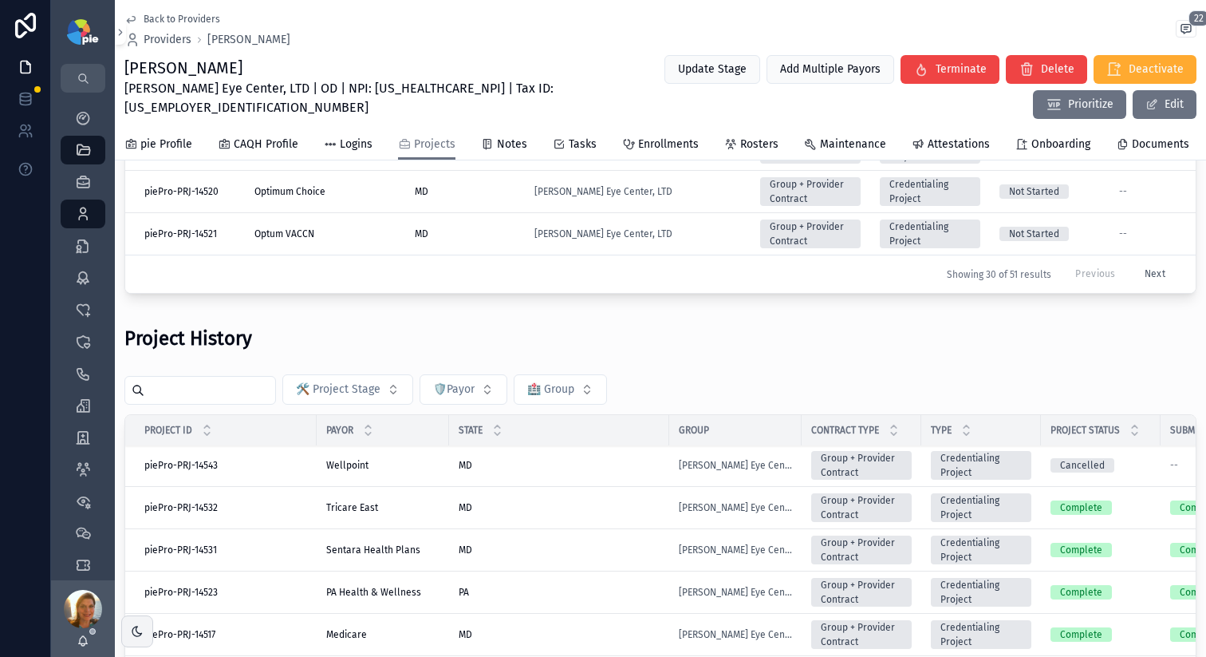
scroll to position [3, 0]
click at [238, 387] on div "🛠️ Project Stage 🛡️Payor 🏥 Group" at bounding box center [660, 389] width 1072 height 30
click at [238, 396] on input "scrollable content" at bounding box center [209, 390] width 131 height 22
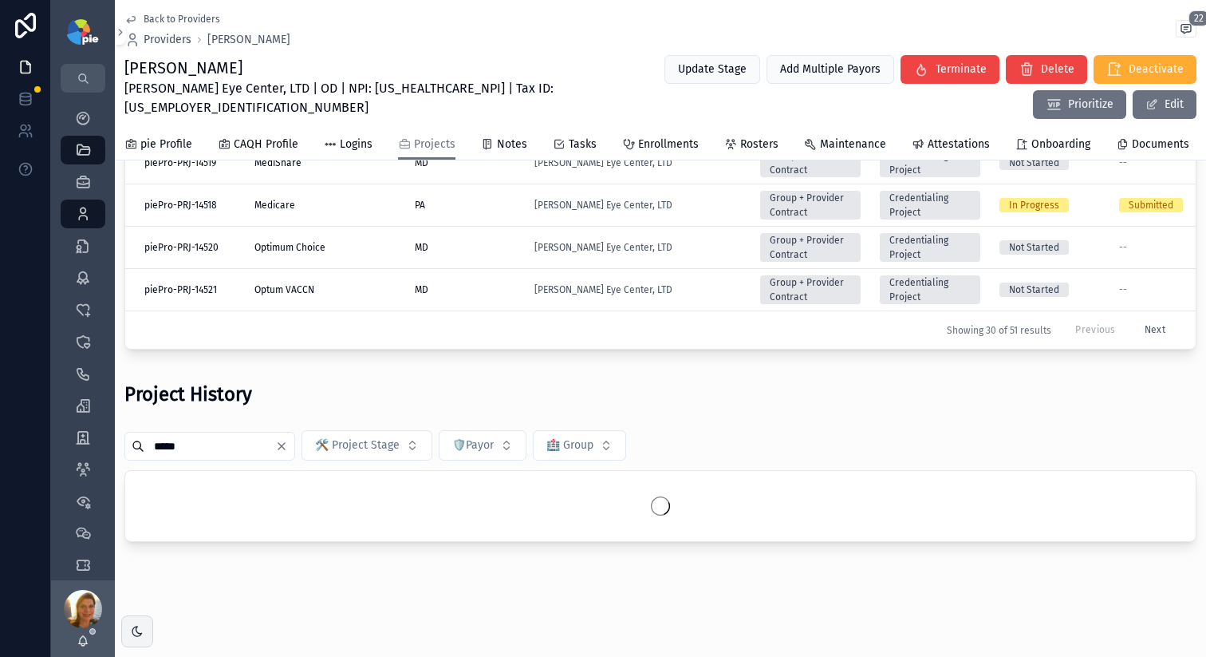
scroll to position [472, 0]
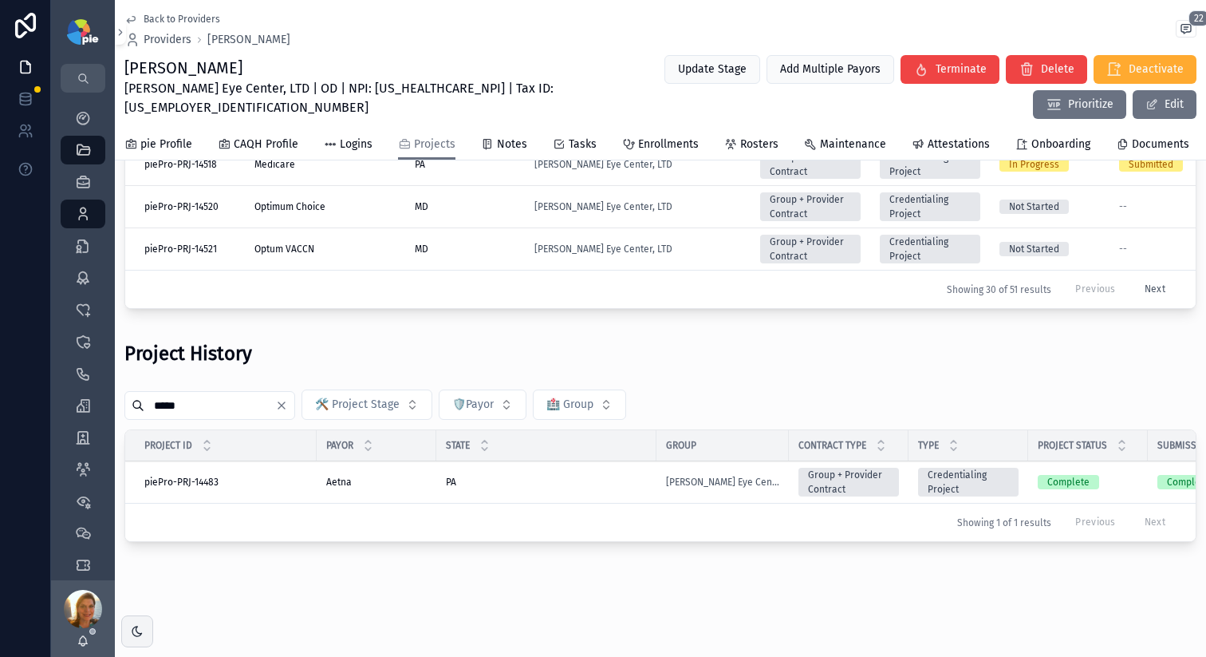
type input "*****"
click at [557, 478] on div "PA PA" at bounding box center [546, 482] width 201 height 13
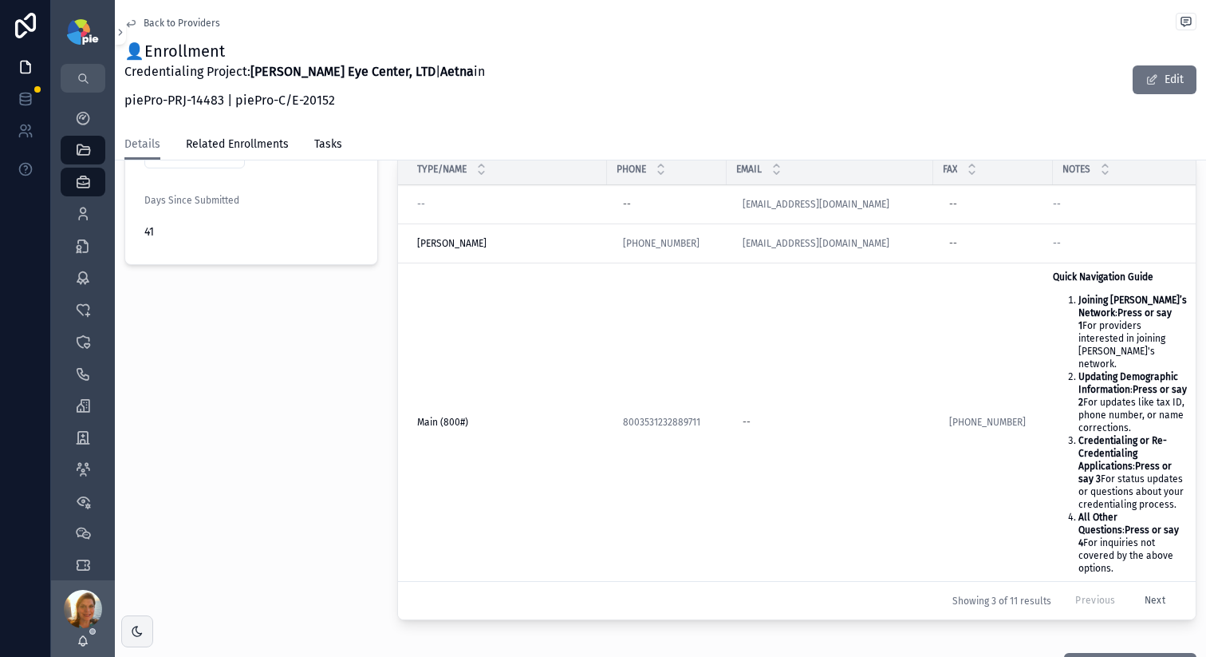
scroll to position [497, 0]
click at [84, 220] on icon "scrollable content" at bounding box center [83, 214] width 16 height 16
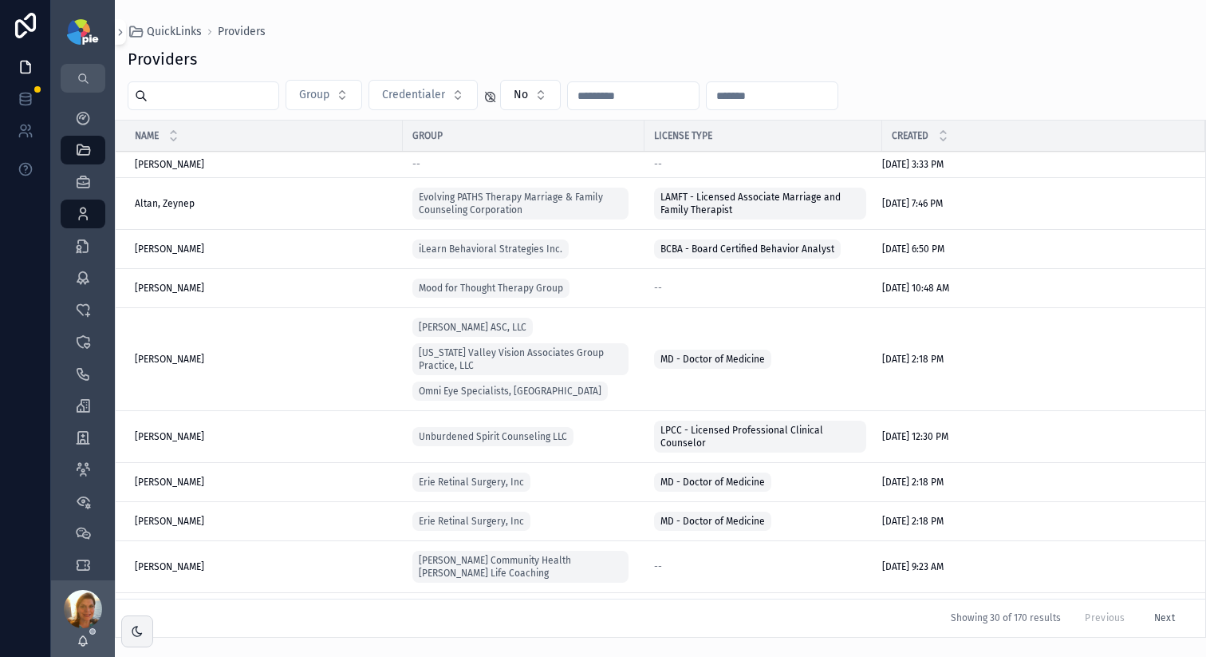
click at [206, 89] on input "scrollable content" at bounding box center [213, 96] width 131 height 22
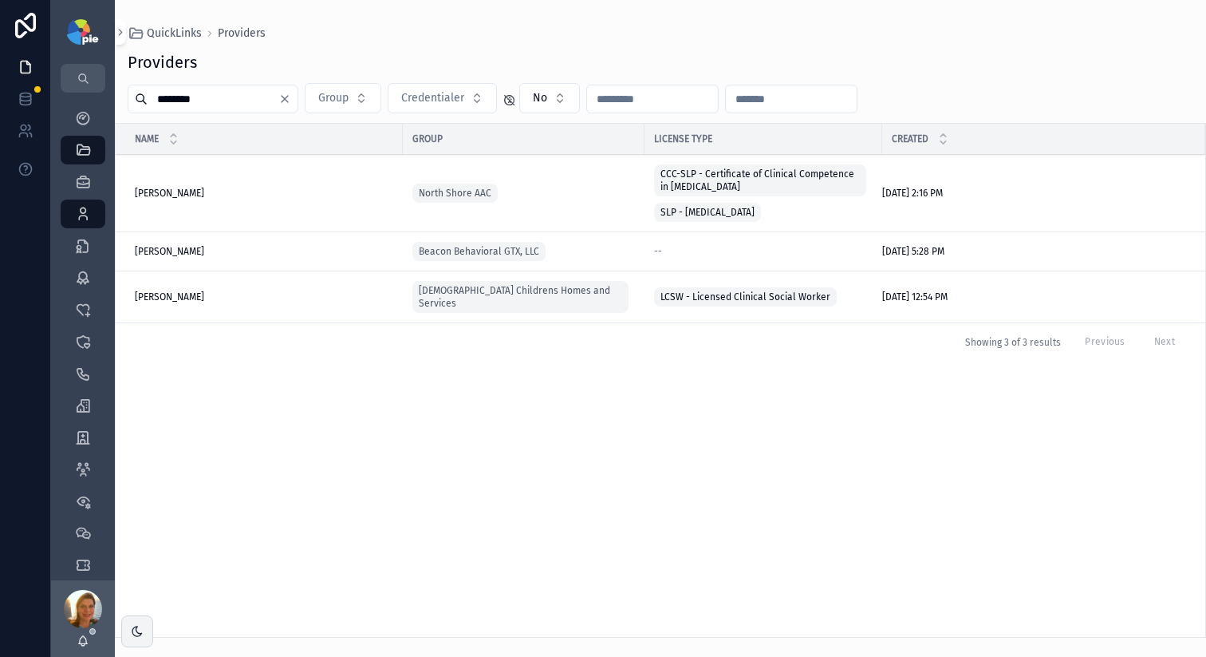
click at [236, 107] on input "********" at bounding box center [213, 99] width 131 height 22
click at [236, 106] on input "********" at bounding box center [213, 99] width 131 height 22
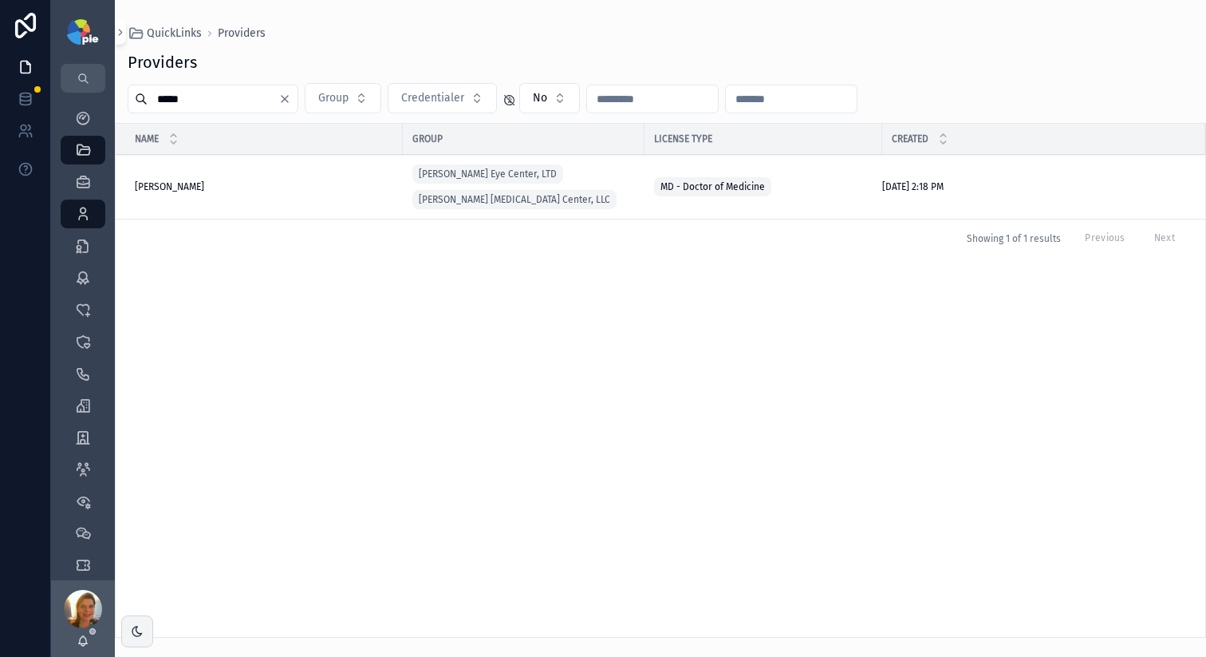
type input "****"
click at [166, 188] on span "Kropinak, Mark" at bounding box center [169, 186] width 69 height 13
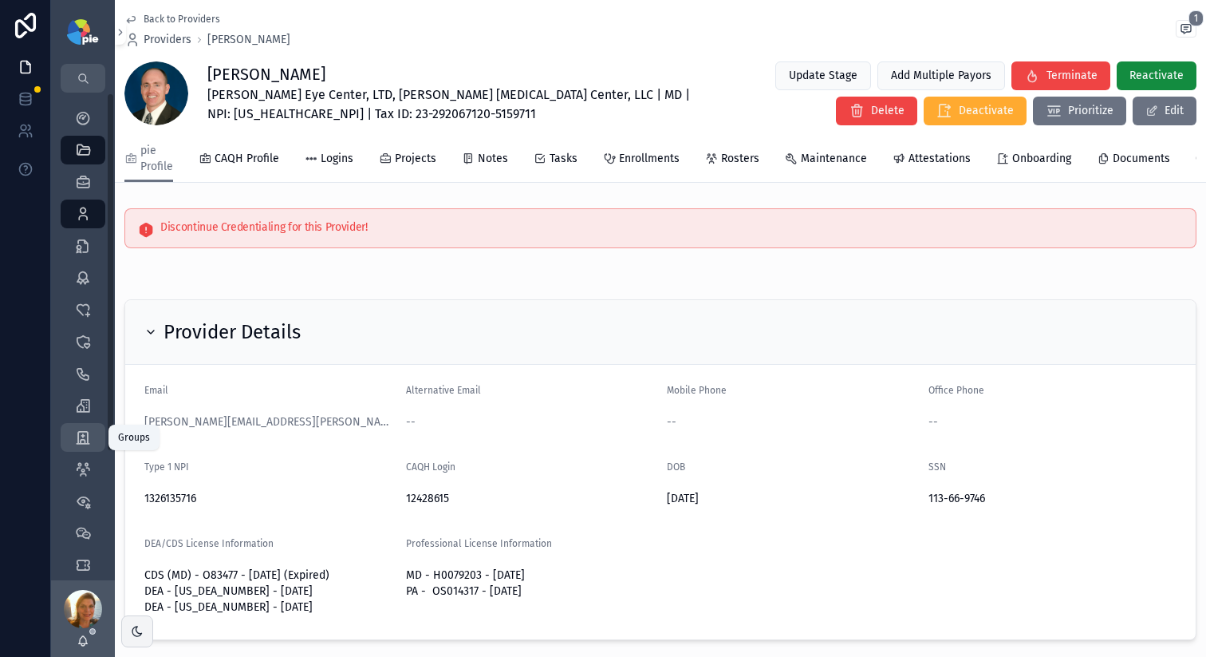
click at [78, 433] on icon "scrollable content" at bounding box center [83, 437] width 16 height 16
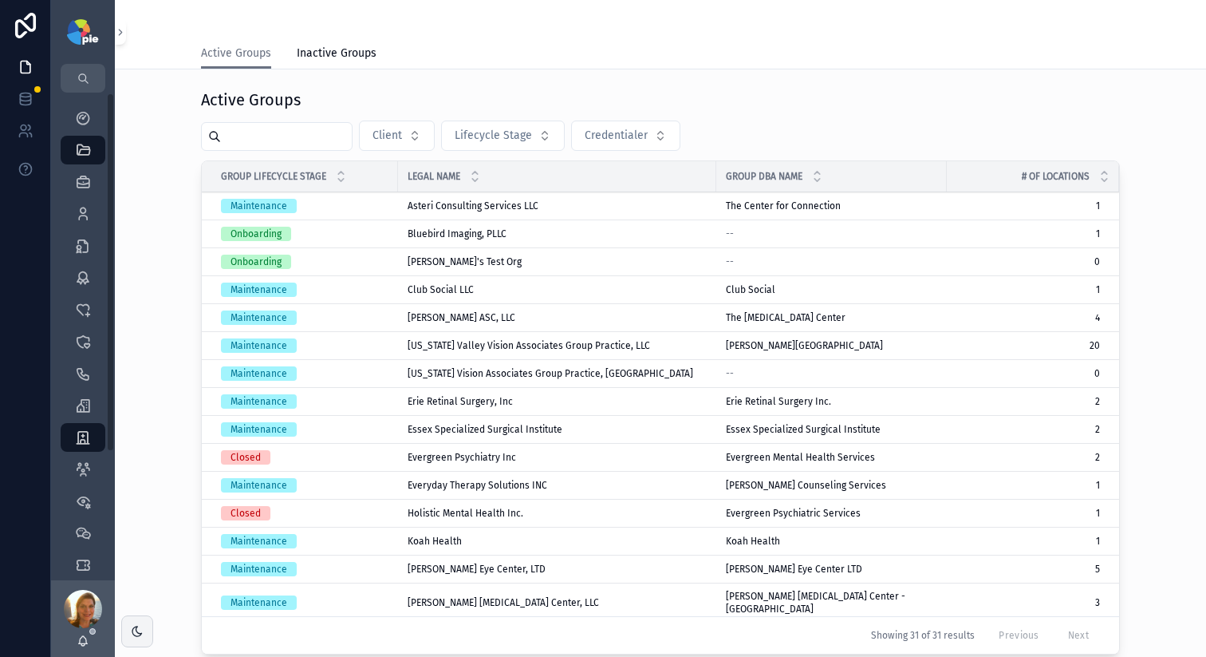
click at [255, 136] on input "scrollable content" at bounding box center [286, 136] width 131 height 22
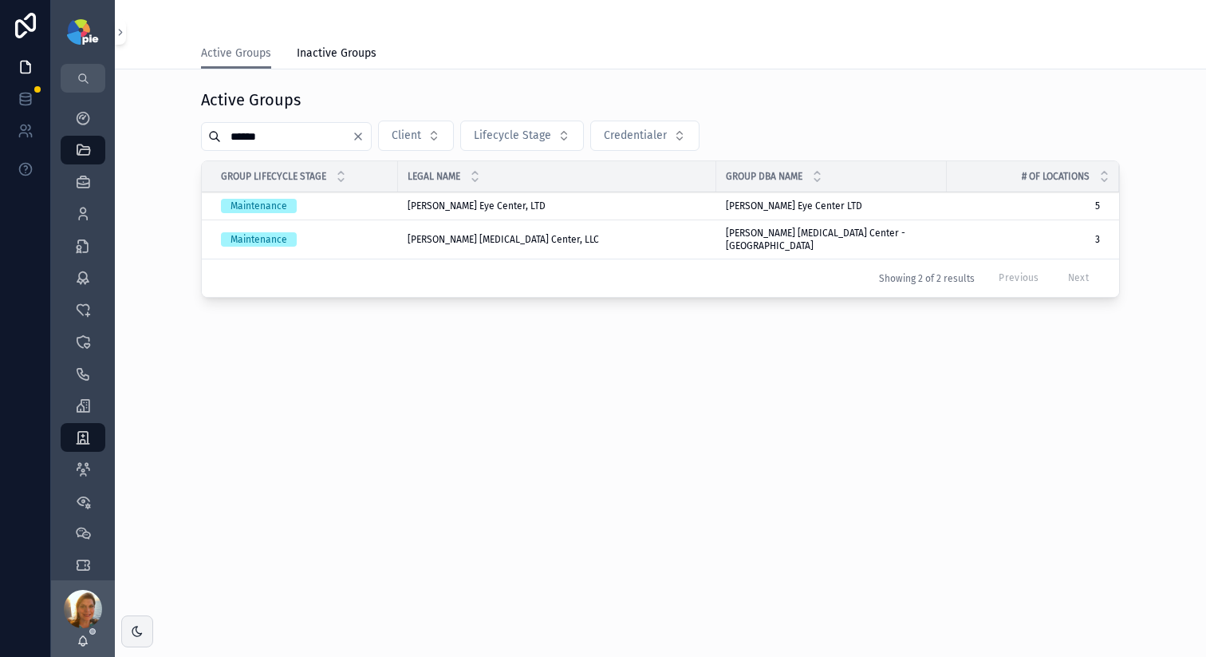
type input "******"
click at [450, 205] on span "[PERSON_NAME] Eye Center, LTD" at bounding box center [477, 205] width 138 height 13
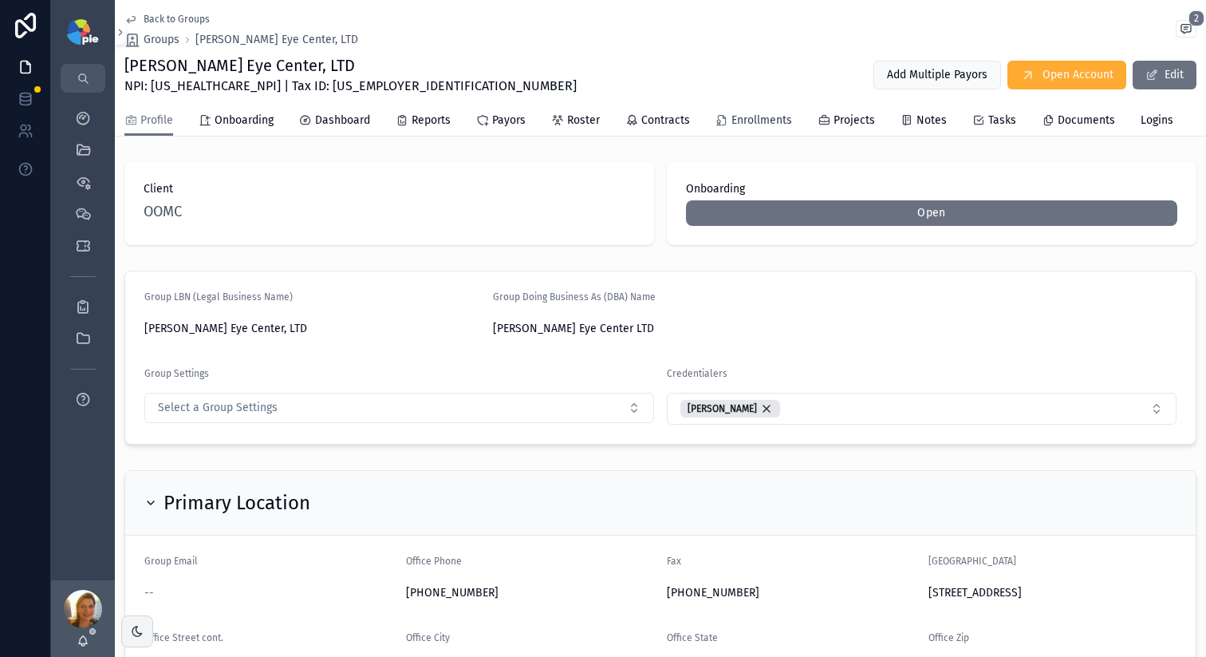
click at [765, 122] on span "Enrollments" at bounding box center [762, 121] width 61 height 16
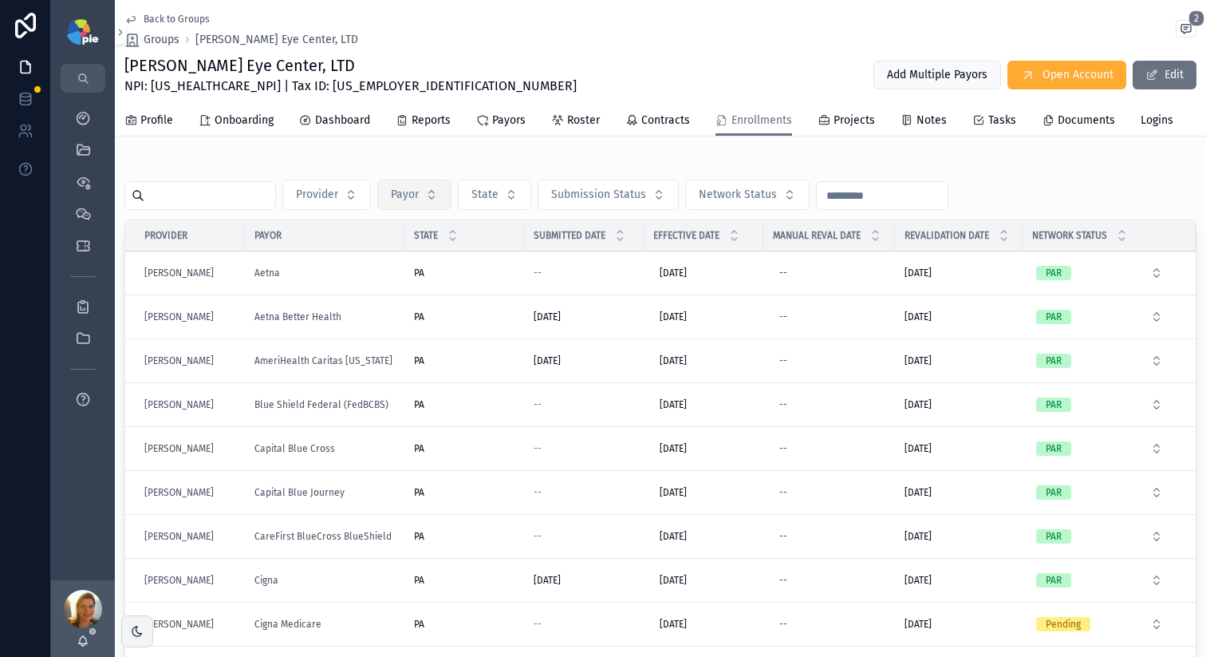
click at [442, 203] on button "Payor" at bounding box center [414, 195] width 74 height 30
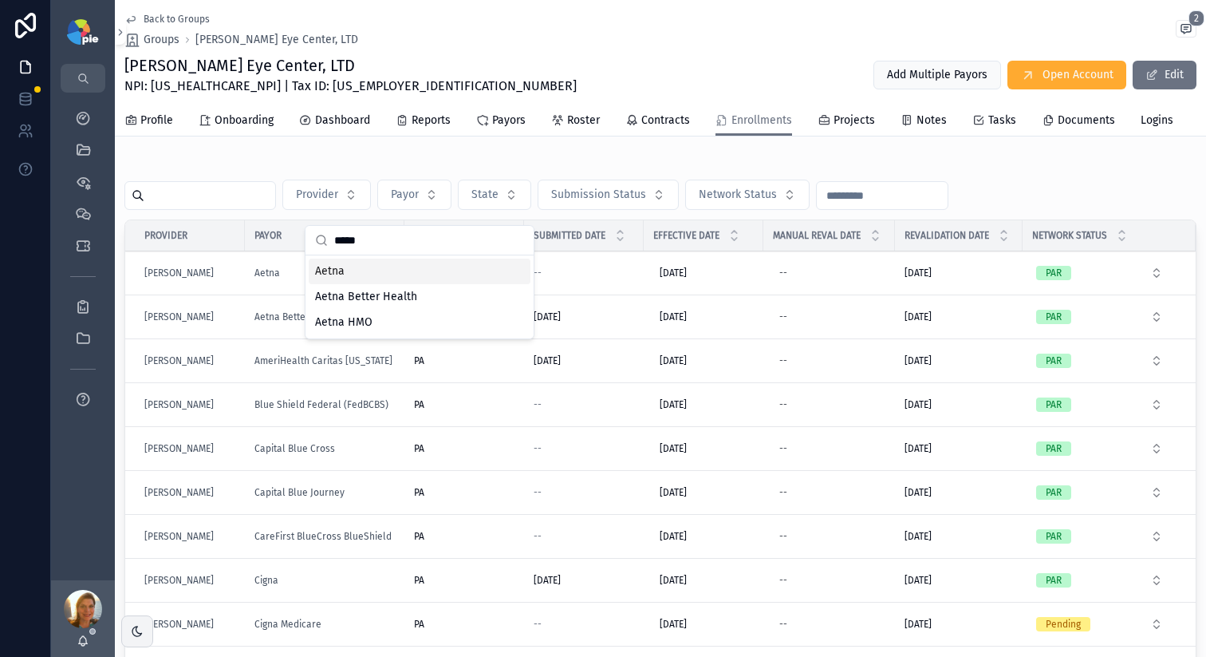
type input "*****"
click at [424, 271] on div "Aetna" at bounding box center [420, 272] width 222 height 26
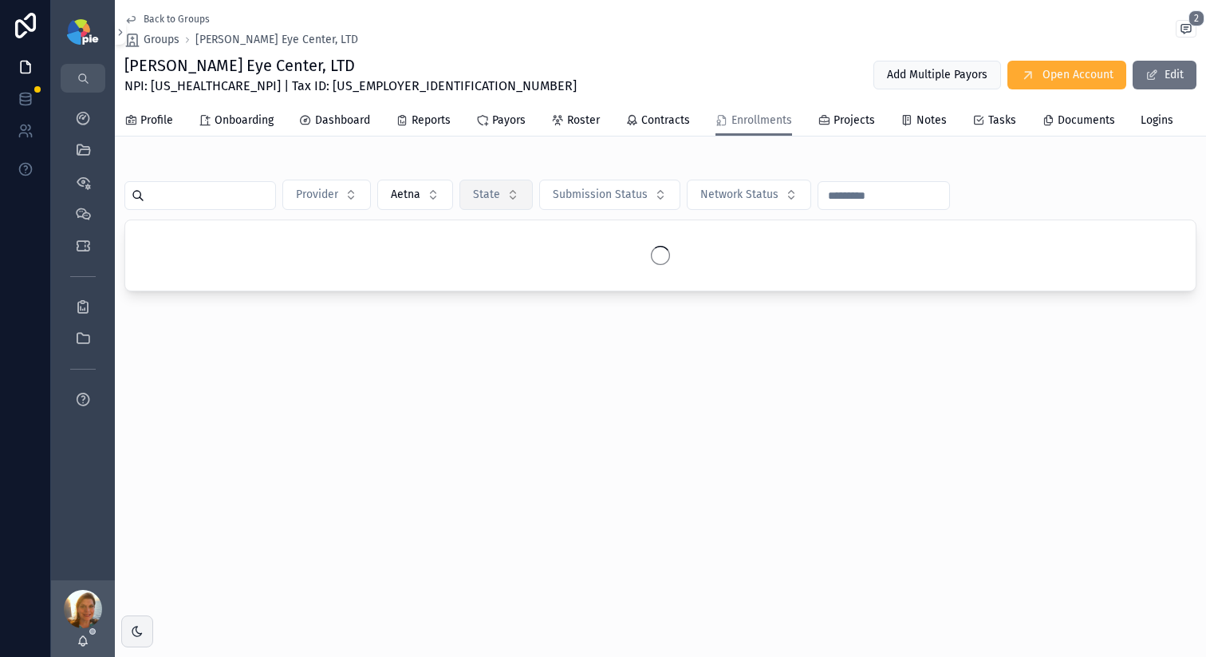
click at [518, 210] on button "State" at bounding box center [496, 195] width 73 height 30
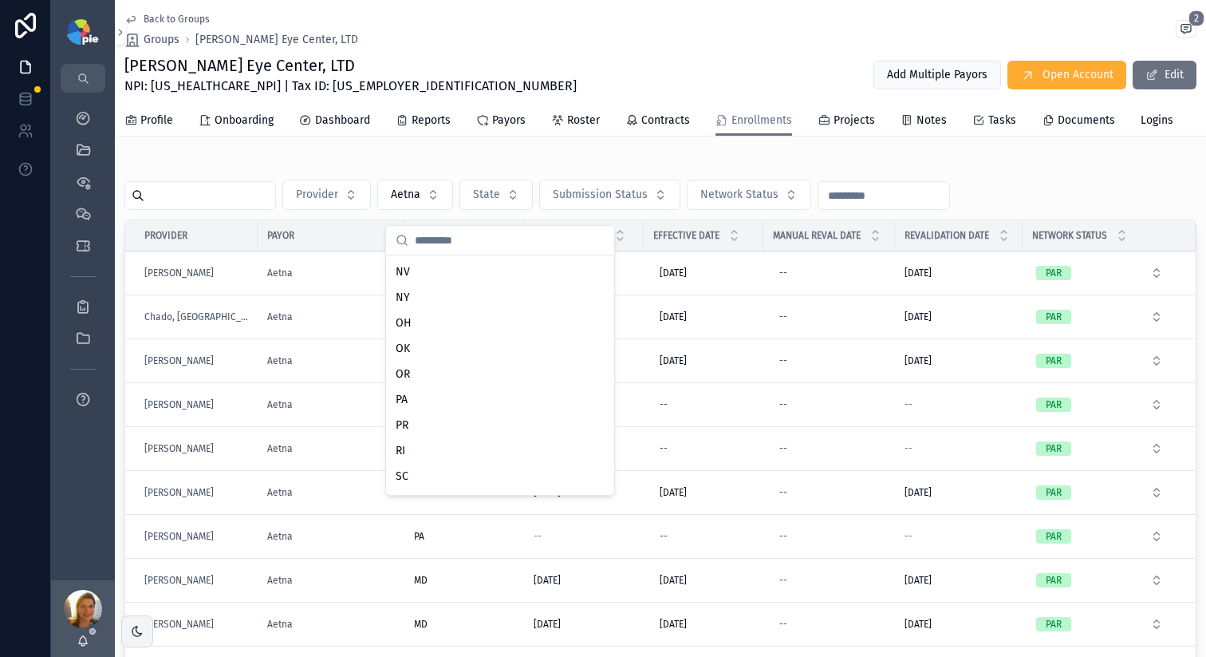
scroll to position [819, 0]
click at [402, 421] on span "PA" at bounding box center [402, 423] width 12 height 16
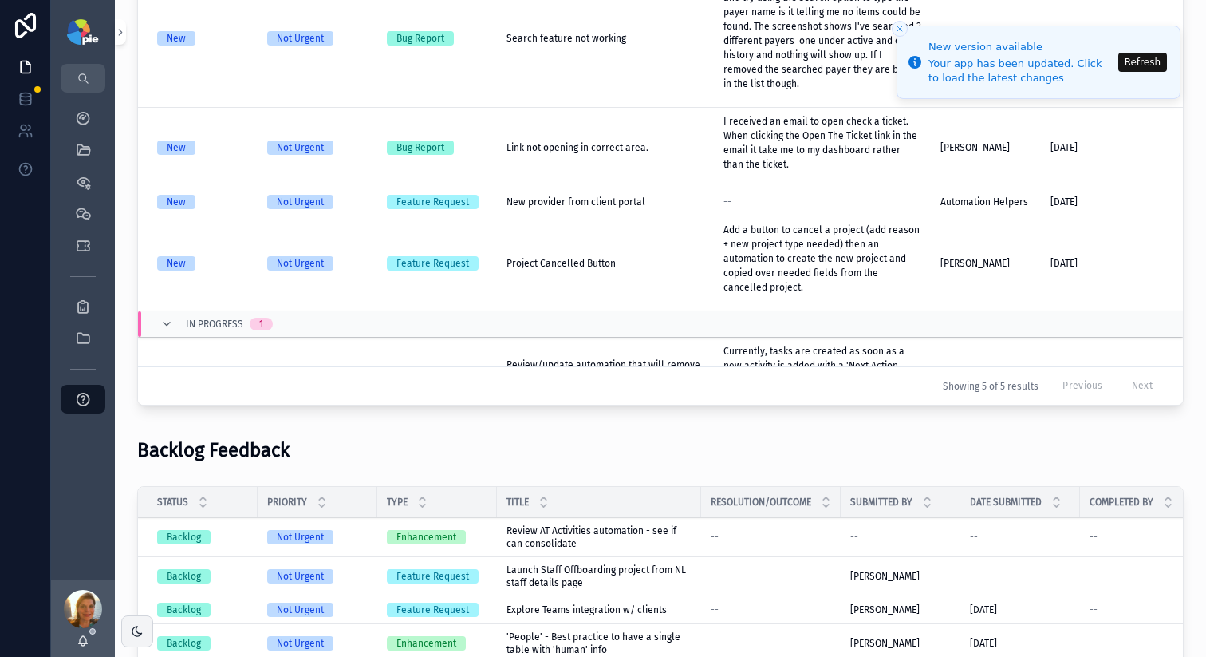
click at [1146, 57] on button "Refresh" at bounding box center [1143, 62] width 49 height 19
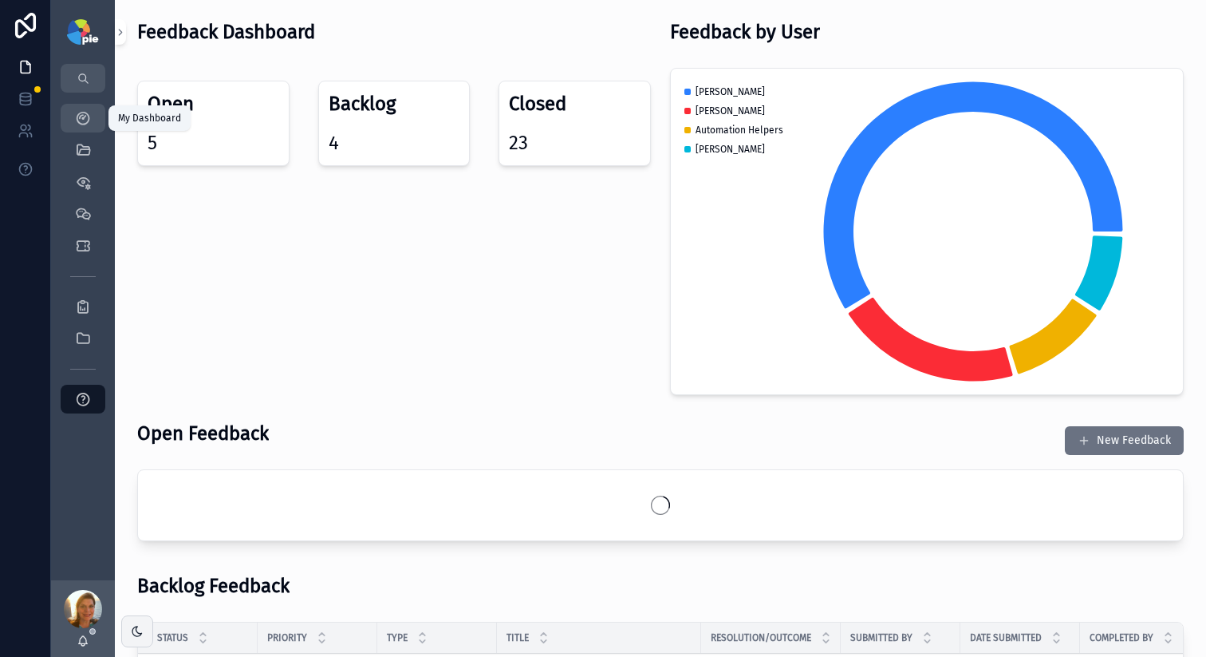
click at [85, 116] on icon "scrollable content" at bounding box center [83, 118] width 16 height 16
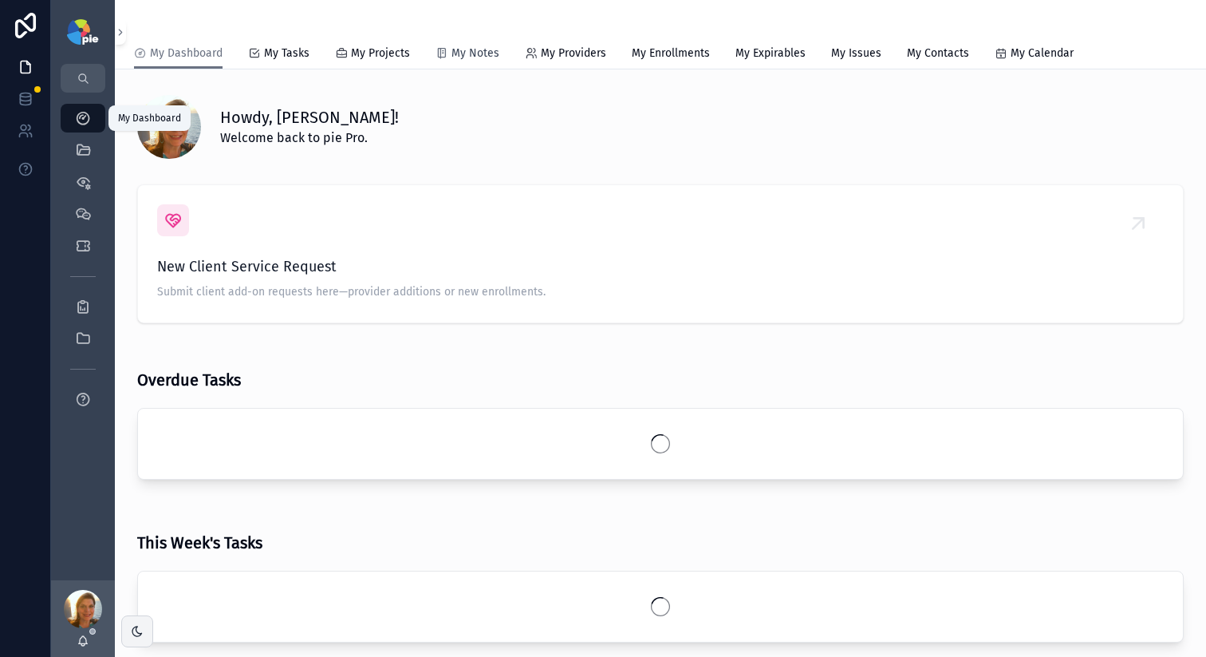
click at [476, 43] on link "My Notes" at bounding box center [468, 55] width 64 height 32
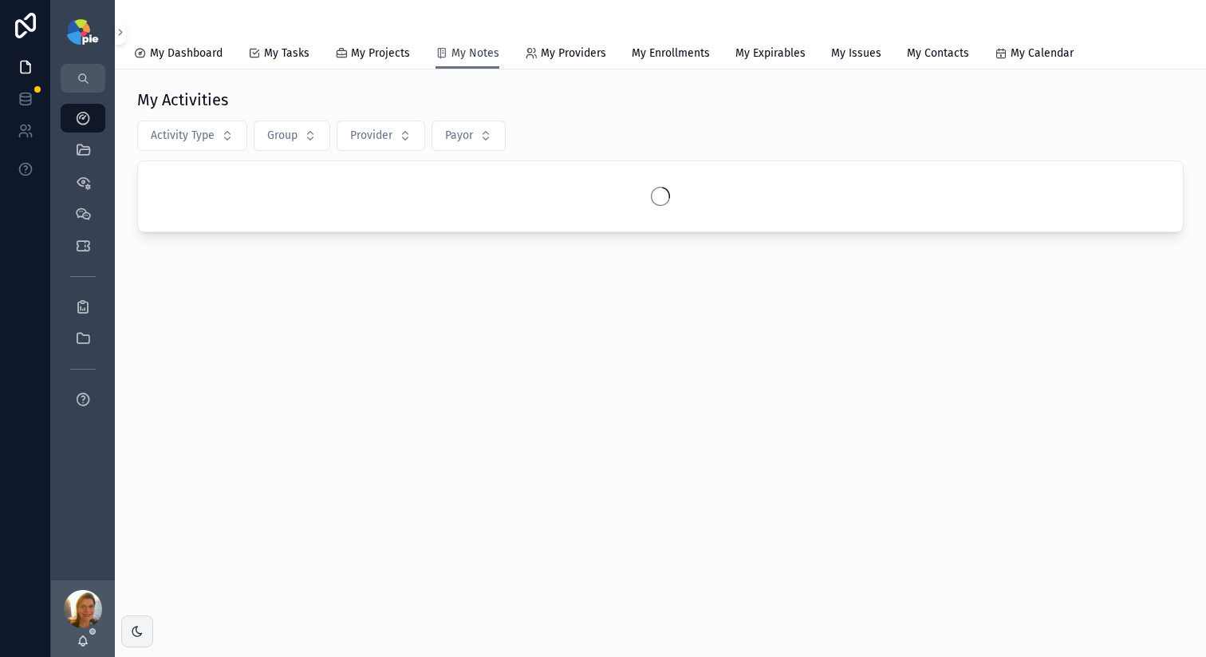
click at [476, 53] on span "My Notes" at bounding box center [476, 53] width 48 height 16
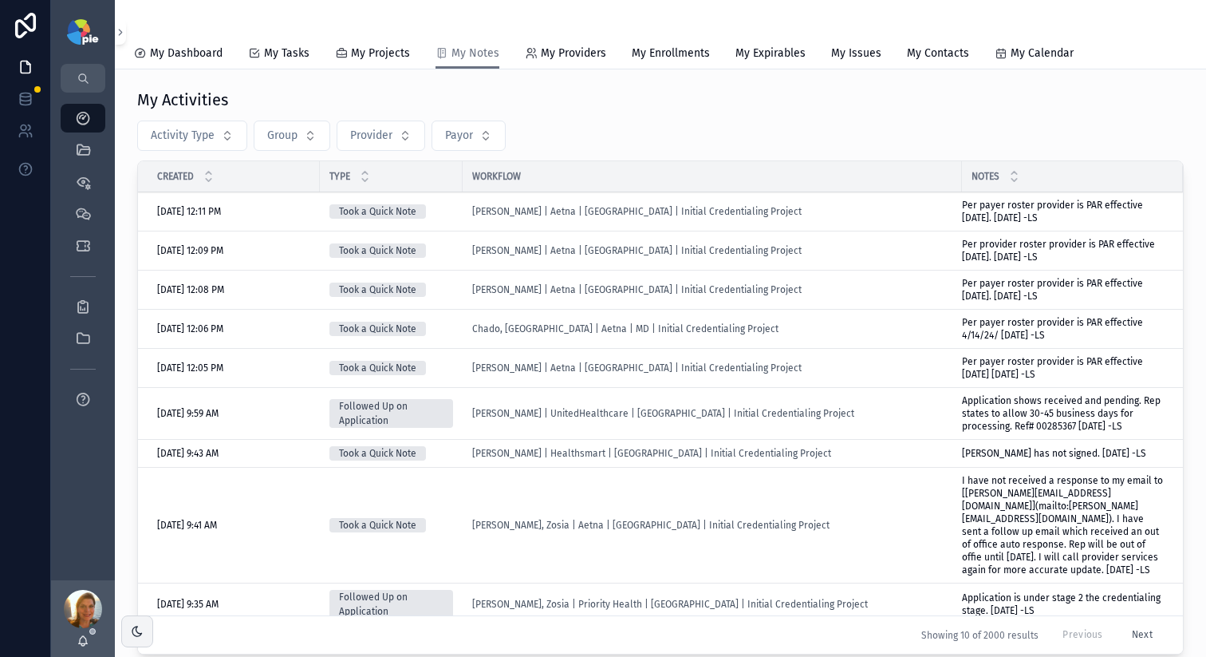
click at [767, 328] on div "Chado, [GEOGRAPHIC_DATA] | Aetna | MD | Initial Credentialing Project" at bounding box center [712, 328] width 480 height 13
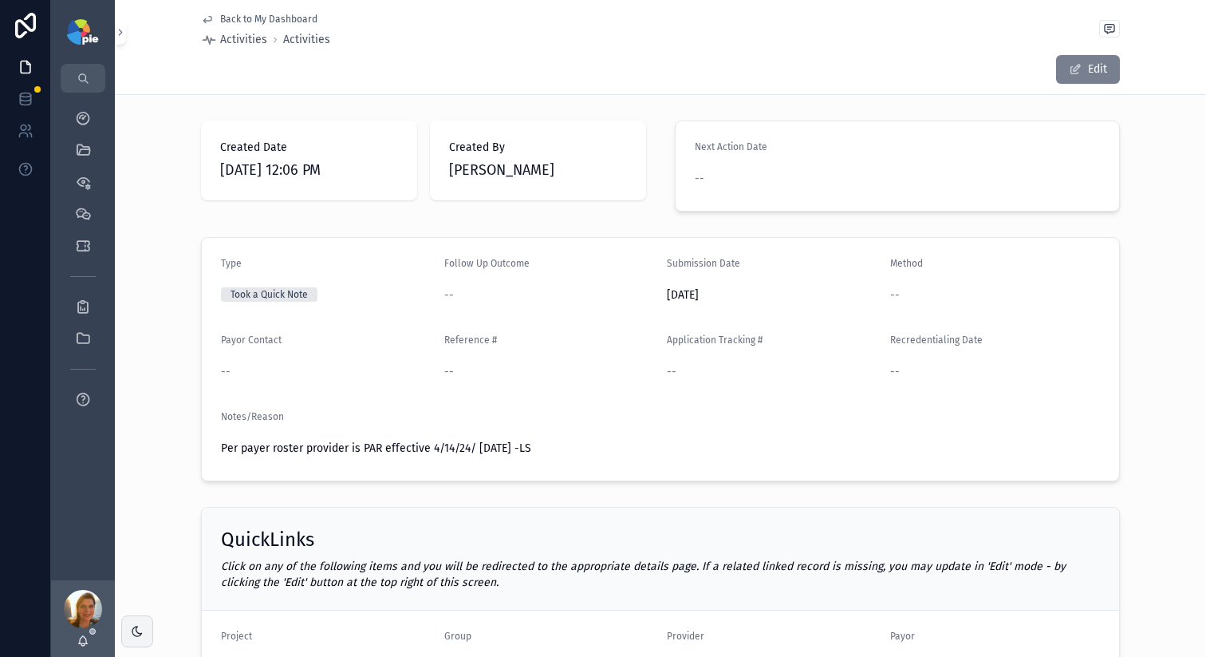
click at [1093, 80] on button "Edit" at bounding box center [1088, 69] width 64 height 29
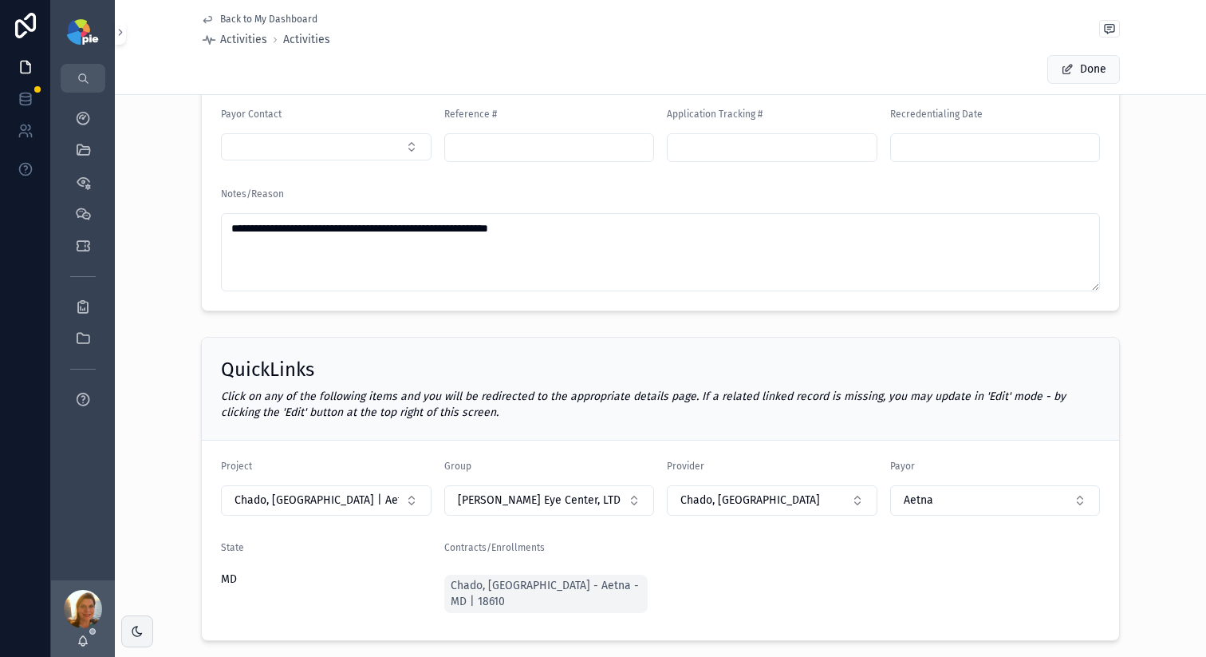
scroll to position [217, 0]
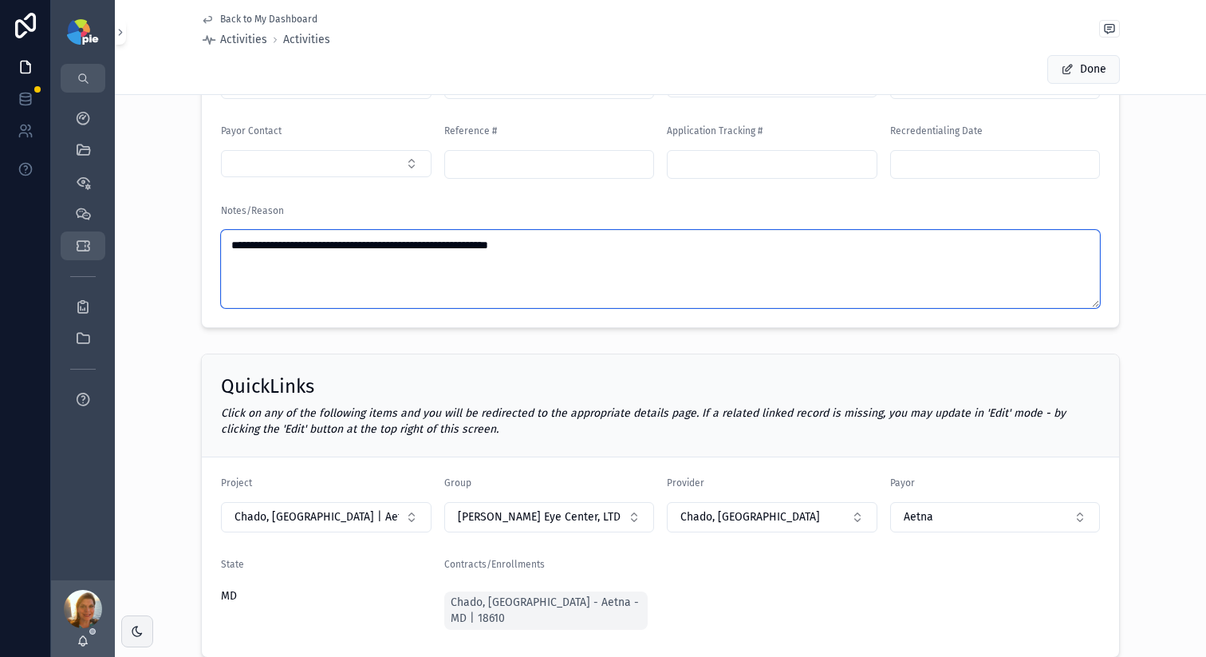
drag, startPoint x: 574, startPoint y: 247, endPoint x: 90, endPoint y: 241, distance: 483.6
click at [113, 243] on div "**********" at bounding box center [628, 328] width 1155 height 657
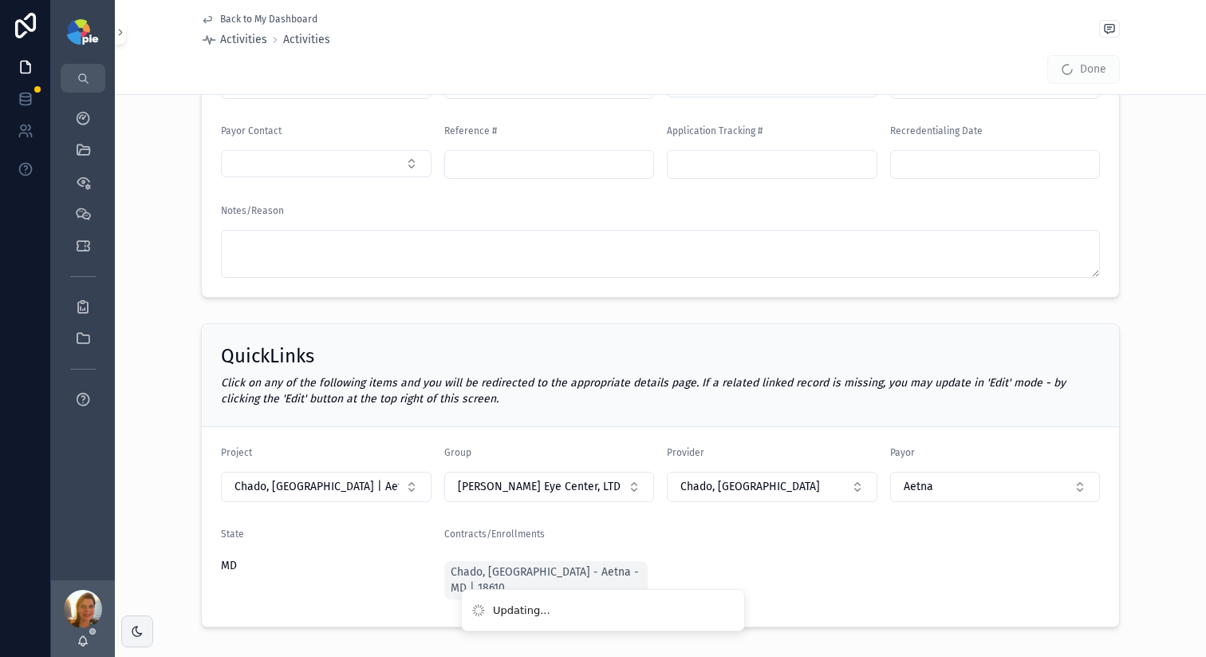
click at [176, 263] on div "Type Took a Quick Note Follow Up Outcome Select a Follow Up Outcome Submission …" at bounding box center [661, 160] width 1092 height 287
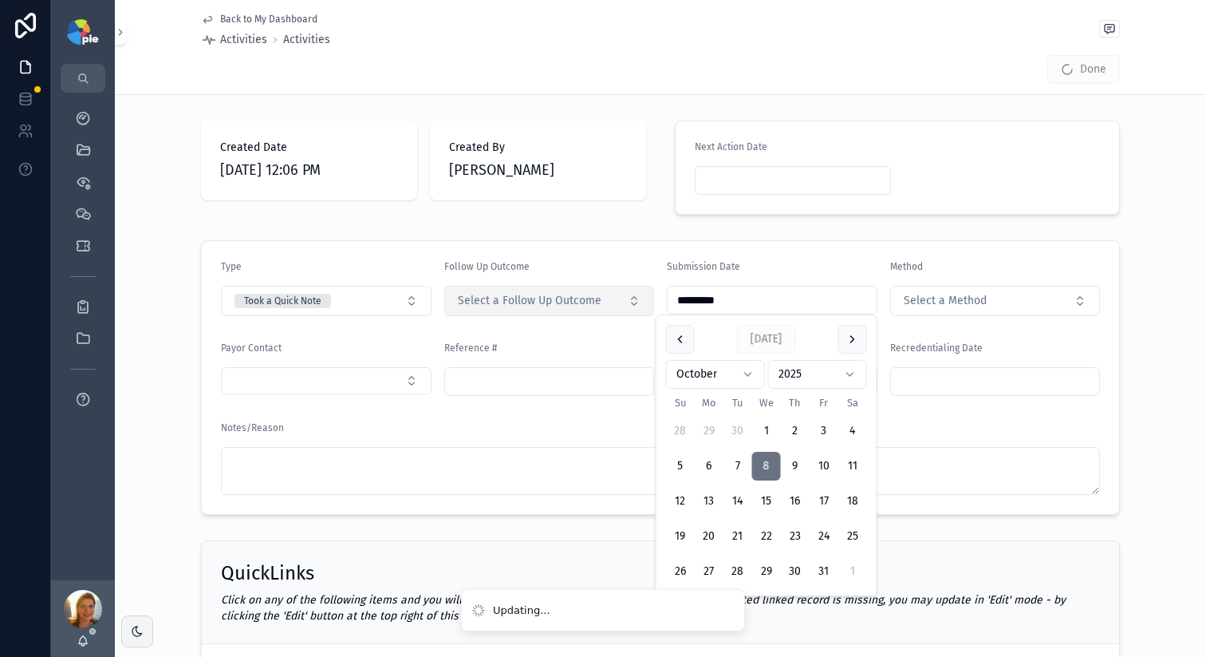
drag, startPoint x: 760, startPoint y: 301, endPoint x: 628, endPoint y: 297, distance: 131.7
click at [628, 297] on form "Type Took a Quick Note Follow Up Outcome Select a Follow Up Outcome Submission …" at bounding box center [661, 377] width 918 height 273
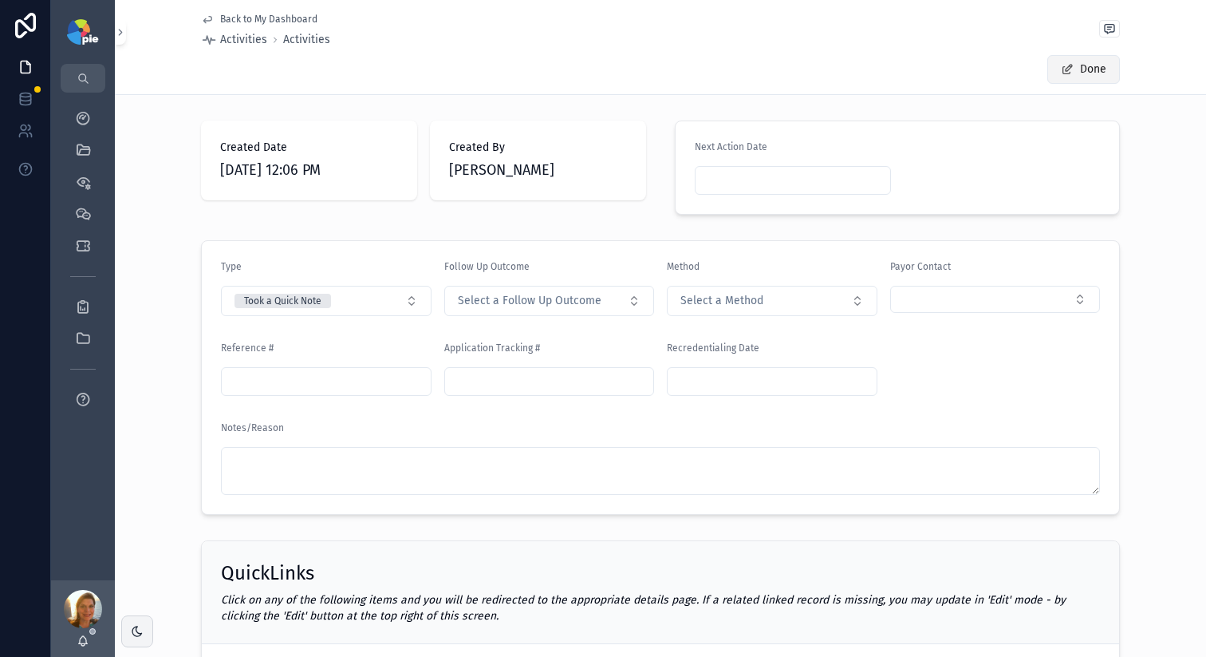
click at [1061, 66] on span "scrollable content" at bounding box center [1067, 69] width 13 height 13
